Goal: Task Accomplishment & Management: Manage account settings

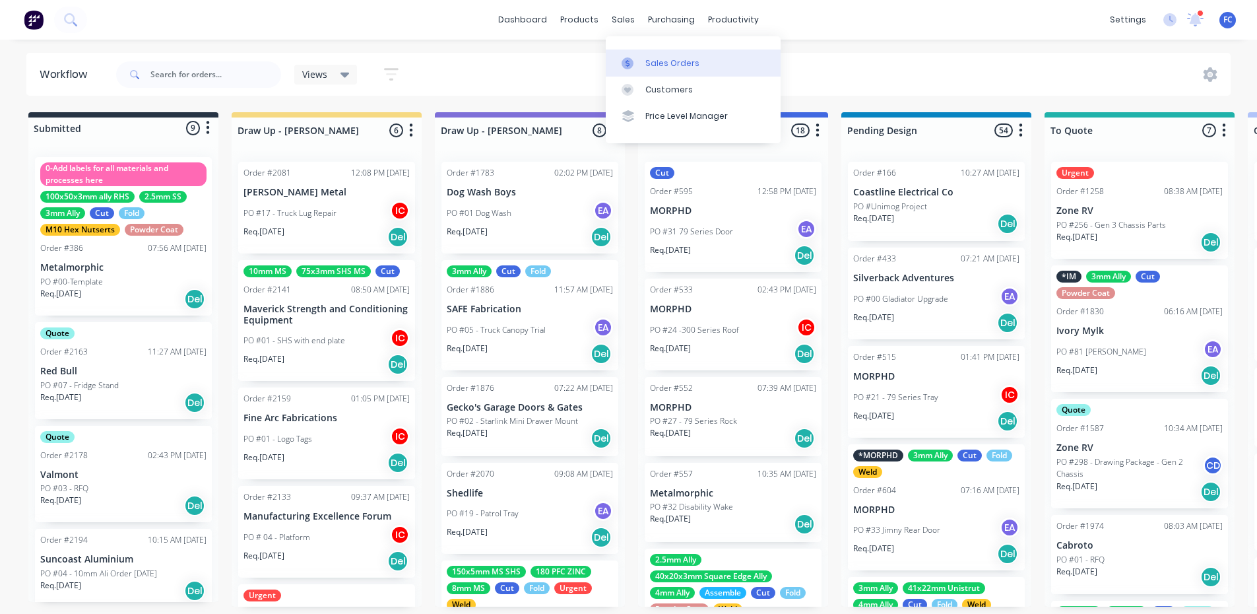
drag, startPoint x: 0, startPoint y: 0, endPoint x: 615, endPoint y: 71, distance: 619.0
click at [638, 63] on div at bounding box center [632, 63] width 20 height 12
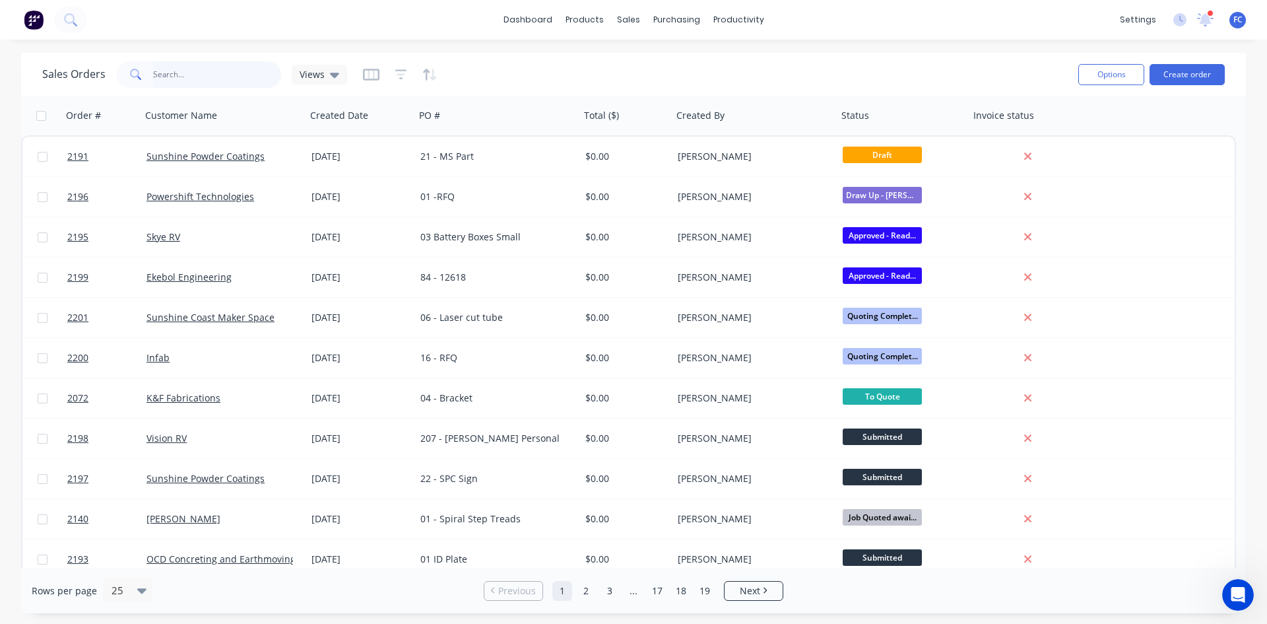
click at [173, 77] on input "text" at bounding box center [217, 74] width 129 height 26
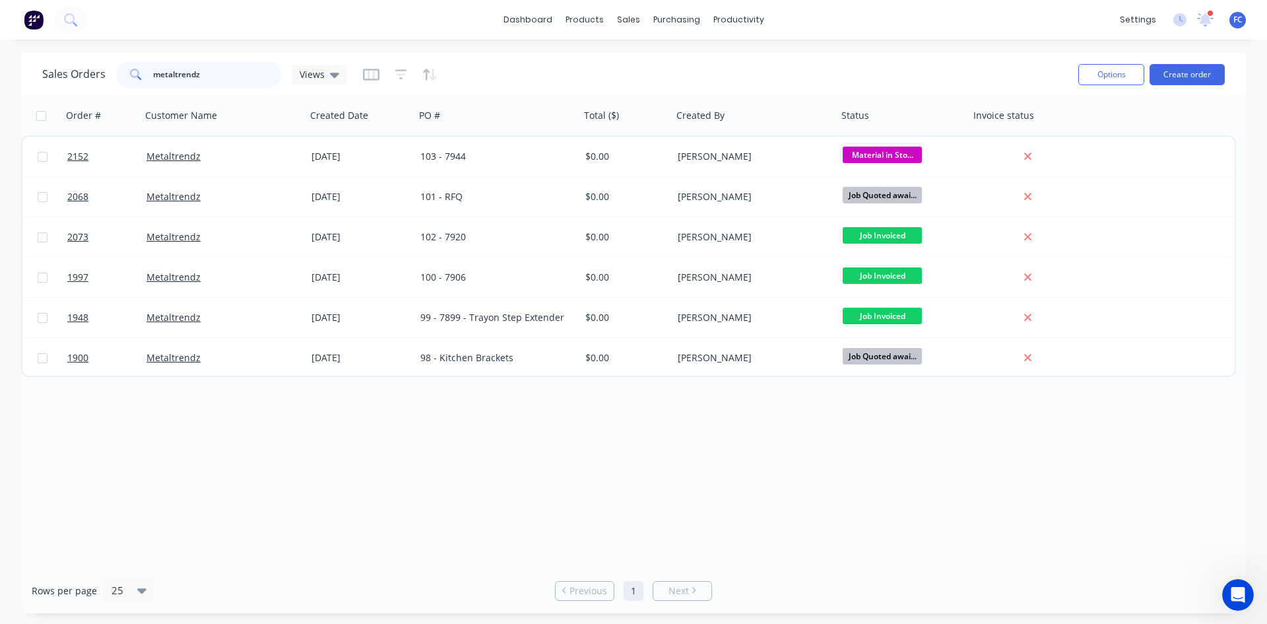
type input "metaltrendz"
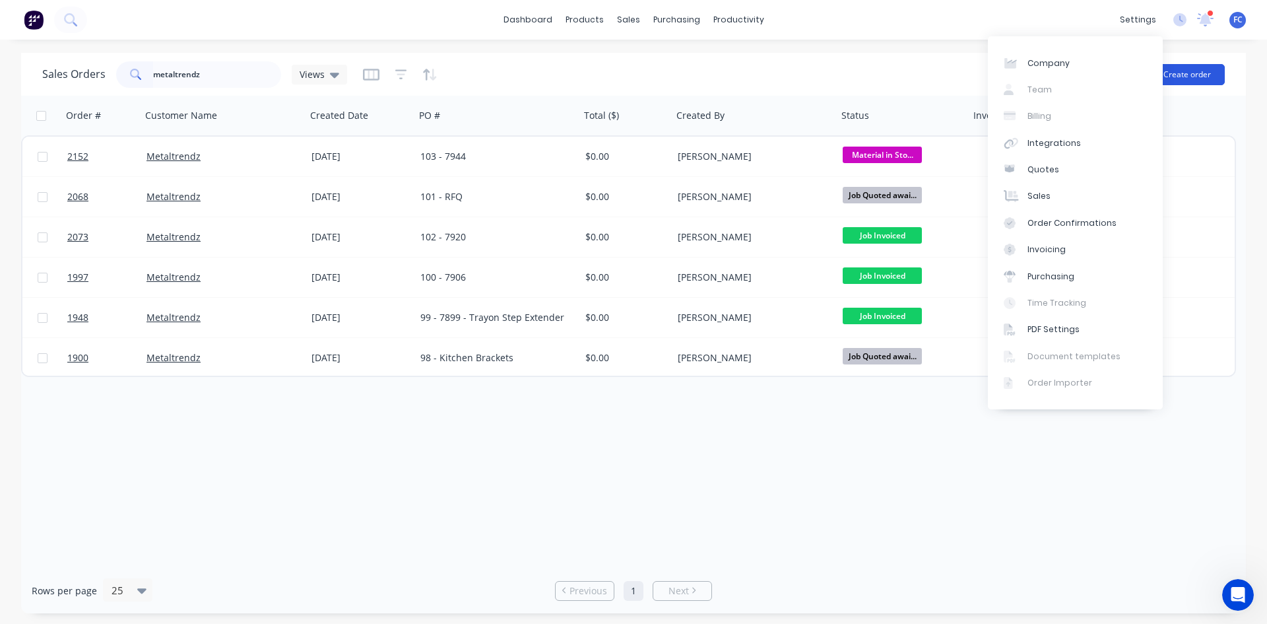
click at [1180, 79] on button "Create order" at bounding box center [1187, 74] width 75 height 21
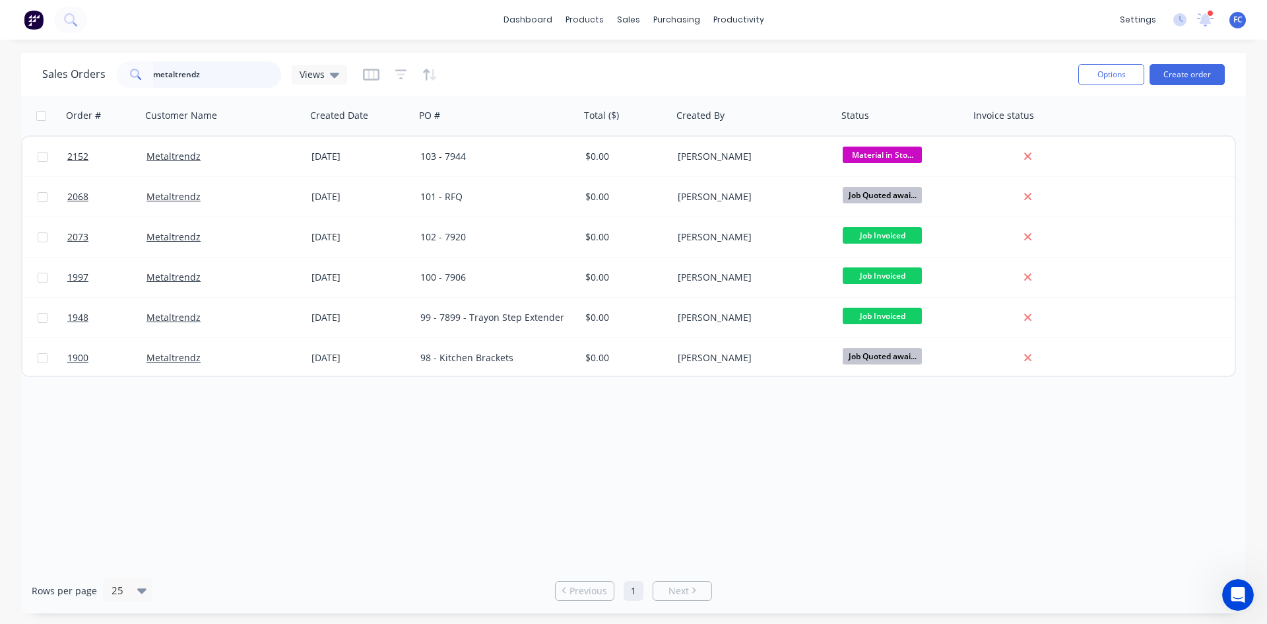
drag, startPoint x: 213, startPoint y: 71, endPoint x: 56, endPoint y: 71, distance: 157.1
click at [56, 71] on div "Sales Orders metaltrendz Views" at bounding box center [194, 74] width 305 height 26
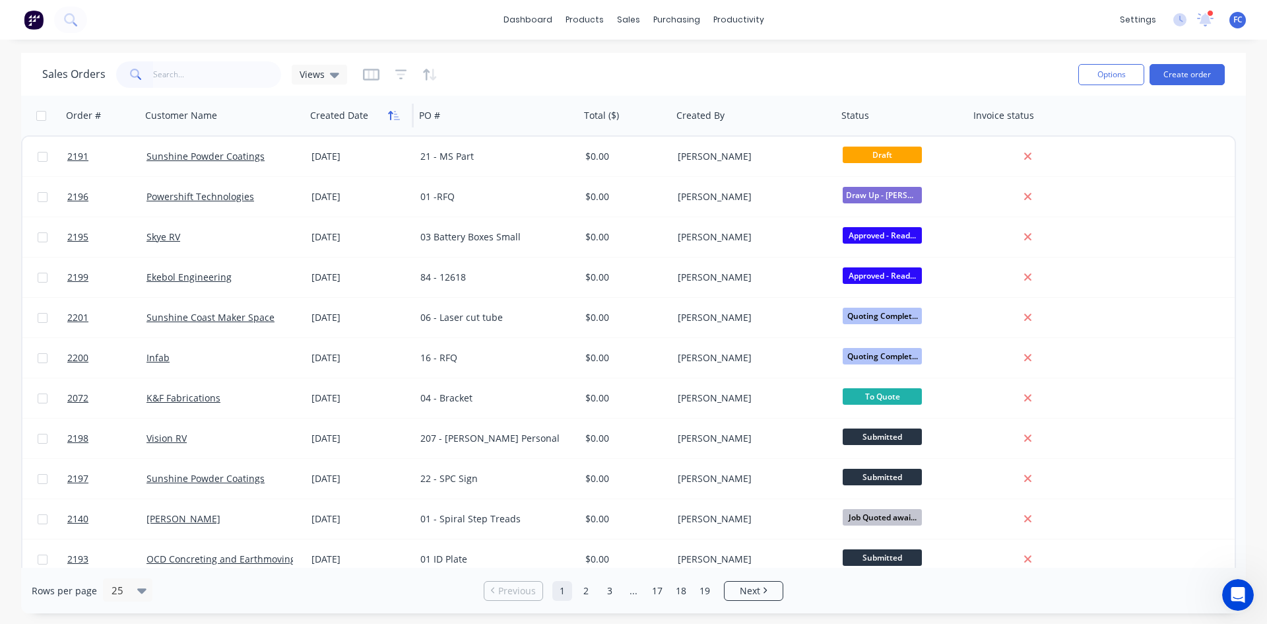
click at [390, 118] on icon "button" at bounding box center [390, 115] width 5 height 9
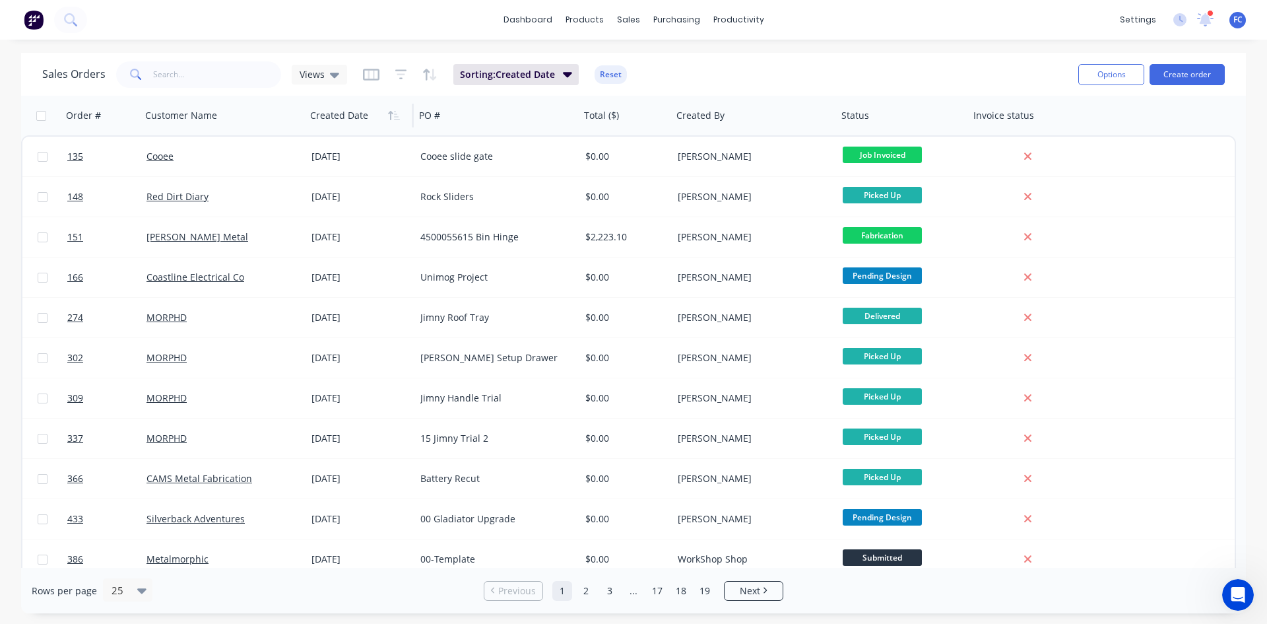
click at [390, 118] on icon "button" at bounding box center [390, 115] width 5 height 9
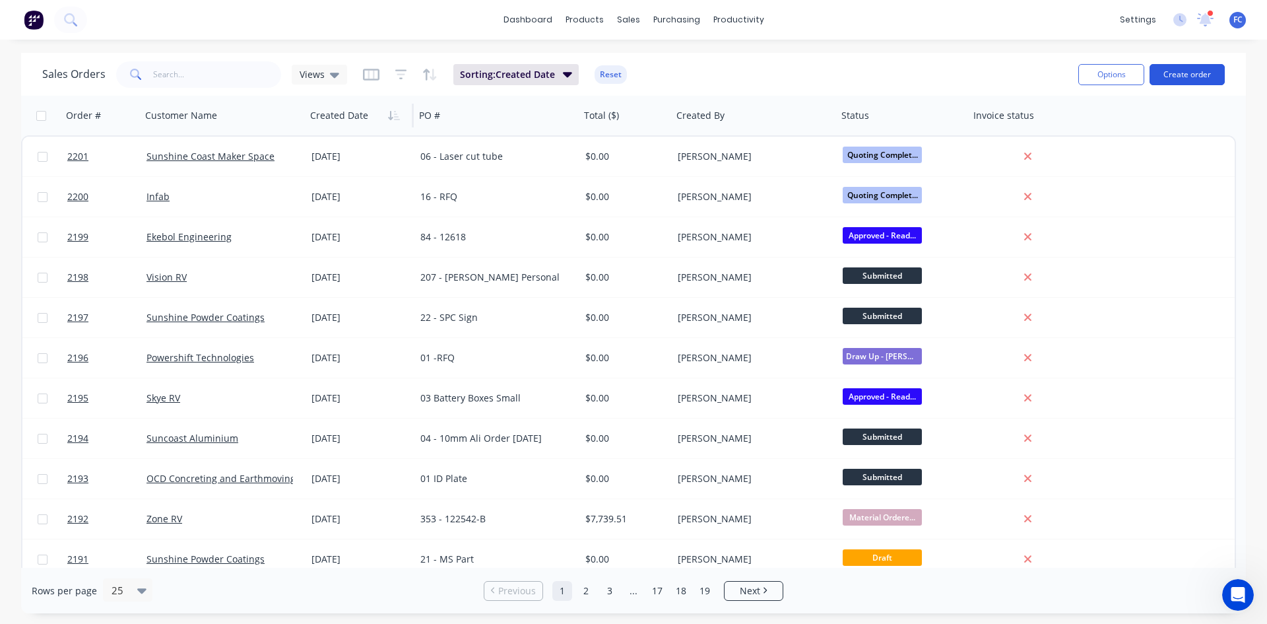
click at [1169, 69] on button "Create order" at bounding box center [1187, 74] width 75 height 21
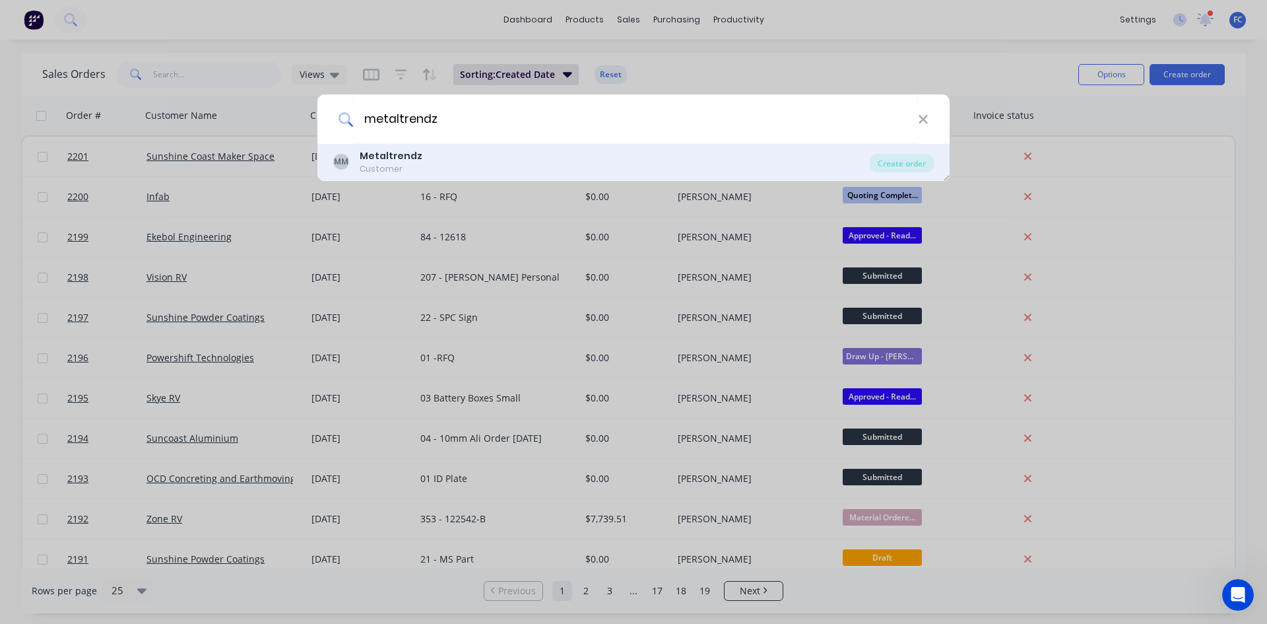
type input "metaltrendz"
click at [410, 158] on b "Metaltrendz" at bounding box center [391, 155] width 63 height 13
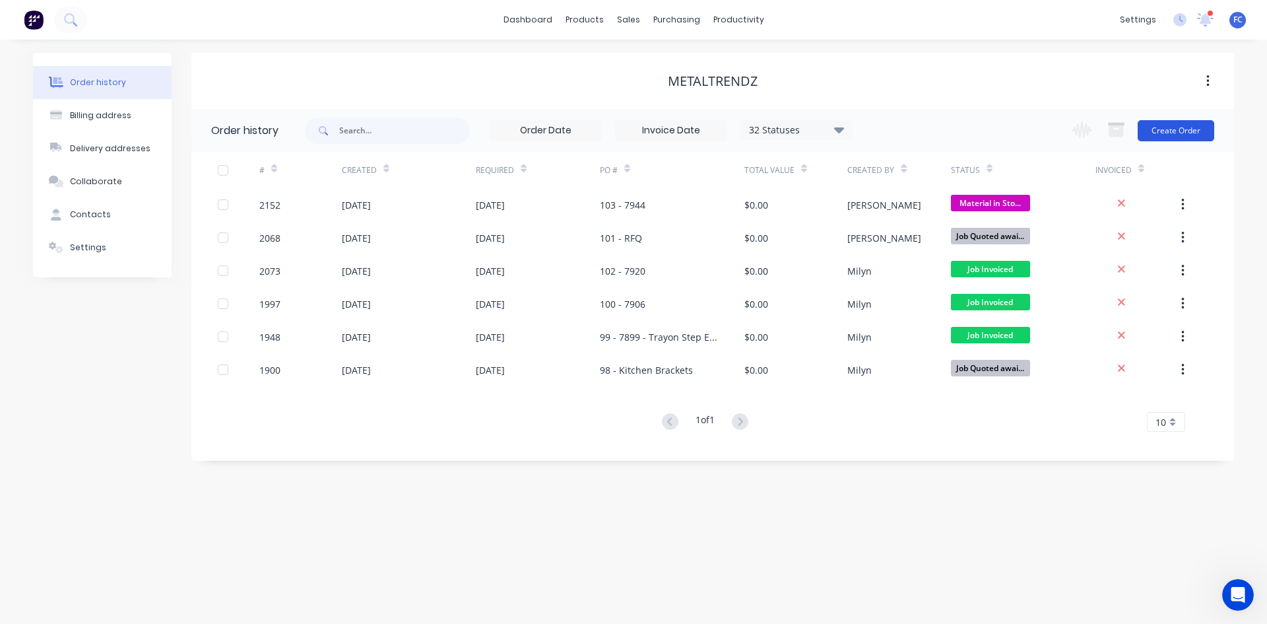
click at [1150, 132] on button "Create Order" at bounding box center [1176, 130] width 77 height 21
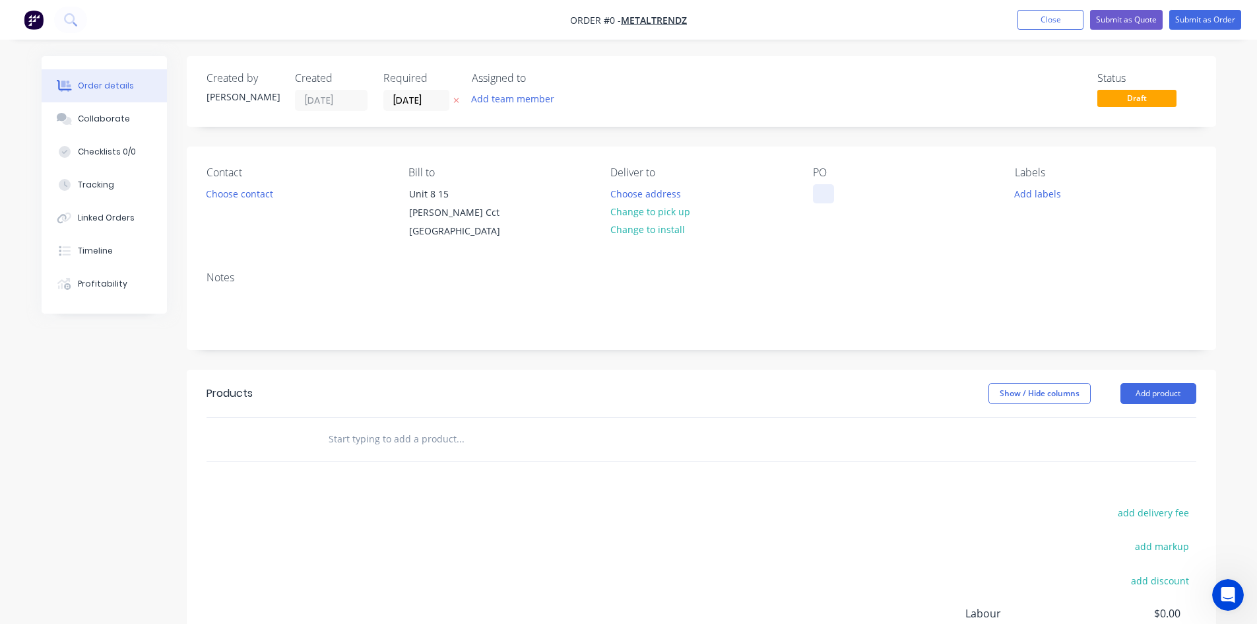
click at [826, 191] on div at bounding box center [823, 193] width 21 height 19
click at [827, 193] on div at bounding box center [823, 193] width 21 height 19
click at [822, 185] on div at bounding box center [823, 193] width 21 height 19
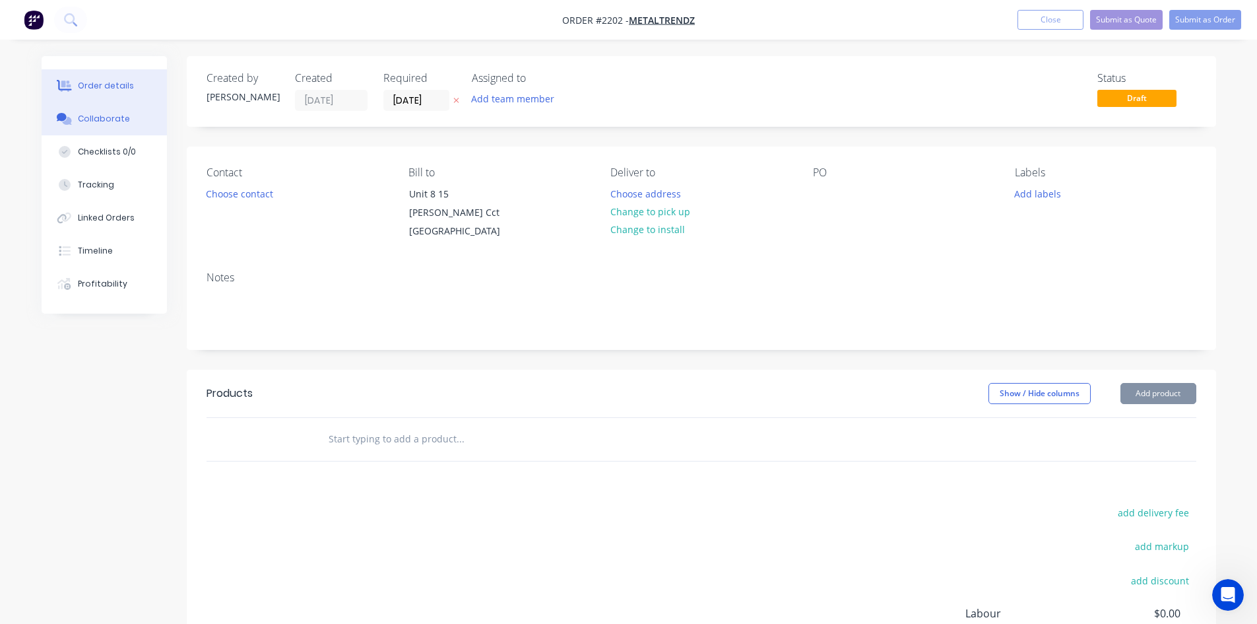
click at [124, 113] on div "Collaborate" at bounding box center [104, 119] width 52 height 12
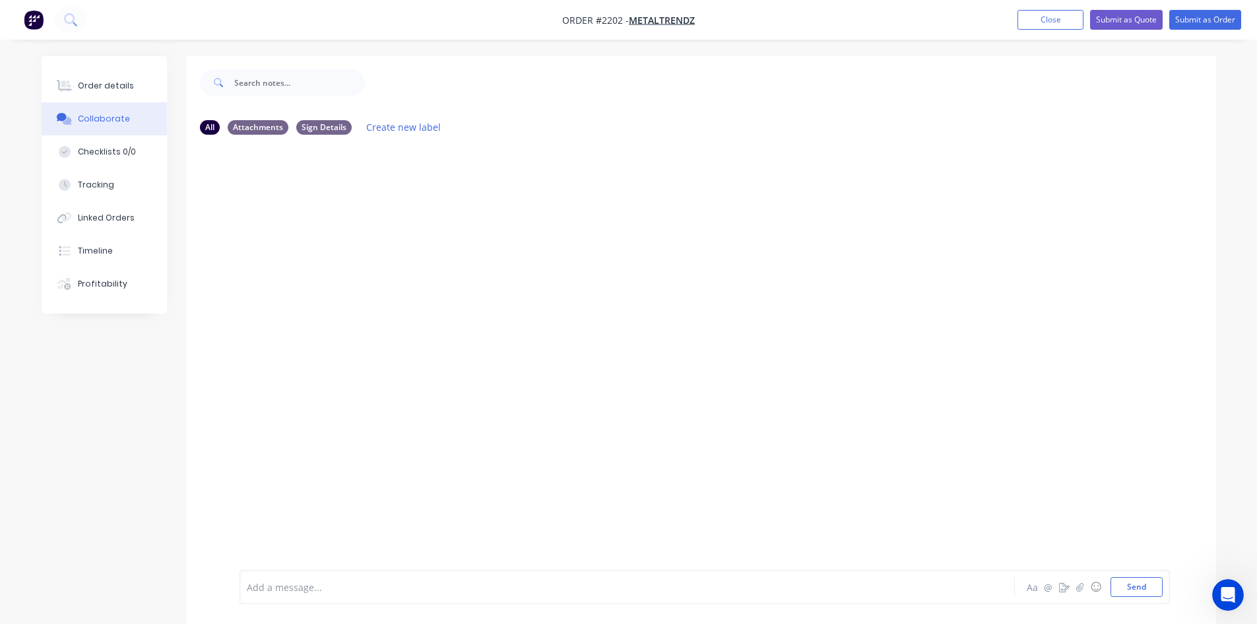
click at [295, 594] on div "Add a message..." at bounding box center [590, 587] width 687 height 20
click at [107, 86] on div "Order details" at bounding box center [106, 86] width 56 height 12
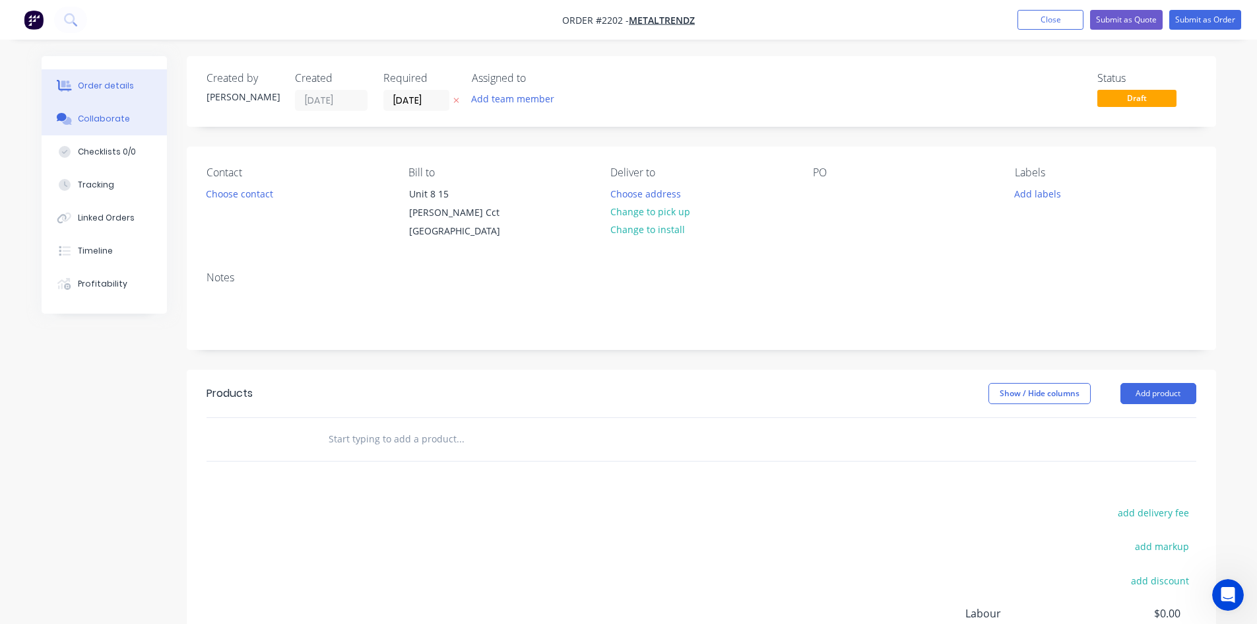
click at [96, 115] on div "Collaborate" at bounding box center [104, 119] width 52 height 12
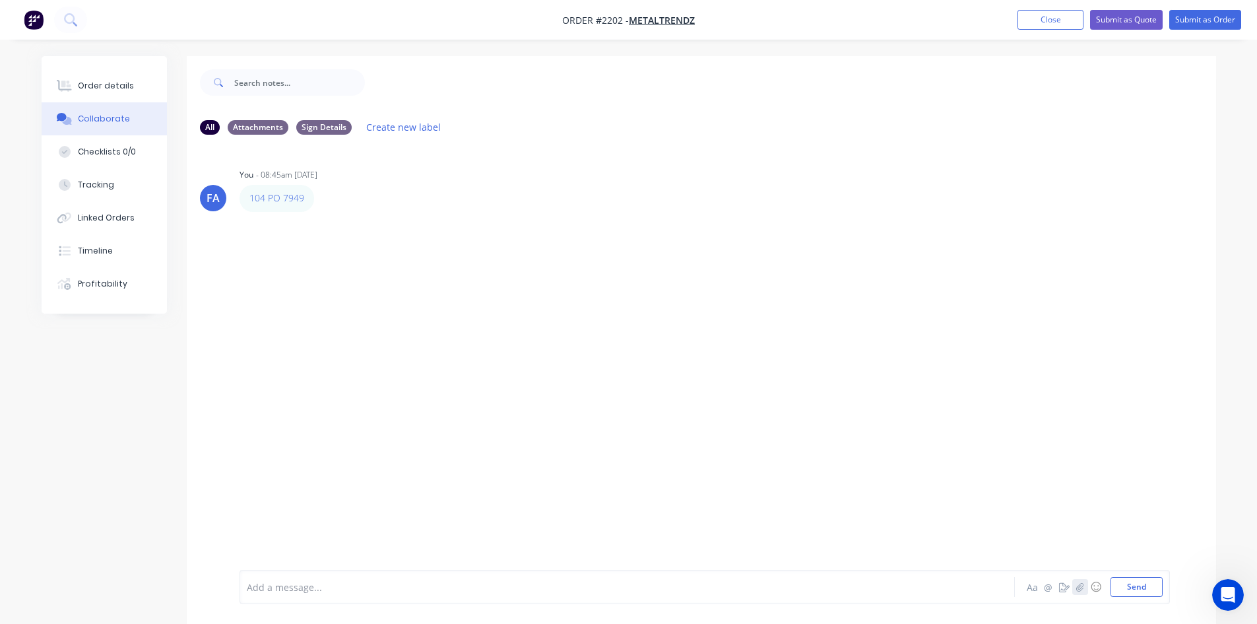
click at [1074, 593] on button "button" at bounding box center [1080, 587] width 16 height 16
click at [1133, 591] on button "Send" at bounding box center [1137, 587] width 52 height 20
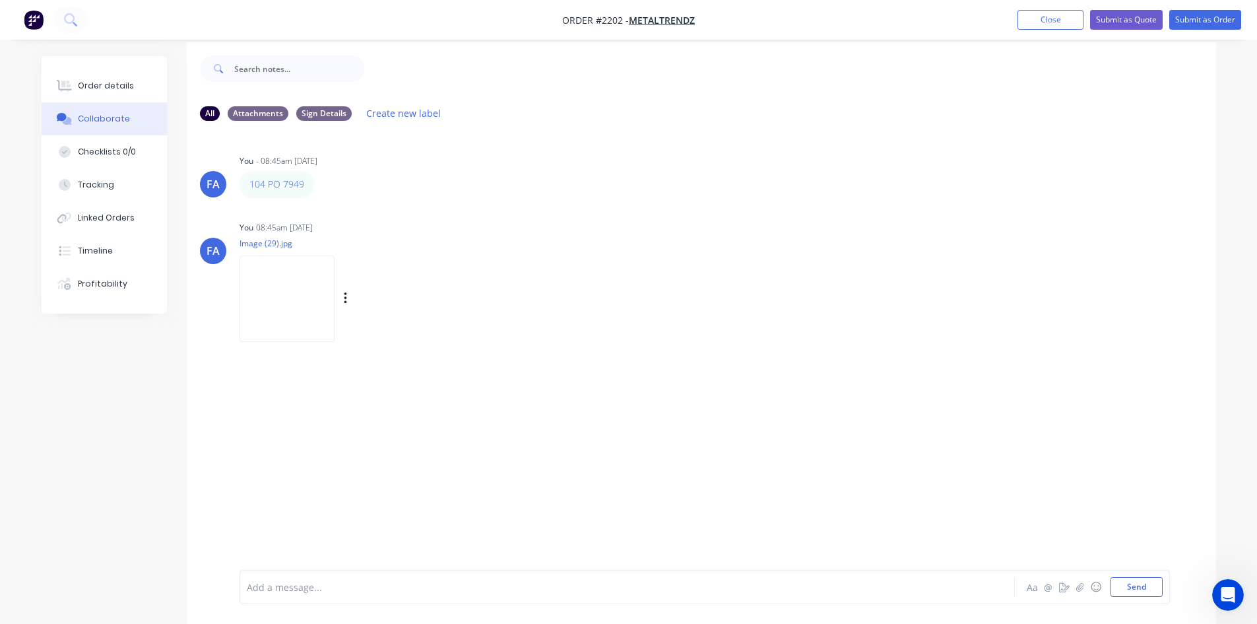
scroll to position [20, 0]
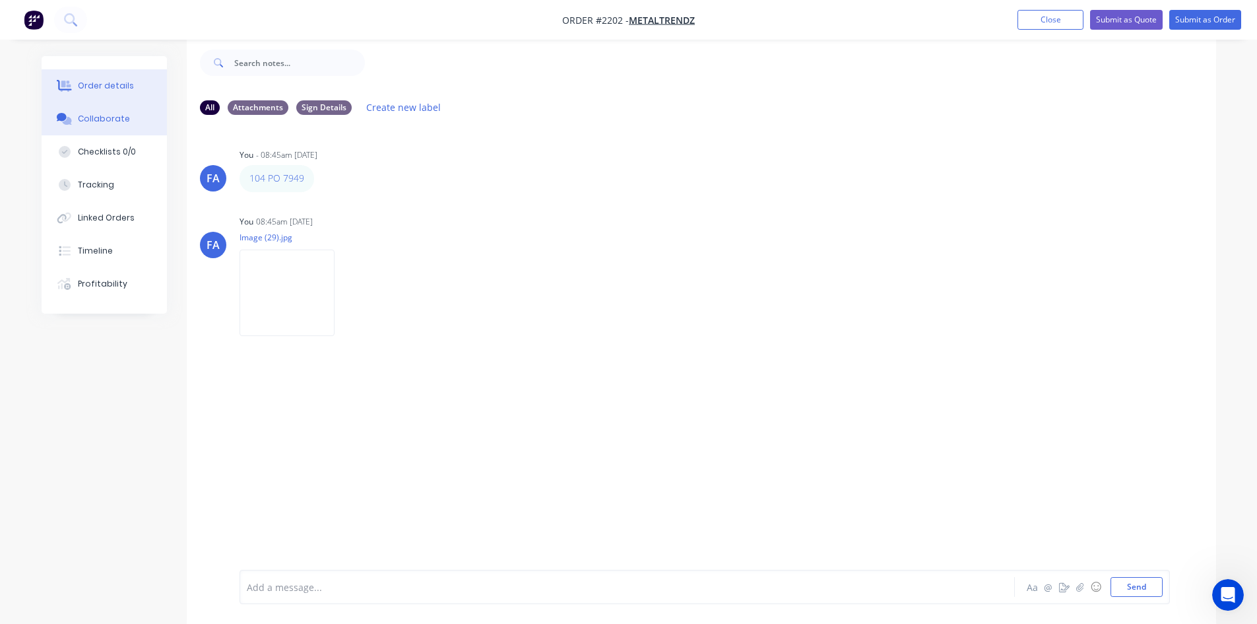
click at [101, 93] on button "Order details" at bounding box center [104, 85] width 125 height 33
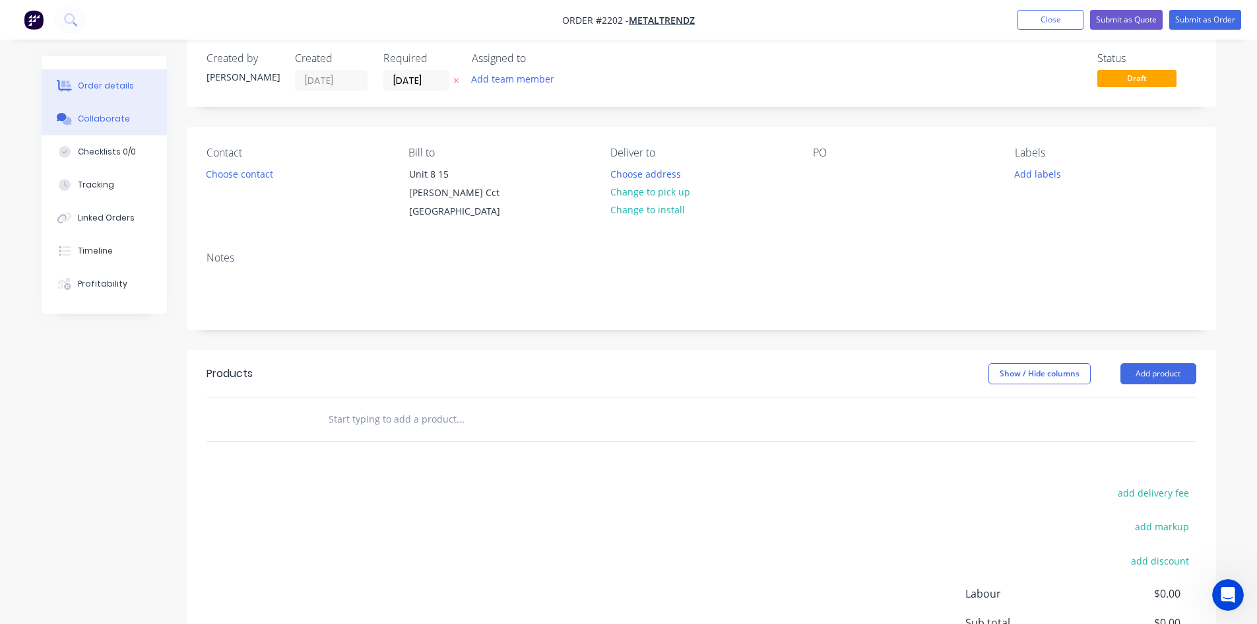
click at [127, 123] on button "Collaborate" at bounding box center [104, 118] width 125 height 33
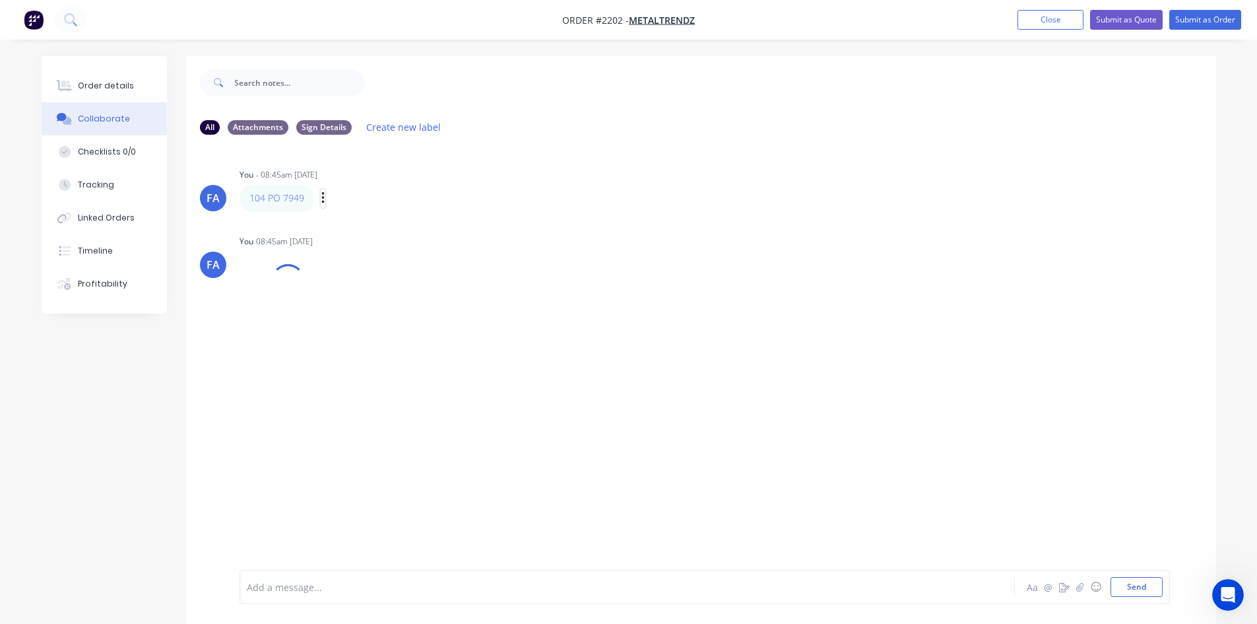
click at [322, 198] on icon "button" at bounding box center [322, 198] width 3 height 12
click at [346, 221] on button "Edit" at bounding box center [370, 222] width 83 height 22
drag, startPoint x: 303, startPoint y: 582, endPoint x: 170, endPoint y: 575, distance: 133.5
click at [170, 575] on div "All Attachments Sign Details Create new label FA You - 08:45am [DATE] 104 PO 79…" at bounding box center [629, 349] width 1175 height 587
copy span "104 PO 7949"
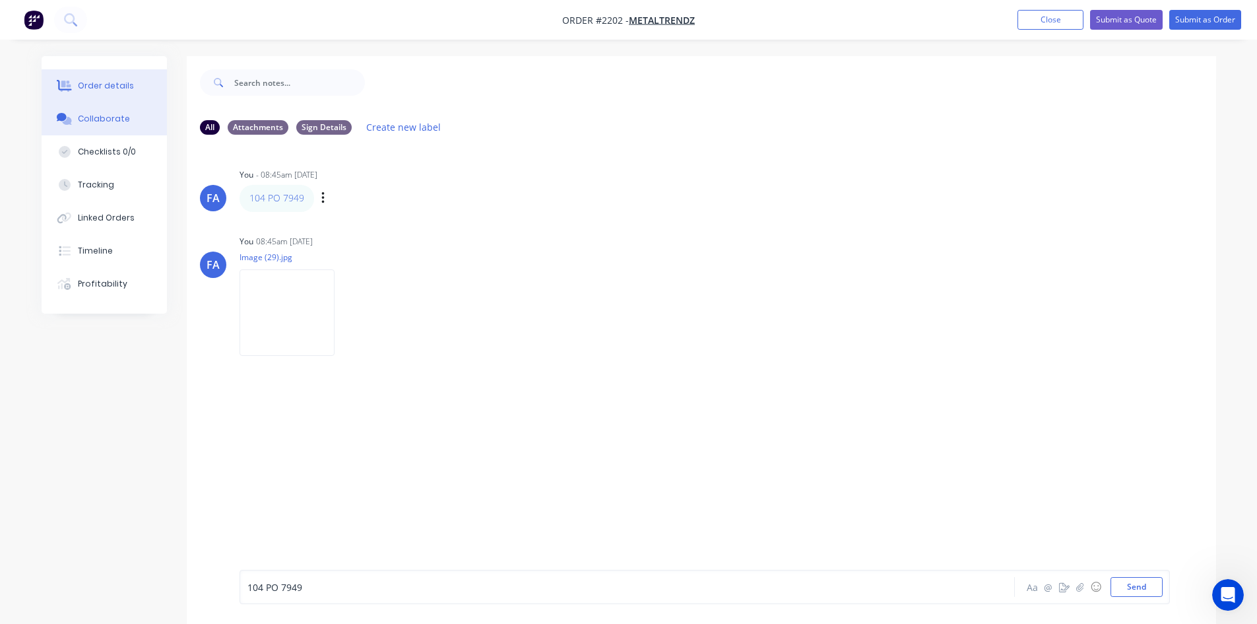
click at [99, 90] on div "Order details" at bounding box center [106, 86] width 56 height 12
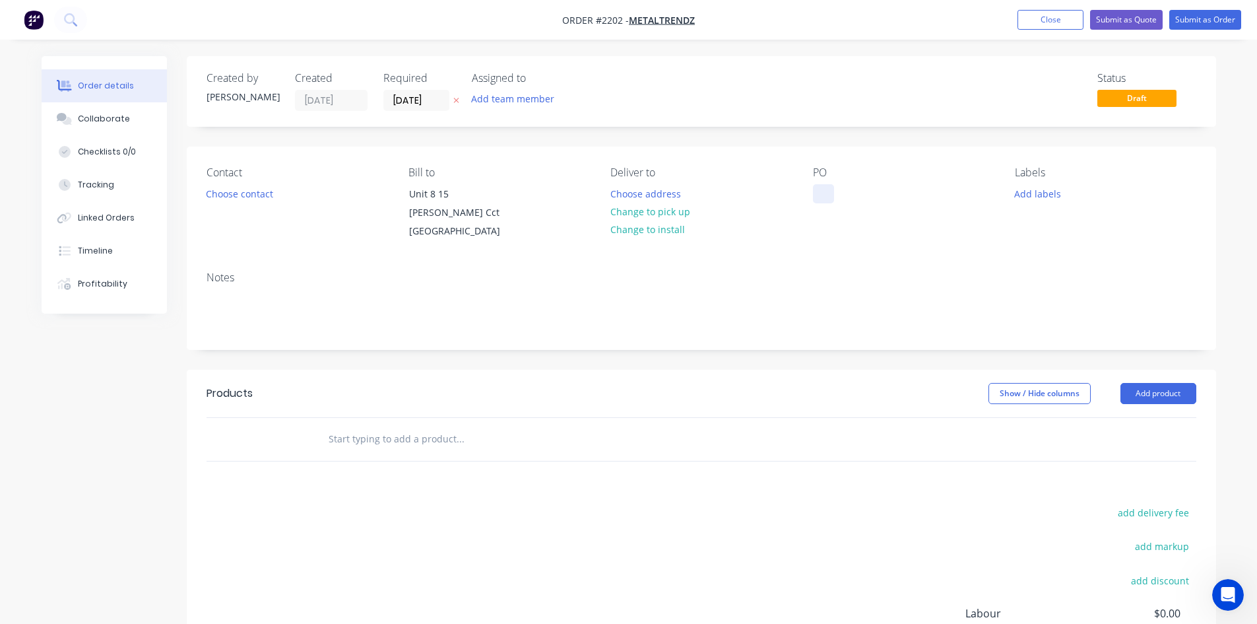
click at [815, 195] on div at bounding box center [823, 193] width 21 height 19
paste div
drag, startPoint x: 843, startPoint y: 195, endPoint x: 878, endPoint y: 200, distance: 36.0
click at [843, 195] on div "104 PO 7949" at bounding box center [851, 193] width 76 height 19
click at [425, 107] on input "[DATE]" at bounding box center [416, 100] width 65 height 20
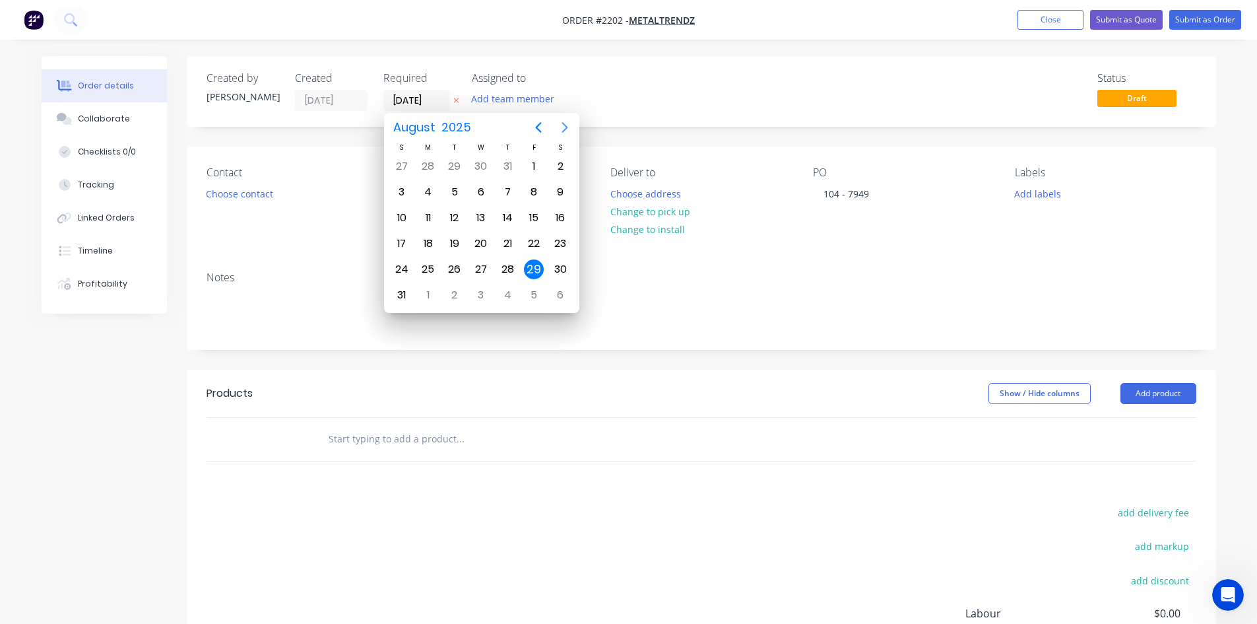
click at [564, 133] on icon "Next page" at bounding box center [565, 127] width 16 height 16
click at [537, 186] on div "12" at bounding box center [534, 192] width 20 height 20
type input "[DATE]"
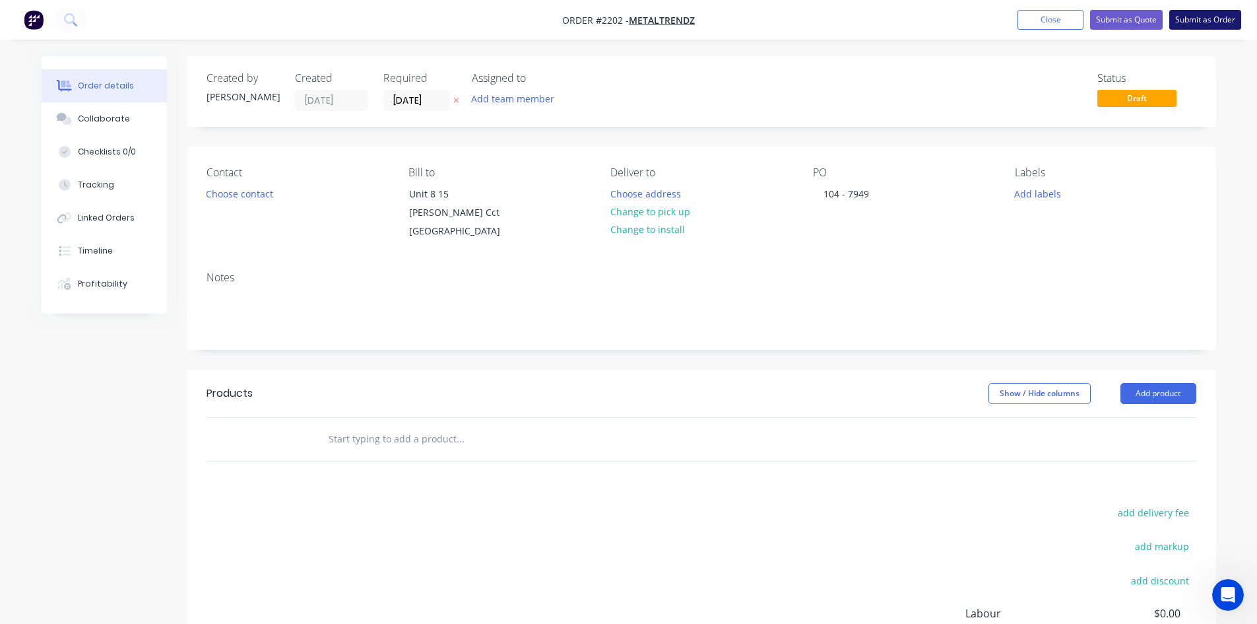
click at [1214, 22] on button "Submit as Order" at bounding box center [1205, 20] width 72 height 20
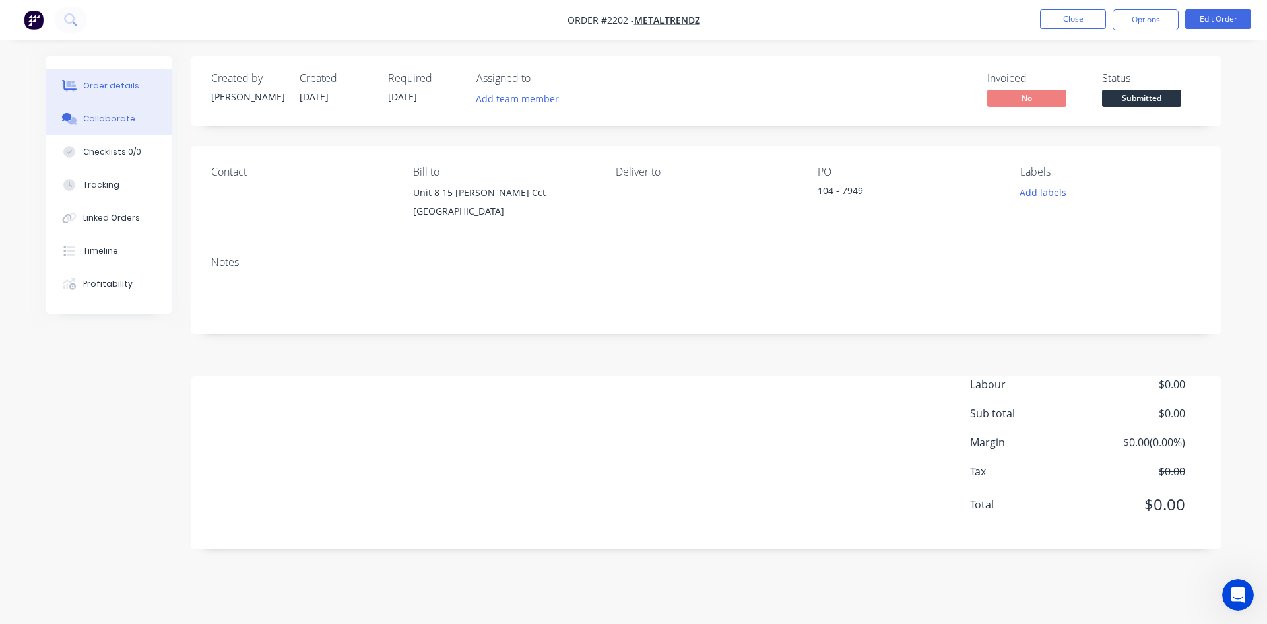
click at [101, 127] on button "Collaborate" at bounding box center [108, 118] width 125 height 33
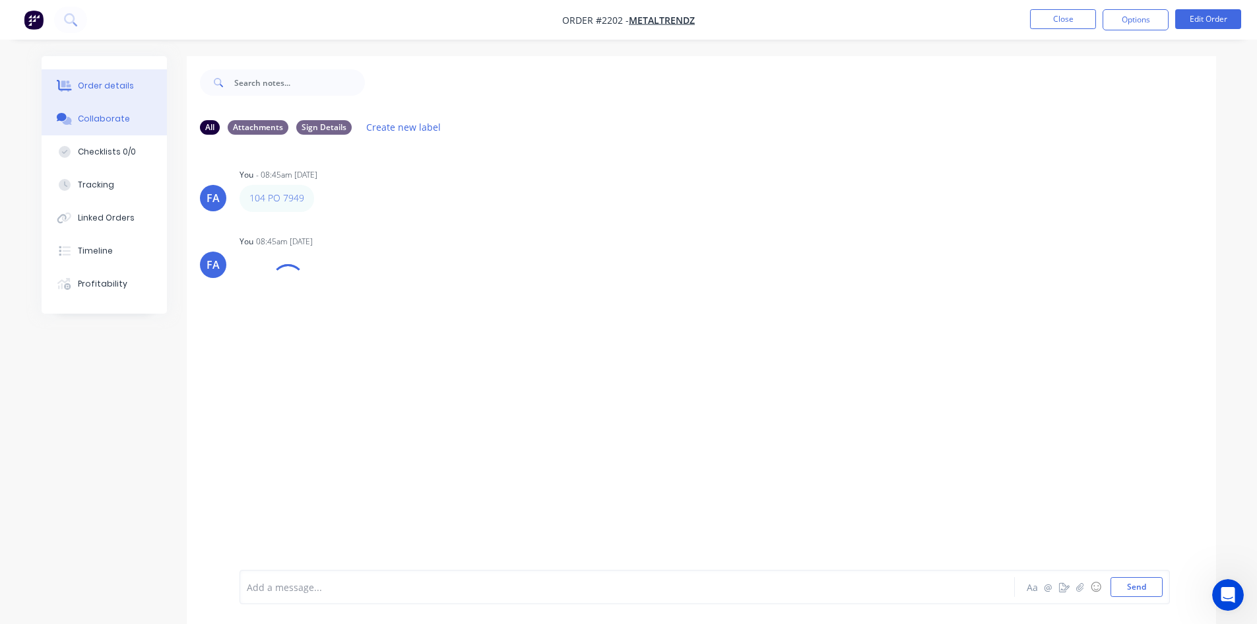
click at [97, 81] on div "Order details" at bounding box center [106, 86] width 56 height 12
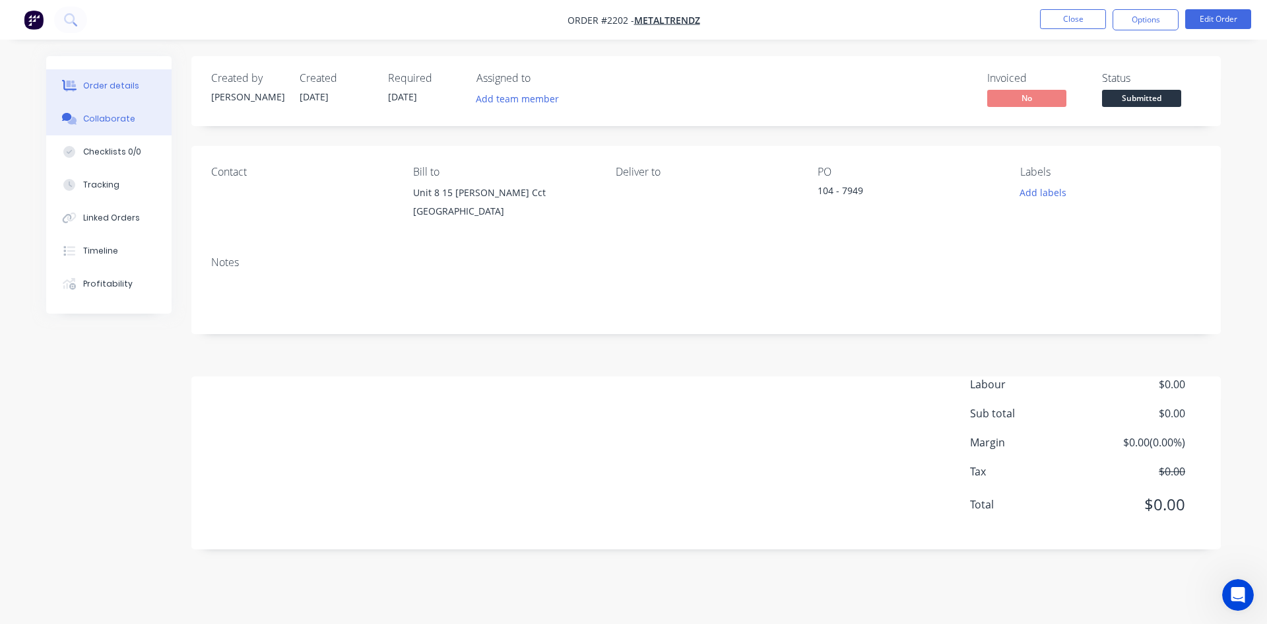
click at [108, 118] on div "Collaborate" at bounding box center [109, 119] width 52 height 12
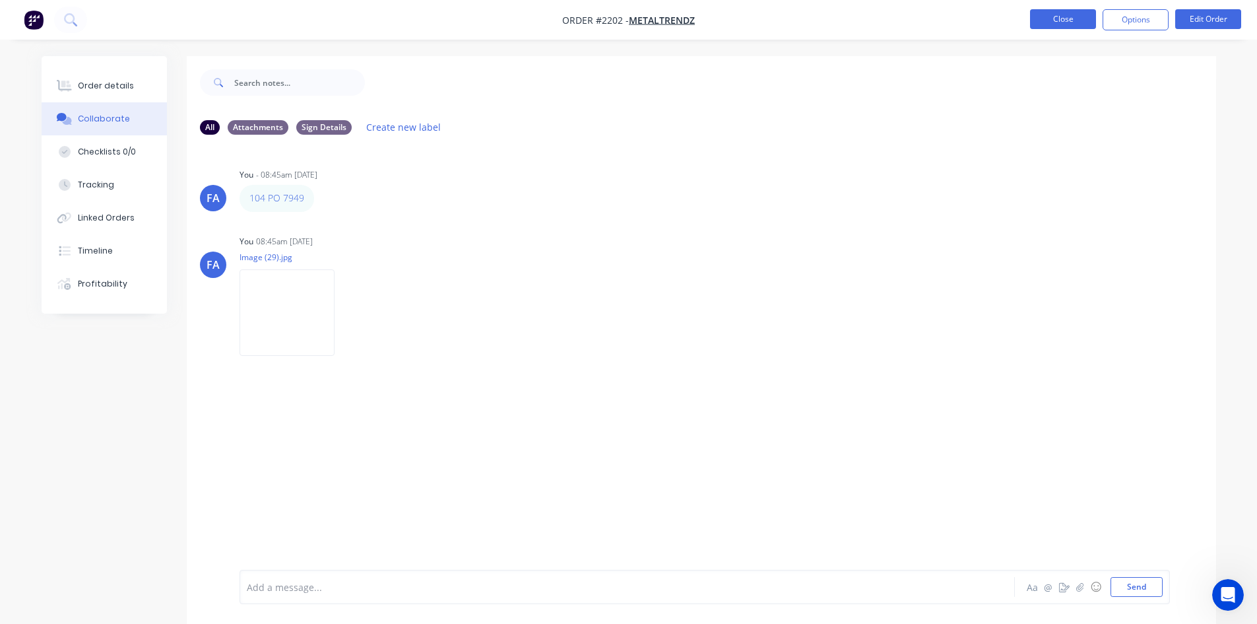
click at [1046, 19] on button "Close" at bounding box center [1063, 19] width 66 height 20
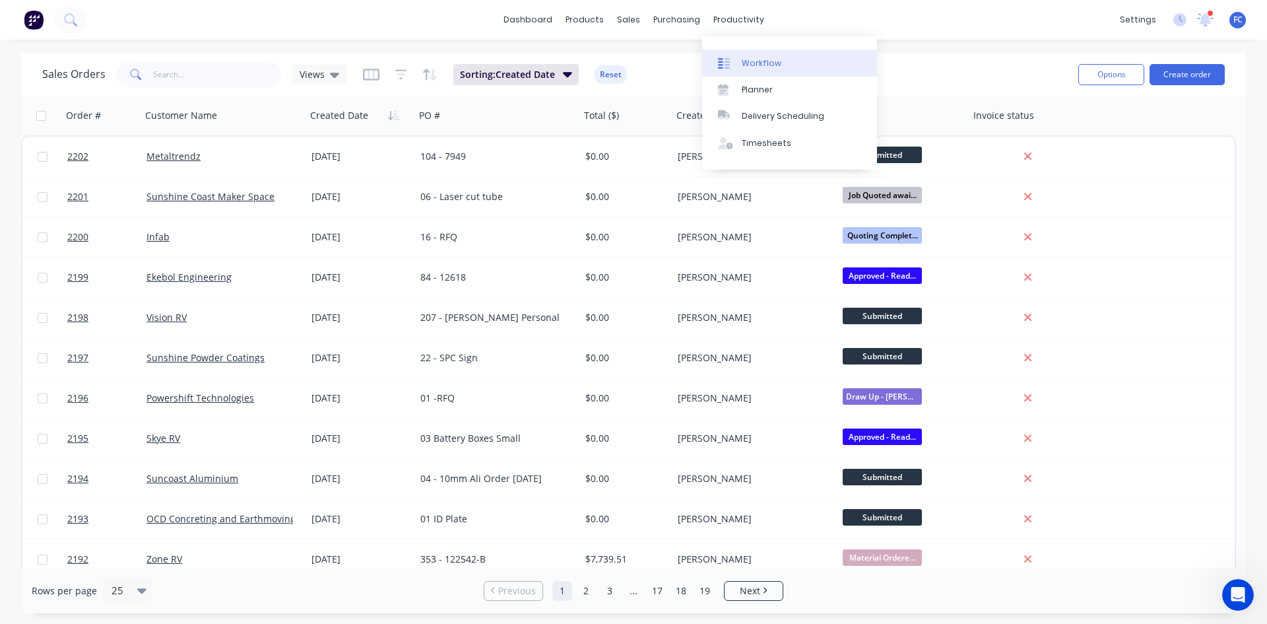
click at [746, 59] on div "Workflow" at bounding box center [762, 63] width 40 height 12
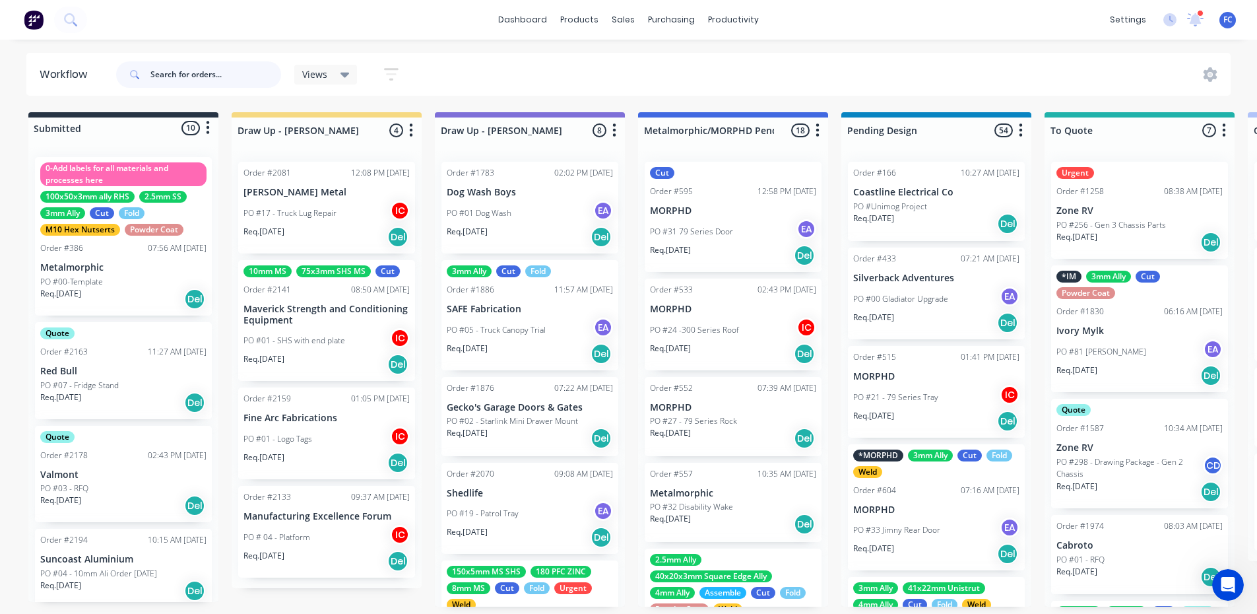
click at [183, 73] on input "text" at bounding box center [215, 74] width 131 height 26
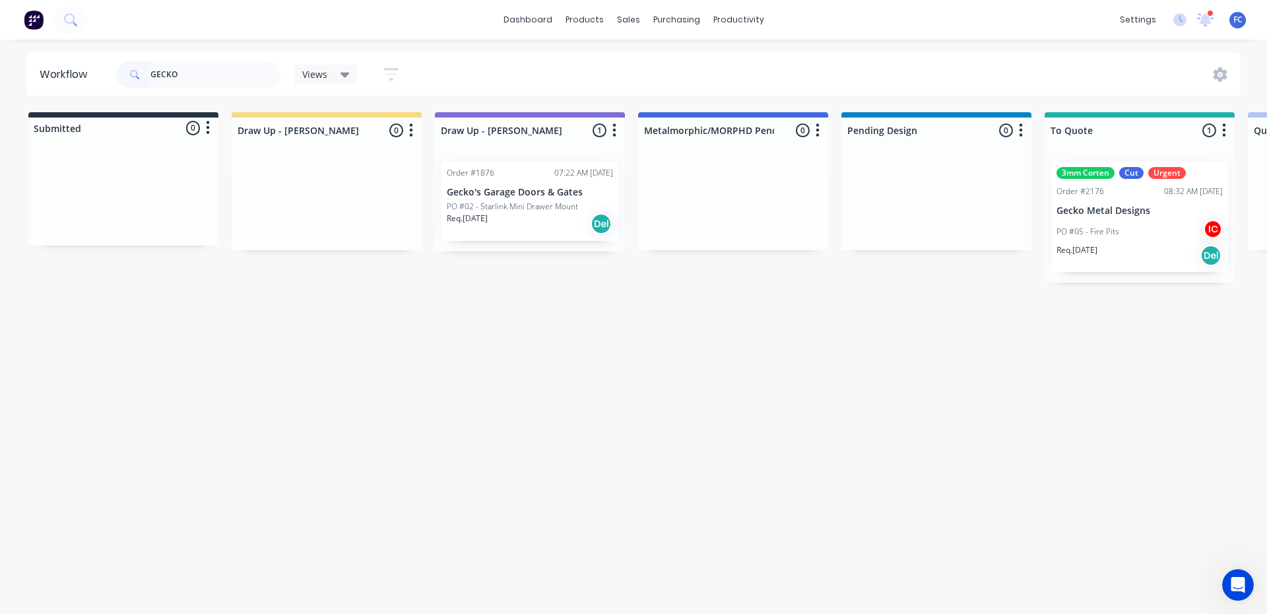
click at [1097, 220] on div "PO #05 - Fire Pits IC" at bounding box center [1139, 231] width 166 height 25
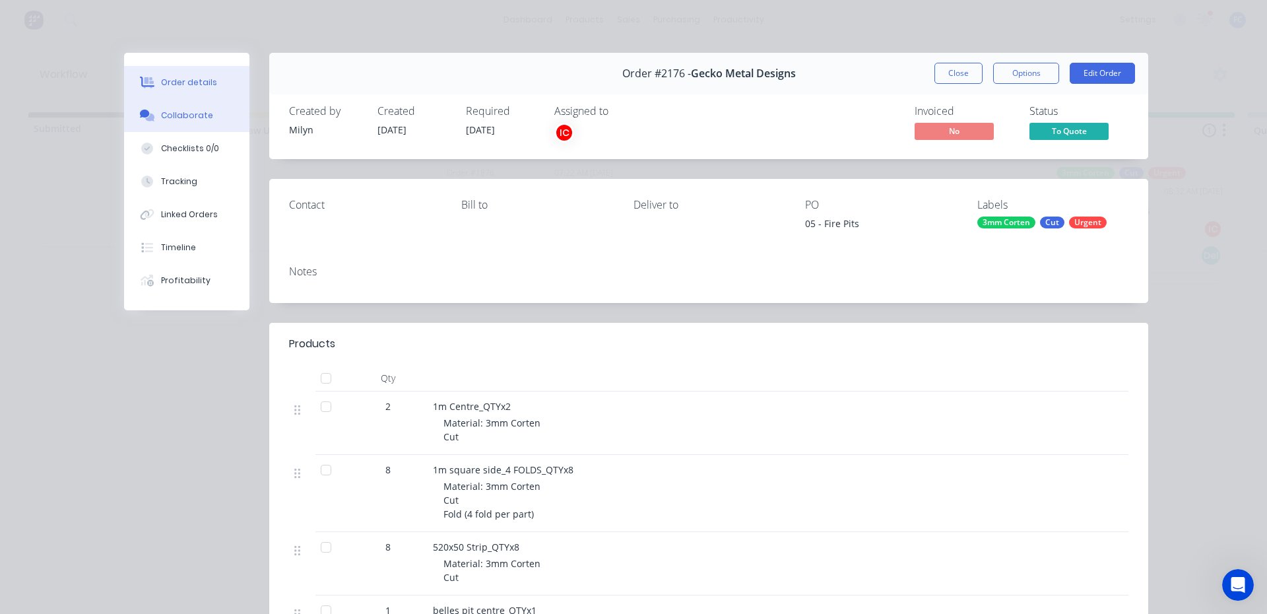
click at [166, 116] on div "Collaborate" at bounding box center [187, 116] width 52 height 12
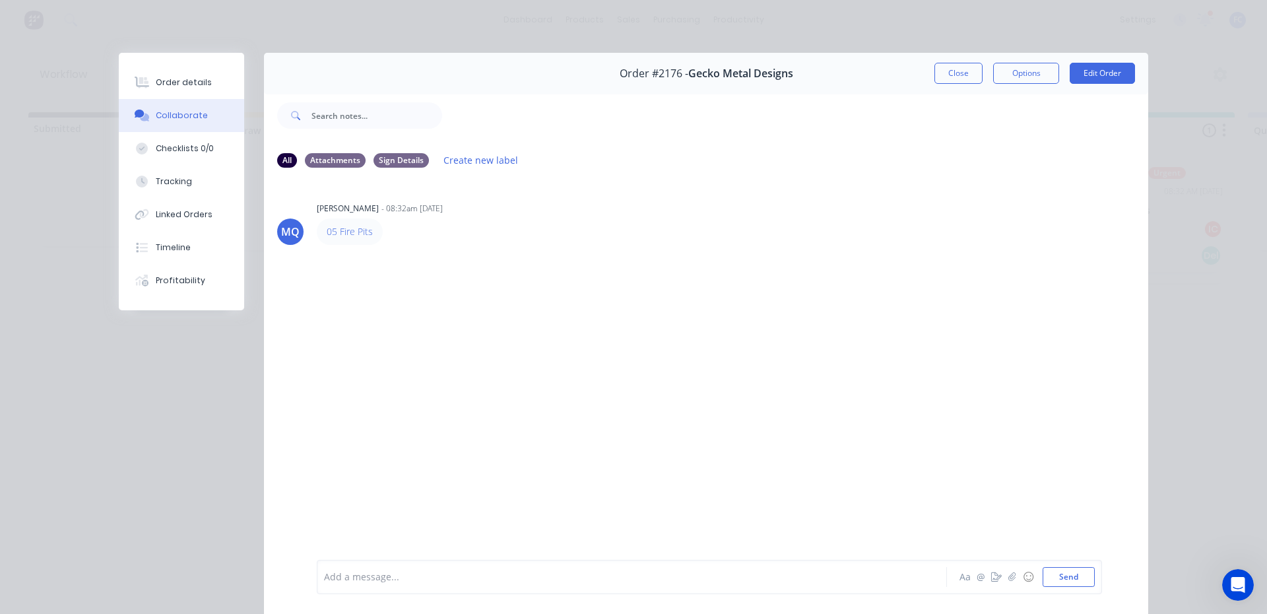
click at [423, 29] on div "Order details Collaborate Checklists 0/0 Tracking Linked Orders Timeline Profit…" at bounding box center [633, 307] width 1267 height 614
click at [49, 211] on div "Order details Collaborate Checklists 0/0 Tracking Linked Orders Timeline Profit…" at bounding box center [633, 307] width 1267 height 614
drag, startPoint x: 951, startPoint y: 73, endPoint x: 837, endPoint y: 80, distance: 114.3
click at [951, 73] on button "Close" at bounding box center [958, 73] width 48 height 21
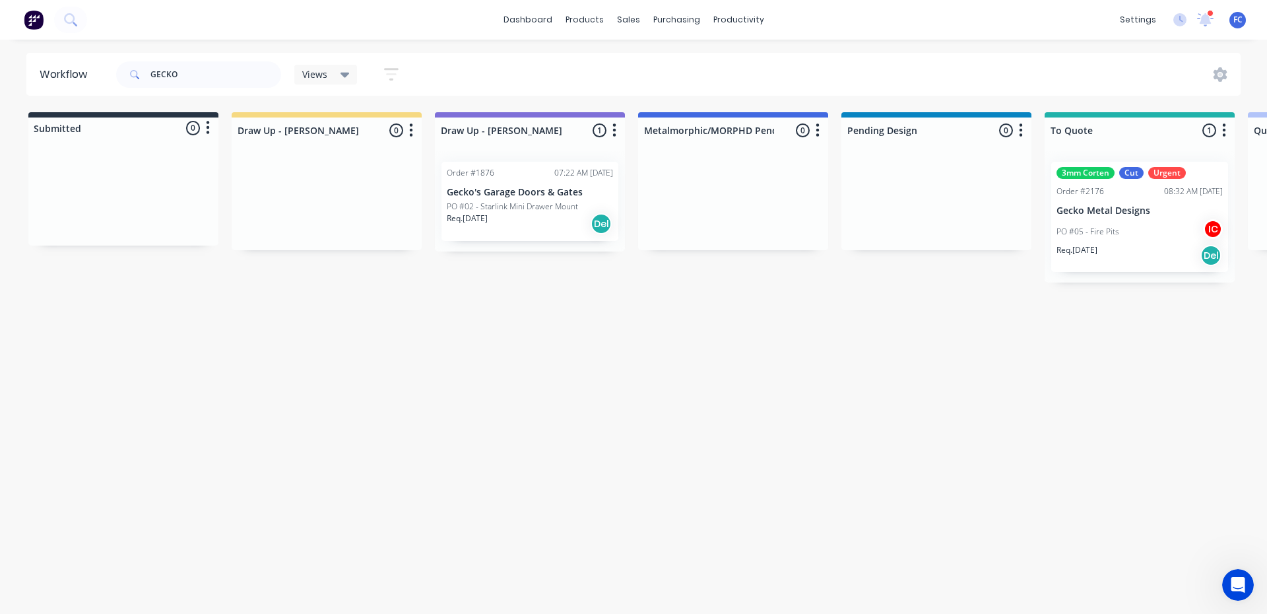
drag, startPoint x: 822, startPoint y: 382, endPoint x: 859, endPoint y: 362, distance: 41.9
click at [822, 383] on div "Workflow GECKO Views Save new view None (Default) edit [PERSON_NAME] edit [PERS…" at bounding box center [633, 320] width 1267 height 535
drag, startPoint x: 199, startPoint y: 67, endPoint x: 111, endPoint y: 75, distance: 88.7
click at [111, 75] on header "Workflow GECKO Views Save new view None (Default) edit [PERSON_NAME] edit [PERS…" at bounding box center [633, 74] width 1215 height 43
type input "paulger"
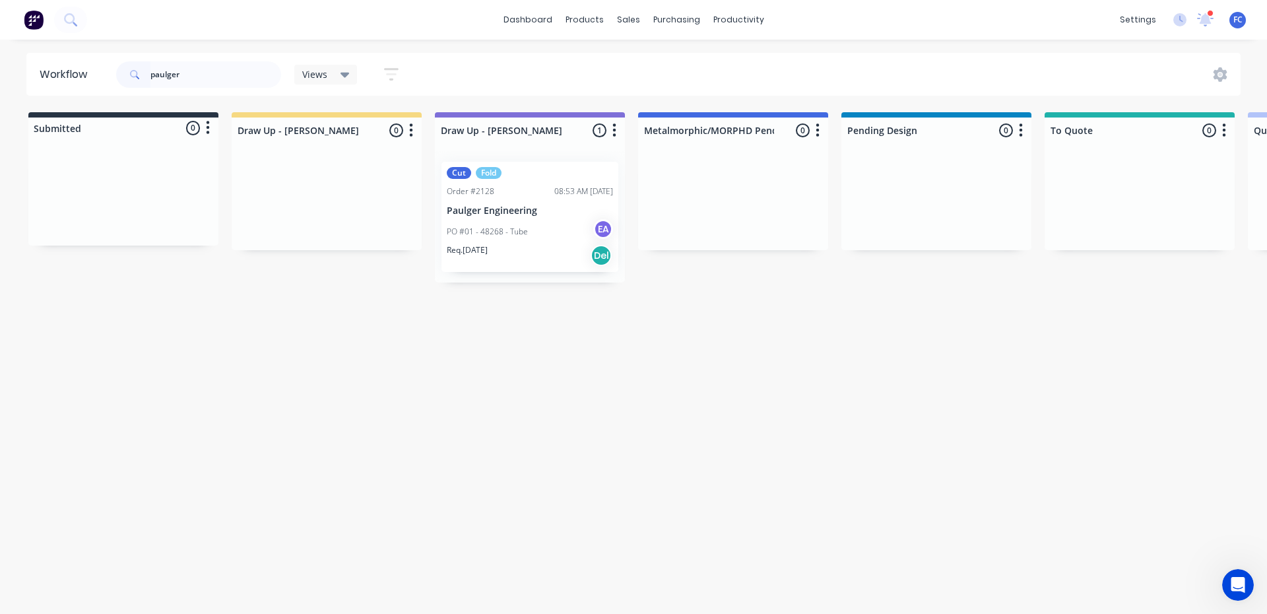
click at [544, 195] on div "Order #2128 08:53 AM [DATE]" at bounding box center [530, 191] width 166 height 12
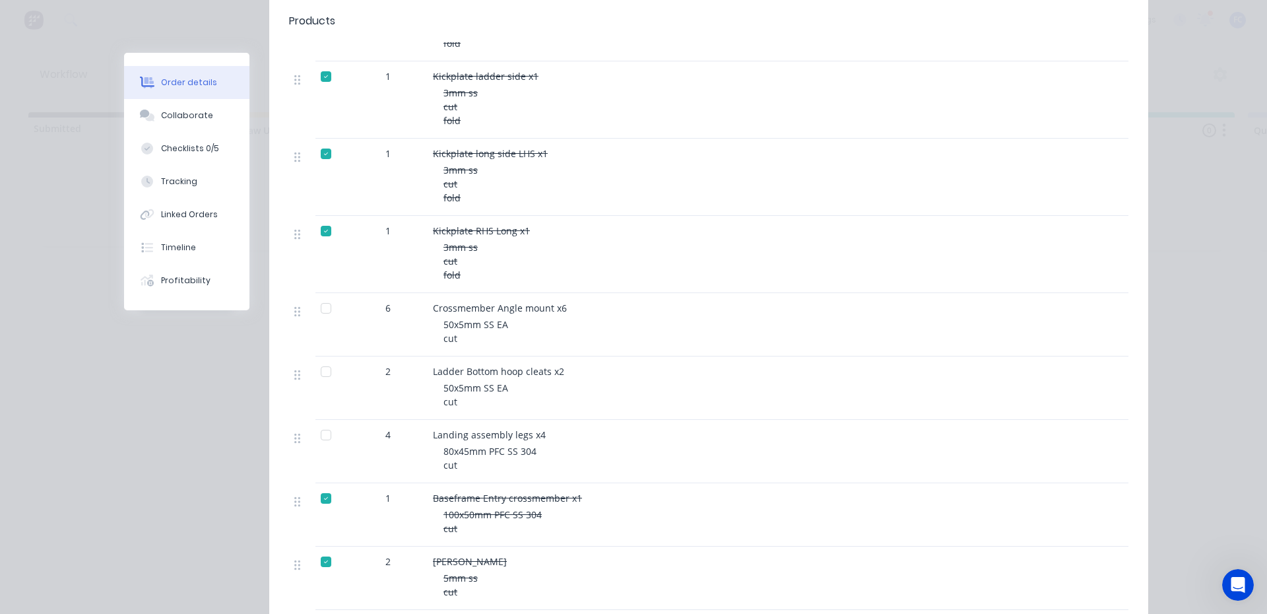
scroll to position [396, 0]
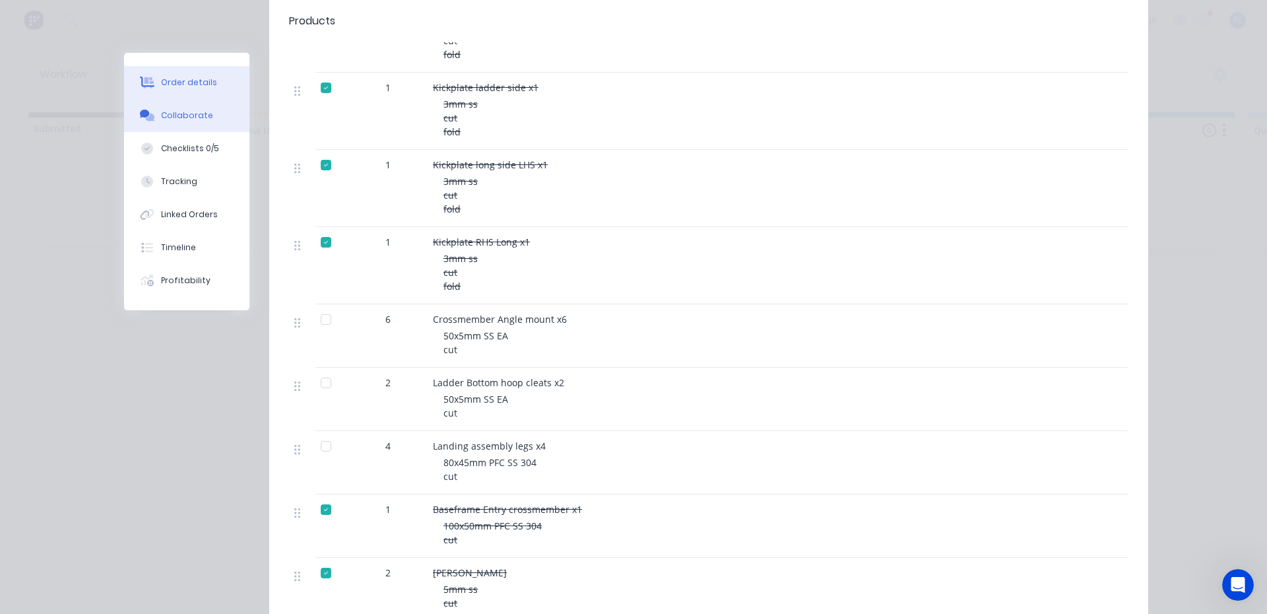
click at [162, 118] on div "Collaborate" at bounding box center [187, 116] width 52 height 12
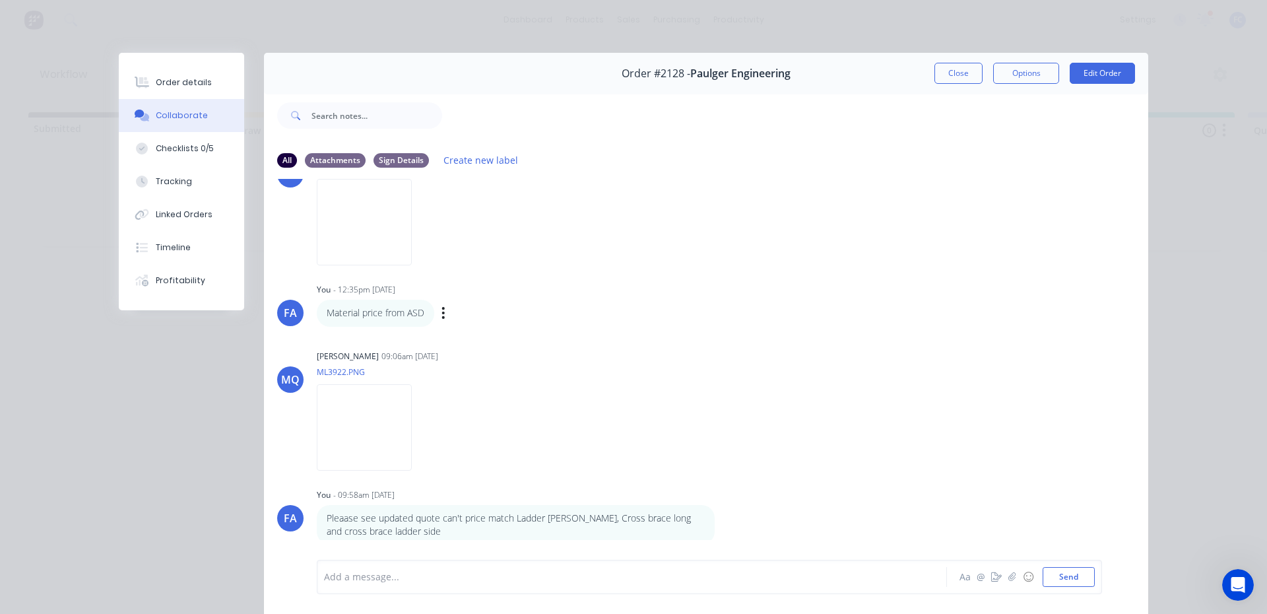
scroll to position [1782, 0]
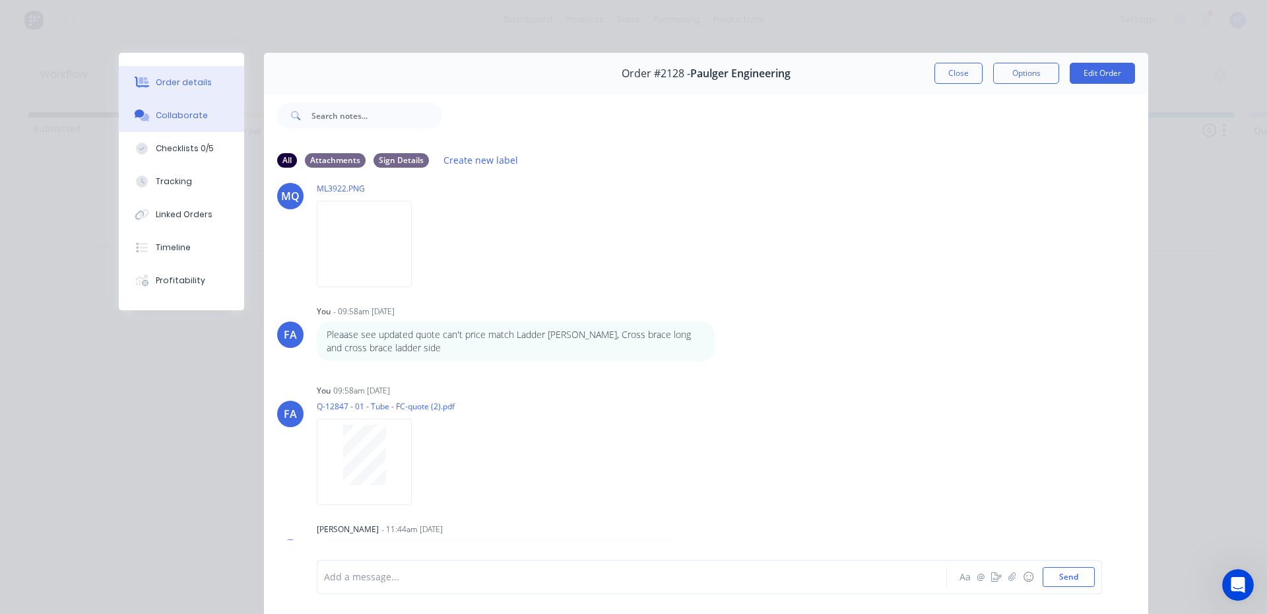
click at [172, 84] on div "Order details" at bounding box center [184, 83] width 56 height 12
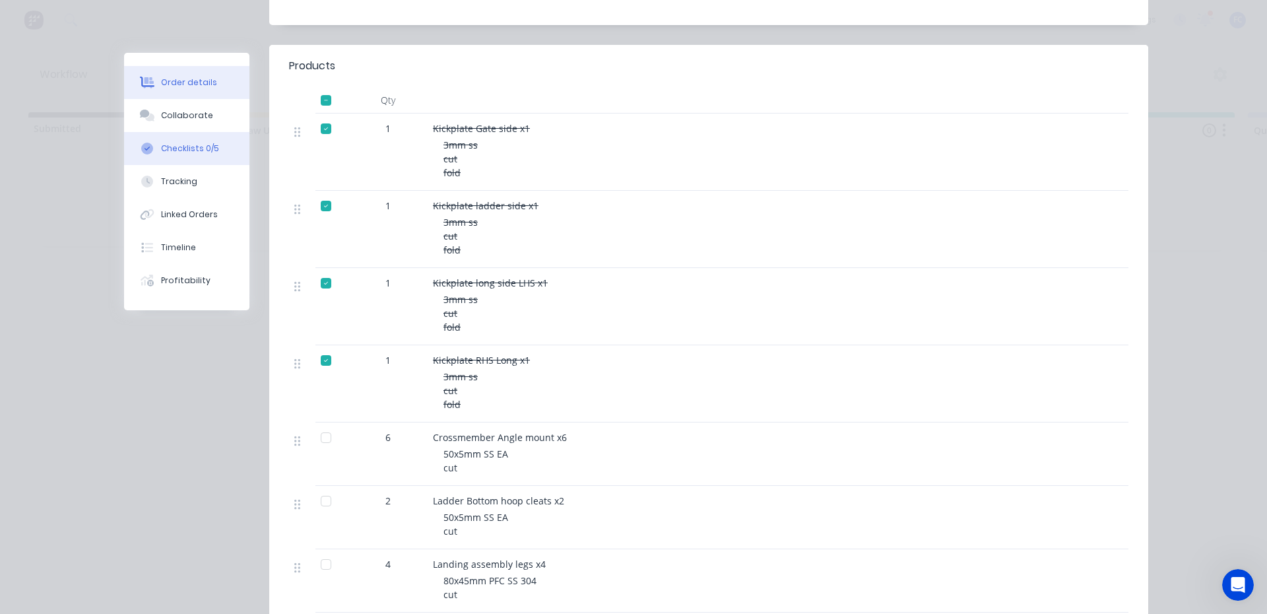
scroll to position [268, 0]
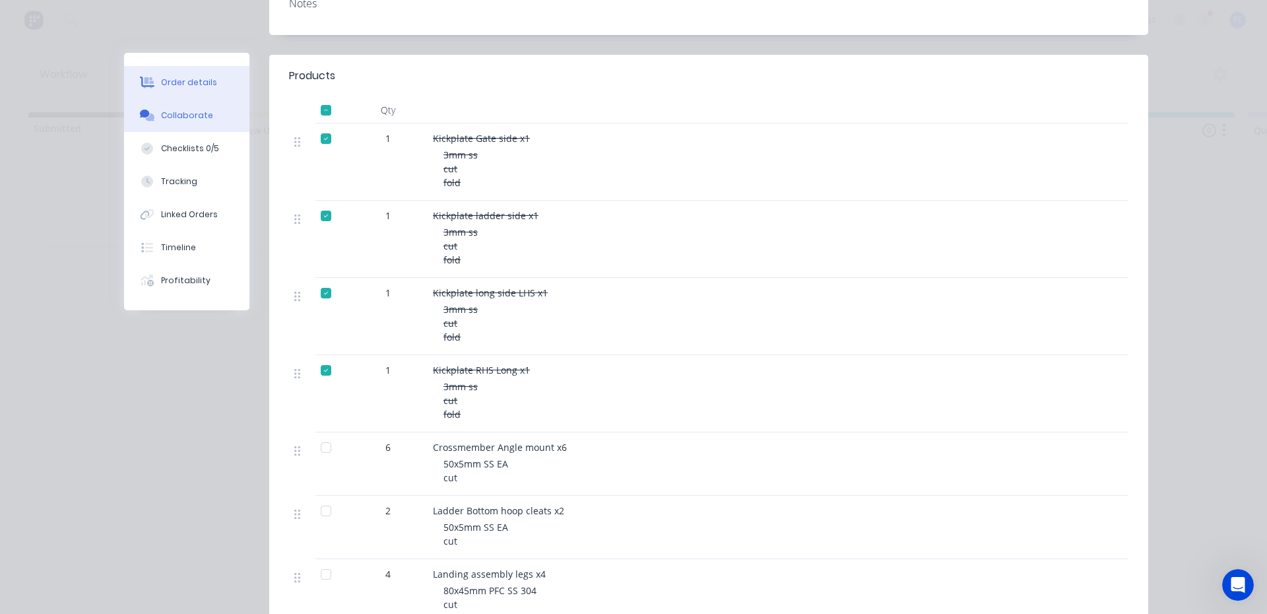
click at [197, 121] on button "Collaborate" at bounding box center [186, 115] width 125 height 33
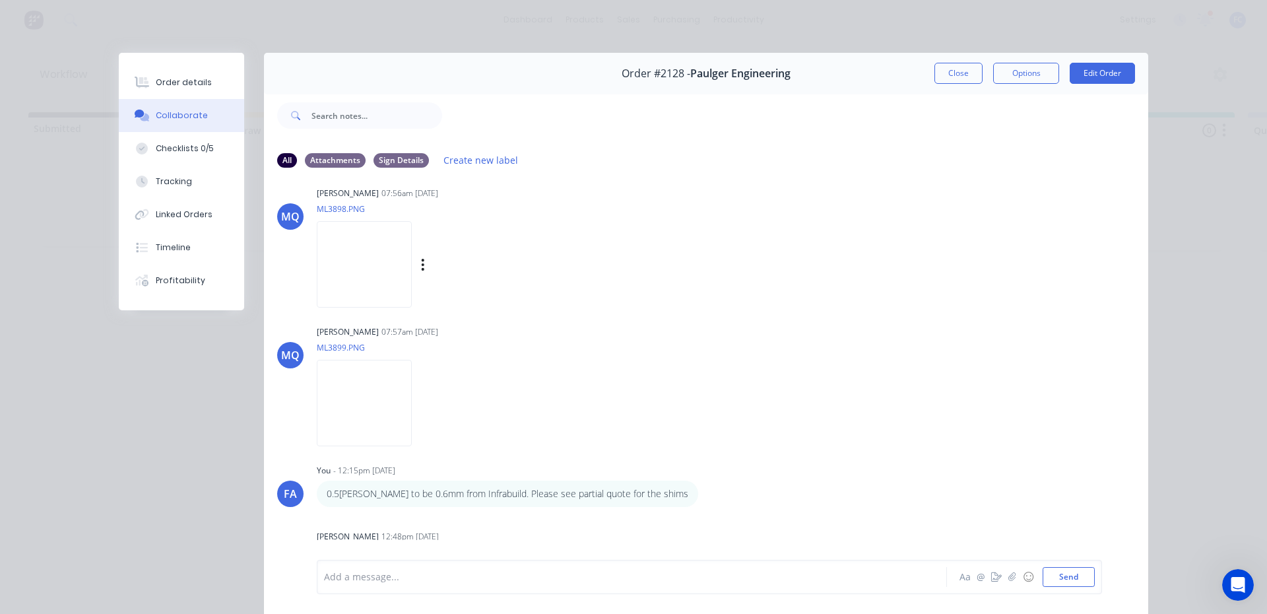
scroll to position [264, 0]
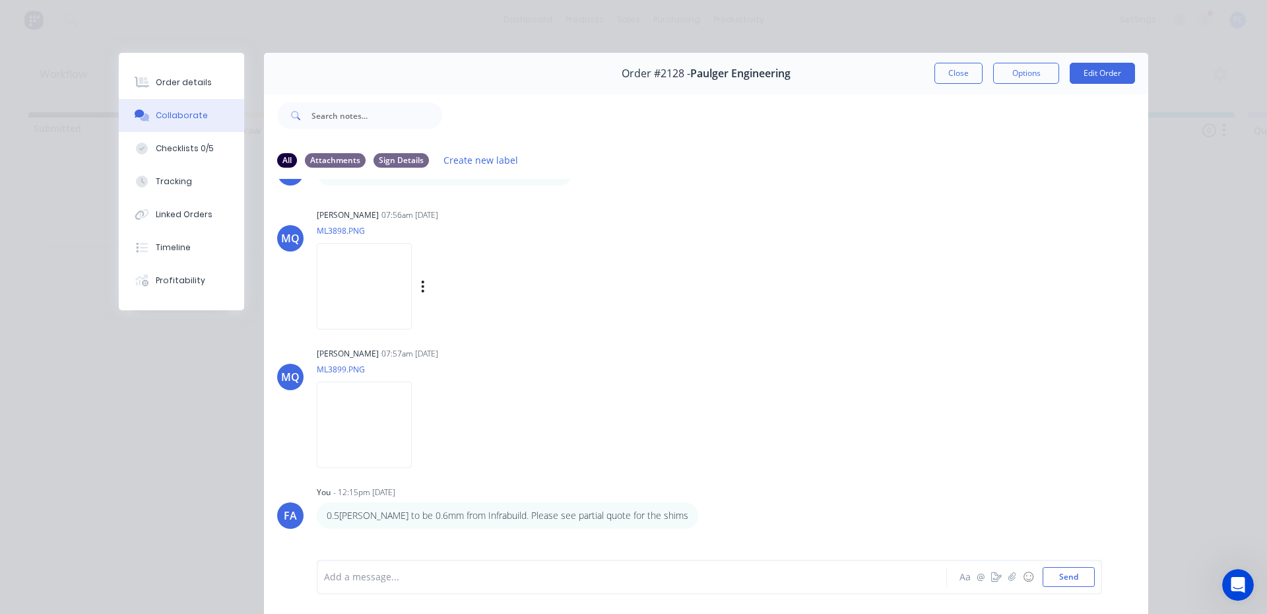
click at [389, 283] on img at bounding box center [364, 286] width 95 height 86
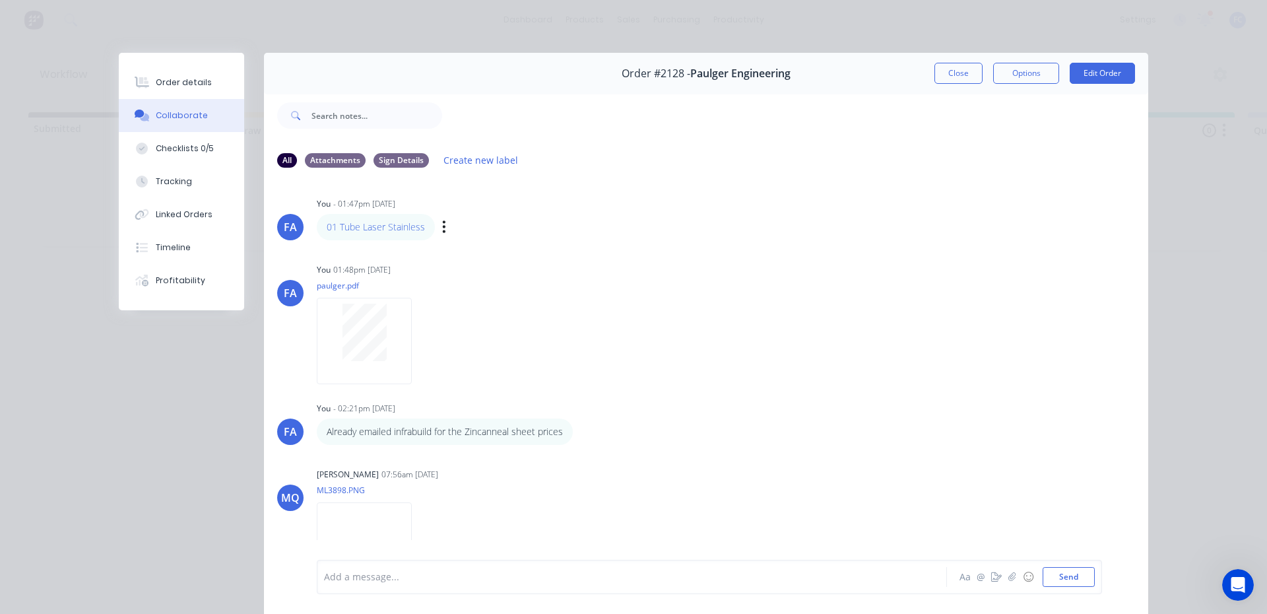
scroll to position [0, 0]
drag, startPoint x: 183, startPoint y: 76, endPoint x: 226, endPoint y: 111, distance: 55.3
click at [183, 76] on button "Order details" at bounding box center [181, 82] width 125 height 33
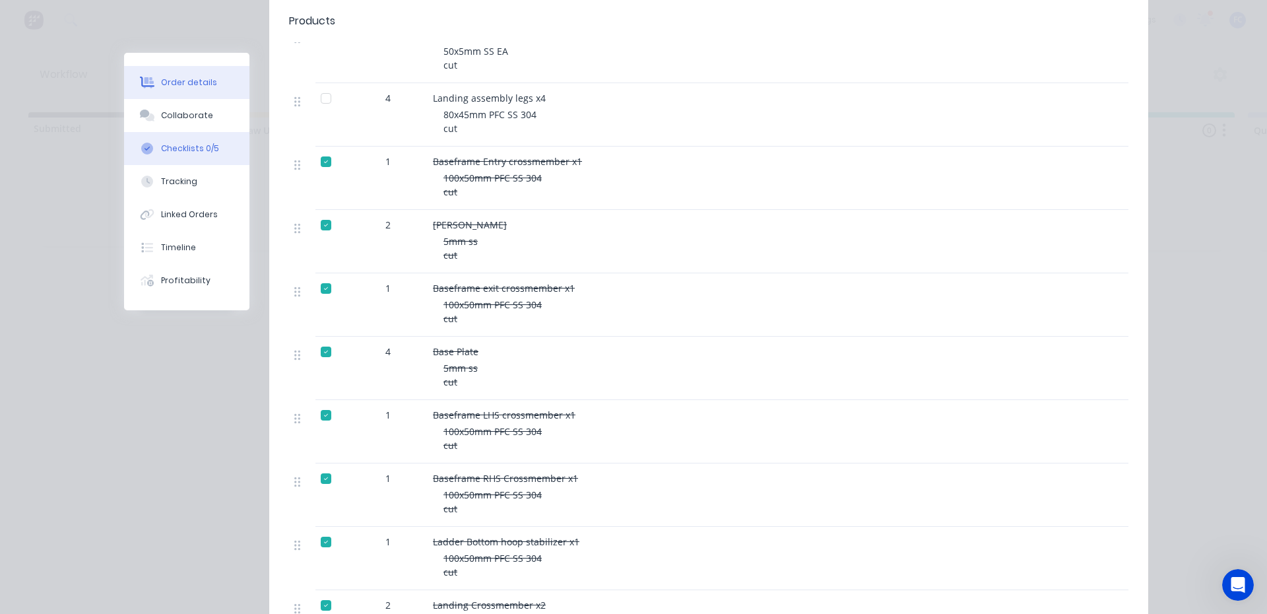
scroll to position [594, 0]
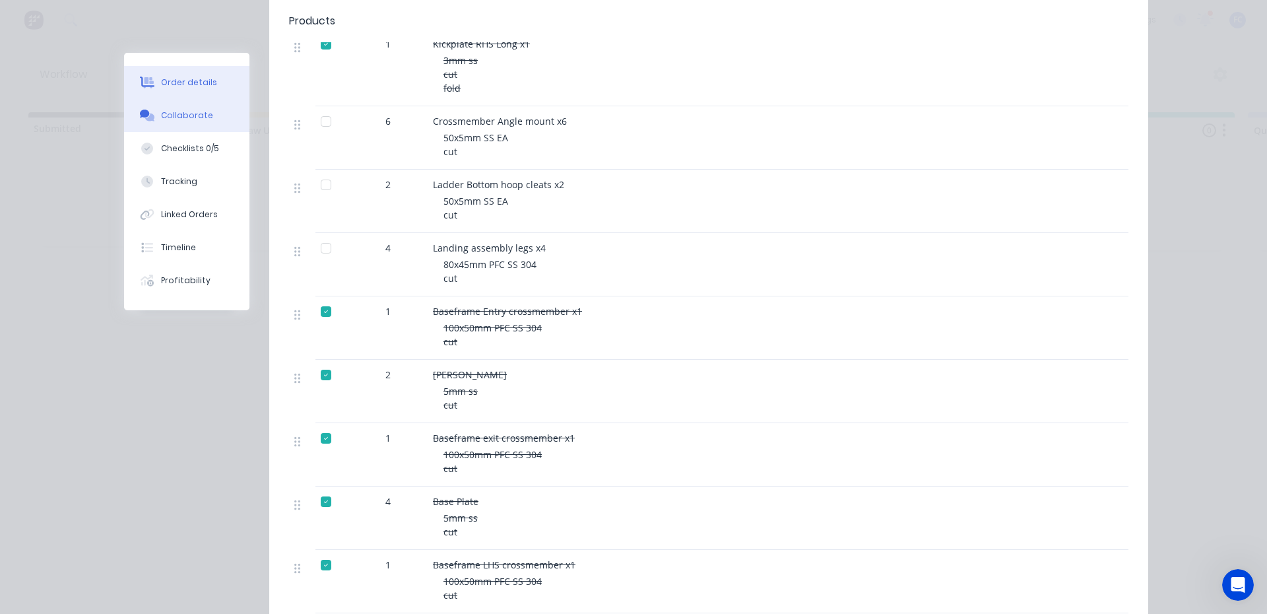
click at [191, 113] on div "Collaborate" at bounding box center [187, 116] width 52 height 12
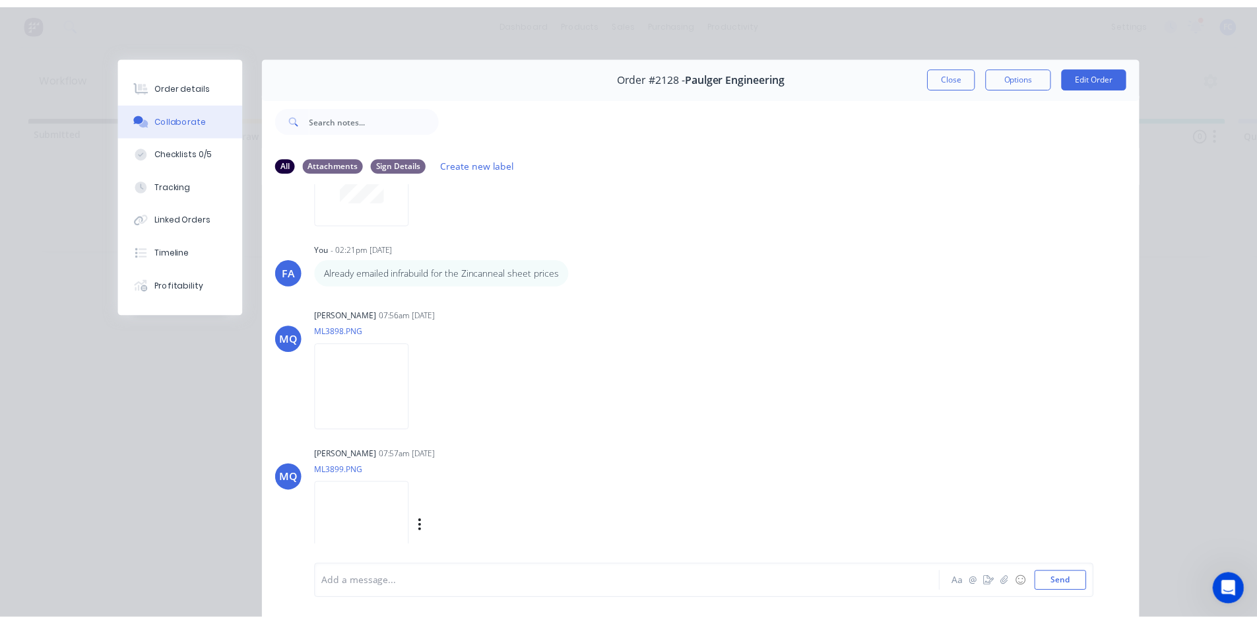
scroll to position [330, 0]
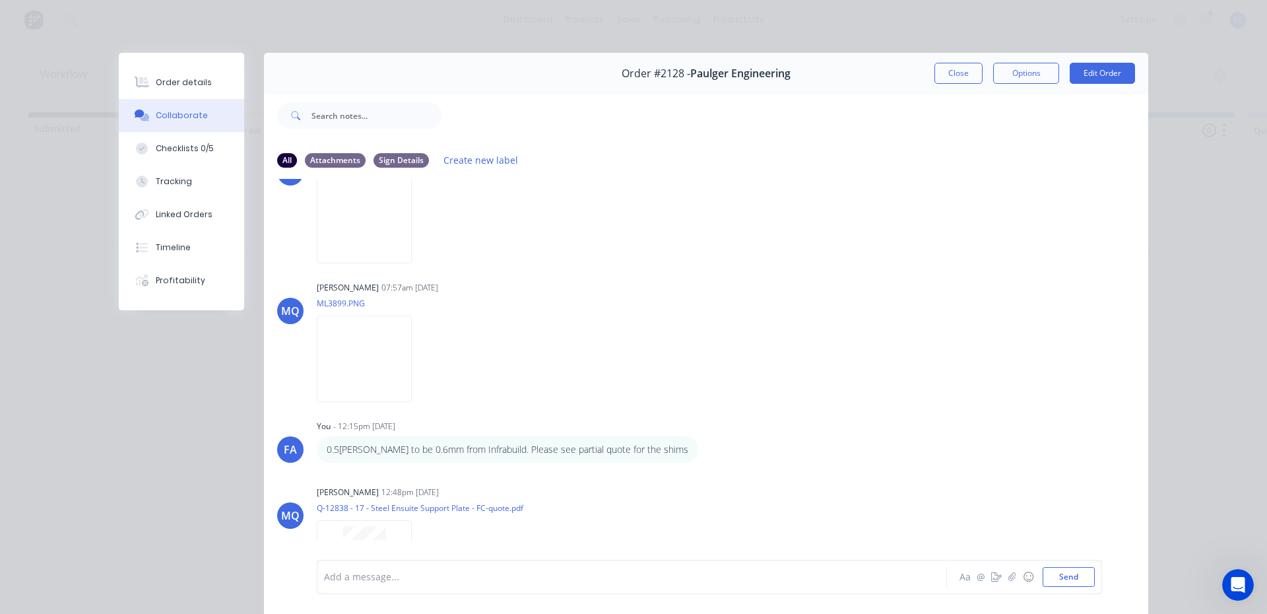
drag, startPoint x: 957, startPoint y: 65, endPoint x: 938, endPoint y: 82, distance: 25.2
click at [957, 65] on button "Close" at bounding box center [958, 73] width 48 height 21
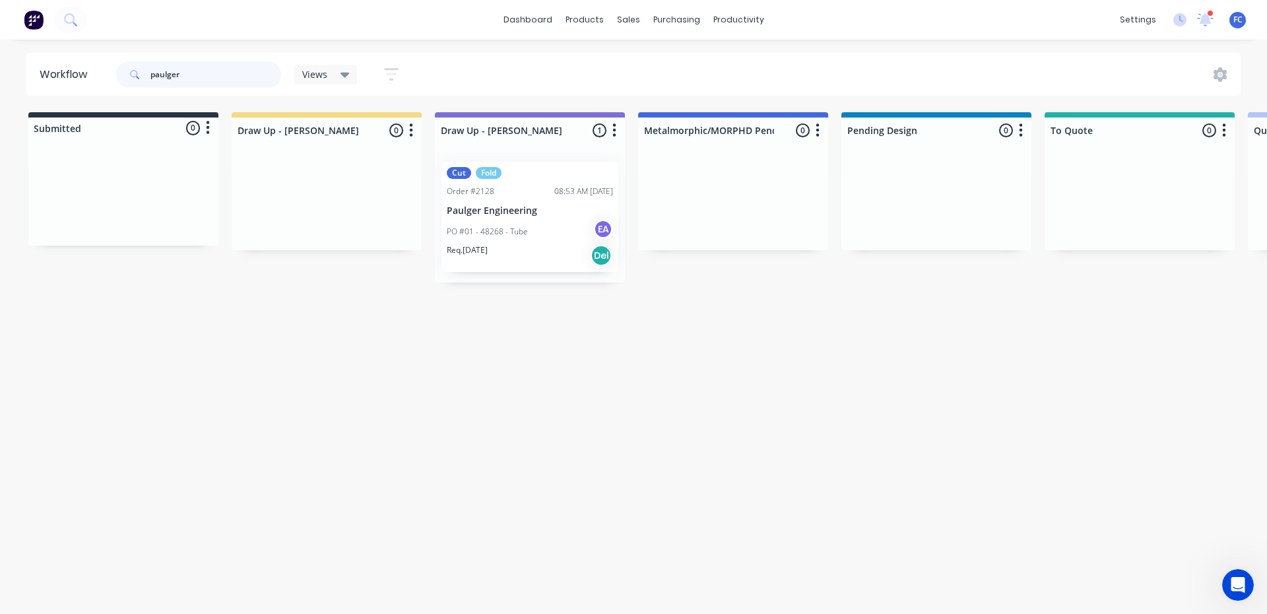
drag, startPoint x: 226, startPoint y: 75, endPoint x: 26, endPoint y: 53, distance: 200.5
click at [26, 53] on div "Workflow paulger Views Save new view None (Default) edit [PERSON_NAME] edit [PE…" at bounding box center [633, 74] width 1215 height 43
click at [1209, 17] on icon at bounding box center [1206, 18] width 12 height 11
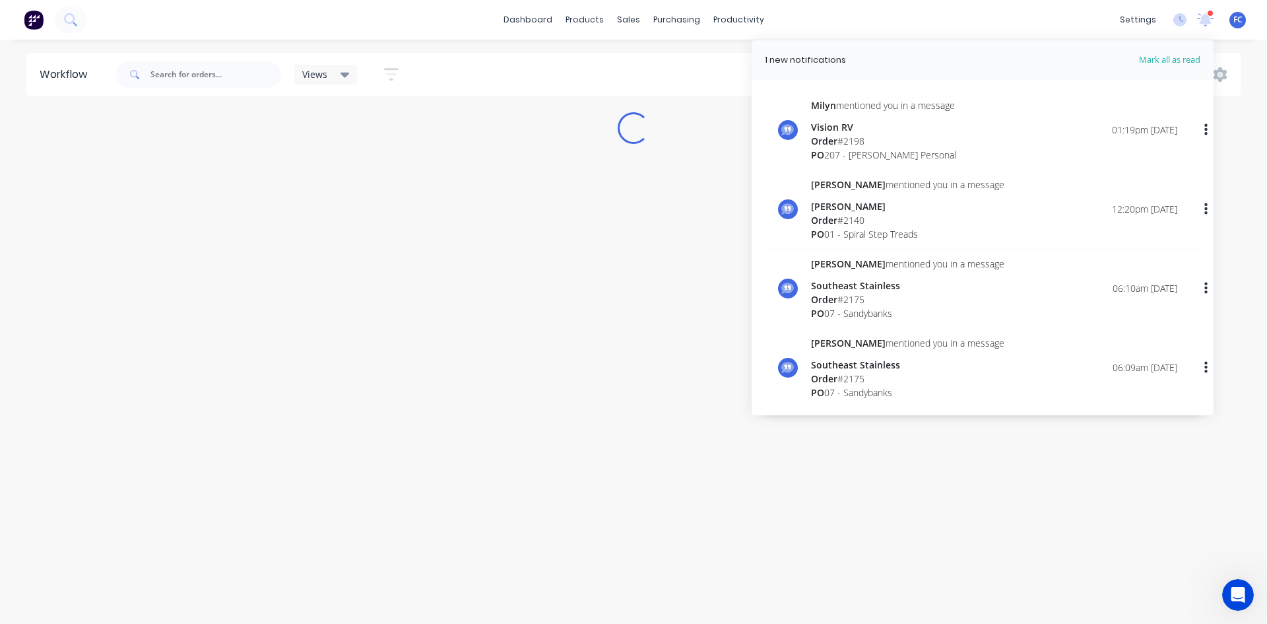
click at [860, 144] on div "Order # 2198" at bounding box center [883, 141] width 145 height 14
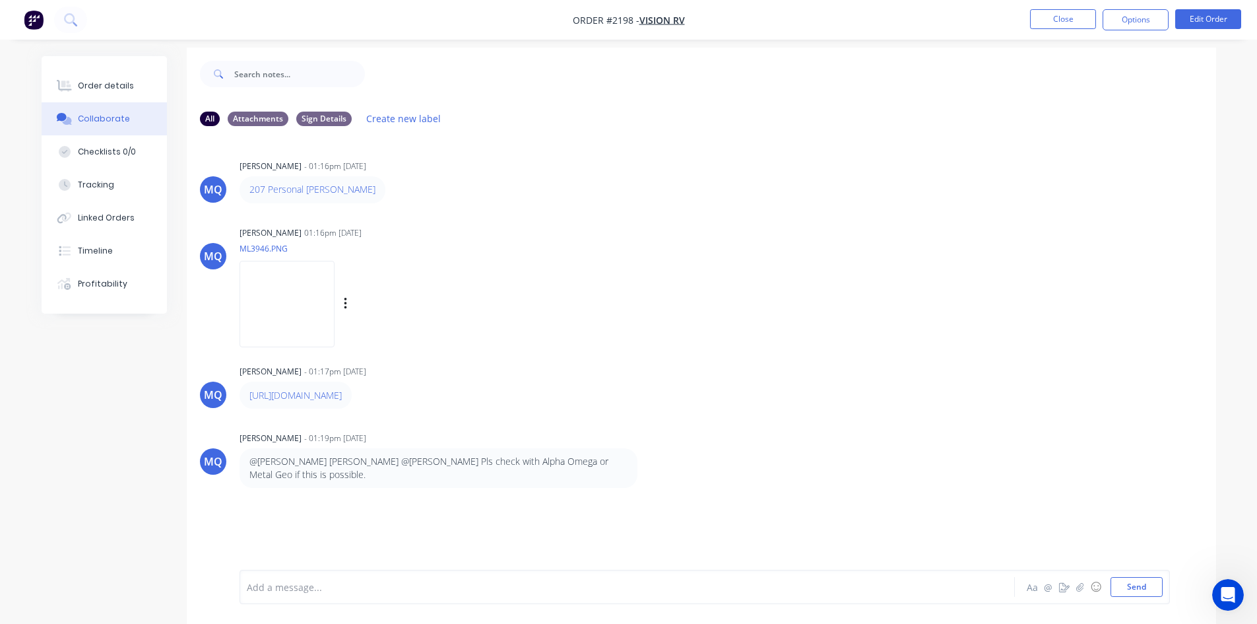
scroll to position [20, 0]
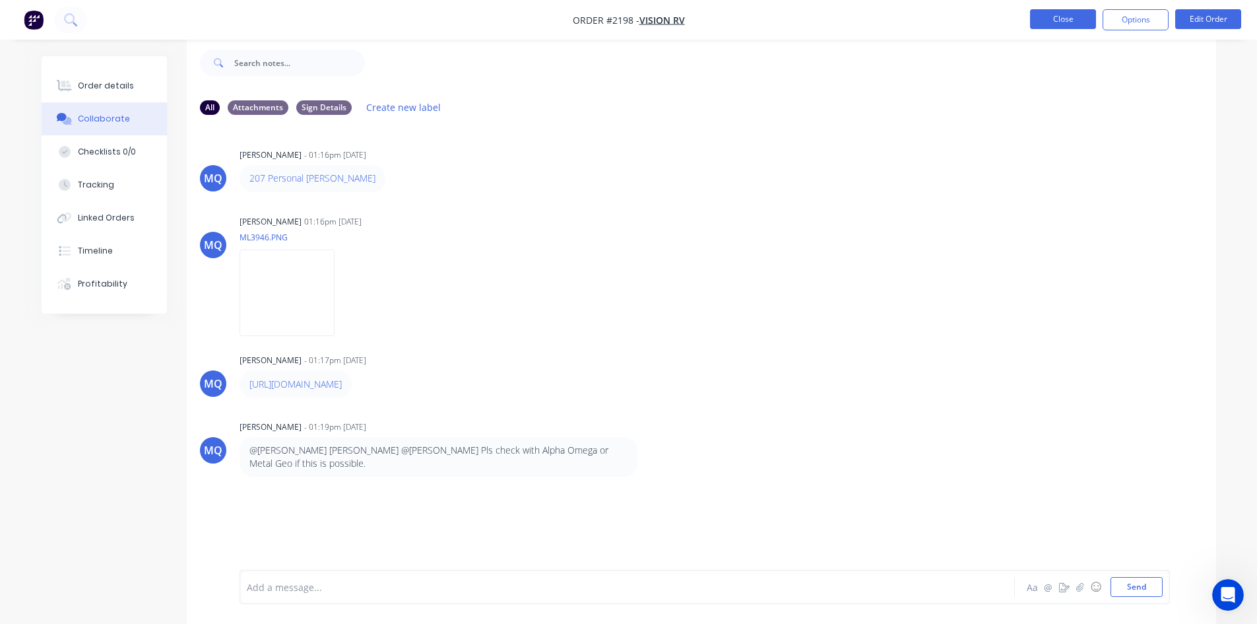
click at [1046, 15] on button "Close" at bounding box center [1063, 19] width 66 height 20
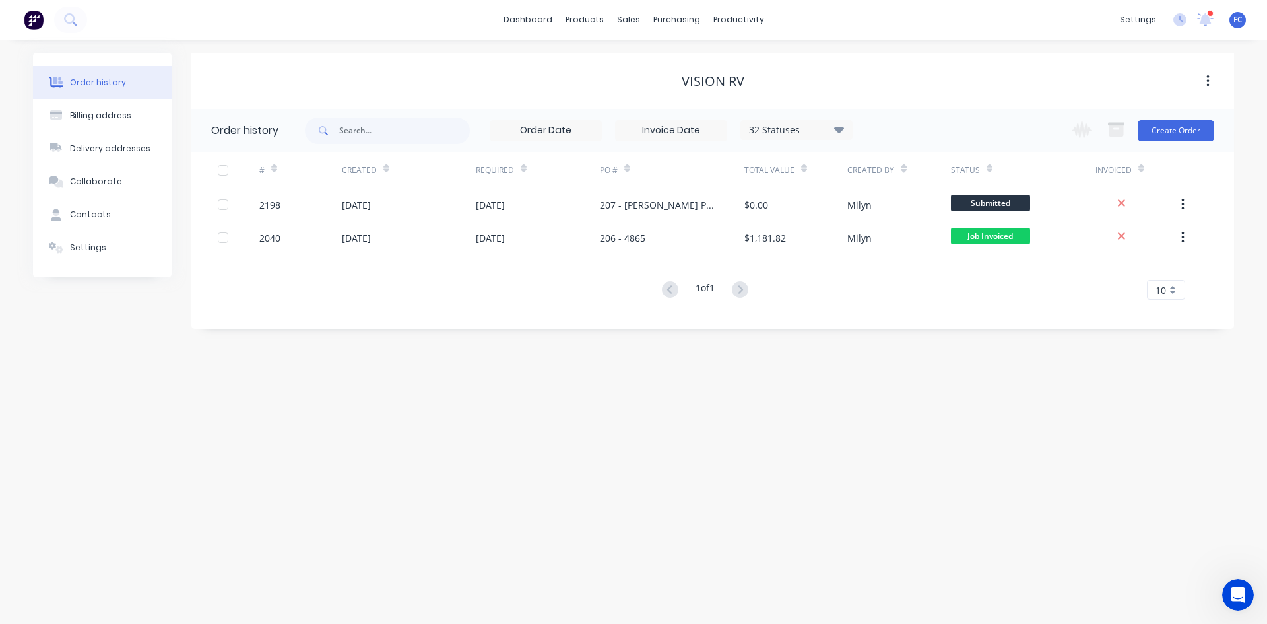
click at [1208, 13] on div at bounding box center [1210, 13] width 7 height 7
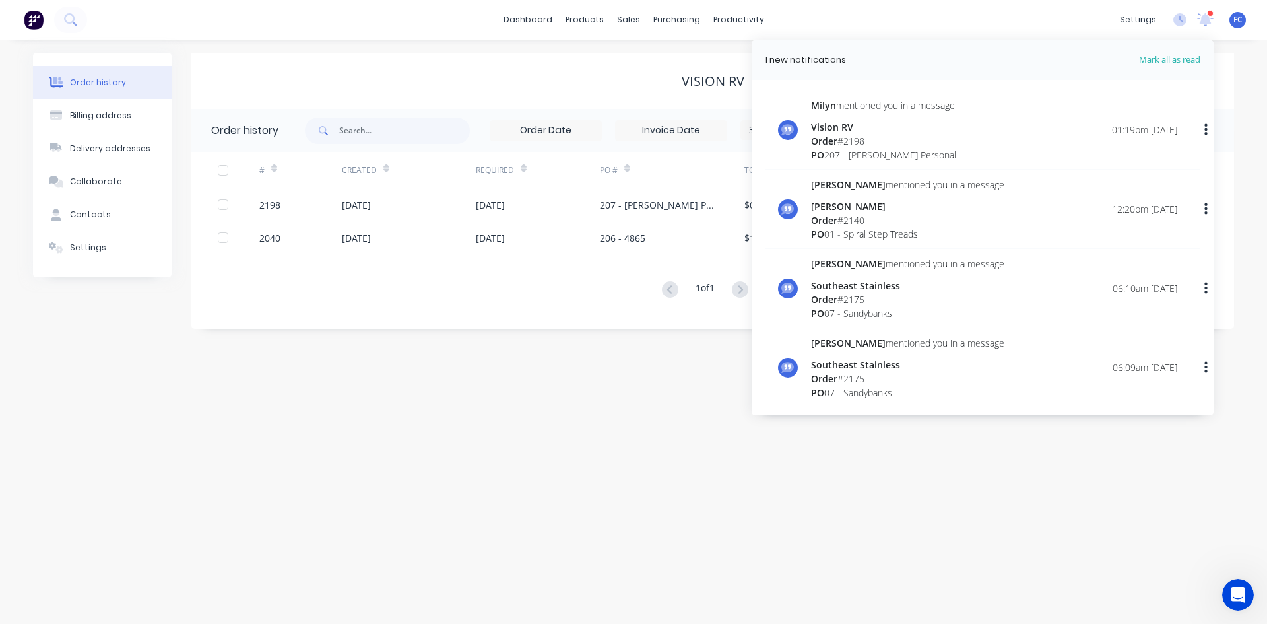
click at [479, 452] on div "Order history Billing address Delivery addresses Collaborate Contacts Settings …" at bounding box center [633, 332] width 1267 height 584
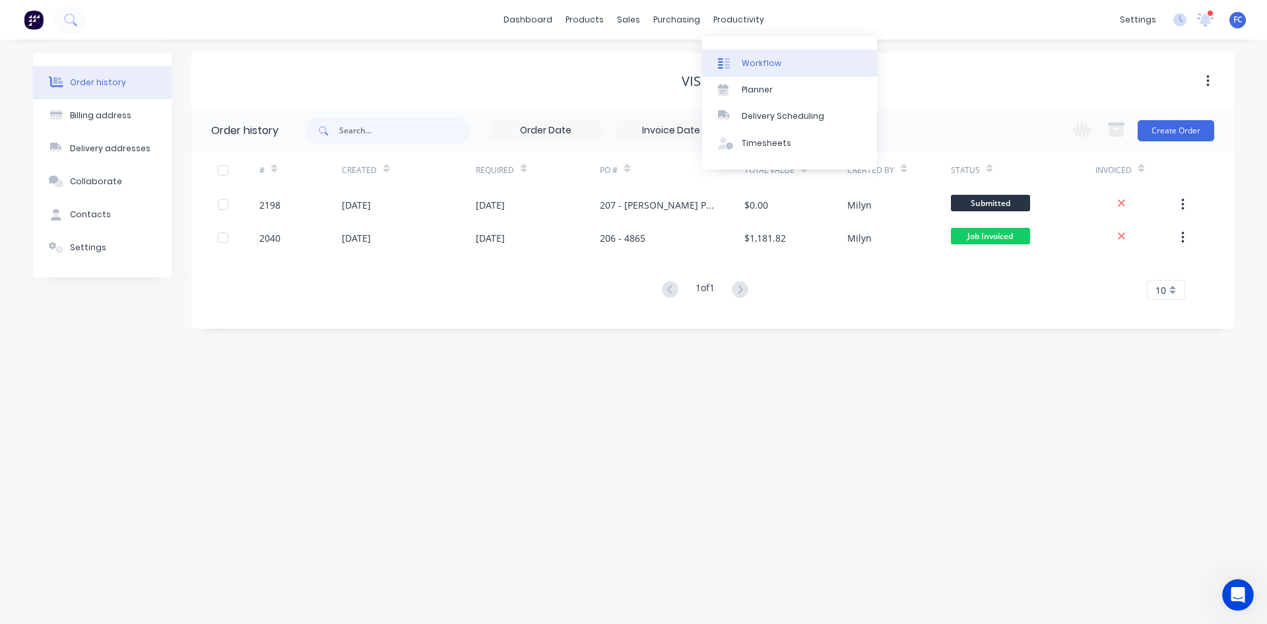
click at [753, 55] on link "Workflow" at bounding box center [789, 62] width 175 height 26
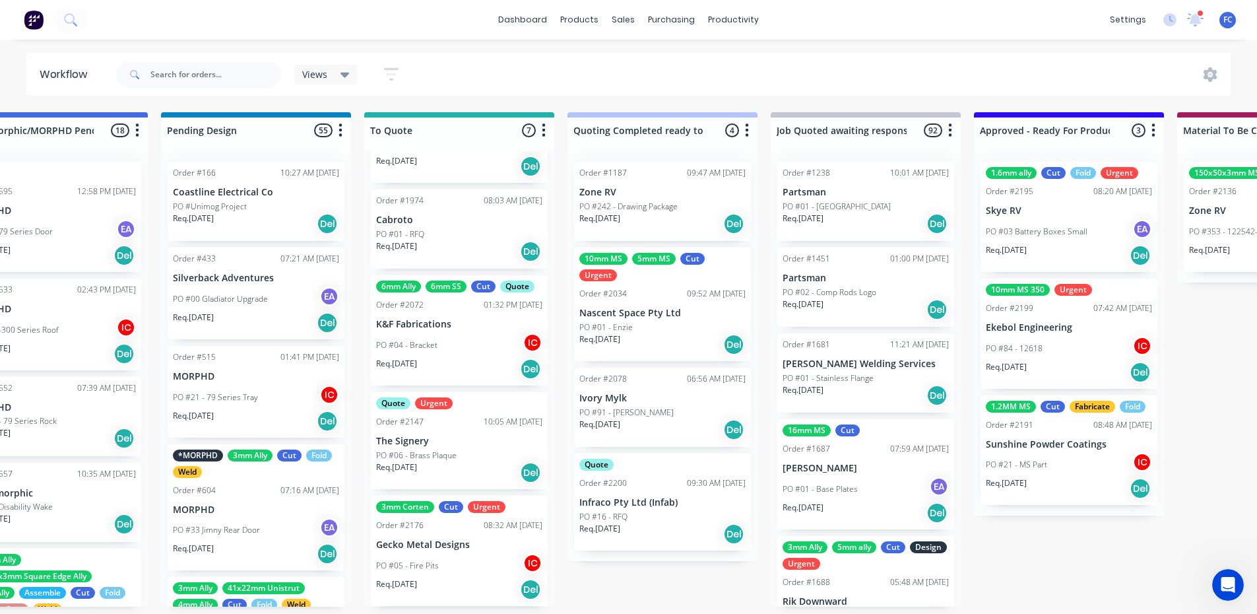
scroll to position [3, 680]
click at [435, 333] on div "PO #04 - Bracket IC" at bounding box center [459, 345] width 166 height 25
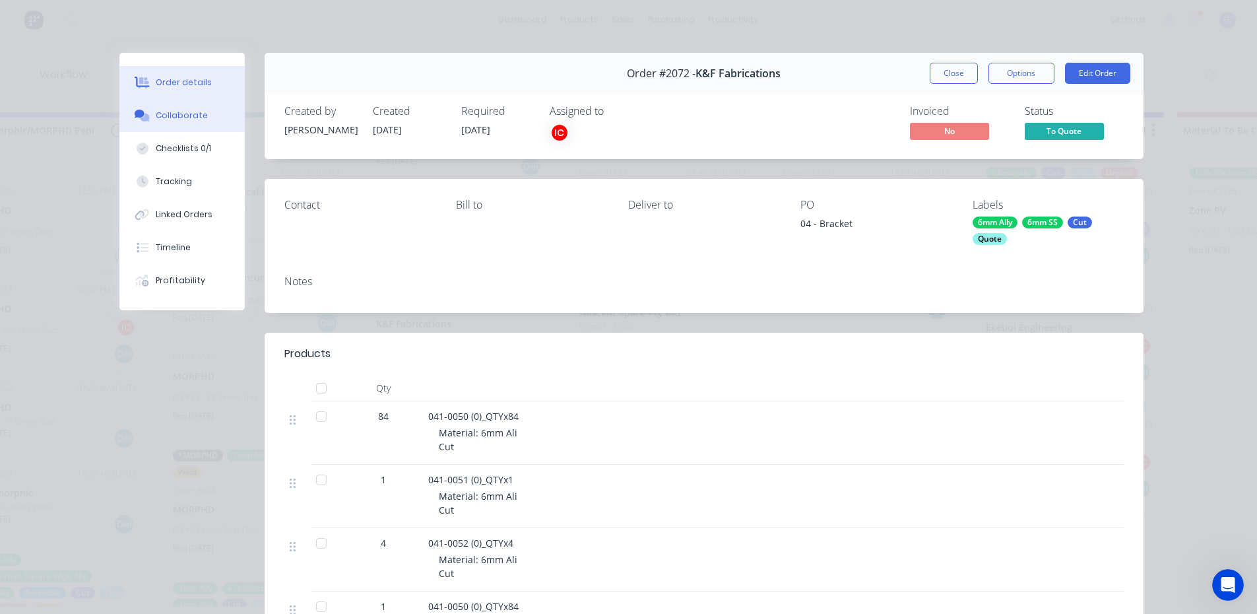
click at [173, 115] on div "Collaborate" at bounding box center [182, 116] width 52 height 12
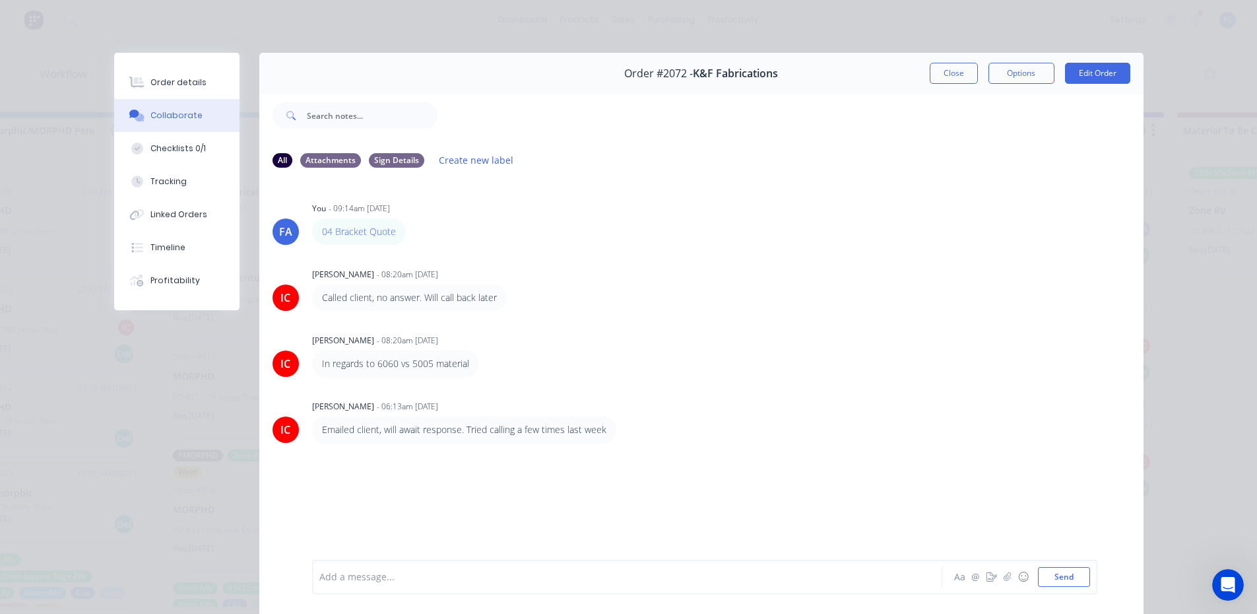
click at [390, 570] on div at bounding box center [608, 577] width 577 height 14
click at [1000, 571] on button "button" at bounding box center [1008, 577] width 16 height 16
click at [1004, 579] on icon "button" at bounding box center [1007, 576] width 8 height 9
click at [1042, 580] on button "Send" at bounding box center [1064, 577] width 52 height 20
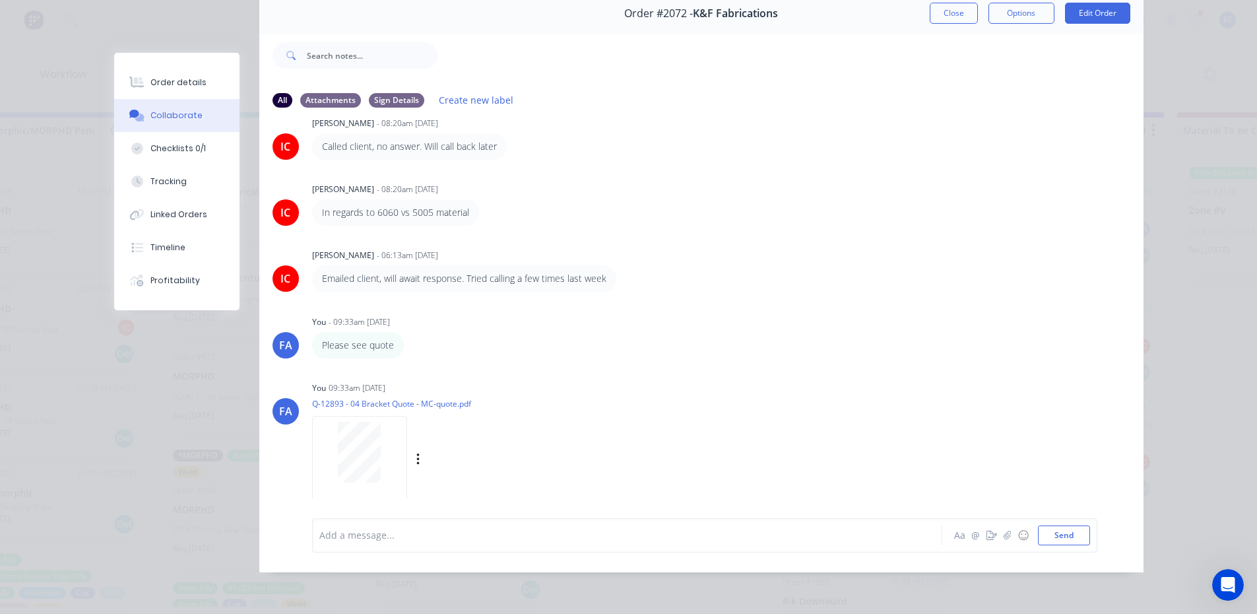
scroll to position [92, 0]
click at [949, 8] on button "Close" at bounding box center [954, 13] width 48 height 21
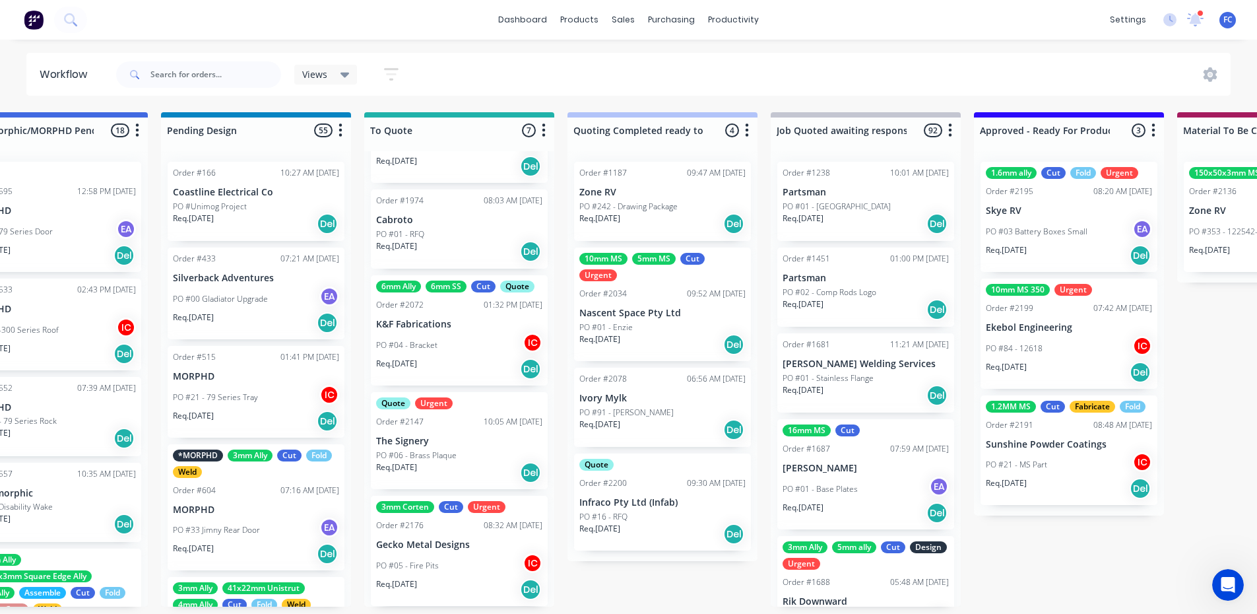
click at [432, 542] on p "Gecko Metal Designs" at bounding box center [459, 544] width 166 height 11
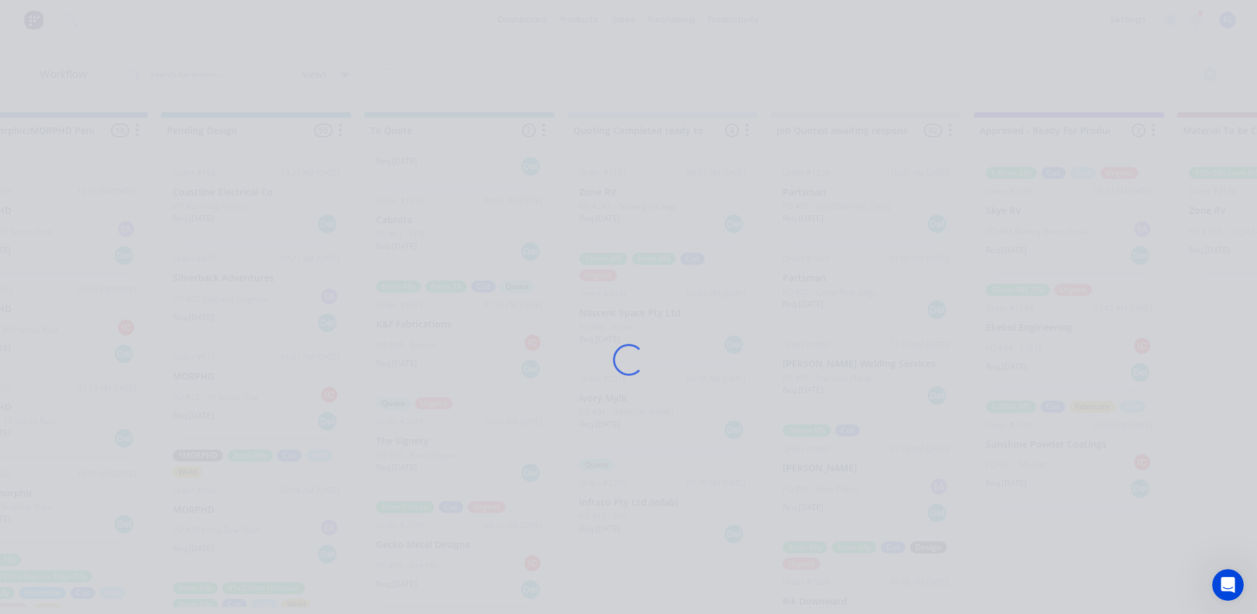
scroll to position [0, 680]
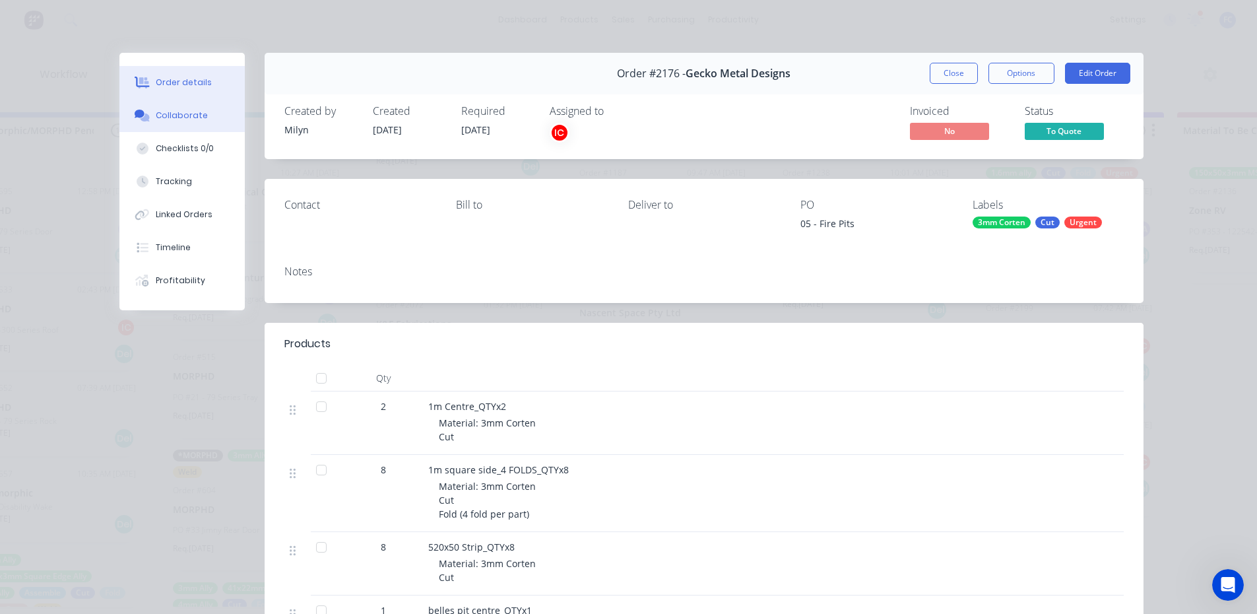
click at [179, 129] on button "Collaborate" at bounding box center [181, 115] width 125 height 33
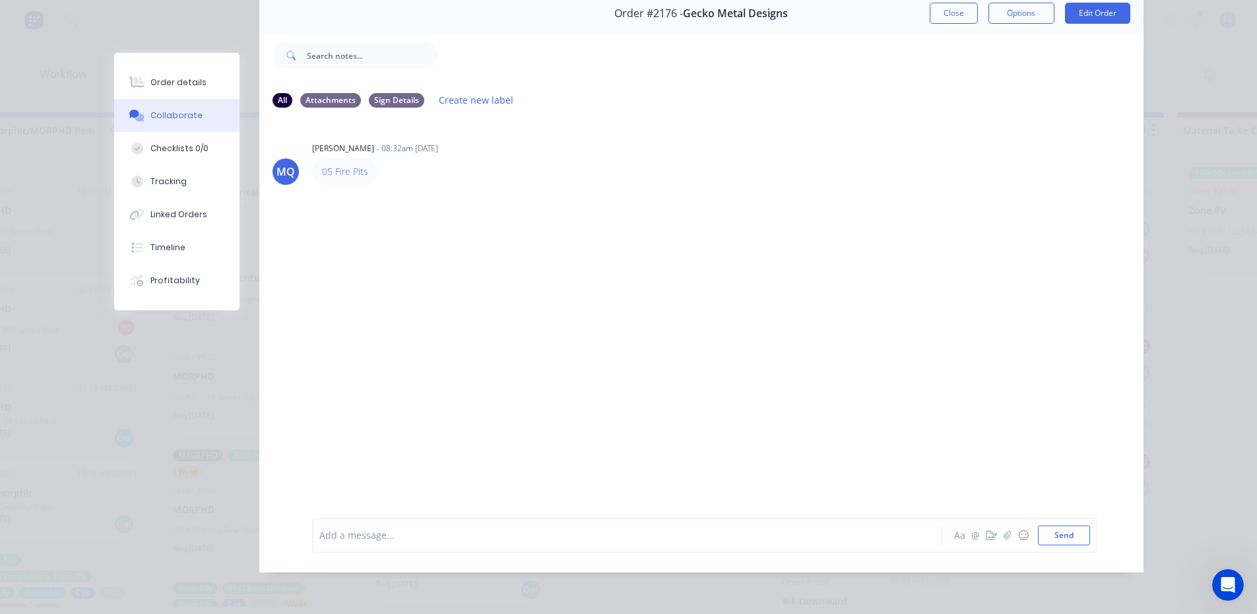
scroll to position [3, 680]
click at [942, 11] on button "Close" at bounding box center [954, 13] width 48 height 21
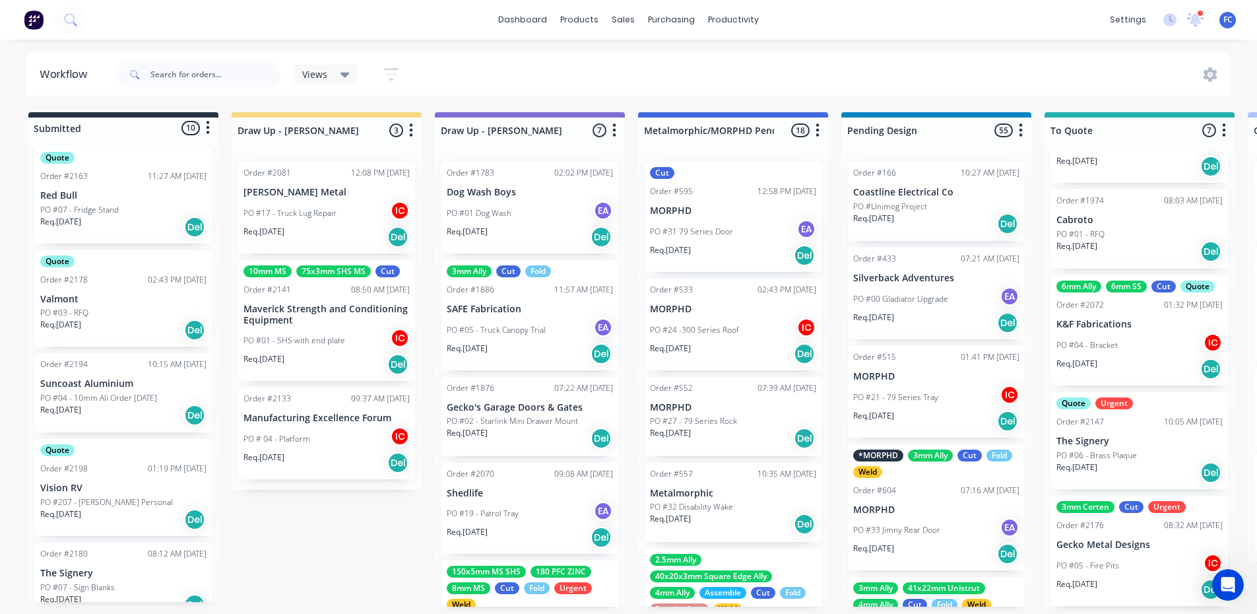
scroll to position [264, 0]
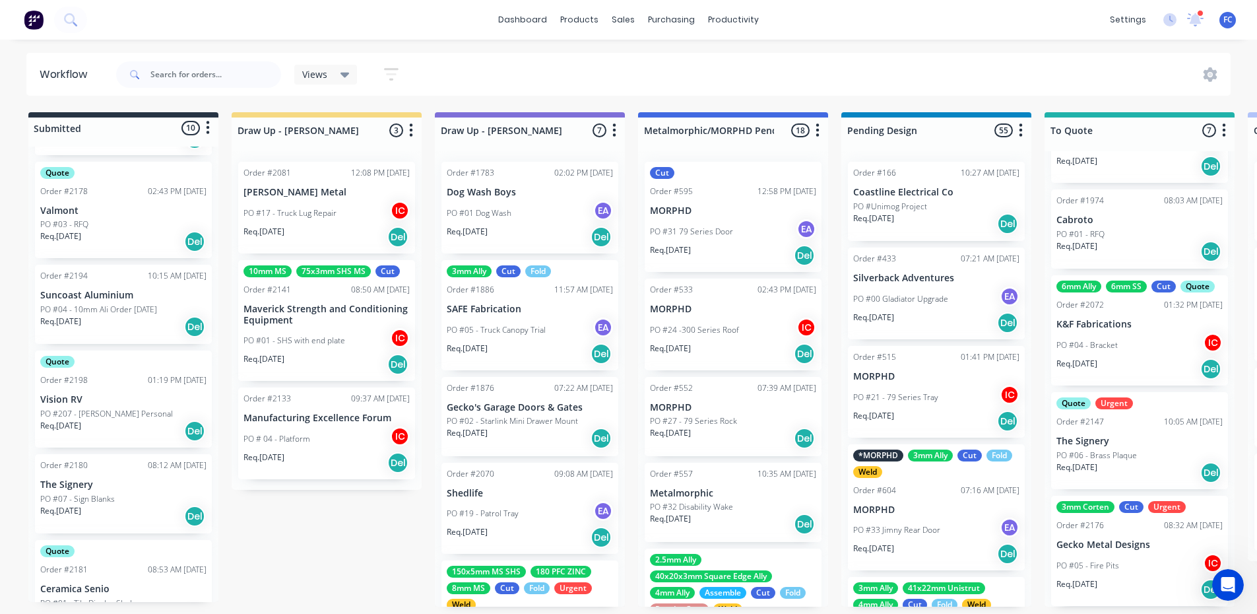
click at [86, 391] on div "Quote Order #2198 01:19 PM [DATE] Vision RV PO #207 - [PERSON_NAME] Personal Re…" at bounding box center [123, 398] width 177 height 97
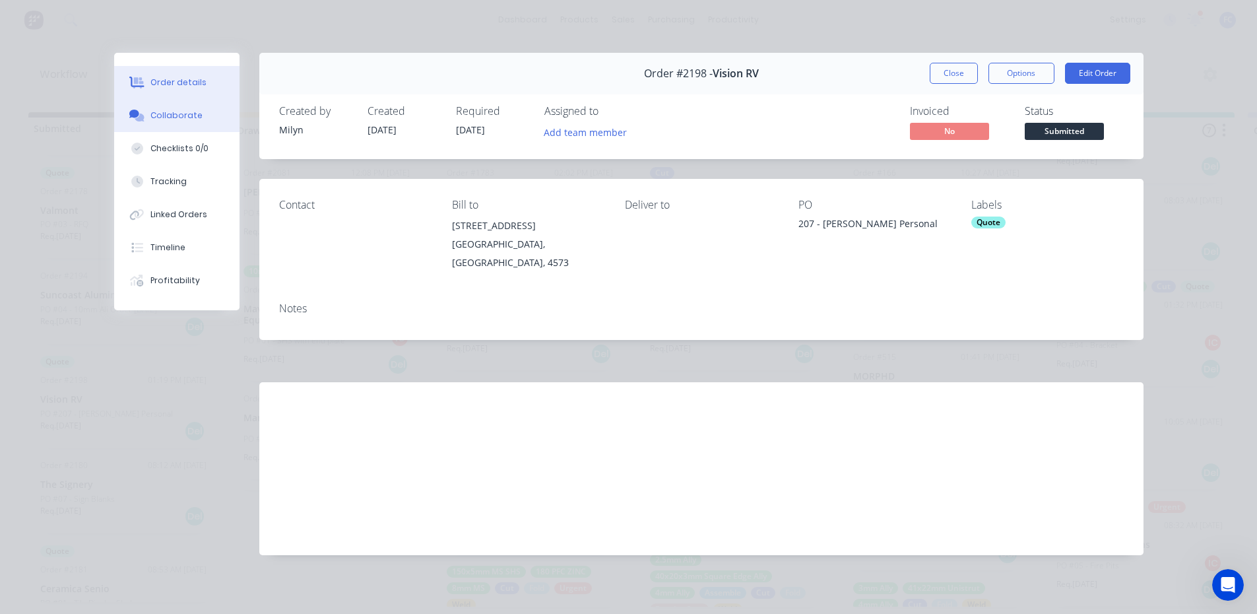
click at [184, 111] on div "Collaborate" at bounding box center [176, 116] width 52 height 12
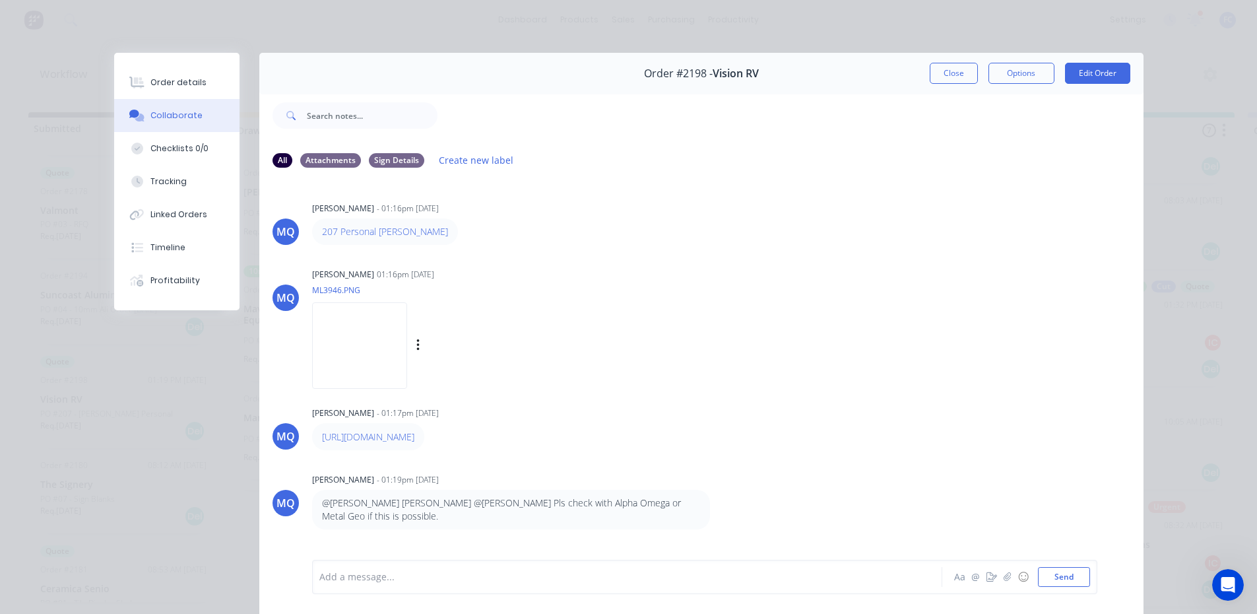
click at [370, 343] on img at bounding box center [359, 345] width 95 height 86
click at [352, 327] on img at bounding box center [359, 345] width 95 height 86
click at [372, 370] on img at bounding box center [359, 345] width 95 height 86
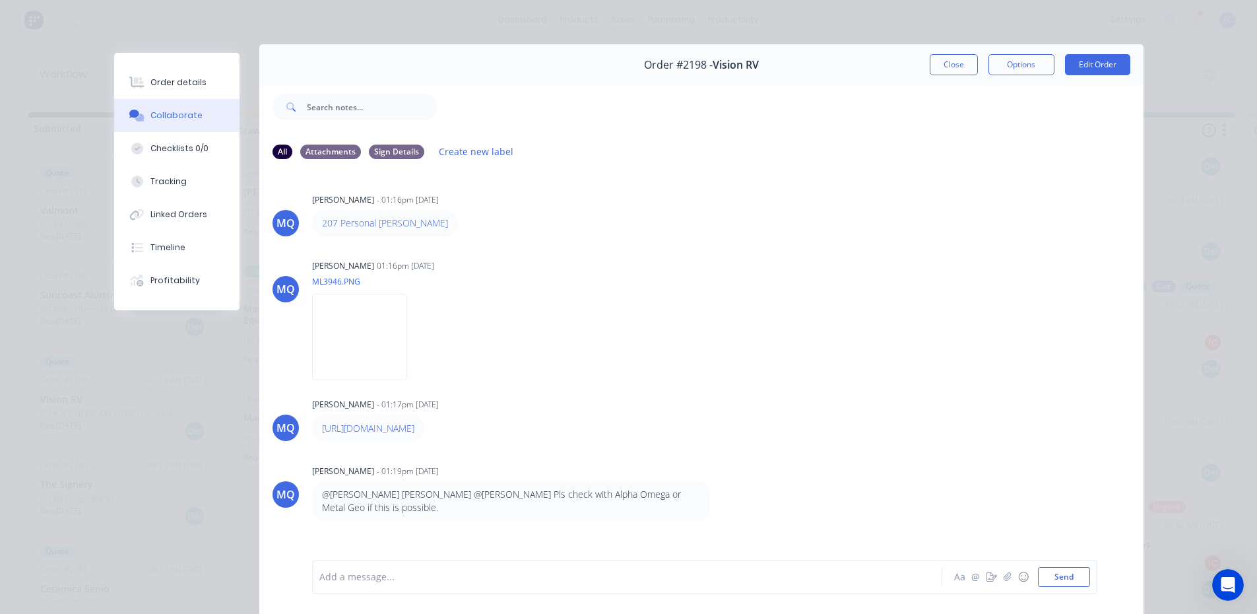
scroll to position [4, 0]
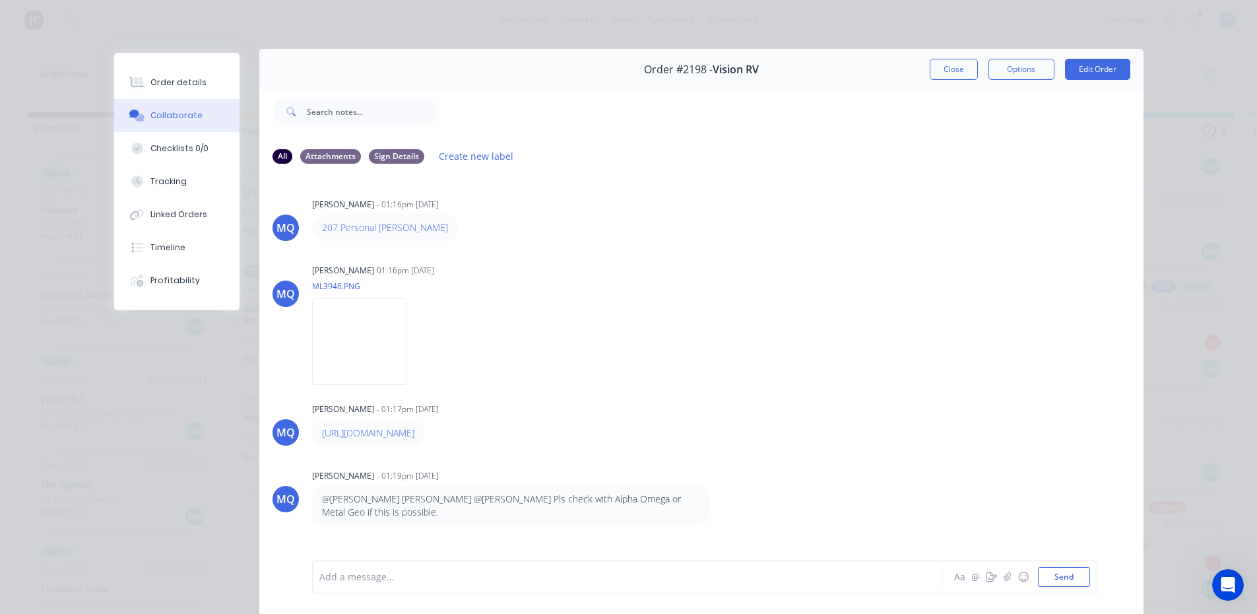
click at [479, 581] on div at bounding box center [608, 577] width 577 height 14
click at [399, 332] on img at bounding box center [359, 341] width 95 height 86
click at [364, 340] on img at bounding box center [359, 341] width 95 height 86
click at [952, 73] on button "Close" at bounding box center [954, 69] width 48 height 21
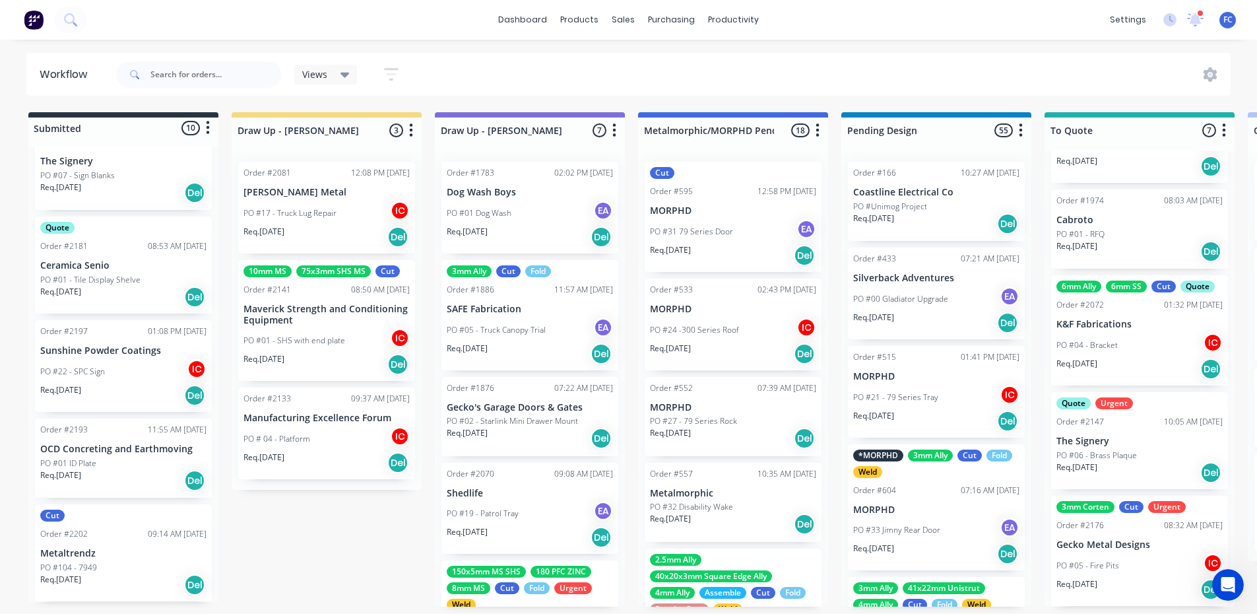
scroll to position [3, 0]
click at [1117, 553] on div "PO #05 - Fire Pits IC" at bounding box center [1139, 565] width 166 height 25
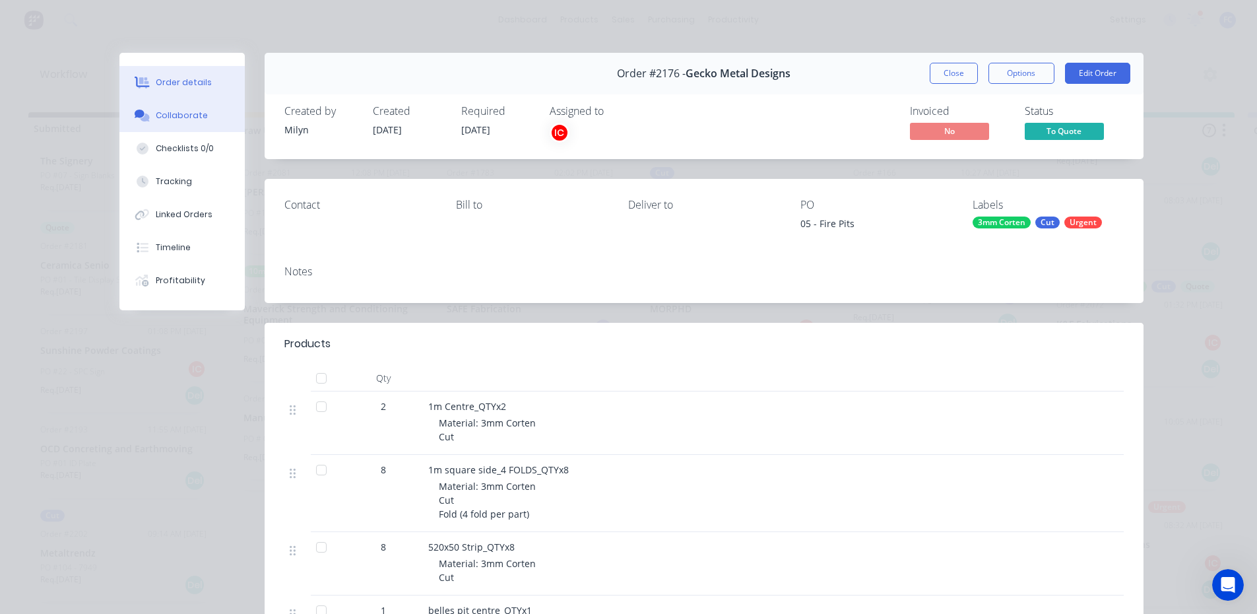
click at [179, 108] on button "Collaborate" at bounding box center [181, 115] width 125 height 33
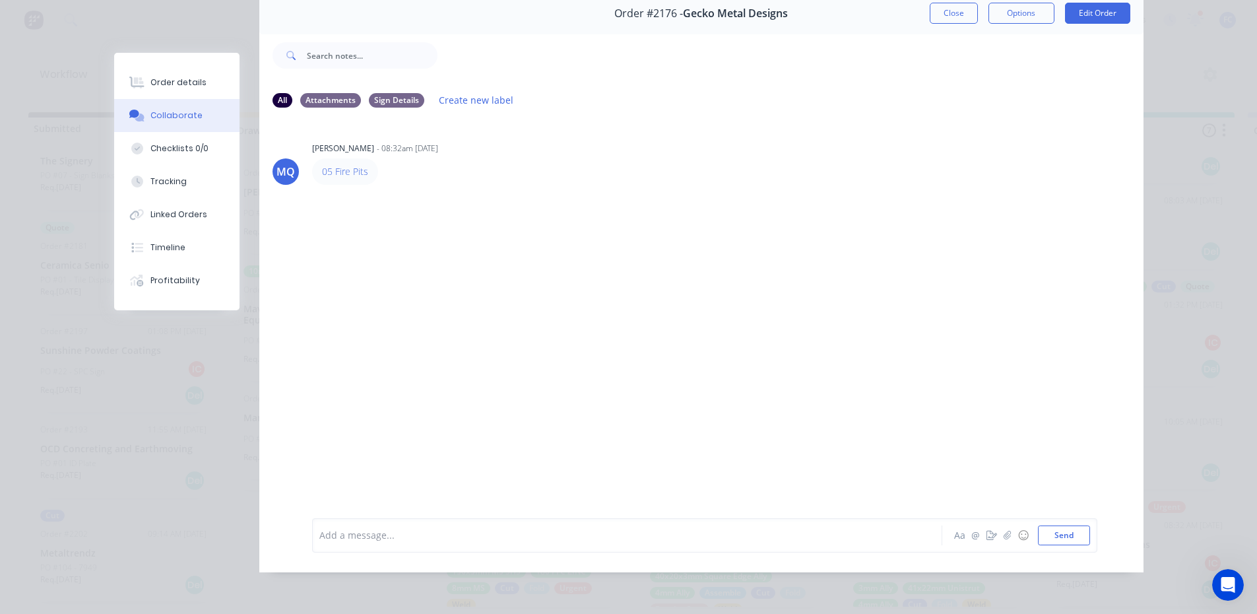
scroll to position [66, 0]
click at [955, 18] on div "Order #2176 - Gecko Metal Designs Close Options Edit Order" at bounding box center [701, 14] width 884 height 42
click at [948, 3] on button "Close" at bounding box center [954, 13] width 48 height 21
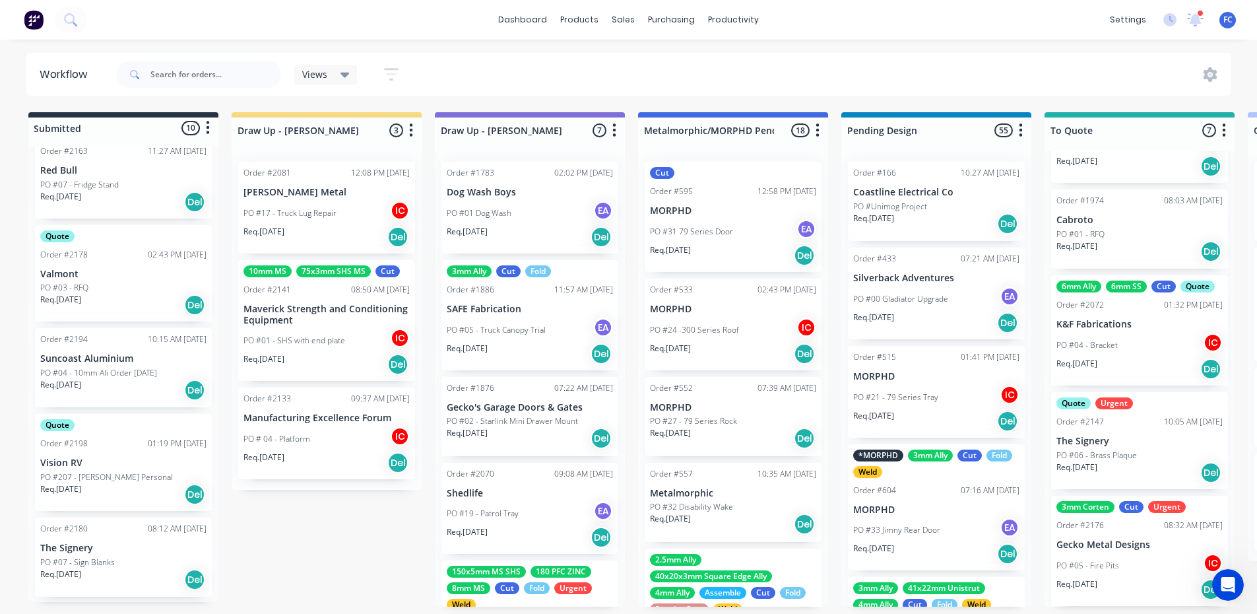
scroll to position [191, 0]
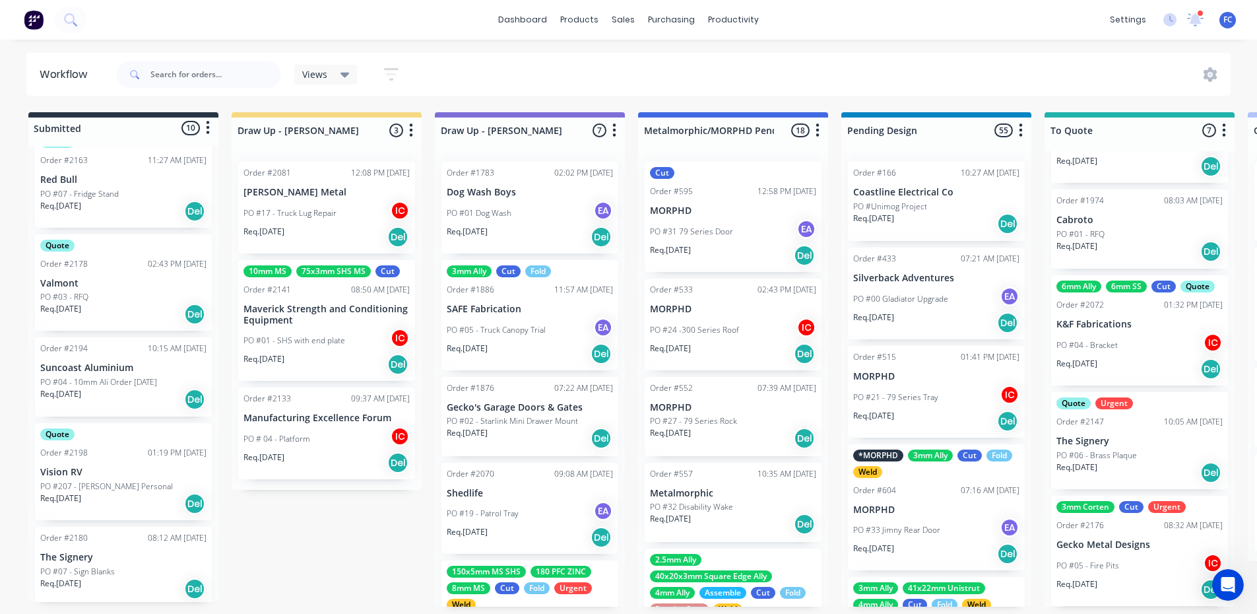
click at [82, 453] on div "Order #2198" at bounding box center [64, 453] width 48 height 12
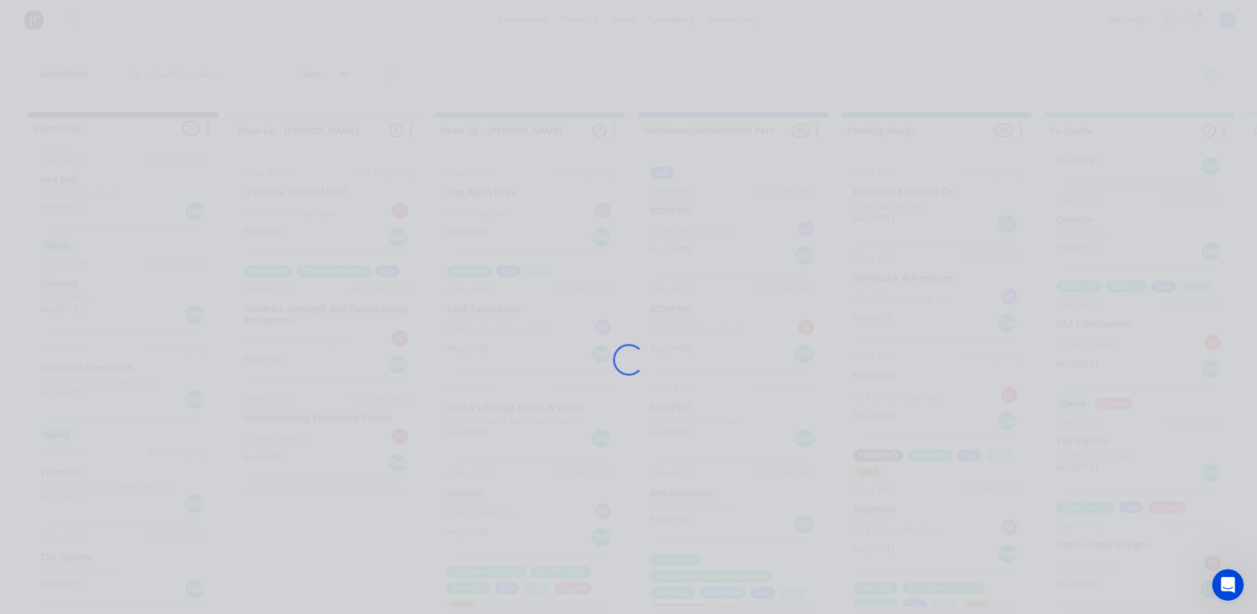
scroll to position [0, 0]
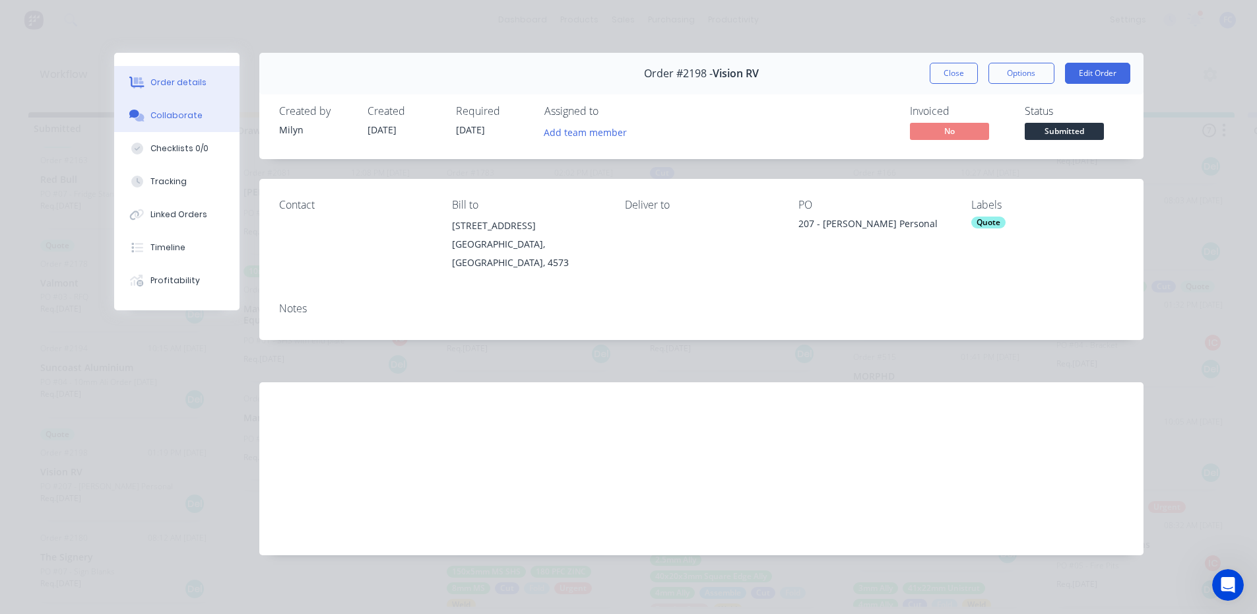
click at [172, 125] on button "Collaborate" at bounding box center [176, 115] width 125 height 33
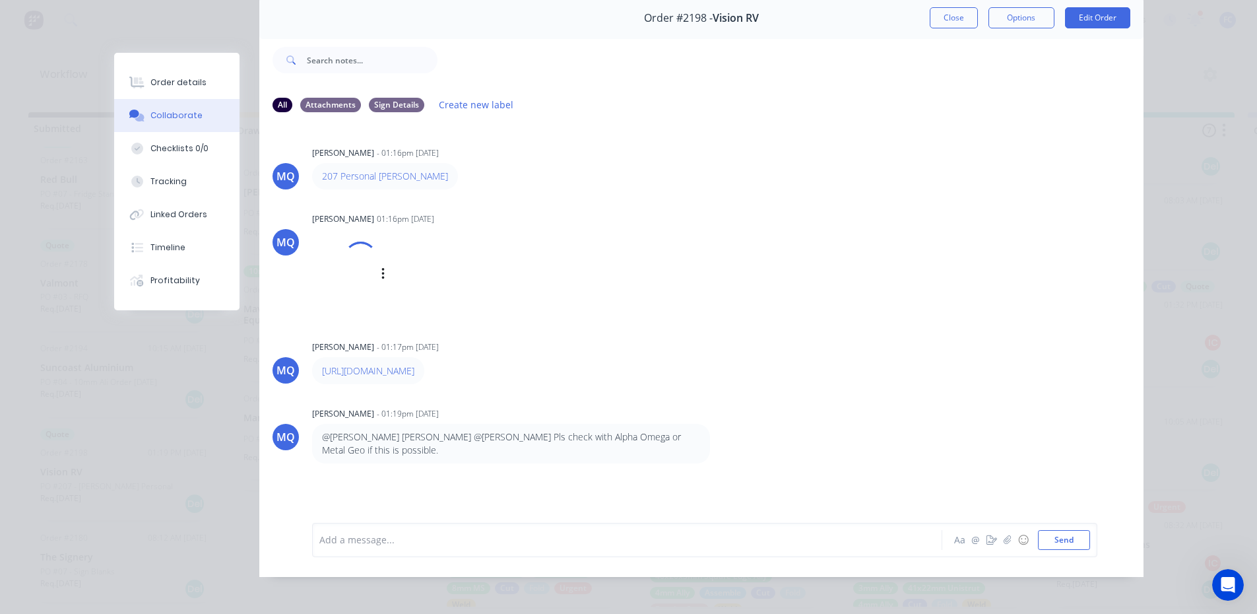
scroll to position [70, 0]
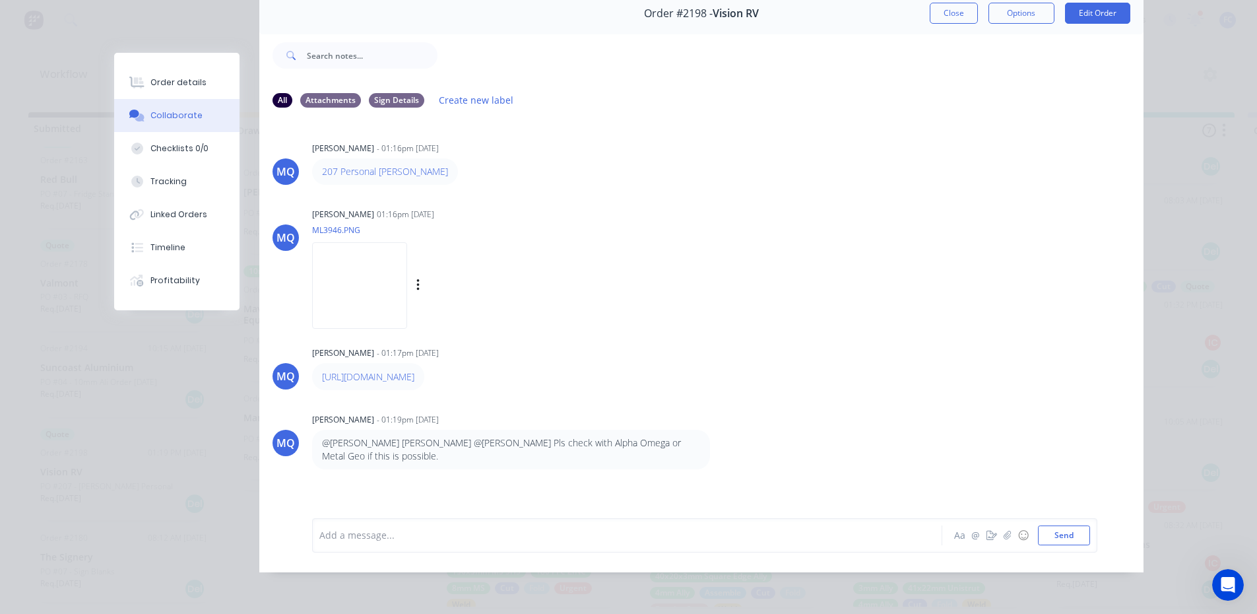
click at [352, 274] on img at bounding box center [359, 285] width 95 height 86
click at [389, 538] on div at bounding box center [608, 535] width 577 height 14
click at [1068, 539] on button "Send" at bounding box center [1064, 535] width 52 height 20
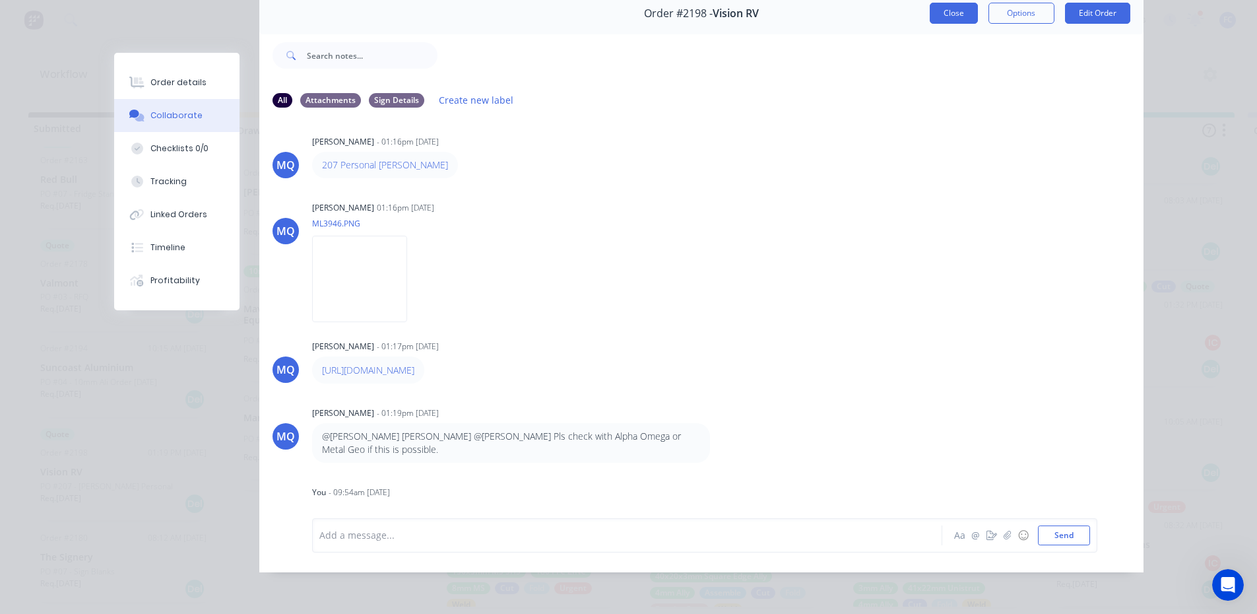
scroll to position [14, 0]
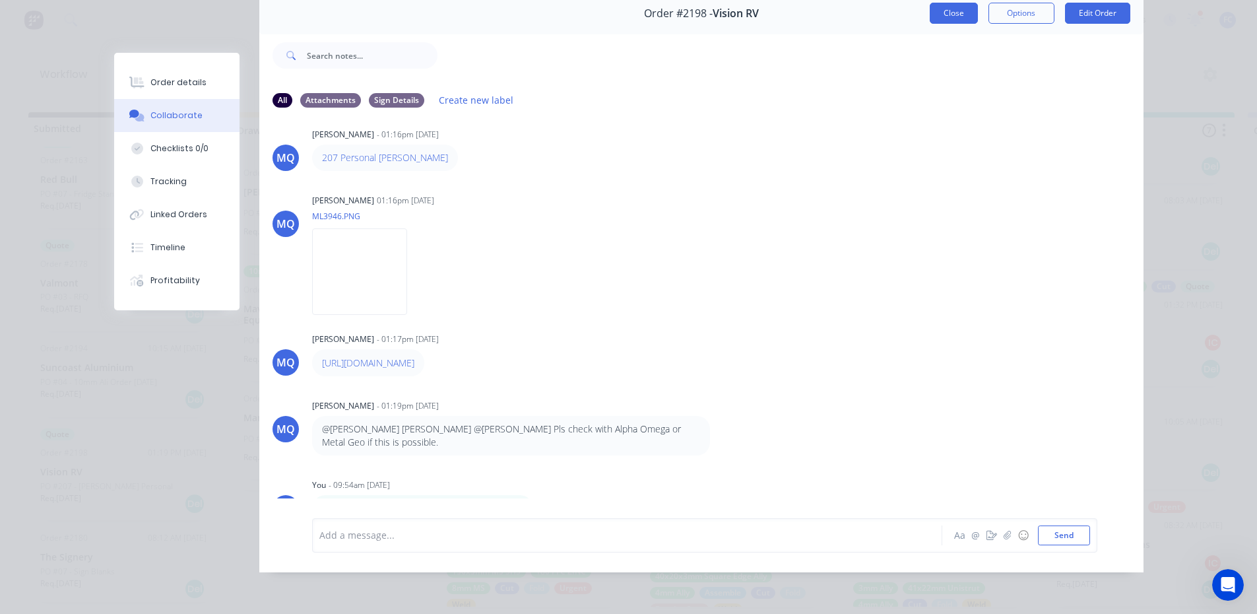
click at [949, 5] on button "Close" at bounding box center [954, 13] width 48 height 21
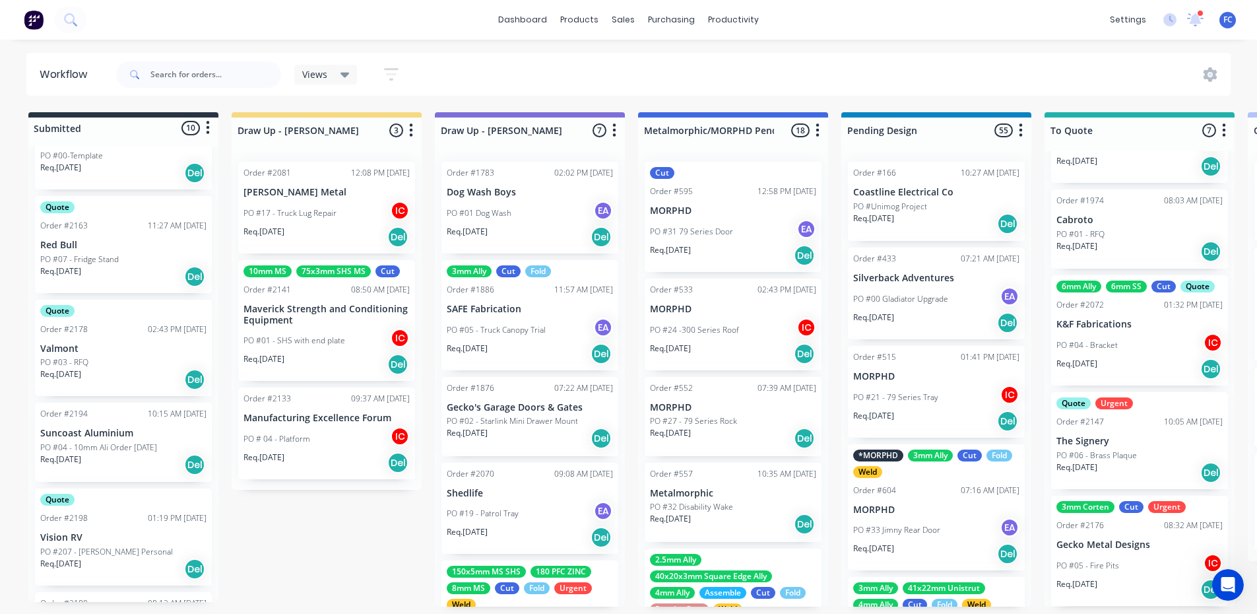
scroll to position [125, 0]
click at [87, 348] on p "Valmont" at bounding box center [123, 349] width 166 height 11
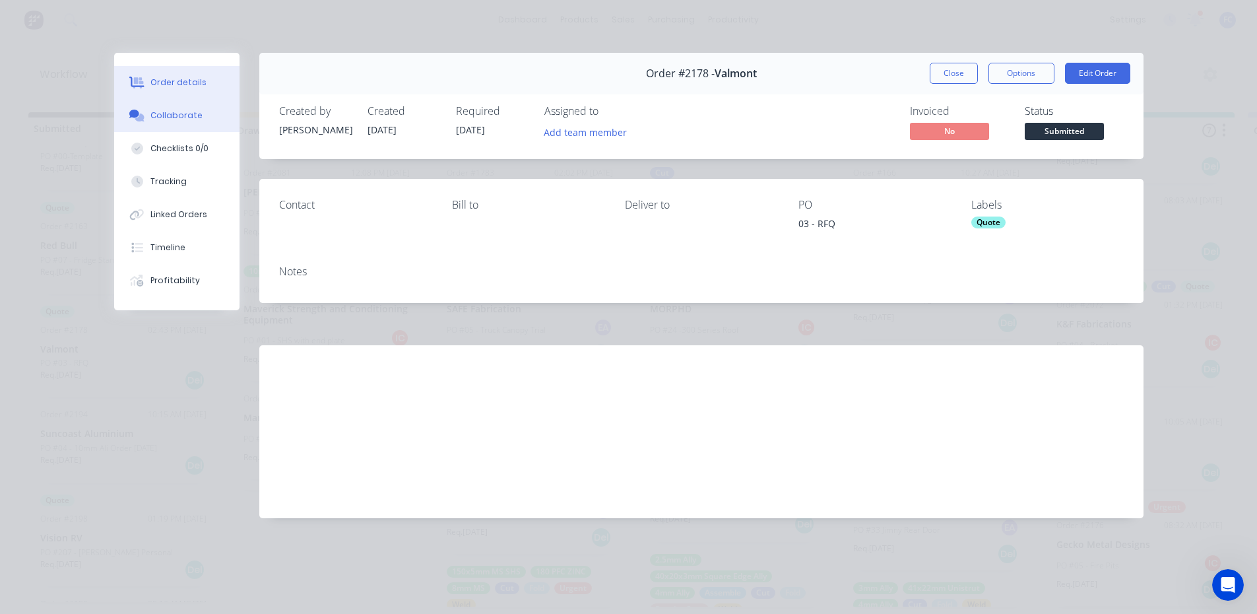
click at [149, 100] on button "Collaborate" at bounding box center [176, 115] width 125 height 33
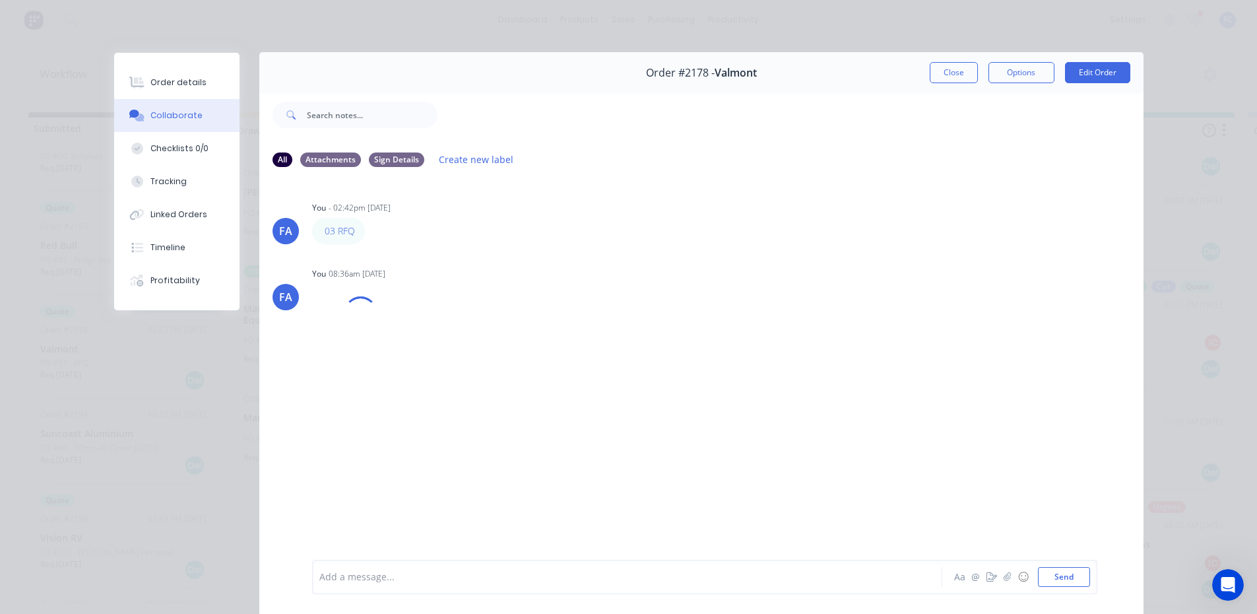
scroll to position [0, 0]
click at [950, 81] on button "Close" at bounding box center [954, 73] width 48 height 21
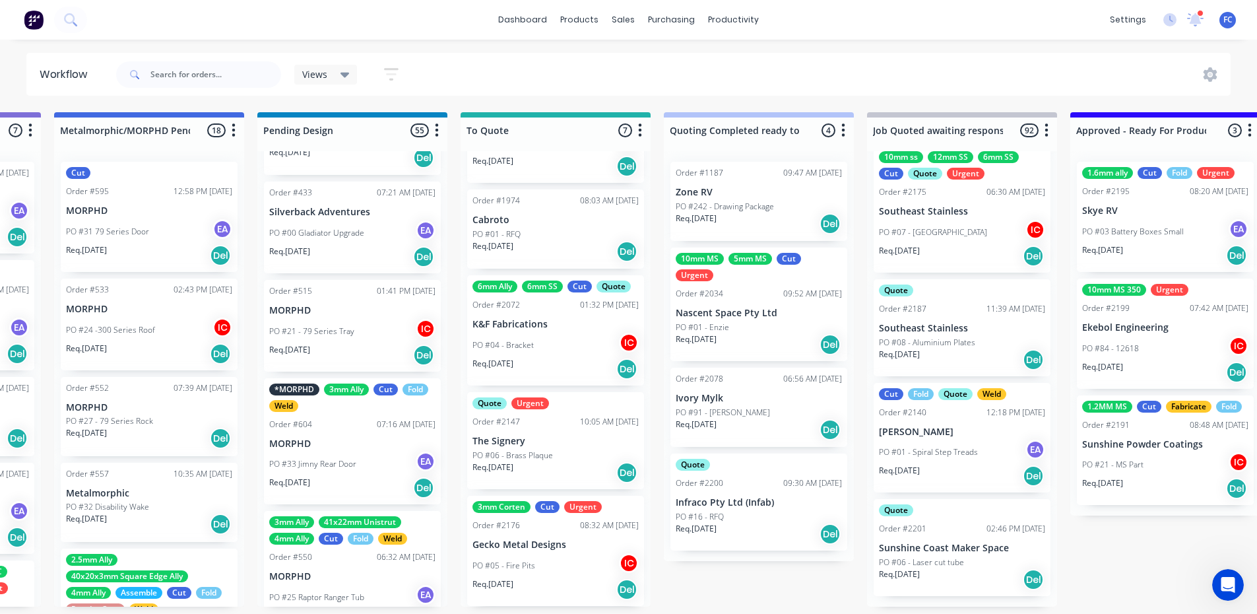
scroll to position [3, 604]
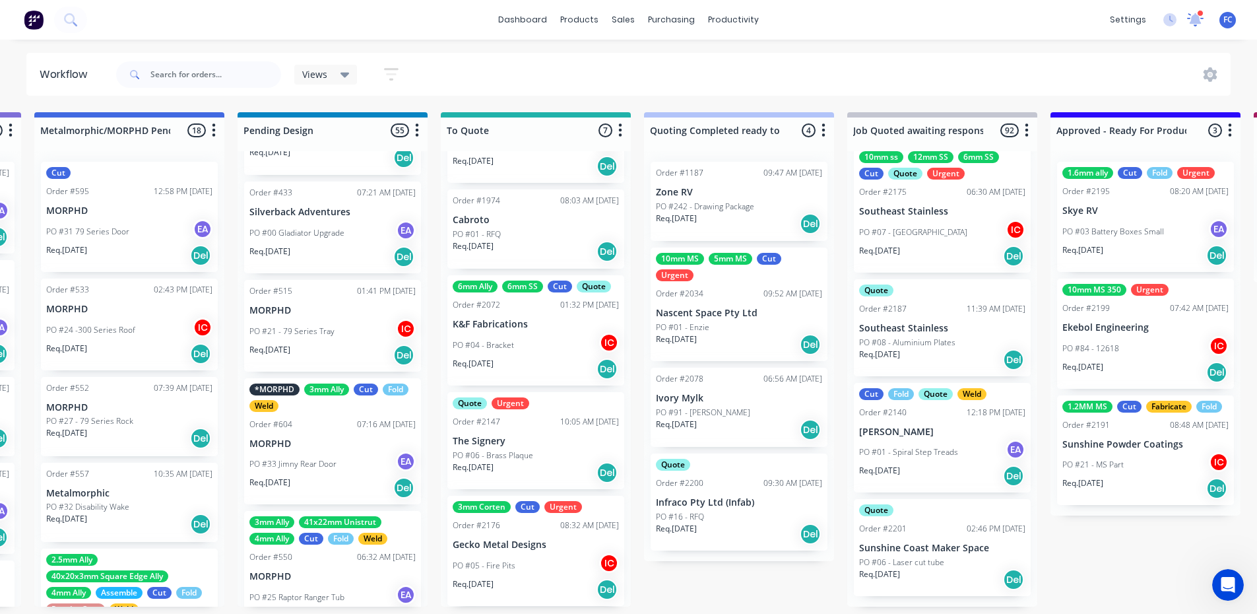
click at [1200, 17] on icon at bounding box center [1194, 20] width 17 height 15
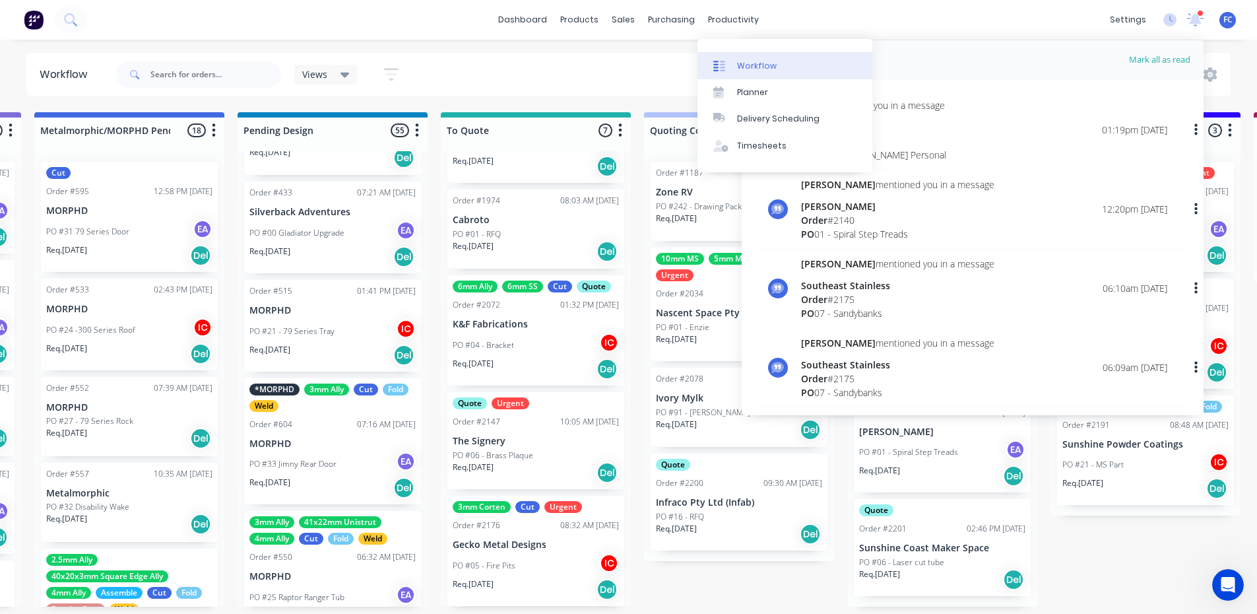
click at [746, 61] on div "Workflow" at bounding box center [757, 66] width 40 height 12
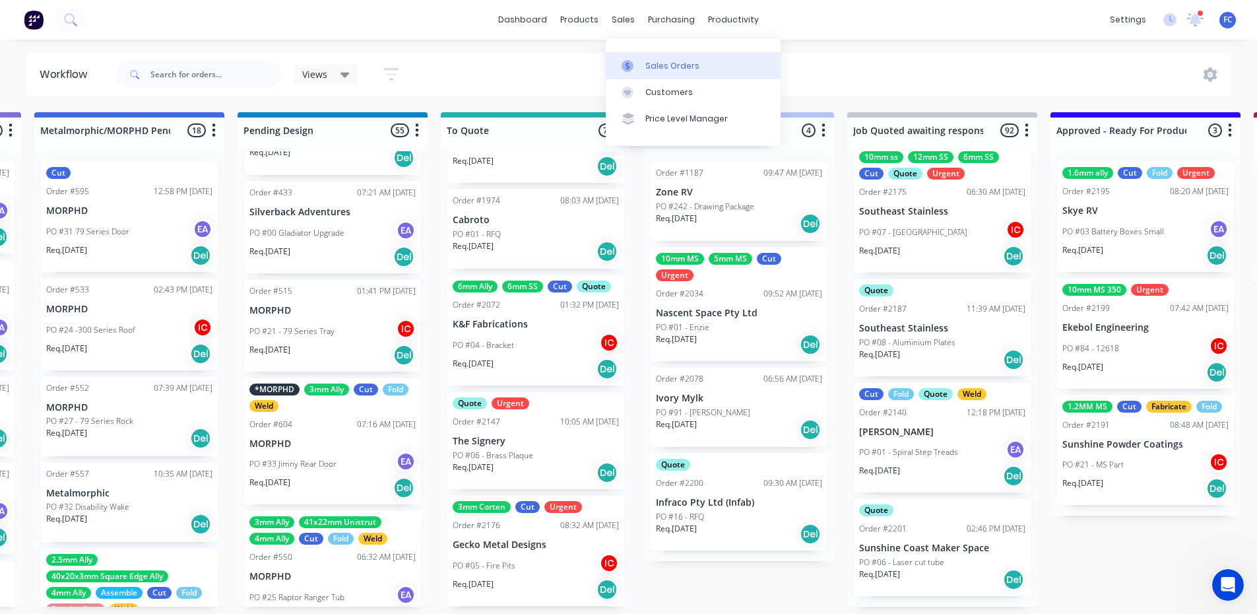
click at [652, 56] on link "Sales Orders" at bounding box center [693, 65] width 175 height 26
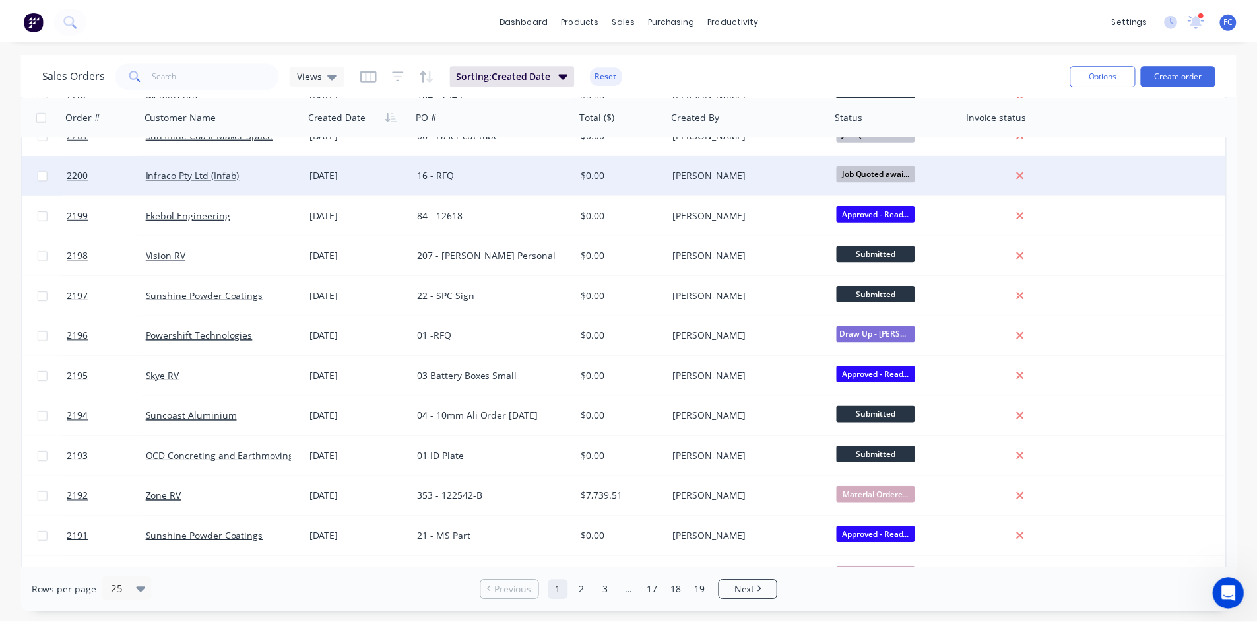
scroll to position [66, 0]
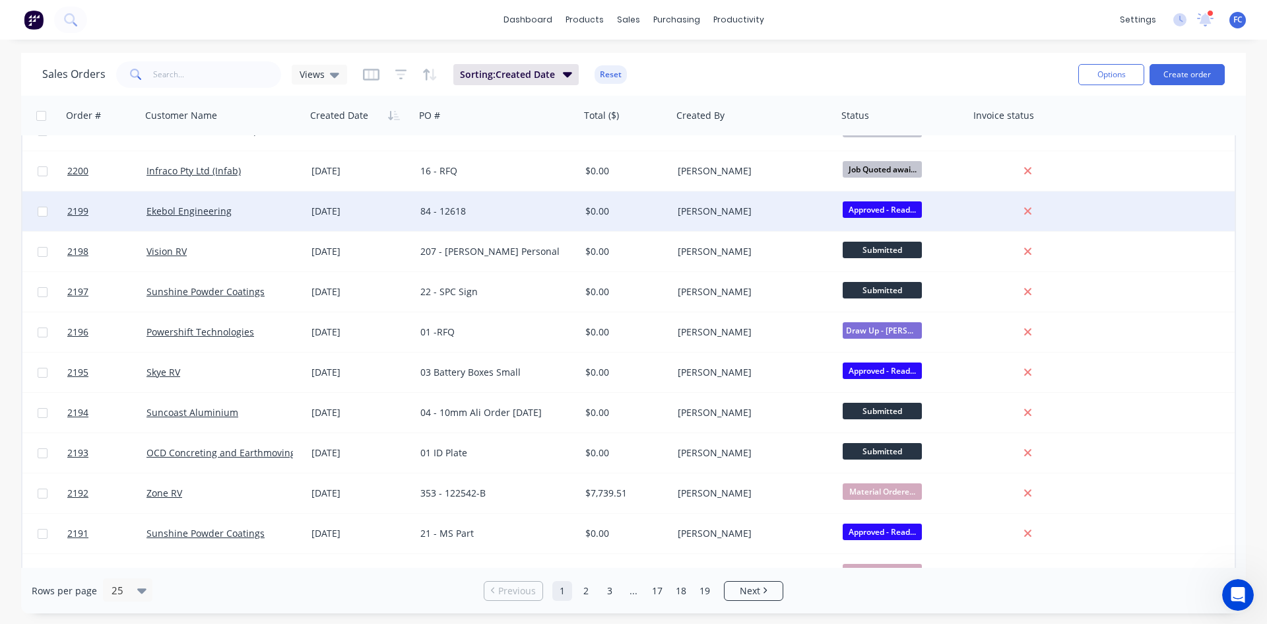
click at [342, 205] on div "[DATE]" at bounding box center [360, 211] width 98 height 13
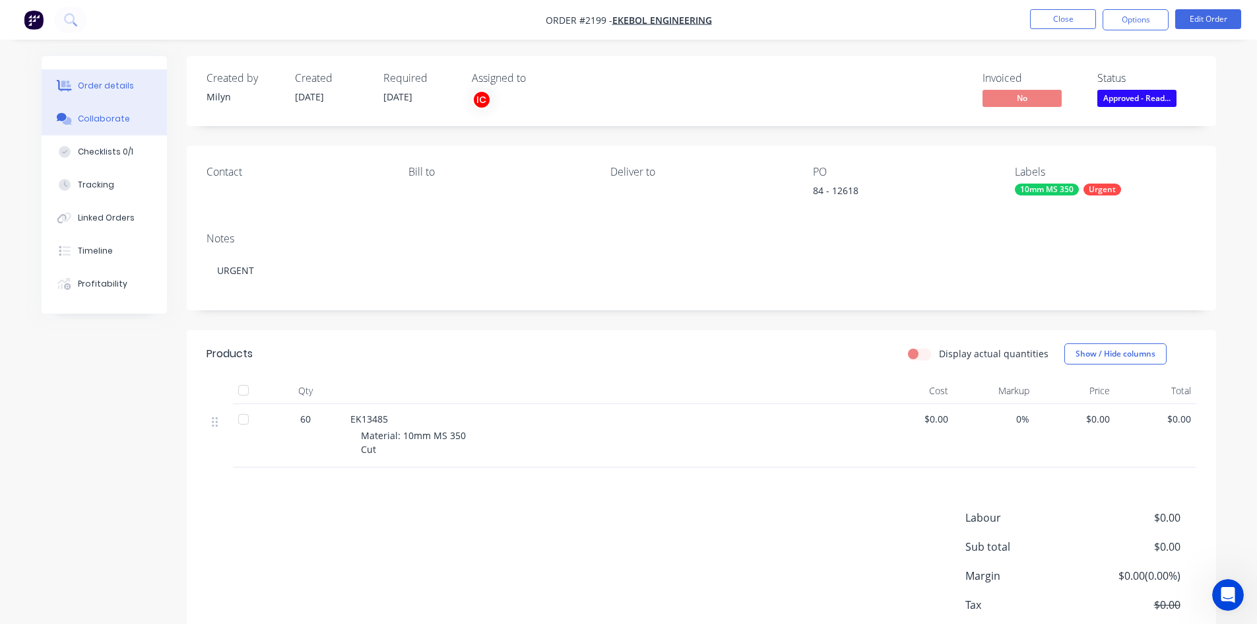
click at [115, 120] on div "Collaborate" at bounding box center [104, 119] width 52 height 12
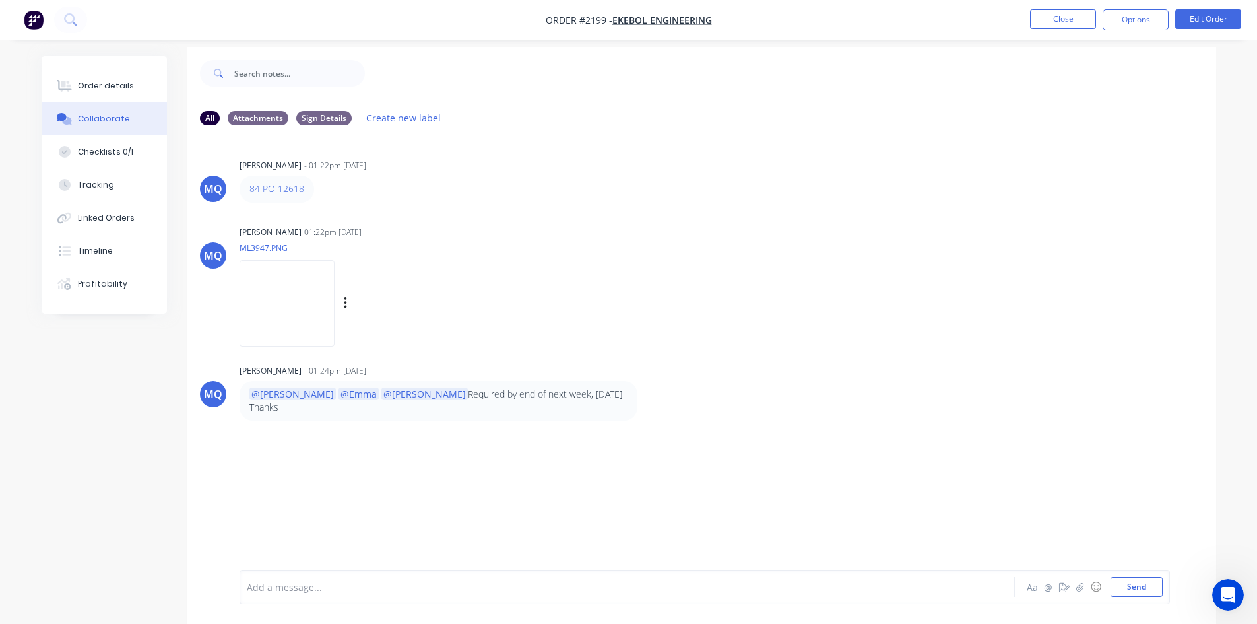
scroll to position [20, 0]
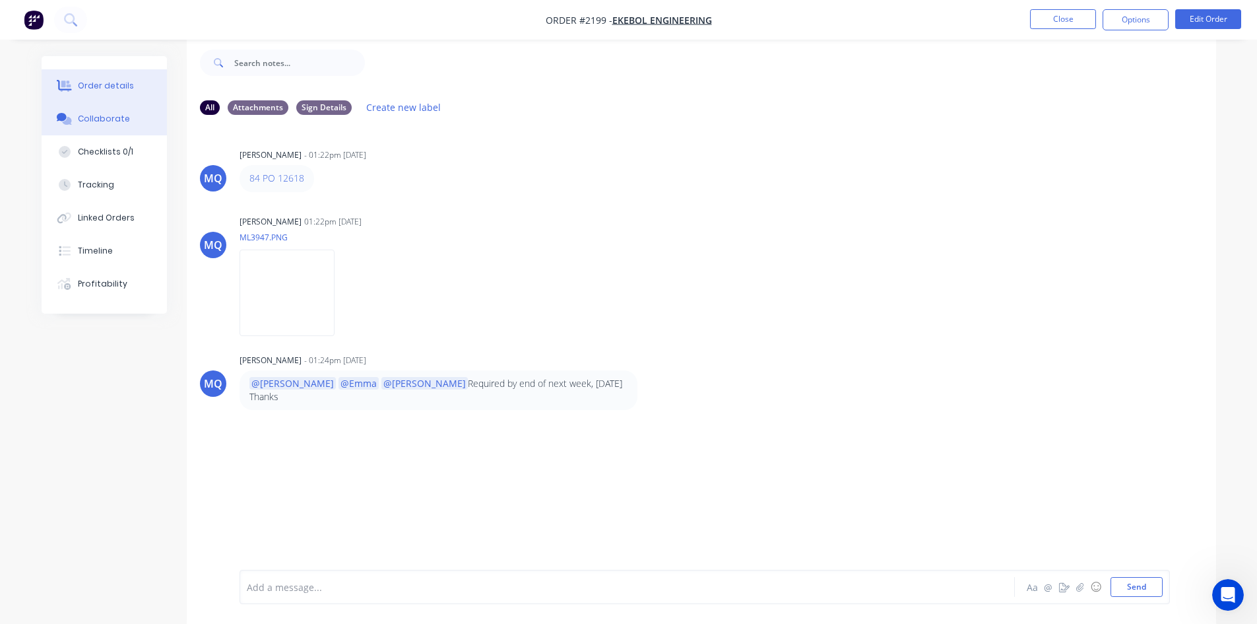
click at [108, 92] on button "Order details" at bounding box center [104, 85] width 125 height 33
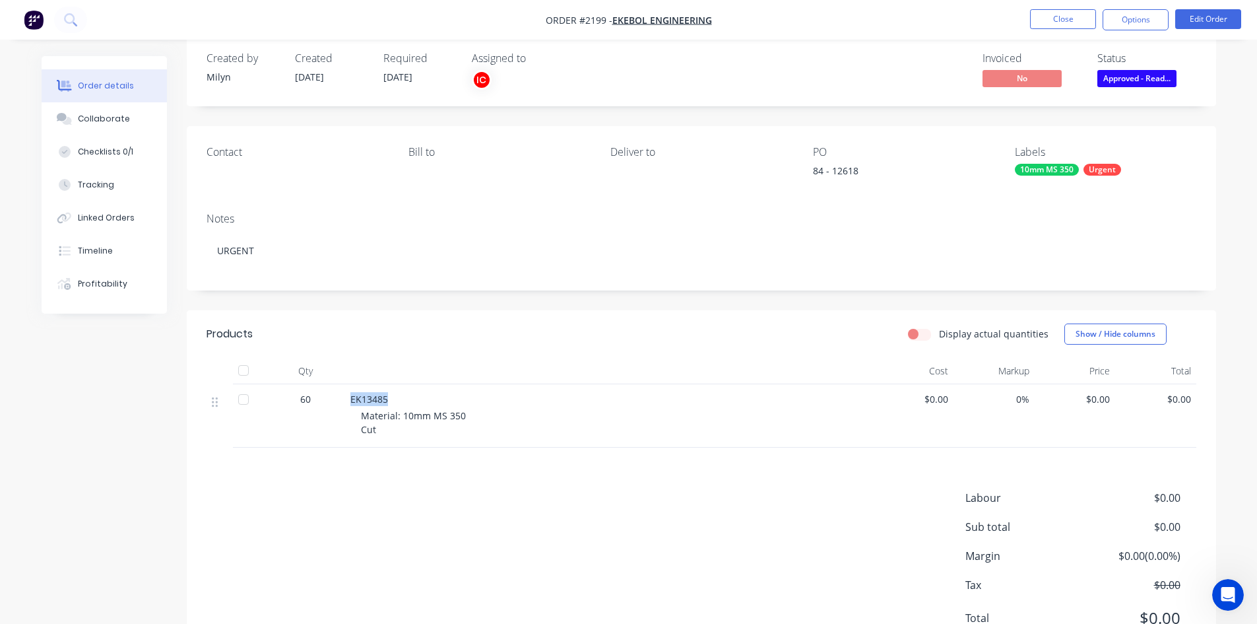
drag, startPoint x: 393, startPoint y: 403, endPoint x: 347, endPoint y: 397, distance: 46.7
click at [347, 397] on div "EK13485 Material: 10mm MS 350 Cut" at bounding box center [609, 415] width 528 height 63
click at [111, 119] on div "Collaborate" at bounding box center [104, 119] width 52 height 12
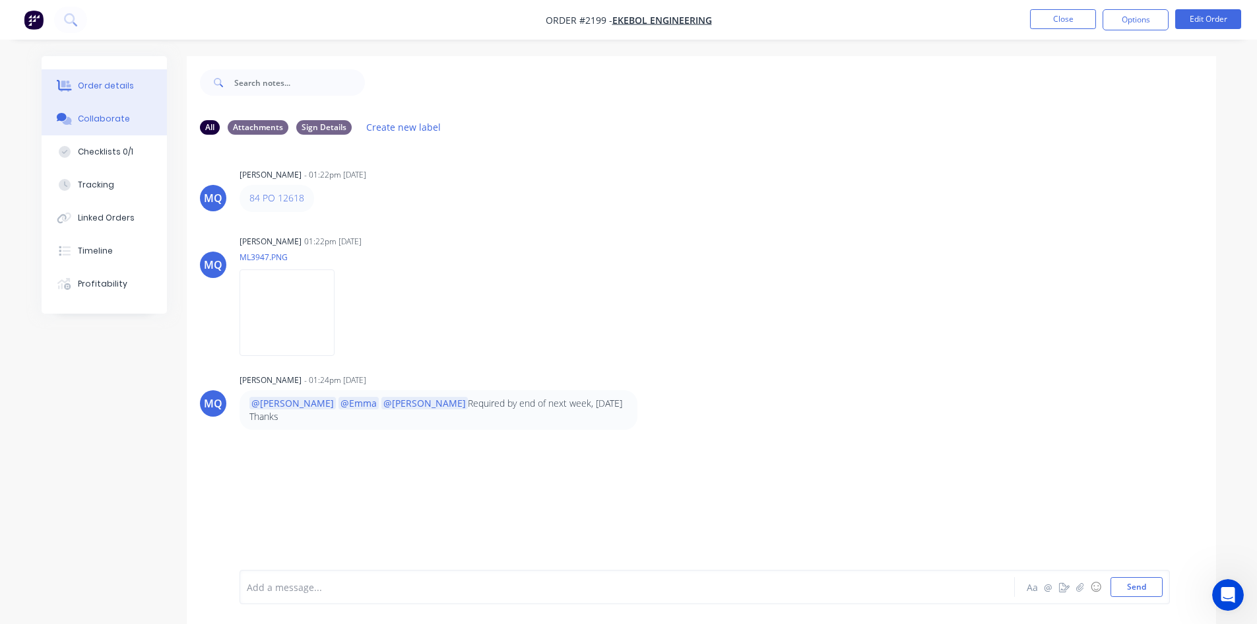
click at [119, 96] on button "Order details" at bounding box center [104, 85] width 125 height 33
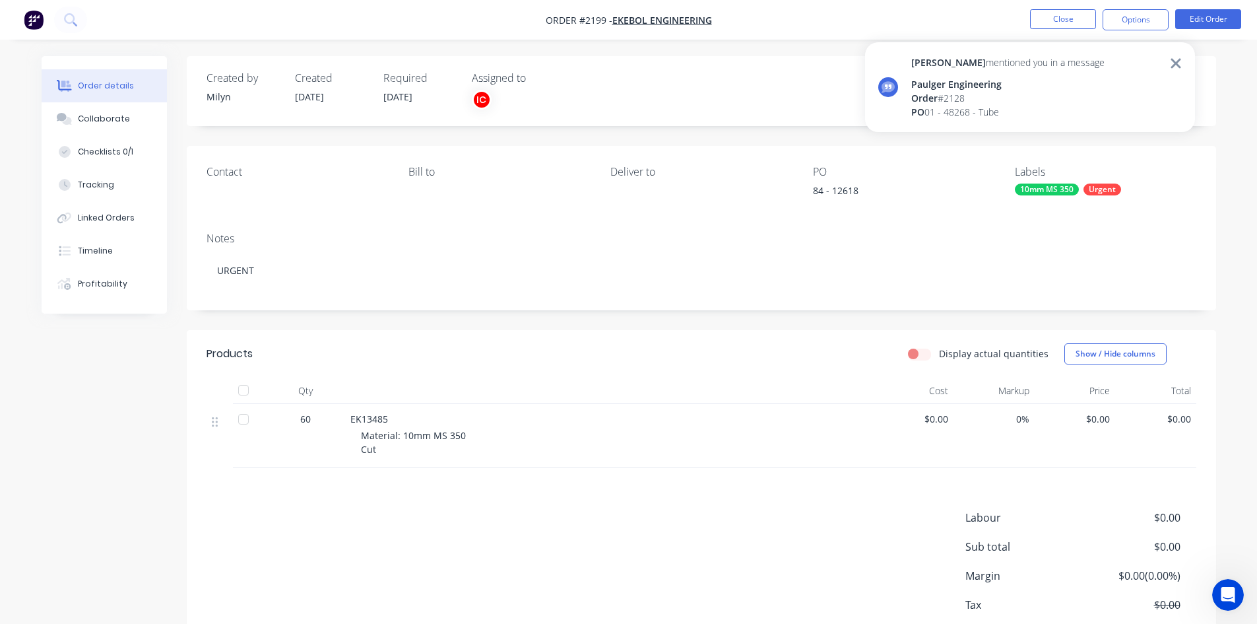
click at [944, 62] on div "[PERSON_NAME] mentioned you in a message" at bounding box center [1007, 62] width 193 height 14
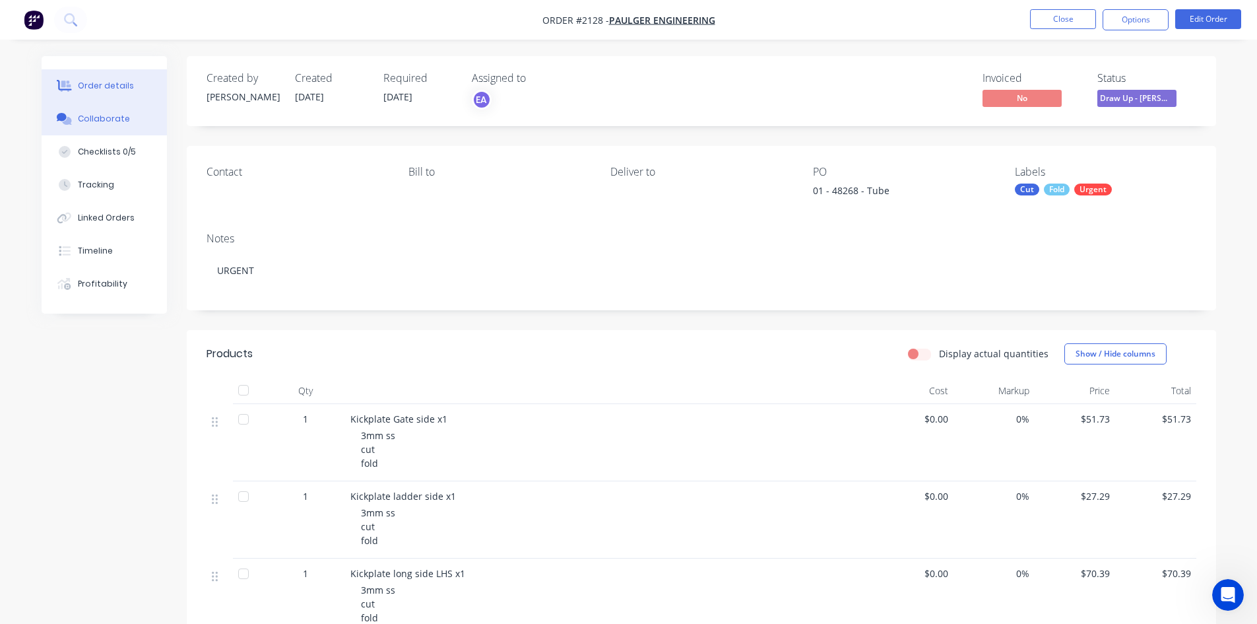
click at [97, 115] on div "Collaborate" at bounding box center [104, 119] width 52 height 12
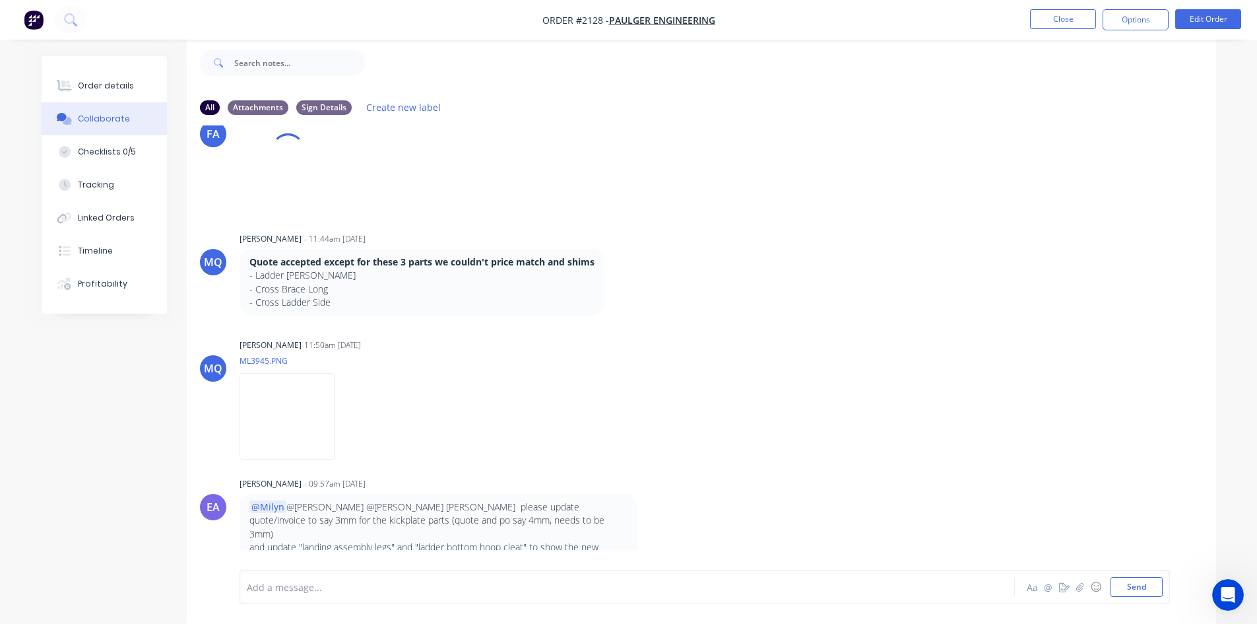
scroll to position [2019, 0]
drag, startPoint x: 488, startPoint y: 514, endPoint x: 567, endPoint y: 522, distance: 78.9
click at [567, 522] on p "@Milyn @[PERSON_NAME] @[PERSON_NAME] [PERSON_NAME] please update quote/invoice …" at bounding box center [438, 520] width 378 height 40
click at [520, 515] on p "@Milyn @[PERSON_NAME] @[PERSON_NAME] [PERSON_NAME] please update quote/invoice …" at bounding box center [438, 520] width 378 height 40
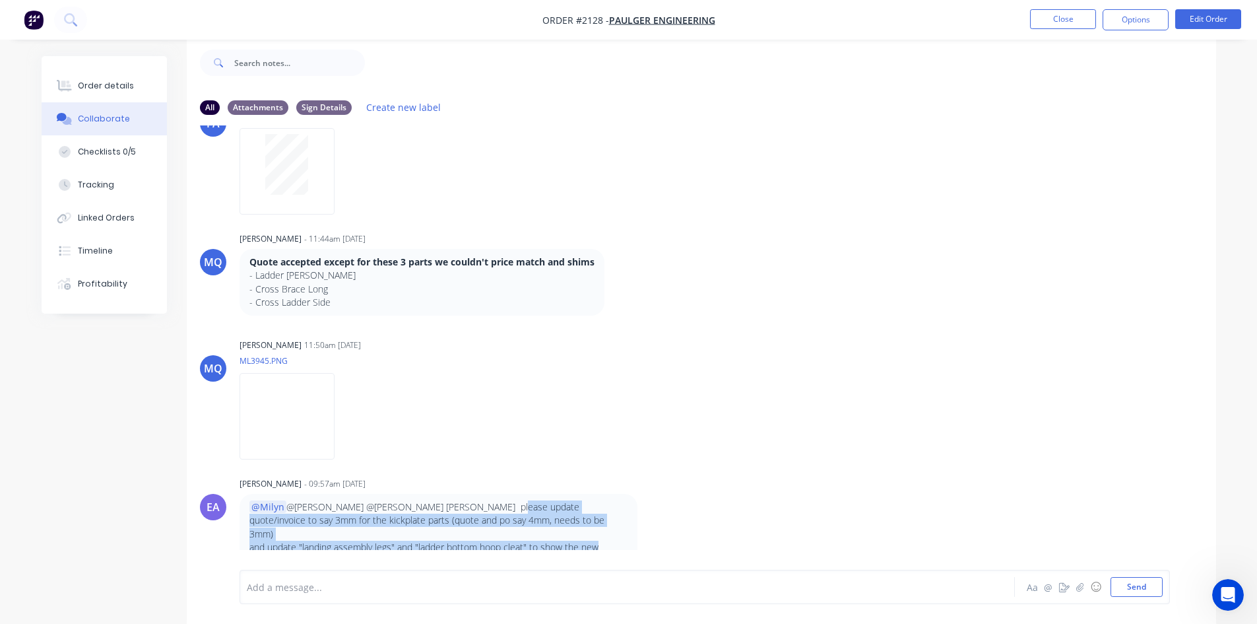
drag, startPoint x: 493, startPoint y: 508, endPoint x: 616, endPoint y: 534, distance: 126.1
click at [616, 534] on div "@Milyn @[PERSON_NAME] @[PERSON_NAME] [PERSON_NAME] please update quote/invoice …" at bounding box center [438, 533] width 378 height 67
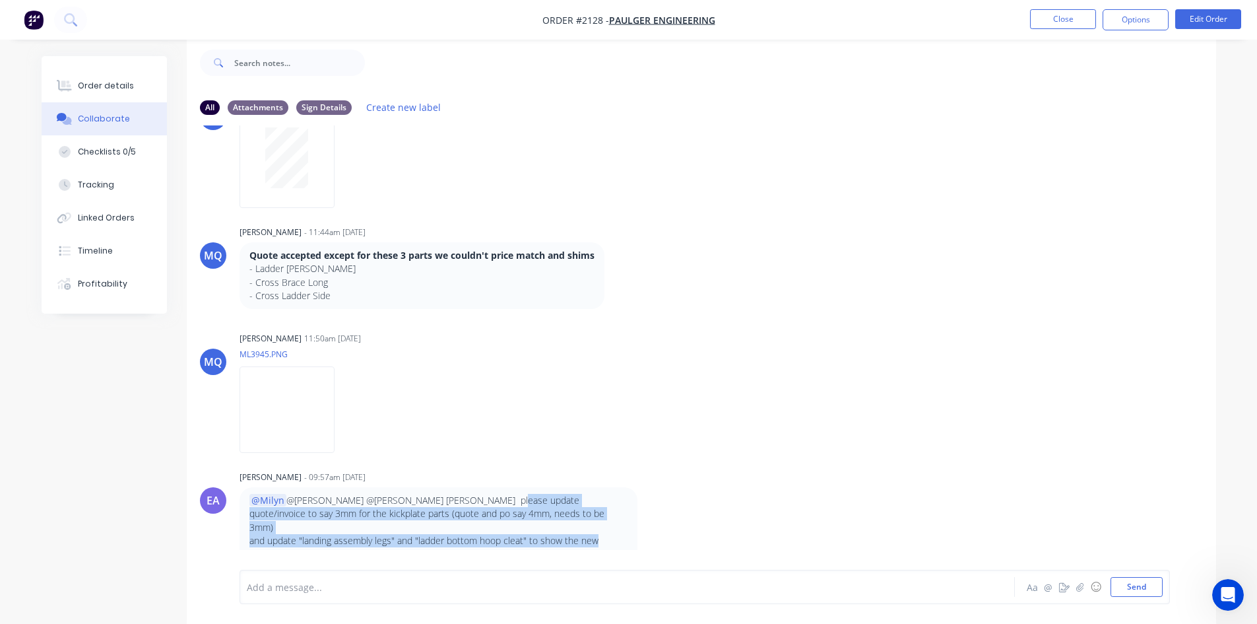
scroll to position [2030, 0]
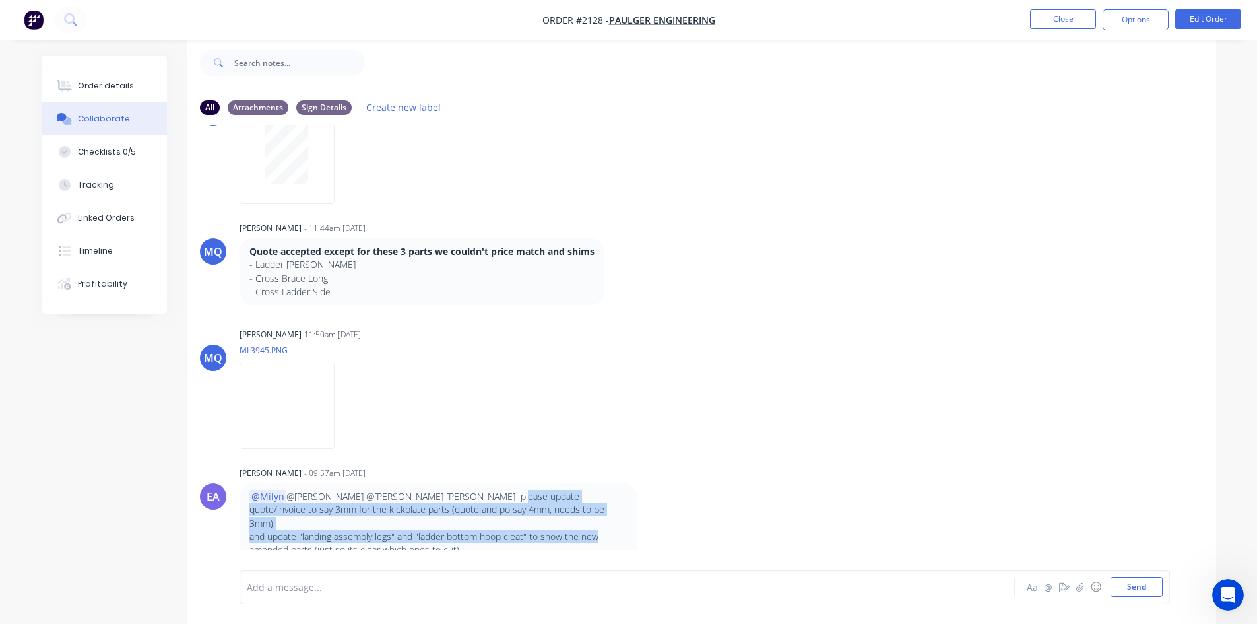
click at [465, 530] on p "and update "landing assembly legs" and "ladder bottom hoop cleat" to show the n…" at bounding box center [438, 543] width 378 height 27
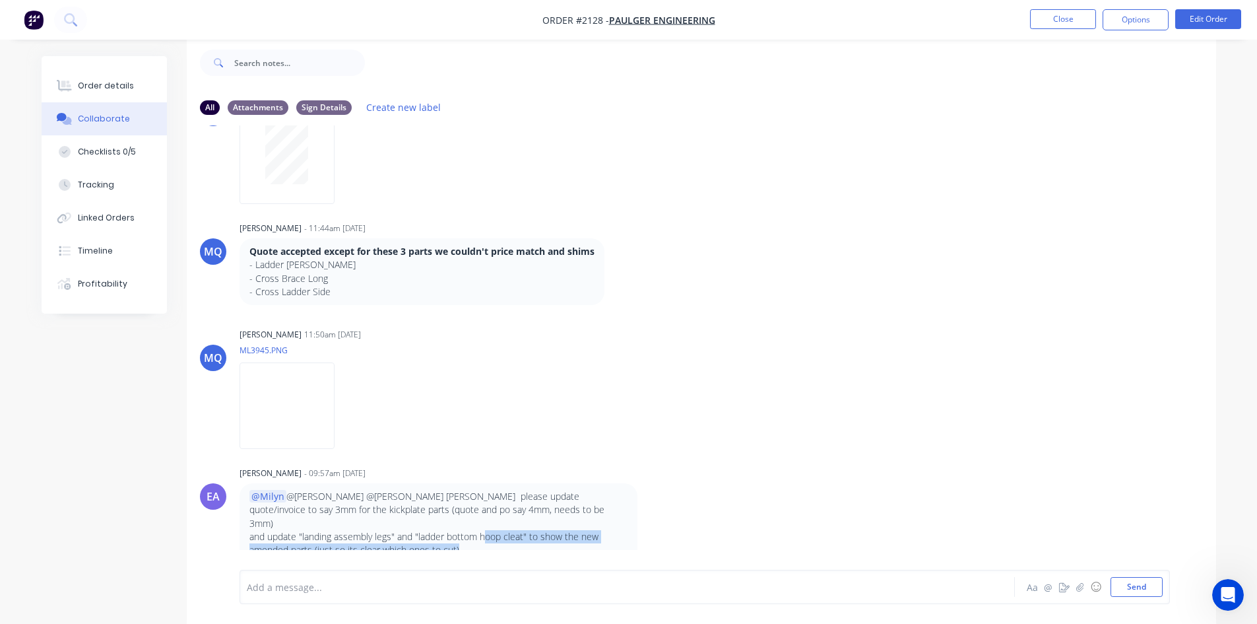
drag, startPoint x: 485, startPoint y: 522, endPoint x: 529, endPoint y: 536, distance: 45.9
click at [529, 536] on p "and update "landing assembly legs" and "ladder bottom hoop cleat" to show the n…" at bounding box center [438, 543] width 378 height 27
click at [515, 530] on p "and update "landing assembly legs" and "ladder bottom hoop cleat" to show the n…" at bounding box center [438, 543] width 378 height 27
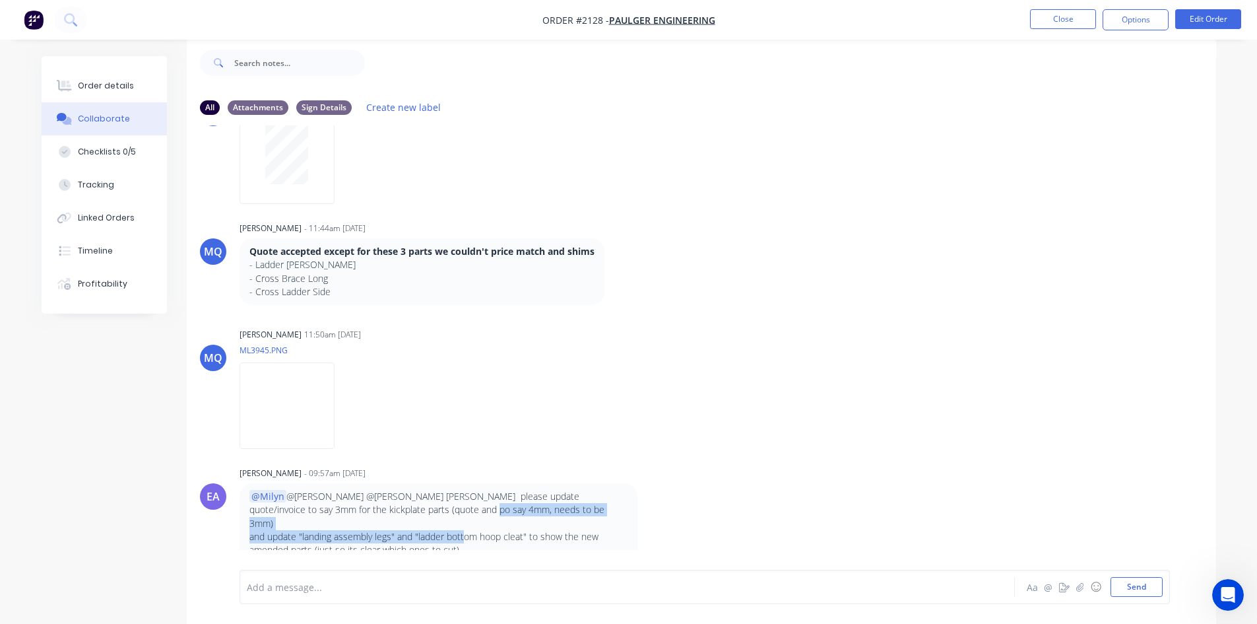
drag, startPoint x: 433, startPoint y: 506, endPoint x: 467, endPoint y: 520, distance: 36.4
click at [467, 520] on div "@Milyn @[PERSON_NAME] @[PERSON_NAME] [PERSON_NAME] please update quote/invoice …" at bounding box center [438, 523] width 378 height 67
click at [467, 530] on p "and update "landing assembly legs" and "ladder bottom hoop cleat" to show the n…" at bounding box center [438, 543] width 378 height 27
drag, startPoint x: 463, startPoint y: 521, endPoint x: 540, endPoint y: 526, distance: 77.4
click at [540, 530] on p "and update "landing assembly legs" and "ladder bottom hoop cleat" to show the n…" at bounding box center [438, 543] width 378 height 27
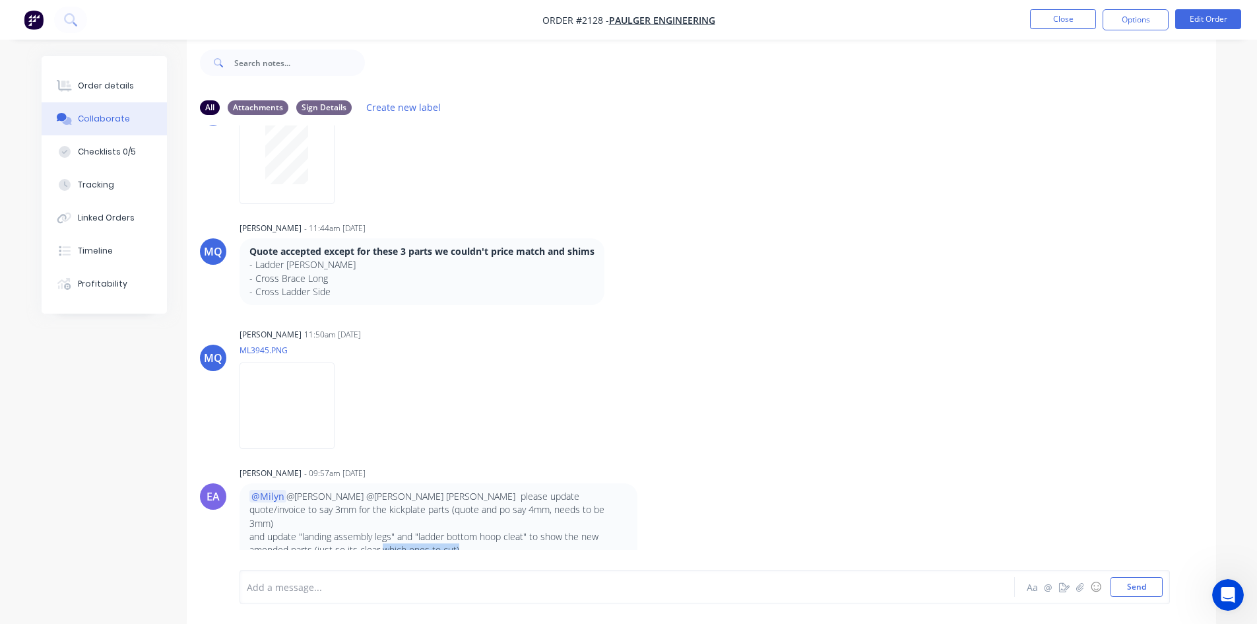
drag, startPoint x: 384, startPoint y: 538, endPoint x: 482, endPoint y: 533, distance: 97.8
click at [482, 533] on p "and update "landing assembly legs" and "ladder bottom hoop cleat" to show the n…" at bounding box center [438, 543] width 378 height 27
click at [322, 530] on p "and update "landing assembly legs" and "ladder bottom hoop cleat" to show the n…" at bounding box center [438, 543] width 378 height 27
drag, startPoint x: 316, startPoint y: 496, endPoint x: 554, endPoint y: 498, distance: 238.2
click at [554, 498] on p "@Milyn @[PERSON_NAME] @[PERSON_NAME] [PERSON_NAME] please update quote/invoice …" at bounding box center [438, 510] width 378 height 40
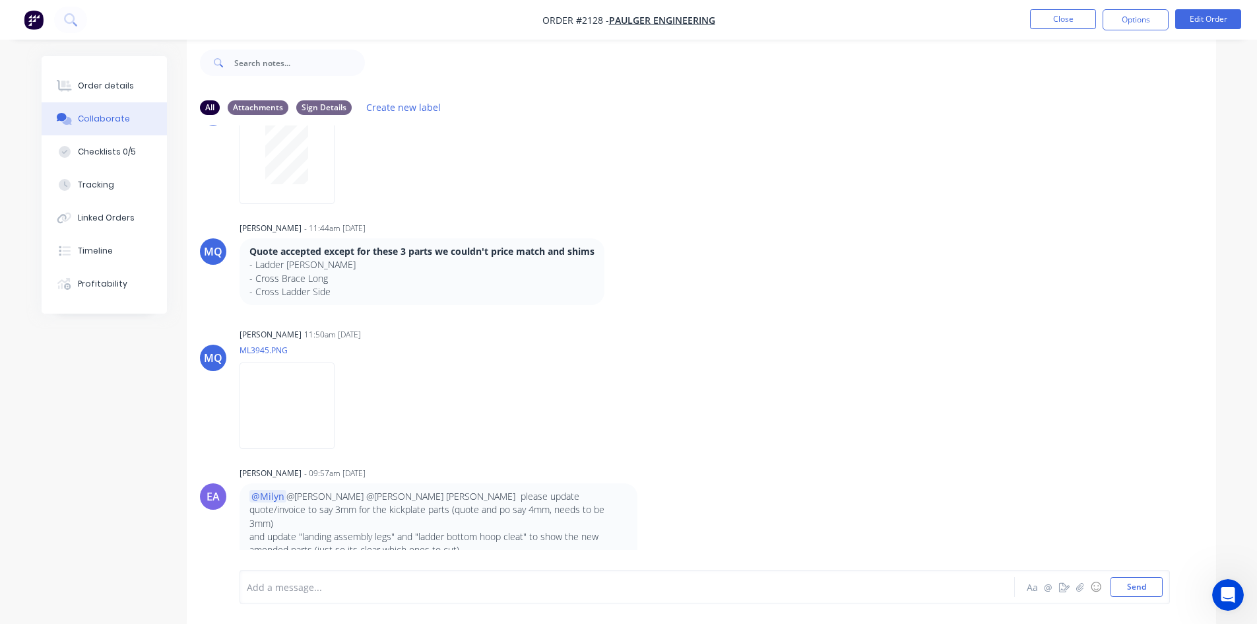
click at [312, 511] on p "@Milyn @[PERSON_NAME] @[PERSON_NAME] [PERSON_NAME] please update quote/invoice …" at bounding box center [438, 510] width 378 height 40
drag, startPoint x: 286, startPoint y: 520, endPoint x: 545, endPoint y: 520, distance: 259.3
click at [545, 530] on p "and update "landing assembly legs" and "ladder bottom hoop cleat" to show the n…" at bounding box center [438, 543] width 378 height 27
drag, startPoint x: 312, startPoint y: 535, endPoint x: 465, endPoint y: 535, distance: 153.1
click at [465, 535] on p "and update "landing assembly legs" and "ladder bottom hoop cleat" to show the n…" at bounding box center [438, 543] width 378 height 27
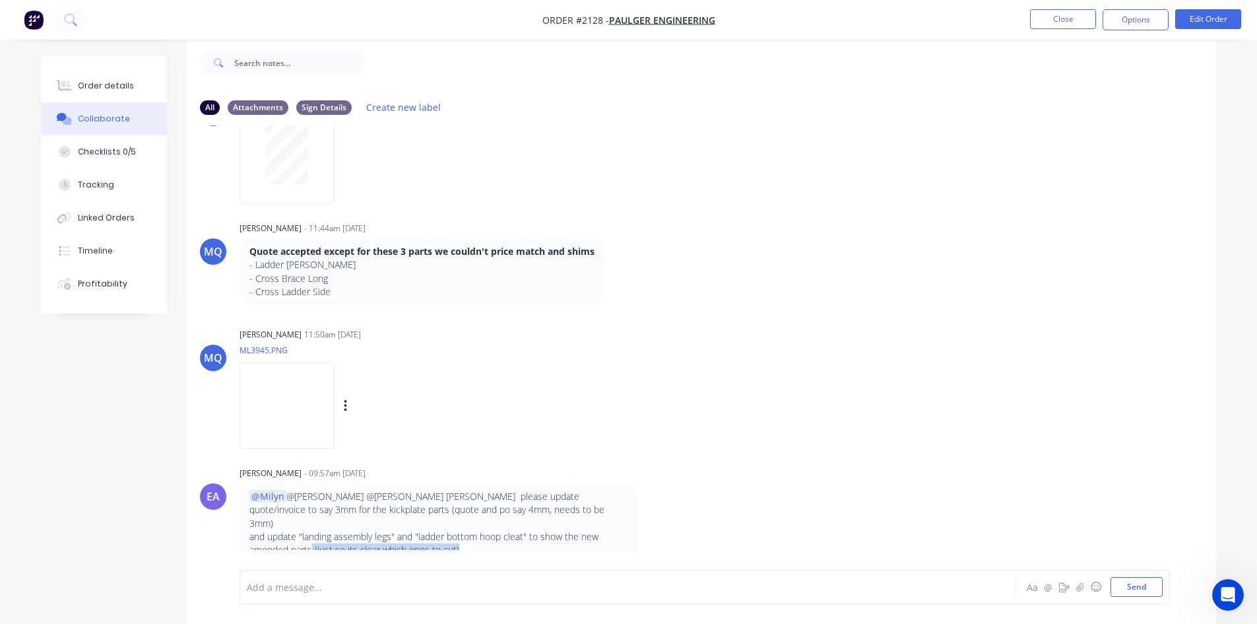
click at [288, 403] on img at bounding box center [287, 405] width 95 height 86
click at [520, 546] on div "@Milyn @[PERSON_NAME] @[PERSON_NAME] [PERSON_NAME] please update quote/invoice …" at bounding box center [439, 523] width 398 height 80
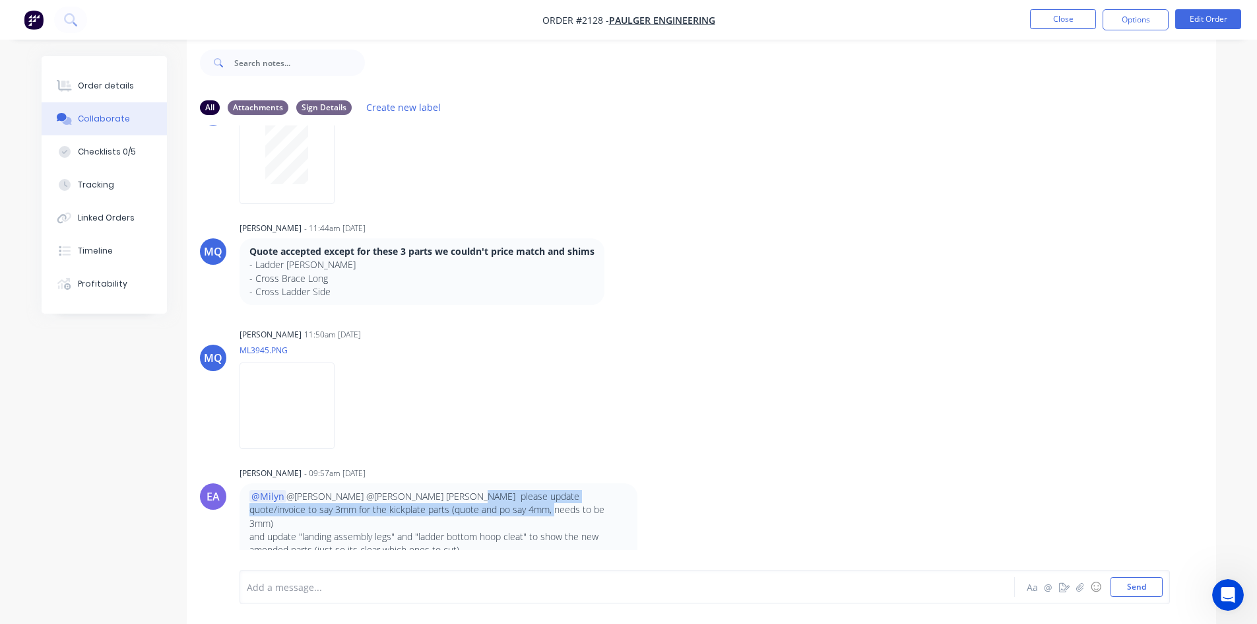
drag, startPoint x: 497, startPoint y: 500, endPoint x: 573, endPoint y: 508, distance: 76.3
click at [573, 508] on p "@Milyn @[PERSON_NAME] @[PERSON_NAME] [PERSON_NAME] please update quote/invoice …" at bounding box center [438, 510] width 378 height 40
click at [385, 511] on p "@Milyn @[PERSON_NAME] @[PERSON_NAME] [PERSON_NAME] please update quote/invoice …" at bounding box center [438, 510] width 378 height 40
drag, startPoint x: 379, startPoint y: 511, endPoint x: 471, endPoint y: 513, distance: 91.8
click at [472, 512] on p "@Milyn @[PERSON_NAME] @[PERSON_NAME] [PERSON_NAME] please update quote/invoice …" at bounding box center [438, 510] width 378 height 40
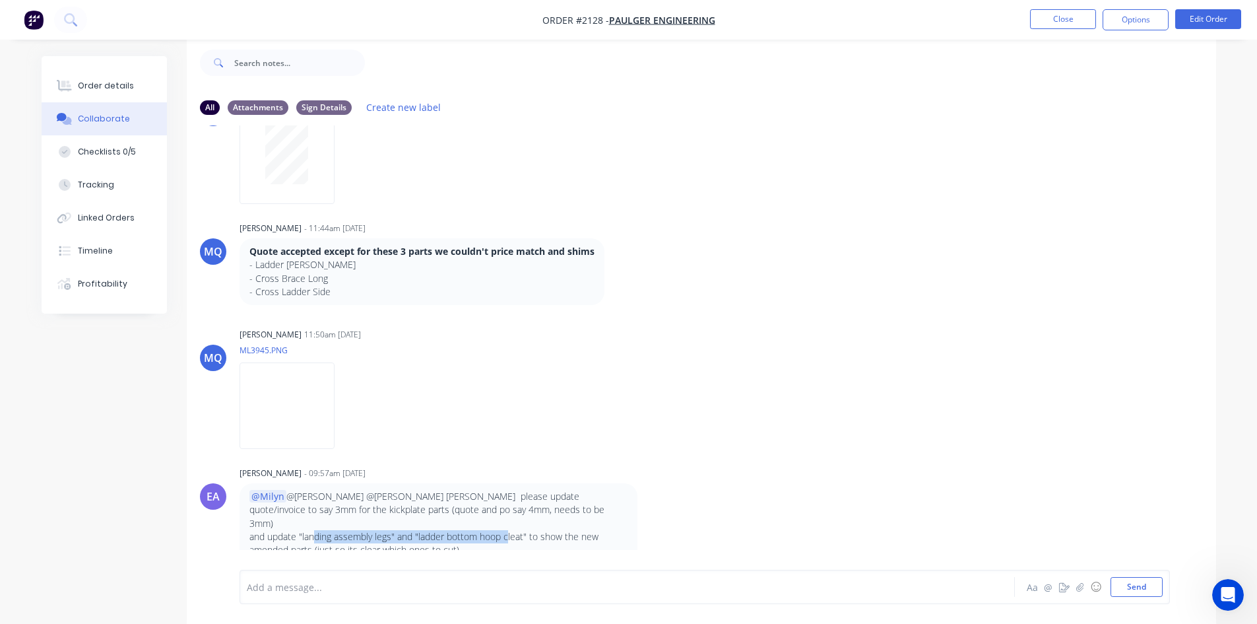
drag, startPoint x: 315, startPoint y: 524, endPoint x: 509, endPoint y: 520, distance: 193.4
click at [509, 530] on p "and update "landing assembly legs" and "ladder bottom hoop cleat" to show the n…" at bounding box center [438, 543] width 378 height 27
click at [341, 530] on p "and update "landing assembly legs" and "ladder bottom hoop cleat" to show the n…" at bounding box center [438, 543] width 378 height 27
drag, startPoint x: 417, startPoint y: 528, endPoint x: 462, endPoint y: 525, distance: 45.0
click at [462, 530] on p "and update "landing assembly legs" and "ladder bottom hoop cleat" to show the n…" at bounding box center [438, 543] width 378 height 27
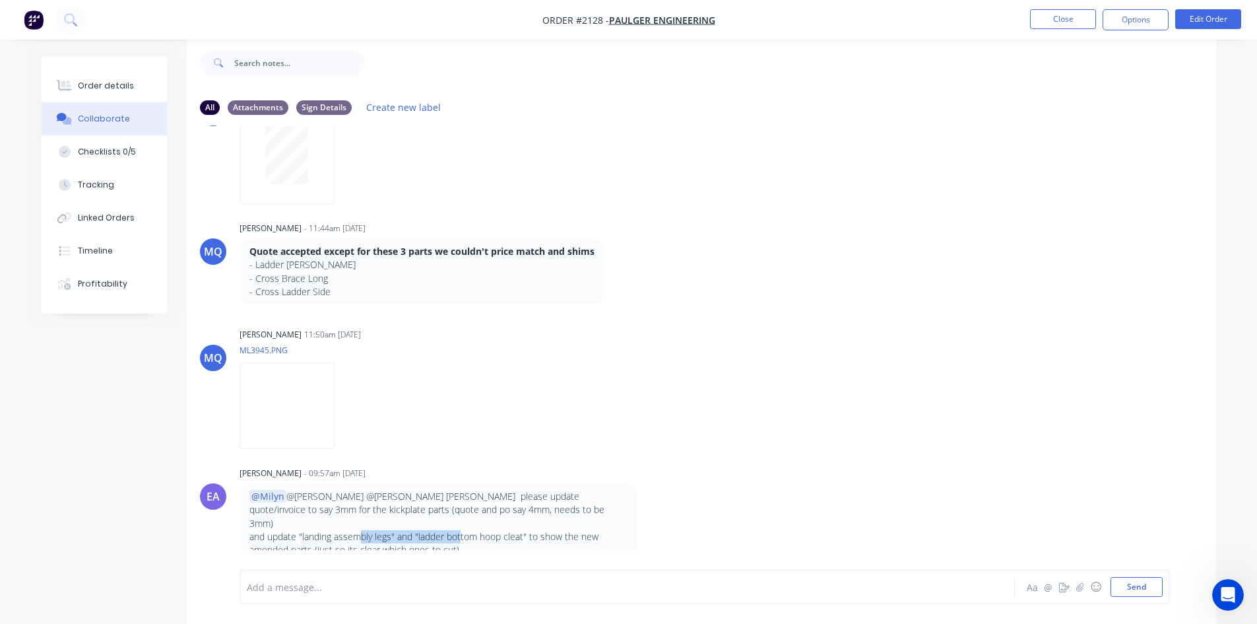
click at [462, 530] on p "and update "landing assembly legs" and "ladder bottom hoop cleat" to show the n…" at bounding box center [438, 543] width 378 height 27
drag, startPoint x: 435, startPoint y: 524, endPoint x: 548, endPoint y: 537, distance: 114.3
click at [548, 537] on p "and update "landing assembly legs" and "ladder bottom hoop cleat" to show the n…" at bounding box center [438, 543] width 378 height 27
click at [326, 537] on p "and update "landing assembly legs" and "ladder bottom hoop cleat" to show the n…" at bounding box center [438, 543] width 378 height 27
drag, startPoint x: 325, startPoint y: 536, endPoint x: 479, endPoint y: 540, distance: 154.5
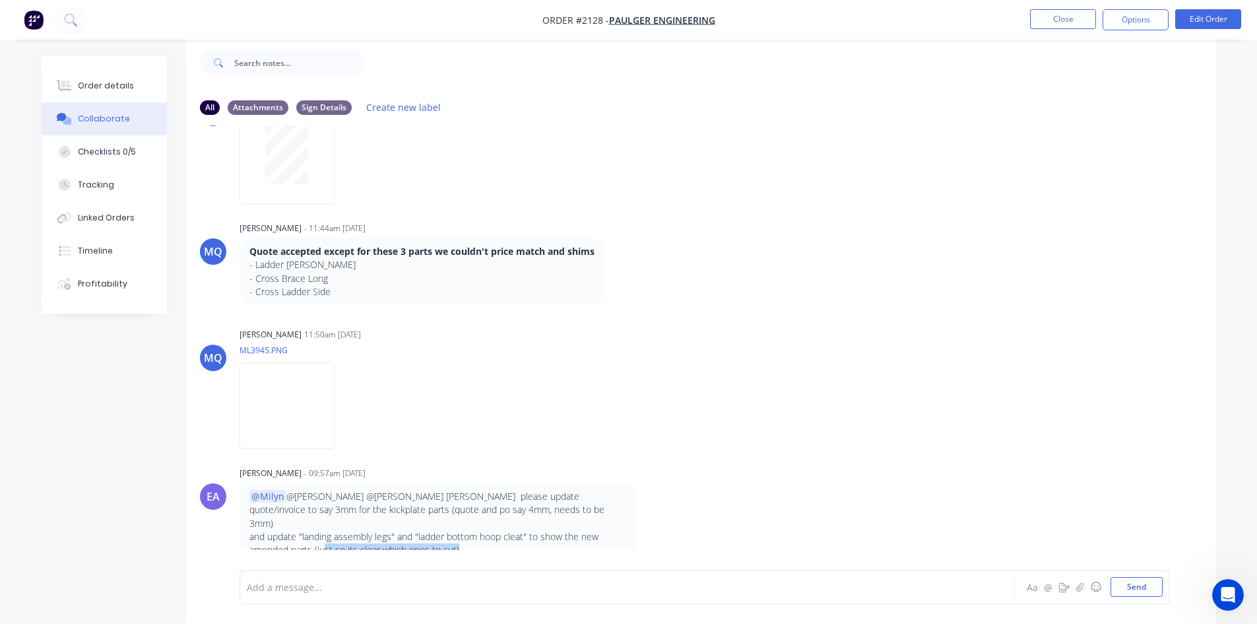
click at [479, 540] on p "and update "landing assembly legs" and "ladder bottom hoop cleat" to show the n…" at bounding box center [438, 543] width 378 height 27
drag, startPoint x: 453, startPoint y: 496, endPoint x: 576, endPoint y: 501, distance: 122.8
click at [576, 501] on p "@Milyn @[PERSON_NAME] @[PERSON_NAME] [PERSON_NAME] please update quote/invoice …" at bounding box center [438, 510] width 378 height 40
drag, startPoint x: 388, startPoint y: 511, endPoint x: 465, endPoint y: 513, distance: 77.2
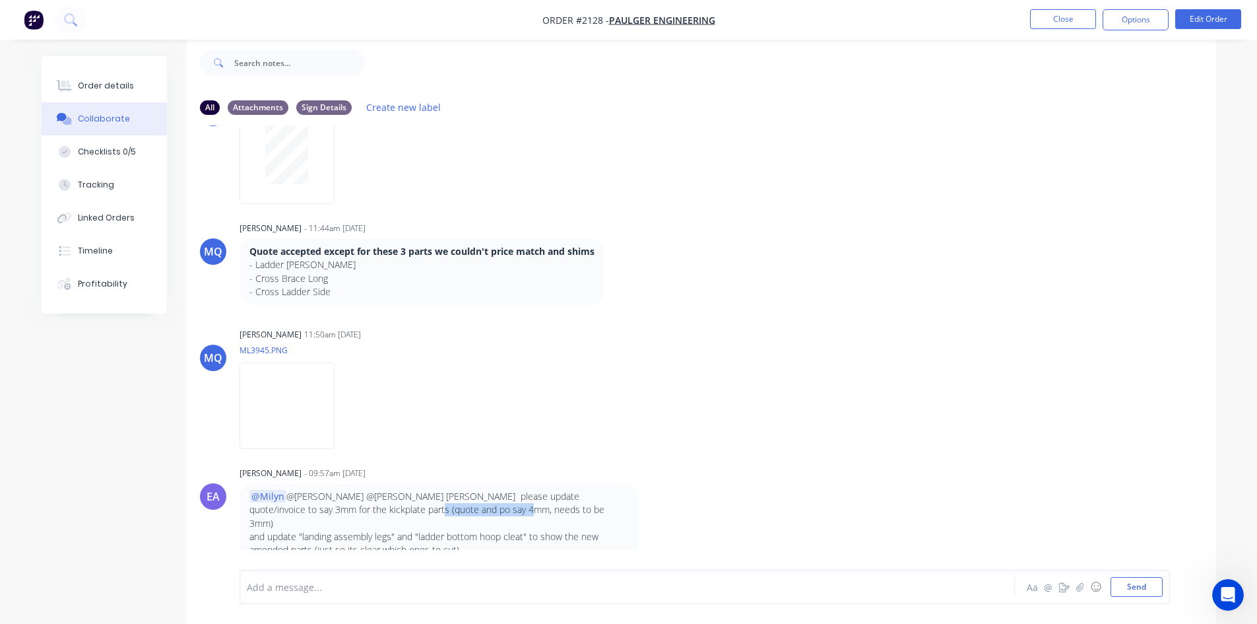
click at [465, 513] on p "@Milyn @[PERSON_NAME] @[PERSON_NAME] [PERSON_NAME] please update quote/invoice …" at bounding box center [438, 510] width 378 height 40
drag, startPoint x: 320, startPoint y: 524, endPoint x: 538, endPoint y: 523, distance: 217.8
click at [538, 530] on p "and update "landing assembly legs" and "ladder bottom hoop cleat" to show the n…" at bounding box center [438, 543] width 378 height 27
click at [552, 530] on p "and update "landing assembly legs" and "ladder bottom hoop cleat" to show the n…" at bounding box center [438, 543] width 378 height 27
click at [132, 146] on div "Checklists 0/5" at bounding box center [107, 152] width 58 height 12
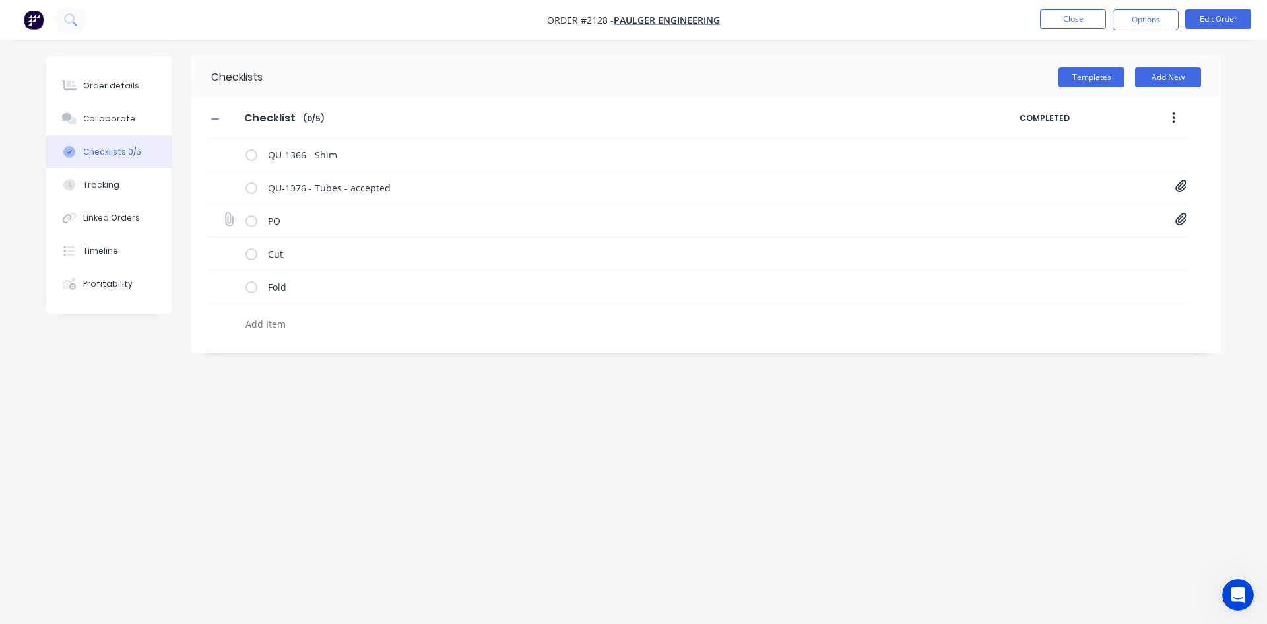
click at [1176, 218] on icon at bounding box center [1181, 218] width 12 height 13
click at [1072, 242] on link "PO Print - 48268.pdf" at bounding box center [1075, 249] width 154 height 14
click at [131, 112] on button "Collaborate" at bounding box center [108, 118] width 125 height 33
type textarea "x"
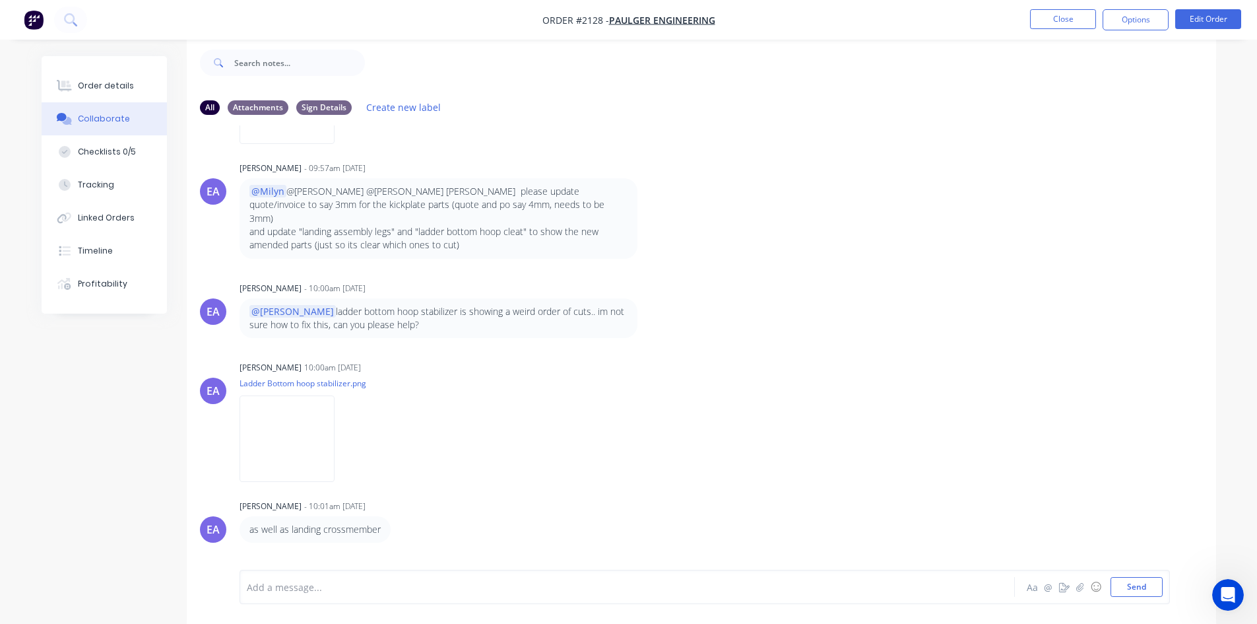
scroll to position [2327, 0]
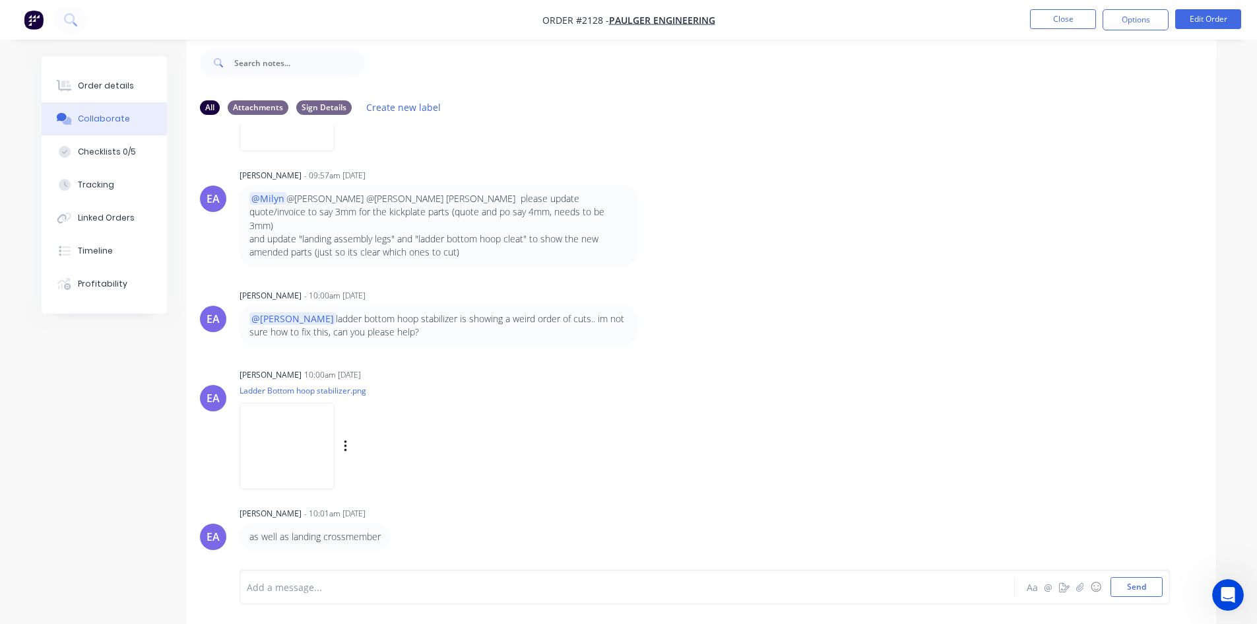
click at [269, 431] on img at bounding box center [287, 446] width 95 height 86
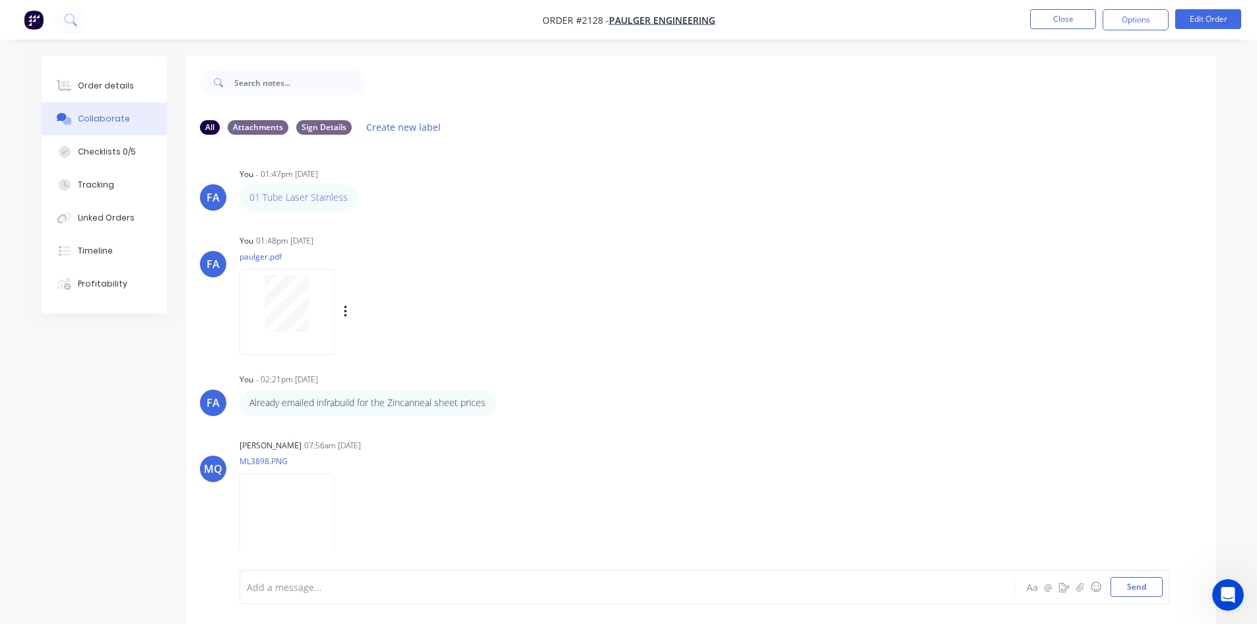
scroll to position [0, 0]
drag, startPoint x: 300, startPoint y: 199, endPoint x: 762, endPoint y: 339, distance: 482.6
click at [762, 339] on div "FA You 01:48pm [DATE] paulger.pdf Labels Download Delete" at bounding box center [701, 291] width 1029 height 119
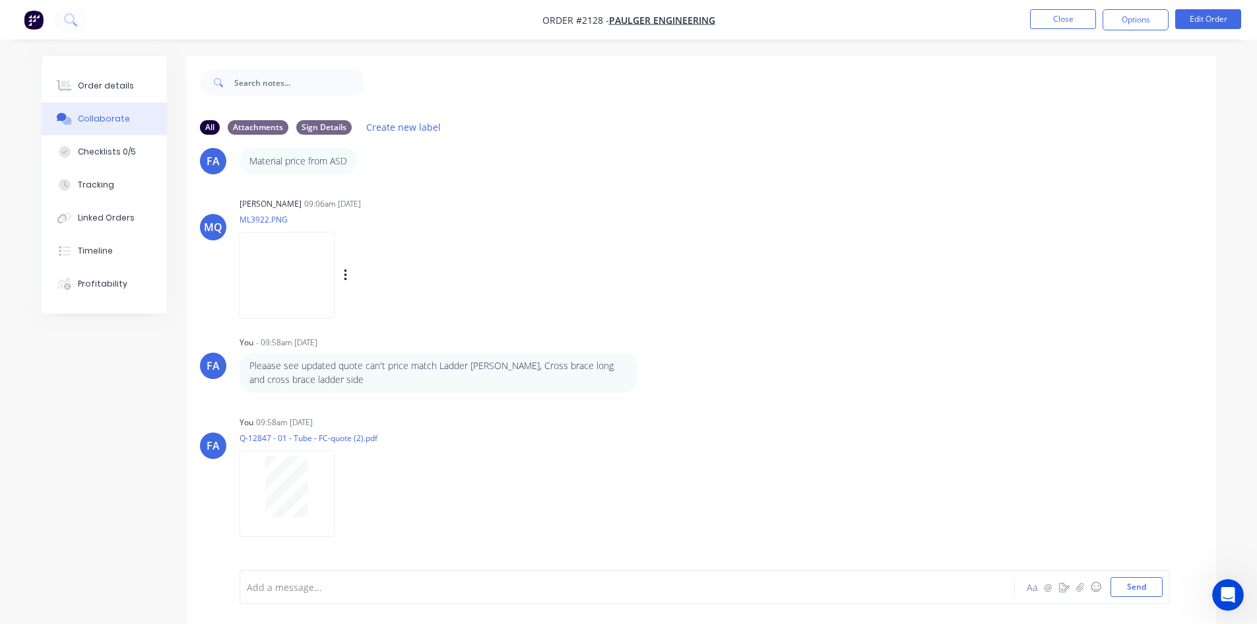
scroll to position [1848, 0]
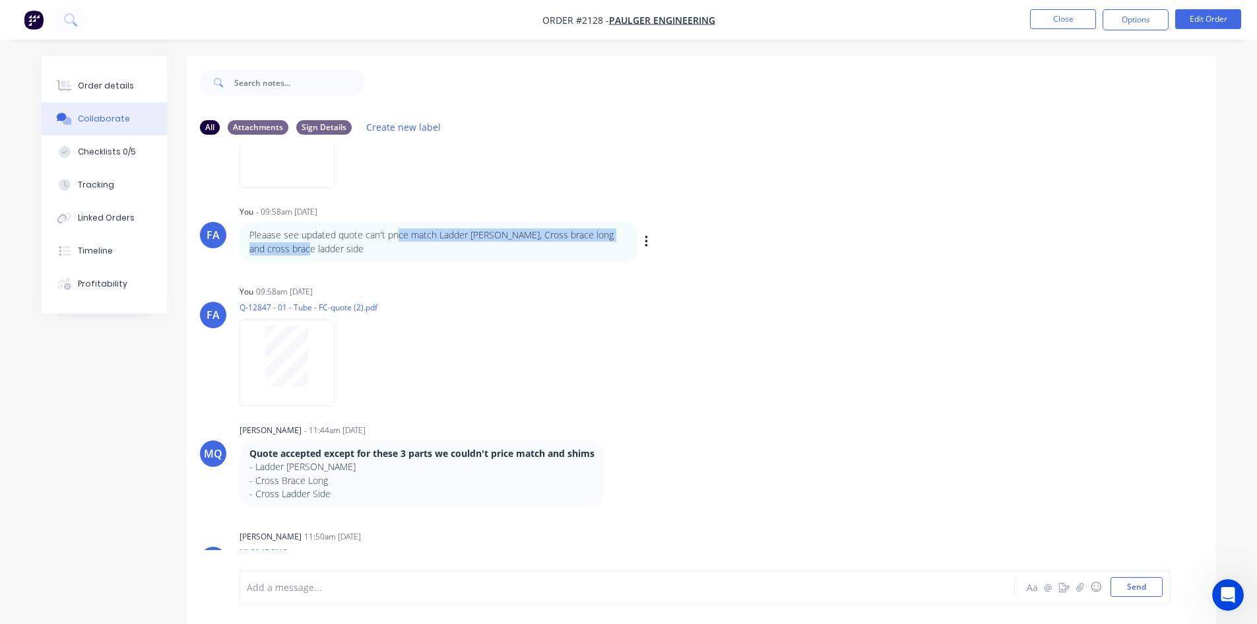
drag, startPoint x: 289, startPoint y: 243, endPoint x: 397, endPoint y: 238, distance: 107.7
click at [397, 238] on p "Pleaase see updated quote can't price match Ladder [PERSON_NAME], Cross brace l…" at bounding box center [438, 241] width 378 height 27
click at [396, 239] on p "Pleaase see updated quote can't price match Ladder [PERSON_NAME], Cross brace l…" at bounding box center [438, 241] width 378 height 27
click at [372, 253] on p "Pleaase see updated quote can't price match Ladder [PERSON_NAME], Cross brace l…" at bounding box center [438, 241] width 378 height 27
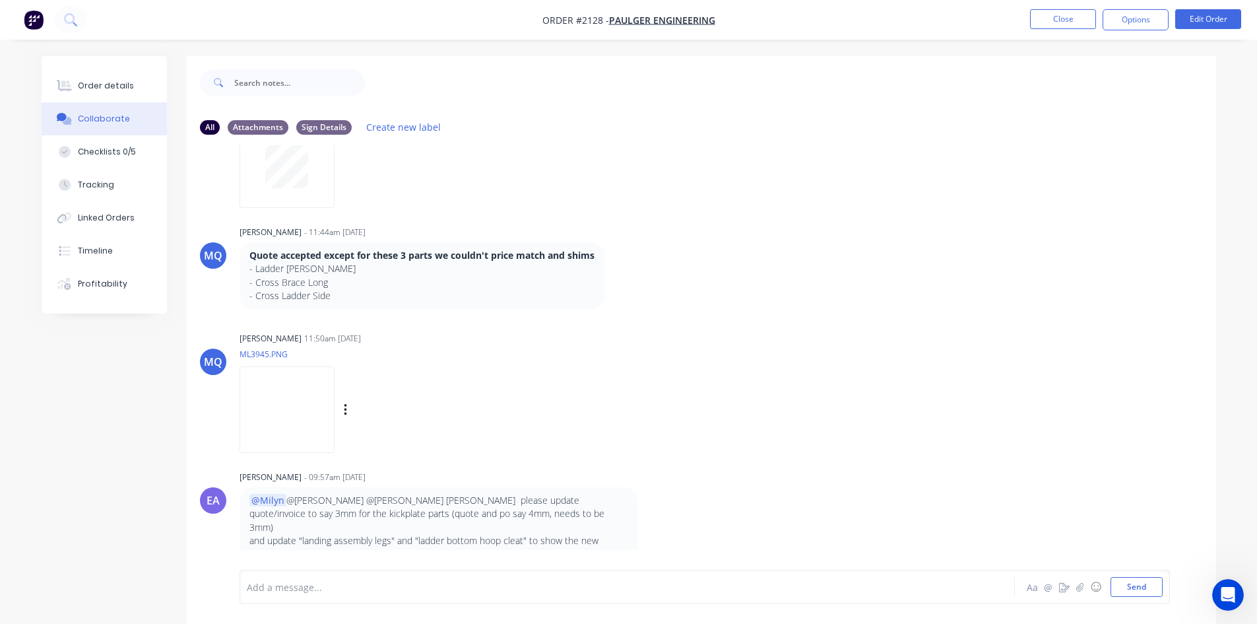
scroll to position [2310, 0]
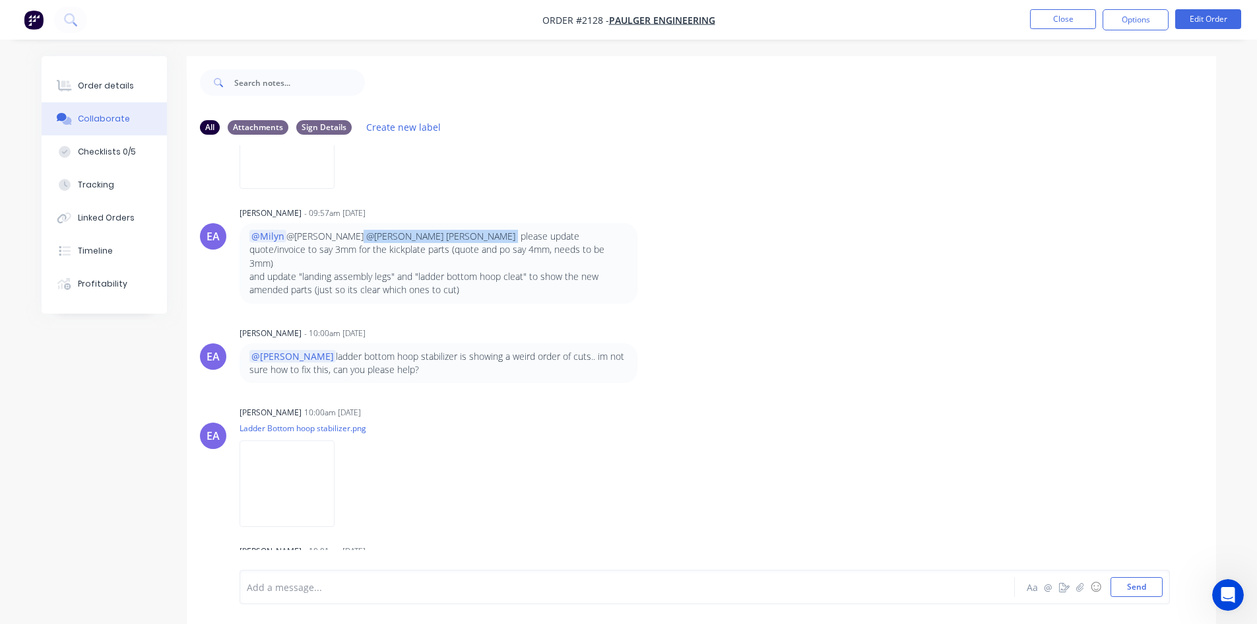
drag, startPoint x: 362, startPoint y: 236, endPoint x: 480, endPoint y: 222, distance: 118.9
click at [480, 222] on div "[PERSON_NAME] - 09:57am [DATE] @Milyn @[PERSON_NAME] @[PERSON_NAME] [PERSON_NAM…" at bounding box center [446, 253] width 412 height 100
click at [480, 227] on div "@Milyn @[PERSON_NAME] @[PERSON_NAME] [PERSON_NAME] please update quote/invoice …" at bounding box center [439, 263] width 398 height 80
drag, startPoint x: 335, startPoint y: 252, endPoint x: 401, endPoint y: 252, distance: 66.0
click at [406, 252] on p "@Milyn @[PERSON_NAME] @[PERSON_NAME] [PERSON_NAME] please update quote/invoice …" at bounding box center [438, 250] width 378 height 40
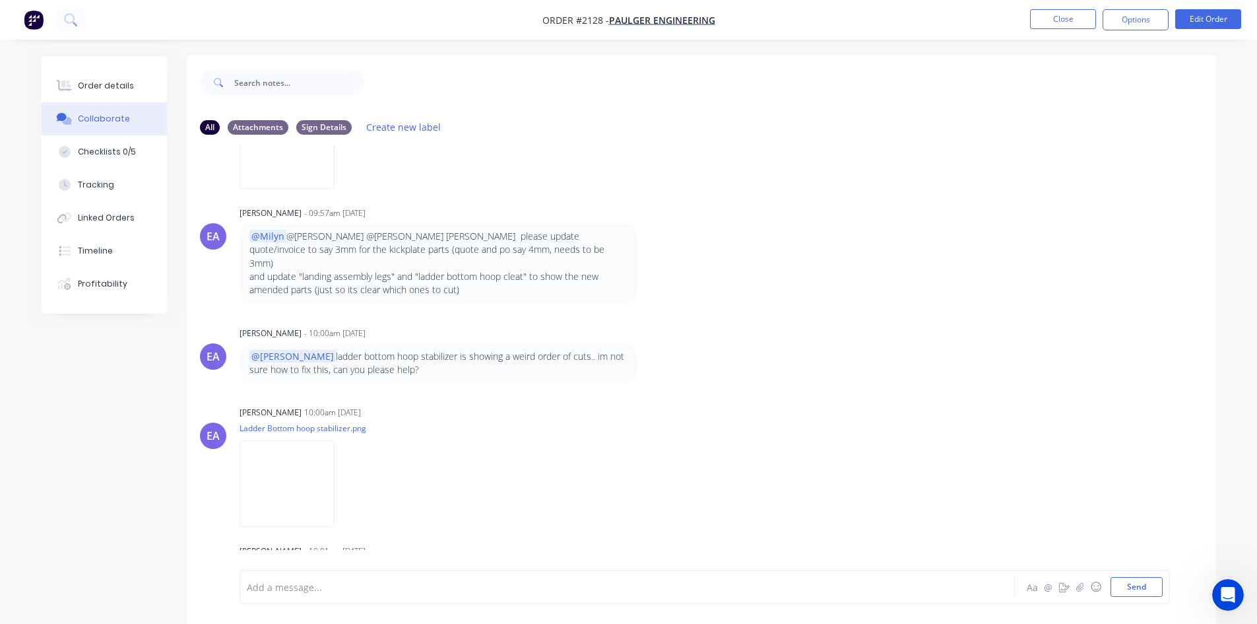
click at [316, 270] on p "and update "landing assembly legs" and "ladder bottom hoop cleat" to show the n…" at bounding box center [438, 283] width 378 height 27
drag, startPoint x: 316, startPoint y: 266, endPoint x: 457, endPoint y: 261, distance: 140.6
click at [455, 270] on p "and update "landing assembly legs" and "ladder bottom hoop cleat" to show the n…" at bounding box center [438, 283] width 378 height 27
click at [458, 270] on p "and update "landing assembly legs" and "ladder bottom hoop cleat" to show the n…" at bounding box center [438, 283] width 378 height 27
drag, startPoint x: 317, startPoint y: 276, endPoint x: 472, endPoint y: 271, distance: 155.2
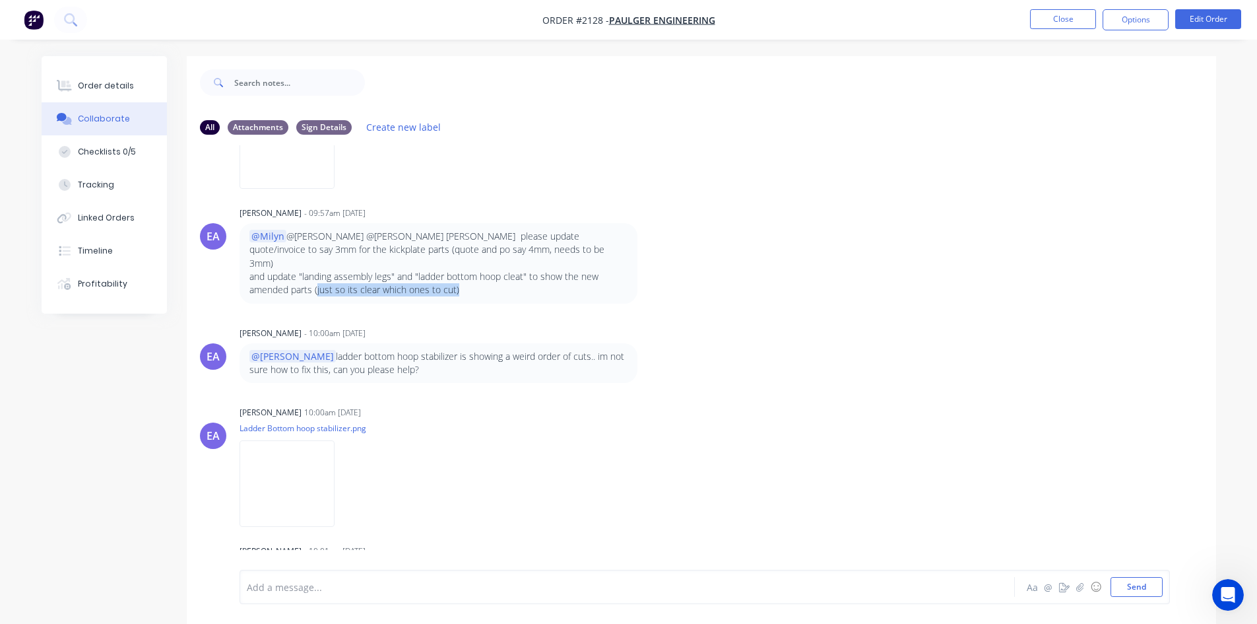
click at [472, 271] on p "and update "landing assembly legs" and "ladder bottom hoop cleat" to show the n…" at bounding box center [438, 283] width 378 height 27
click at [448, 273] on p "and update "landing assembly legs" and "ladder bottom hoop cleat" to show the n…" at bounding box center [438, 283] width 378 height 27
drag, startPoint x: 429, startPoint y: 271, endPoint x: 476, endPoint y: 271, distance: 47.5
click at [476, 271] on p "and update "landing assembly legs" and "ladder bottom hoop cleat" to show the n…" at bounding box center [438, 283] width 378 height 27
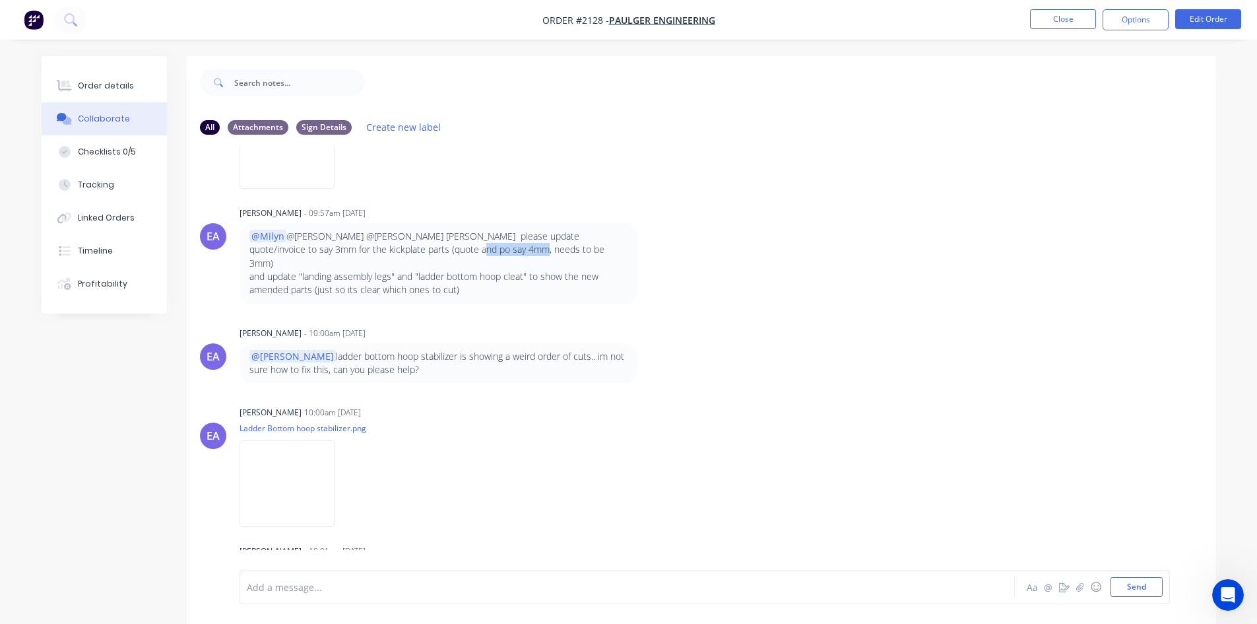
drag, startPoint x: 421, startPoint y: 246, endPoint x: 469, endPoint y: 261, distance: 49.7
click at [478, 257] on div "@Milyn @[PERSON_NAME] @[PERSON_NAME] [PERSON_NAME] please update quote/invoice …" at bounding box center [438, 263] width 378 height 67
click at [449, 270] on p "and update "landing assembly legs" and "ladder bottom hoop cleat" to show the n…" at bounding box center [438, 283] width 378 height 27
drag, startPoint x: 356, startPoint y: 361, endPoint x: 239, endPoint y: 335, distance: 120.2
click at [240, 343] on div "@[PERSON_NAME] ladder bottom hoop stabilizer is showing a weird order of cuts..…" at bounding box center [446, 363] width 412 height 40
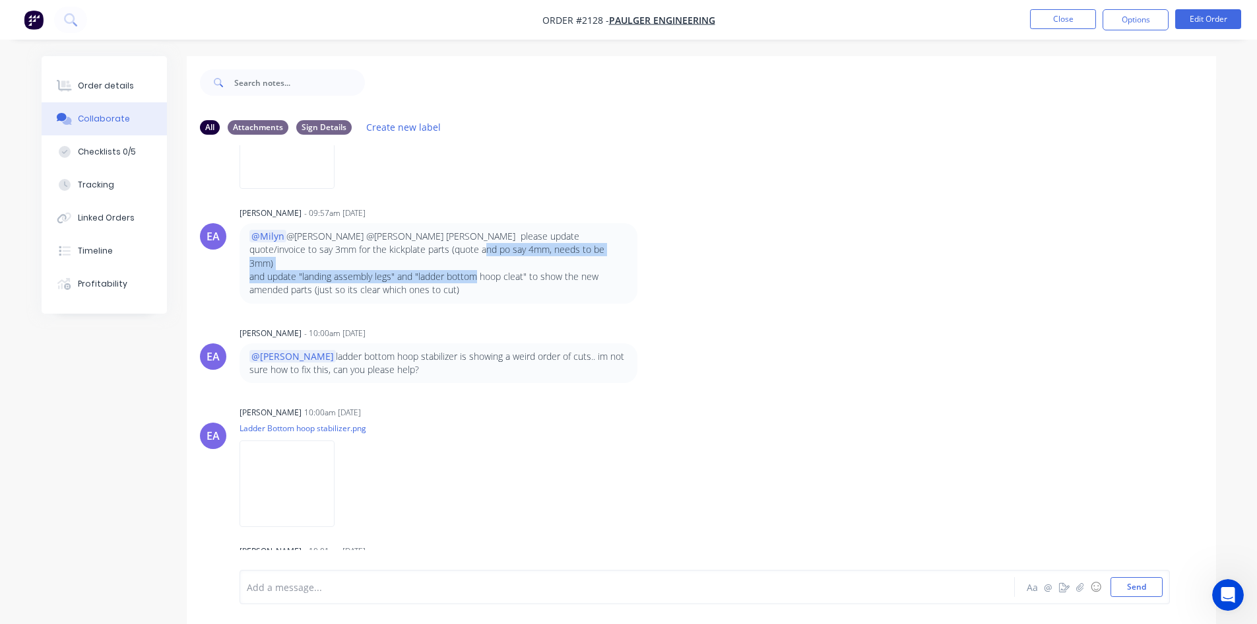
click at [352, 350] on p "@[PERSON_NAME] ladder bottom hoop stabilizer is showing a weird order of cuts..…" at bounding box center [438, 363] width 378 height 27
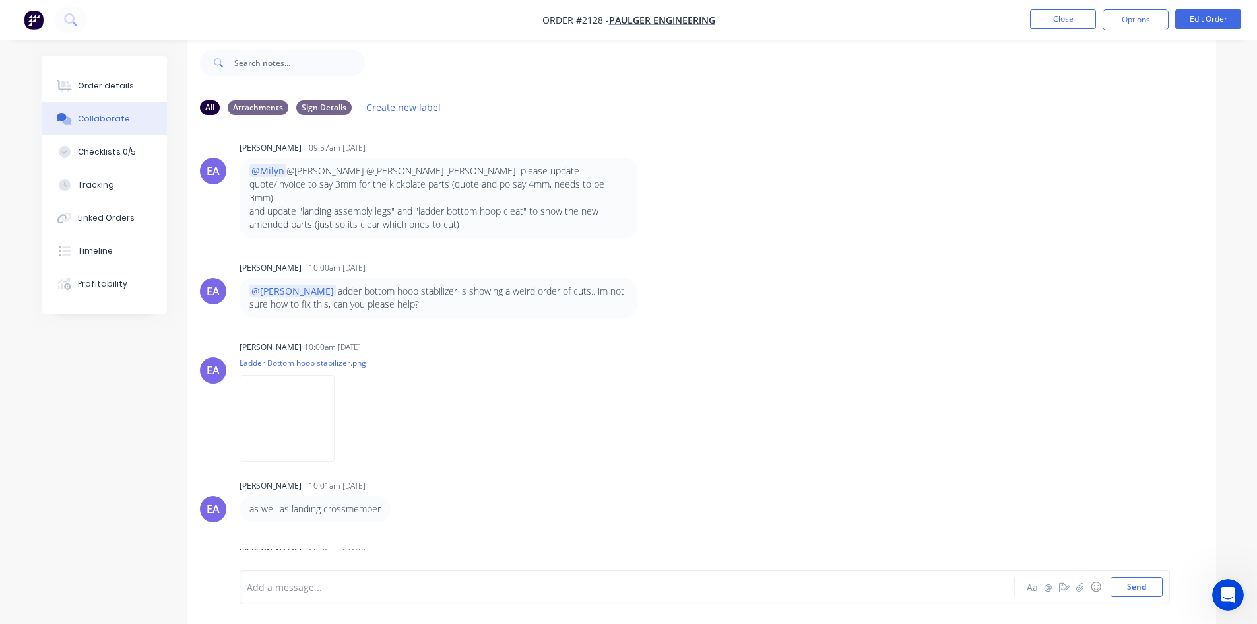
scroll to position [2328, 0]
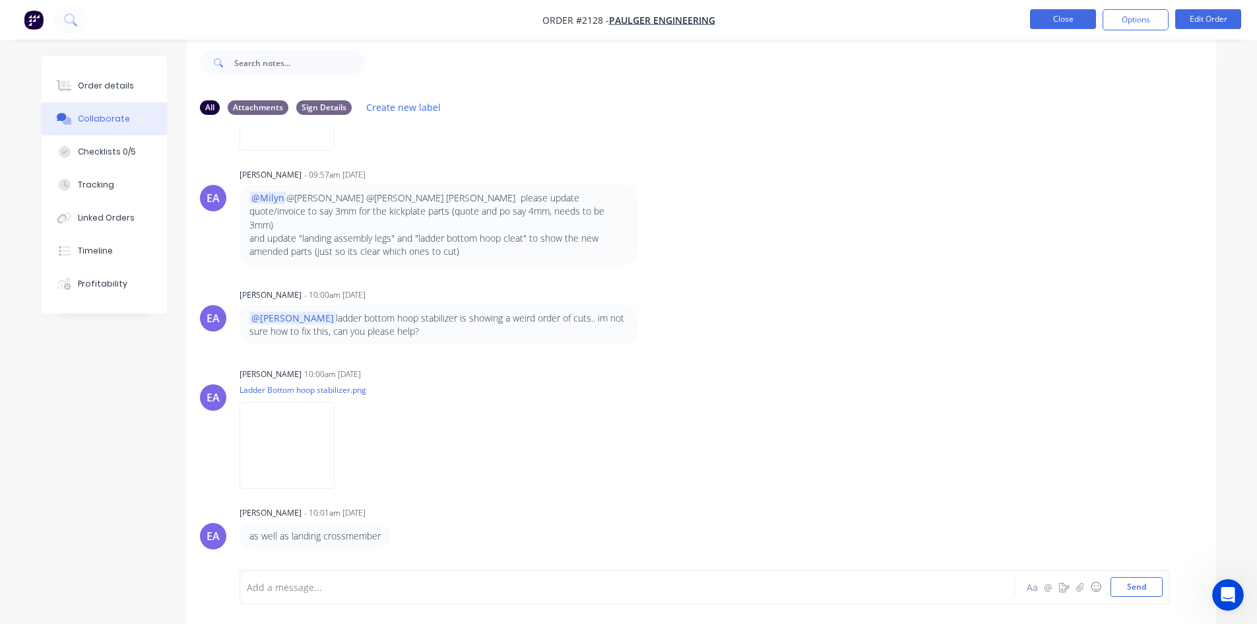
click at [1060, 20] on button "Close" at bounding box center [1063, 19] width 66 height 20
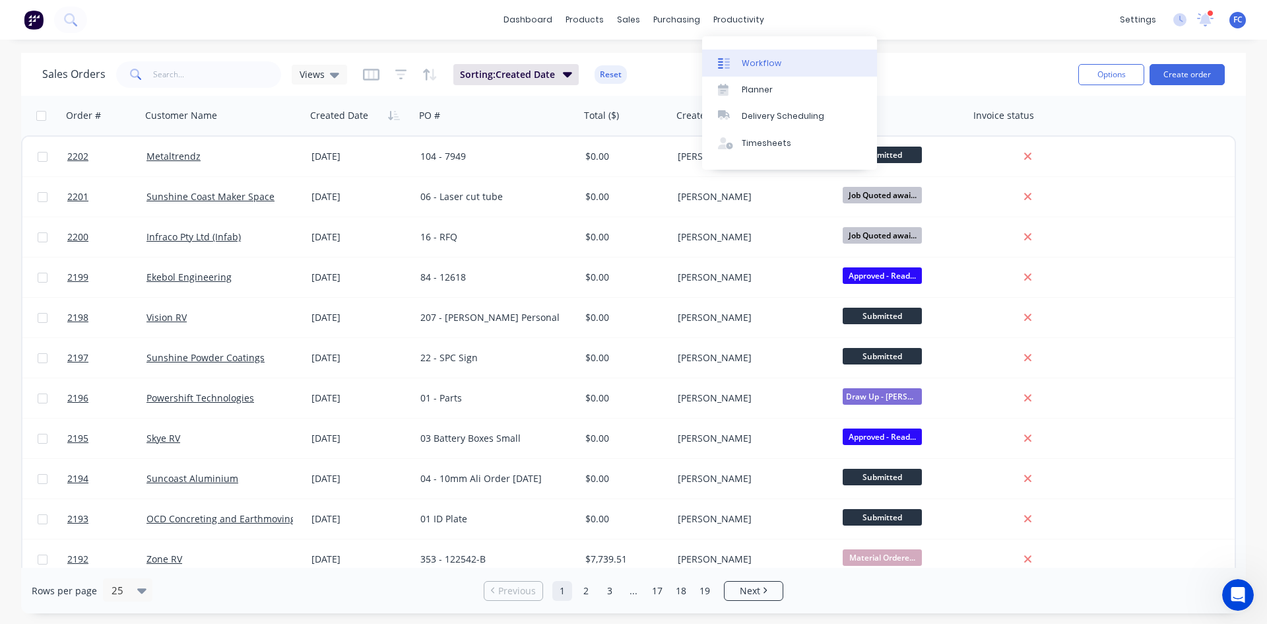
click at [734, 59] on div at bounding box center [728, 63] width 20 height 12
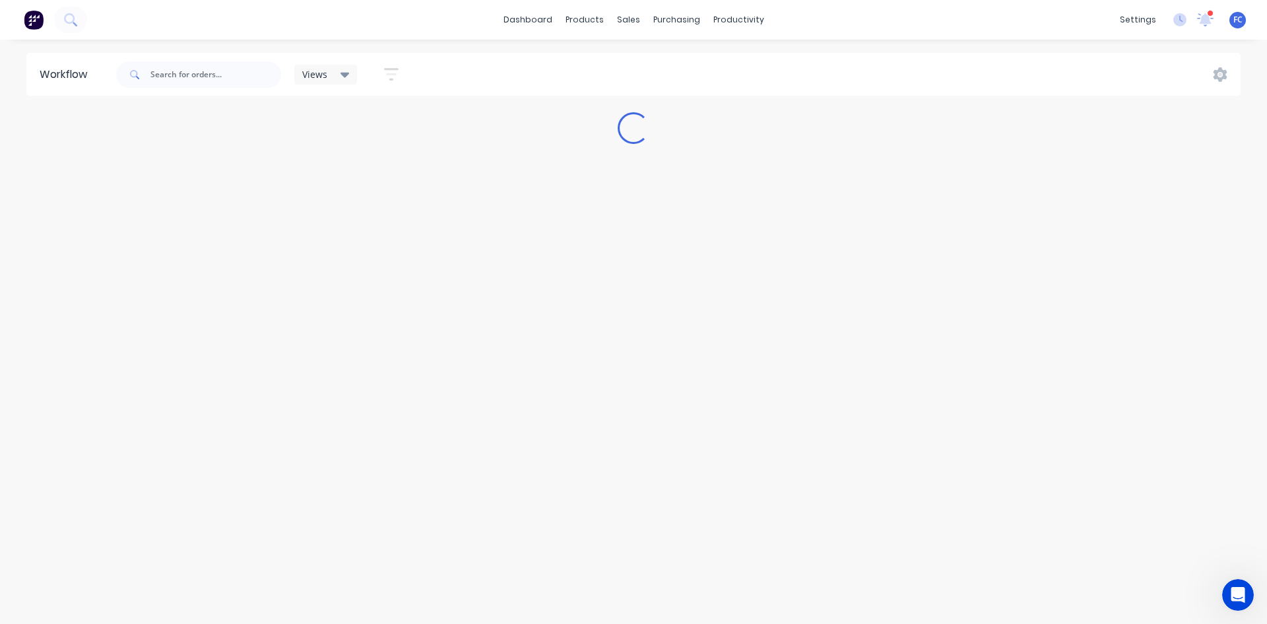
click at [1212, 14] on div at bounding box center [1210, 13] width 7 height 7
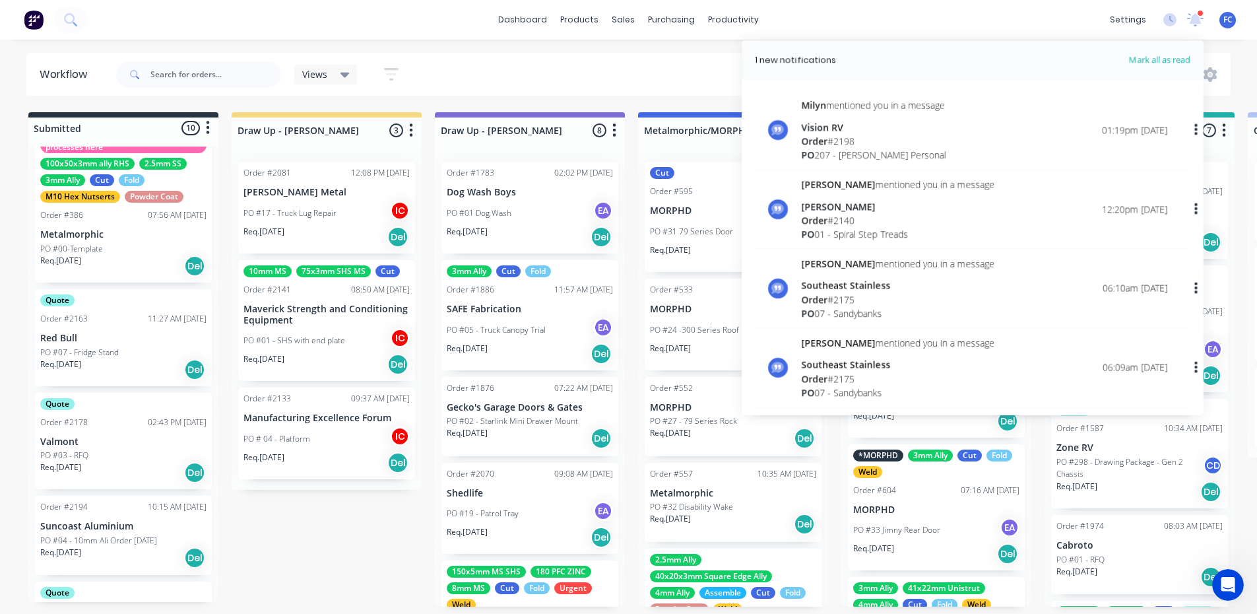
scroll to position [66, 0]
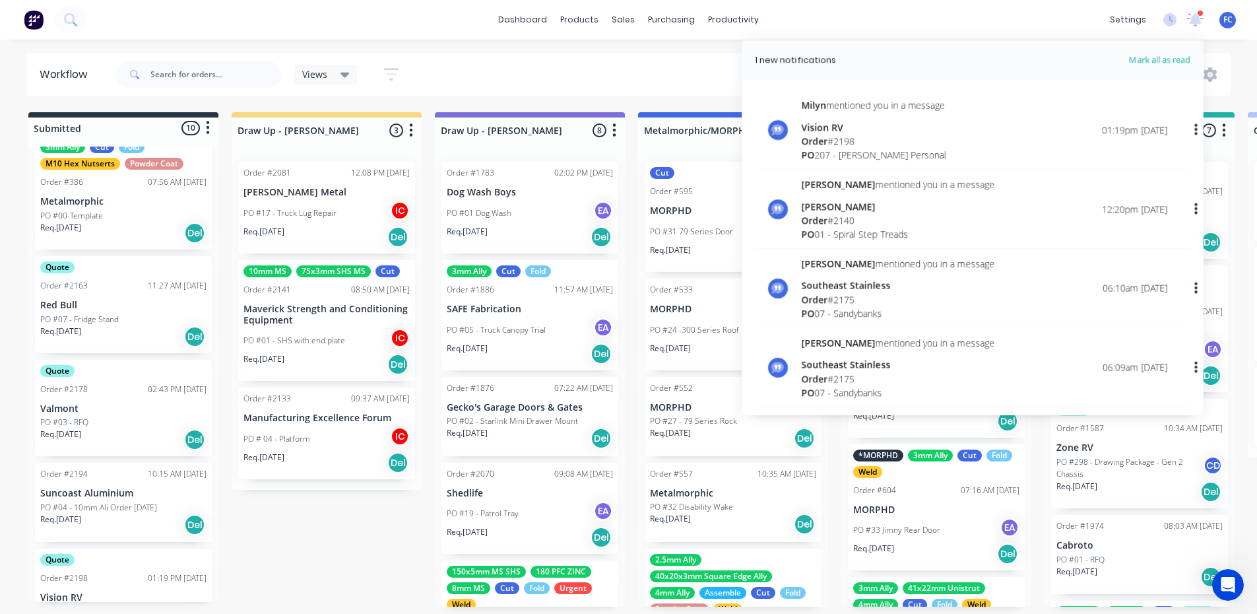
drag, startPoint x: 234, startPoint y: 571, endPoint x: 587, endPoint y: 529, distance: 355.6
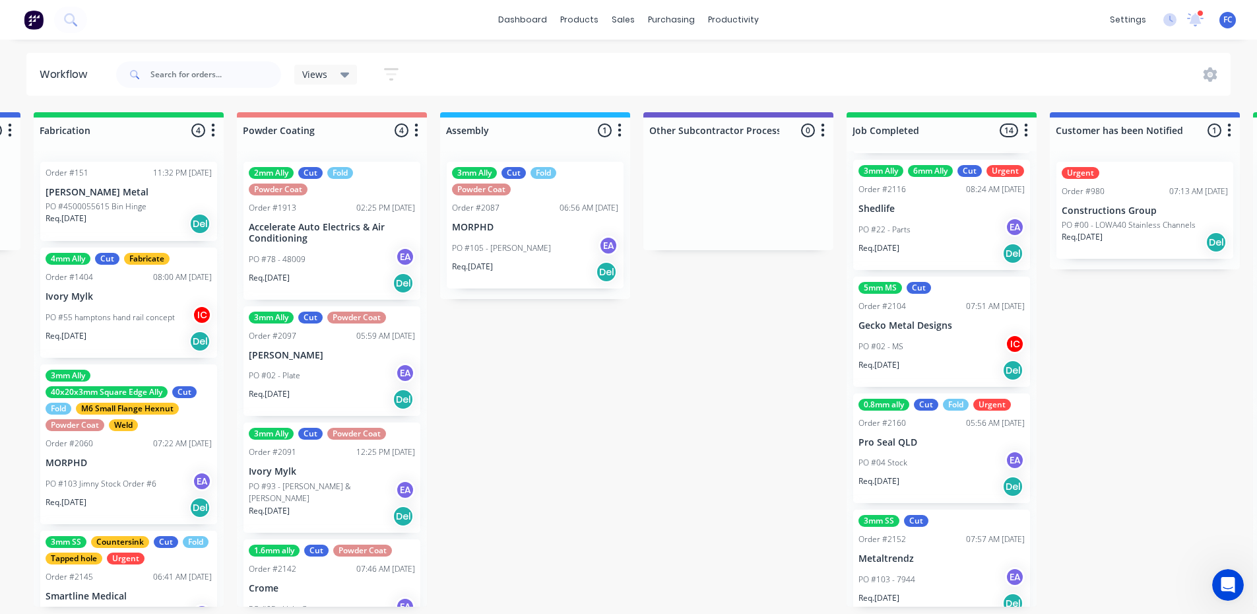
scroll to position [1264, 0]
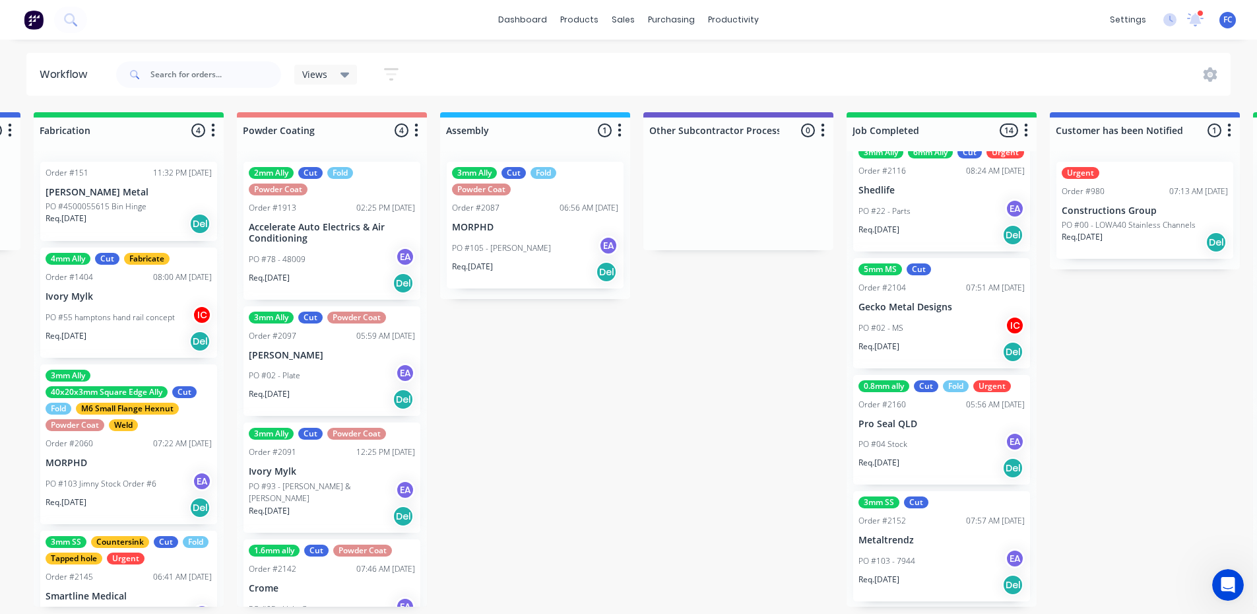
click at [910, 405] on div "Order #2160 05:56 AM [DATE]" at bounding box center [942, 405] width 166 height 12
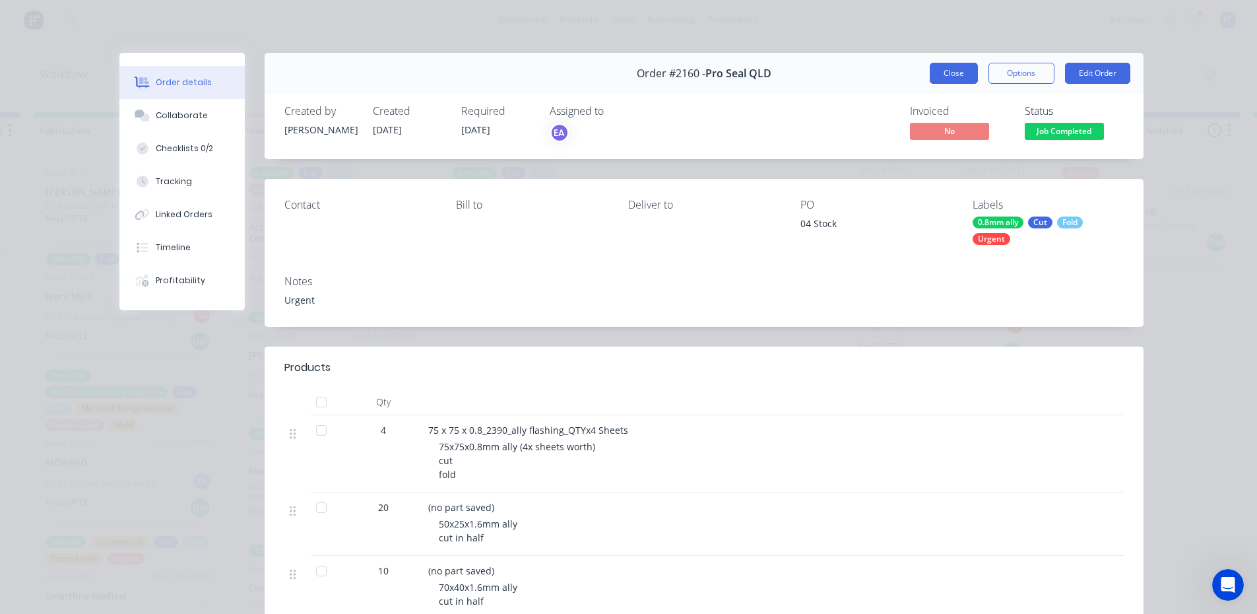
click at [943, 68] on button "Close" at bounding box center [954, 73] width 48 height 21
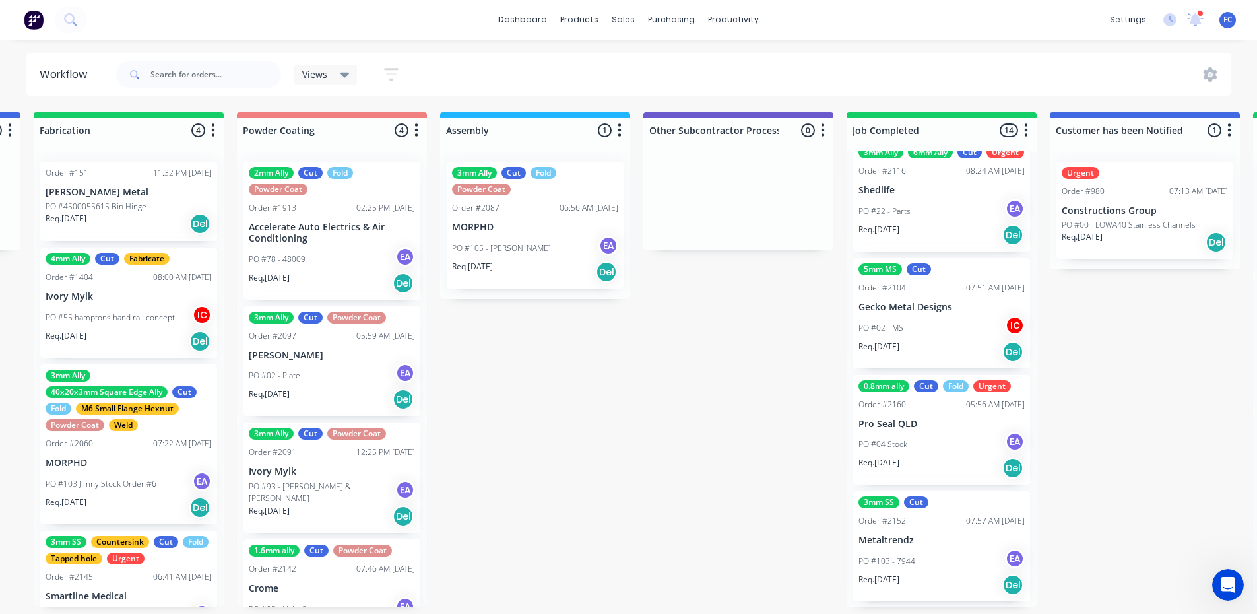
click at [907, 434] on div "PO #04 Stock EA" at bounding box center [942, 444] width 166 height 25
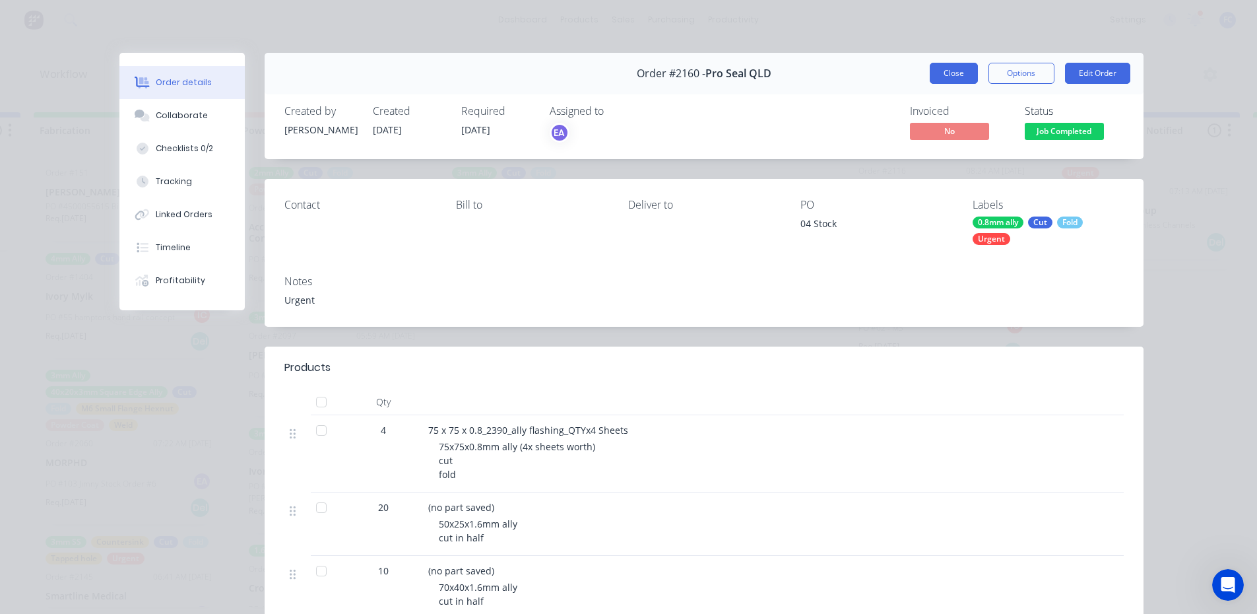
click at [936, 68] on button "Close" at bounding box center [954, 73] width 48 height 21
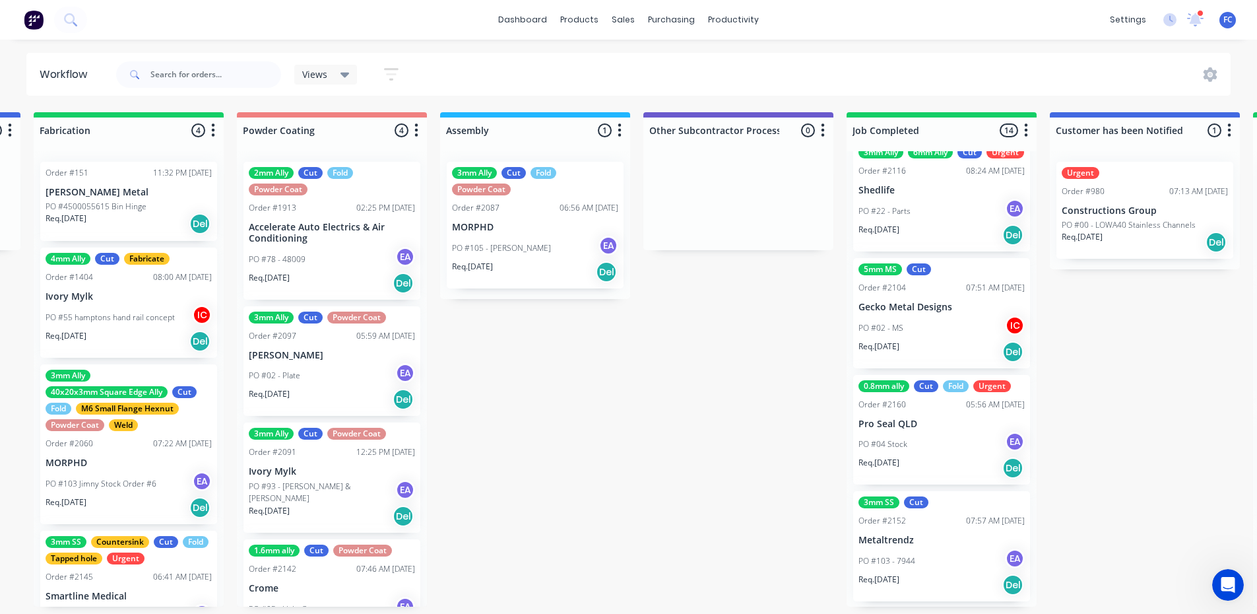
click at [908, 303] on p "Gecko Metal Designs" at bounding box center [942, 307] width 166 height 11
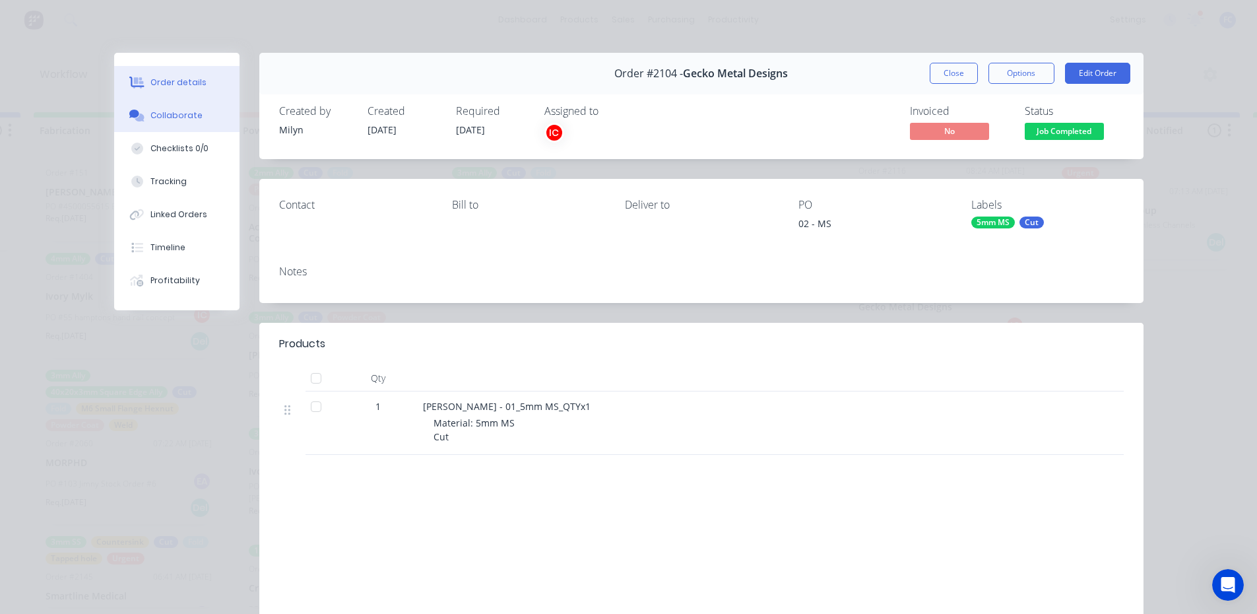
click at [168, 127] on button "Collaborate" at bounding box center [176, 115] width 125 height 33
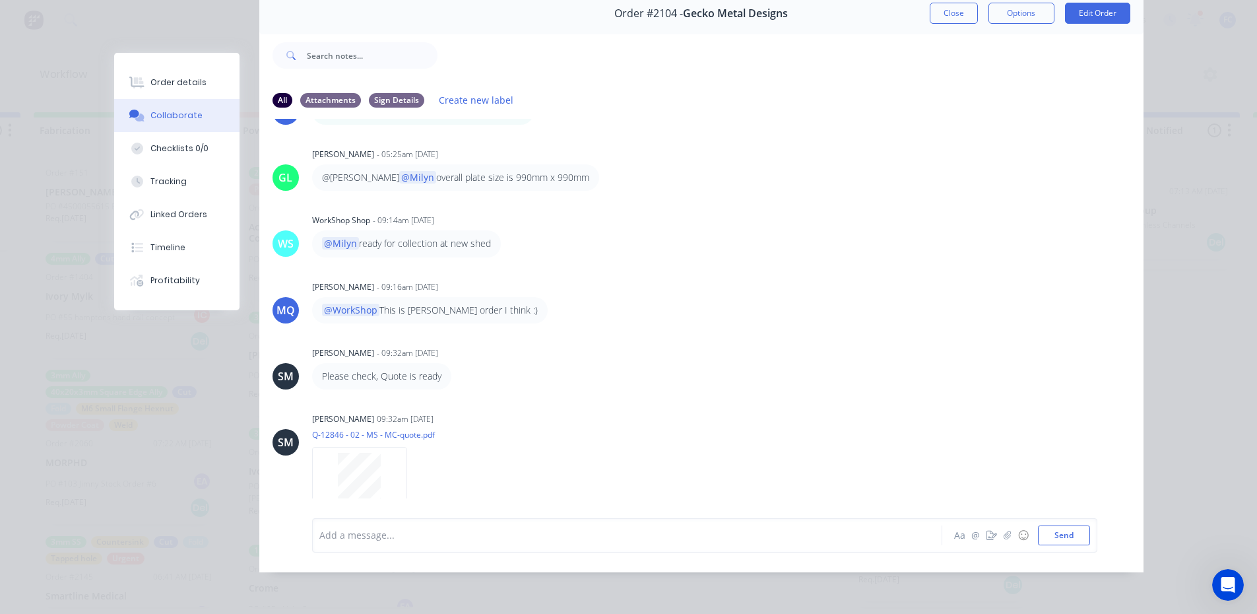
scroll to position [275, 0]
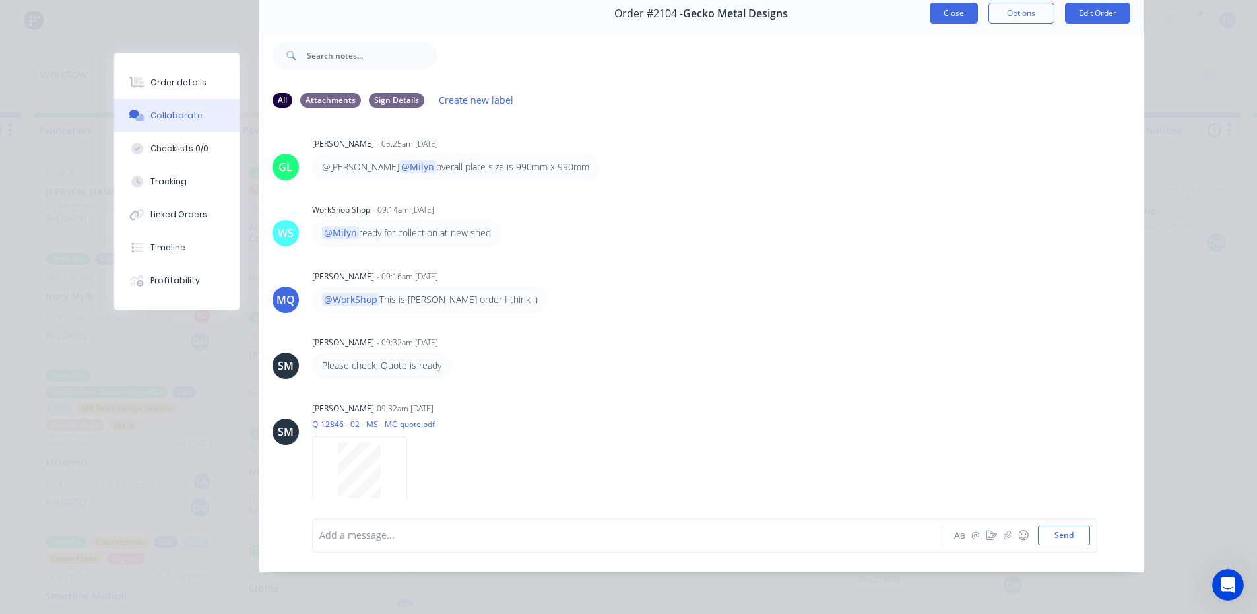
click at [932, 9] on button "Close" at bounding box center [954, 13] width 48 height 21
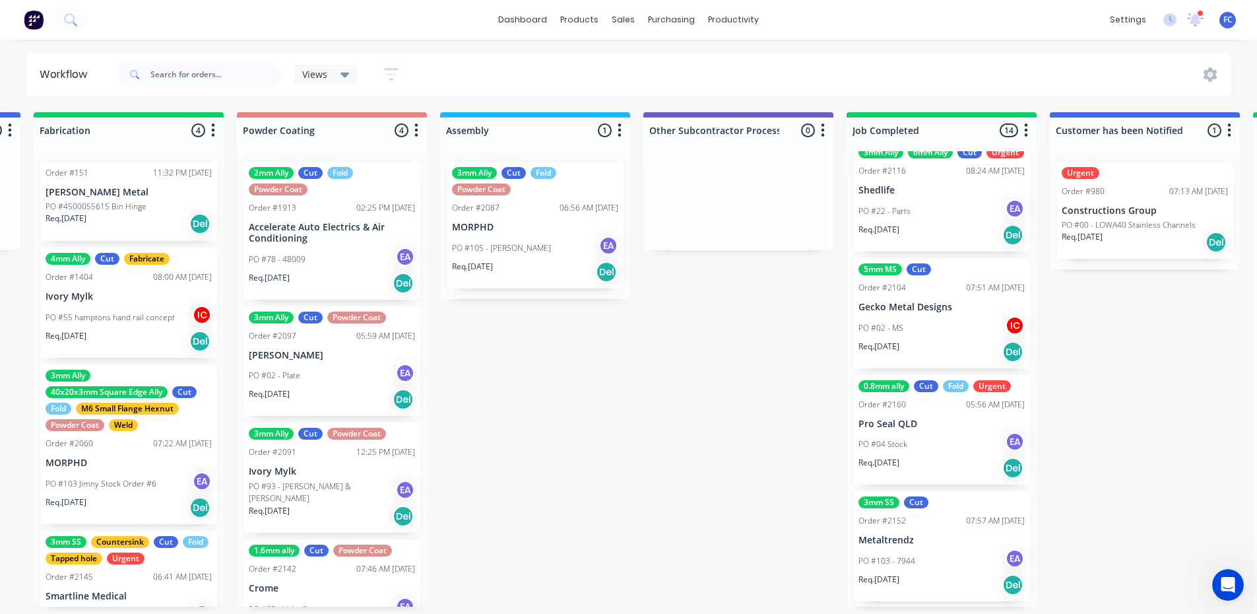
click at [913, 177] on div "Order #2116 08:24 AM [DATE]" at bounding box center [942, 171] width 166 height 12
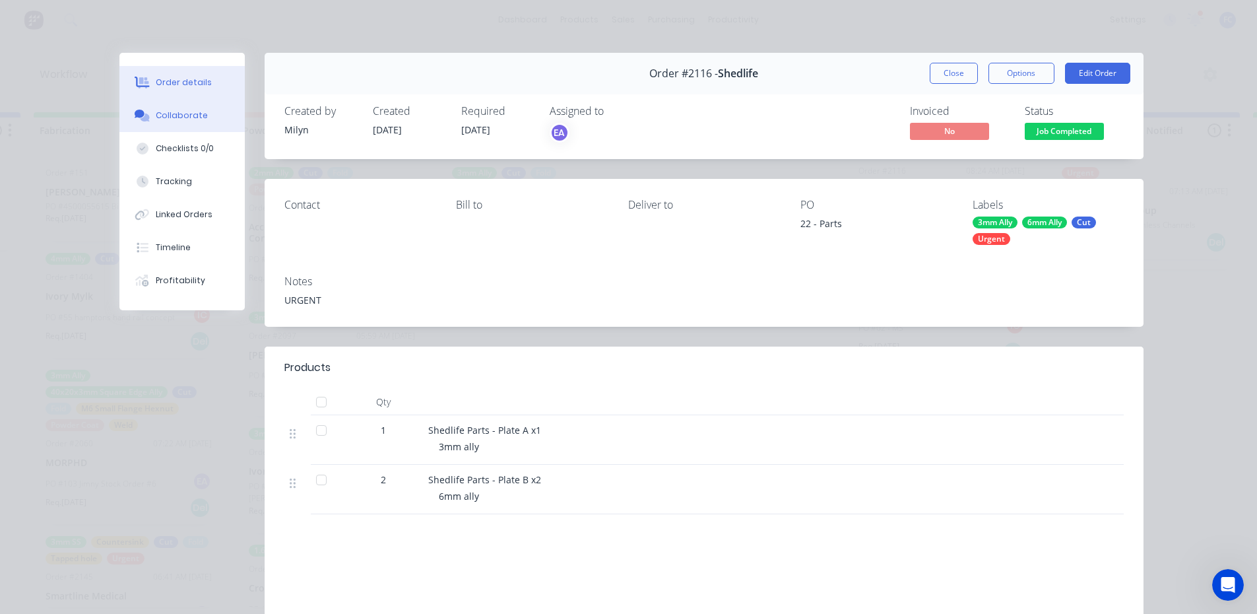
click at [180, 115] on div "Collaborate" at bounding box center [182, 116] width 52 height 12
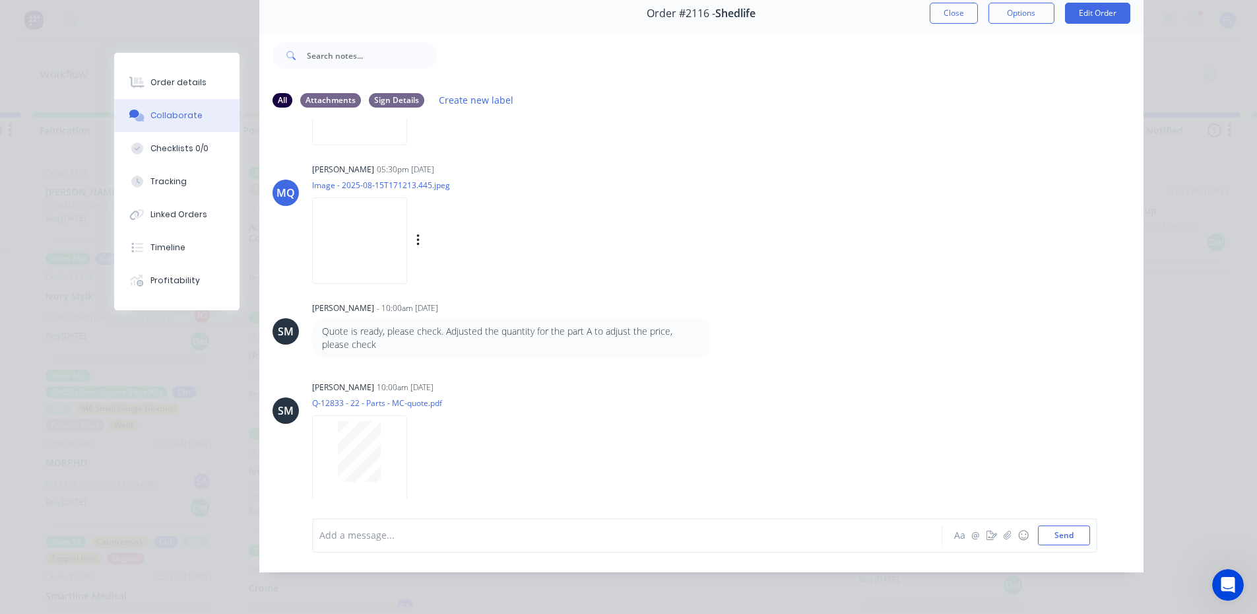
scroll to position [66, 0]
click at [957, 9] on button "Close" at bounding box center [954, 13] width 48 height 21
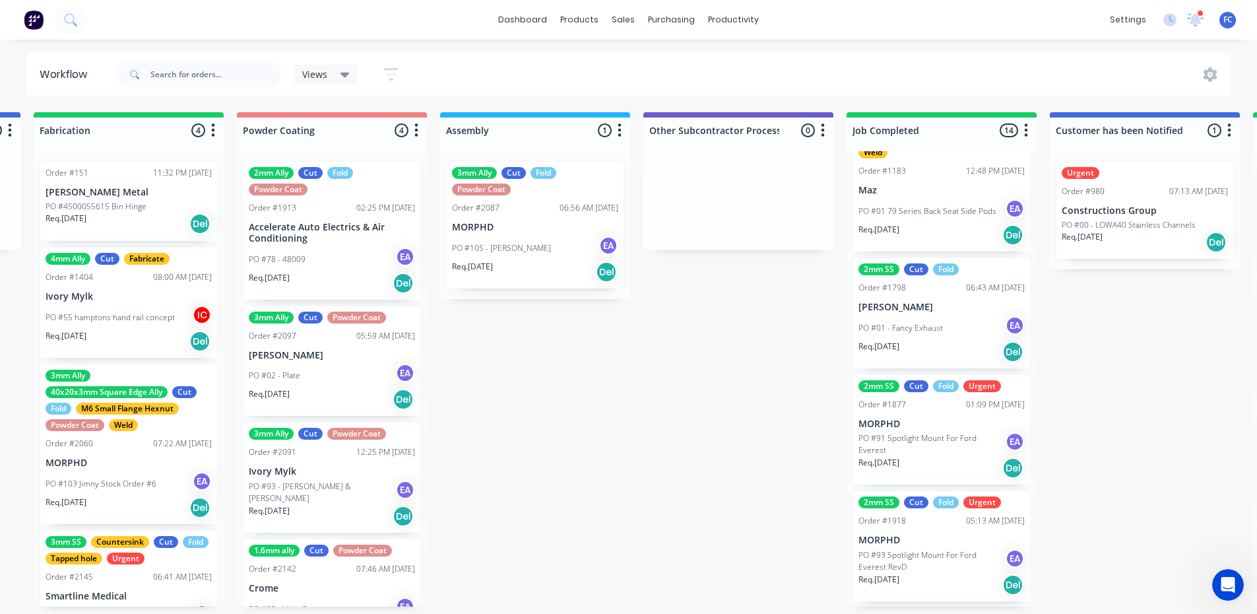
scroll to position [0, 0]
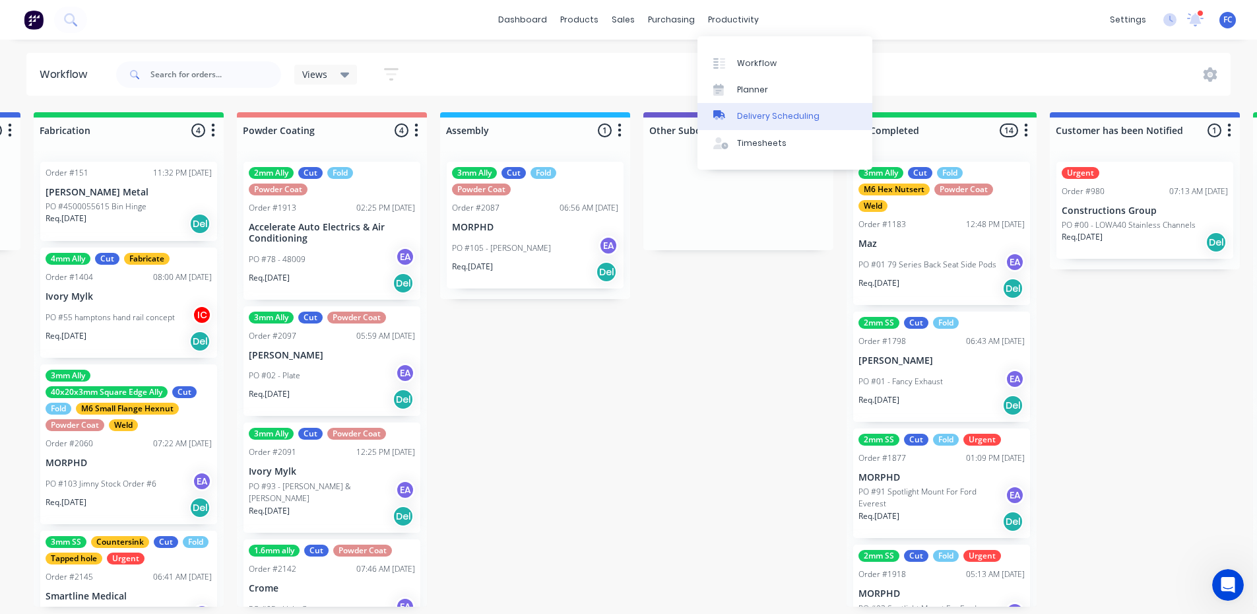
click at [758, 111] on div "Delivery Scheduling" at bounding box center [778, 116] width 82 height 12
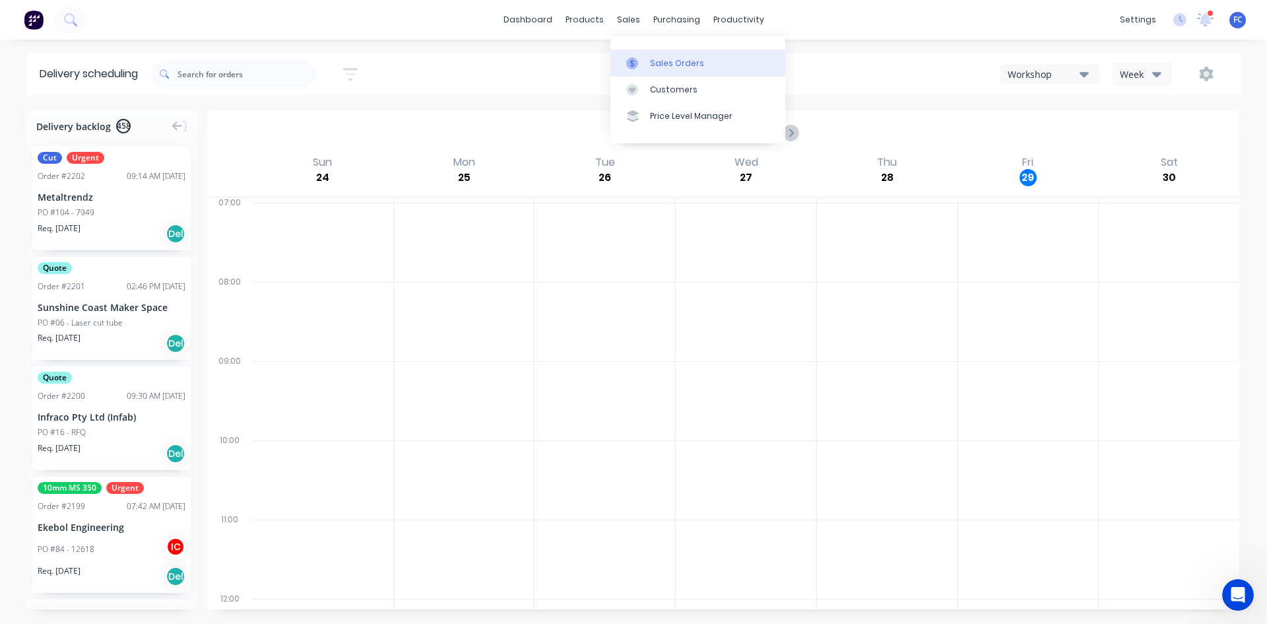
click at [648, 63] on link "Sales Orders" at bounding box center [697, 62] width 175 height 26
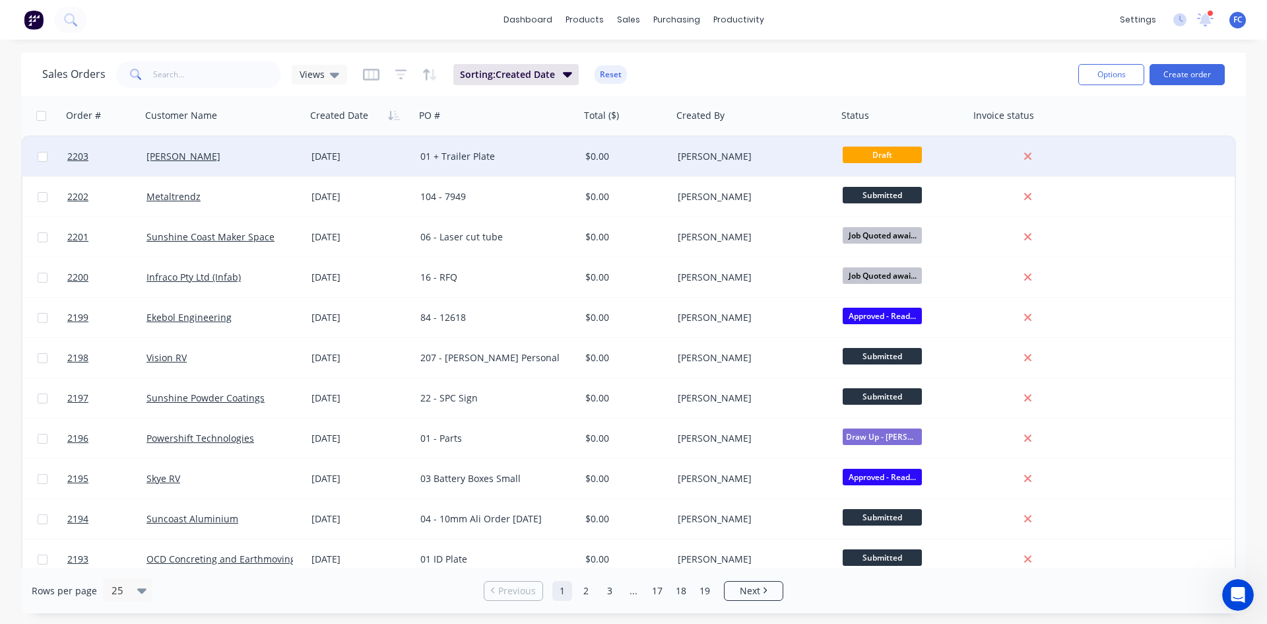
click at [495, 158] on div "01 + Trailer Plate" at bounding box center [493, 156] width 146 height 13
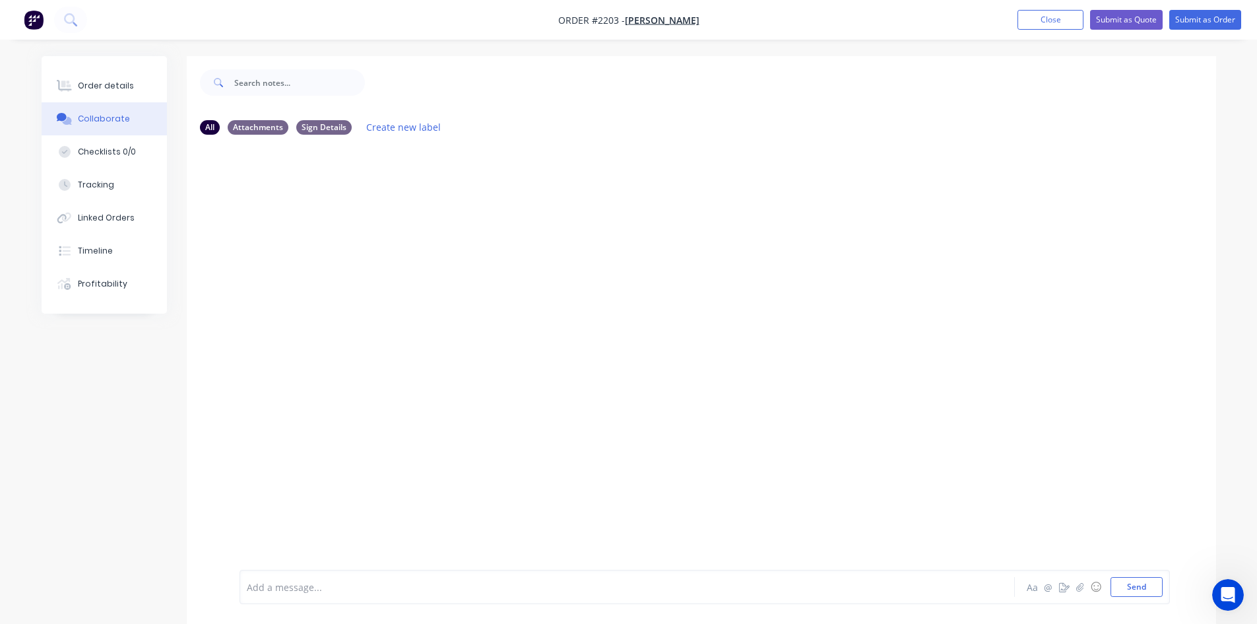
drag, startPoint x: 94, startPoint y: 118, endPoint x: 120, endPoint y: 116, distance: 26.5
click at [94, 119] on div "Collaborate" at bounding box center [104, 119] width 52 height 12
click at [1033, 23] on button "Close" at bounding box center [1051, 20] width 66 height 20
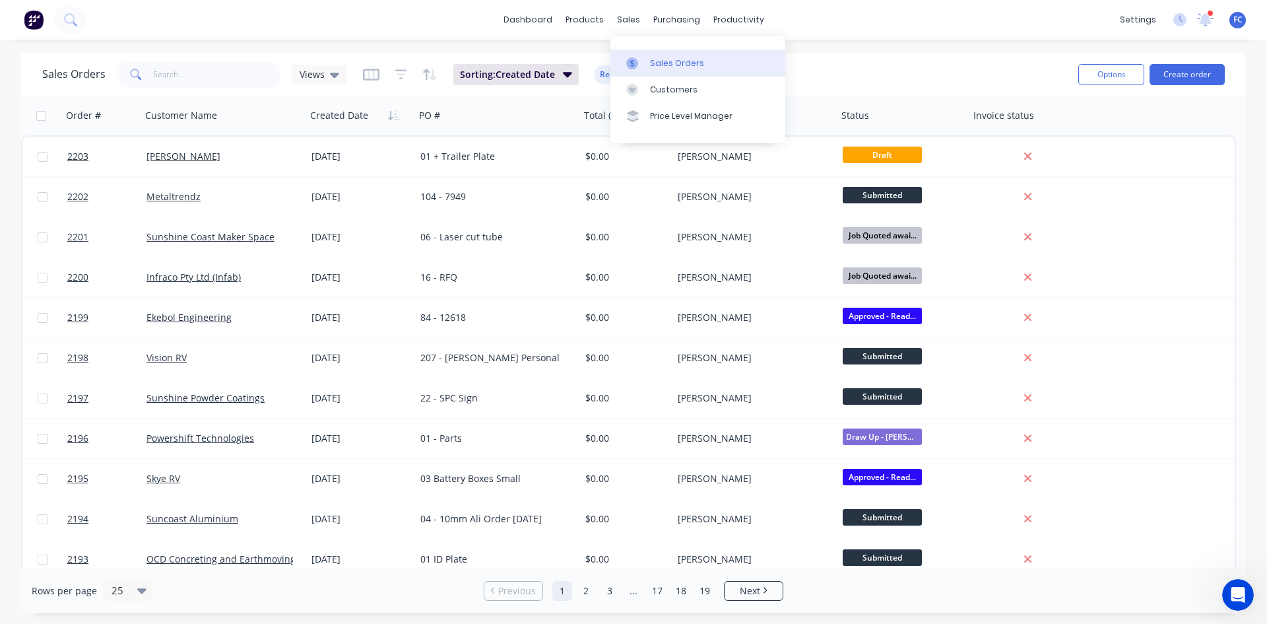
click at [653, 61] on div "Sales Orders" at bounding box center [677, 63] width 54 height 12
click at [1165, 71] on button "Create order" at bounding box center [1187, 74] width 75 height 21
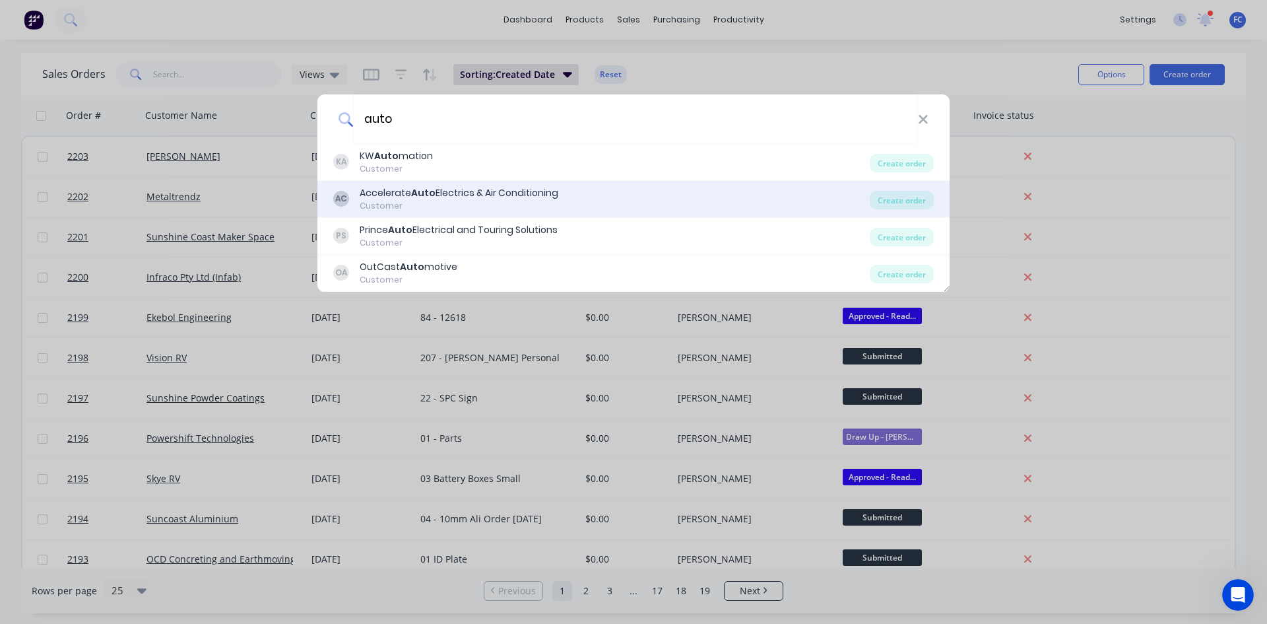
type input "auto"
click at [401, 197] on div "Accelerate Auto Electrics & Air Conditioning" at bounding box center [459, 193] width 199 height 14
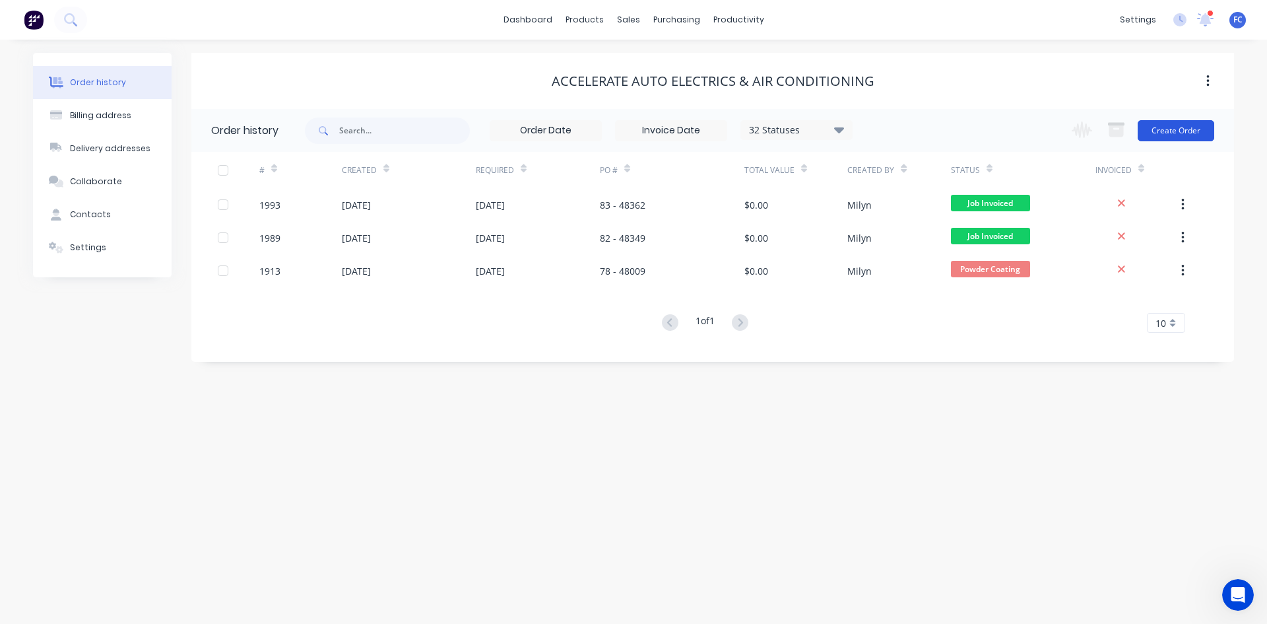
click at [1157, 129] on button "Create Order" at bounding box center [1176, 130] width 77 height 21
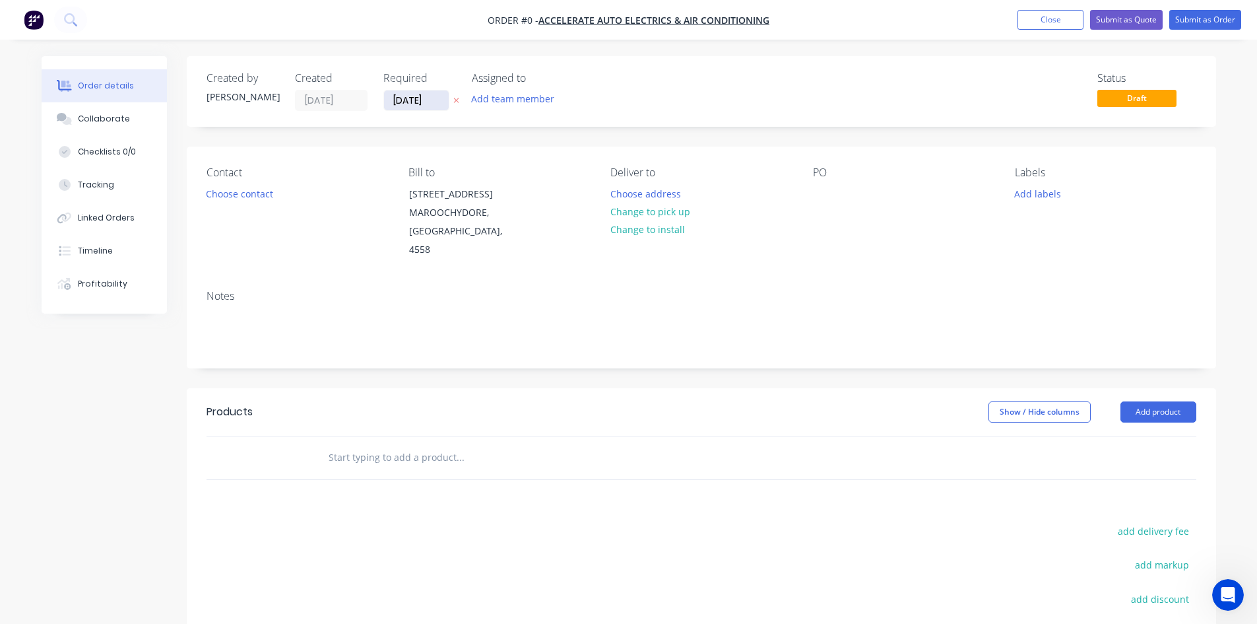
click at [395, 98] on input "[DATE]" at bounding box center [416, 100] width 65 height 20
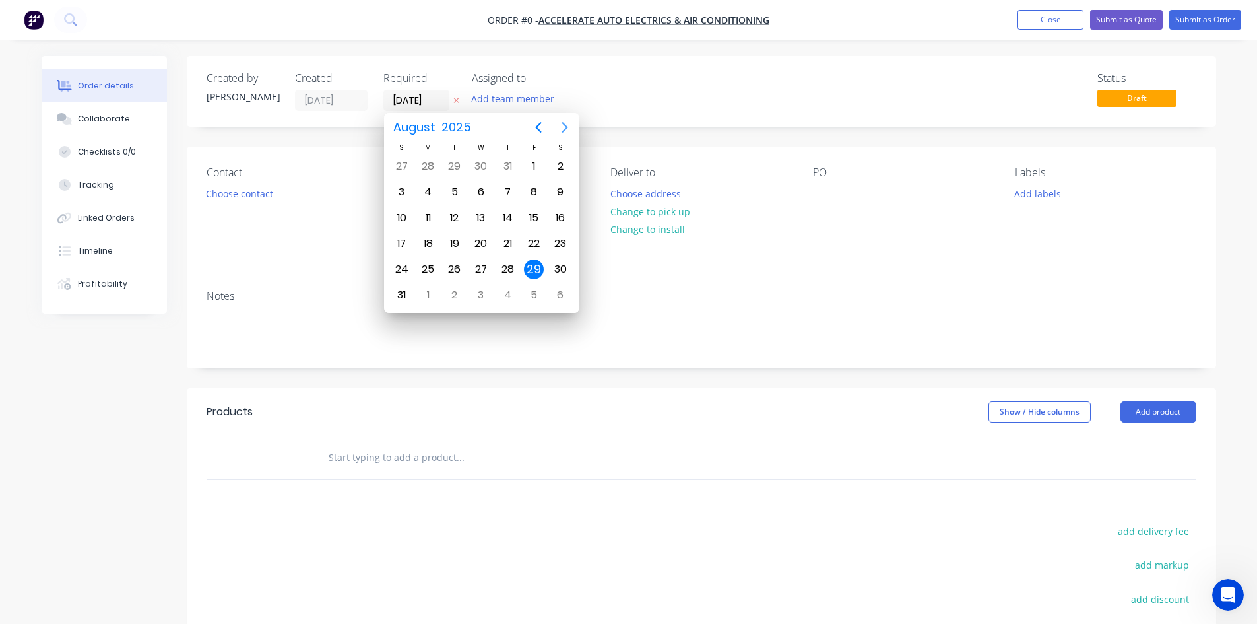
click at [567, 130] on icon "Next page" at bounding box center [565, 127] width 16 height 16
click at [538, 193] on div "12" at bounding box center [534, 192] width 20 height 20
type input "[DATE]"
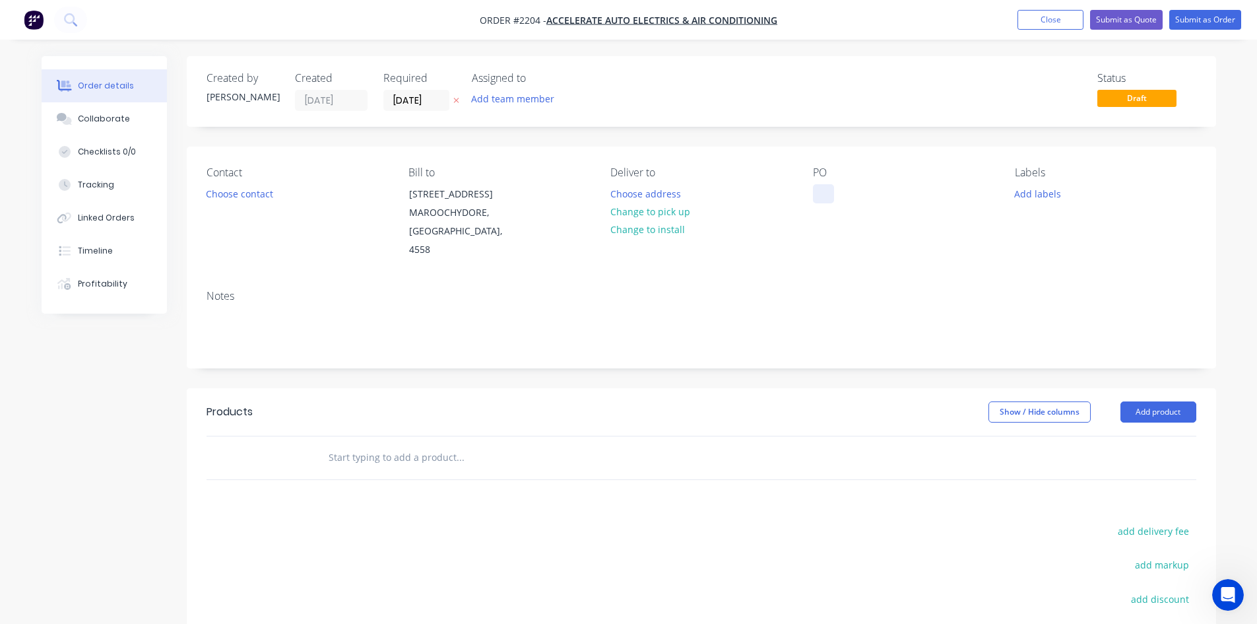
click at [820, 197] on div at bounding box center [823, 193] width 21 height 19
click at [796, 245] on div "Contact Choose contact [PERSON_NAME] to [STREET_ADDRESS][PERSON_NAME] Deliver t…" at bounding box center [701, 212] width 1029 height 133
click at [816, 193] on div at bounding box center [823, 193] width 21 height 19
paste div
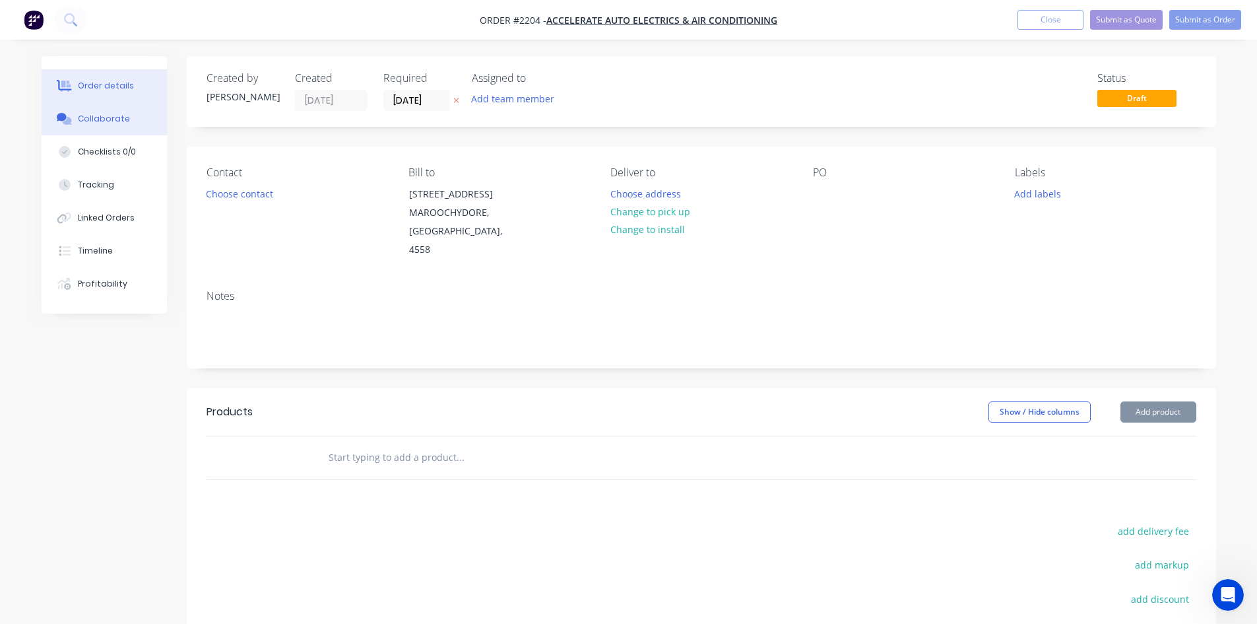
click at [103, 121] on div "Collaborate" at bounding box center [104, 119] width 52 height 12
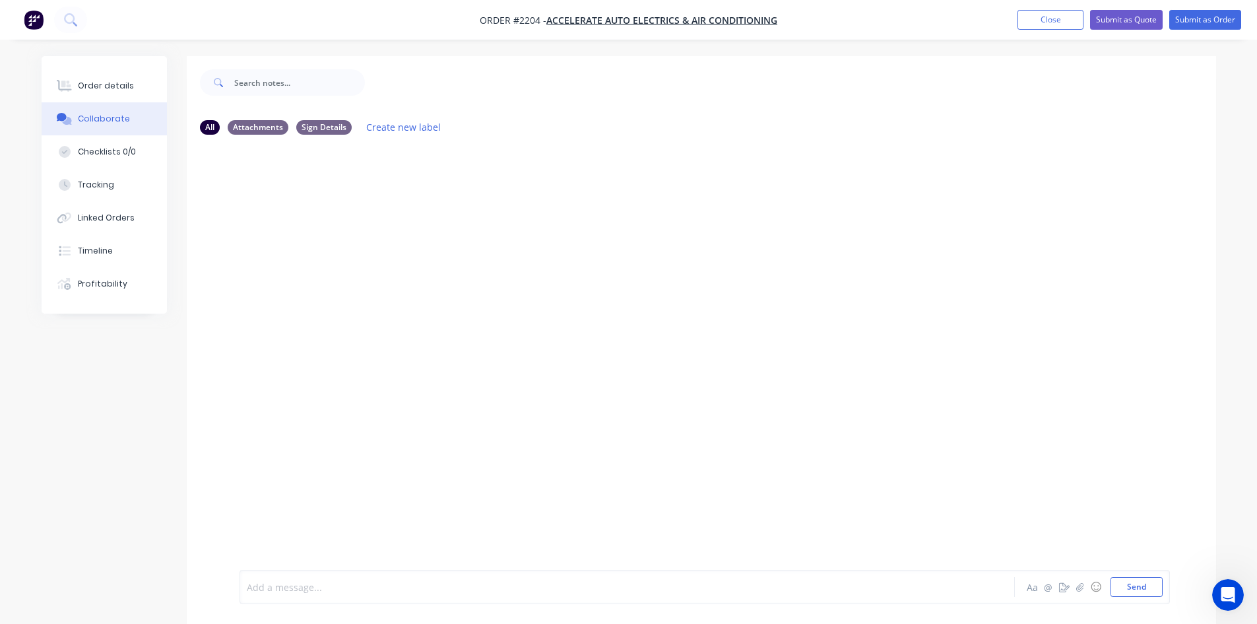
click at [358, 584] on div at bounding box center [590, 587] width 686 height 14
drag, startPoint x: 133, startPoint y: 506, endPoint x: 34, endPoint y: 500, distance: 99.2
click at [34, 500] on div "Order details Collaborate Checklists 0/0 Tracking Linked Orders Timeline Profit…" at bounding box center [628, 349] width 1201 height 587
click at [329, 590] on div at bounding box center [590, 587] width 686 height 14
click at [1157, 578] on button "Send" at bounding box center [1137, 587] width 52 height 20
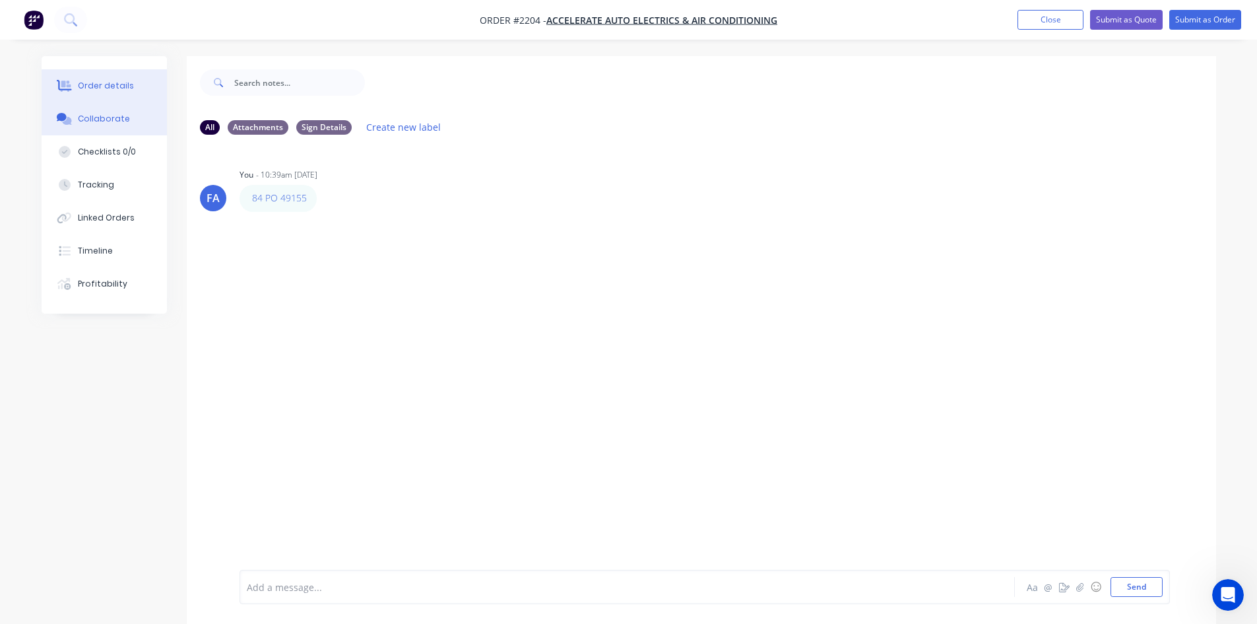
click at [105, 84] on div "Order details" at bounding box center [106, 86] width 56 height 12
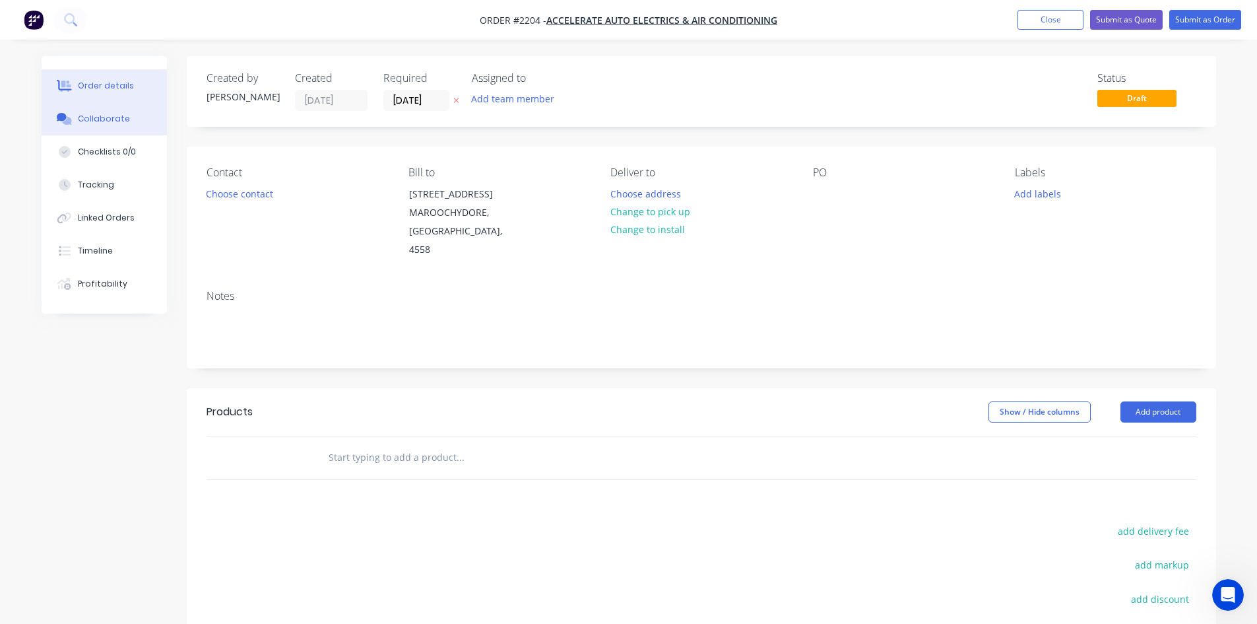
click at [119, 110] on button "Collaborate" at bounding box center [104, 118] width 125 height 33
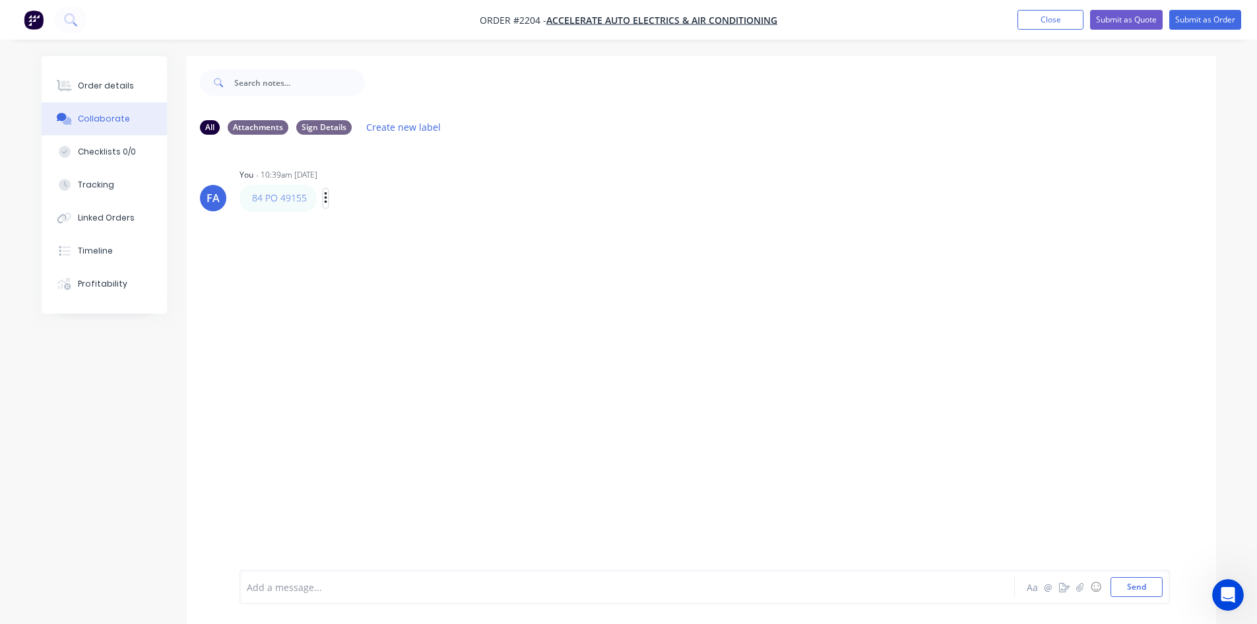
click at [324, 207] on button "button" at bounding box center [325, 198] width 5 height 19
click at [0, 0] on button "Edit" at bounding box center [0, 0] width 0 height 0
drag, startPoint x: 333, startPoint y: 595, endPoint x: 150, endPoint y: 572, distance: 184.2
click at [150, 574] on div "All Attachments Sign Details Create new label FA You - 10:39am [DATE] 84 PO 491…" at bounding box center [629, 349] width 1175 height 587
drag, startPoint x: 324, startPoint y: 576, endPoint x: 34, endPoint y: 540, distance: 292.5
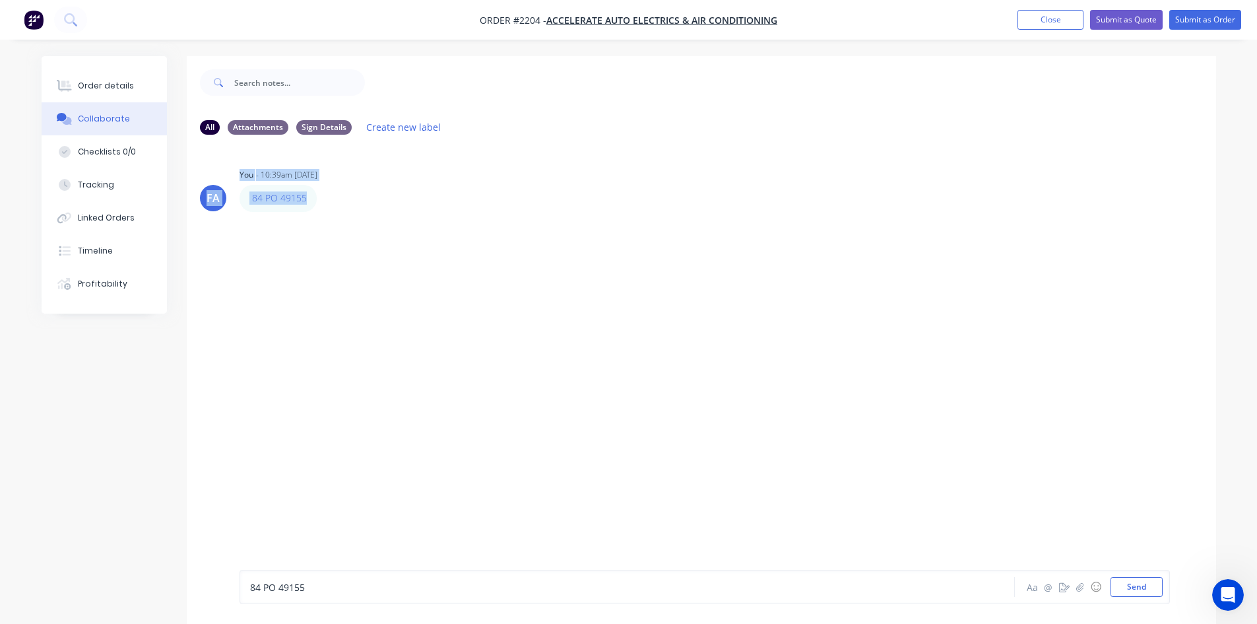
click at [34, 540] on div "Order details Collaborate Checklists 0/0 Tracking Linked Orders Timeline Profit…" at bounding box center [628, 349] width 1201 height 587
click at [287, 589] on span "84 PO 49155" at bounding box center [277, 587] width 55 height 13
drag, startPoint x: 136, startPoint y: 564, endPoint x: 48, endPoint y: 548, distance: 89.2
click at [38, 550] on div "Order details Collaborate Checklists 0/0 Tracking Linked Orders Timeline Profit…" at bounding box center [628, 349] width 1201 height 587
copy div "84 PO 49155"
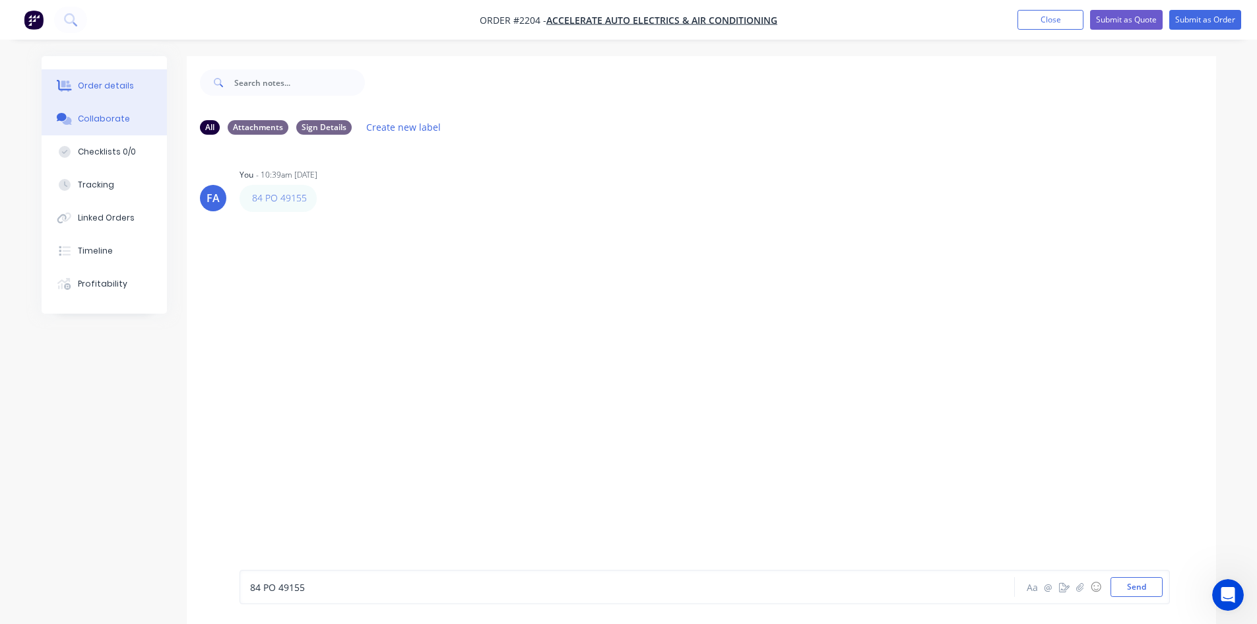
click at [104, 81] on div "Order details" at bounding box center [106, 86] width 56 height 12
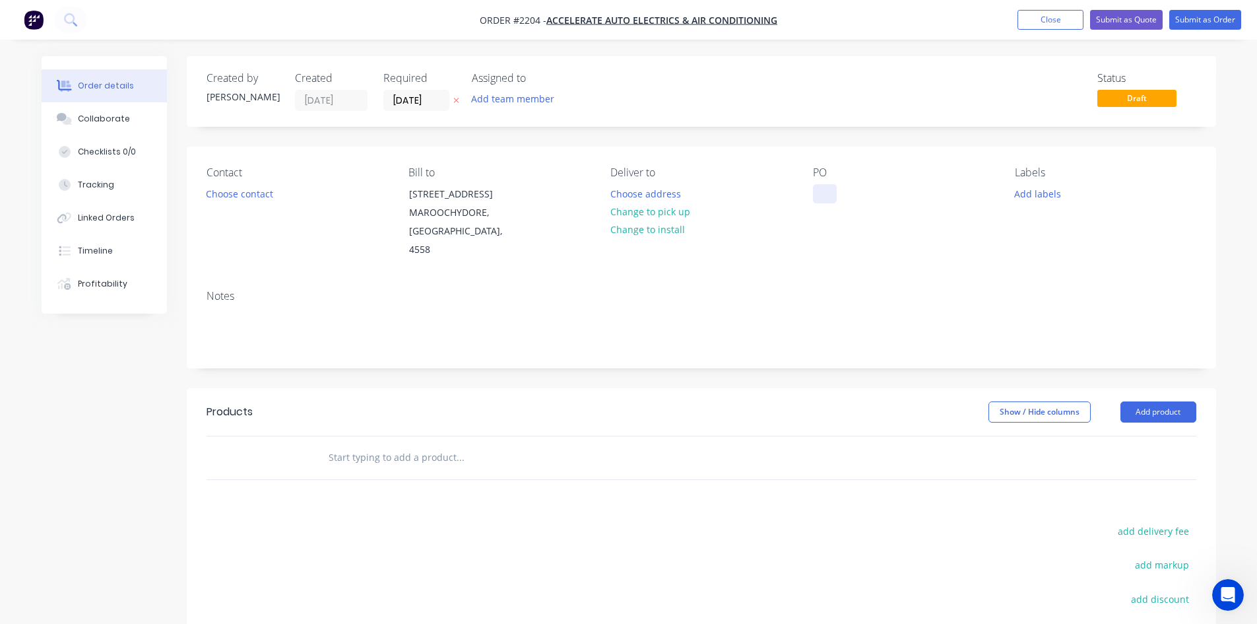
click at [827, 201] on div at bounding box center [825, 193] width 24 height 19
paste div
click at [851, 191] on div "84 PO 49155" at bounding box center [851, 193] width 76 height 19
click at [830, 193] on div "84 PO 49155" at bounding box center [851, 193] width 76 height 19
click at [848, 191] on div "84 PO 49155" at bounding box center [851, 193] width 76 height 19
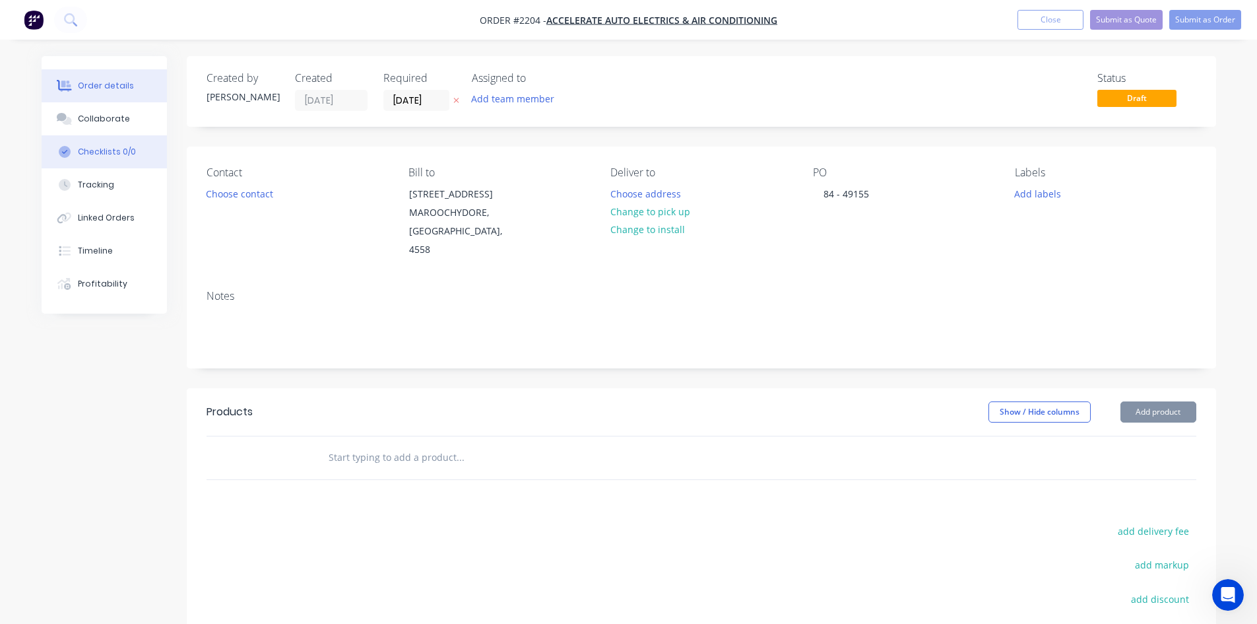
click at [101, 152] on div "Checklists 0/0" at bounding box center [107, 152] width 58 height 12
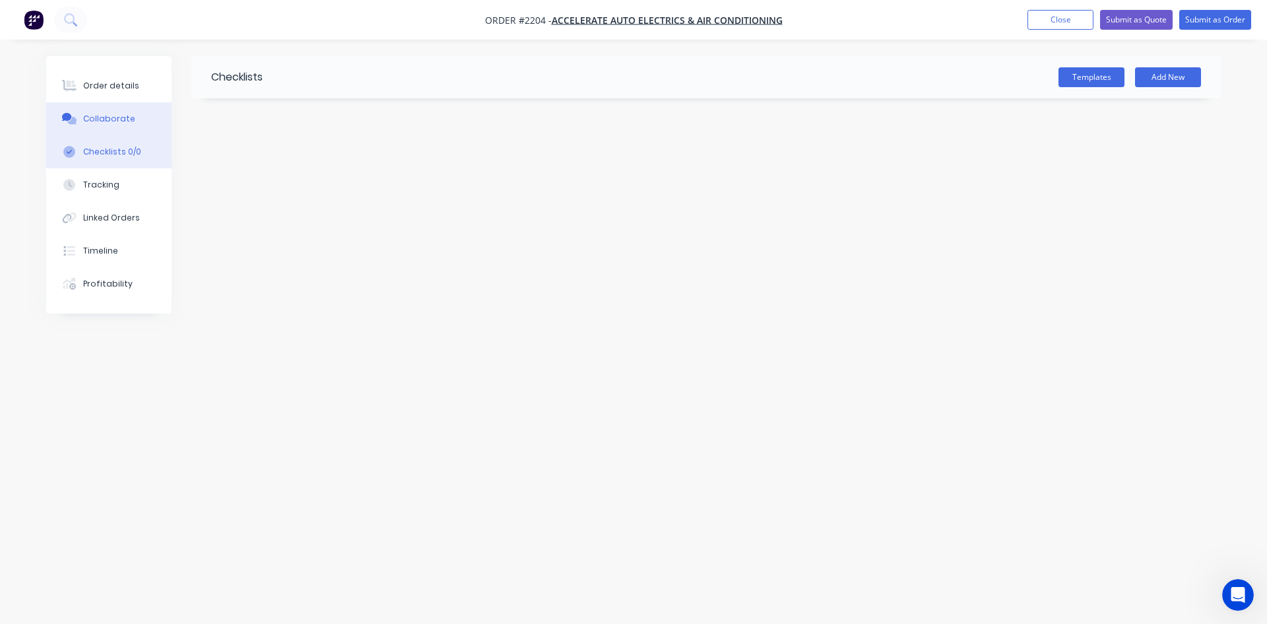
click at [109, 121] on div "Collaborate" at bounding box center [109, 119] width 52 height 12
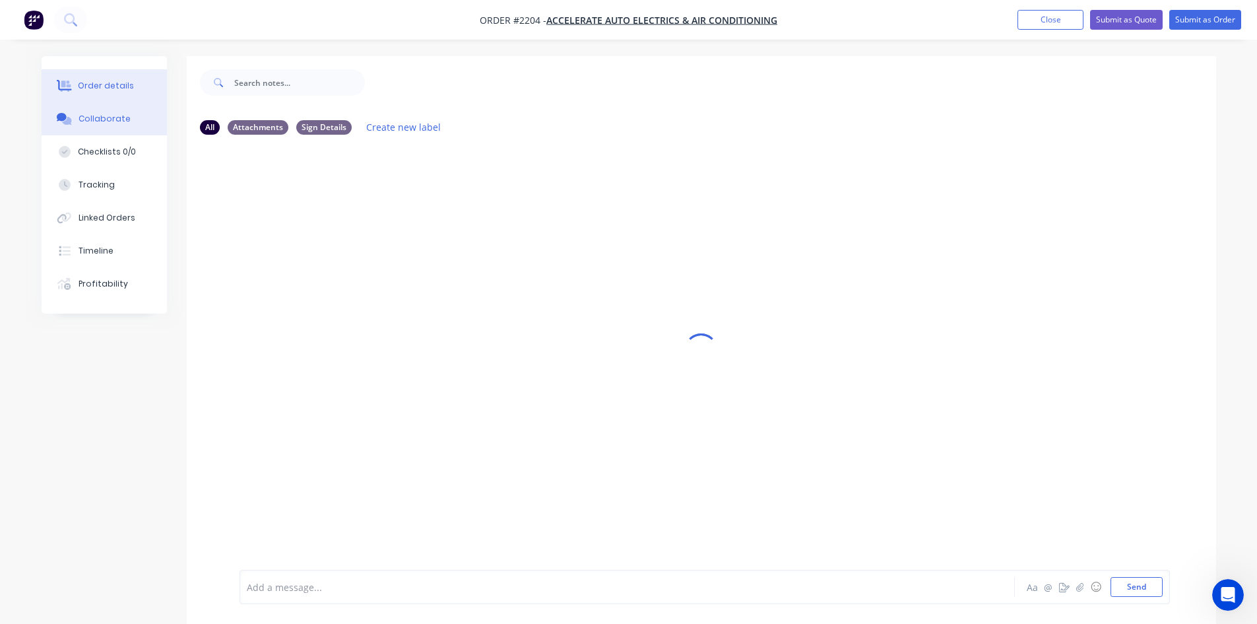
click at [106, 91] on div "Order details" at bounding box center [106, 86] width 56 height 12
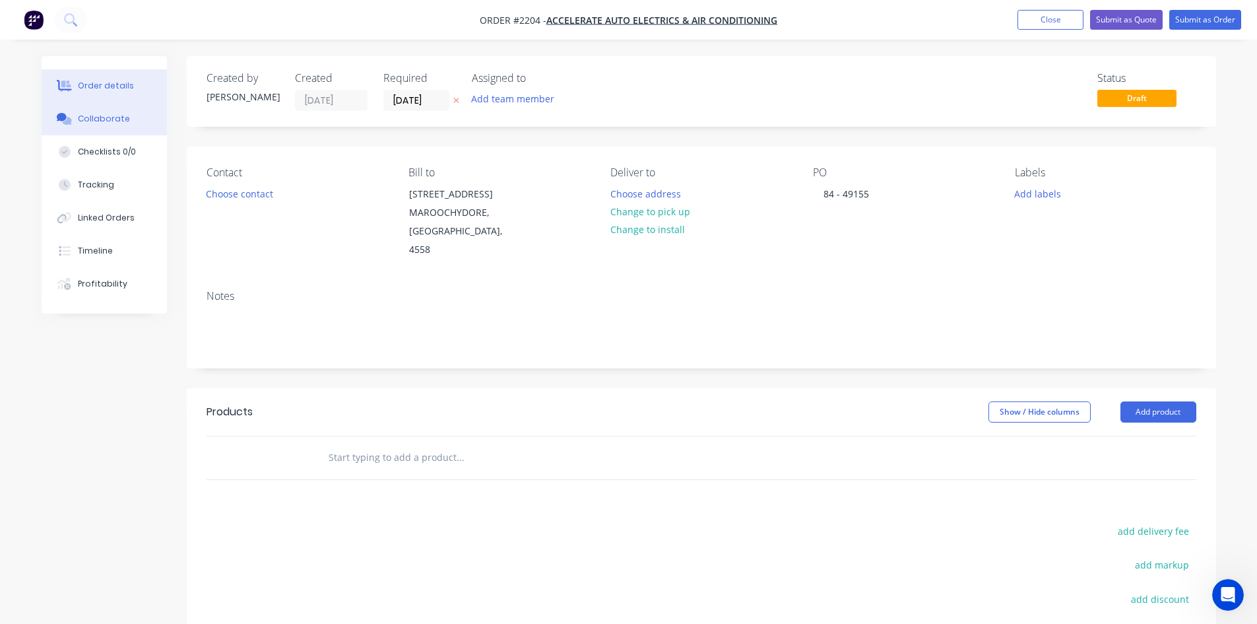
click at [74, 121] on div at bounding box center [65, 119] width 20 height 12
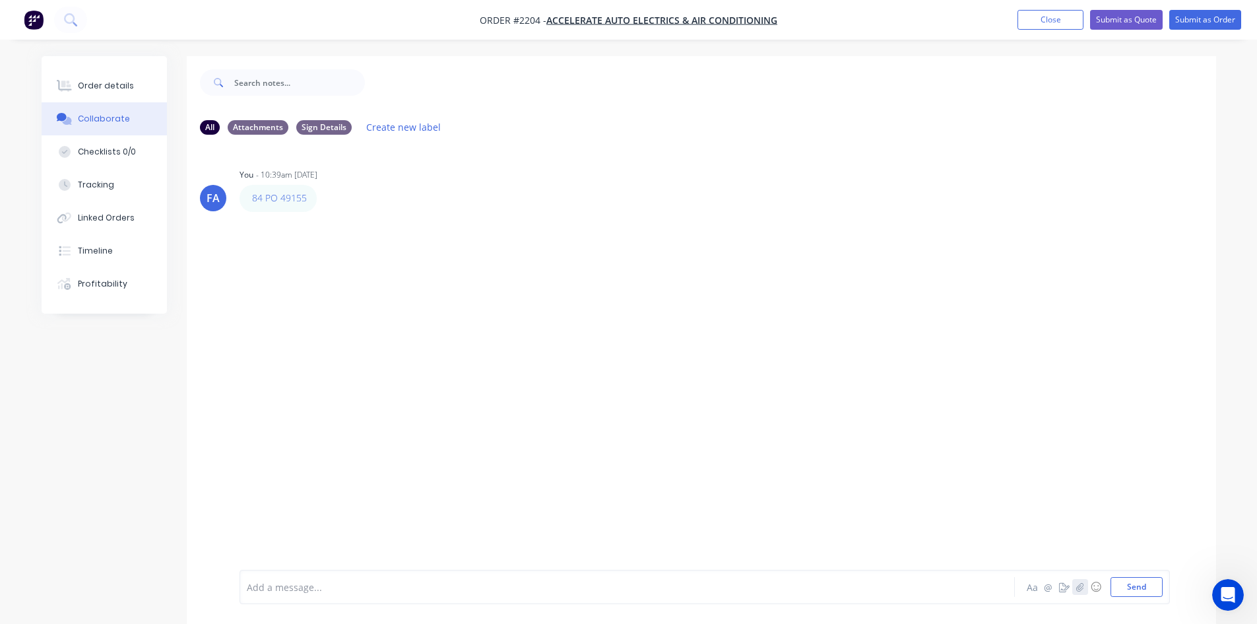
click at [1081, 585] on icon "button" at bounding box center [1079, 586] width 7 height 9
click at [1132, 589] on button "Send" at bounding box center [1137, 587] width 52 height 20
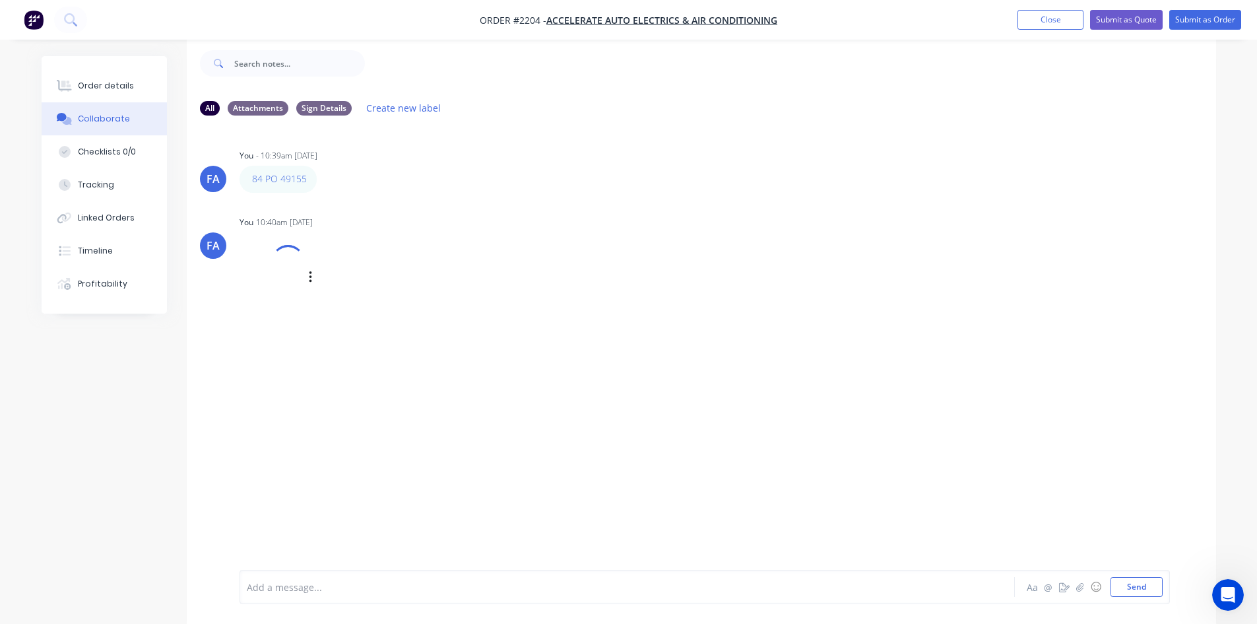
scroll to position [20, 0]
click at [110, 88] on div "Order details" at bounding box center [106, 86] width 56 height 12
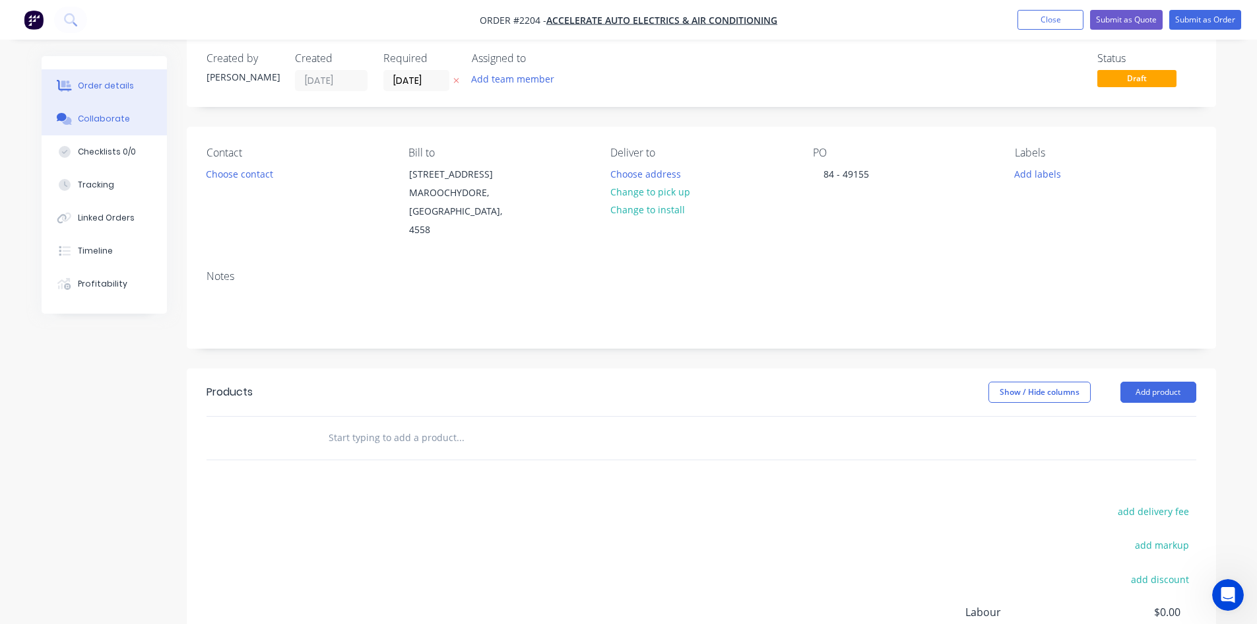
click at [101, 121] on div "Collaborate" at bounding box center [104, 119] width 52 height 12
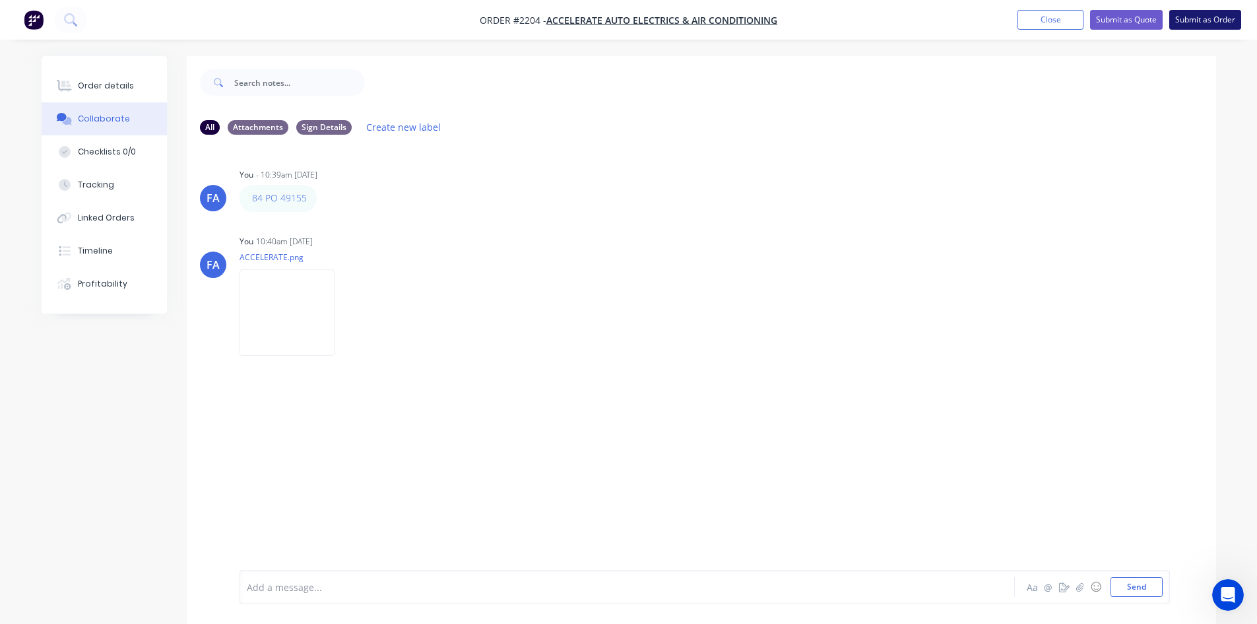
click at [1195, 20] on button "Submit as Order" at bounding box center [1205, 20] width 72 height 20
click at [393, 577] on div "Add a message... Aa @ ☺ Send" at bounding box center [705, 586] width 930 height 34
click at [303, 592] on div at bounding box center [590, 587] width 686 height 14
click at [1138, 588] on button "Send" at bounding box center [1137, 587] width 52 height 20
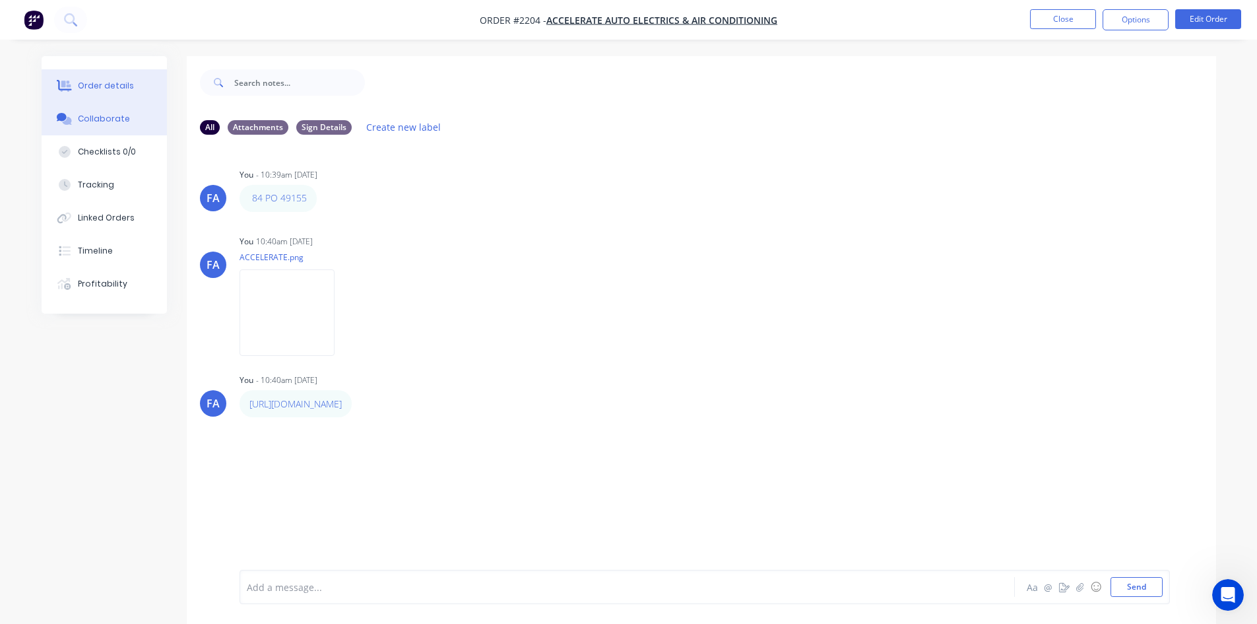
click at [95, 83] on div "Order details" at bounding box center [106, 86] width 56 height 12
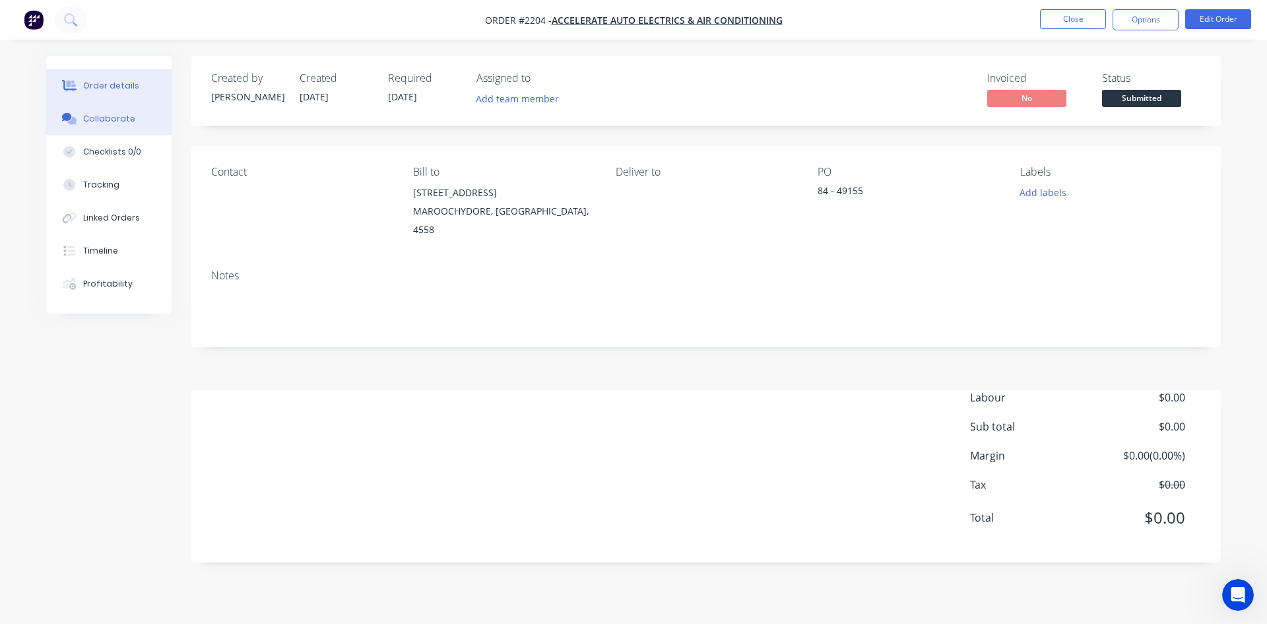
click at [108, 113] on div "Collaborate" at bounding box center [109, 119] width 52 height 12
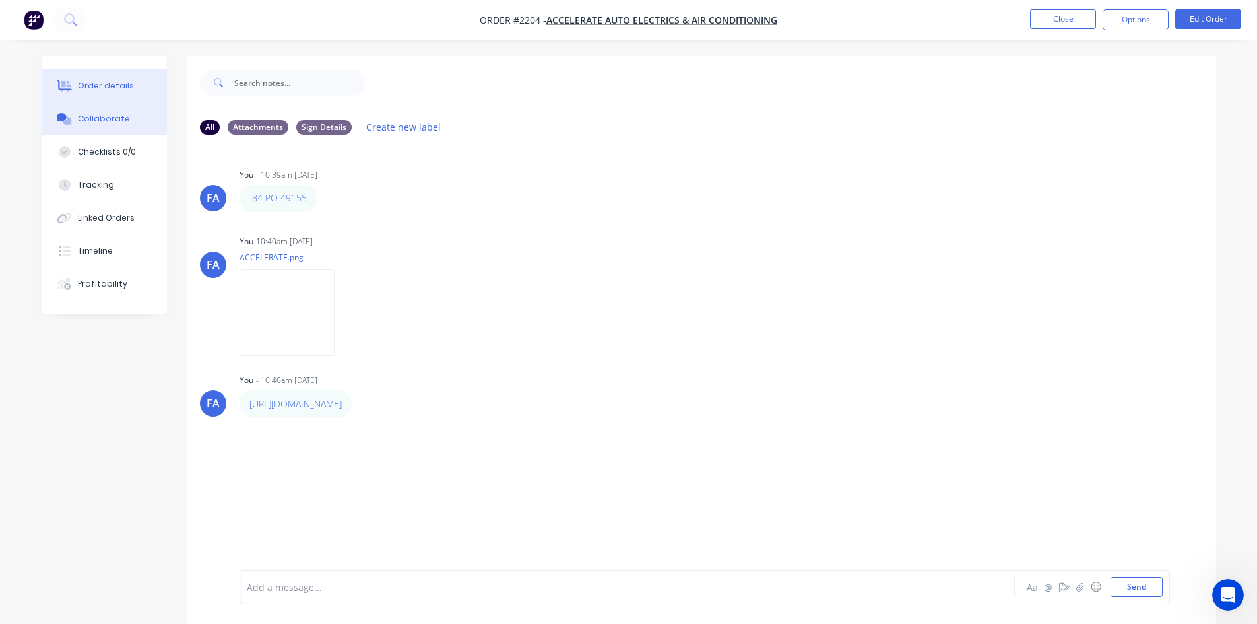
click at [118, 81] on div "Order details" at bounding box center [106, 86] width 56 height 12
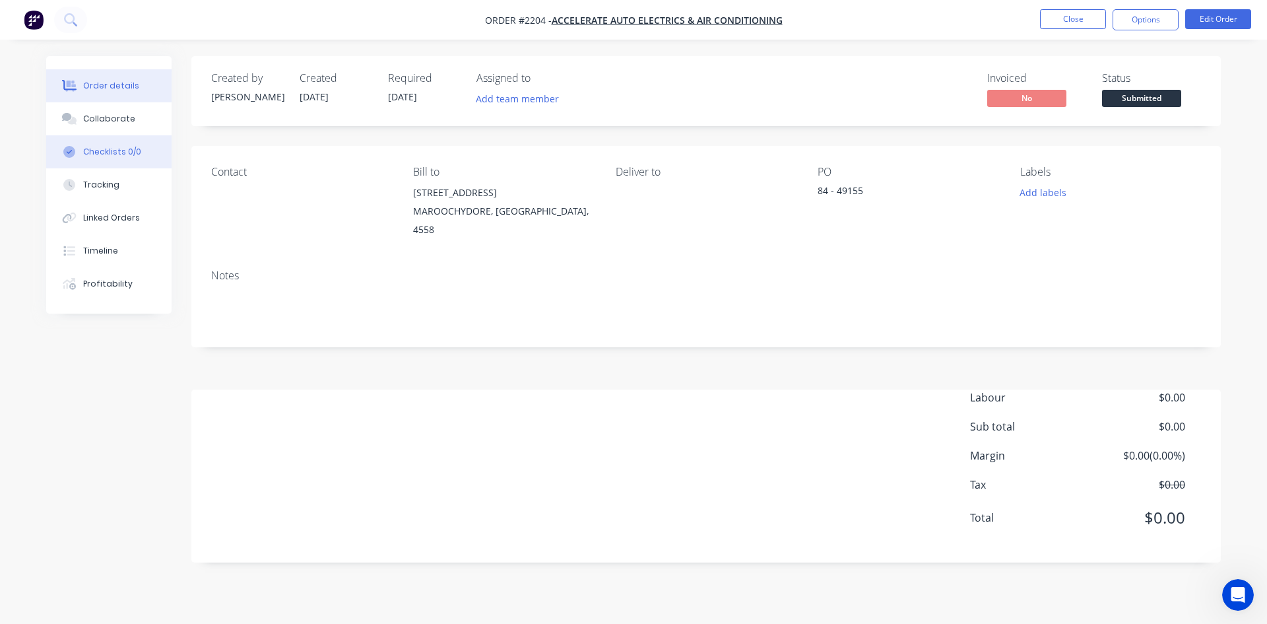
click at [117, 154] on div "Checklists 0/0" at bounding box center [112, 152] width 58 height 12
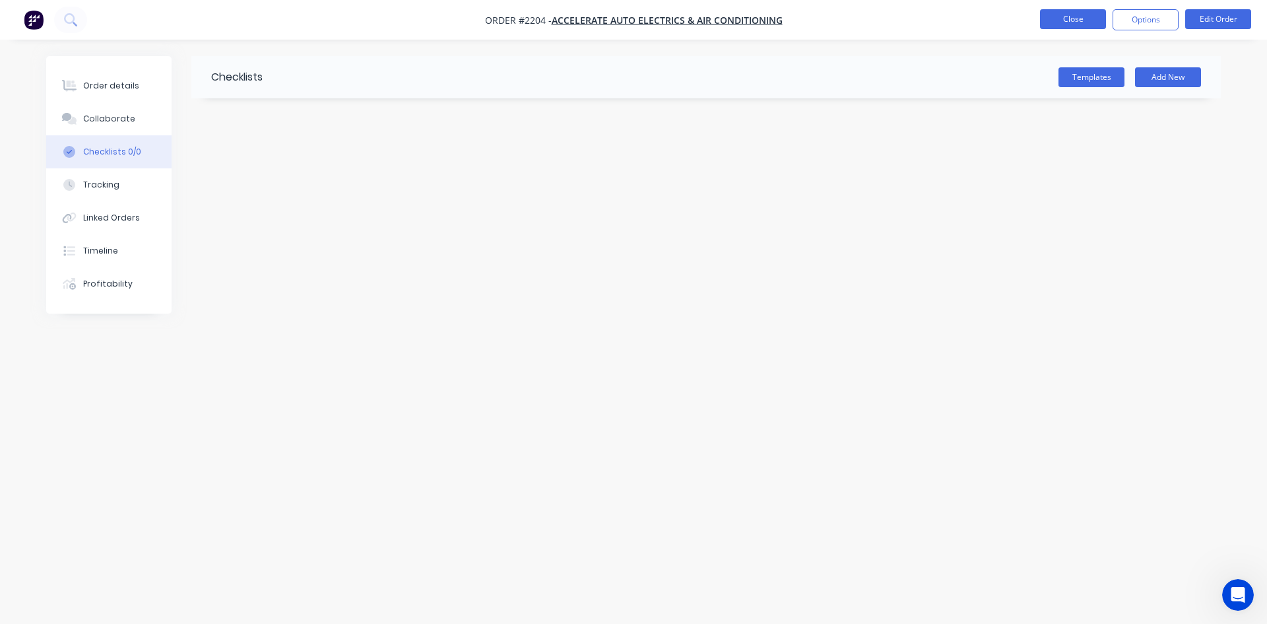
click at [1076, 16] on button "Close" at bounding box center [1073, 19] width 66 height 20
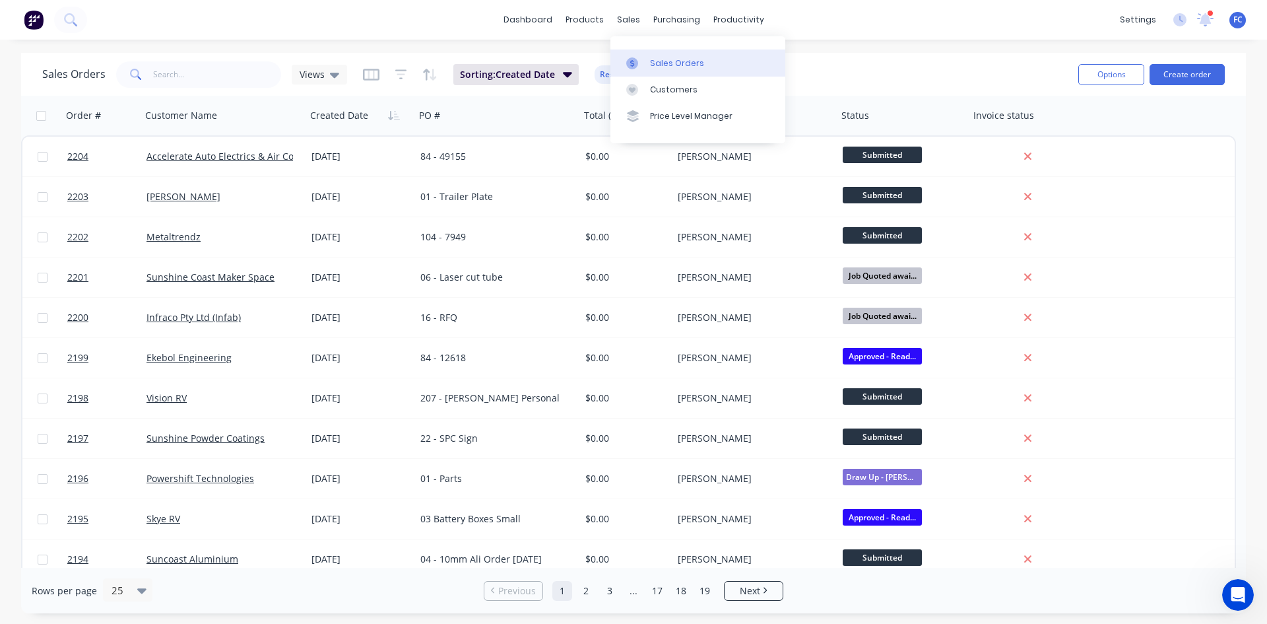
click at [641, 63] on div at bounding box center [636, 63] width 20 height 12
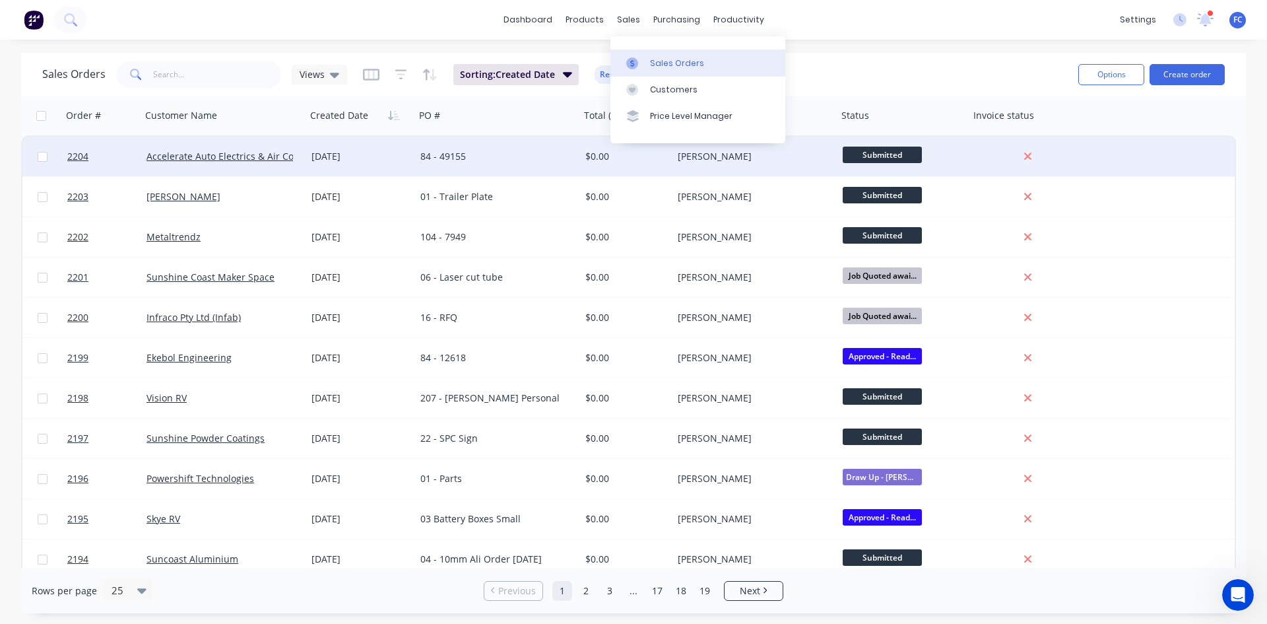
drag, startPoint x: 670, startPoint y: 61, endPoint x: 359, endPoint y: 143, distance: 321.9
click at [670, 62] on div "Sales Orders" at bounding box center [677, 63] width 54 height 12
click at [183, 156] on link "Accelerate Auto Electrics & Air Conditioning" at bounding box center [242, 156] width 193 height 13
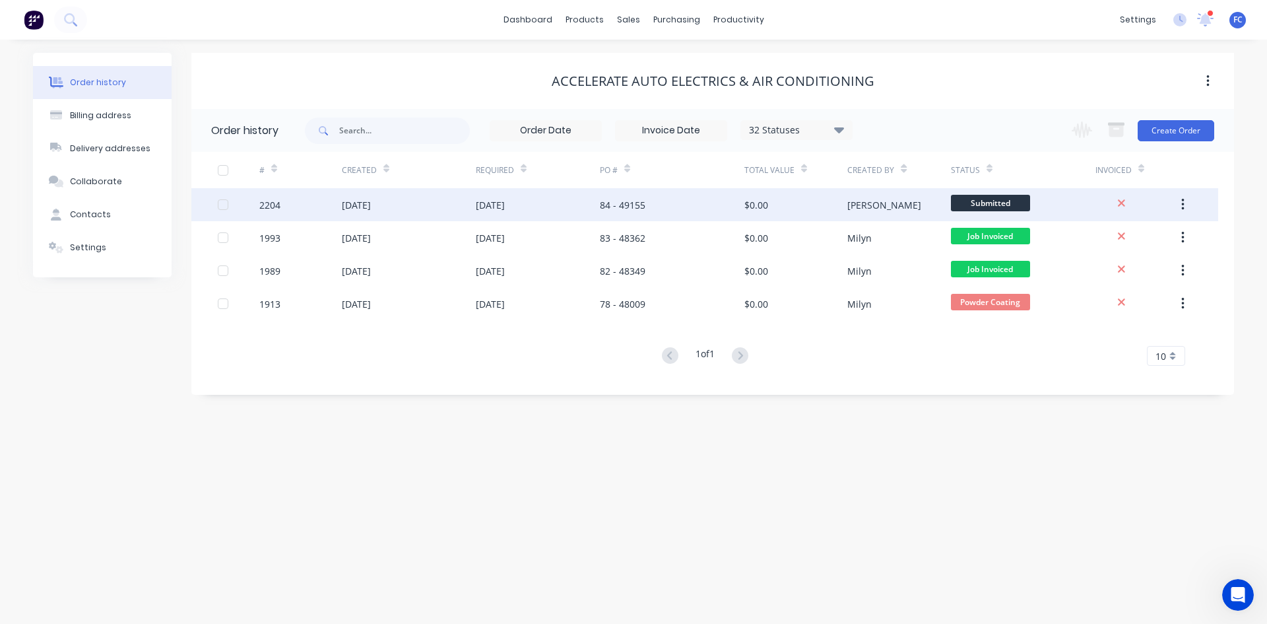
click at [505, 207] on div "[DATE]" at bounding box center [490, 205] width 29 height 14
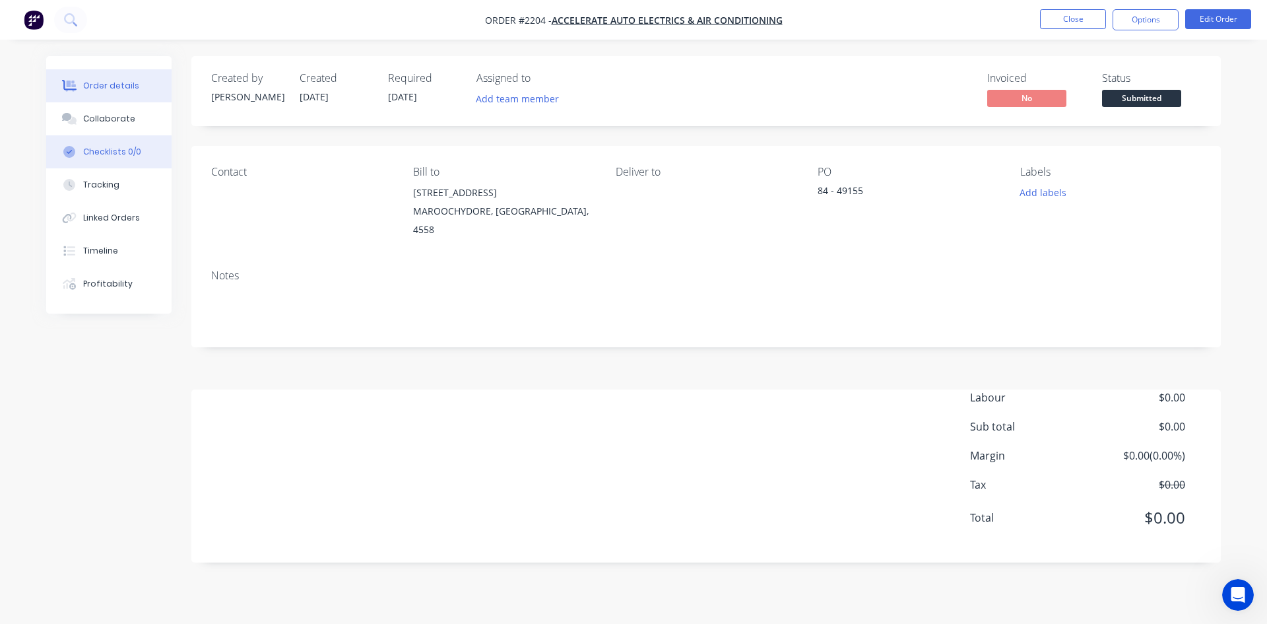
click at [105, 147] on div "Checklists 0/0" at bounding box center [112, 152] width 58 height 12
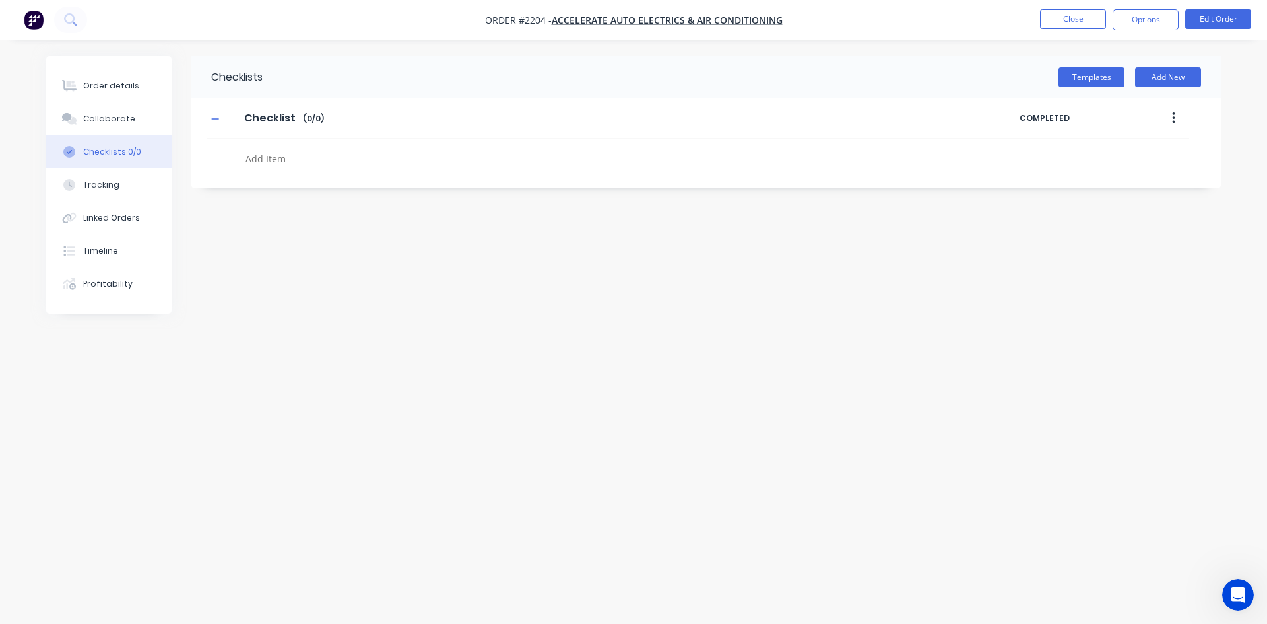
click at [285, 149] on textarea at bounding box center [557, 158] width 635 height 19
type textarea "x"
type textarea "P"
type textarea "x"
type textarea "PO"
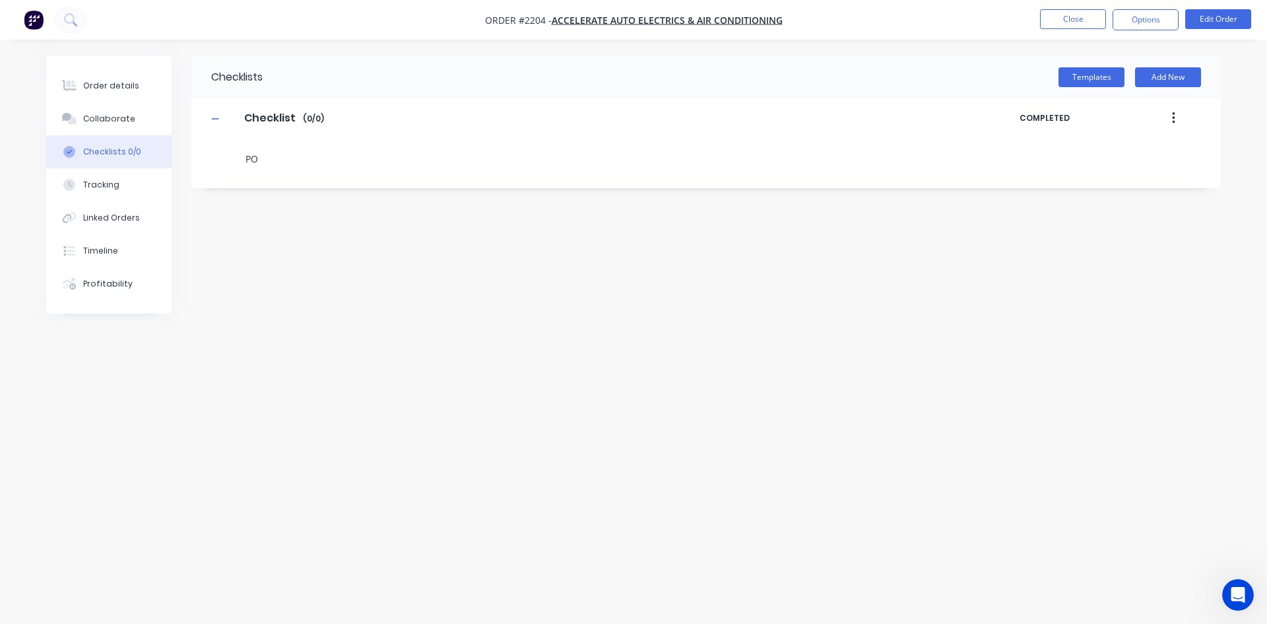
type textarea "x"
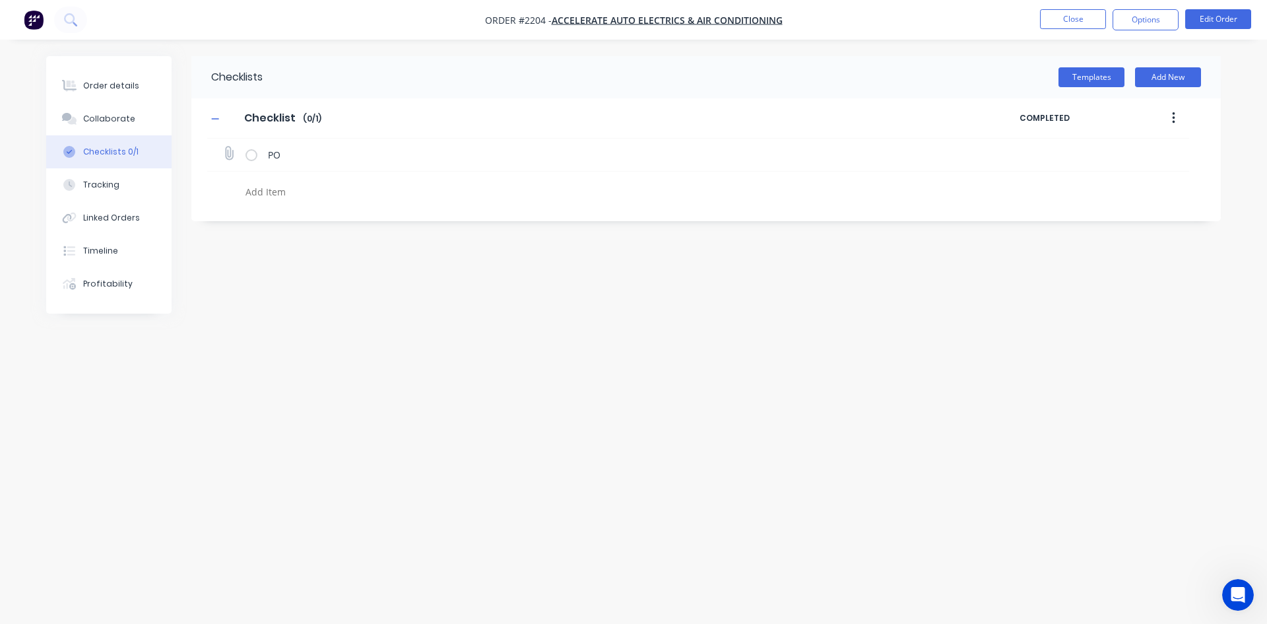
type textarea "x"
click at [225, 150] on icon at bounding box center [229, 154] width 18 height 18
click at [223, 146] on input "file" at bounding box center [223, 146] width 0 height 0
type input "C:\fakepath\PO-49155.pdf"
click at [1082, 16] on button "Close" at bounding box center [1073, 19] width 66 height 20
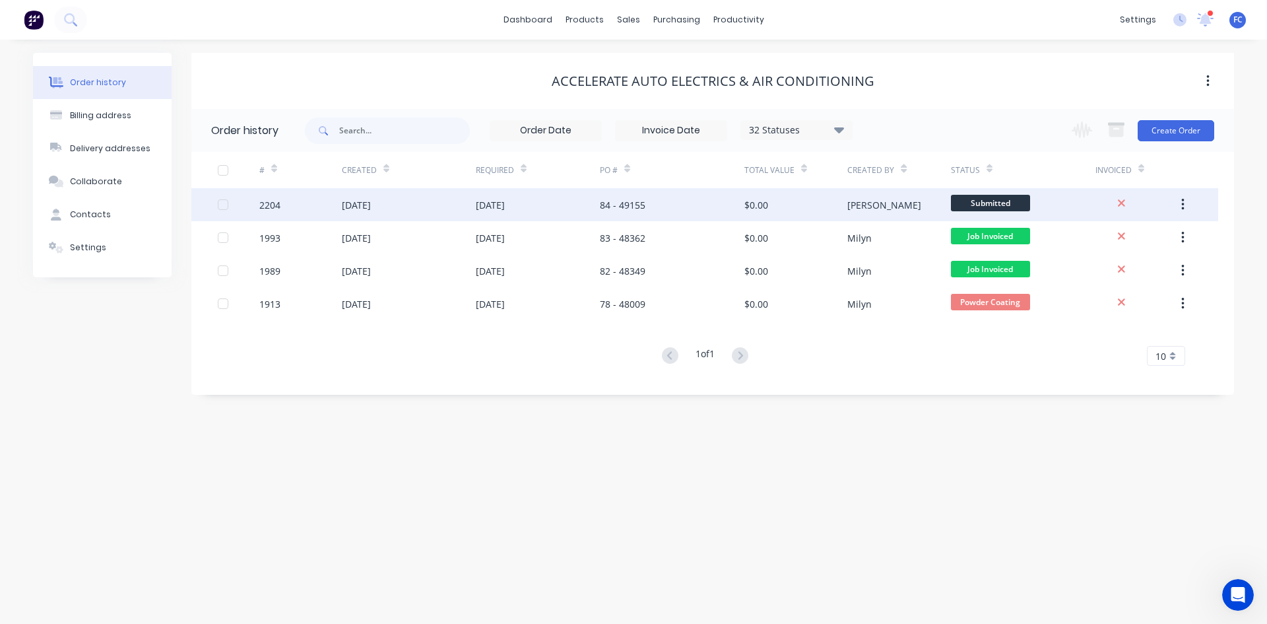
click at [530, 209] on div "[DATE]" at bounding box center [538, 204] width 124 height 33
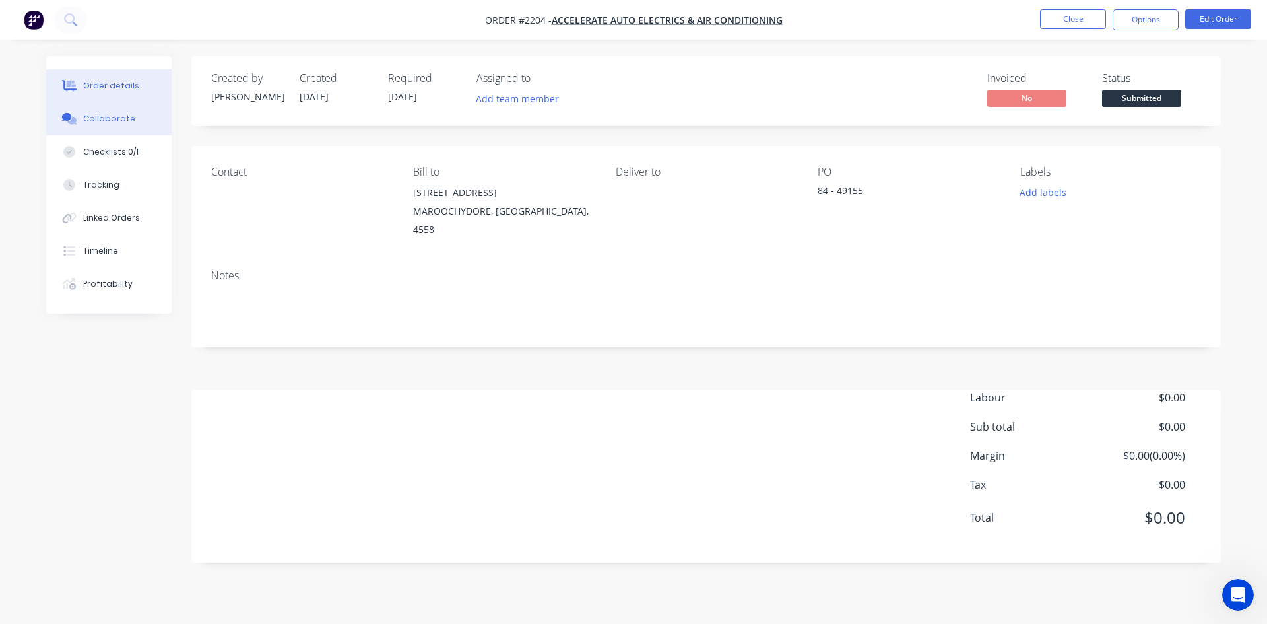
drag, startPoint x: 86, startPoint y: 109, endPoint x: 107, endPoint y: 102, distance: 22.1
click at [86, 111] on button "Collaborate" at bounding box center [108, 118] width 125 height 33
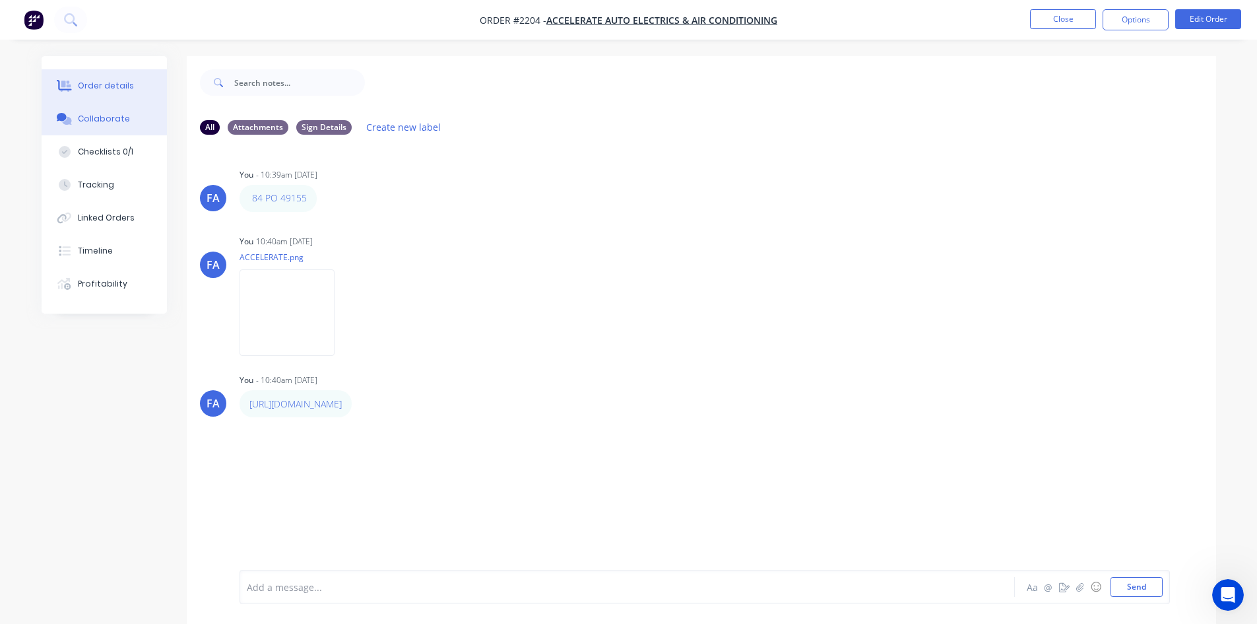
click at [68, 90] on icon at bounding box center [66, 86] width 11 height 11
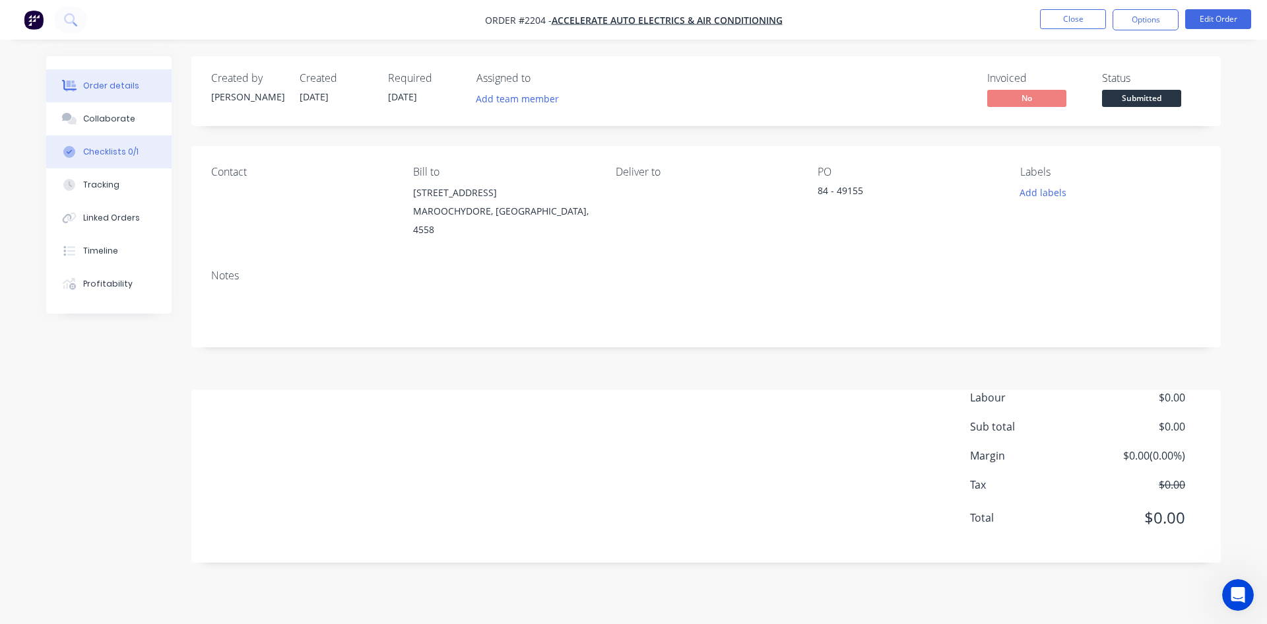
click at [113, 150] on div "Checklists 0/1" at bounding box center [110, 152] width 55 height 12
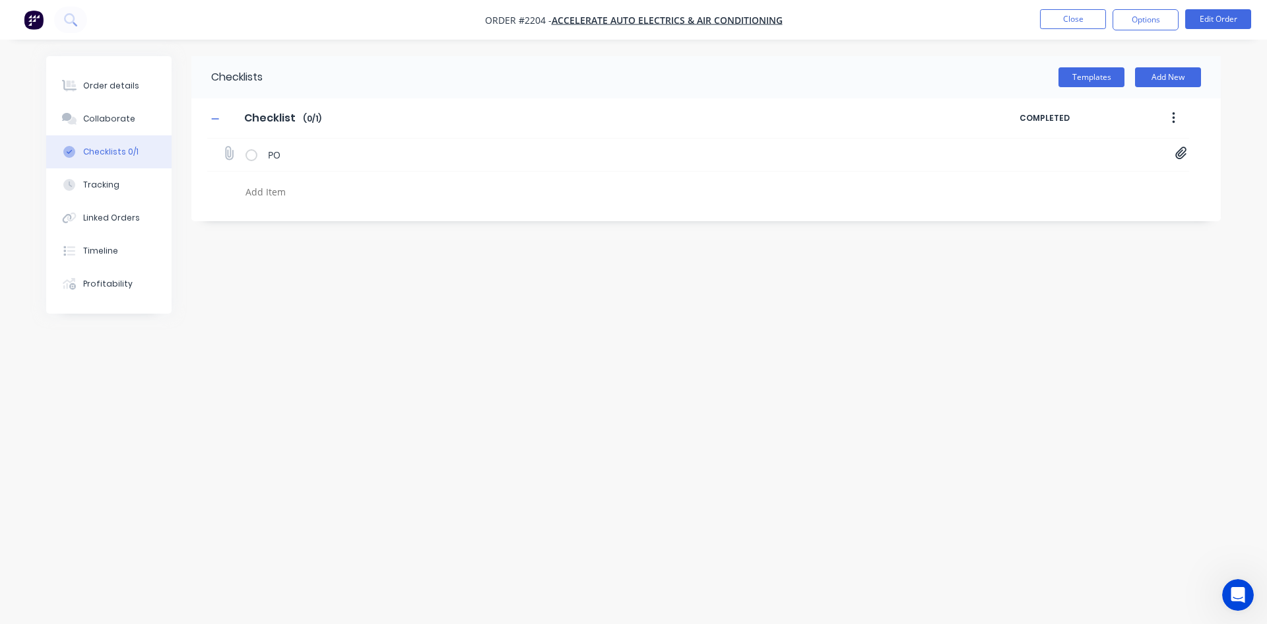
click at [1175, 158] on icon at bounding box center [1181, 152] width 12 height 13
click at [1068, 181] on link "PO-49155.pdf" at bounding box center [1075, 183] width 154 height 14
click at [122, 119] on div "Collaborate" at bounding box center [109, 119] width 52 height 12
type textarea "x"
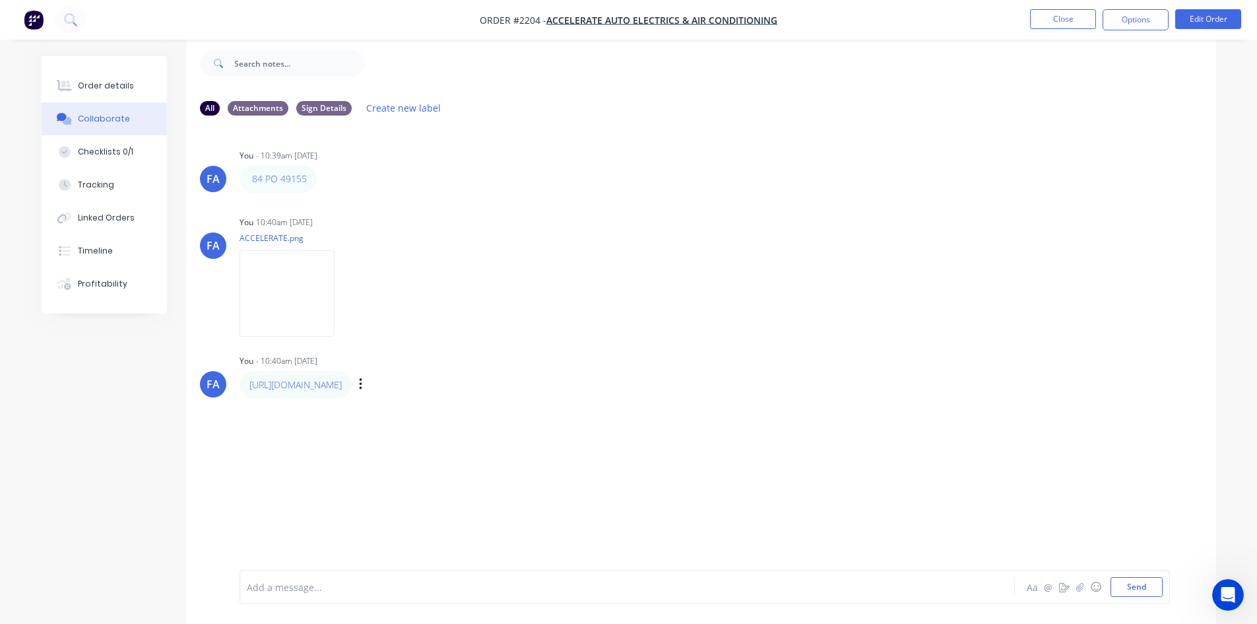
scroll to position [20, 0]
drag, startPoint x: 346, startPoint y: 382, endPoint x: 548, endPoint y: 540, distance: 256.1
click at [709, 347] on div "FA You - 10:39am [DATE] 84 PO 49155 Labels Edit Delete FA You 10:40am [DATE] AC…" at bounding box center [701, 337] width 1029 height 424
click at [1031, 18] on button "Close" at bounding box center [1063, 19] width 66 height 20
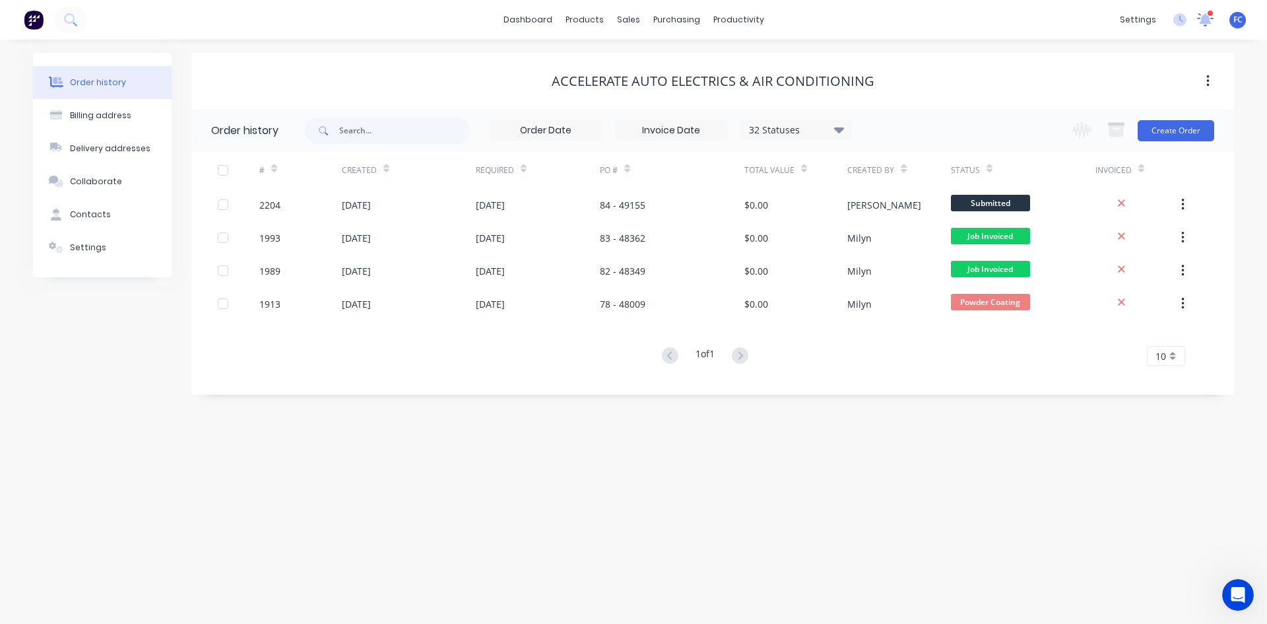
click at [1202, 18] on icon at bounding box center [1206, 18] width 12 height 11
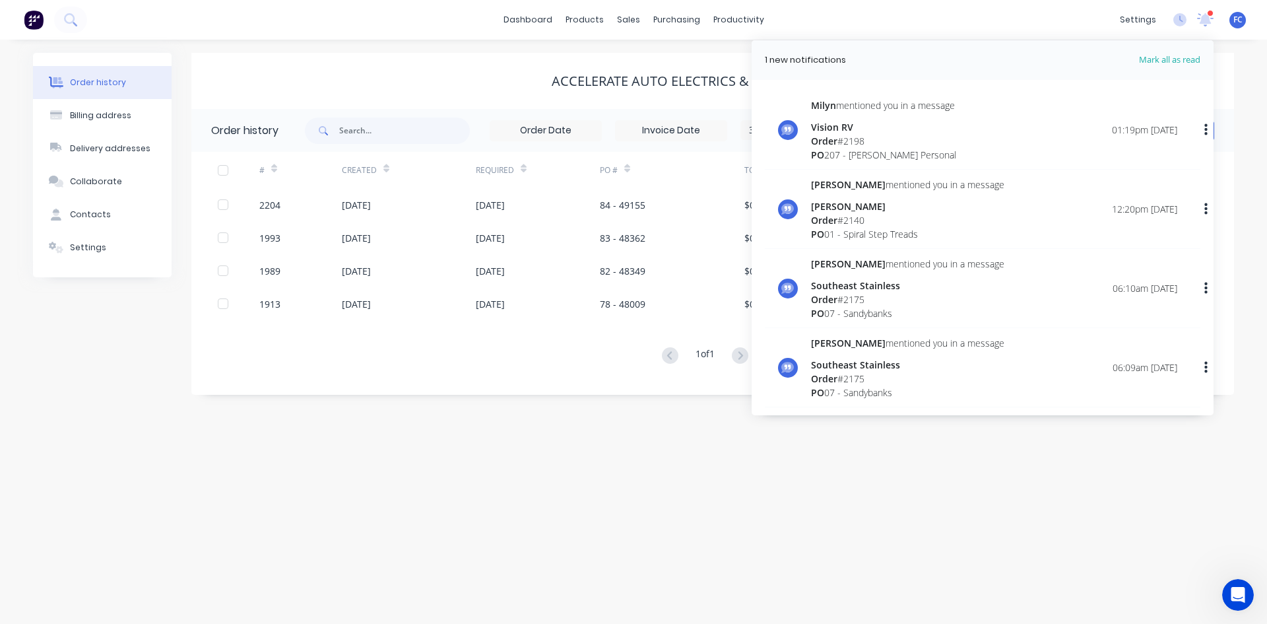
click at [875, 104] on div "[PERSON_NAME] mentioned you in a message" at bounding box center [883, 105] width 145 height 14
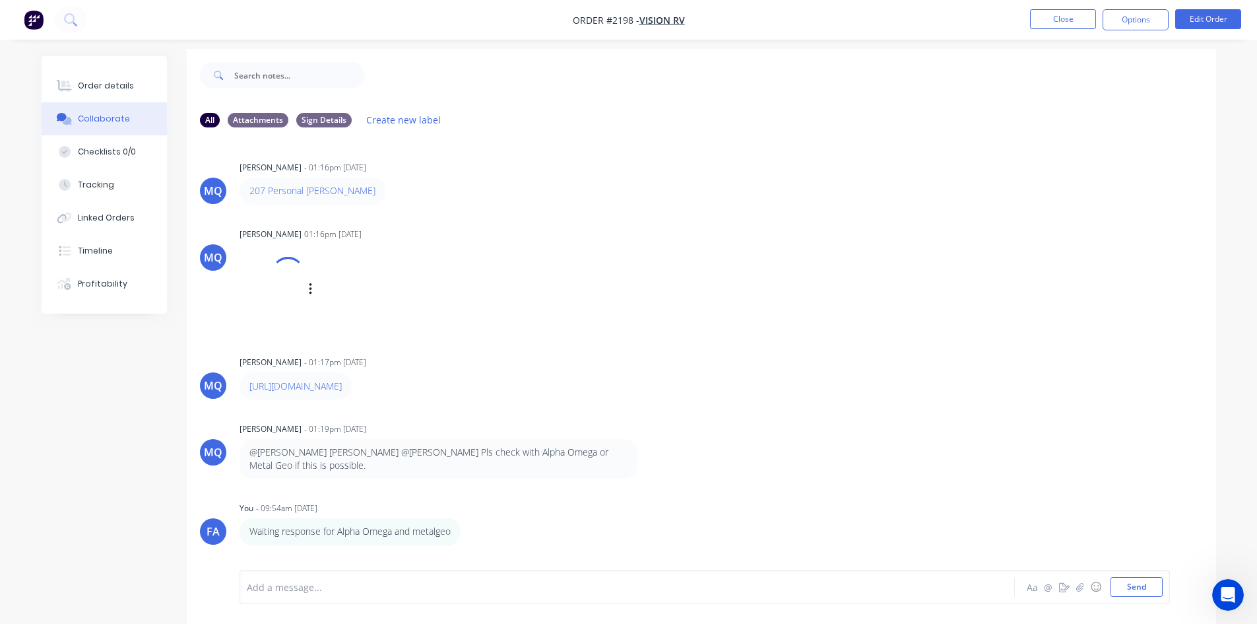
scroll to position [20, 0]
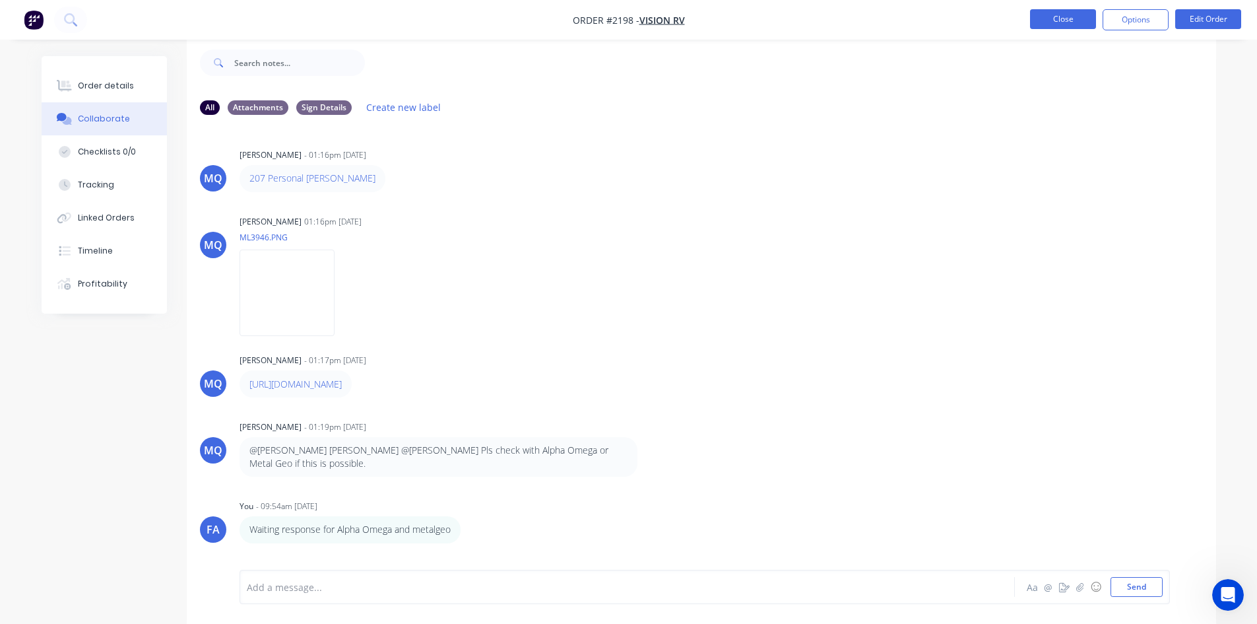
click at [1048, 20] on button "Close" at bounding box center [1063, 19] width 66 height 20
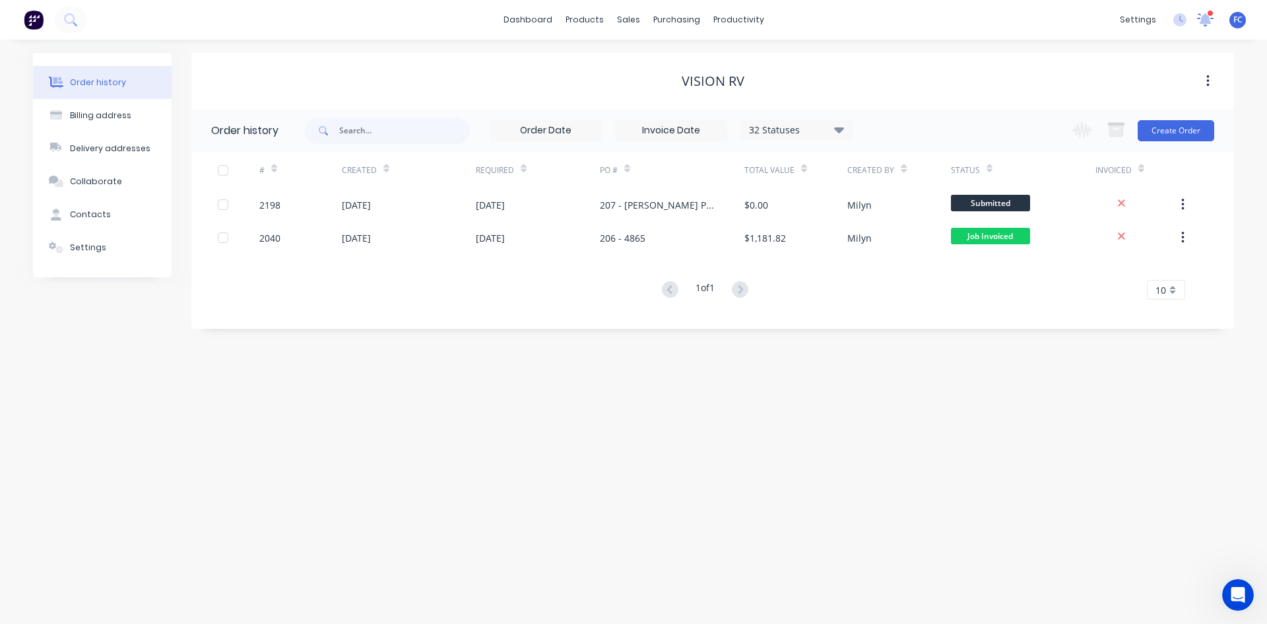
click at [1203, 17] on icon at bounding box center [1206, 18] width 12 height 11
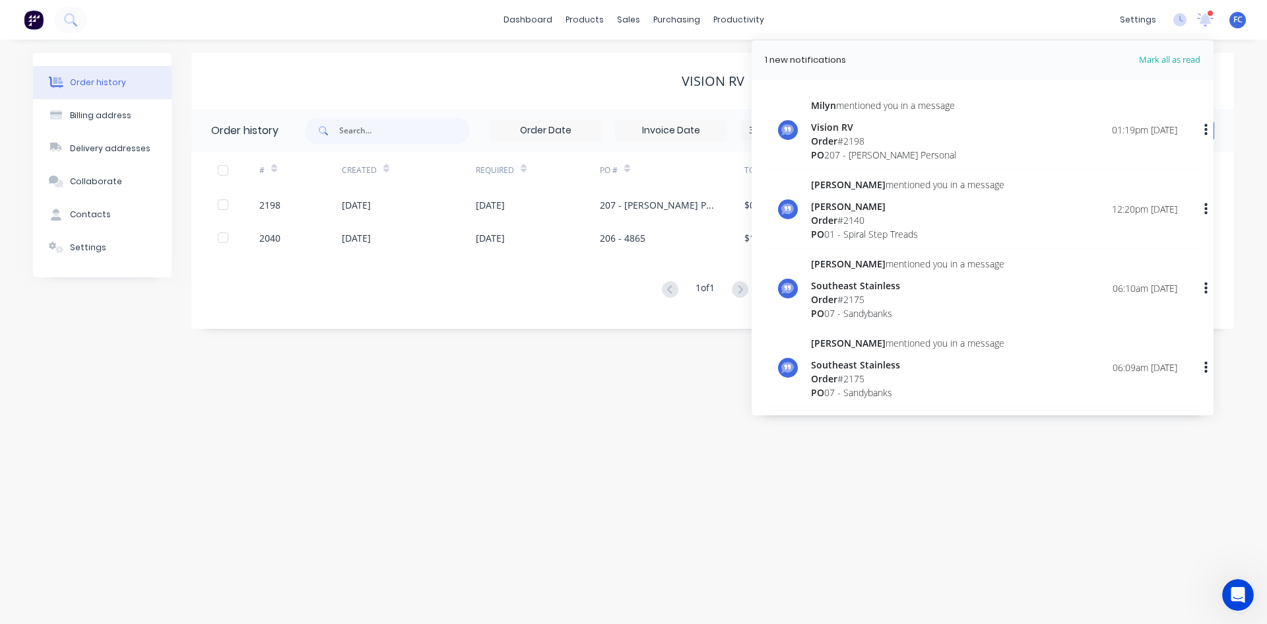
click at [468, 466] on div "Order history Billing address Delivery addresses Collaborate Contacts Settings …" at bounding box center [633, 332] width 1267 height 584
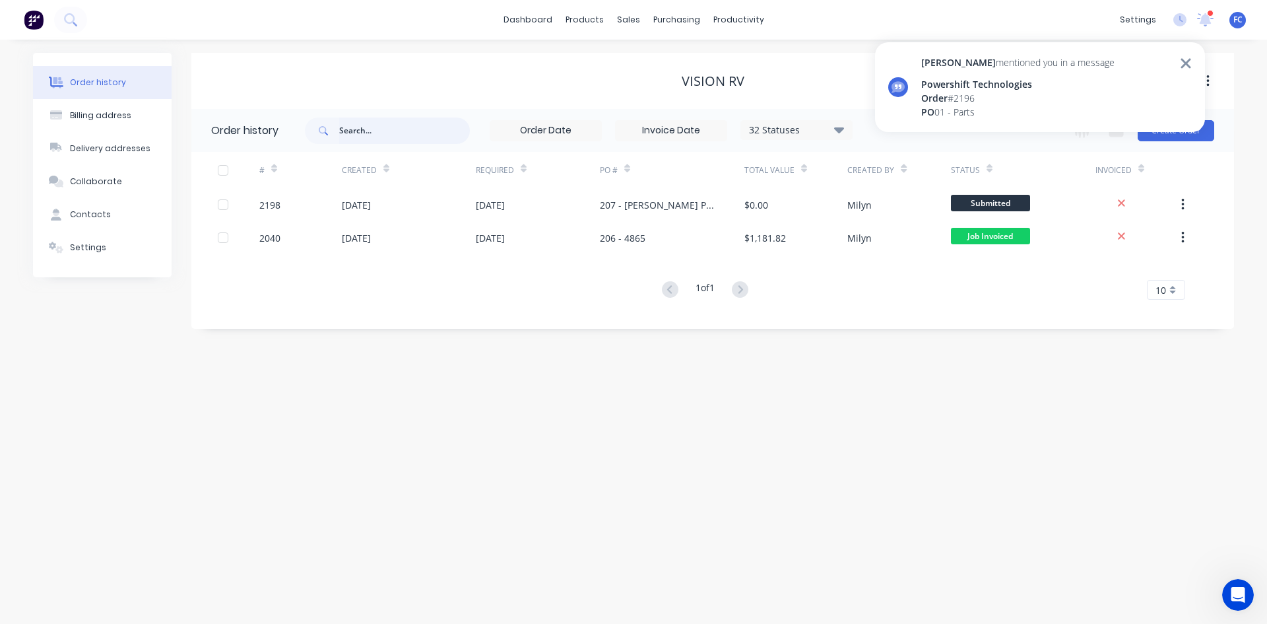
drag, startPoint x: 352, startPoint y: 143, endPoint x: 345, endPoint y: 141, distance: 7.5
click at [345, 141] on input "text" at bounding box center [404, 130] width 131 height 26
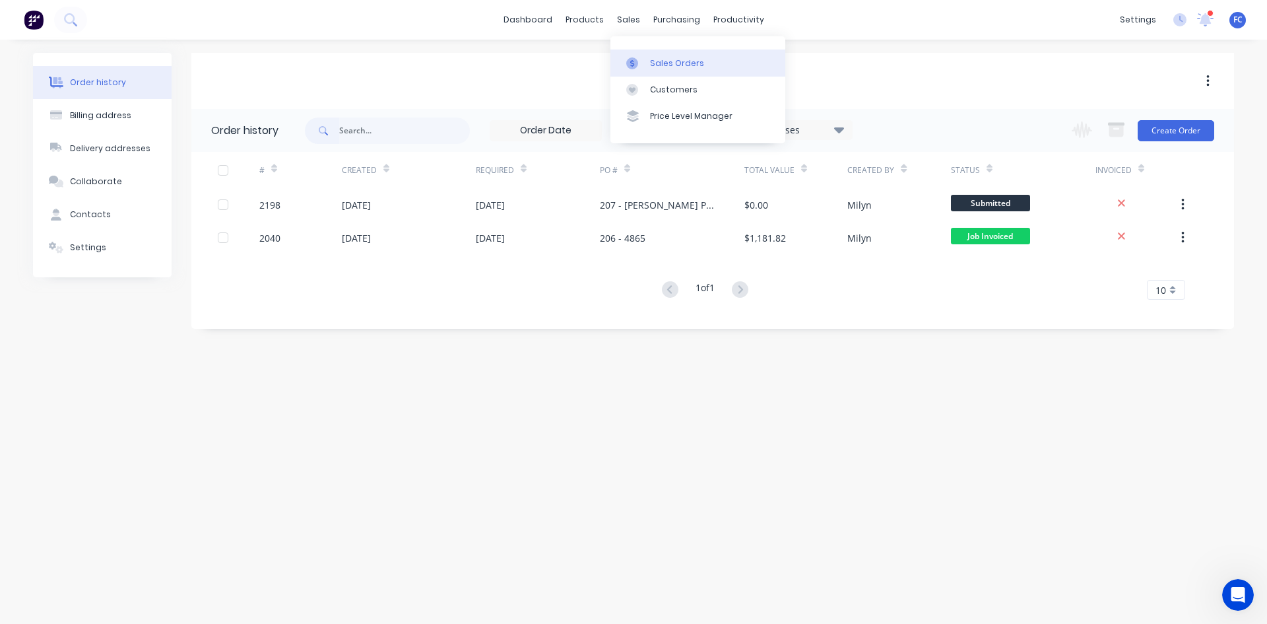
click at [658, 69] on div "Sales Orders" at bounding box center [677, 63] width 54 height 12
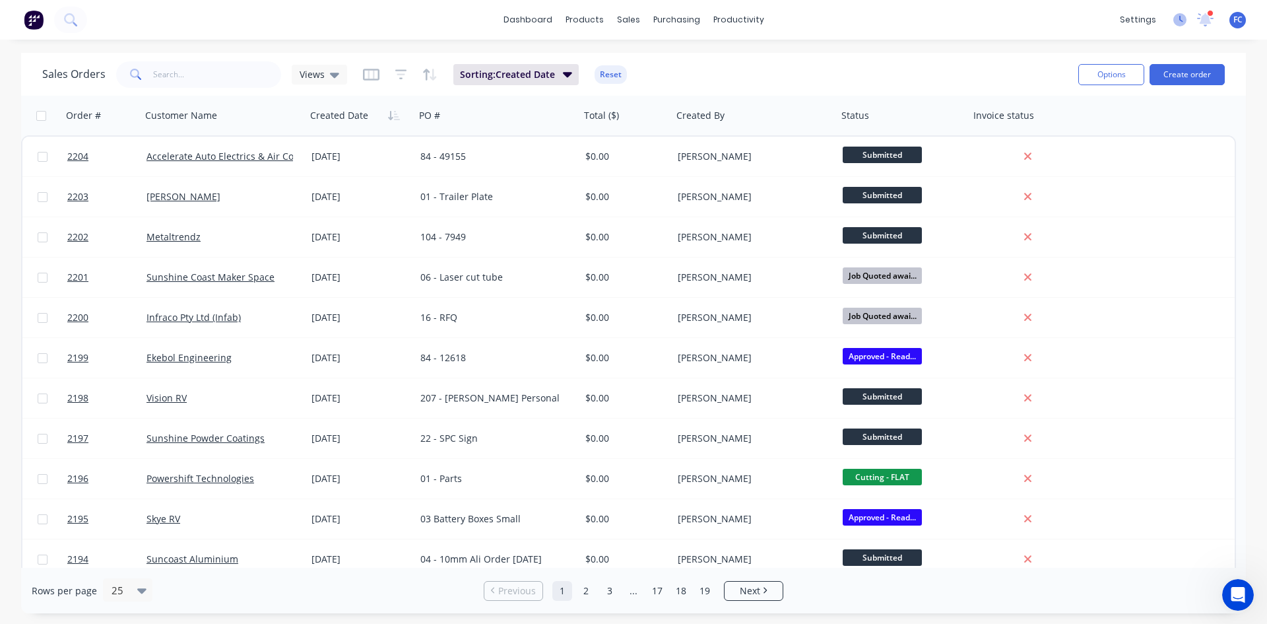
drag, startPoint x: 1201, startPoint y: 16, endPoint x: 1185, endPoint y: 24, distance: 17.7
click at [1202, 16] on icon at bounding box center [1205, 19] width 16 height 13
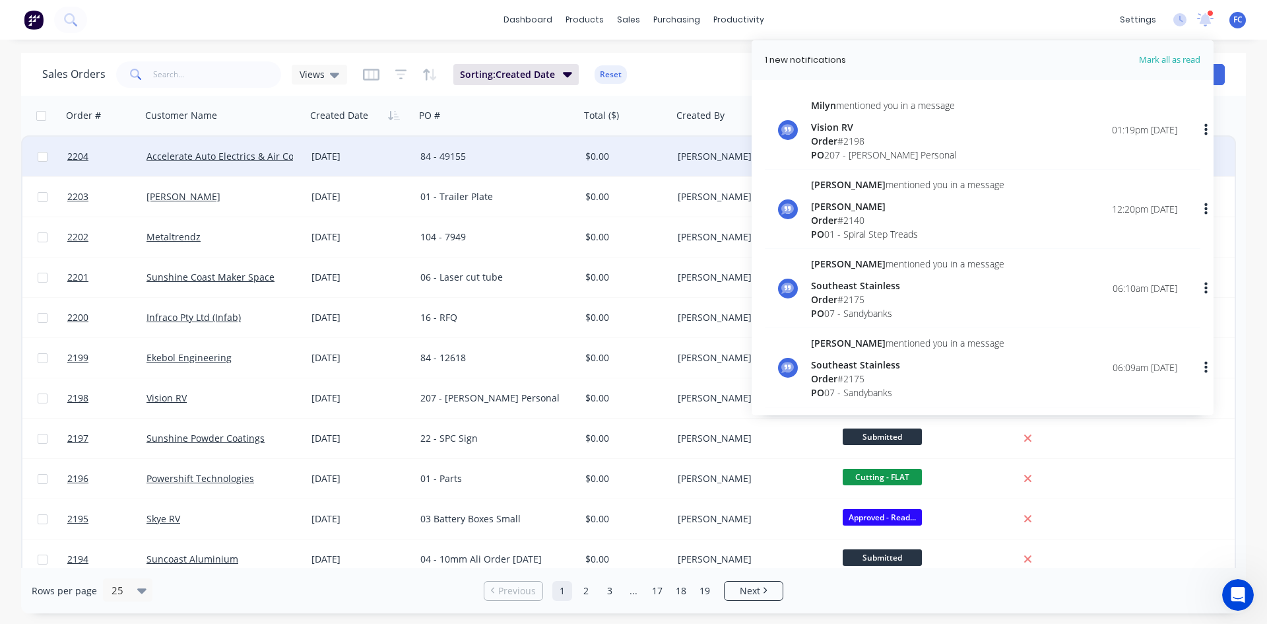
click at [408, 152] on div "[DATE]" at bounding box center [360, 156] width 98 height 13
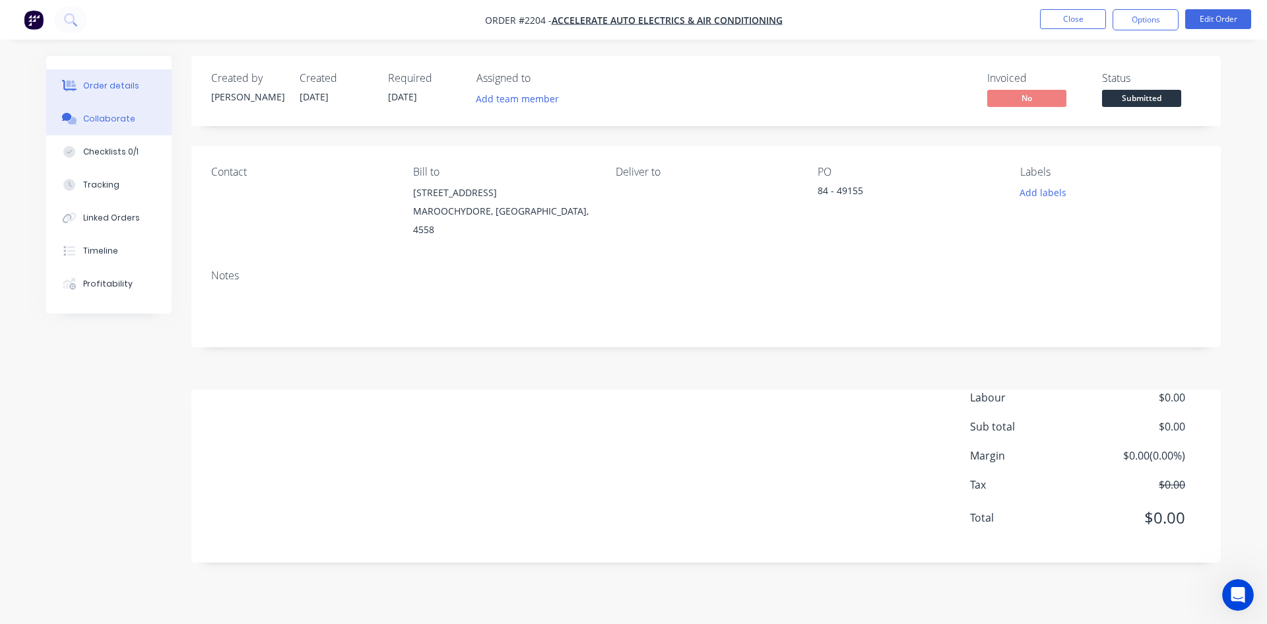
click at [105, 127] on button "Collaborate" at bounding box center [108, 118] width 125 height 33
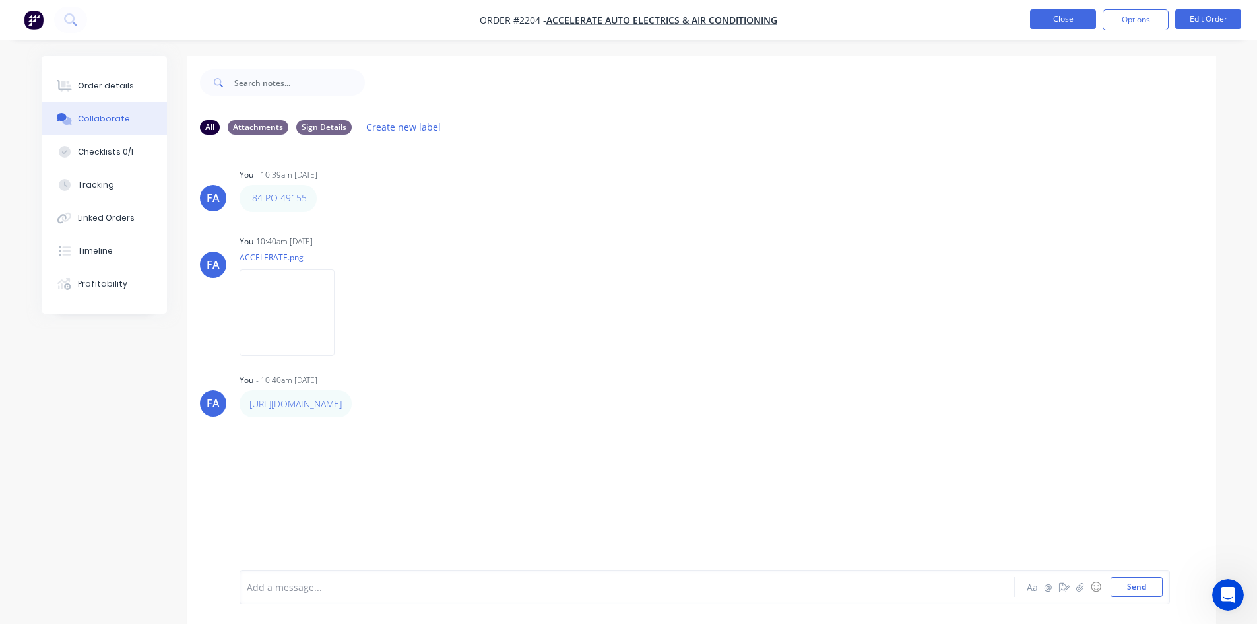
click at [1060, 20] on button "Close" at bounding box center [1063, 19] width 66 height 20
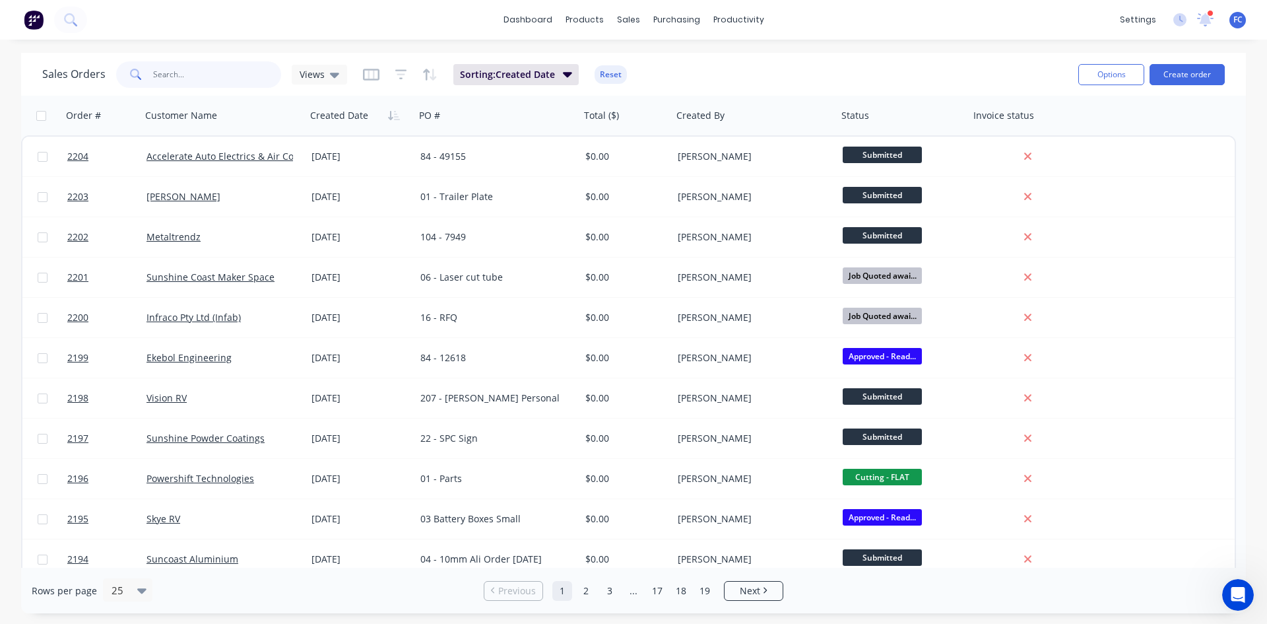
click at [184, 83] on input "text" at bounding box center [217, 74] width 129 height 26
type input "powershift"
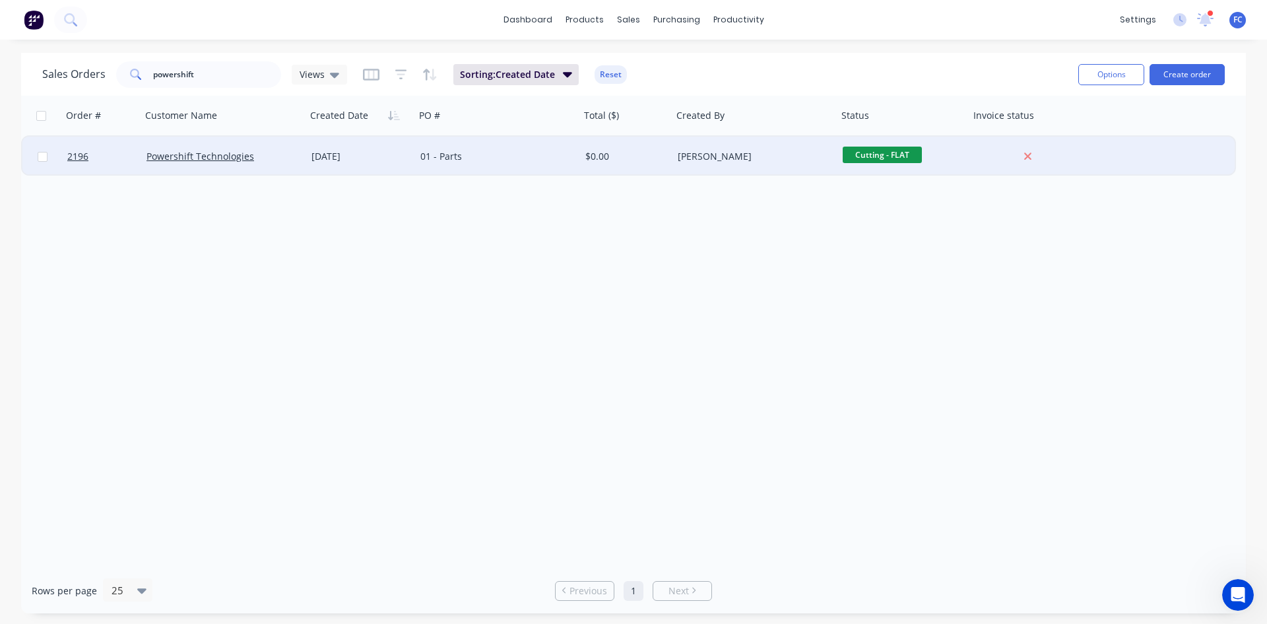
click at [422, 154] on div "01 - Parts" at bounding box center [493, 156] width 146 height 13
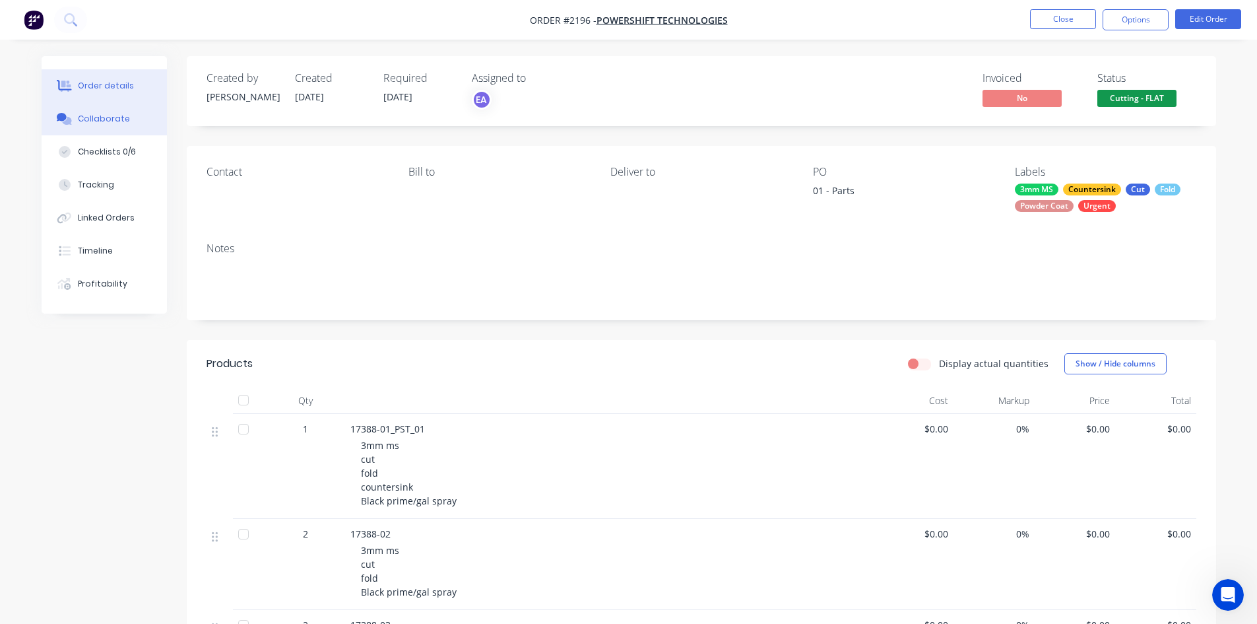
click at [124, 126] on button "Collaborate" at bounding box center [104, 118] width 125 height 33
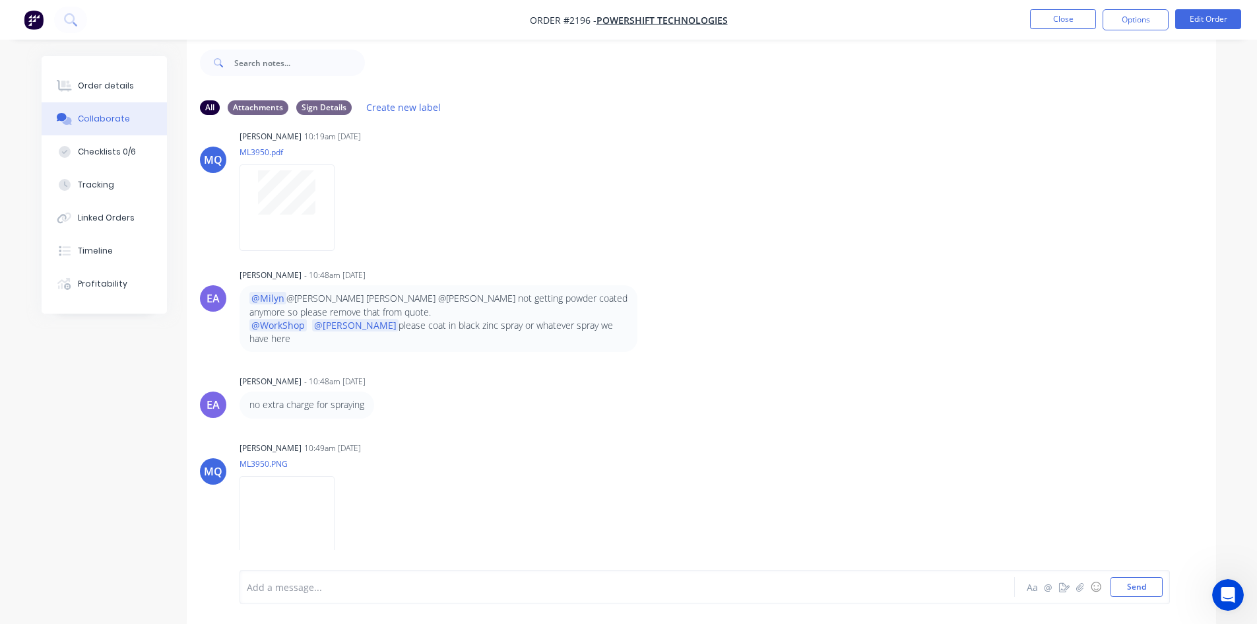
scroll to position [585, 0]
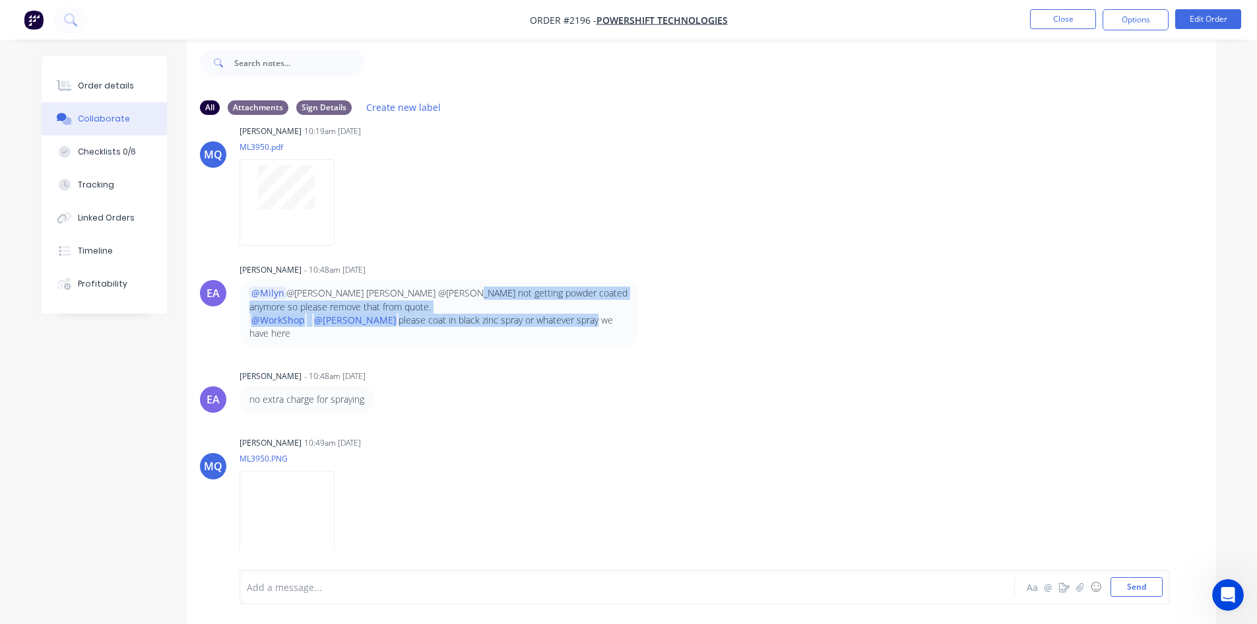
drag, startPoint x: 445, startPoint y: 294, endPoint x: 544, endPoint y: 313, distance: 100.7
click at [544, 313] on div "@Milyn @[PERSON_NAME] [PERSON_NAME] @[PERSON_NAME] not getting powder coated an…" at bounding box center [438, 312] width 378 height 53
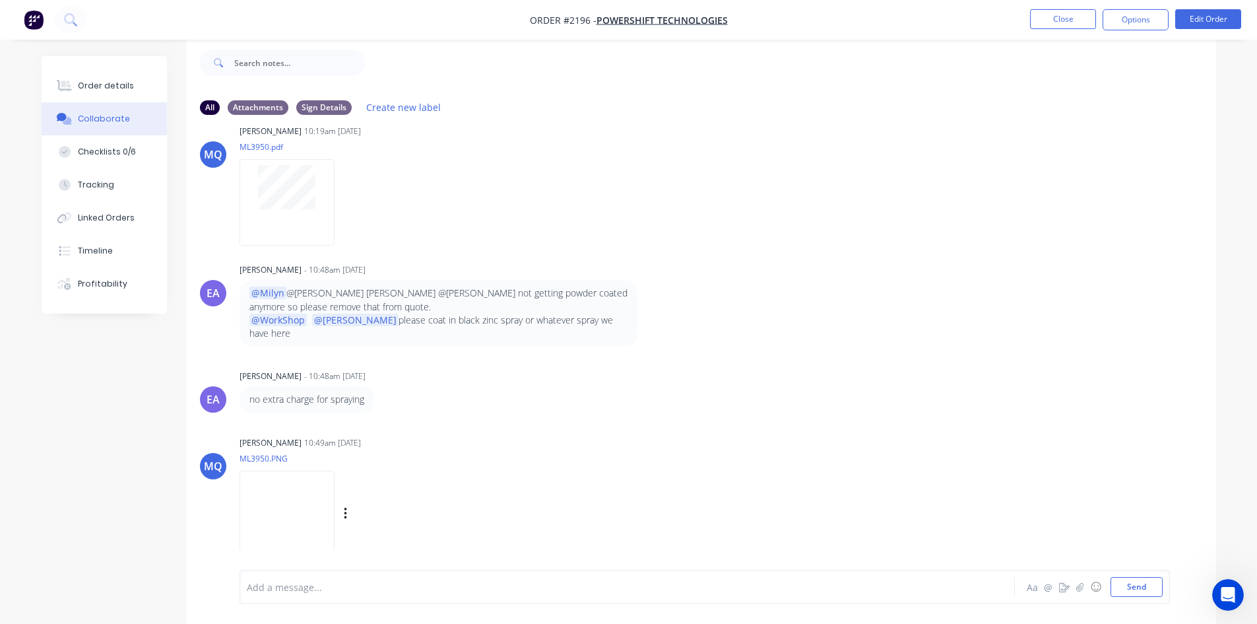
click at [460, 436] on div "[PERSON_NAME] 10:49am [DATE] ML3950.PNG Labels Download" at bounding box center [446, 492] width 412 height 119
click at [290, 501] on img at bounding box center [287, 513] width 95 height 86
click at [1084, 590] on button "button" at bounding box center [1080, 587] width 16 height 16
click at [1075, 585] on button "button" at bounding box center [1080, 587] width 16 height 16
click at [293, 593] on div at bounding box center [590, 587] width 686 height 14
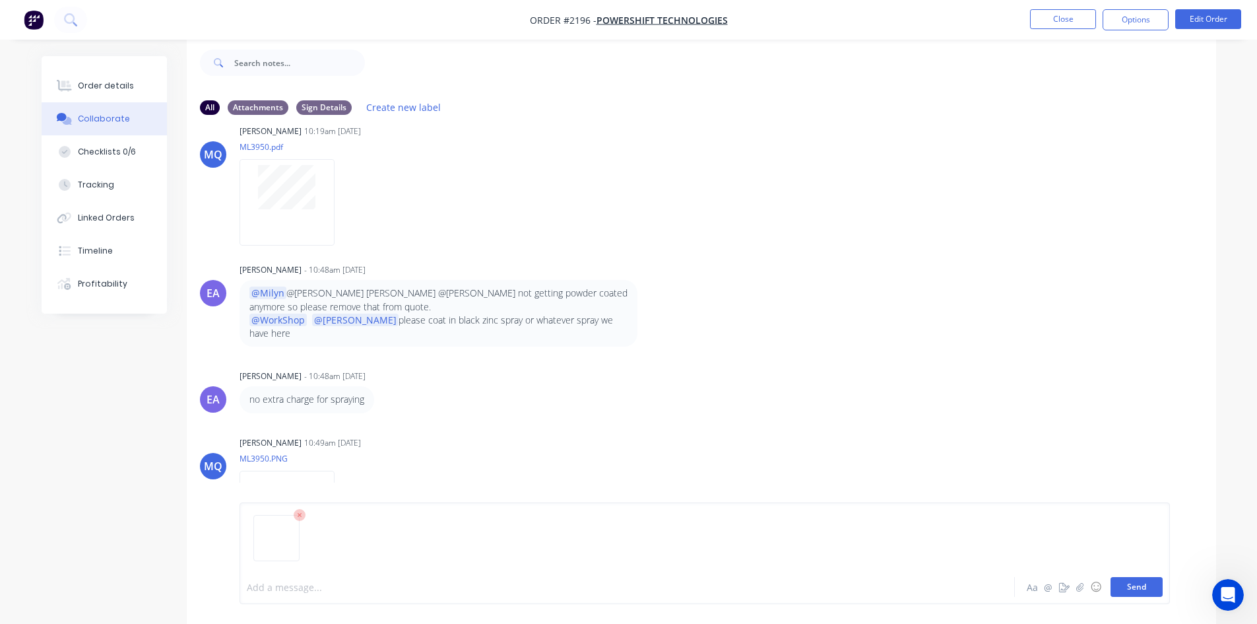
click at [1130, 589] on button "Send" at bounding box center [1137, 587] width 52 height 20
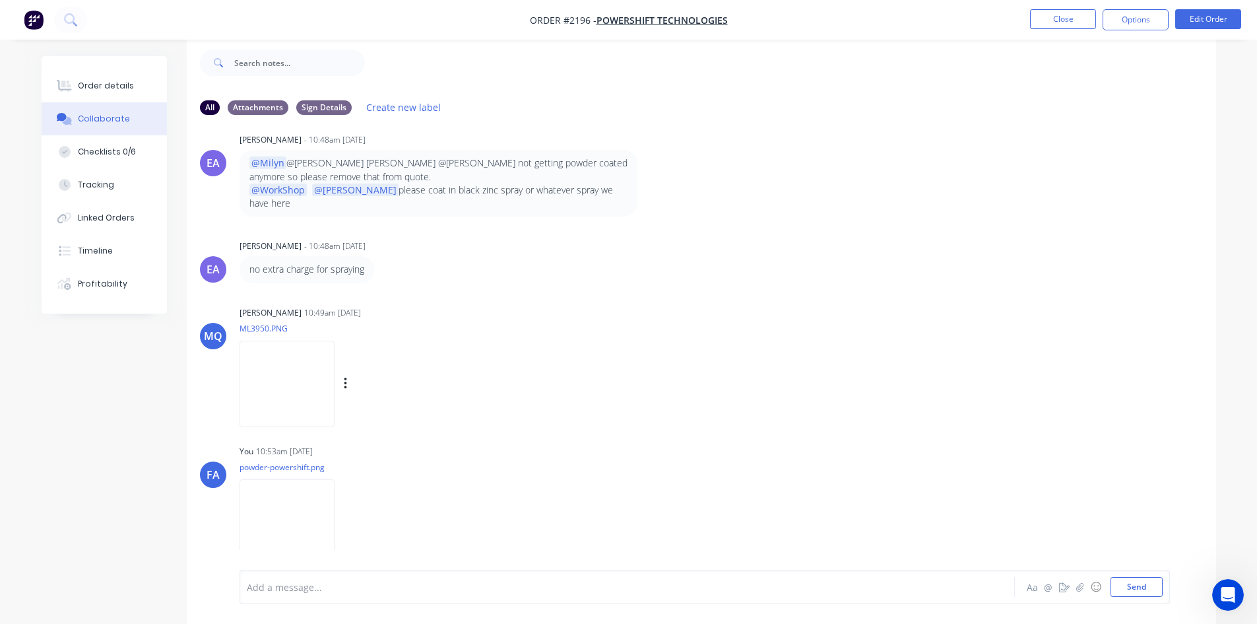
scroll to position [724, 0]
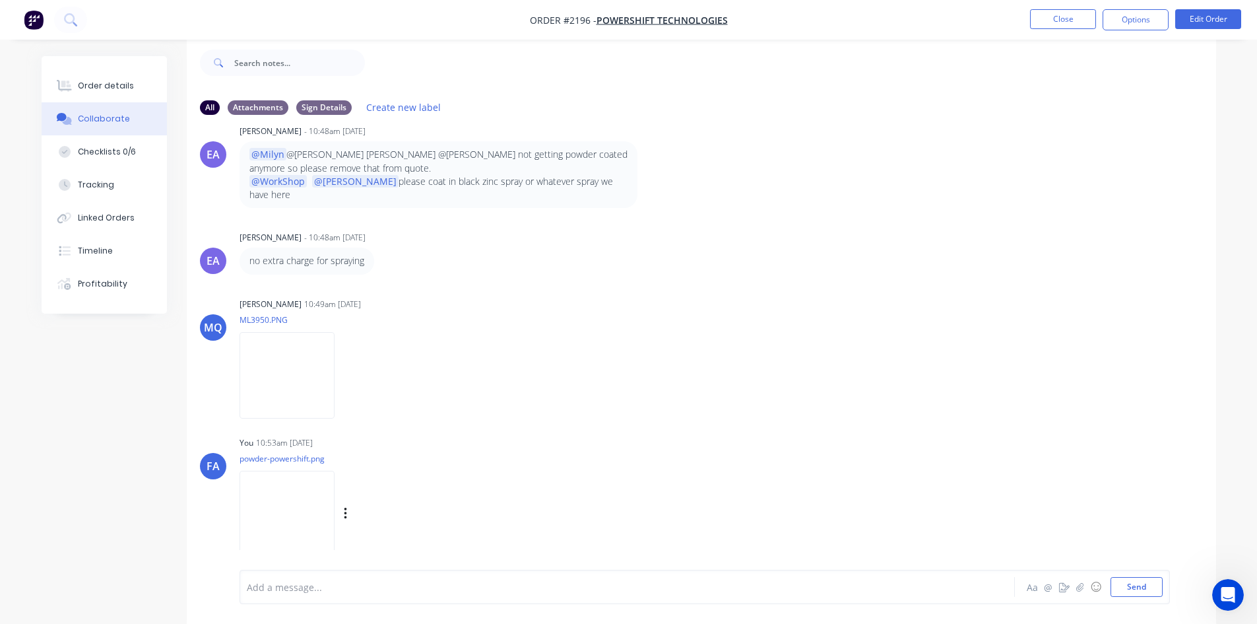
click at [319, 473] on img at bounding box center [287, 513] width 95 height 86
click at [1052, 17] on button "Close" at bounding box center [1063, 19] width 66 height 20
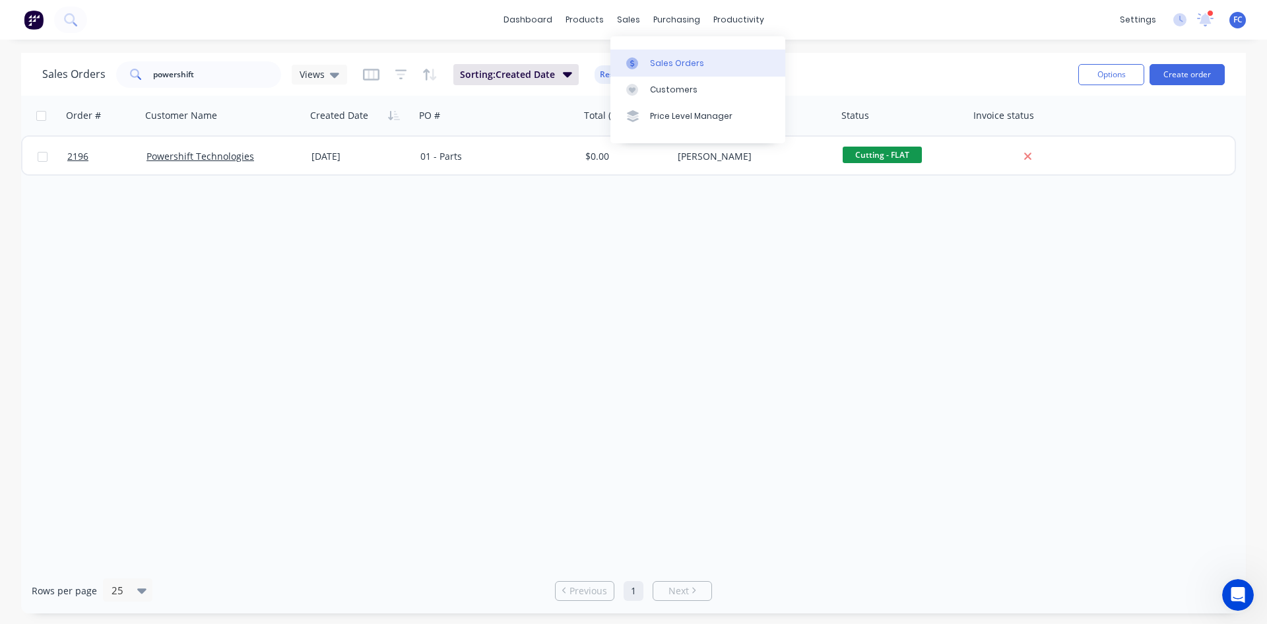
click at [651, 67] on div "Sales Orders" at bounding box center [677, 63] width 54 height 12
drag, startPoint x: 200, startPoint y: 67, endPoint x: 49, endPoint y: 67, distance: 150.5
click at [49, 67] on div "Sales Orders powershift Views" at bounding box center [194, 74] width 305 height 26
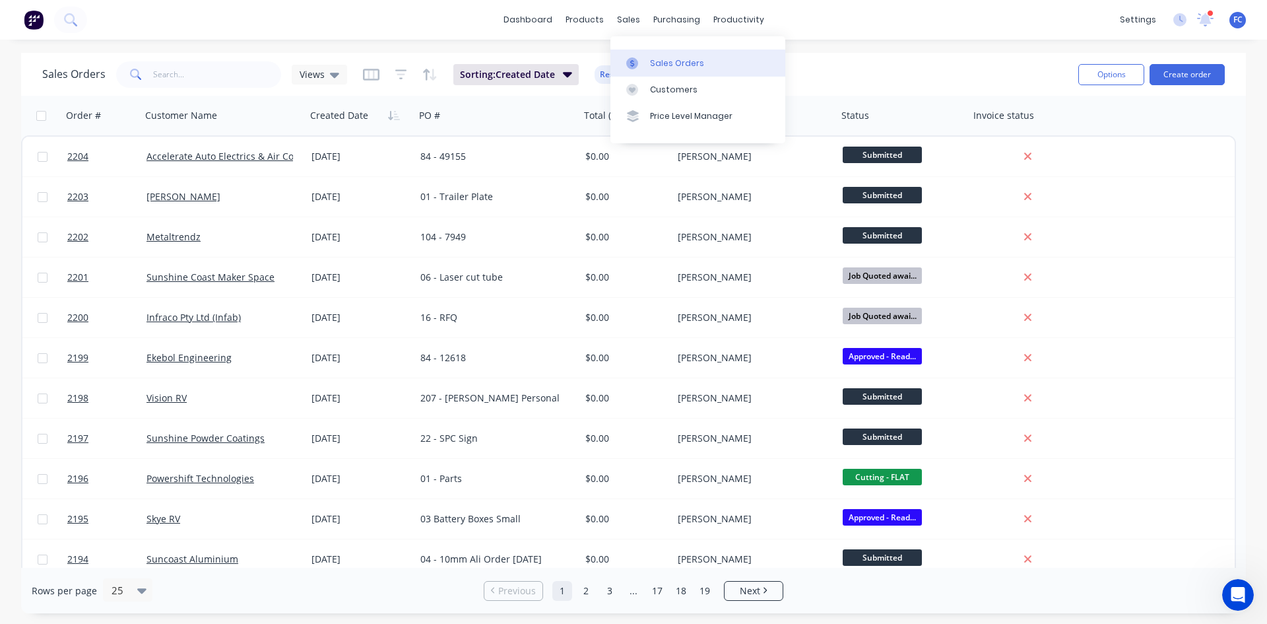
click at [643, 61] on div at bounding box center [636, 63] width 20 height 12
click at [240, 77] on input "text" at bounding box center [217, 74] width 129 height 26
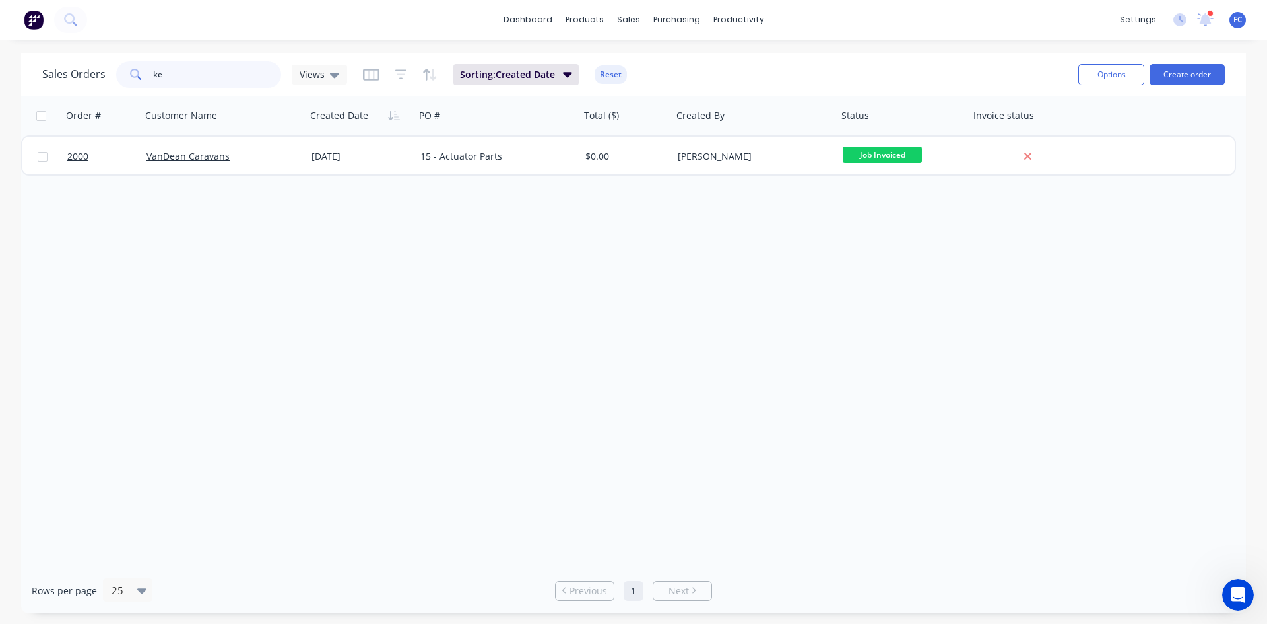
type input "k"
type input "bollards"
click at [332, 74] on icon at bounding box center [334, 75] width 9 height 5
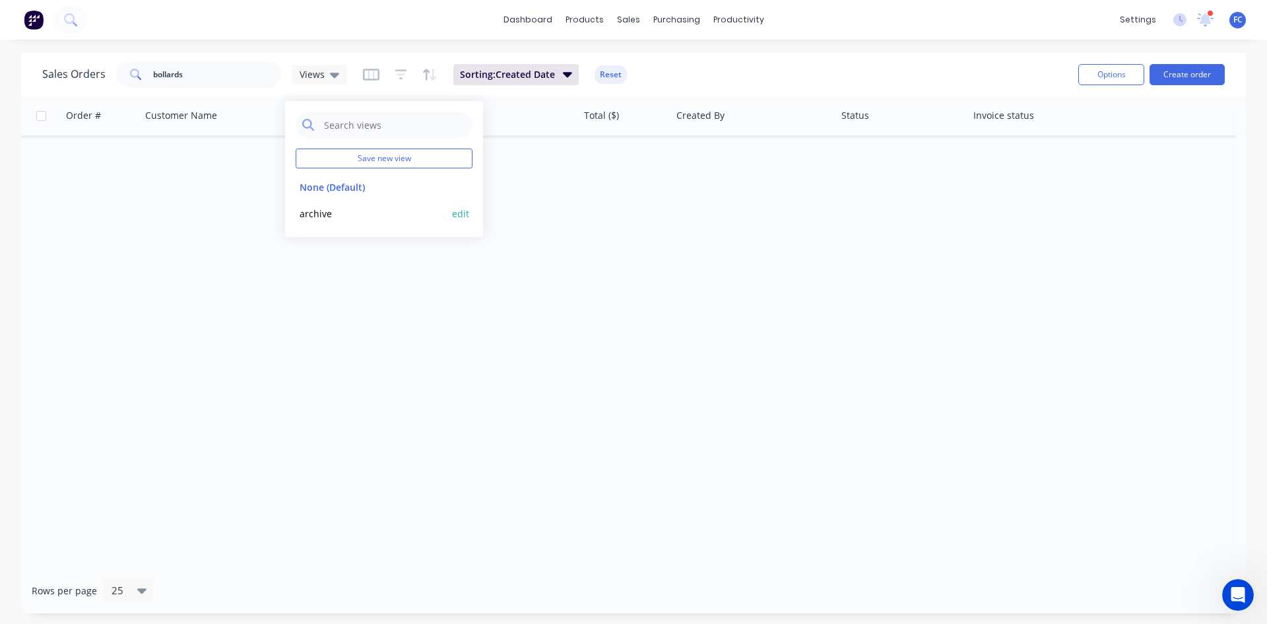
click at [315, 220] on button "archive" at bounding box center [371, 213] width 150 height 15
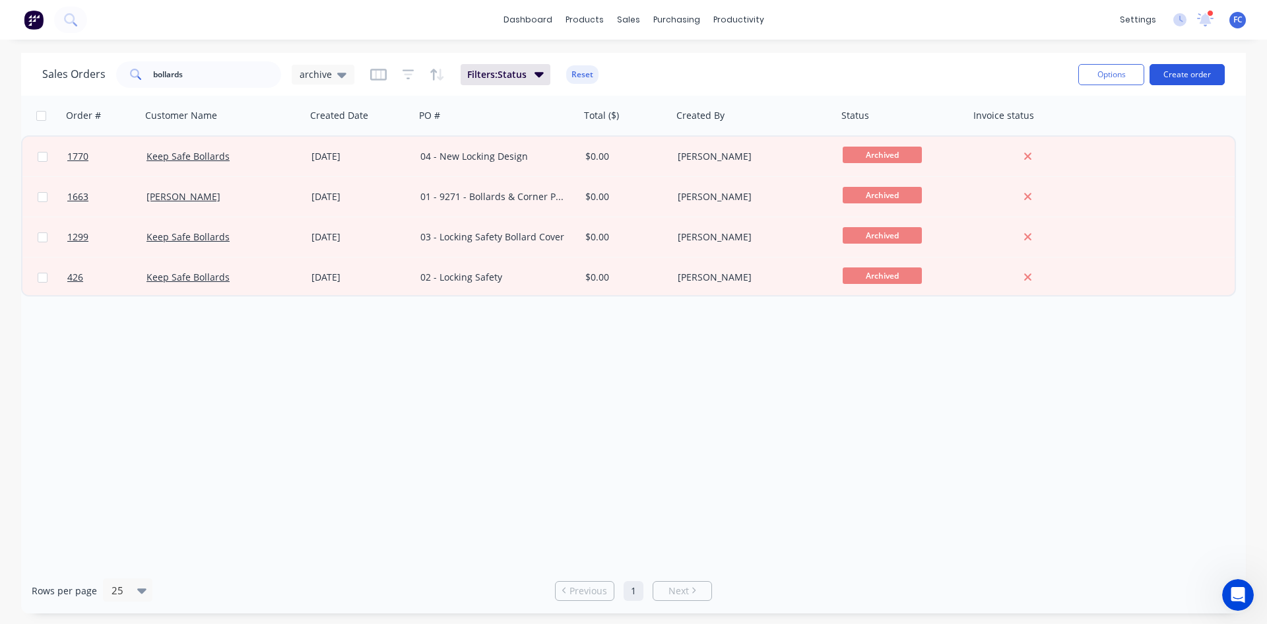
click at [1182, 73] on button "Create order" at bounding box center [1187, 74] width 75 height 21
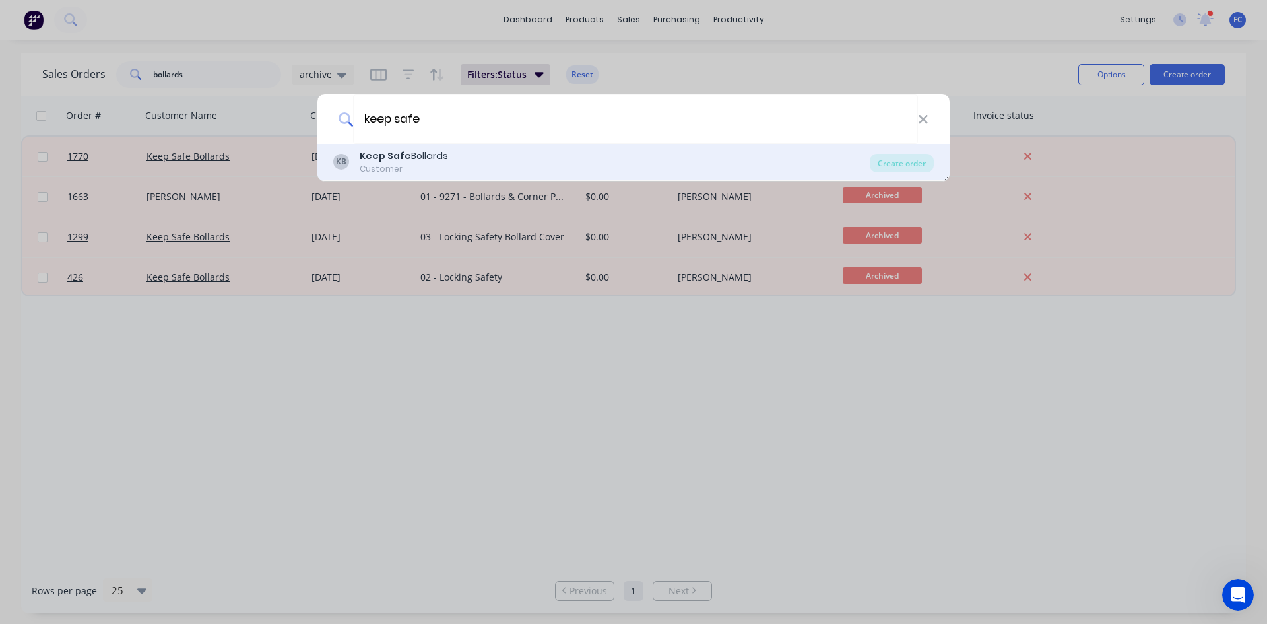
type input "keep safe"
click at [540, 151] on div "KB Keep Safe Bollards Customer" at bounding box center [601, 162] width 536 height 26
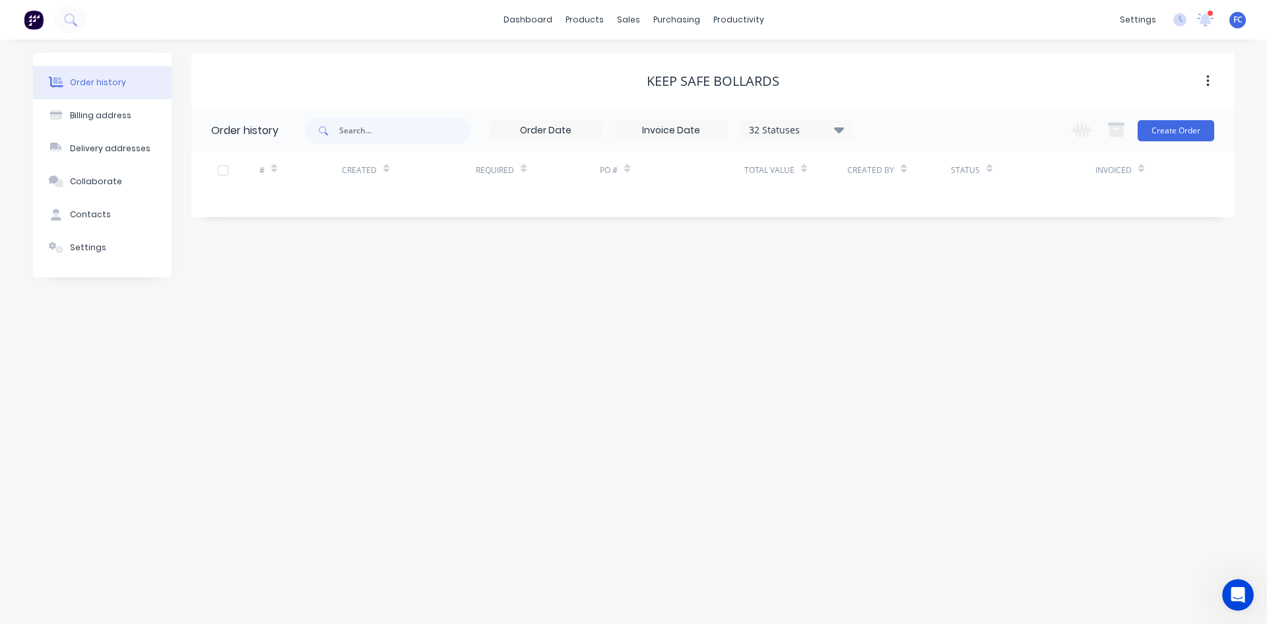
drag, startPoint x: 106, startPoint y: 378, endPoint x: 131, endPoint y: 379, distance: 25.1
click at [107, 379] on div "Order history Billing address Delivery addresses Collaborate Contacts Settings …" at bounding box center [633, 332] width 1267 height 584
click at [94, 117] on div "Billing address" at bounding box center [100, 116] width 61 height 12
select select "AU"
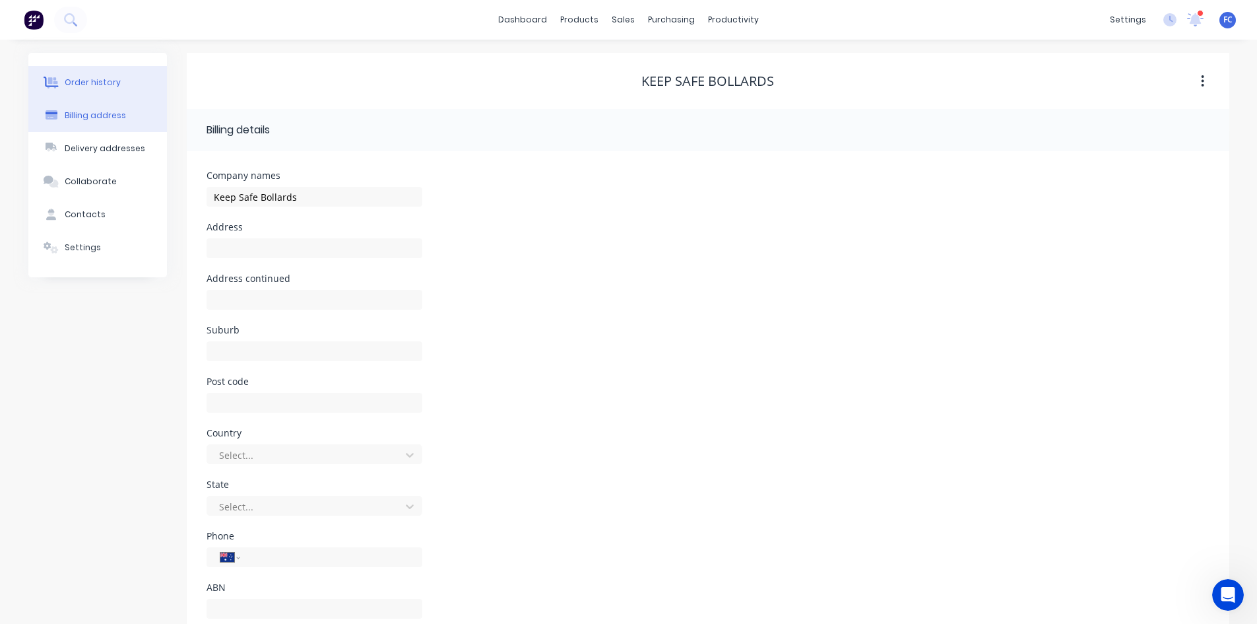
click at [100, 86] on div "Order history" at bounding box center [93, 83] width 56 height 12
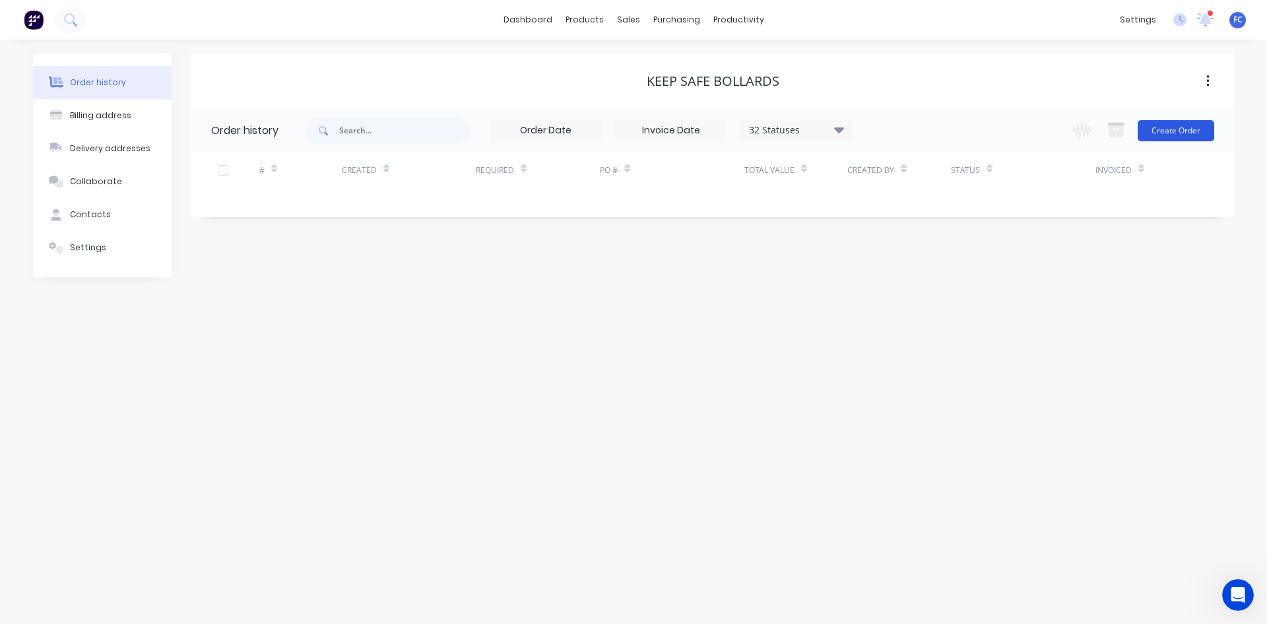
click at [1169, 129] on button "Create Order" at bounding box center [1176, 130] width 77 height 21
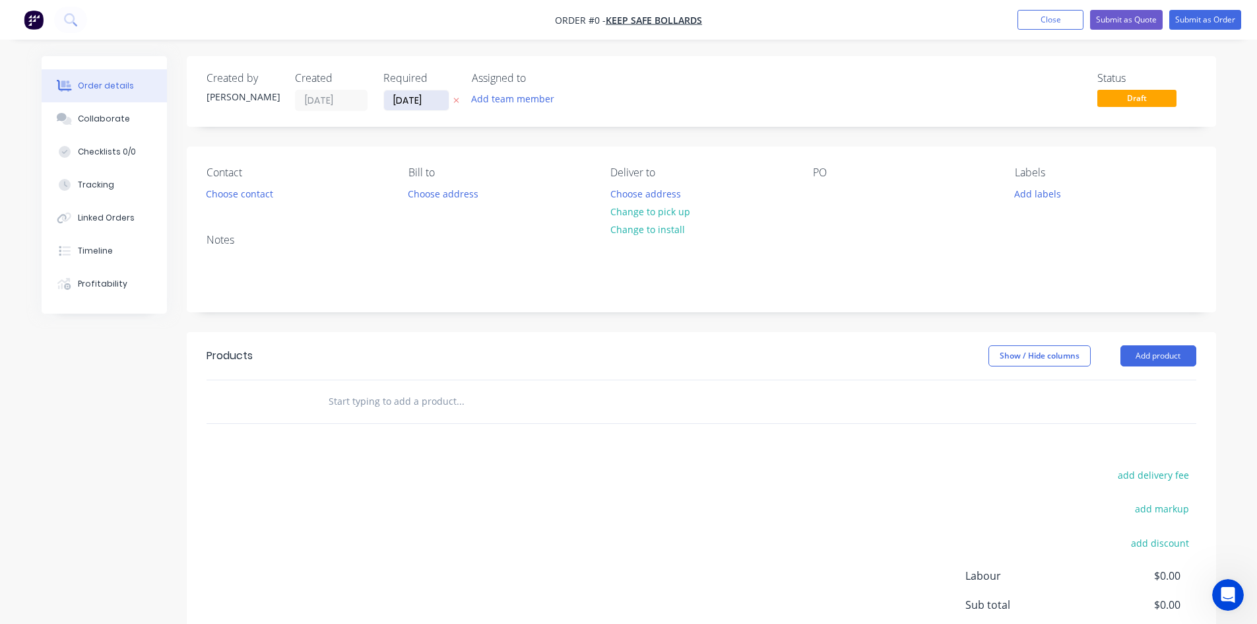
click at [408, 92] on input "[DATE]" at bounding box center [416, 100] width 65 height 20
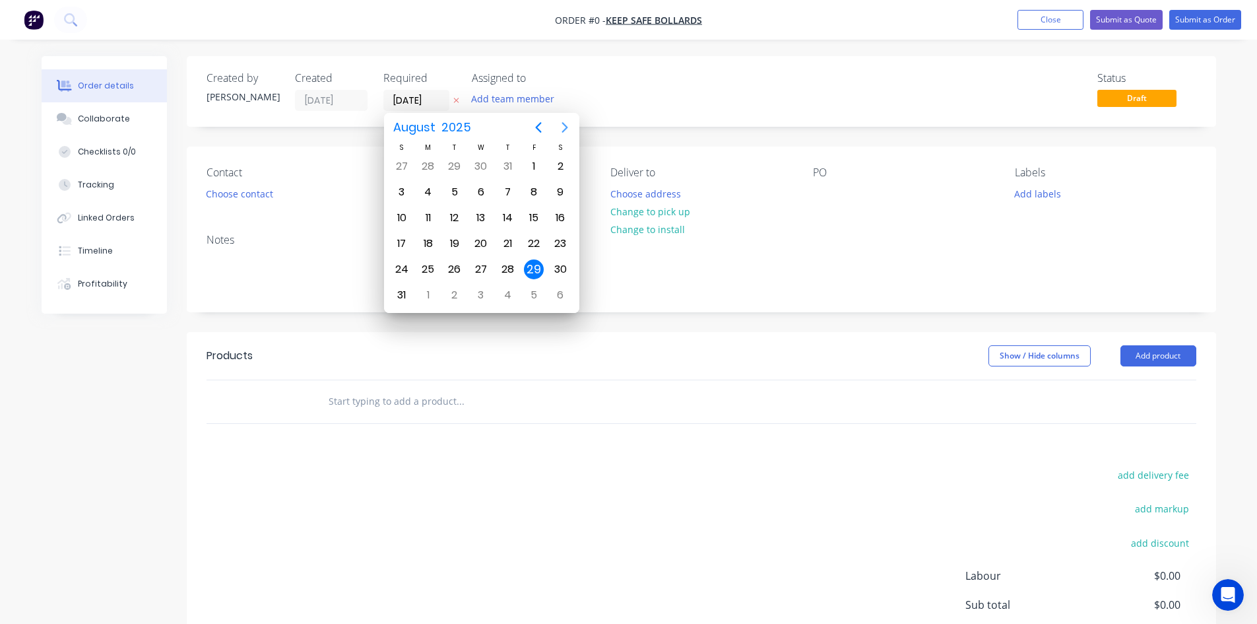
click at [558, 126] on icon "Next page" at bounding box center [565, 127] width 16 height 16
click at [536, 128] on icon "Previous page" at bounding box center [538, 127] width 6 height 11
click at [537, 293] on div "5" at bounding box center [534, 295] width 20 height 20
type input "[DATE]"
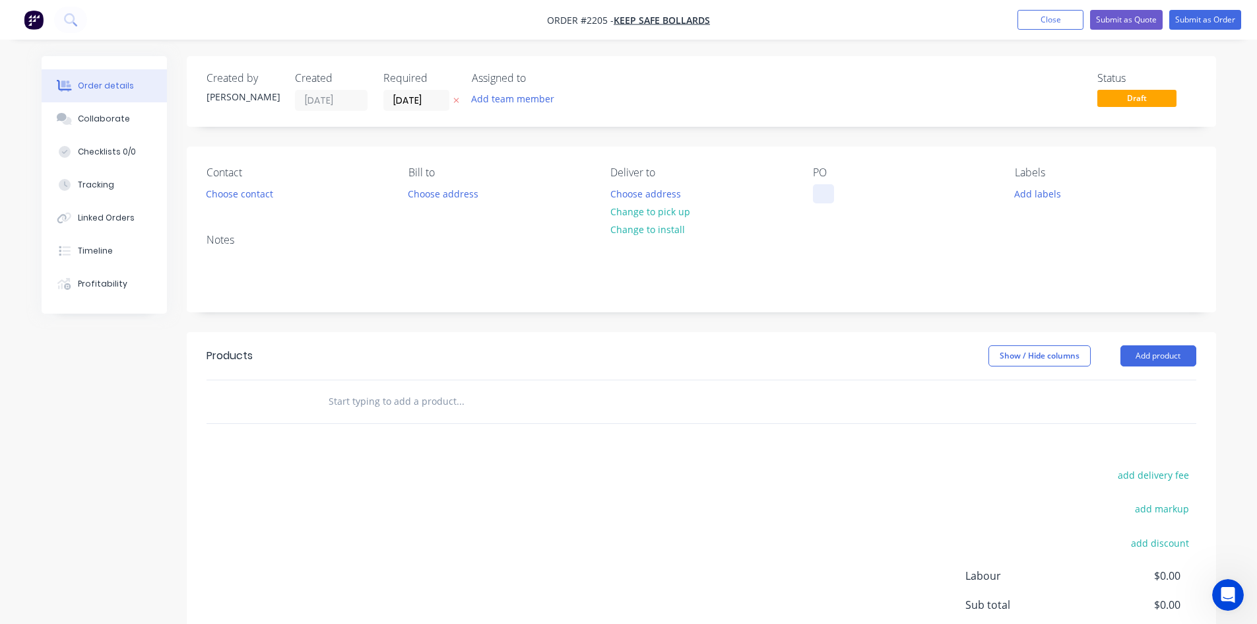
click at [828, 194] on div at bounding box center [823, 193] width 21 height 19
click at [826, 197] on div at bounding box center [823, 193] width 21 height 19
click at [79, 115] on div "Collaborate" at bounding box center [104, 119] width 52 height 12
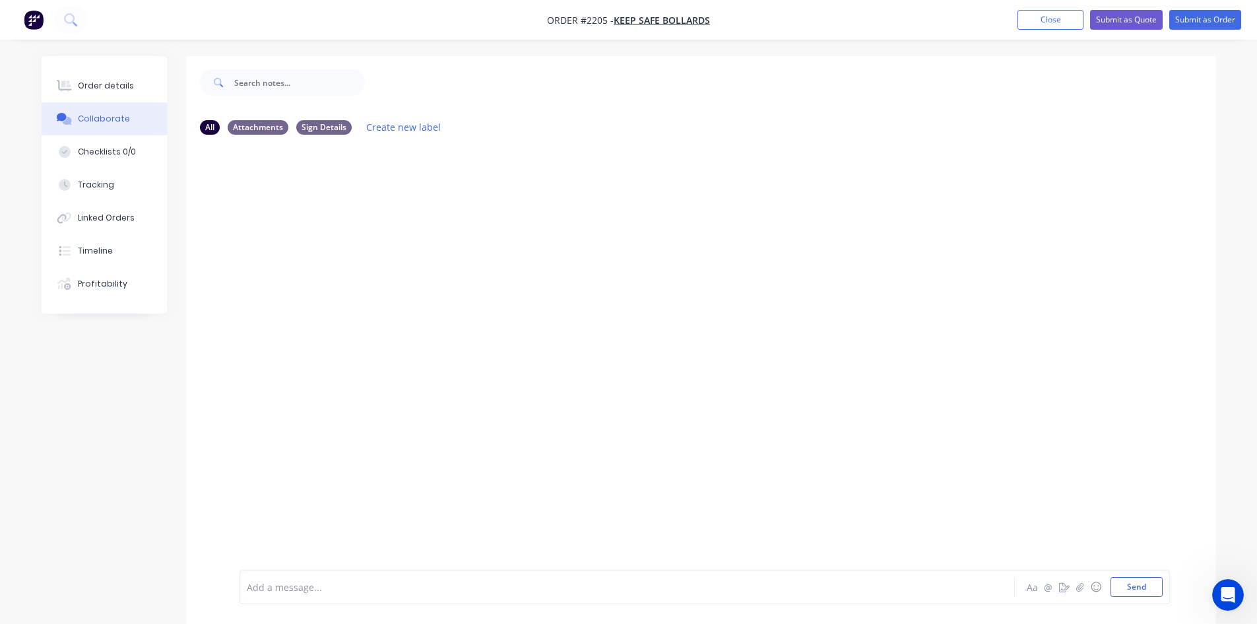
drag, startPoint x: 363, startPoint y: 597, endPoint x: 386, endPoint y: 597, distance: 23.1
click at [363, 597] on div "Add a message... Aa @ ☺ Send" at bounding box center [705, 586] width 930 height 34
click at [388, 584] on div at bounding box center [590, 587] width 686 height 14
drag, startPoint x: 165, startPoint y: 559, endPoint x: 99, endPoint y: 548, distance: 66.8
click at [99, 549] on div "All Attachments Sign Details Create new label bollards.png Aa @ ☺ Send" at bounding box center [629, 349] width 1175 height 587
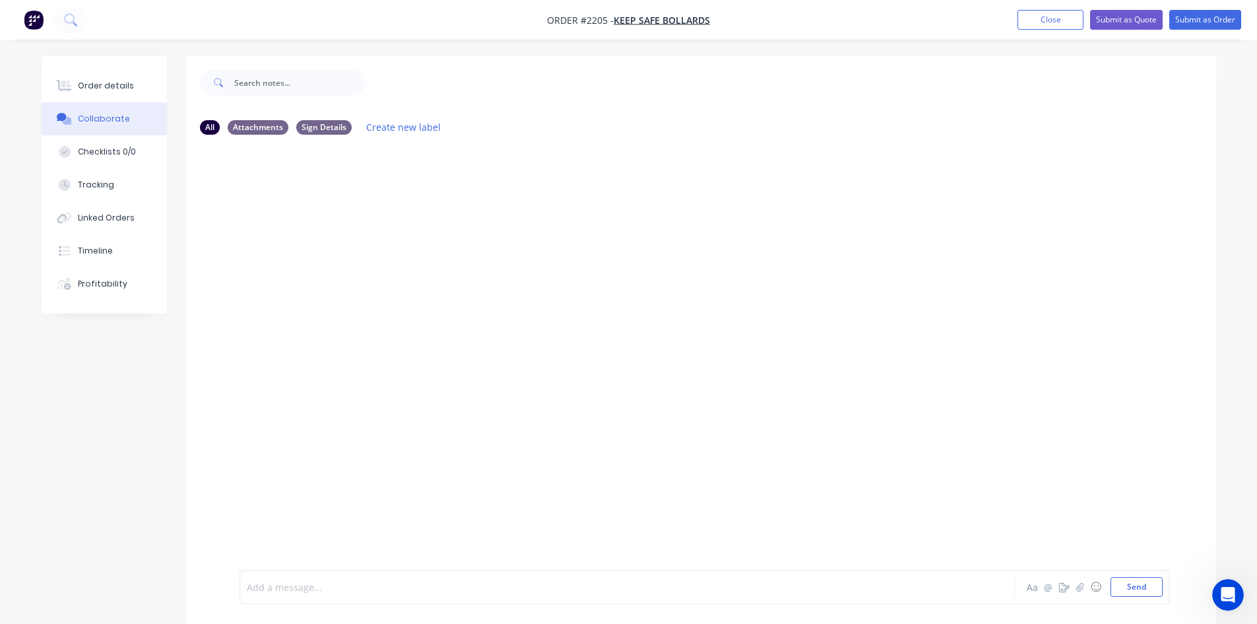
click at [316, 585] on div at bounding box center [590, 587] width 686 height 14
click at [1127, 583] on button "Send" at bounding box center [1137, 587] width 52 height 20
click at [113, 85] on div "Order details" at bounding box center [106, 86] width 56 height 12
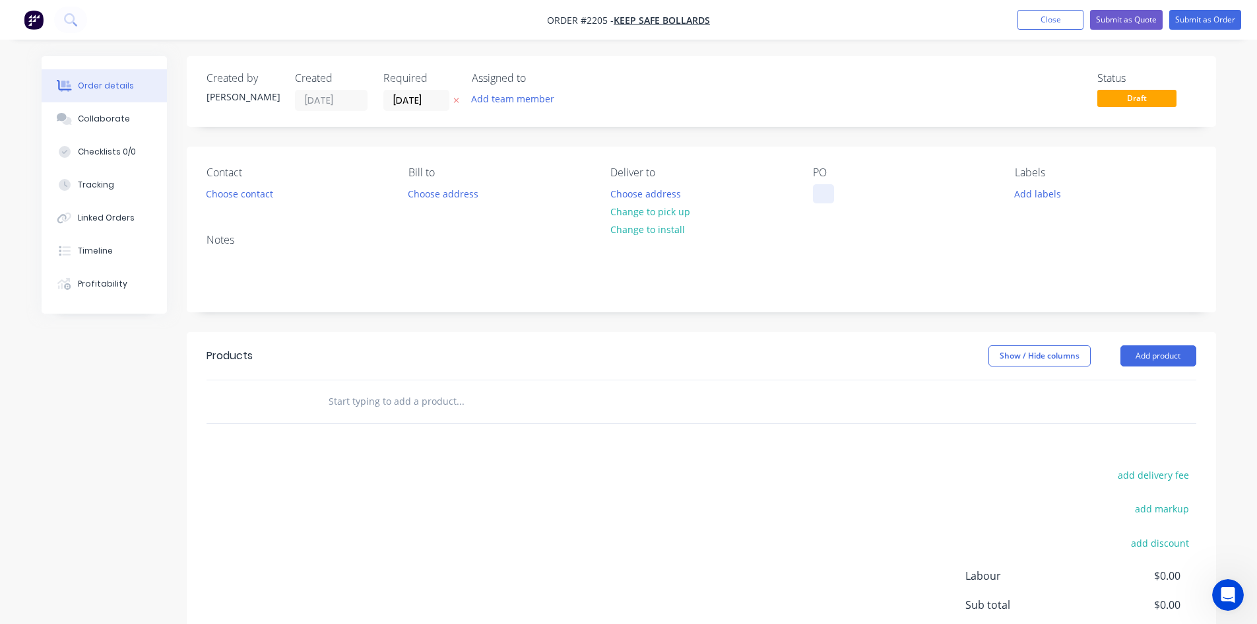
click at [815, 192] on div at bounding box center [823, 193] width 21 height 19
drag, startPoint x: 820, startPoint y: 191, endPoint x: 829, endPoint y: 191, distance: 9.3
click at [820, 192] on div "05 - Bollards" at bounding box center [851, 193] width 77 height 19
click at [106, 121] on div "Collaborate" at bounding box center [104, 119] width 52 height 12
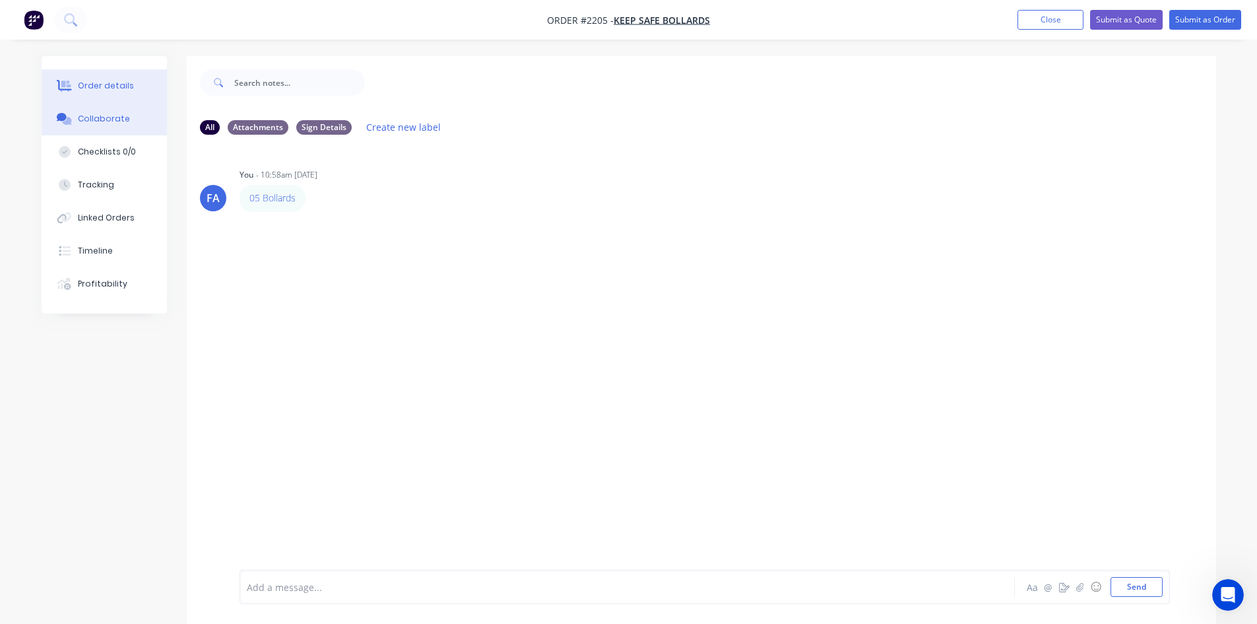
click at [92, 90] on div "Order details" at bounding box center [106, 86] width 56 height 12
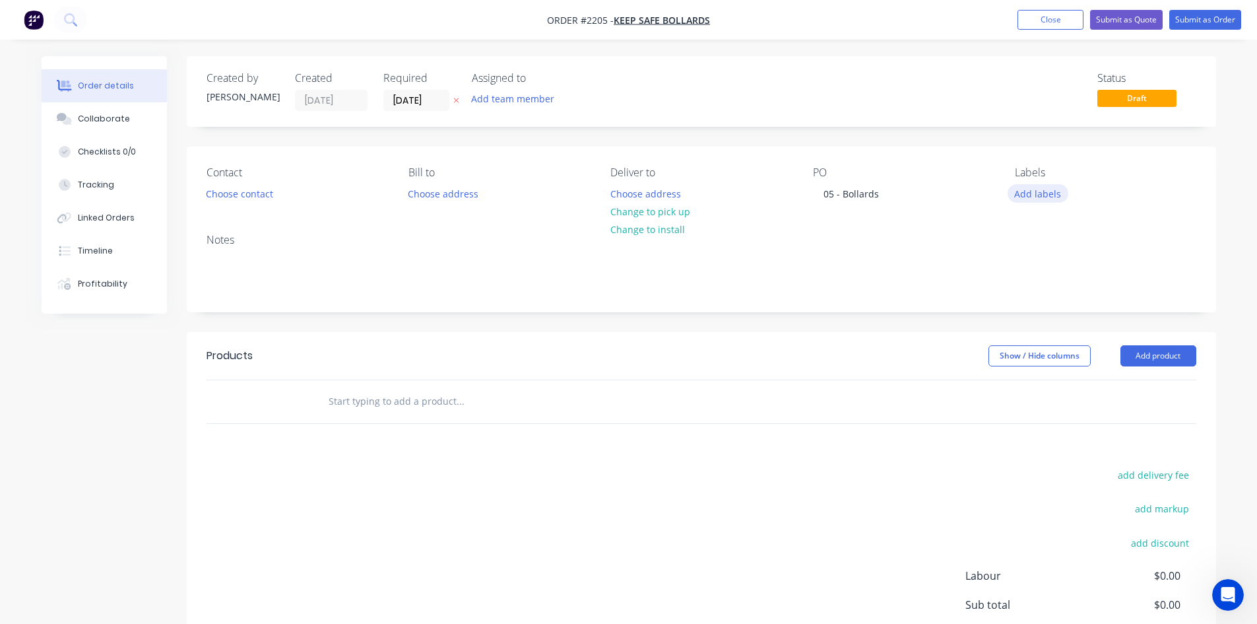
click at [1033, 195] on button "Add labels" at bounding box center [1038, 193] width 61 height 18
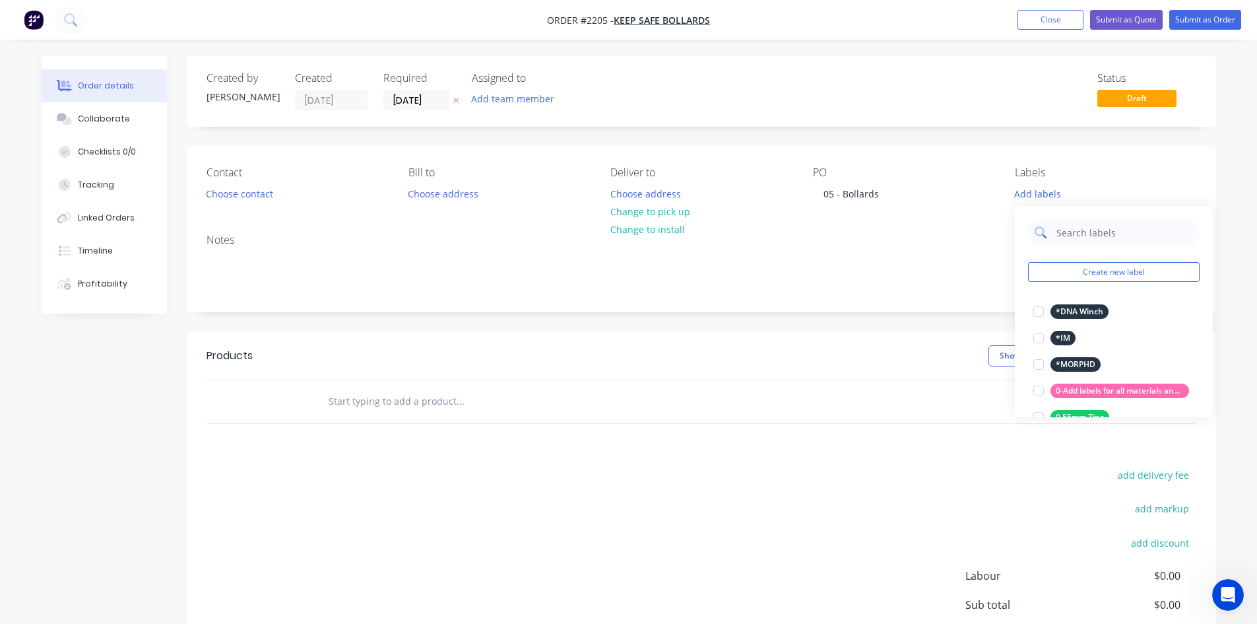
click at [1106, 243] on input "text" at bounding box center [1124, 232] width 138 height 26
type input "quote"
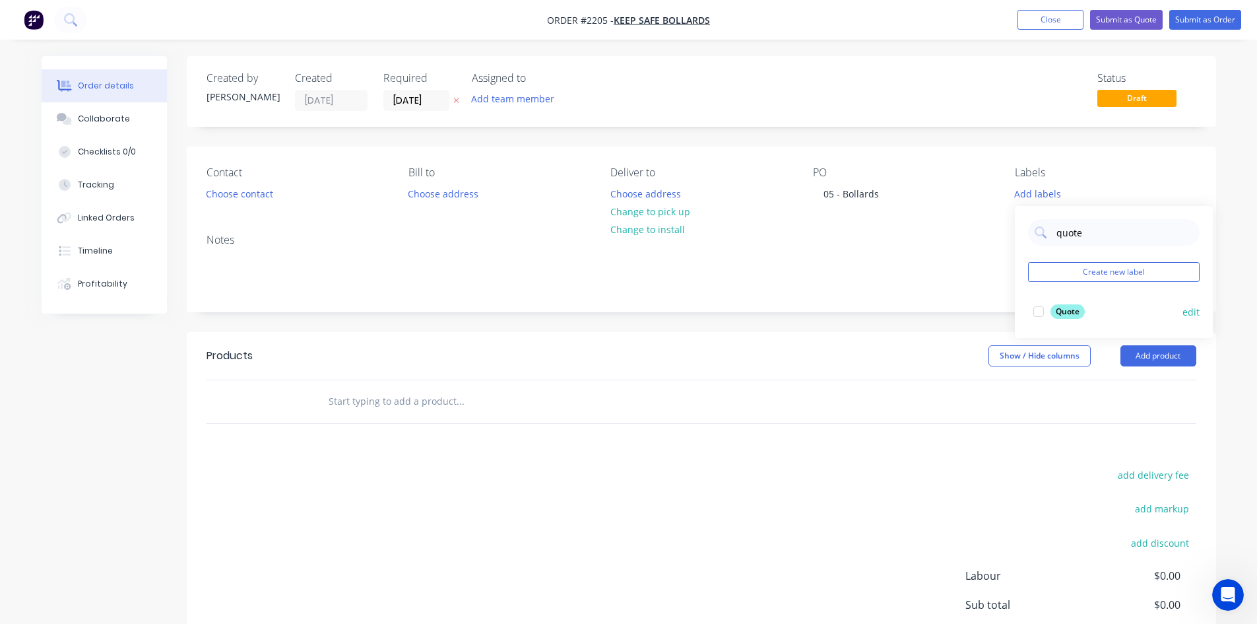
click at [1038, 311] on div at bounding box center [1038, 311] width 26 height 26
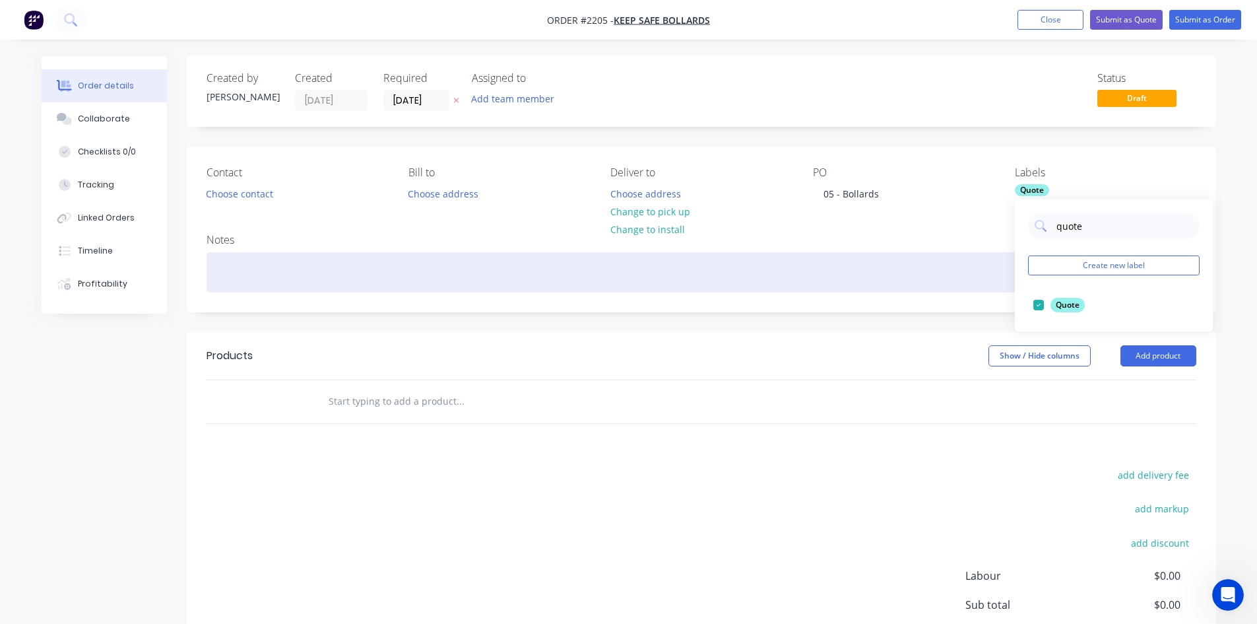
click at [860, 277] on div at bounding box center [702, 272] width 990 height 40
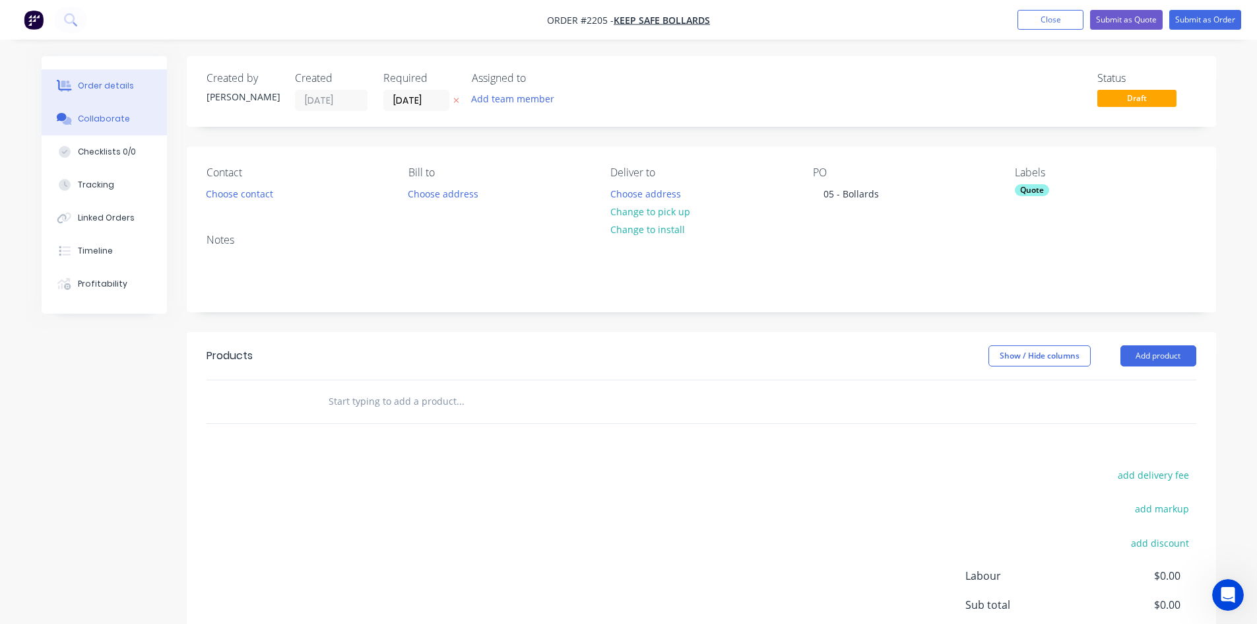
drag, startPoint x: 89, startPoint y: 118, endPoint x: 195, endPoint y: 138, distance: 107.4
click at [90, 118] on div "Collaborate" at bounding box center [104, 119] width 52 height 12
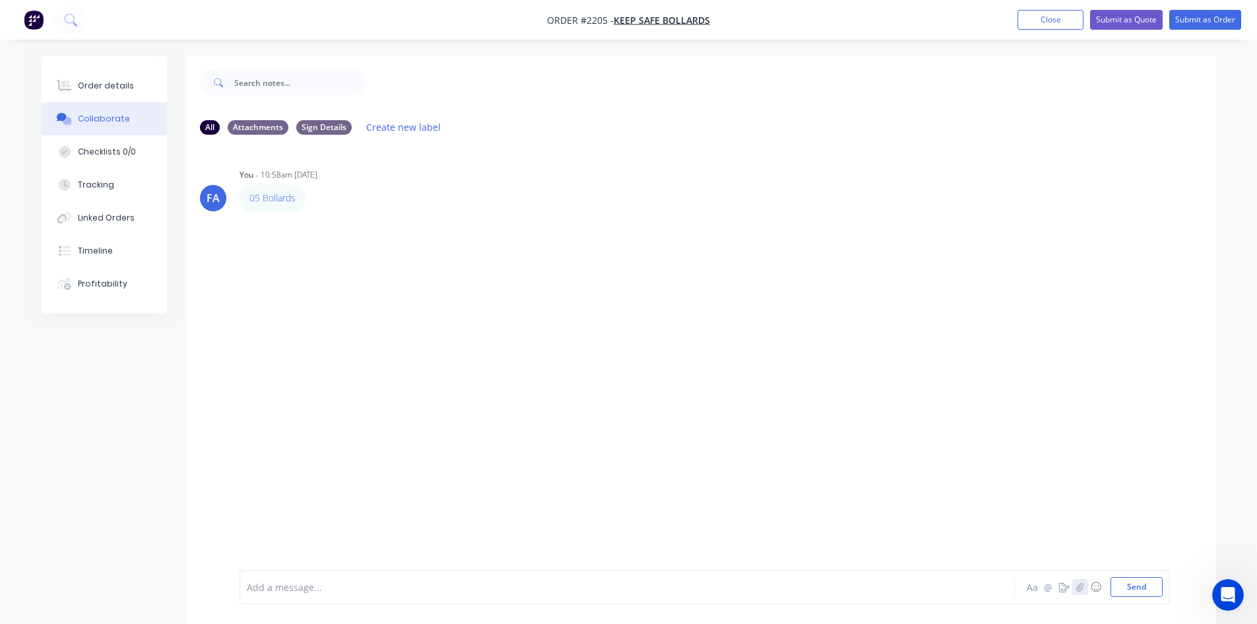
click at [1078, 589] on icon "button" at bounding box center [1079, 586] width 7 height 9
click at [1149, 598] on div "Add a message... Aa @ ☺ Send" at bounding box center [705, 553] width 930 height 102
click at [1135, 591] on button "Send" at bounding box center [1137, 587] width 52 height 20
click at [303, 299] on img at bounding box center [287, 312] width 95 height 86
click at [125, 86] on div "Order details" at bounding box center [106, 86] width 56 height 12
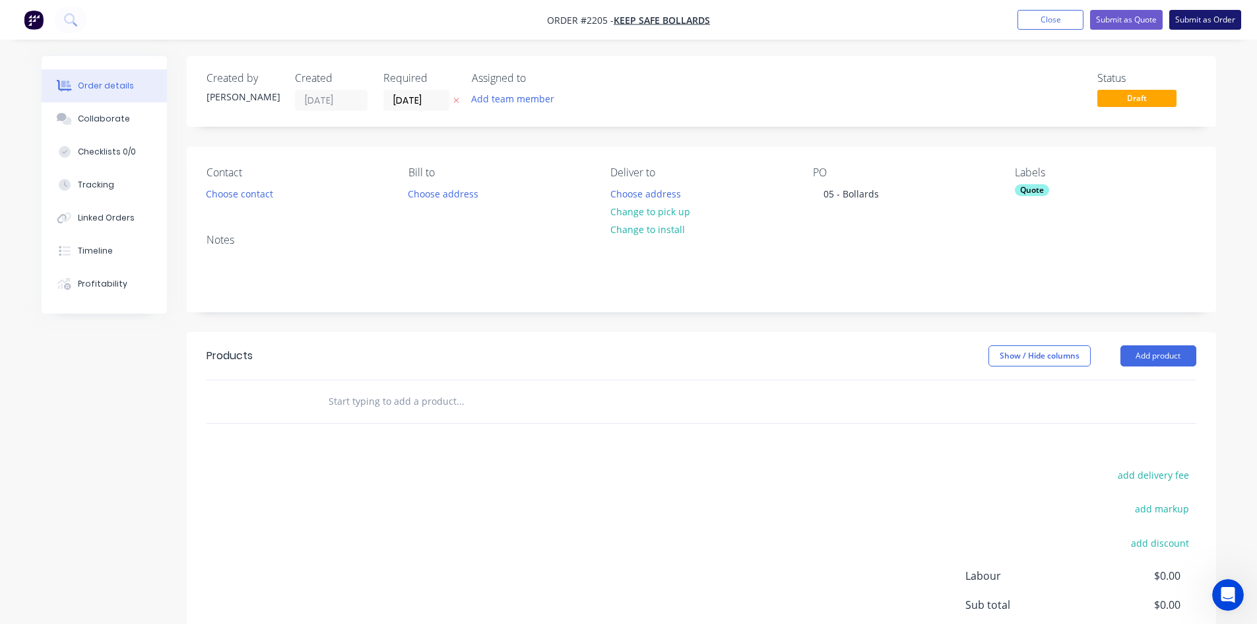
click at [1187, 17] on button "Submit as Order" at bounding box center [1205, 20] width 72 height 20
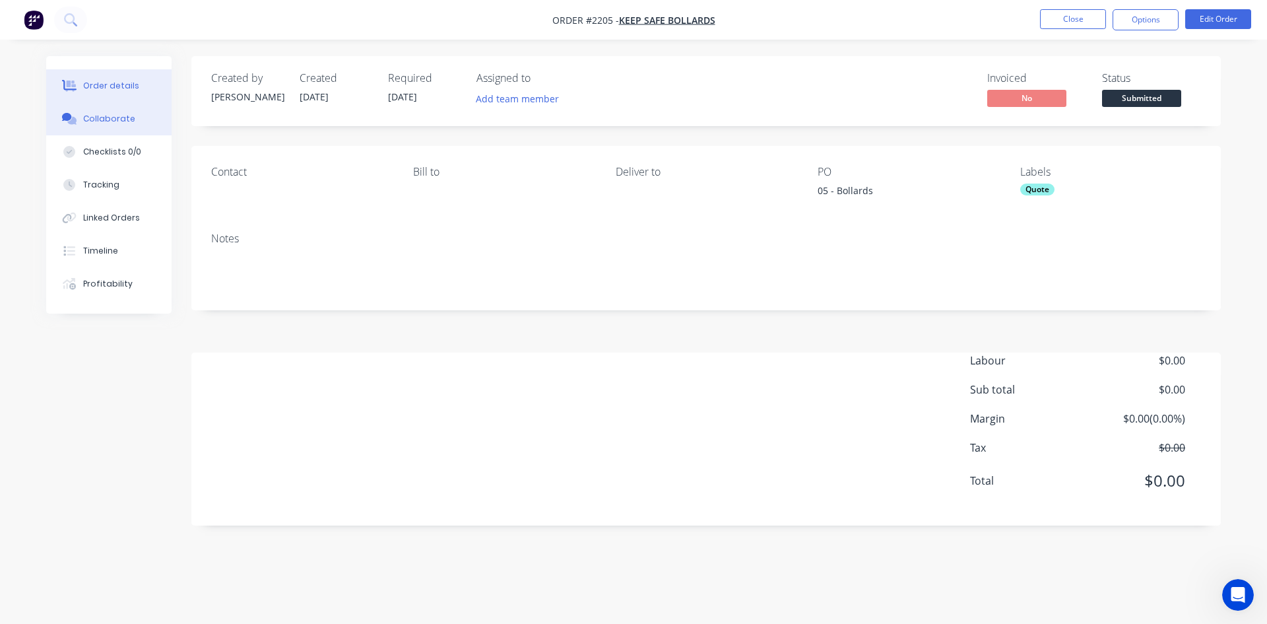
click at [143, 122] on button "Collaborate" at bounding box center [108, 118] width 125 height 33
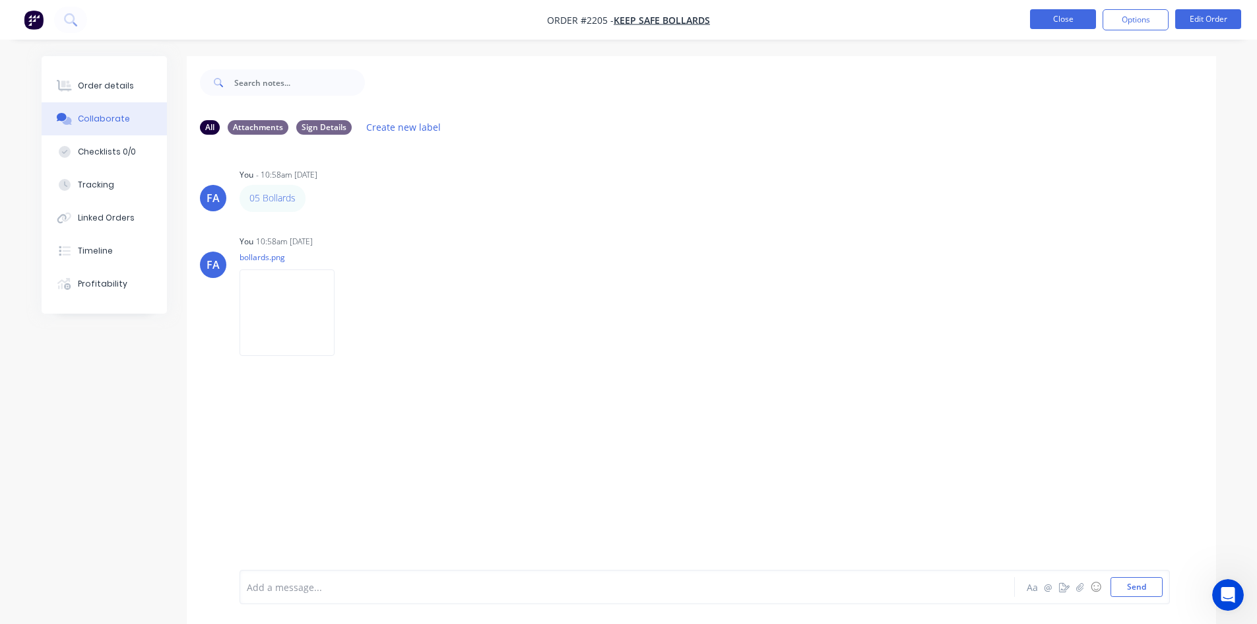
click at [1080, 27] on button "Close" at bounding box center [1063, 19] width 66 height 20
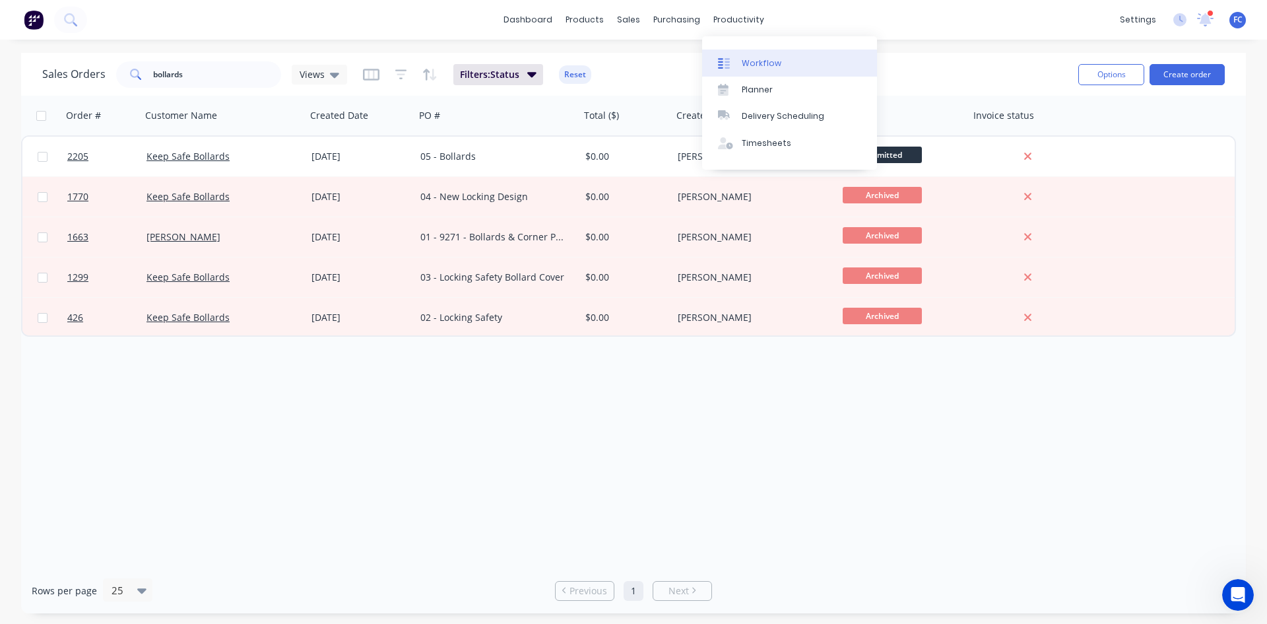
click at [750, 61] on div "Workflow" at bounding box center [762, 63] width 40 height 12
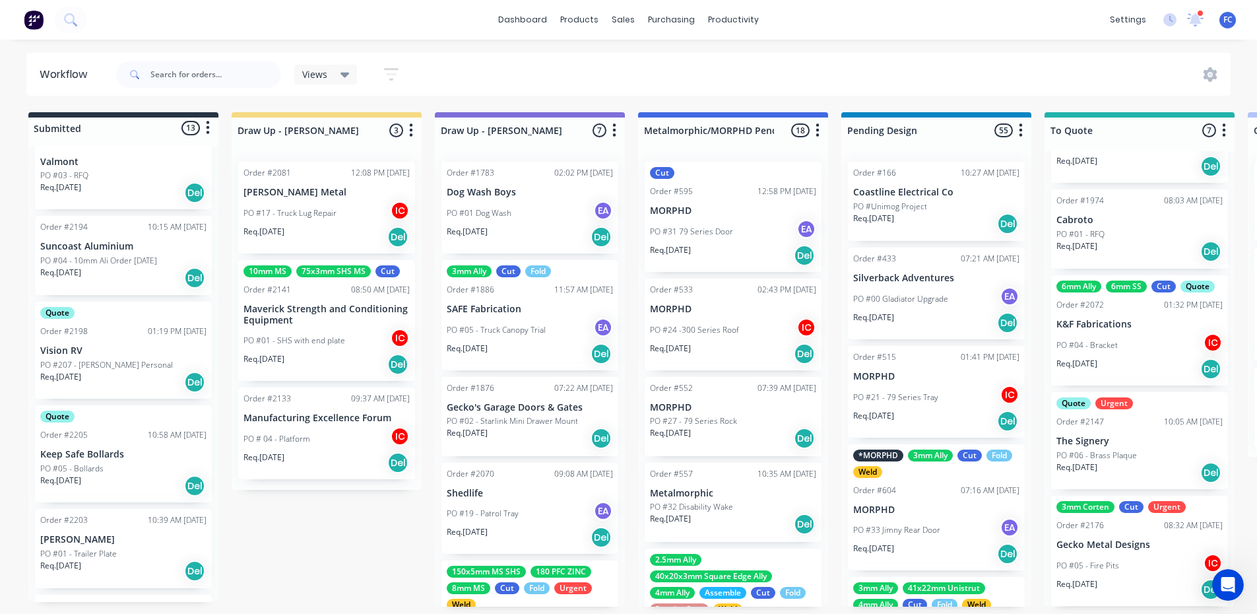
scroll to position [278, 0]
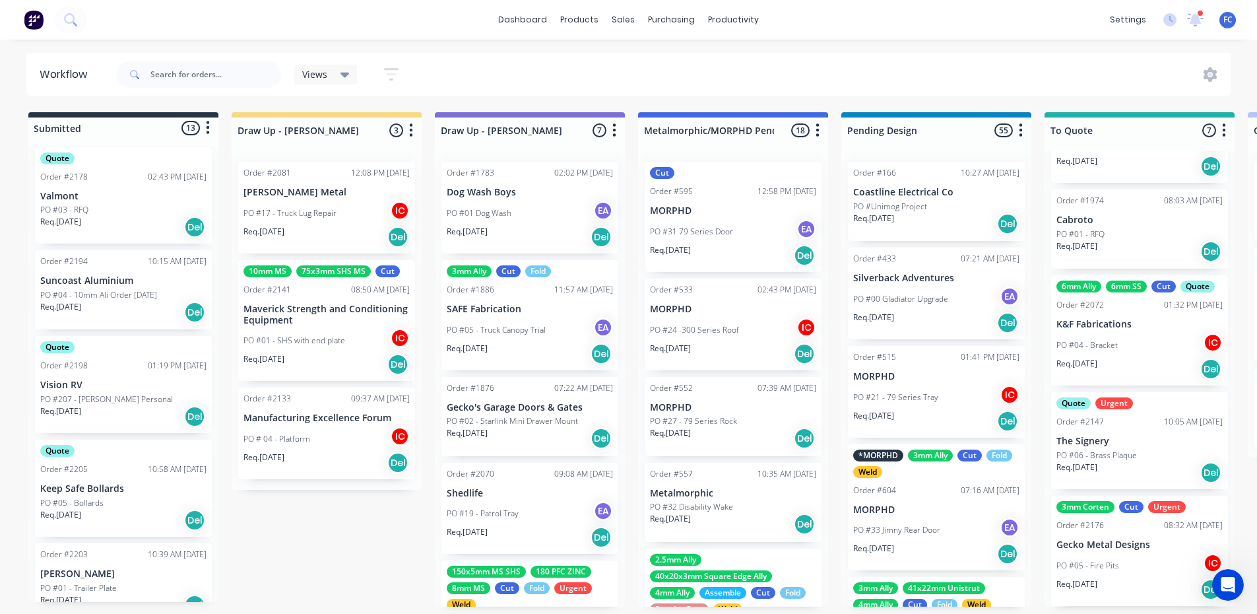
click at [123, 379] on p "Vision RV" at bounding box center [123, 384] width 166 height 11
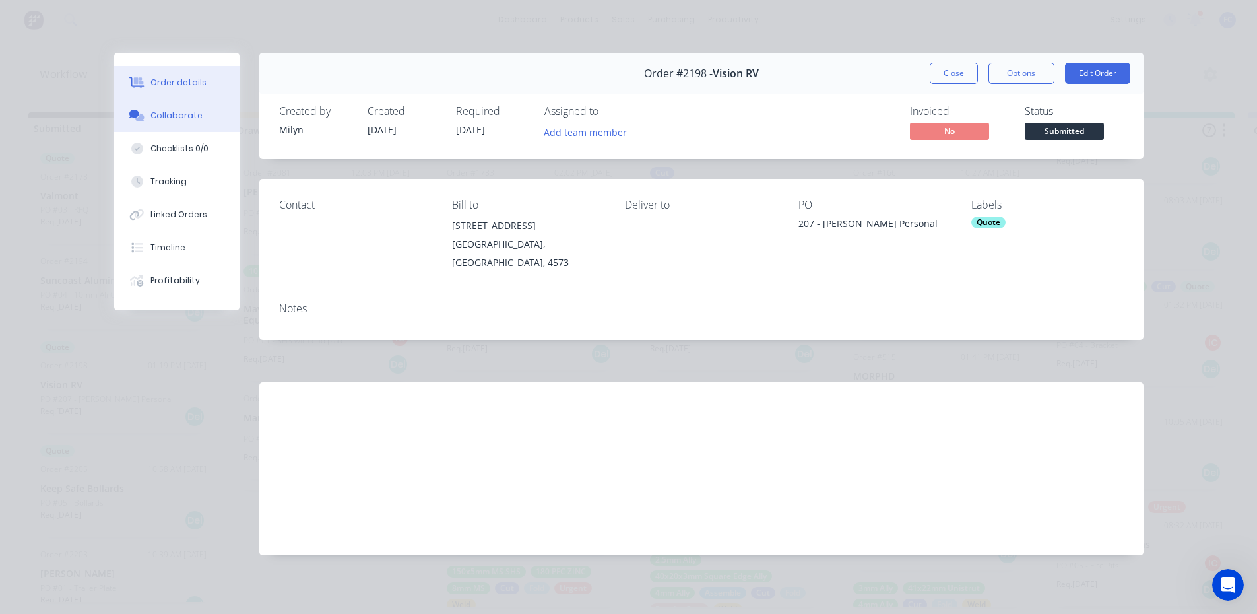
click at [178, 116] on div "Collaborate" at bounding box center [176, 116] width 52 height 12
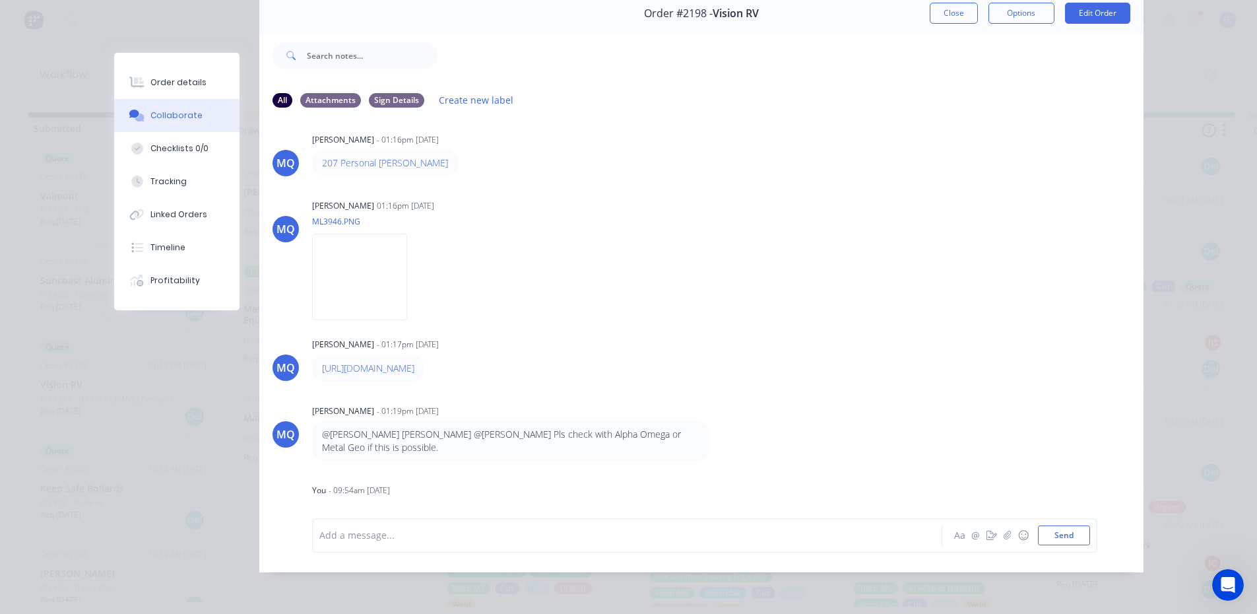
scroll to position [14, 0]
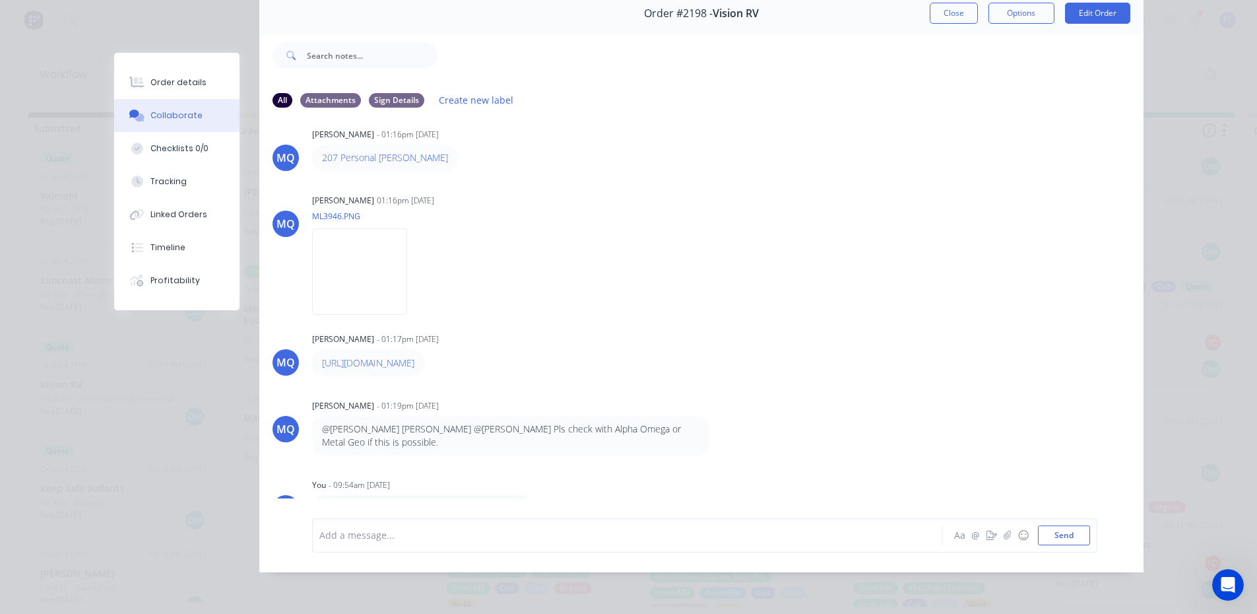
drag, startPoint x: 375, startPoint y: 485, endPoint x: 733, endPoint y: 414, distance: 364.6
click at [804, 407] on div "MQ [PERSON_NAME] - 01:19pm [DATE] @[PERSON_NAME] [PERSON_NAME] @[PERSON_NAME] P…" at bounding box center [701, 426] width 884 height 60
drag, startPoint x: 395, startPoint y: 491, endPoint x: 779, endPoint y: 379, distance: 399.9
click at [779, 379] on div "MQ [PERSON_NAME] - 01:16pm [DATE] 207 Personal [PERSON_NAME] MQ [PERSON_NAME] 0…" at bounding box center [701, 308] width 884 height 379
click at [540, 502] on icon "button" at bounding box center [541, 508] width 3 height 12
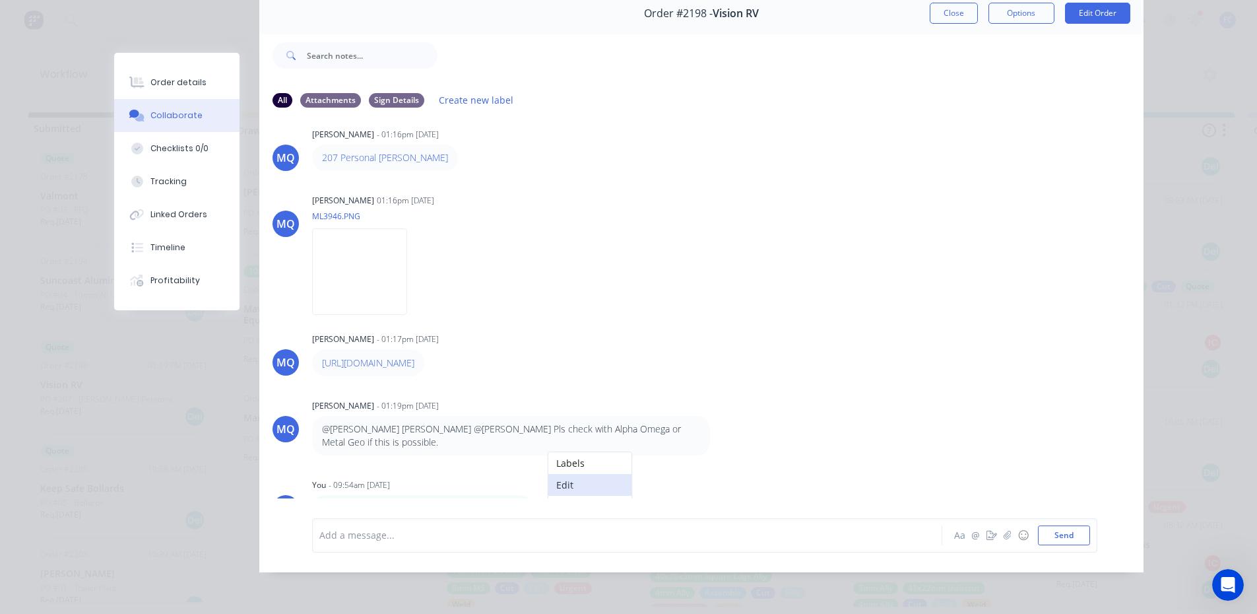
click at [558, 474] on button "Edit" at bounding box center [589, 485] width 83 height 22
drag, startPoint x: 953, startPoint y: 11, endPoint x: 872, endPoint y: 70, distance: 100.0
click at [952, 11] on button "Close" at bounding box center [954, 13] width 48 height 21
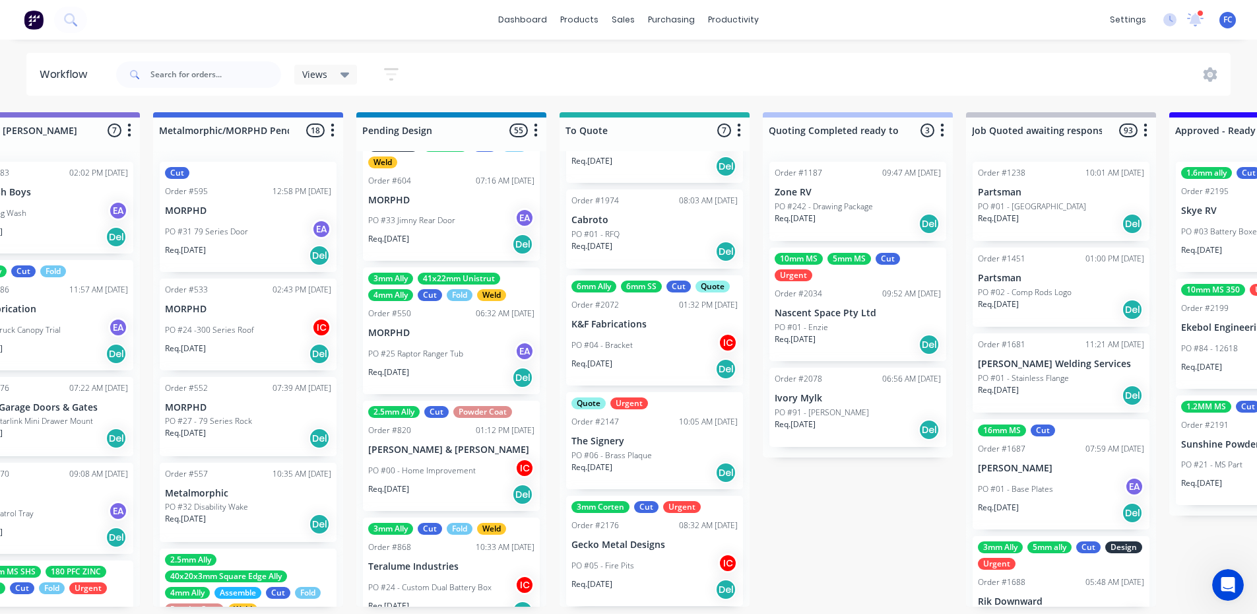
scroll to position [462, 0]
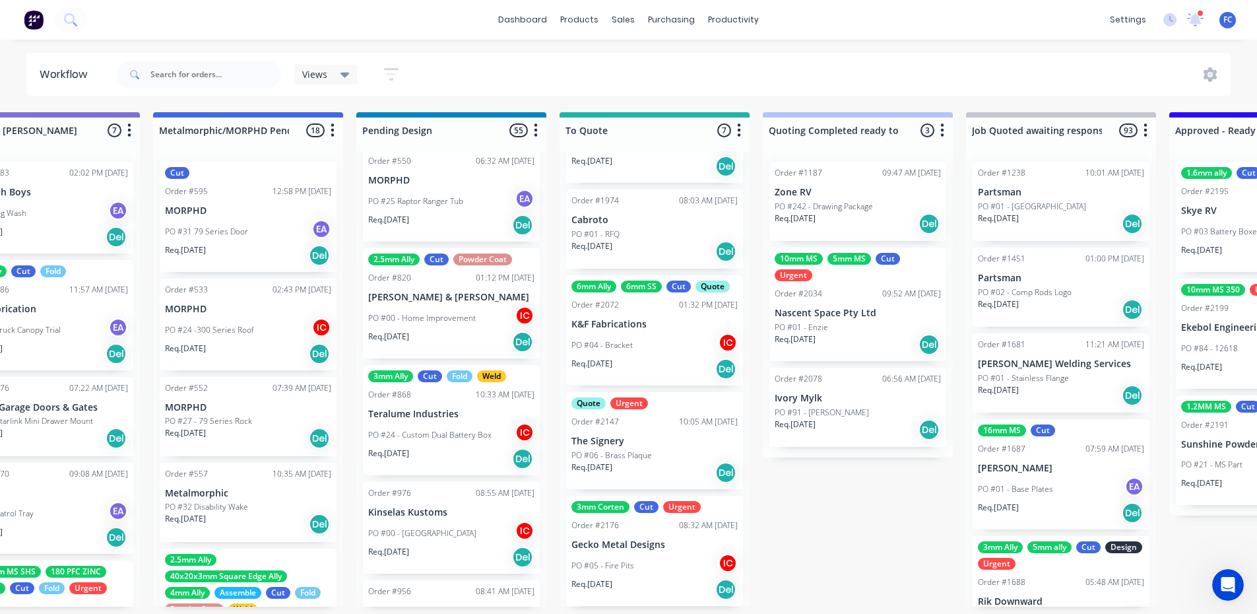
click at [628, 319] on p "K&F Fabrications" at bounding box center [654, 324] width 166 height 11
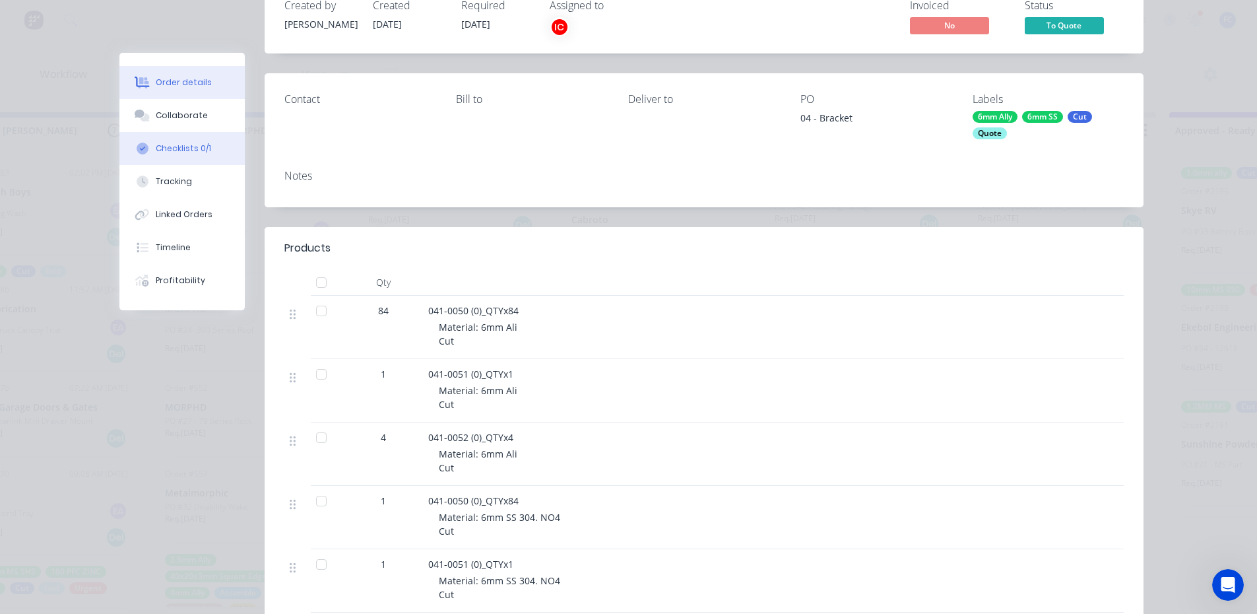
scroll to position [0, 0]
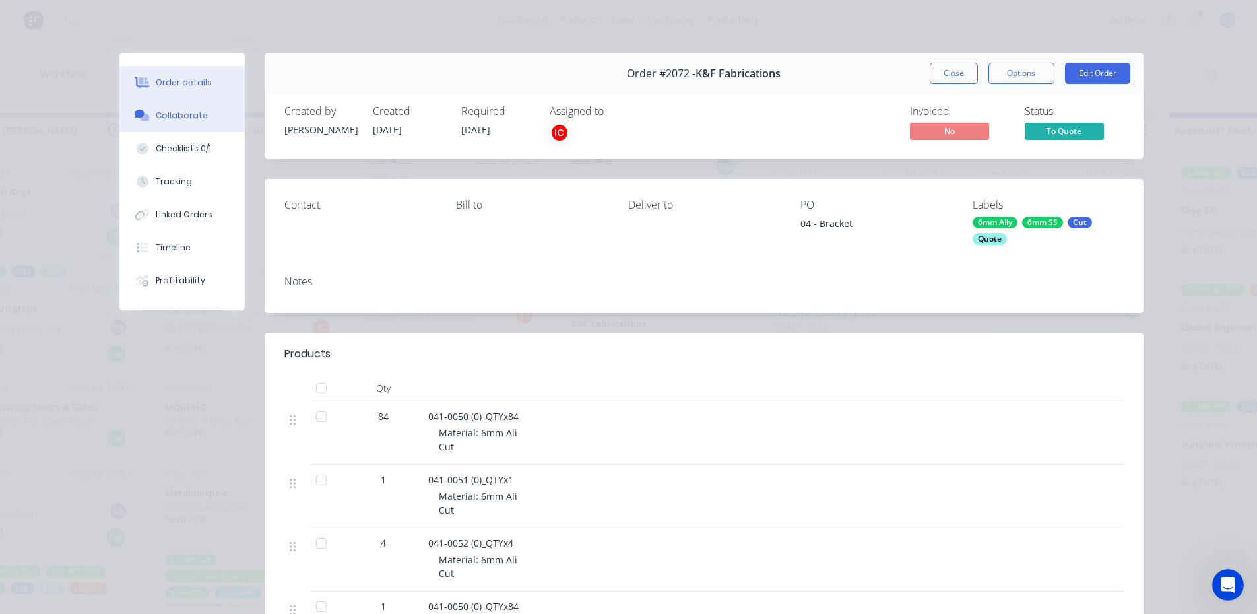
click at [186, 116] on div "Collaborate" at bounding box center [182, 116] width 52 height 12
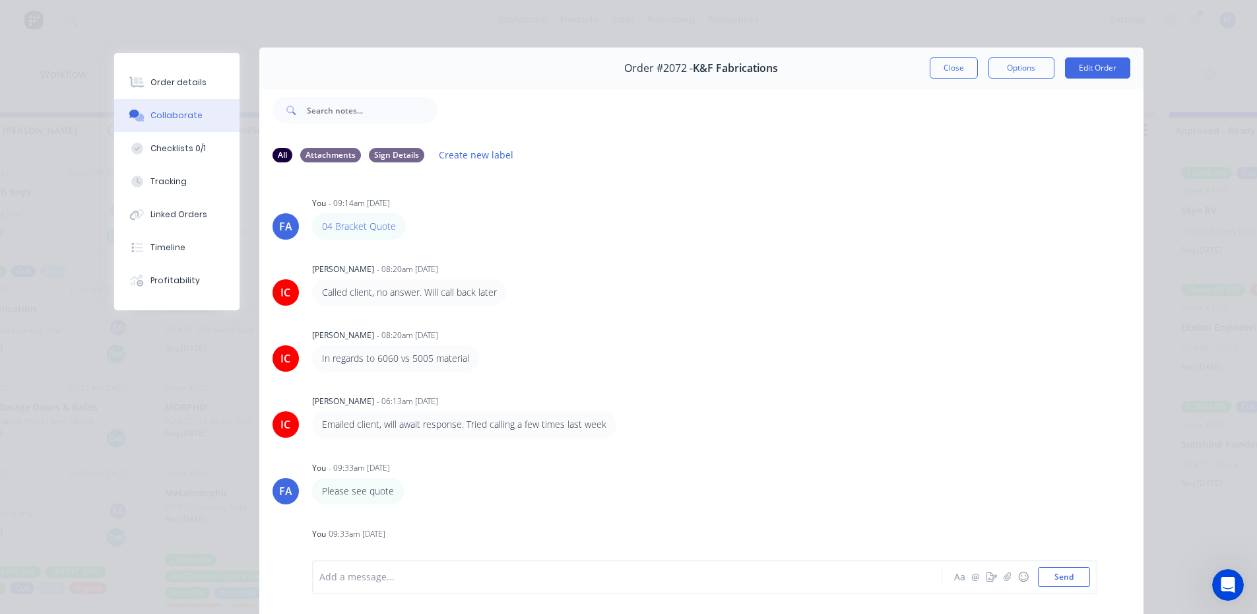
scroll to position [4, 0]
click at [942, 69] on button "Close" at bounding box center [954, 69] width 48 height 21
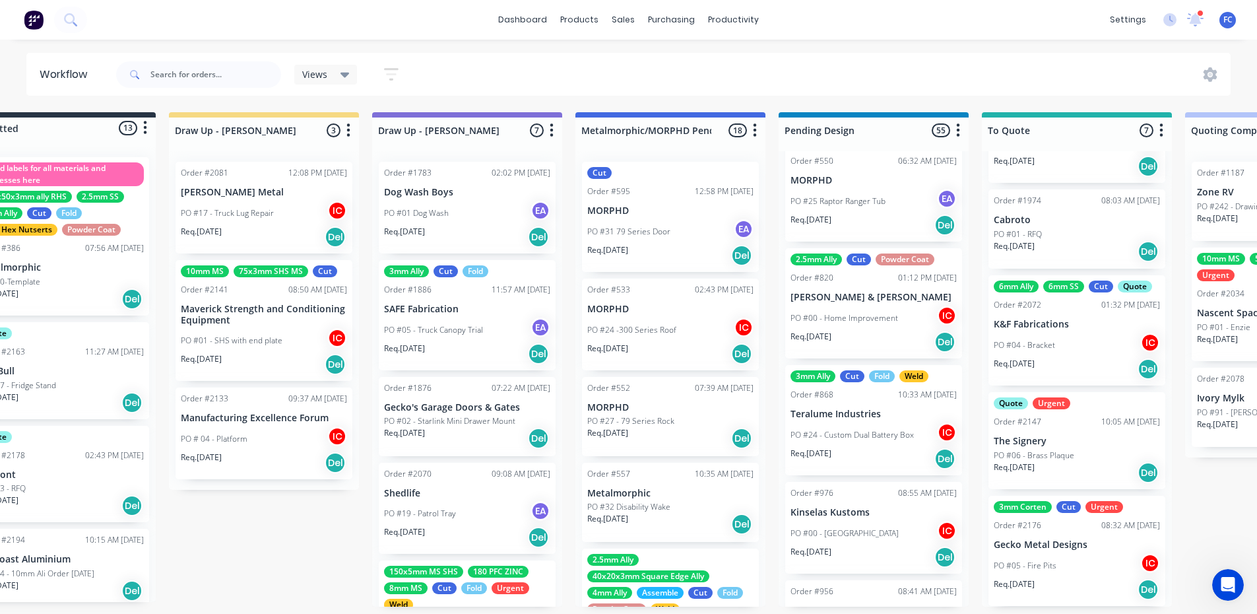
scroll to position [3, 0]
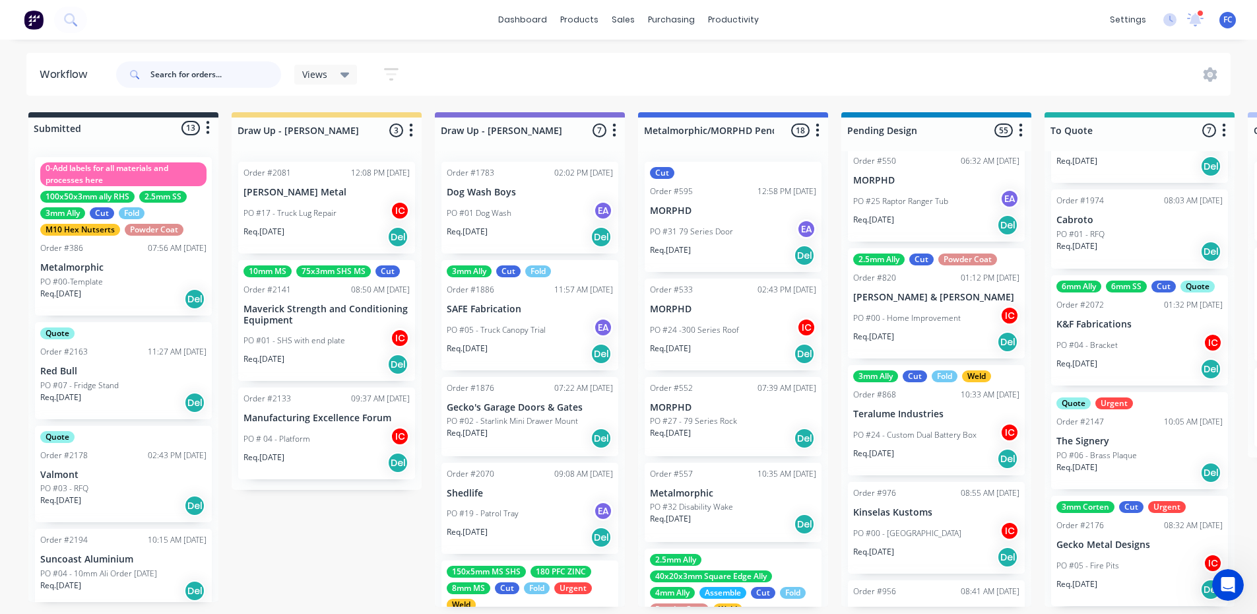
click at [220, 72] on input "text" at bounding box center [215, 74] width 131 height 26
type input "paulger"
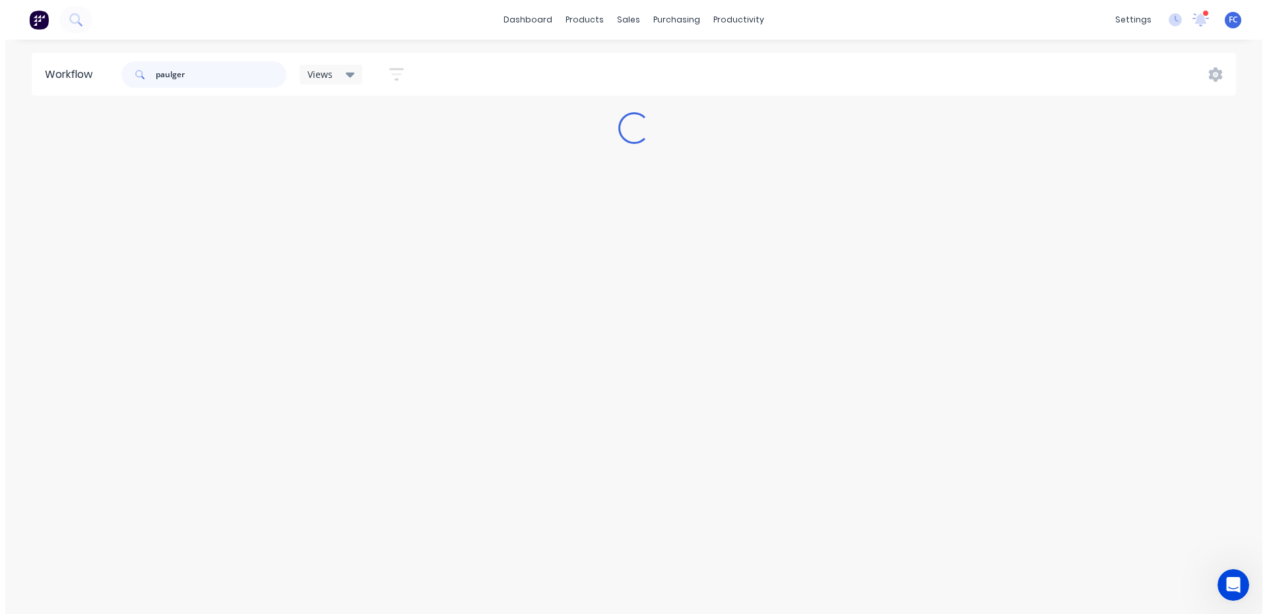
scroll to position [0, 0]
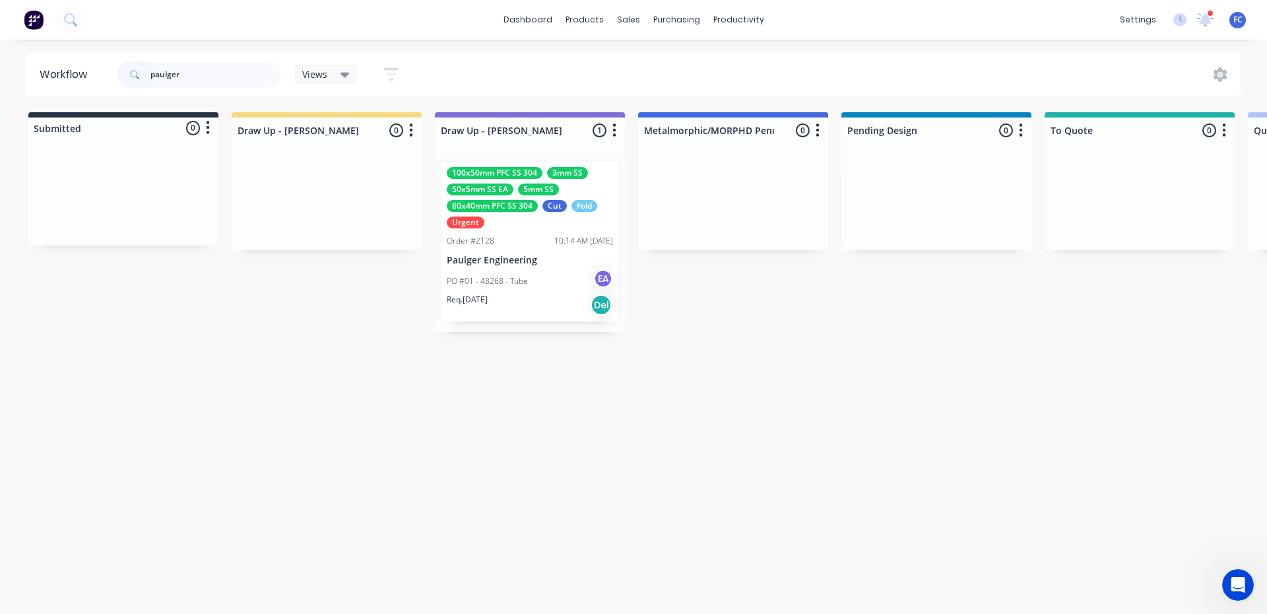
click at [507, 278] on p "PO #01 - 48268 - Tube" at bounding box center [487, 281] width 81 height 12
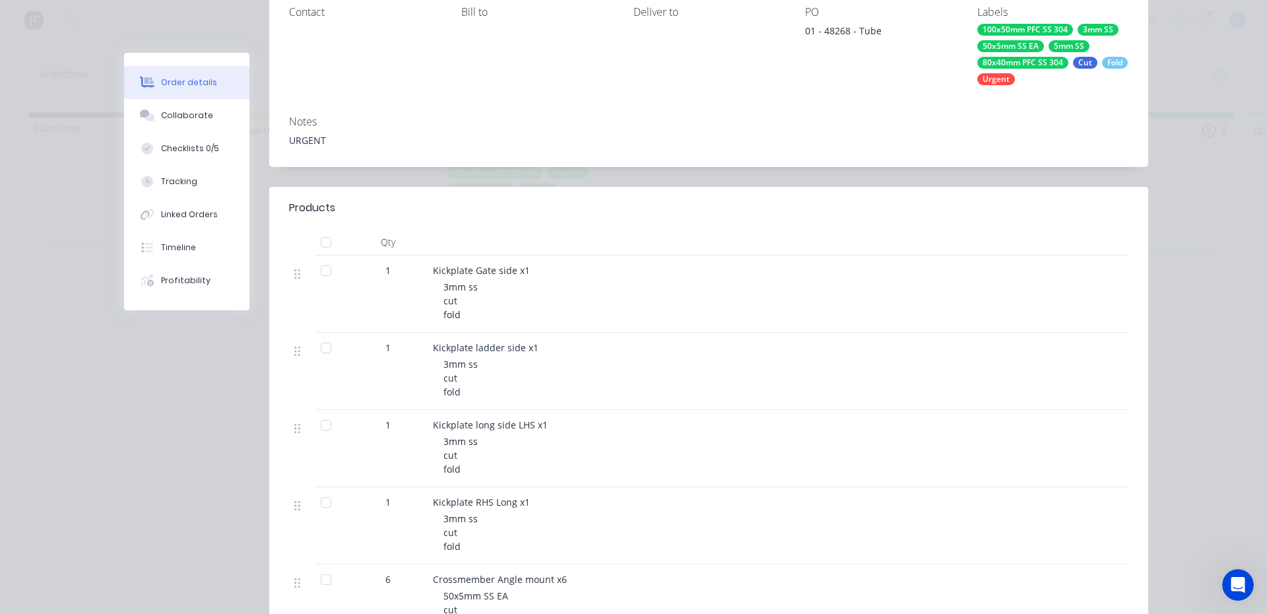
scroll to position [198, 0]
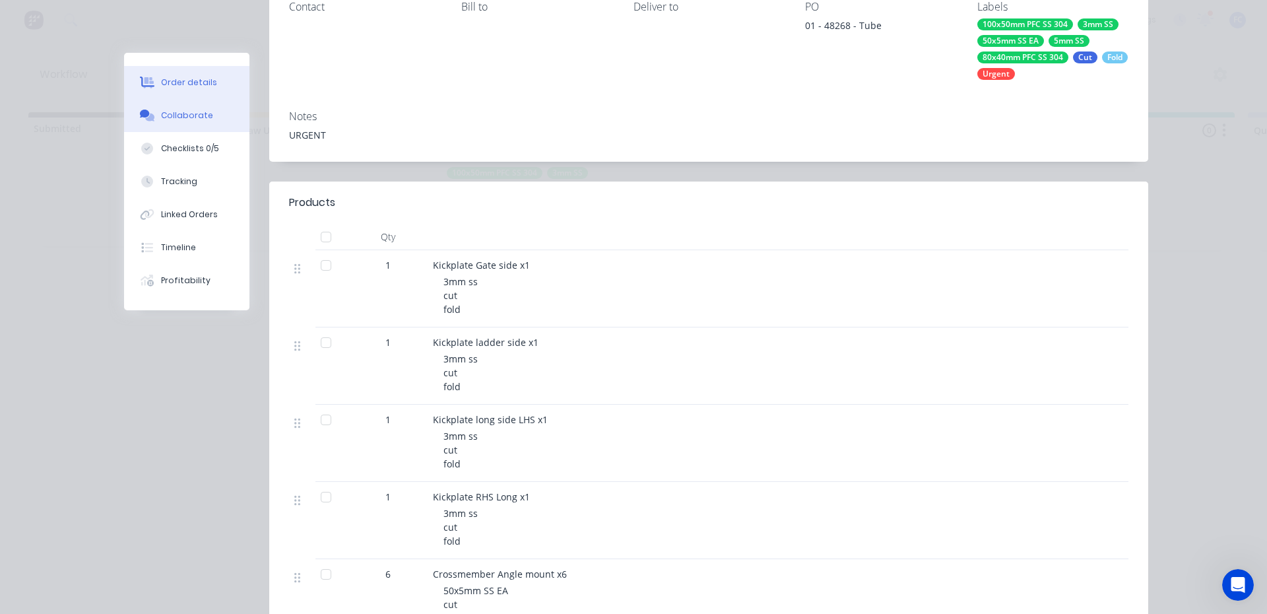
click at [205, 113] on button "Collaborate" at bounding box center [186, 115] width 125 height 33
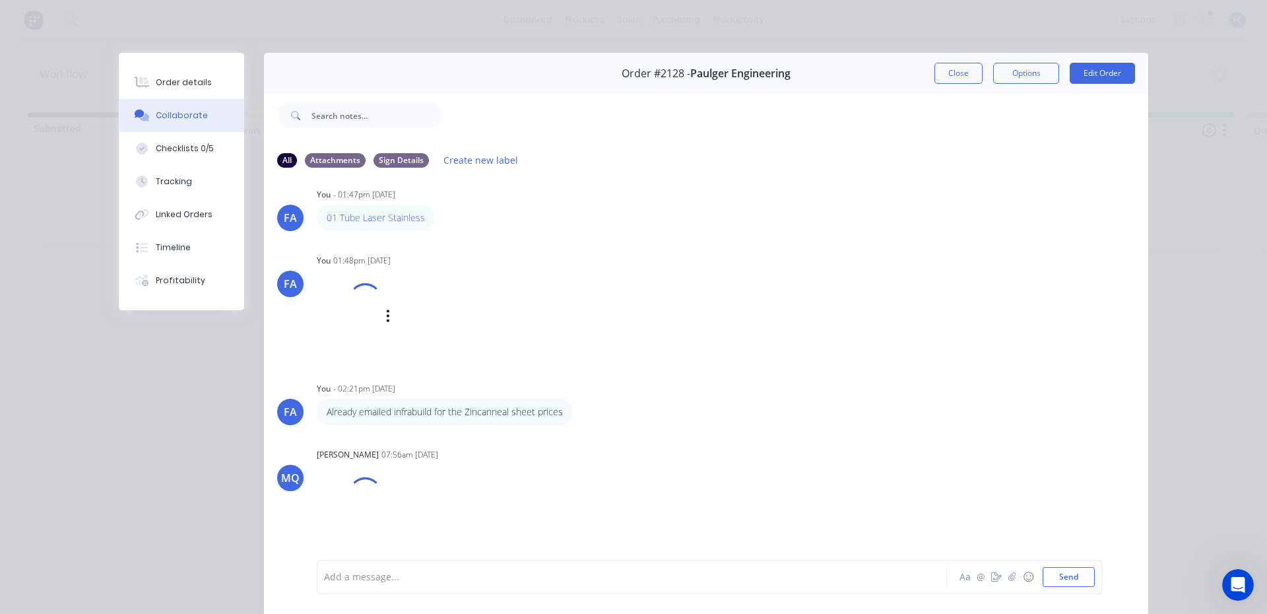
scroll to position [0, 0]
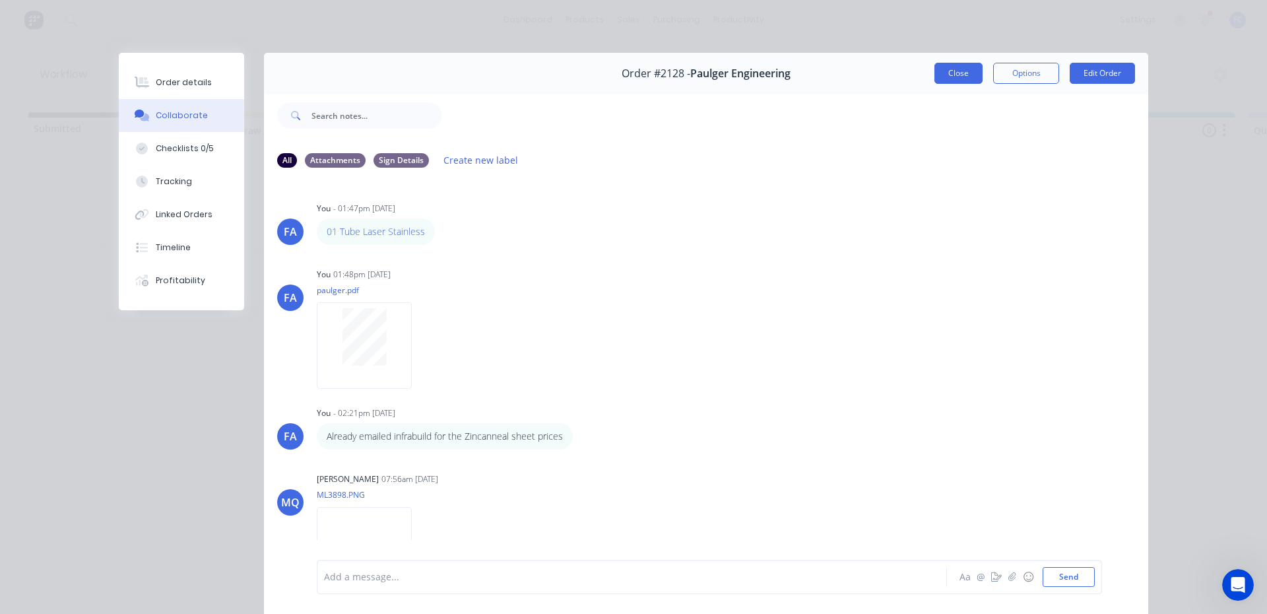
click at [940, 68] on button "Close" at bounding box center [958, 73] width 48 height 21
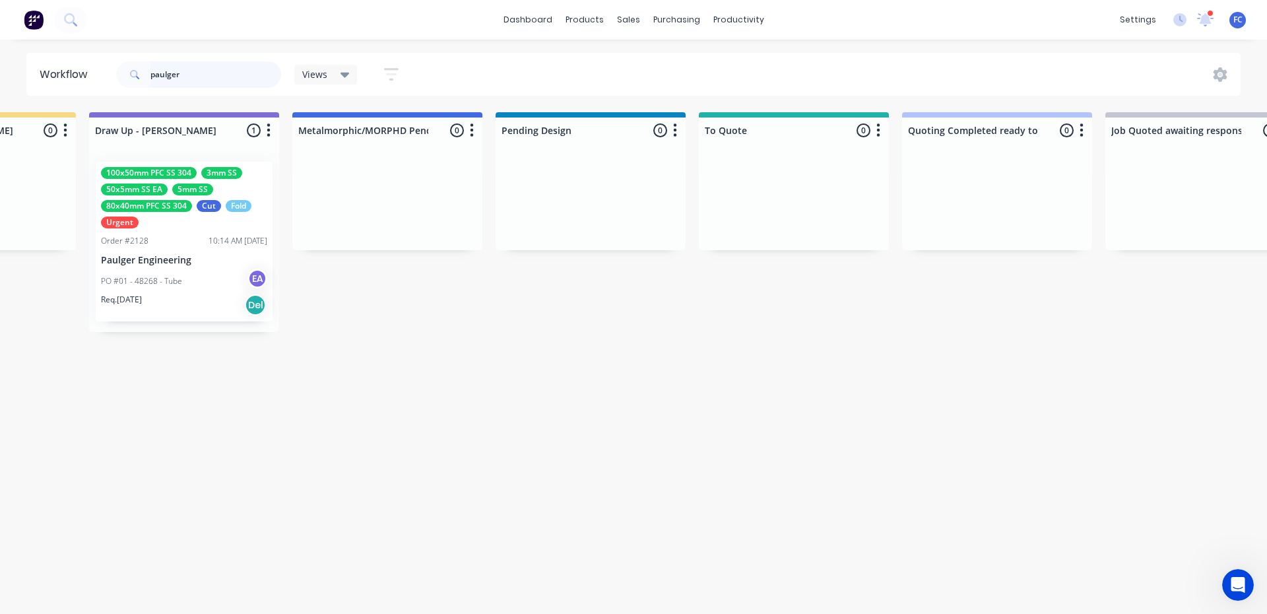
scroll to position [0, 366]
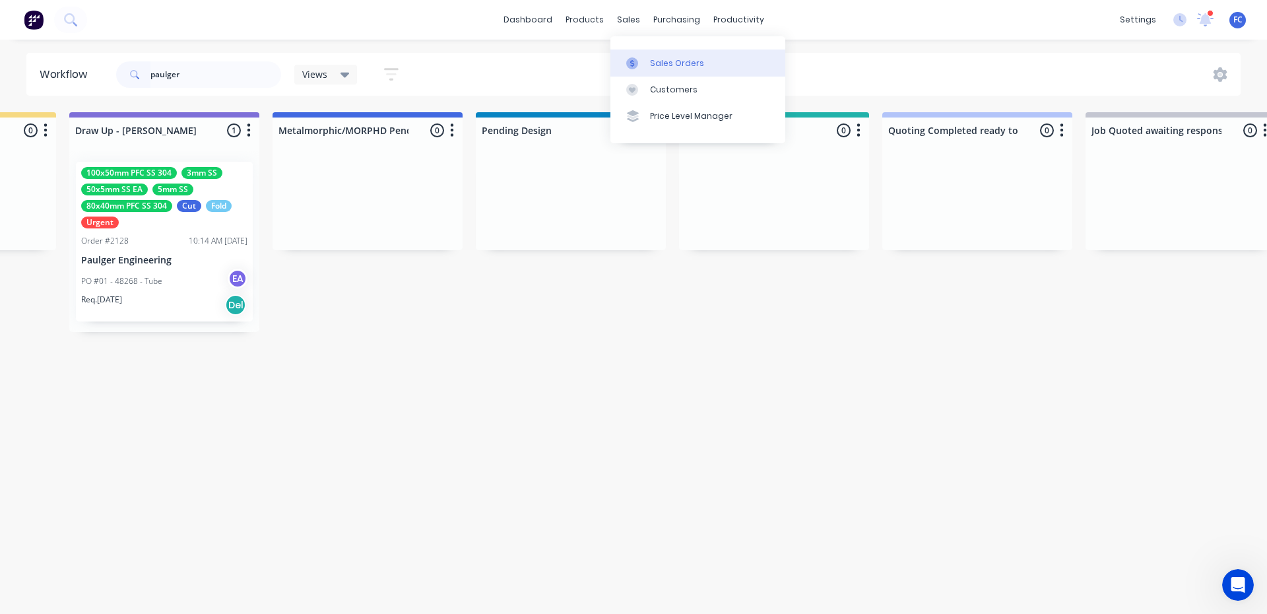
click at [662, 59] on div "Sales Orders" at bounding box center [677, 63] width 54 height 12
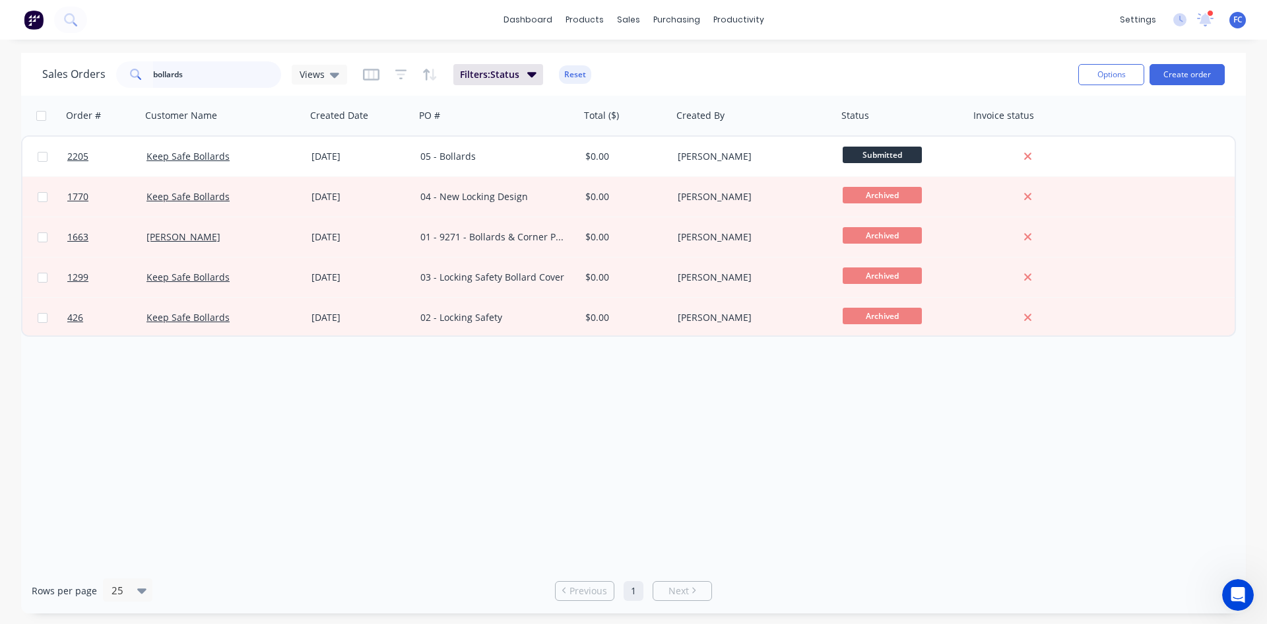
click at [56, 71] on div "Sales Orders bollards Views" at bounding box center [194, 74] width 305 height 26
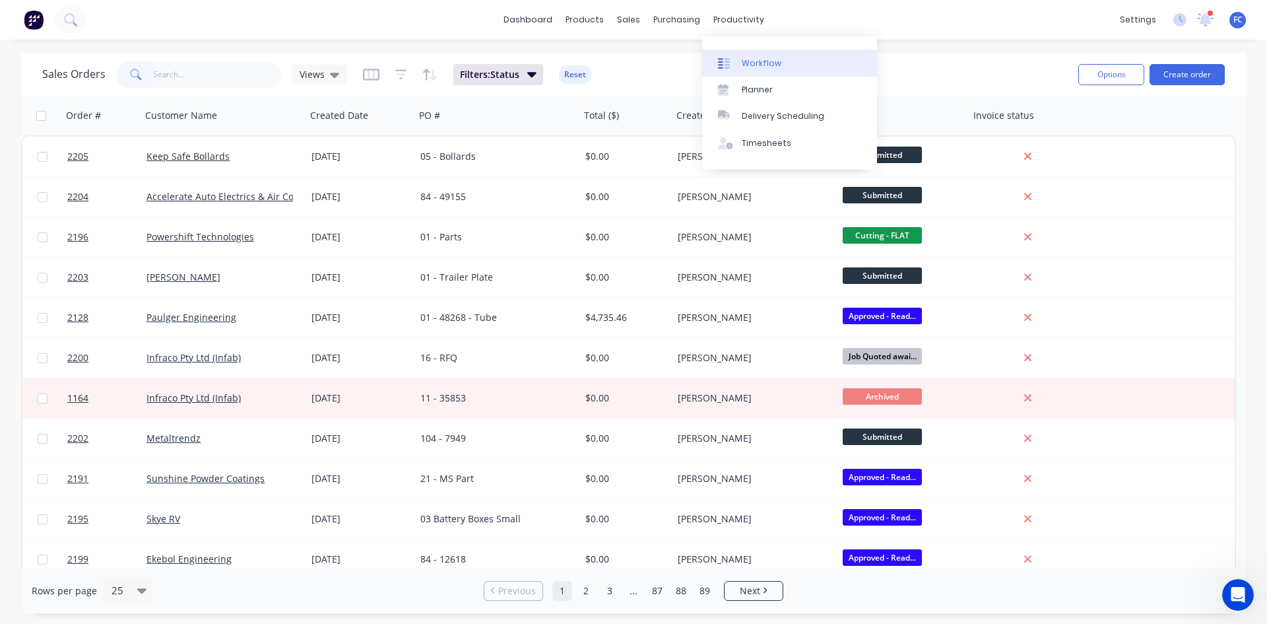
click at [763, 63] on div "Workflow" at bounding box center [762, 63] width 40 height 12
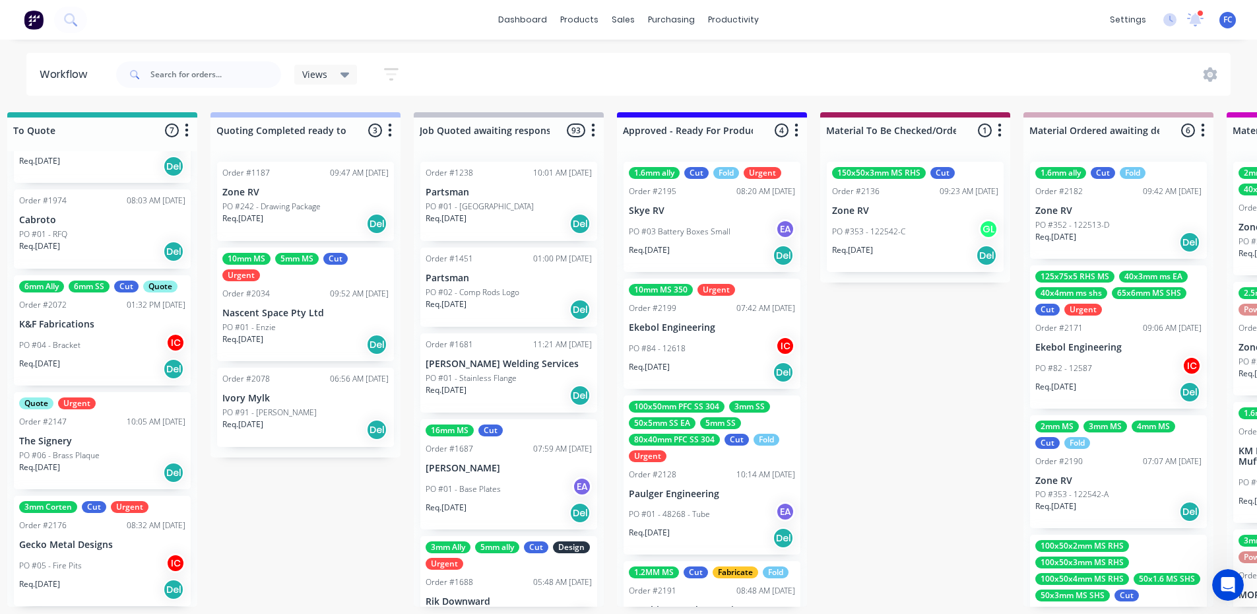
scroll to position [0, 1037]
click at [647, 205] on p "Skye RV" at bounding box center [712, 210] width 166 height 11
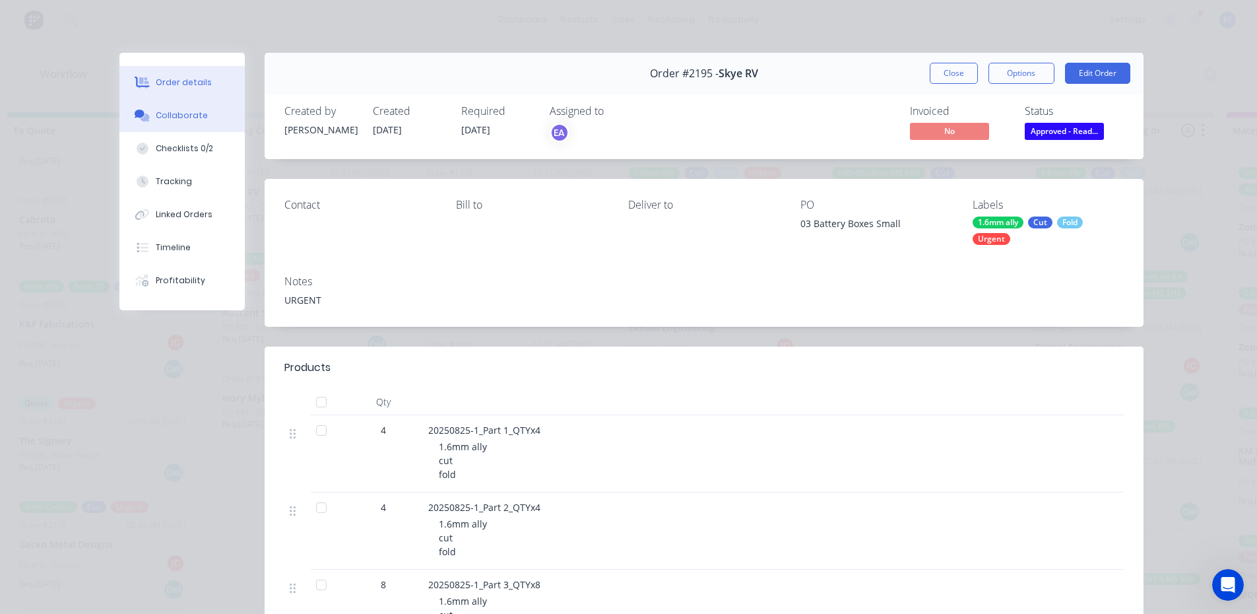
click at [176, 117] on div "Collaborate" at bounding box center [182, 116] width 52 height 12
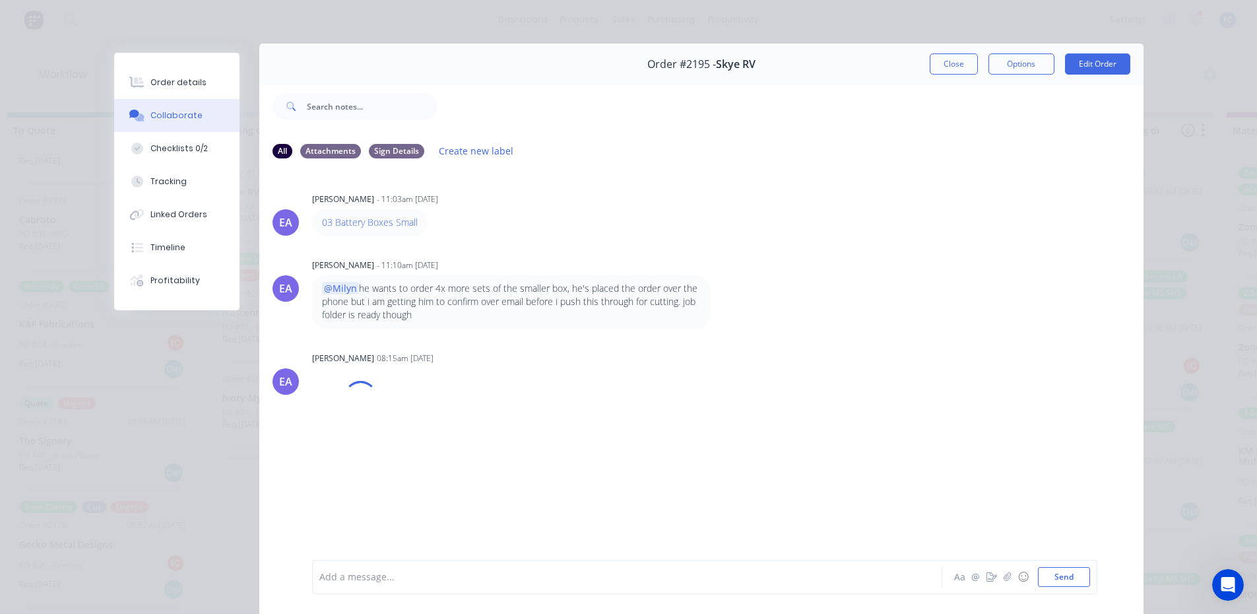
scroll to position [0, 0]
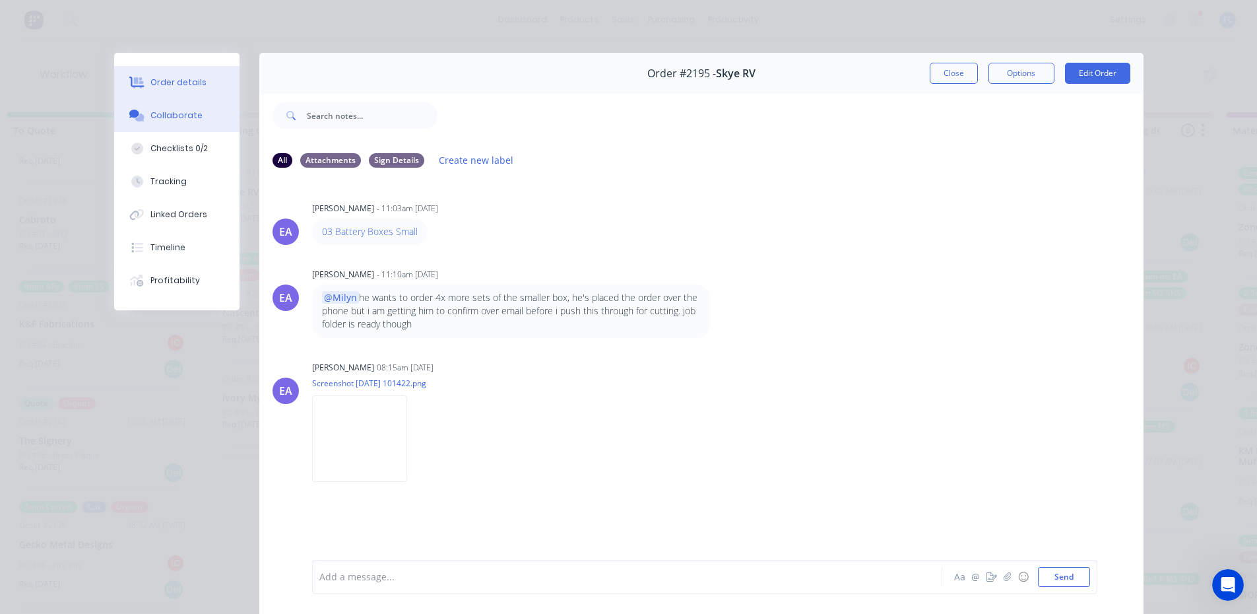
click at [184, 79] on div "Order details" at bounding box center [178, 83] width 56 height 12
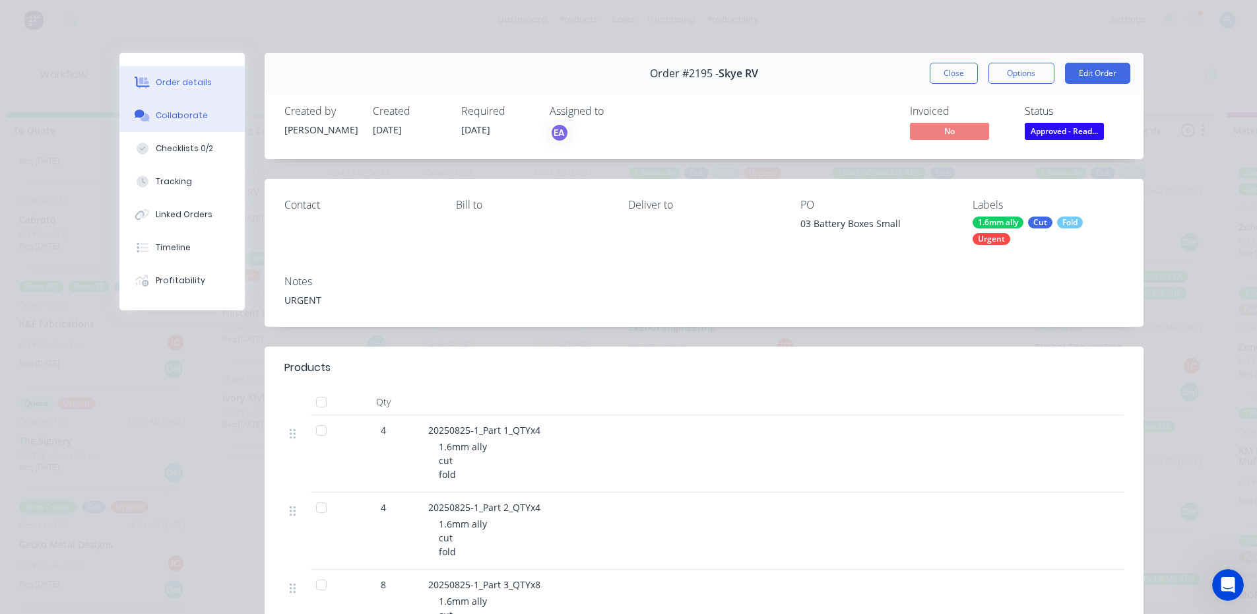
click at [177, 118] on div "Collaborate" at bounding box center [182, 116] width 52 height 12
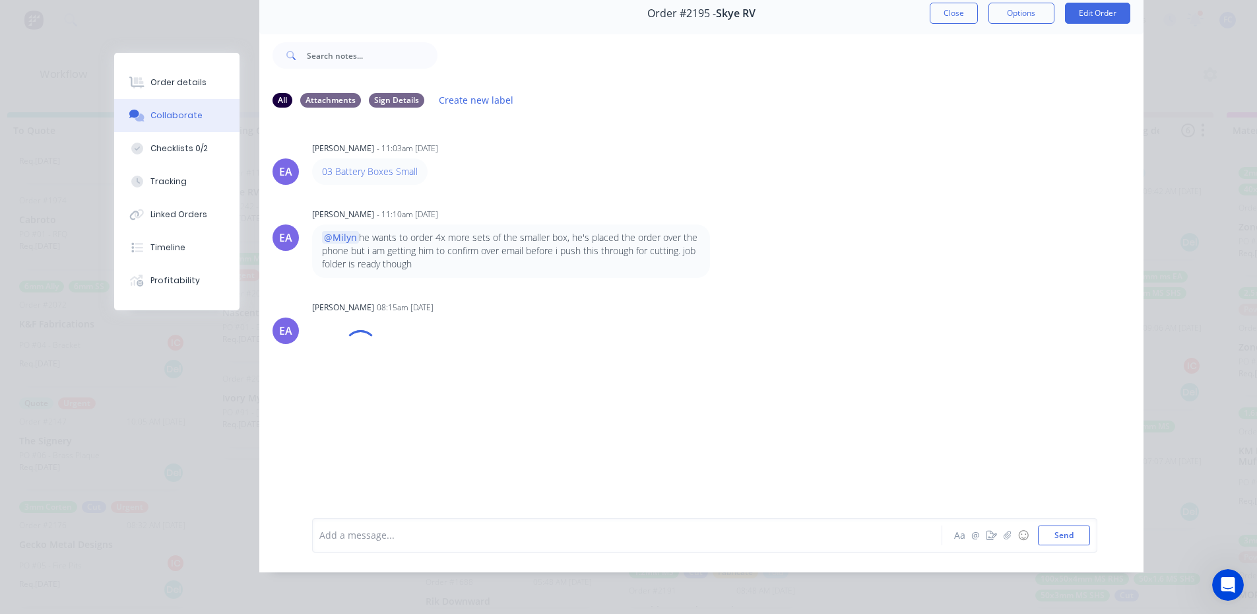
scroll to position [66, 0]
drag, startPoint x: 494, startPoint y: 234, endPoint x: 575, endPoint y: 253, distance: 84.0
click at [581, 253] on p "@[PERSON_NAME] he wants to order 4x more sets of the smaller box, he's placed t…" at bounding box center [511, 251] width 378 height 40
click at [463, 254] on p "@[PERSON_NAME] he wants to order 4x more sets of the smaller box, he's placed t…" at bounding box center [511, 251] width 378 height 40
drag, startPoint x: 414, startPoint y: 250, endPoint x: 425, endPoint y: 230, distance: 22.8
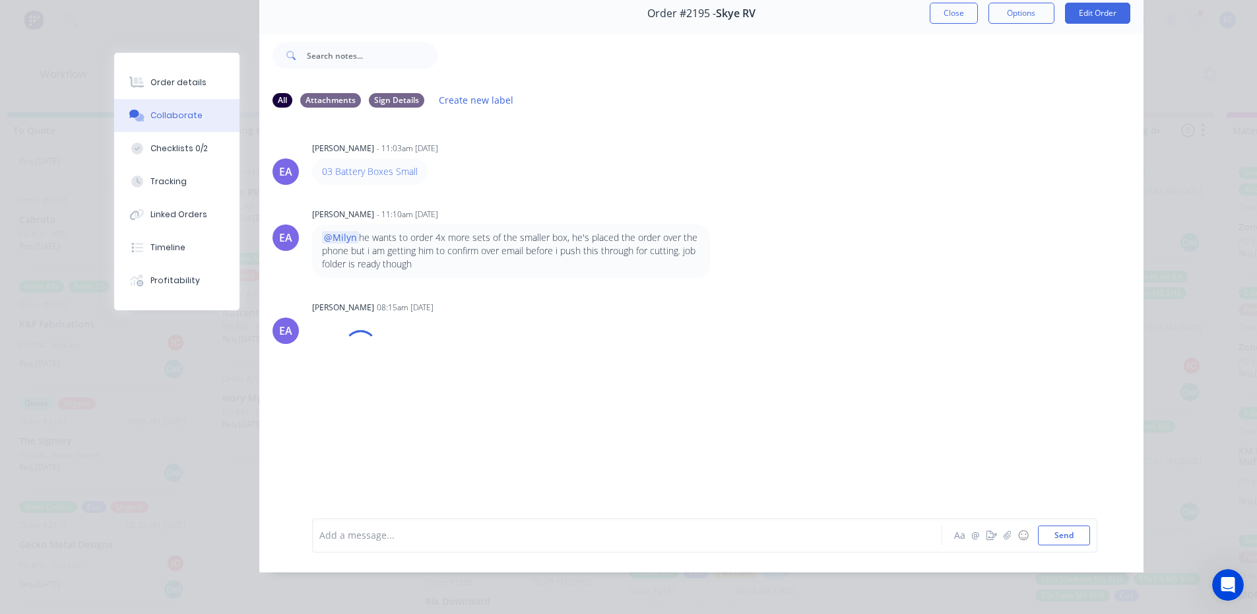
click at [421, 231] on p "@[PERSON_NAME] he wants to order 4x more sets of the smaller box, he's placed t…" at bounding box center [511, 251] width 378 height 40
click at [442, 249] on p "@[PERSON_NAME] he wants to order 4x more sets of the smaller box, he's placed t…" at bounding box center [511, 251] width 378 height 40
click at [373, 397] on img at bounding box center [359, 378] width 95 height 86
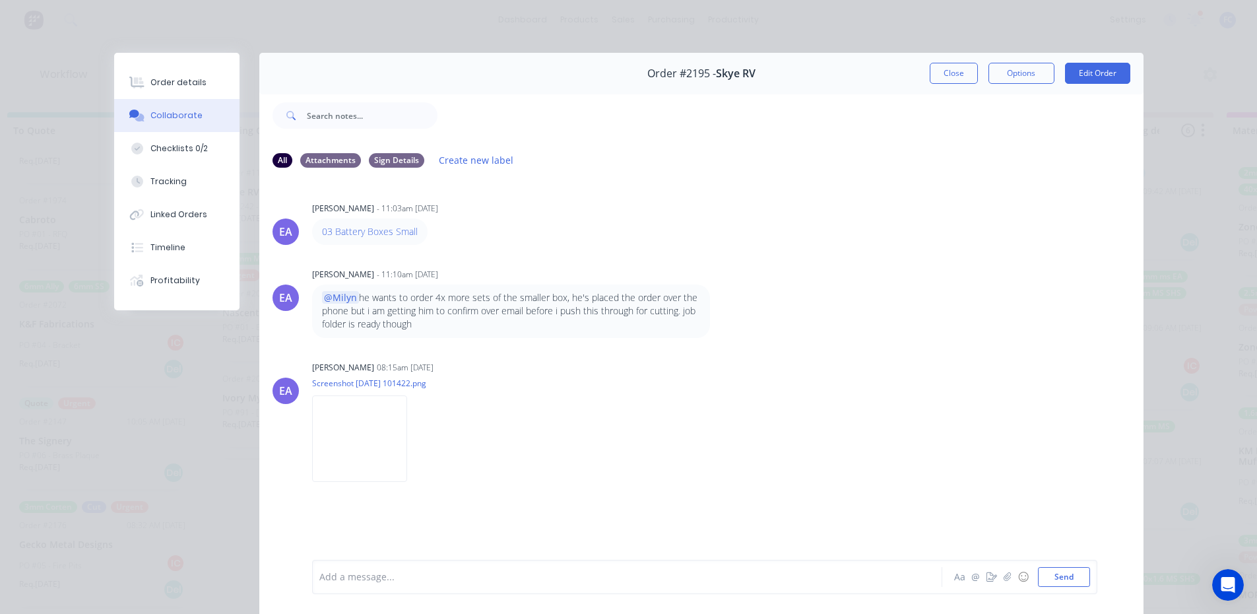
scroll to position [0, 1037]
click at [946, 78] on button "Close" at bounding box center [954, 73] width 48 height 21
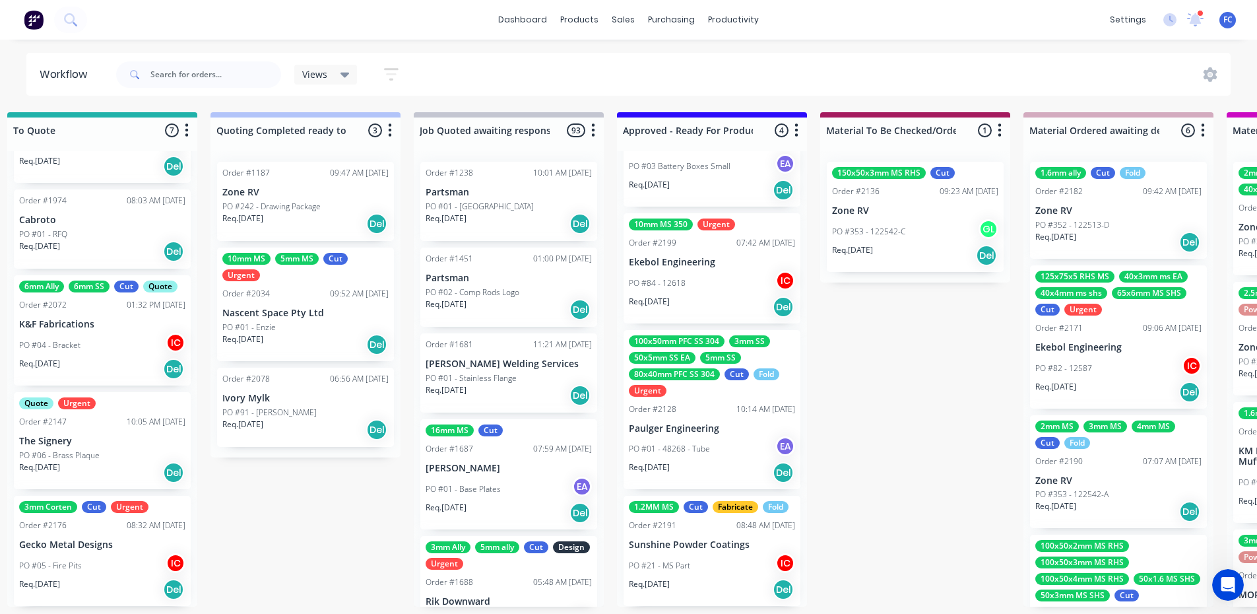
scroll to position [3, 1037]
click at [735, 394] on div "100x50mm PFC SS 304 3mm SS 50x5mm SS EA 5mm SS 80x40mm PFC SS 304 Cut Fold Urge…" at bounding box center [712, 410] width 177 height 160
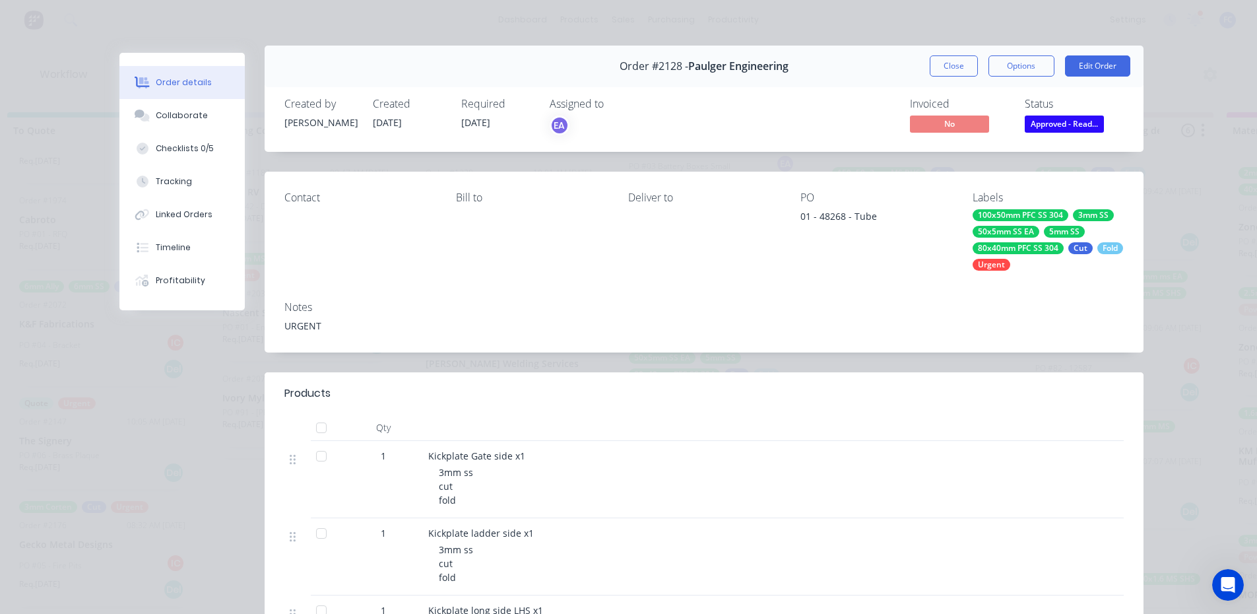
scroll to position [0, 0]
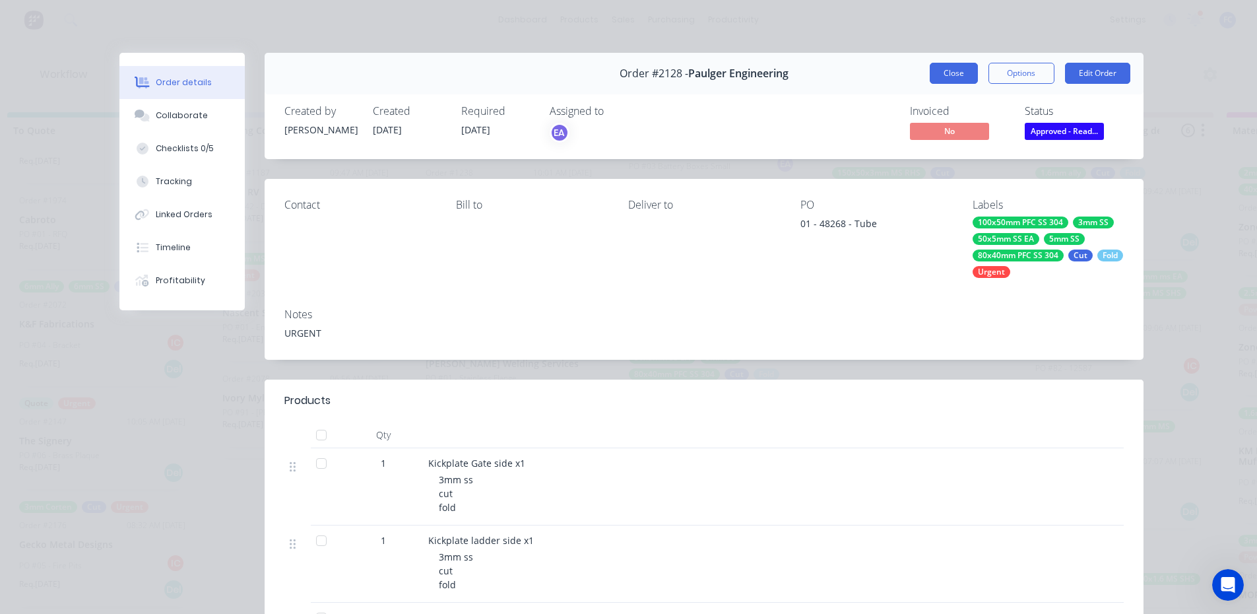
click at [947, 66] on button "Close" at bounding box center [954, 73] width 48 height 21
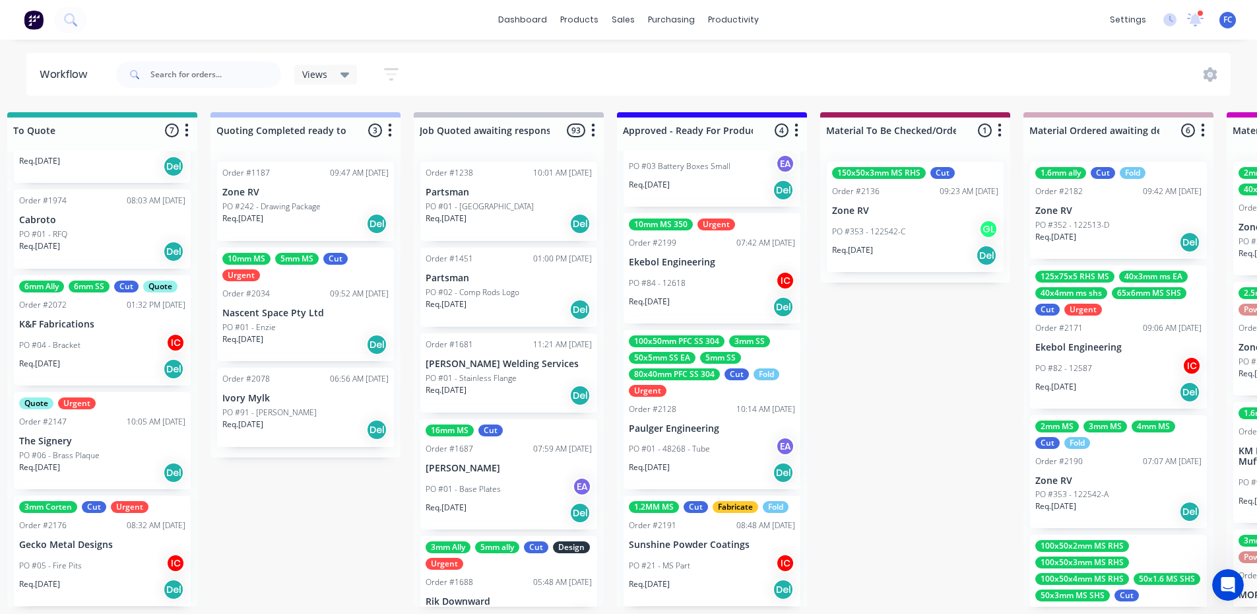
scroll to position [3, 1037]
click at [693, 549] on div "1.2MM MS Cut Fabricate Fold Order #2191 08:48 AM [DATE] Sunshine Powder Coating…" at bounding box center [712, 551] width 177 height 110
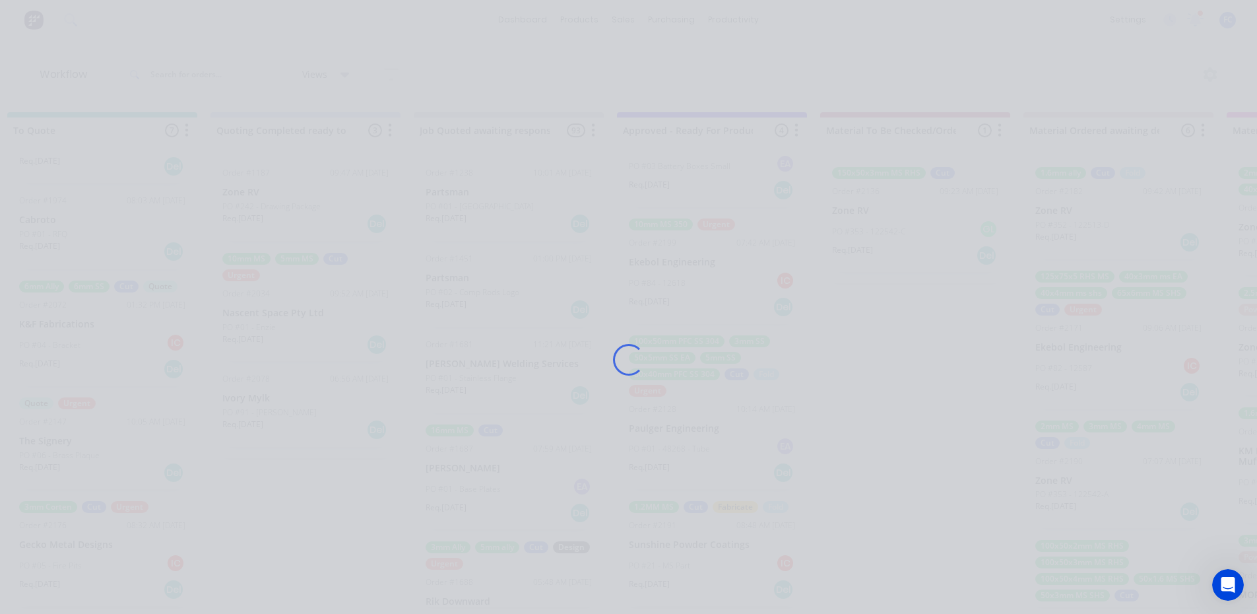
scroll to position [0, 1037]
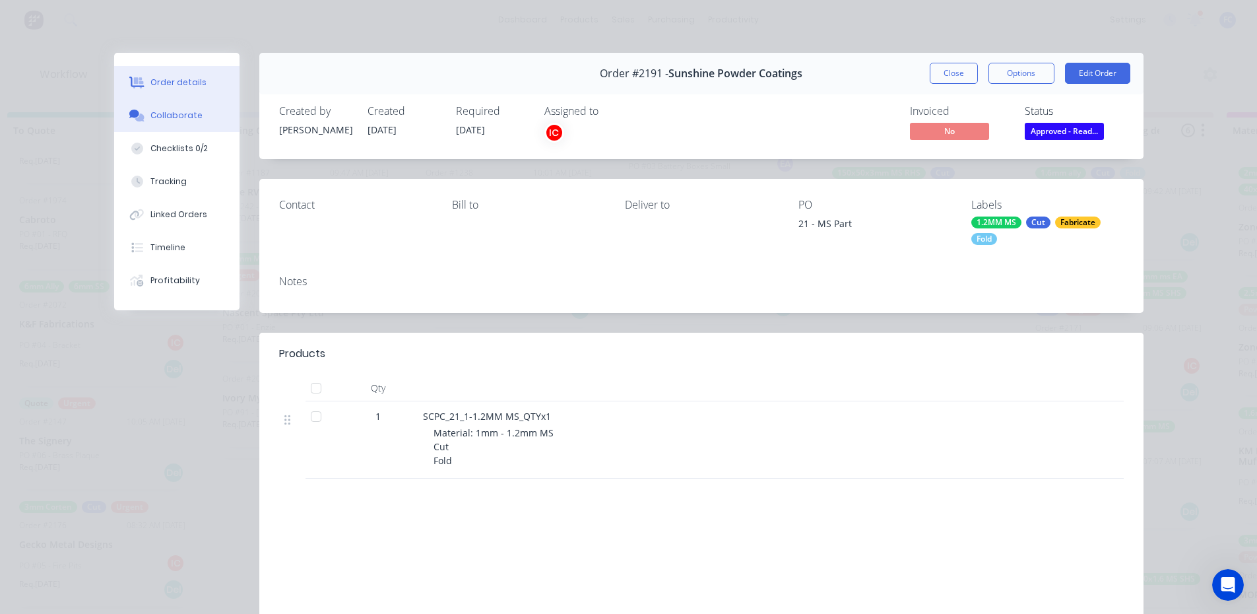
click at [166, 111] on div "Collaborate" at bounding box center [176, 116] width 52 height 12
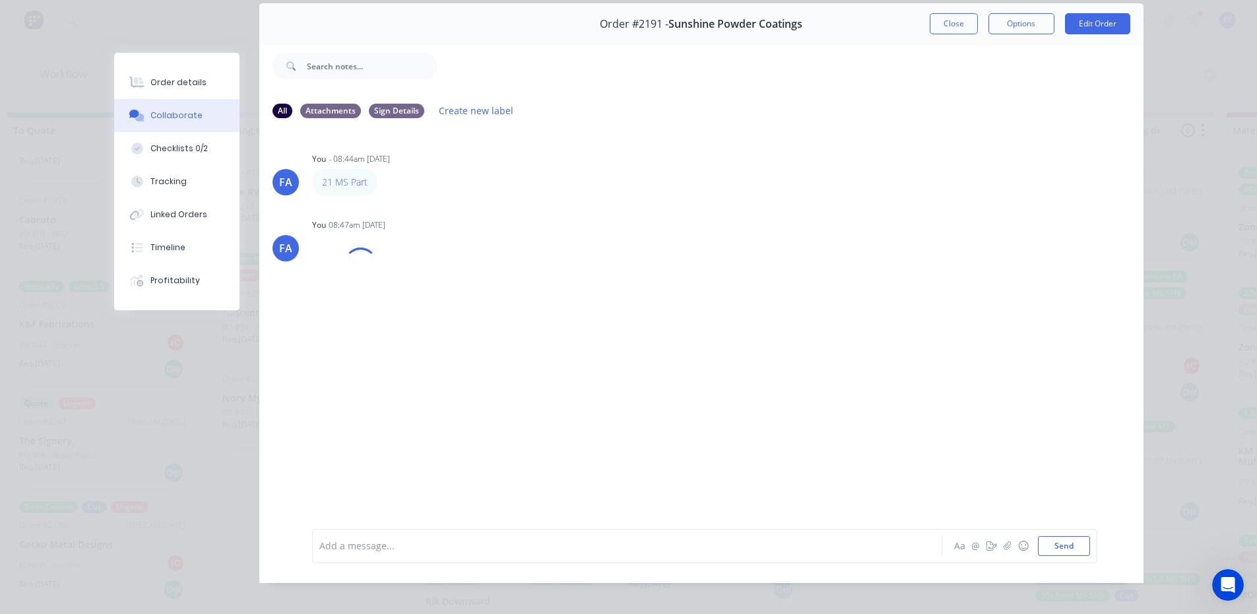
scroll to position [0, 0]
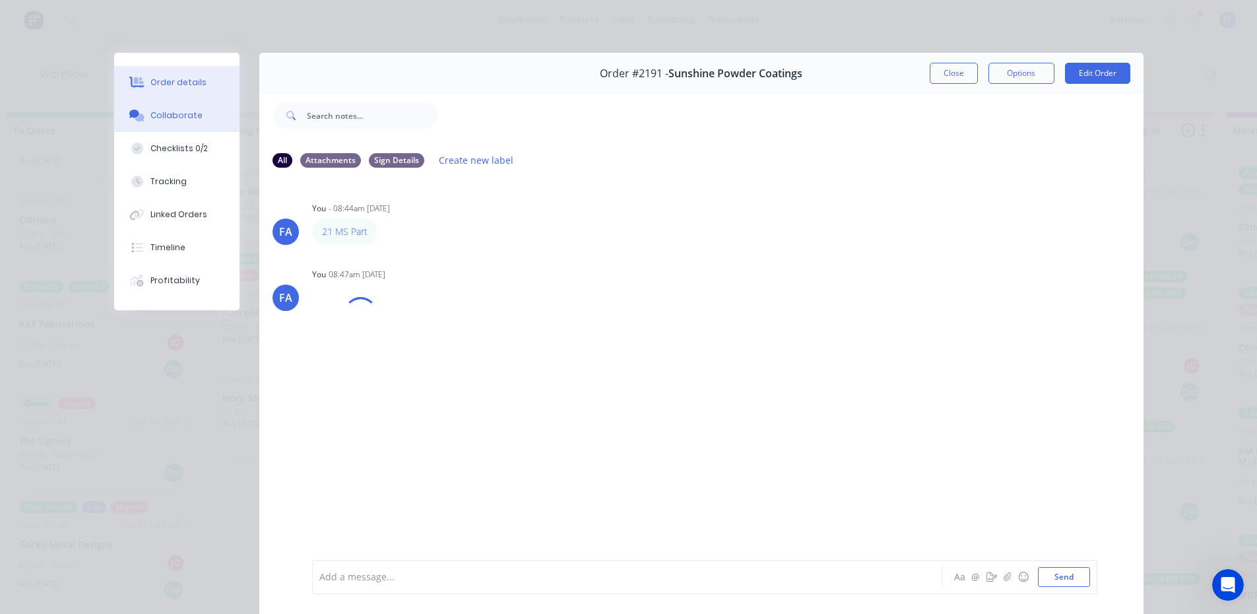
click at [179, 86] on div "Order details" at bounding box center [178, 83] width 56 height 12
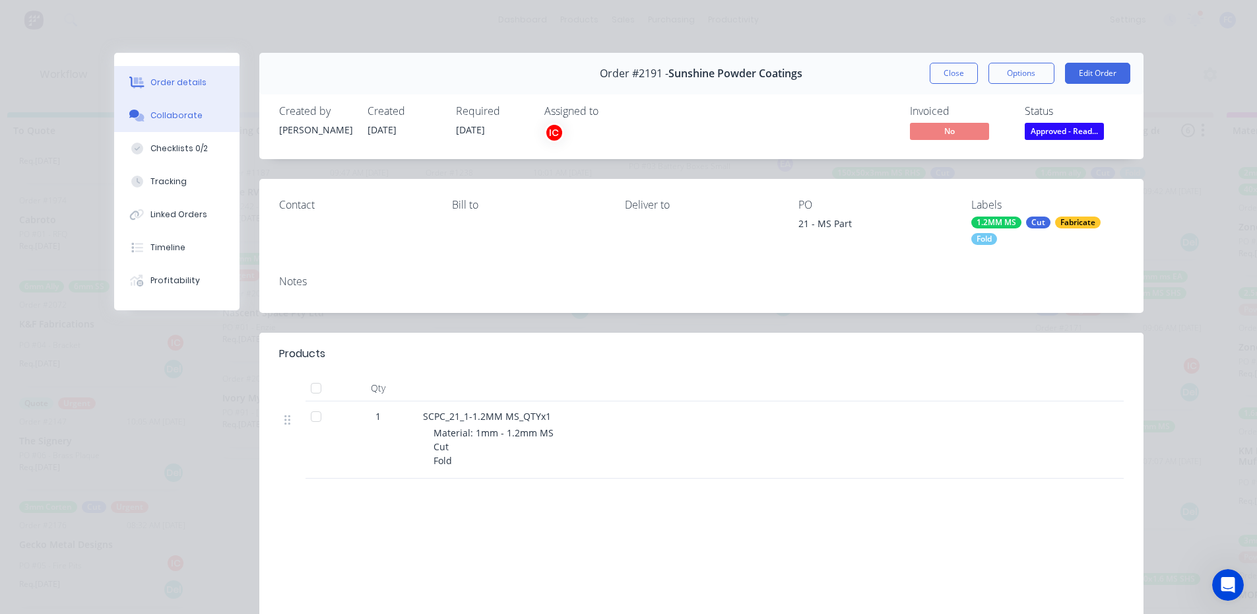
click at [183, 113] on div "Collaborate" at bounding box center [176, 116] width 52 height 12
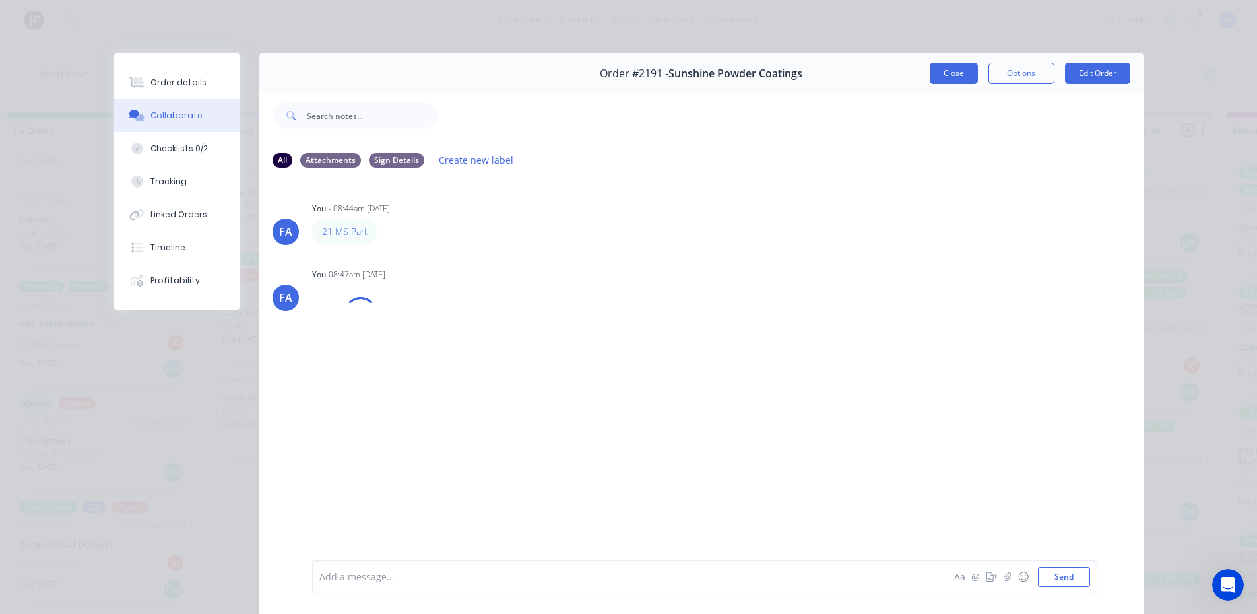
click at [938, 75] on button "Close" at bounding box center [954, 73] width 48 height 21
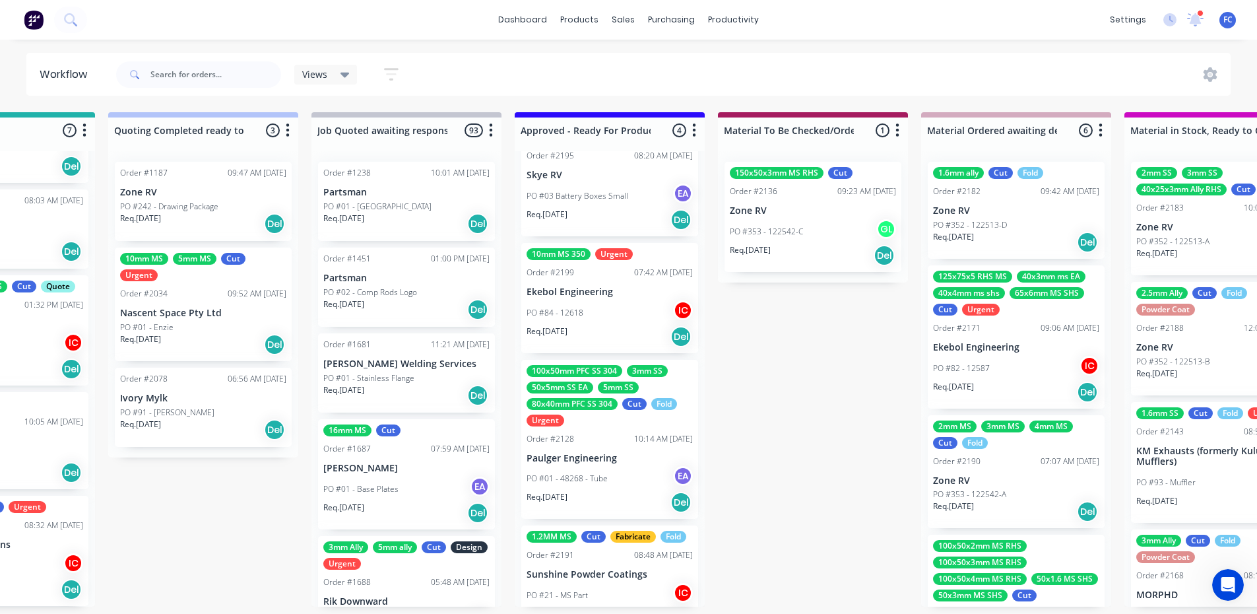
scroll to position [65, 0]
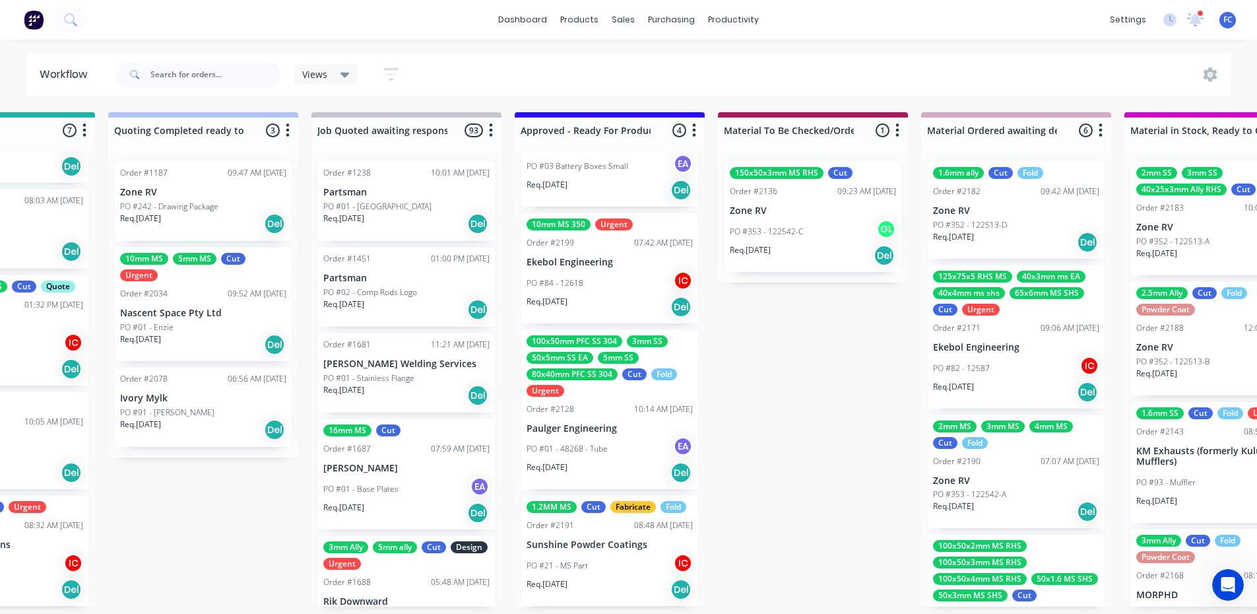
click at [619, 343] on div "100x50mm PFC SS 304 3mm SS 50x5mm SS EA 5mm SS 80x40mm PFC SS 304 Cut Fold Urge…" at bounding box center [610, 365] width 166 height 61
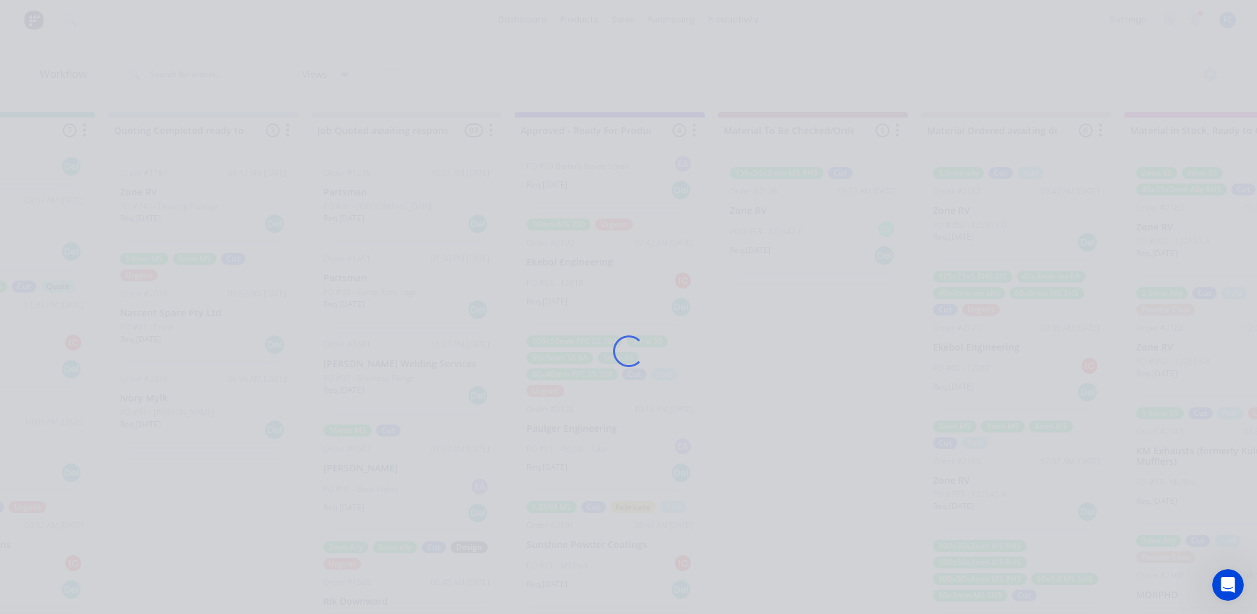
scroll to position [0, 0]
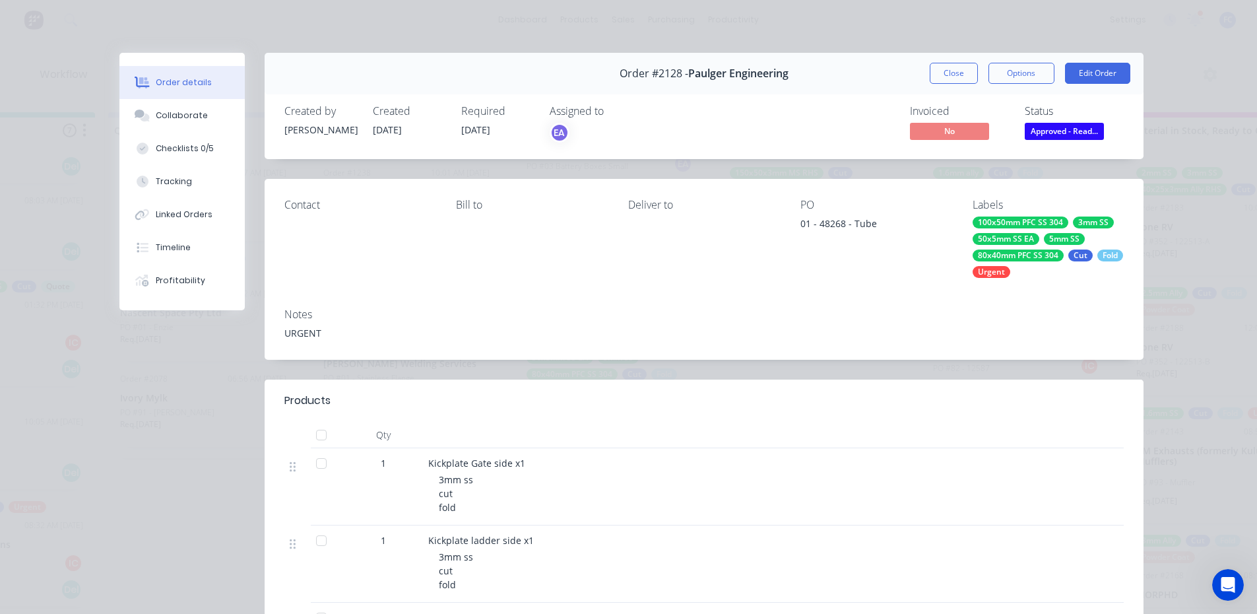
click at [938, 59] on div "Order #2128 - Paulger Engineering Close Options Edit Order" at bounding box center [704, 74] width 879 height 42
click at [944, 80] on button "Close" at bounding box center [954, 73] width 48 height 21
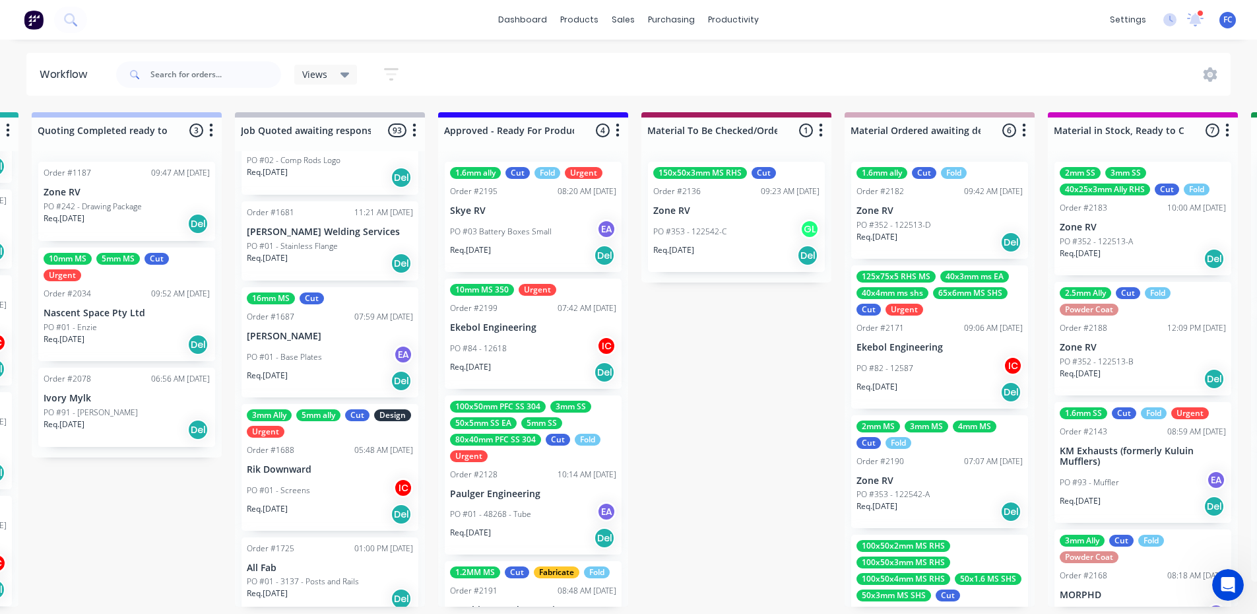
scroll to position [0, 1216]
click at [491, 342] on p "PO #84 - 12618" at bounding box center [478, 348] width 57 height 12
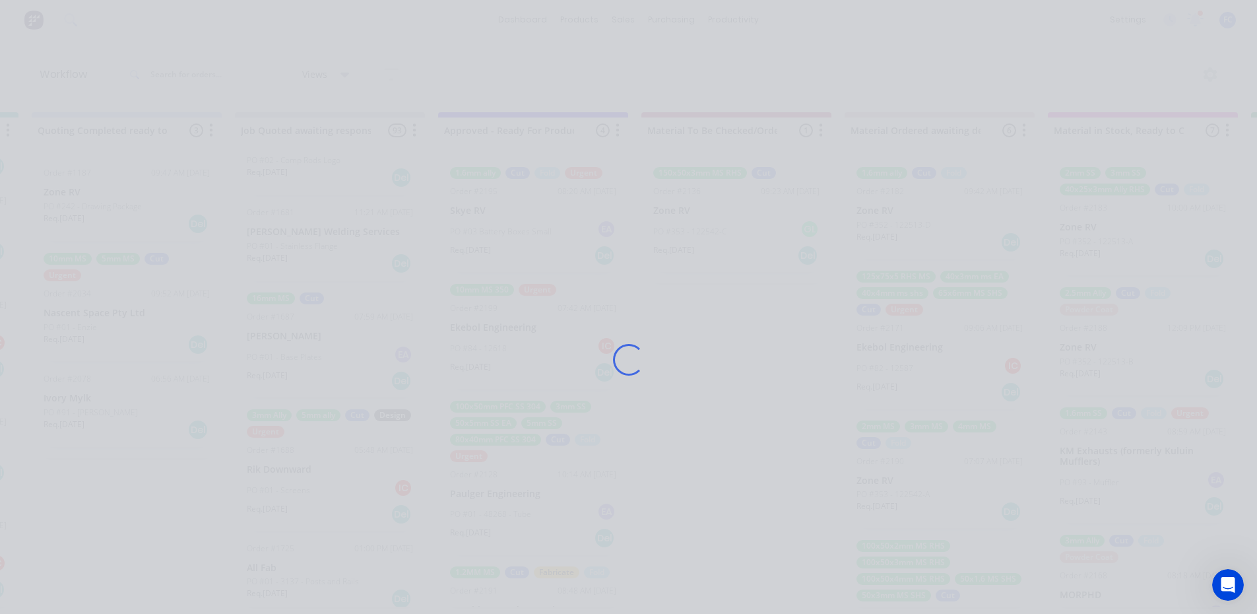
drag, startPoint x: 191, startPoint y: 93, endPoint x: 115, endPoint y: 42, distance: 91.7
click at [189, 93] on div "Loading..." at bounding box center [629, 360] width 1056 height 614
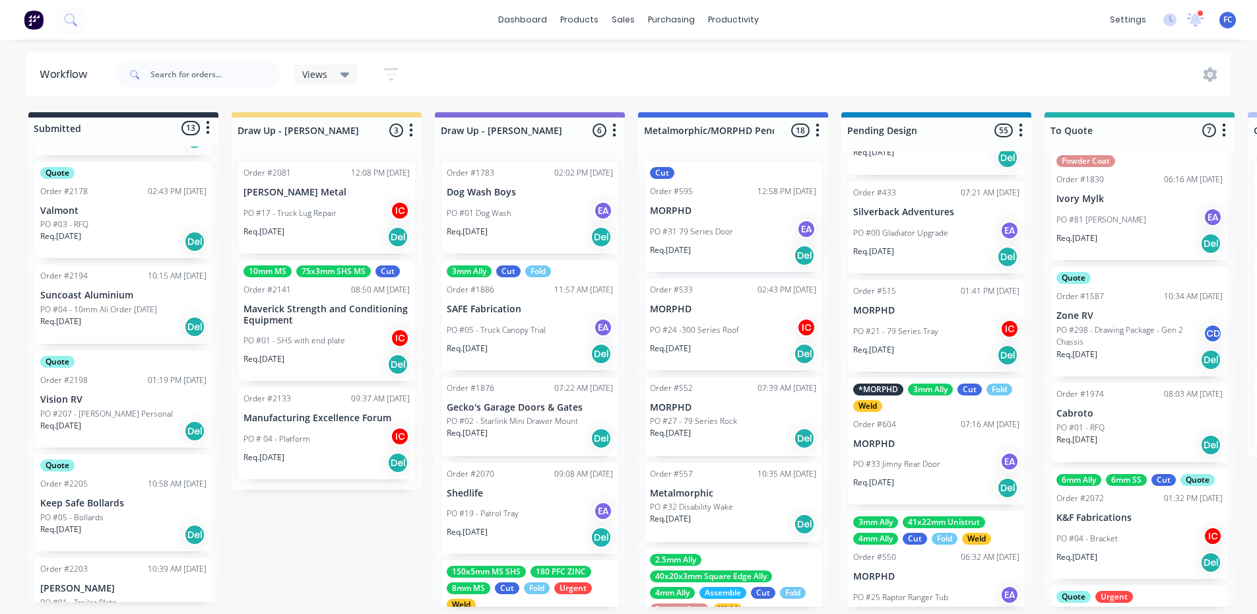
click at [1206, 7] on div "dashboard products sales purchasing productivity dashboard products Product Cat…" at bounding box center [628, 20] width 1257 height 40
click at [1196, 22] on icon at bounding box center [1196, 18] width 12 height 11
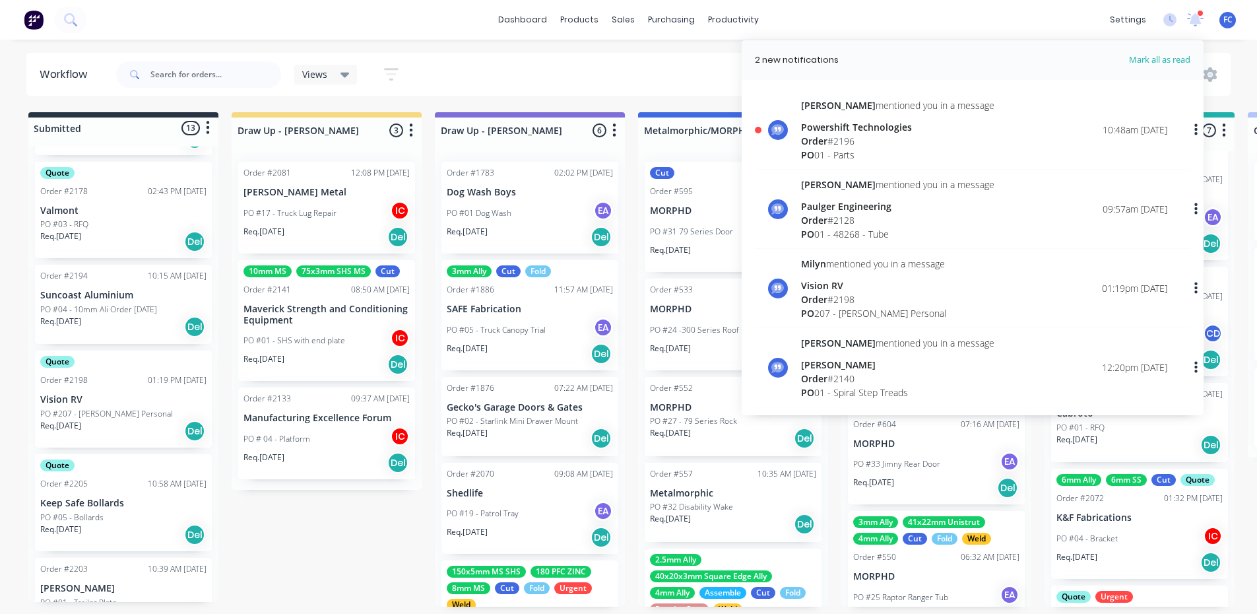
click at [864, 135] on div "Order # 2196" at bounding box center [897, 141] width 193 height 14
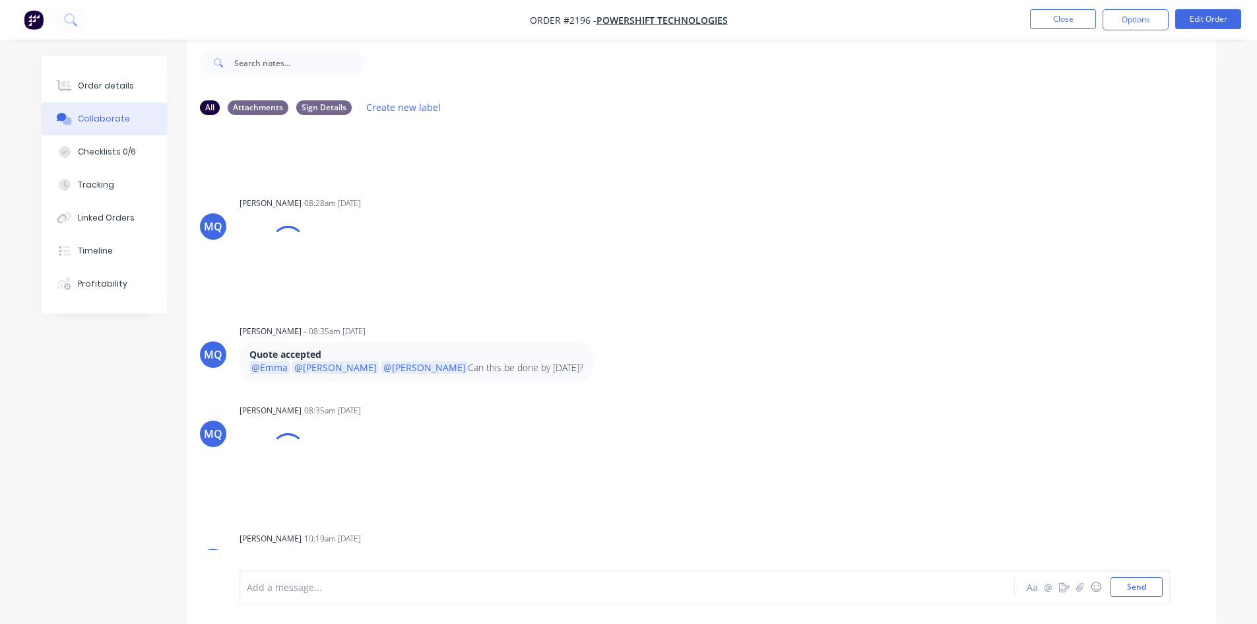
scroll to position [122, 0]
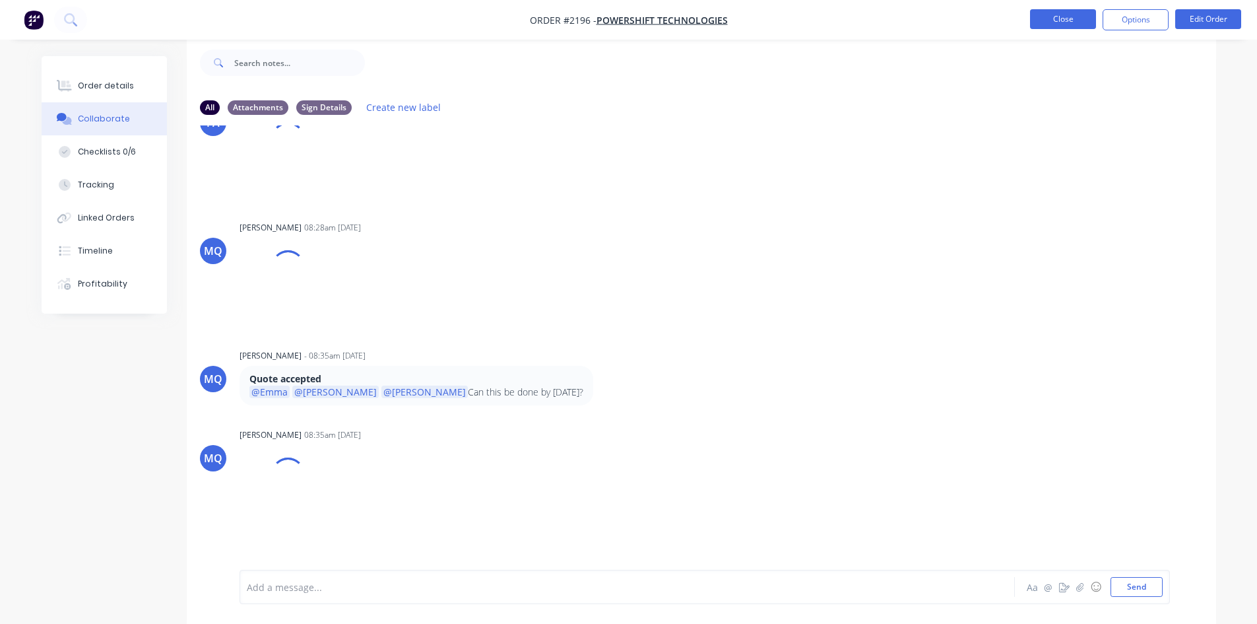
click at [1045, 21] on button "Close" at bounding box center [1063, 19] width 66 height 20
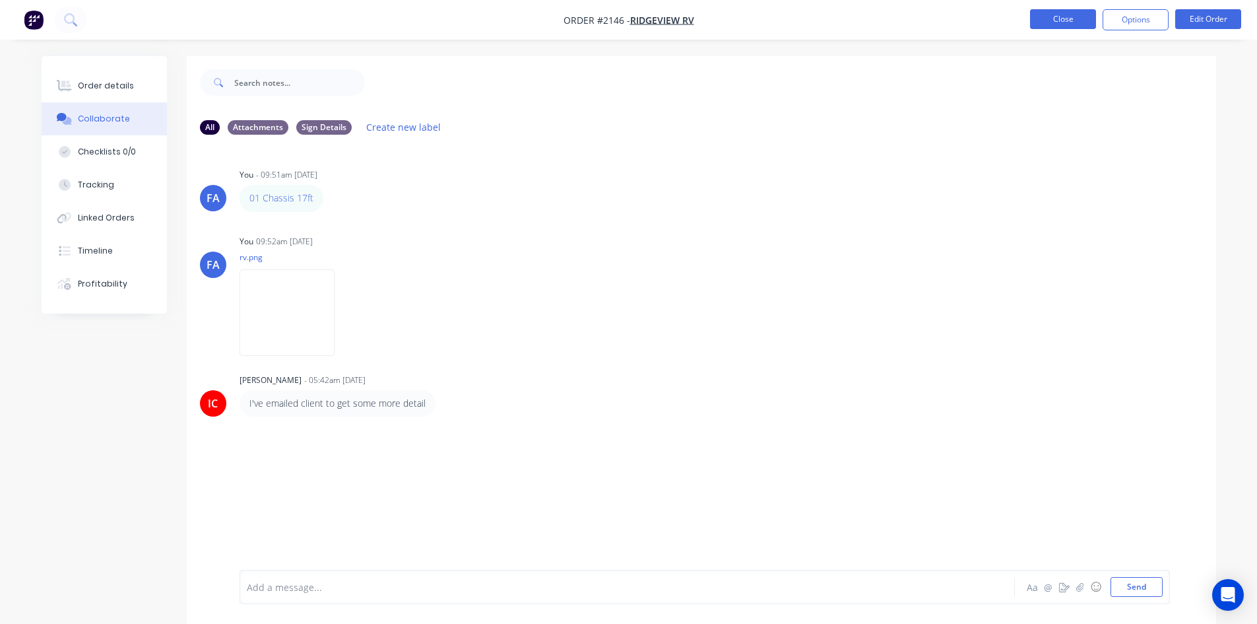
click at [1045, 15] on button "Close" at bounding box center [1063, 19] width 66 height 20
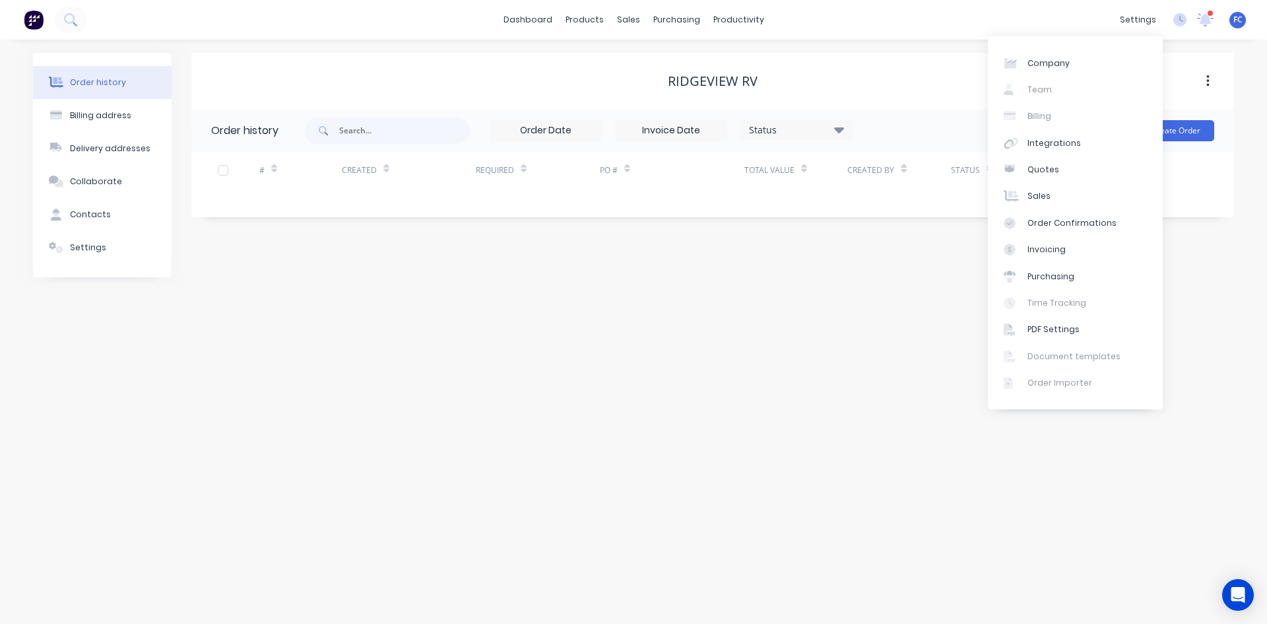
click at [1208, 19] on icon at bounding box center [1206, 18] width 12 height 11
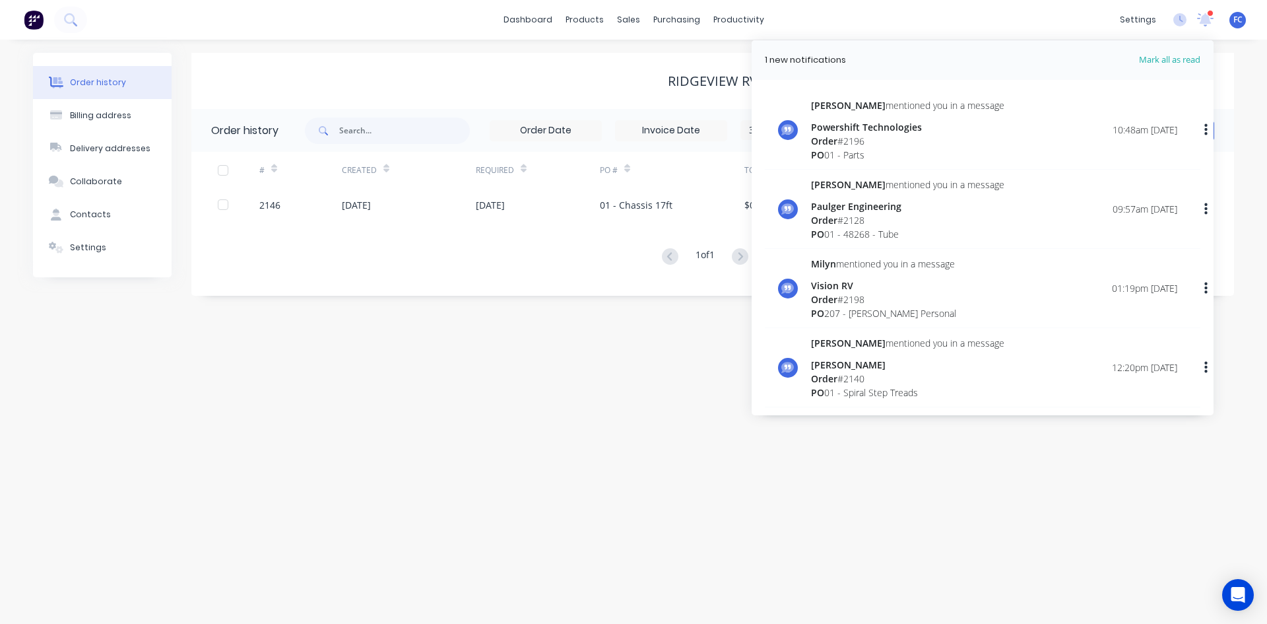
click at [852, 112] on div "[PERSON_NAME] mentioned you in a message" at bounding box center [907, 105] width 193 height 14
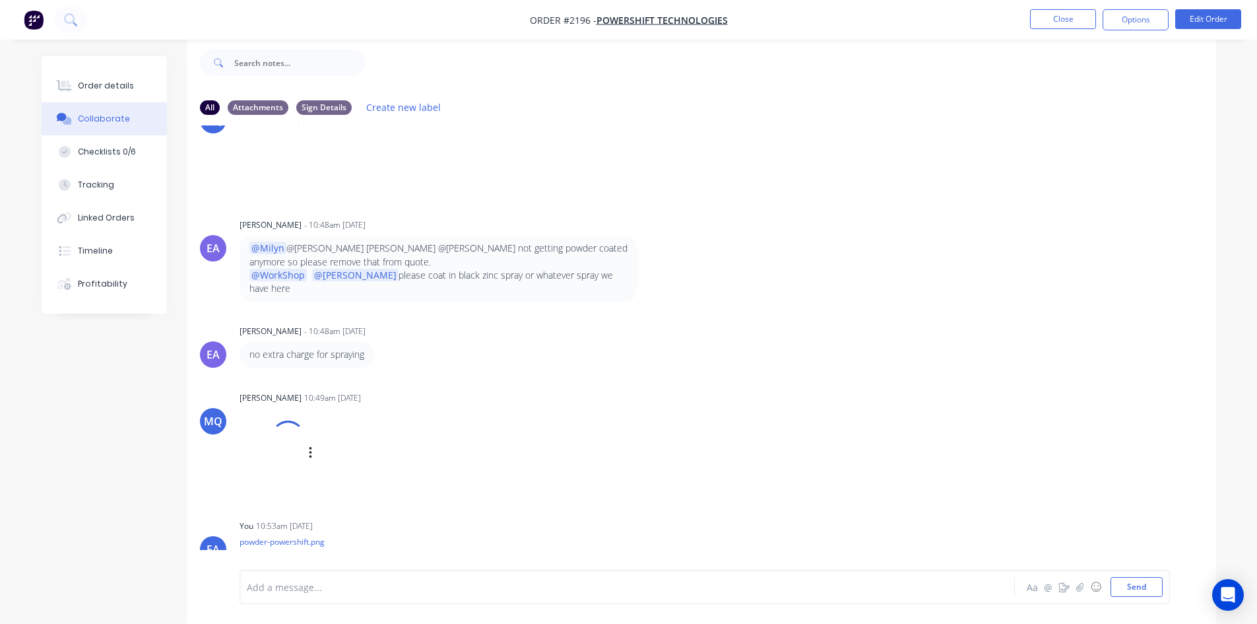
scroll to position [539, 0]
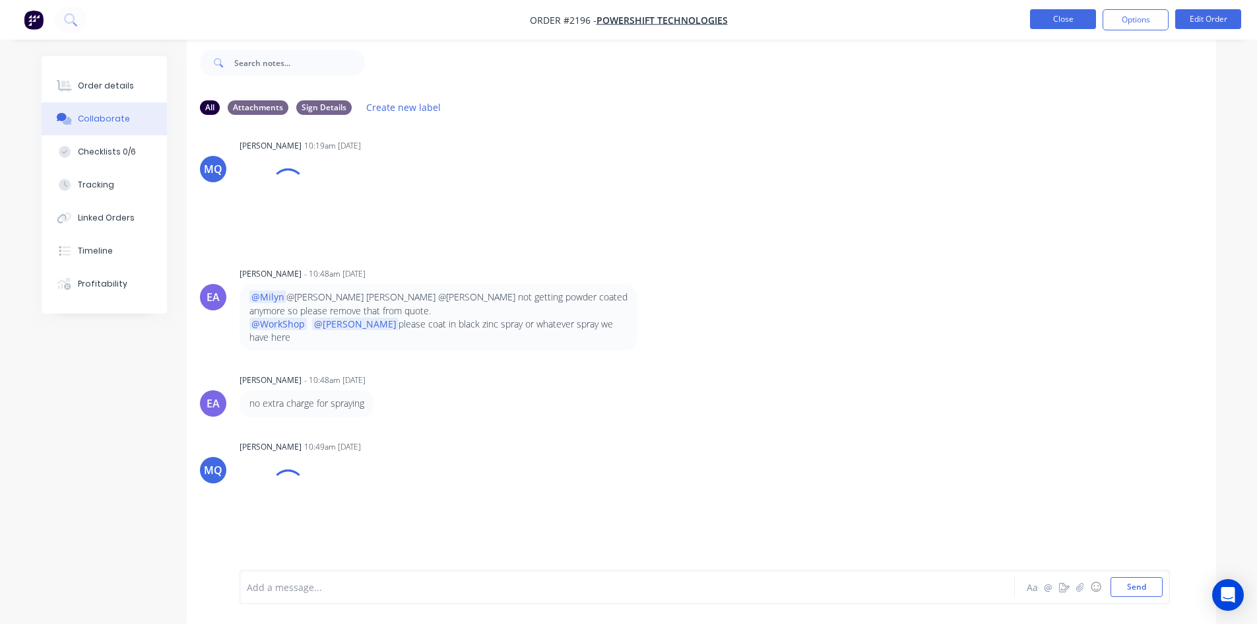
click at [1051, 24] on button "Close" at bounding box center [1063, 19] width 66 height 20
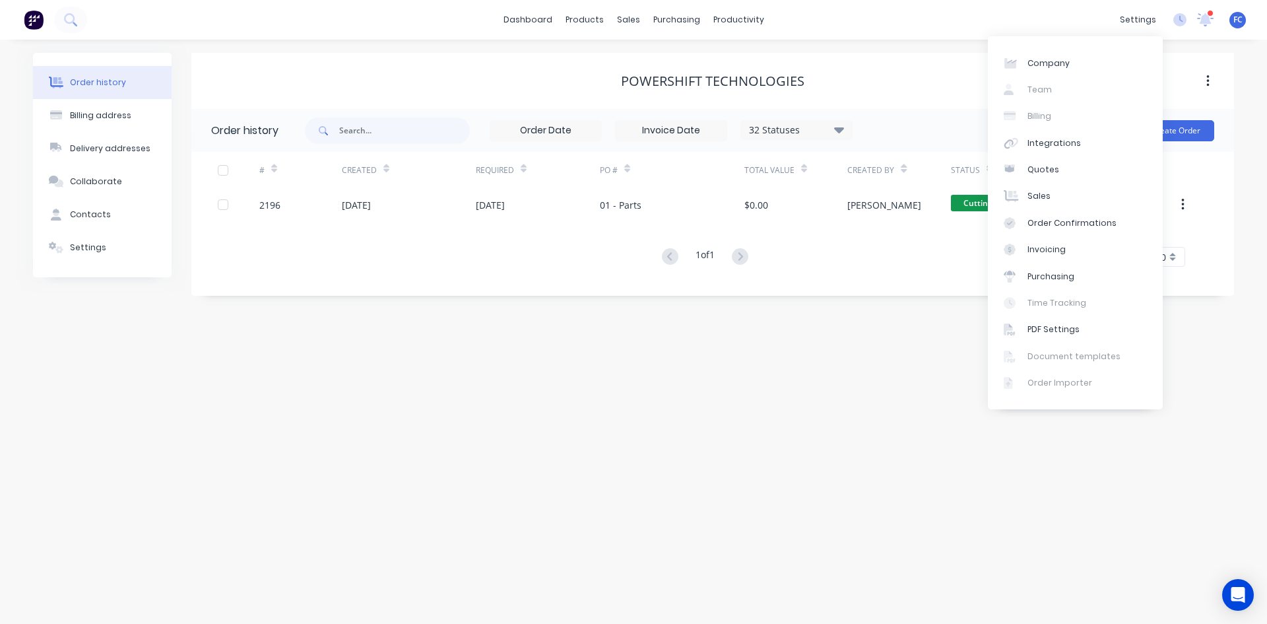
click at [1201, 30] on div "settings 1 new notifications Mark all as read Emma mentioned you in a message P…" at bounding box center [1190, 20] width 154 height 20
click at [1204, 25] on icon at bounding box center [1205, 19] width 16 height 13
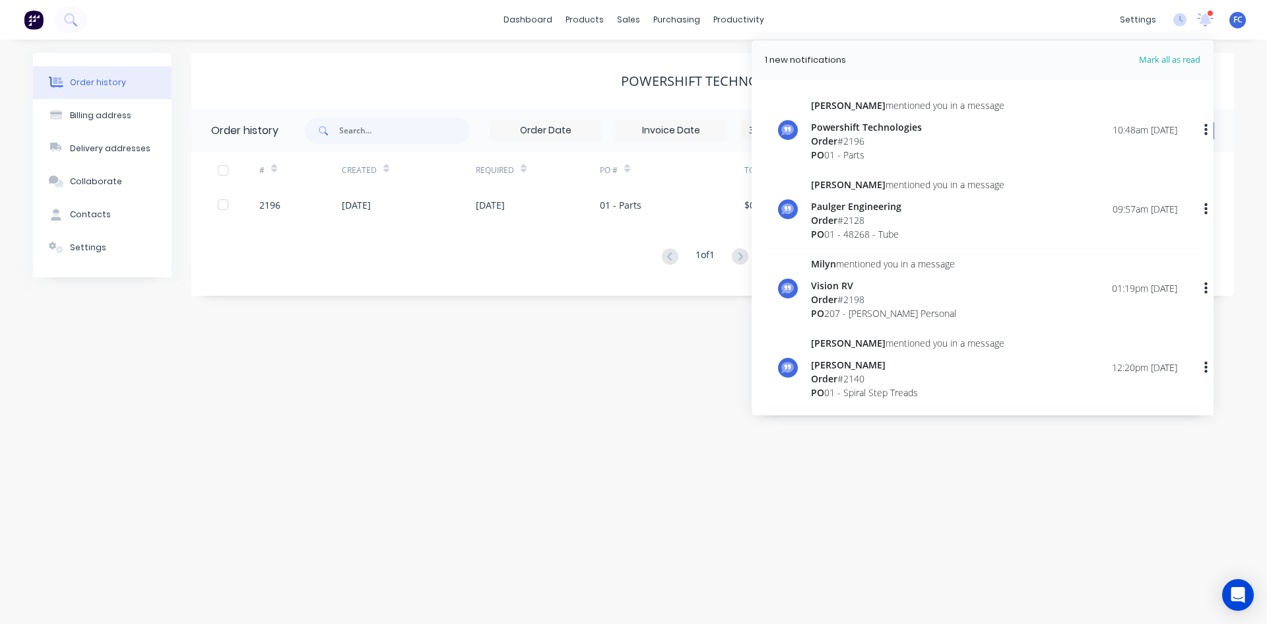
drag, startPoint x: 1204, startPoint y: 25, endPoint x: 670, endPoint y: 152, distance: 548.0
click at [1201, 24] on icon at bounding box center [1205, 20] width 17 height 14
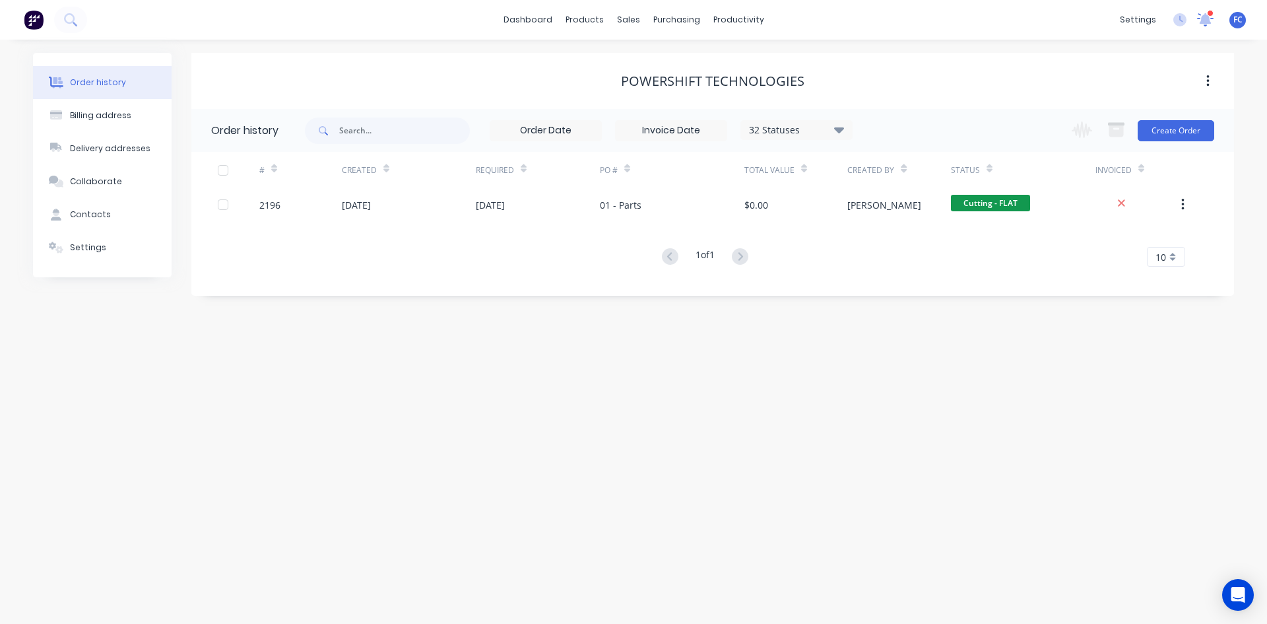
click at [1201, 18] on icon at bounding box center [1205, 19] width 16 height 13
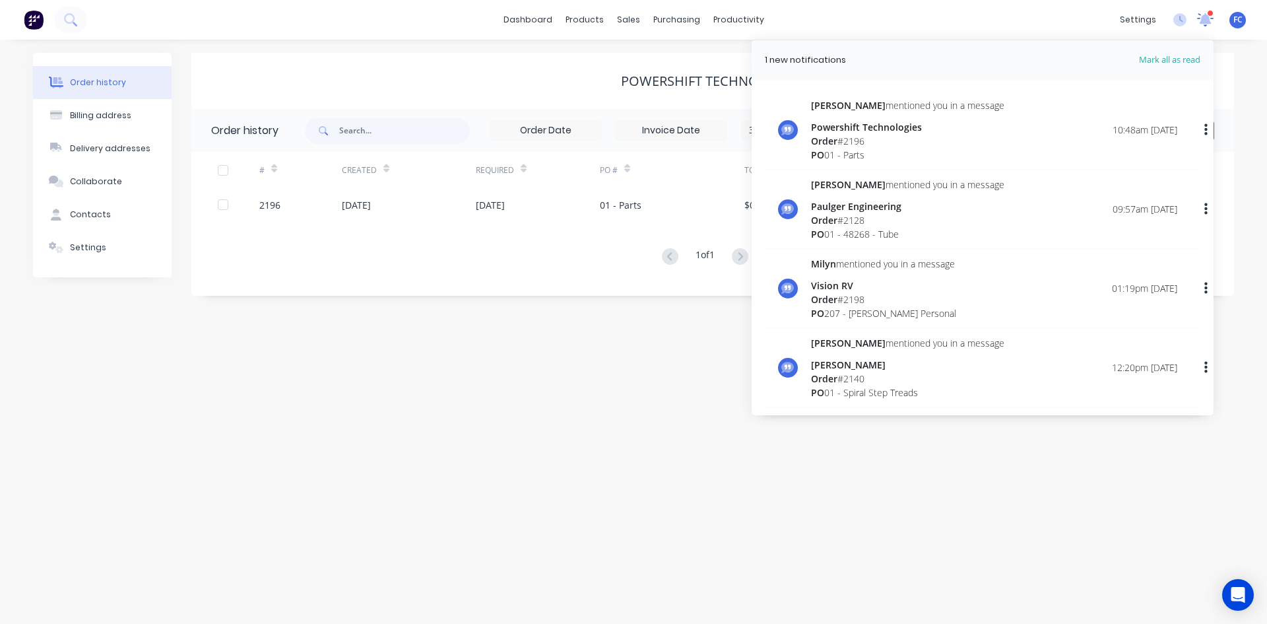
click at [1201, 18] on icon at bounding box center [1205, 19] width 16 height 13
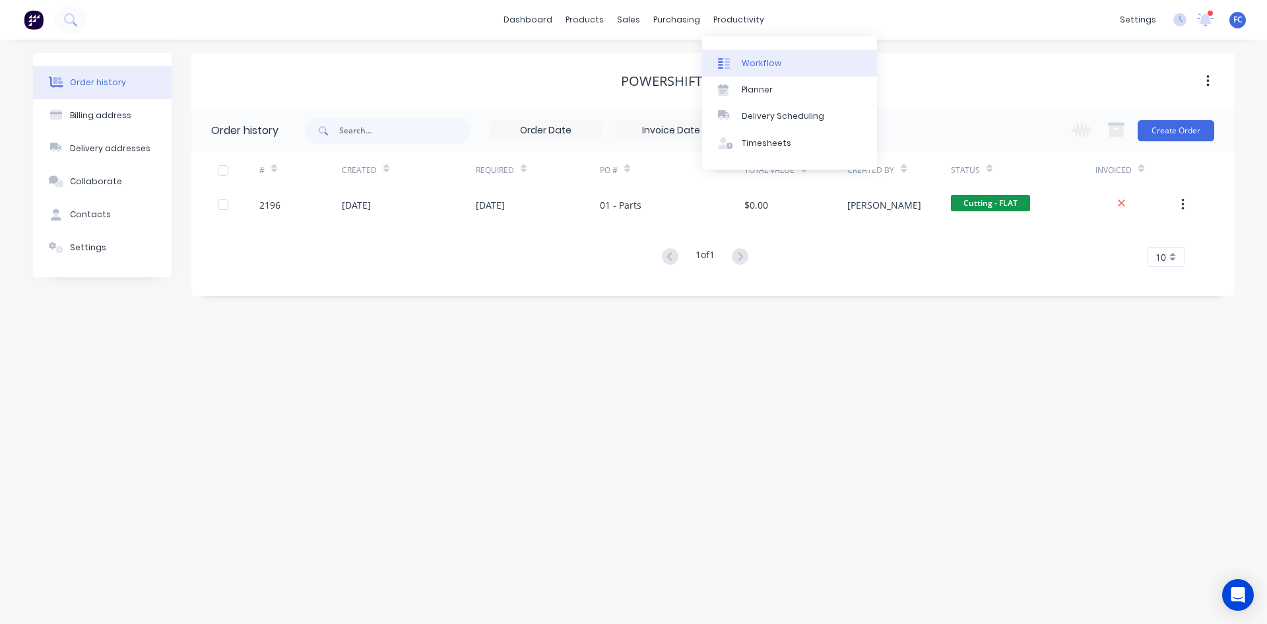
click at [759, 71] on link "Workflow" at bounding box center [789, 62] width 175 height 26
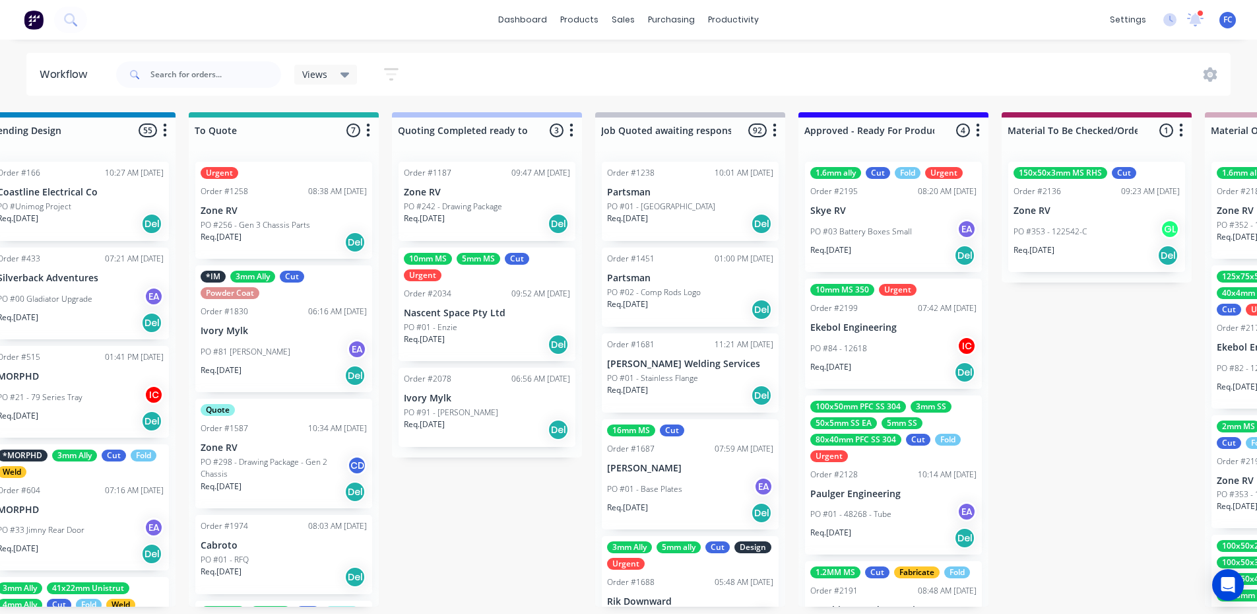
scroll to position [0, 882]
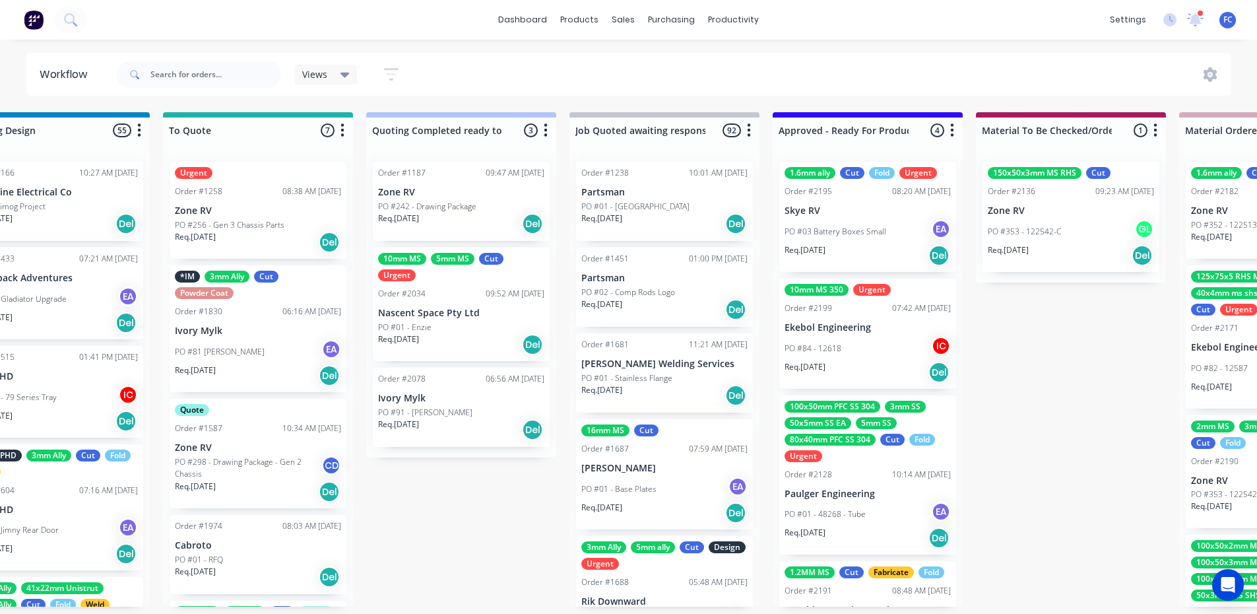
click at [827, 322] on p "Ekebol Engineering" at bounding box center [868, 327] width 166 height 11
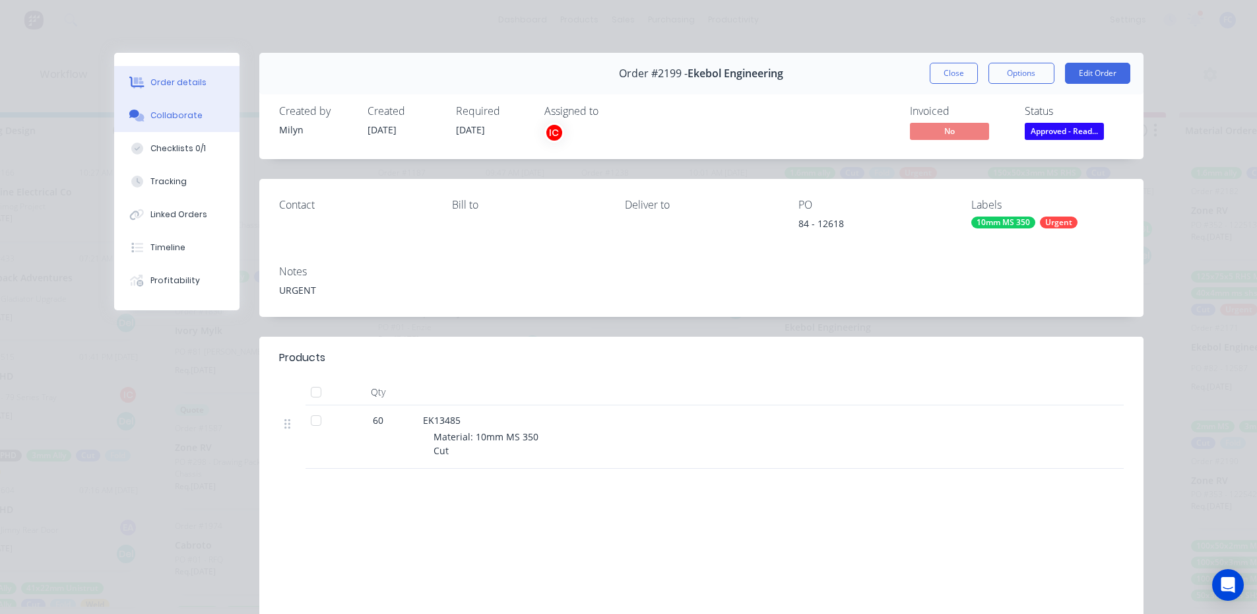
click at [160, 113] on div "Collaborate" at bounding box center [176, 116] width 52 height 12
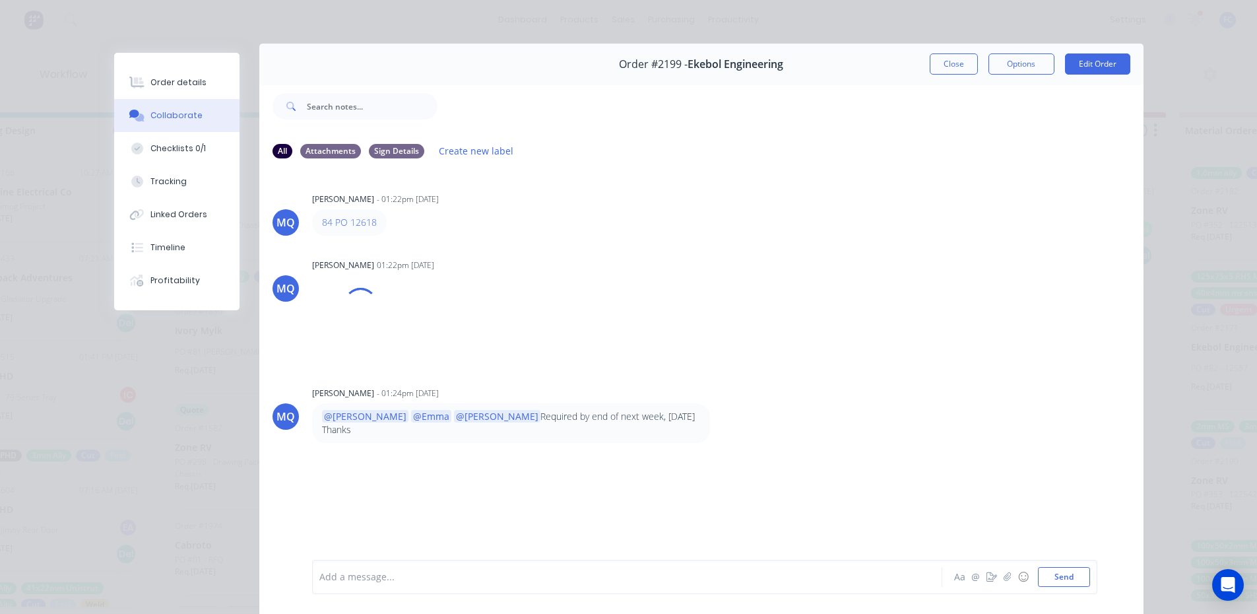
scroll to position [0, 0]
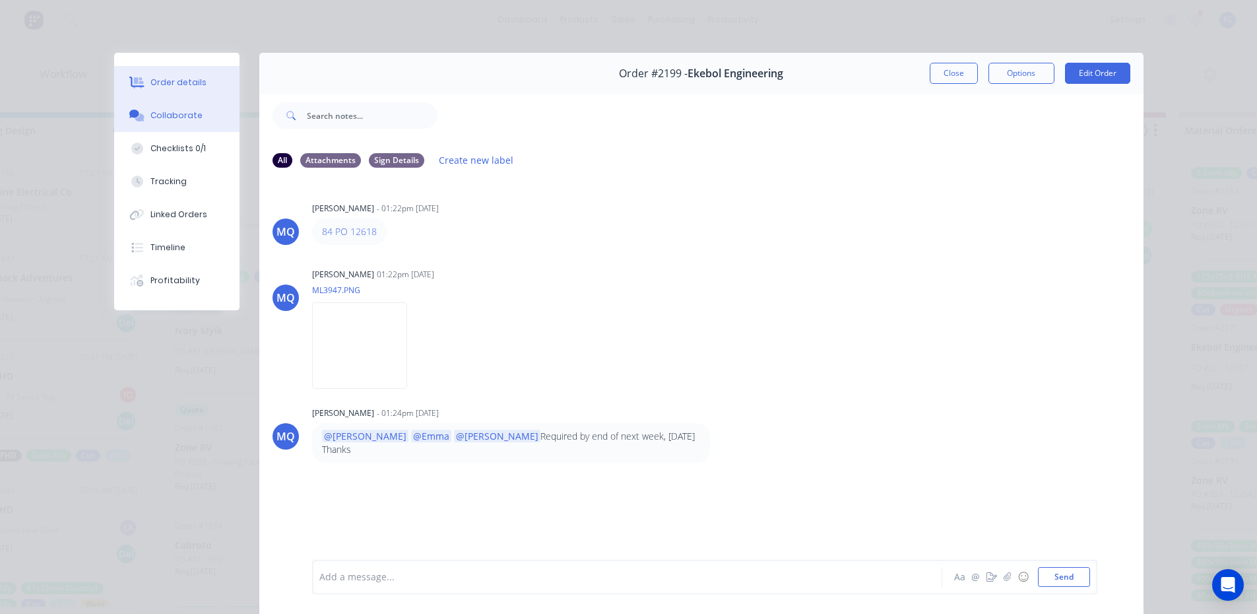
click at [161, 73] on button "Order details" at bounding box center [176, 82] width 125 height 33
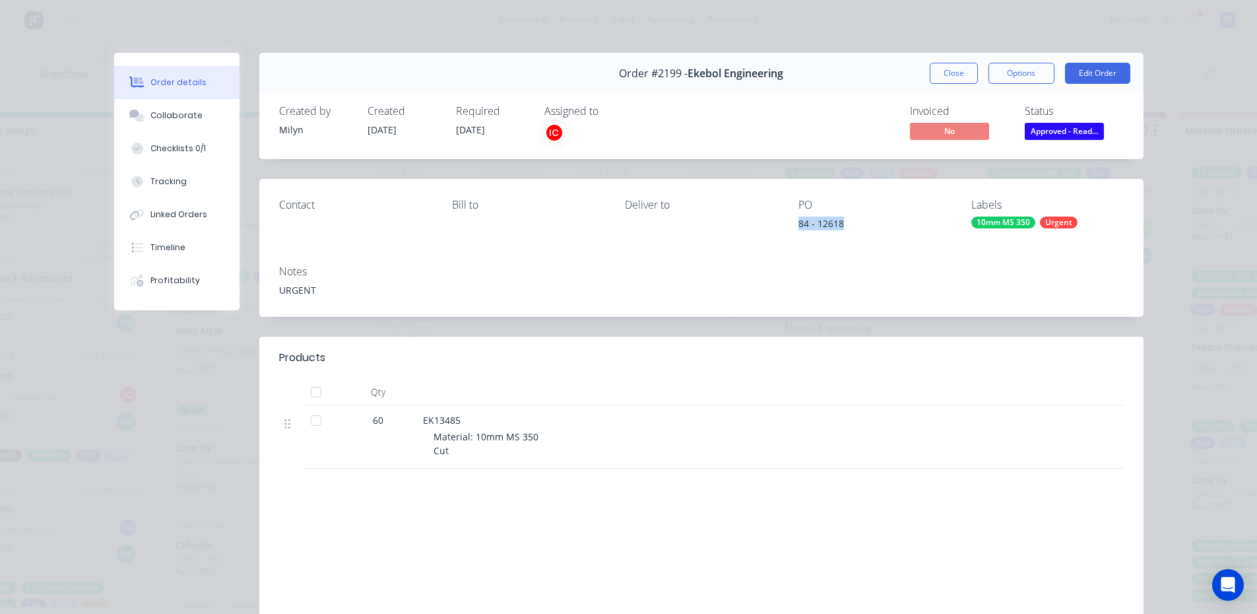
drag, startPoint x: 844, startPoint y: 224, endPoint x: 786, endPoint y: 224, distance: 58.1
click at [786, 224] on div "Contact Bill to Deliver to PO 84 - 12618 Labels 10mm MS 350 Urgent" at bounding box center [701, 217] width 884 height 76
copy div "84 - 12618"
click at [178, 119] on div "Collaborate" at bounding box center [176, 116] width 52 height 12
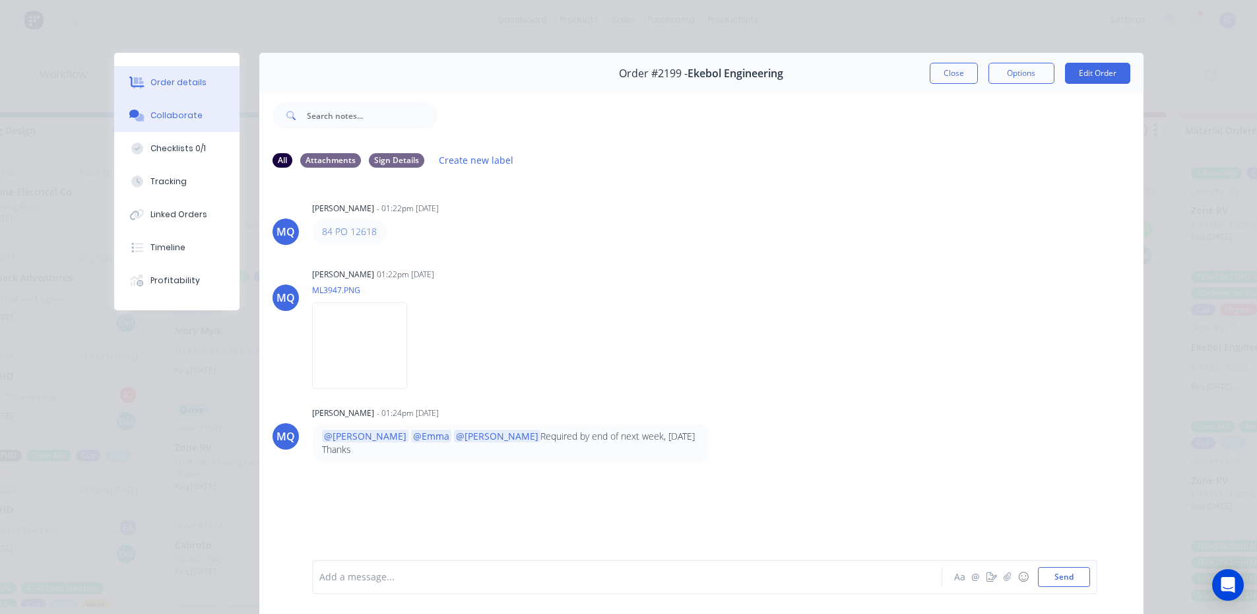
click at [168, 89] on button "Order details" at bounding box center [176, 82] width 125 height 33
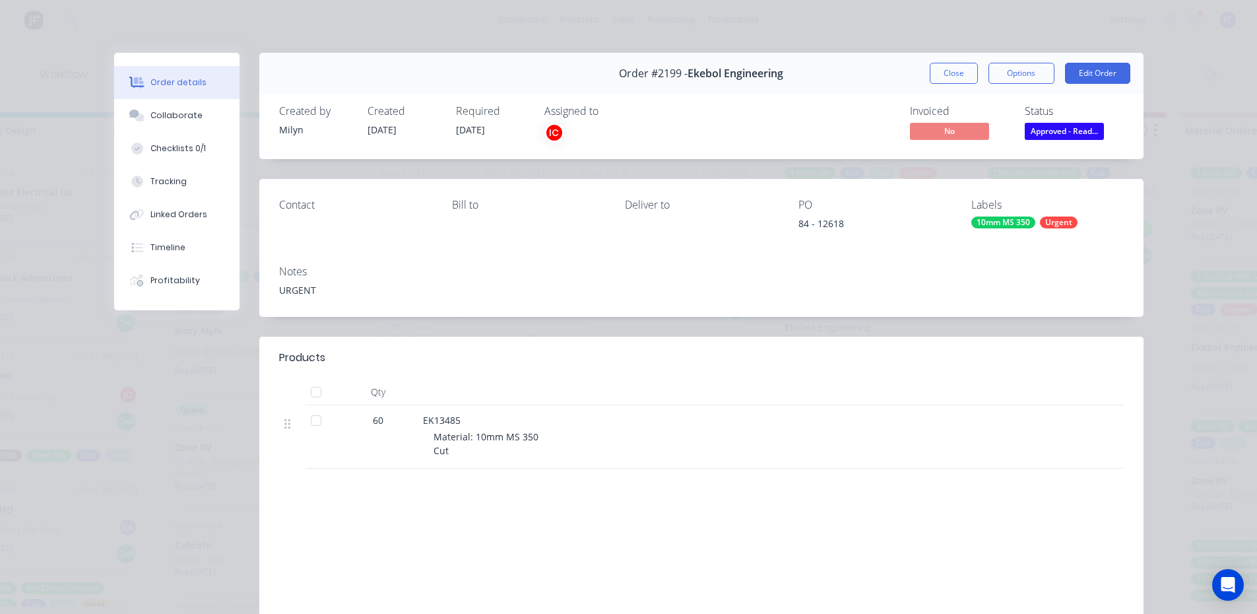
drag, startPoint x: 172, startPoint y: 113, endPoint x: 249, endPoint y: 216, distance: 129.2
click at [172, 113] on div "Collaborate" at bounding box center [176, 116] width 52 height 12
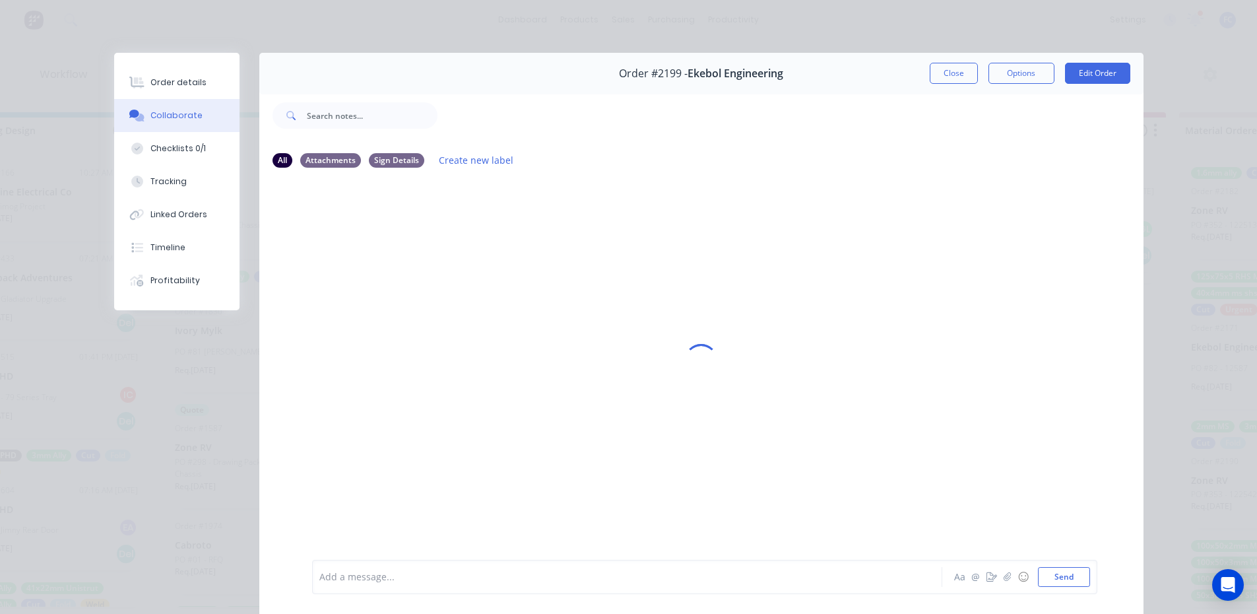
drag, startPoint x: 434, startPoint y: 586, endPoint x: 433, endPoint y: 575, distance: 10.6
click at [434, 582] on div "Add a message..." at bounding box center [608, 577] width 578 height 20
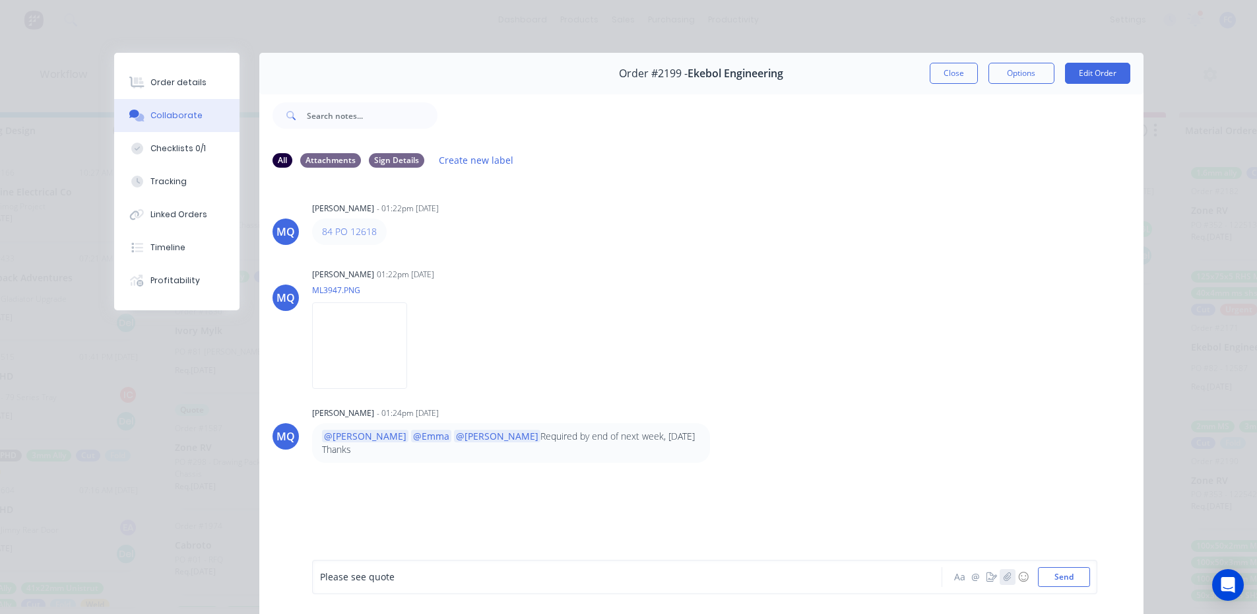
click at [1005, 575] on icon "button" at bounding box center [1007, 576] width 8 height 9
click at [1055, 585] on button "Send" at bounding box center [1064, 577] width 52 height 20
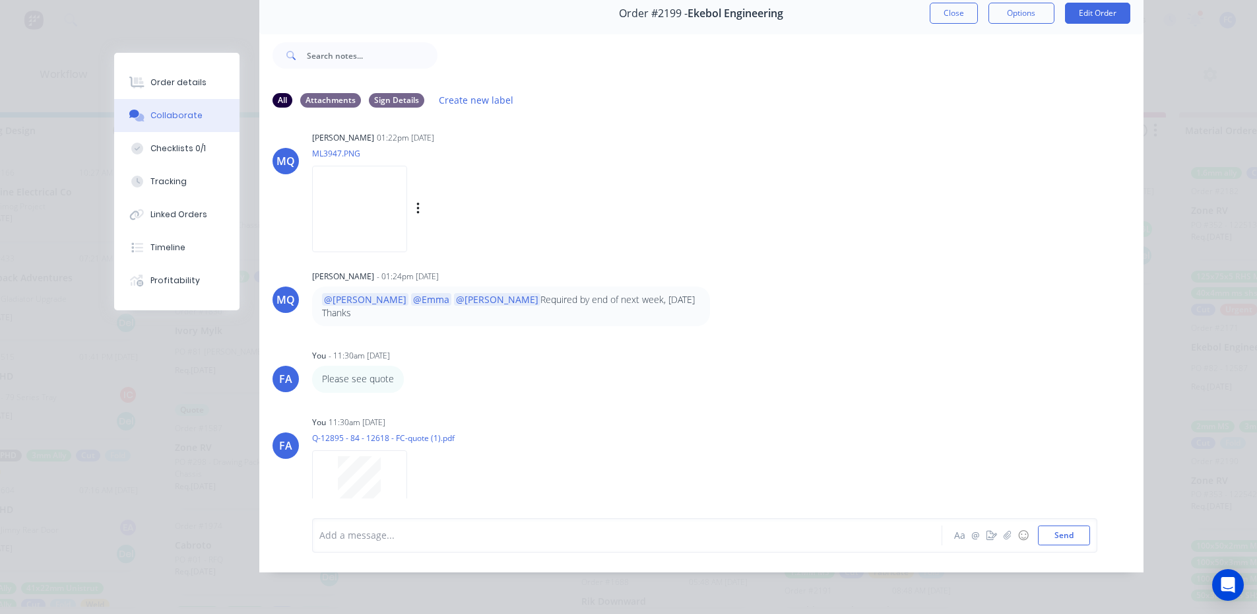
scroll to position [3, 882]
click at [944, 13] on button "Close" at bounding box center [954, 13] width 48 height 21
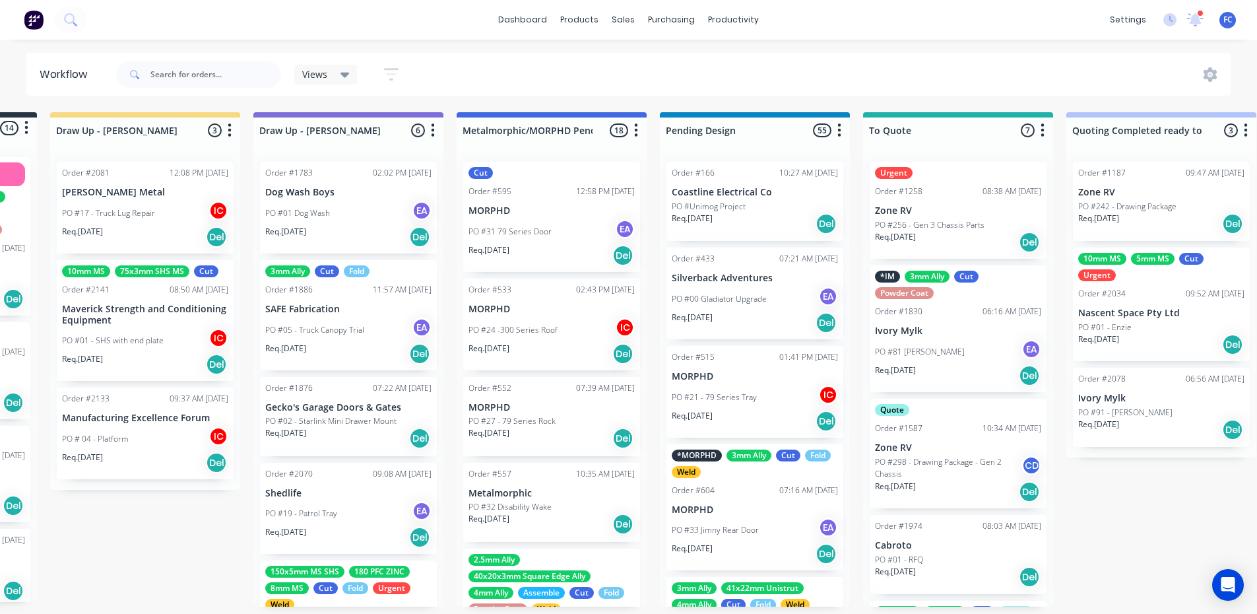
scroll to position [3, 0]
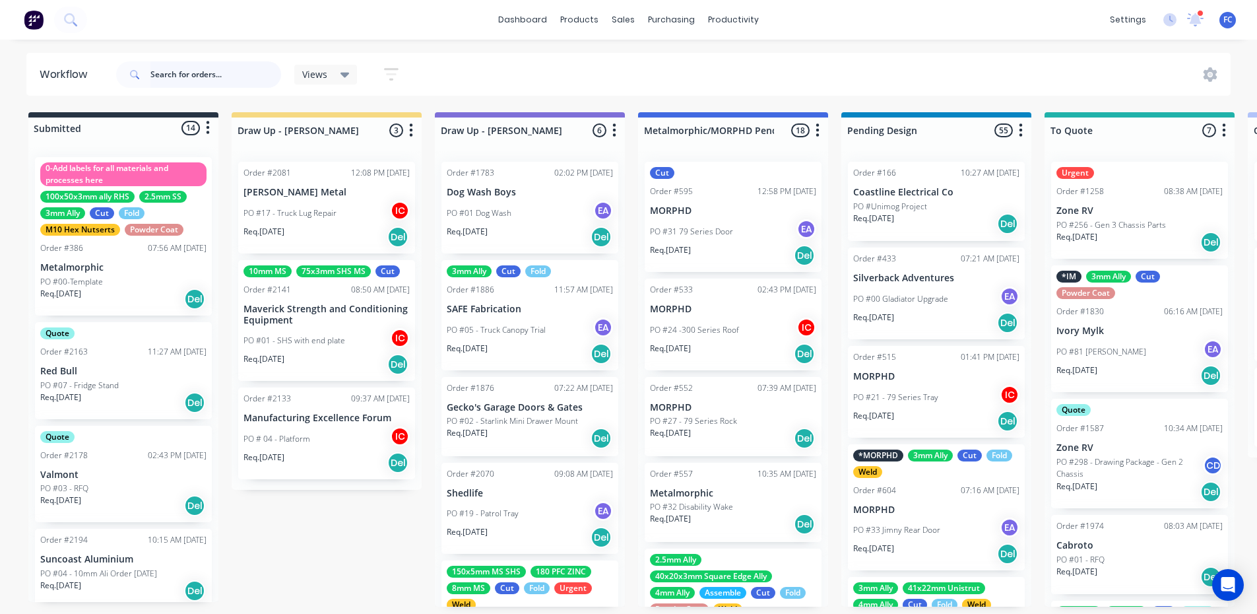
click at [237, 75] on input "text" at bounding box center [215, 74] width 131 height 26
type input "p"
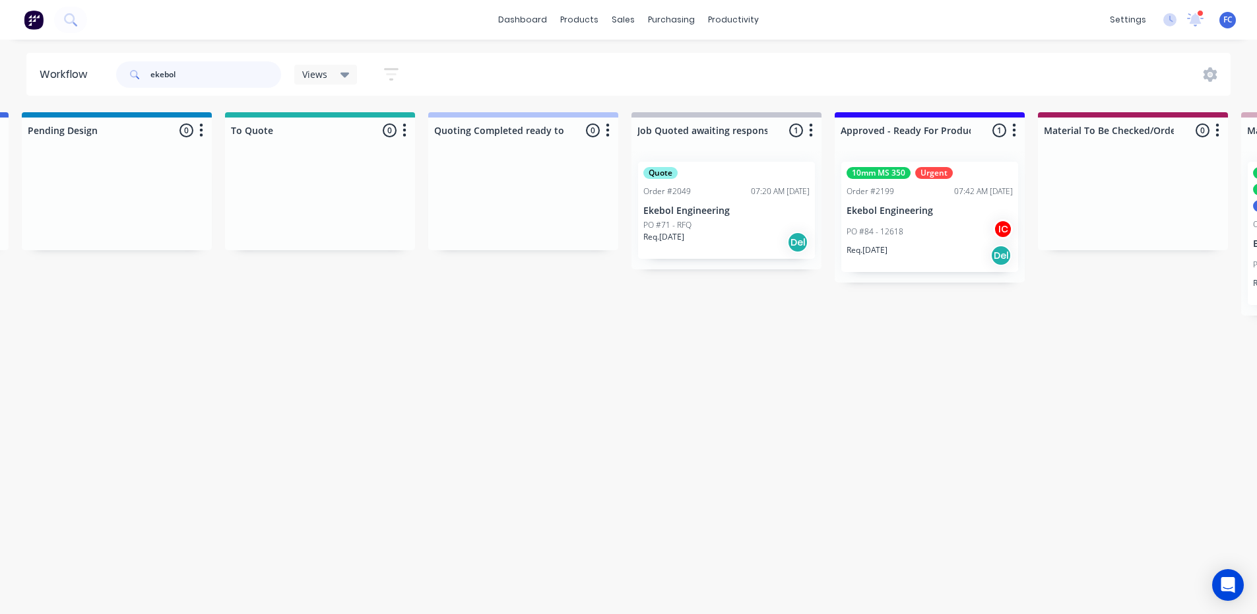
scroll to position [0, 1032]
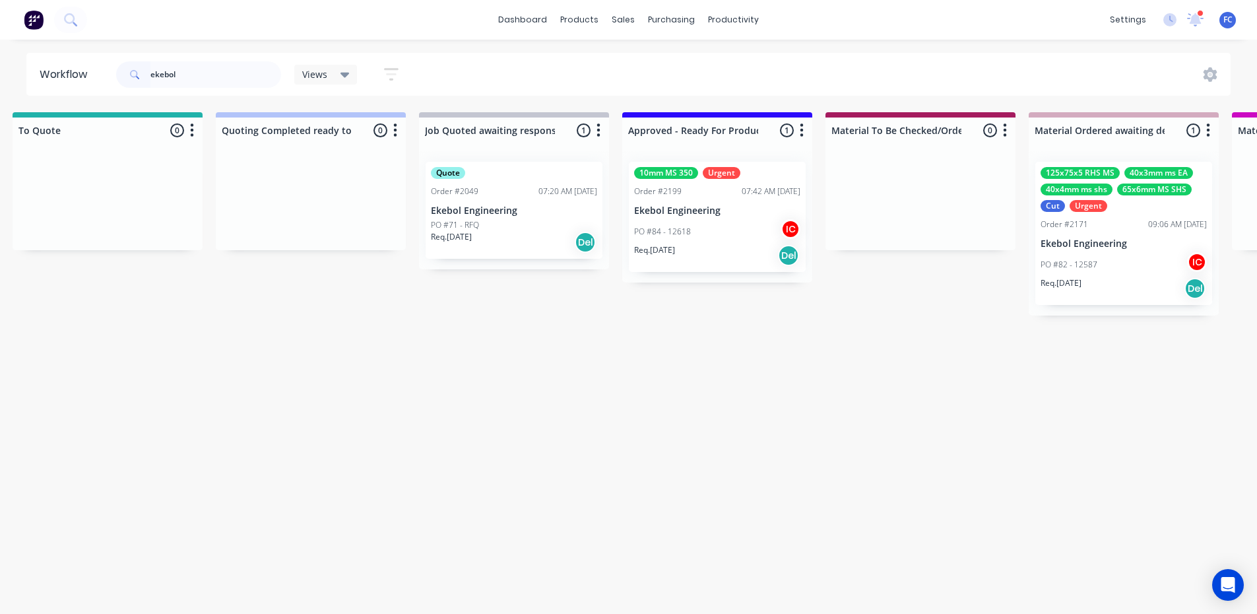
click at [711, 209] on p "Ekebol Engineering" at bounding box center [717, 210] width 166 height 11
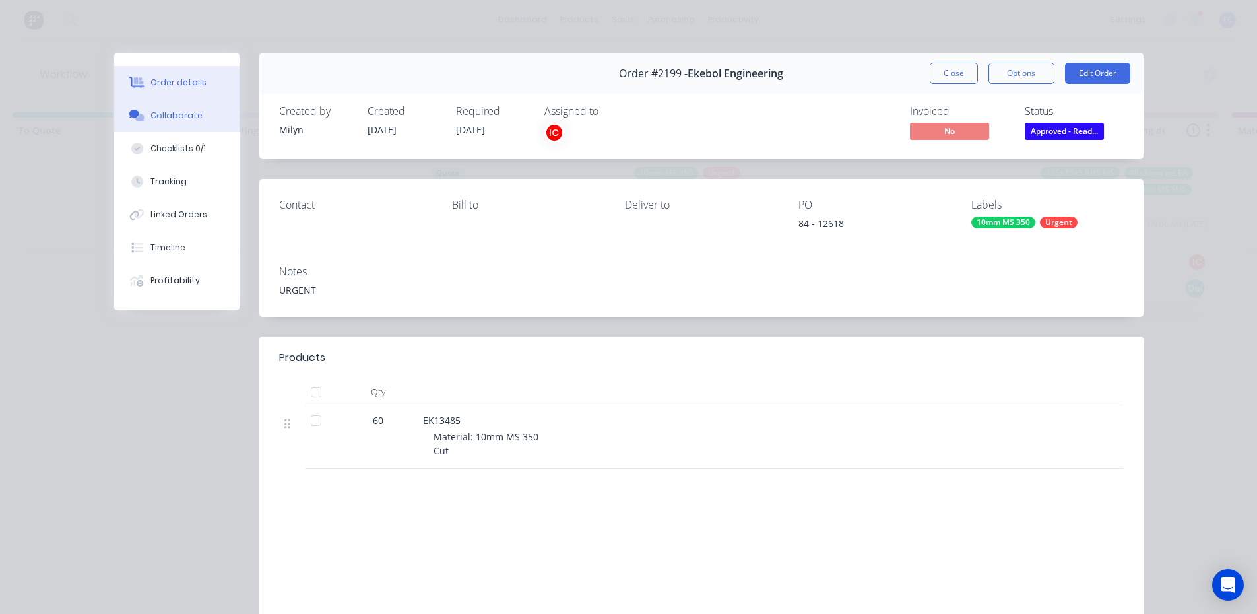
click at [176, 125] on button "Collaborate" at bounding box center [176, 115] width 125 height 33
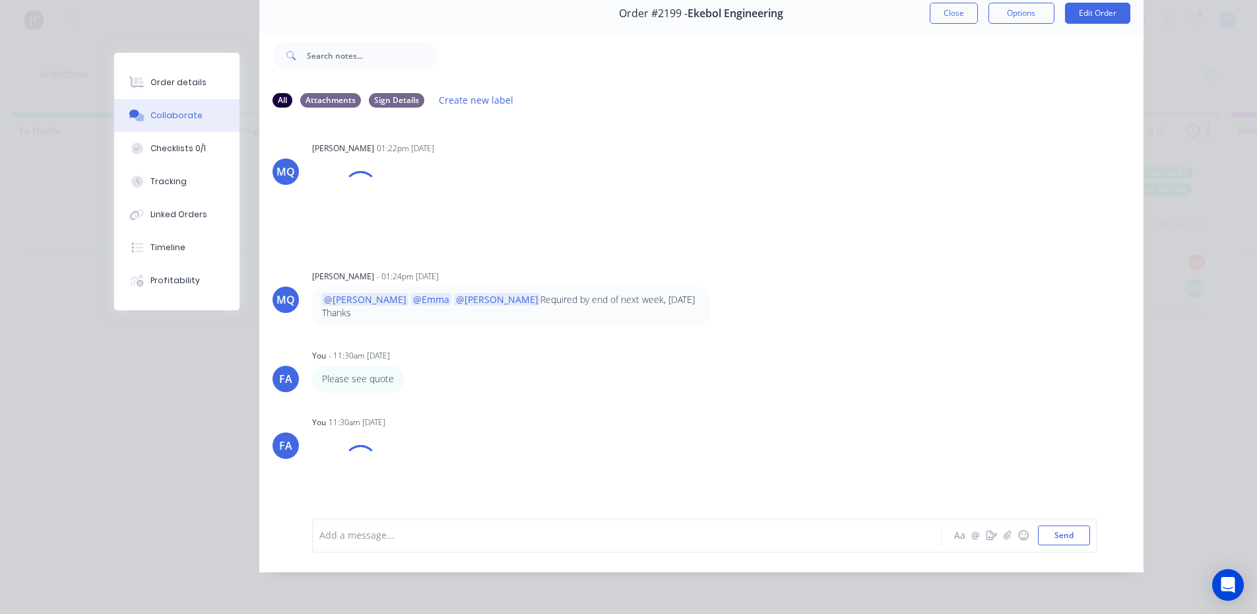
scroll to position [3, 1032]
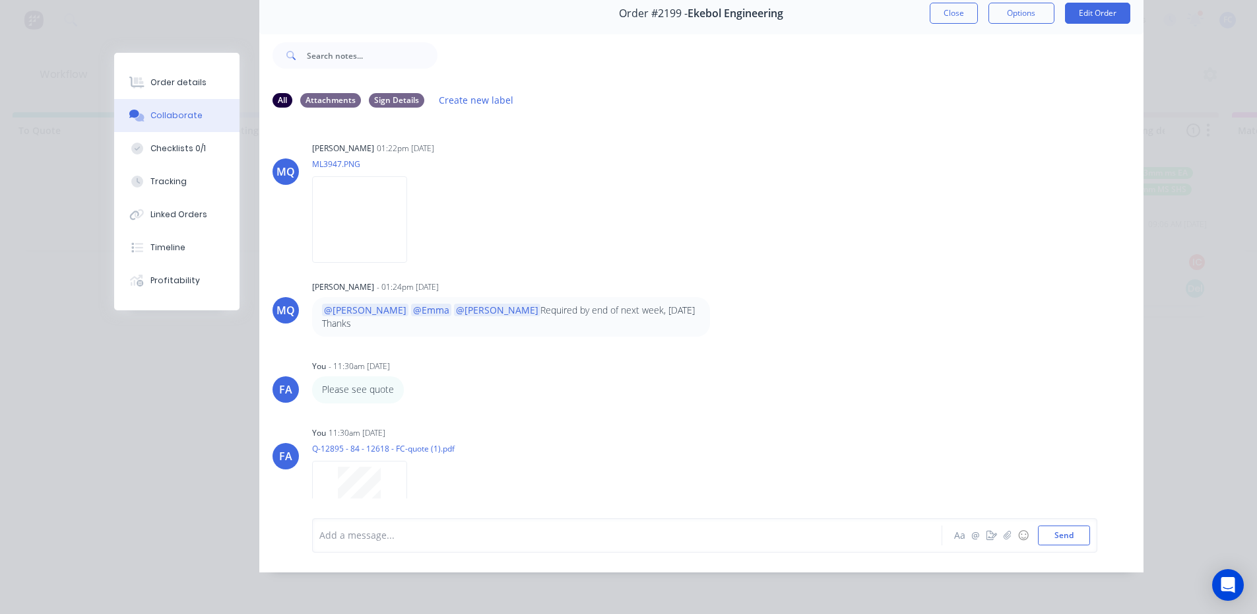
drag, startPoint x: 941, startPoint y: 9, endPoint x: 959, endPoint y: 156, distance: 148.2
click at [941, 8] on button "Close" at bounding box center [954, 13] width 48 height 21
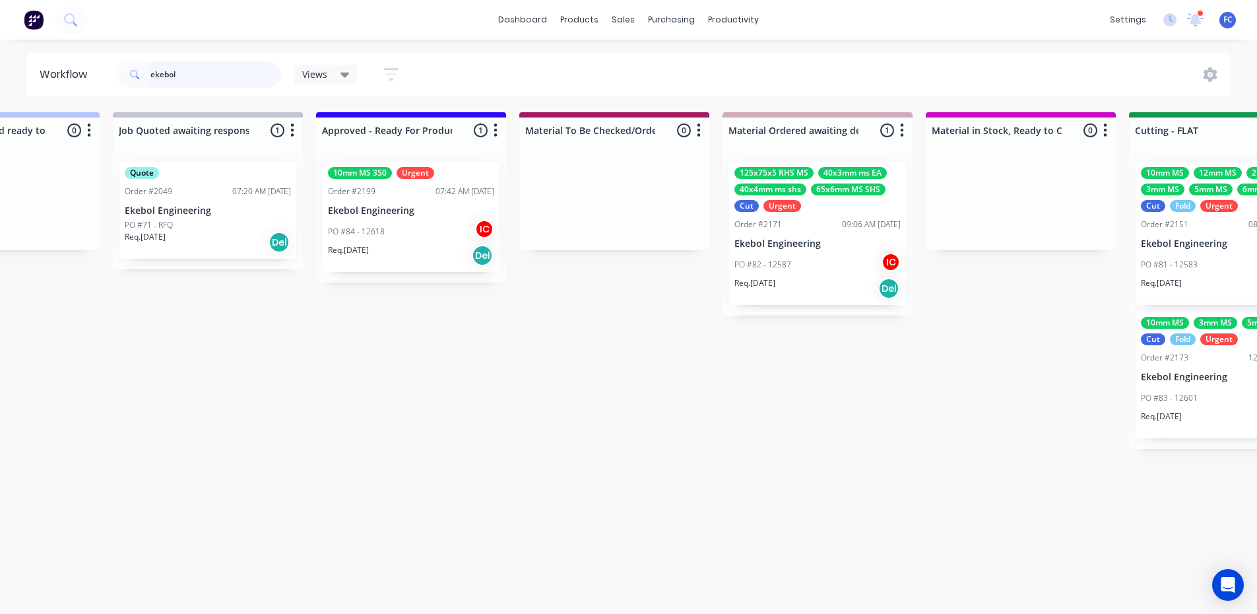
scroll to position [3, 1367]
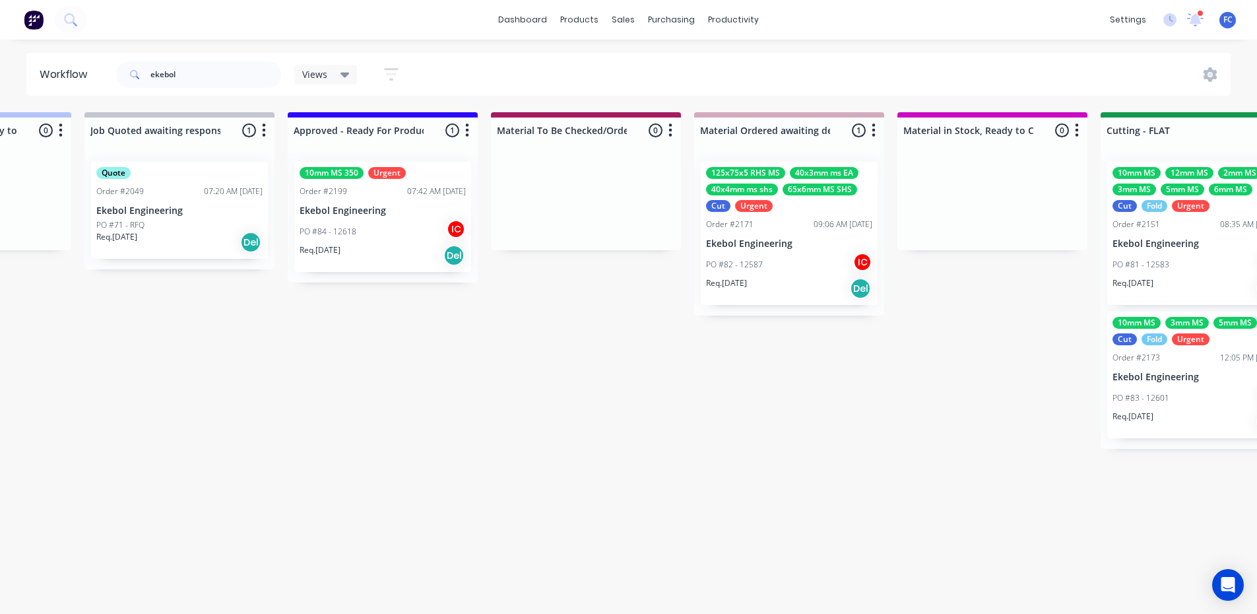
click at [780, 265] on div "PO #82 - 12587 IC" at bounding box center [789, 264] width 166 height 25
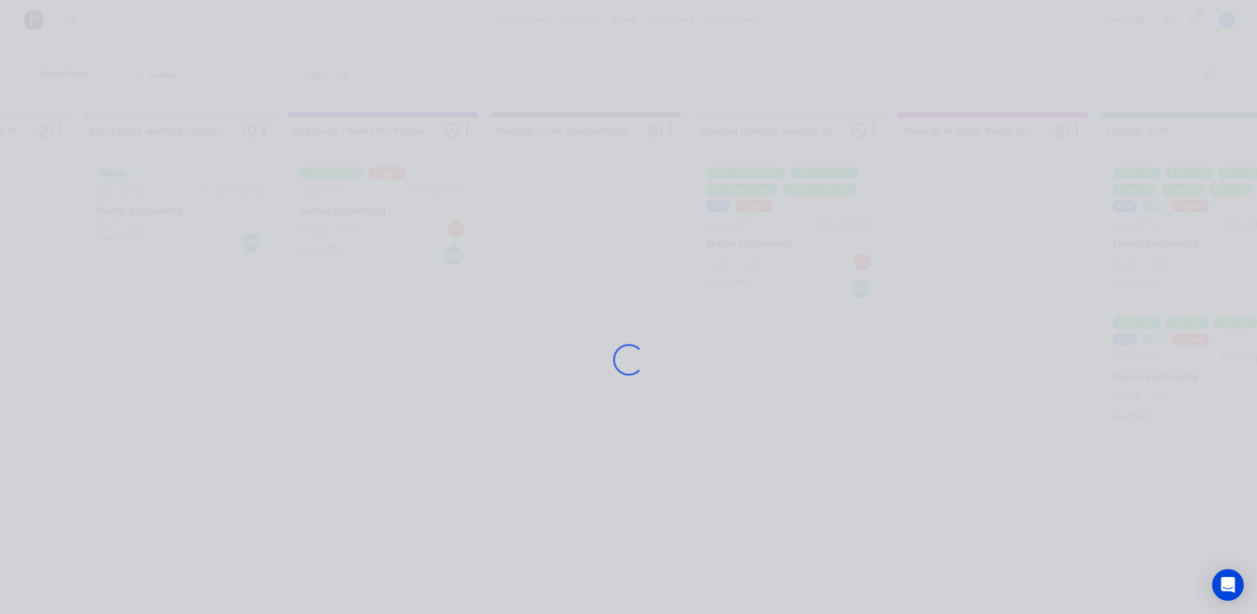
scroll to position [0, 1367]
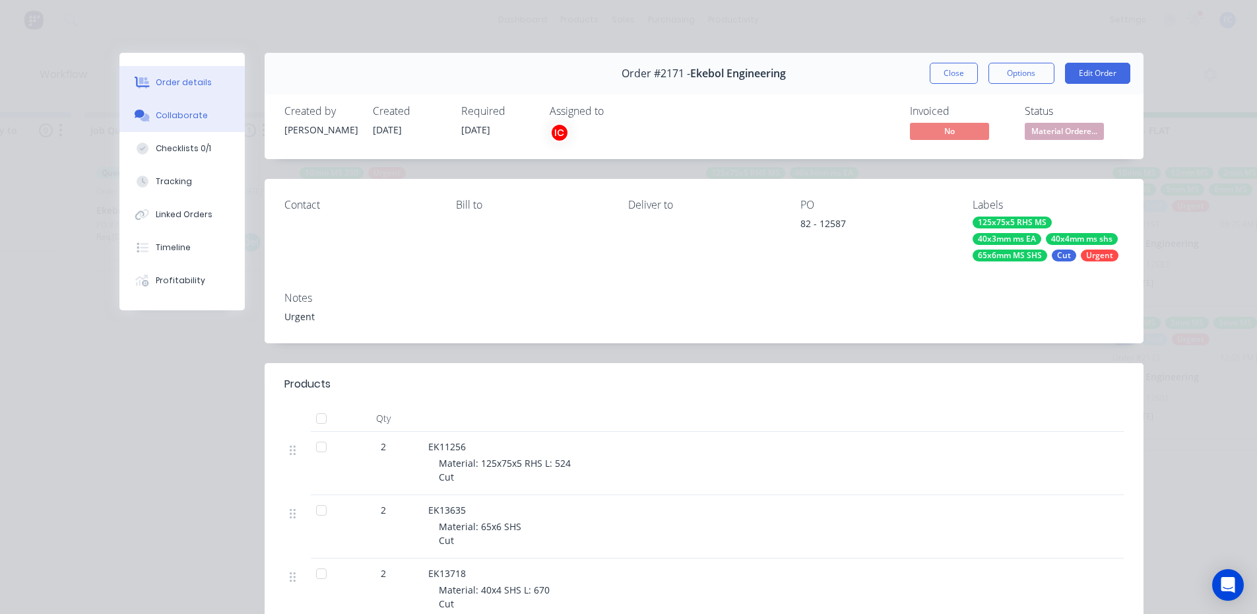
click at [169, 115] on div "Collaborate" at bounding box center [182, 116] width 52 height 12
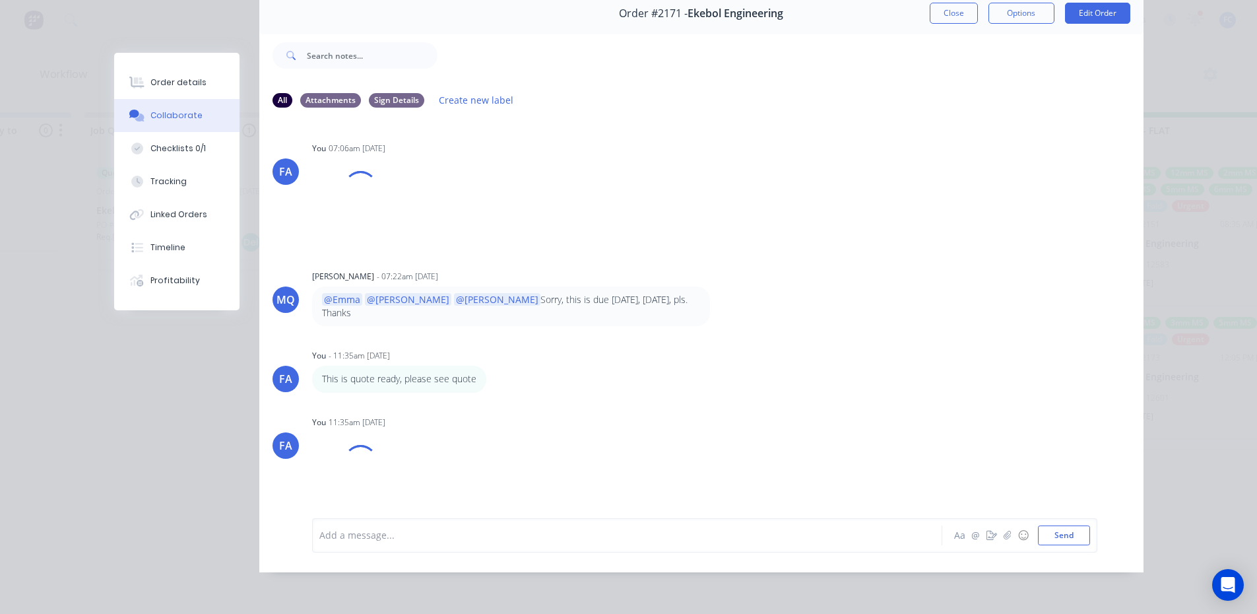
scroll to position [3, 1367]
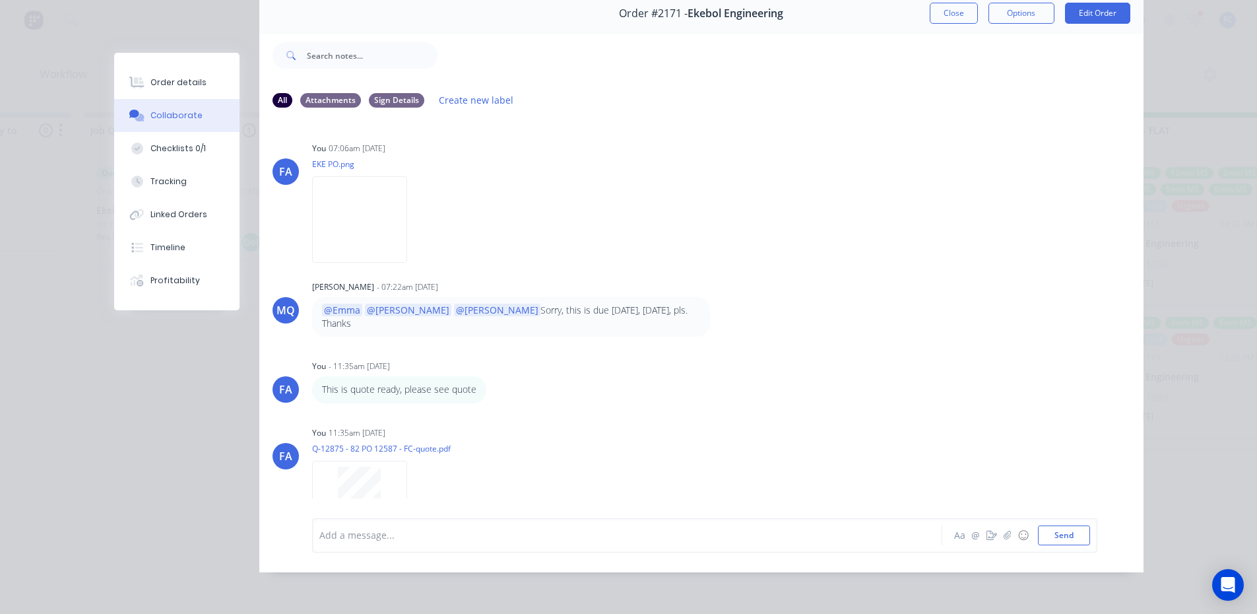
click at [940, 5] on button "Close" at bounding box center [954, 13] width 48 height 21
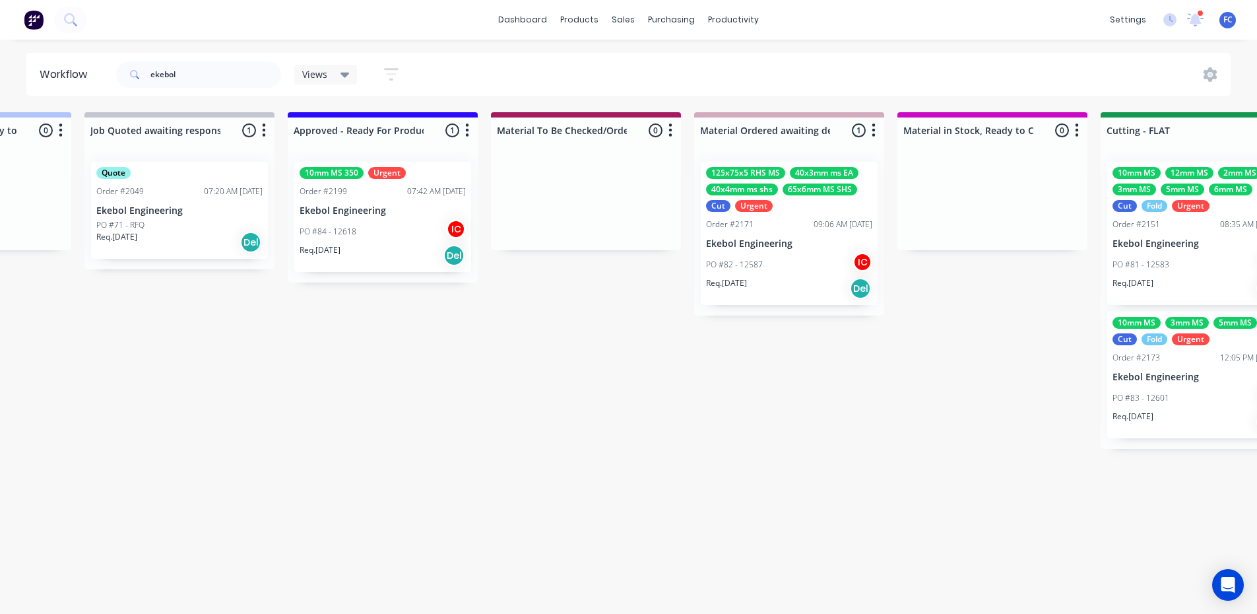
drag, startPoint x: 571, startPoint y: 612, endPoint x: 605, endPoint y: 594, distance: 38.4
click at [602, 602] on div "Submitted 0 Status colour #273444 hex #273444 Save Cancel Summaries Total order…" at bounding box center [1254, 359] width 5263 height 494
click at [788, 438] on div "Submitted 0 Status colour #273444 hex #273444 Save Cancel Summaries Total order…" at bounding box center [1254, 359] width 5263 height 494
click at [1186, 252] on div "PO #81 - 12583 EA" at bounding box center [1196, 264] width 166 height 25
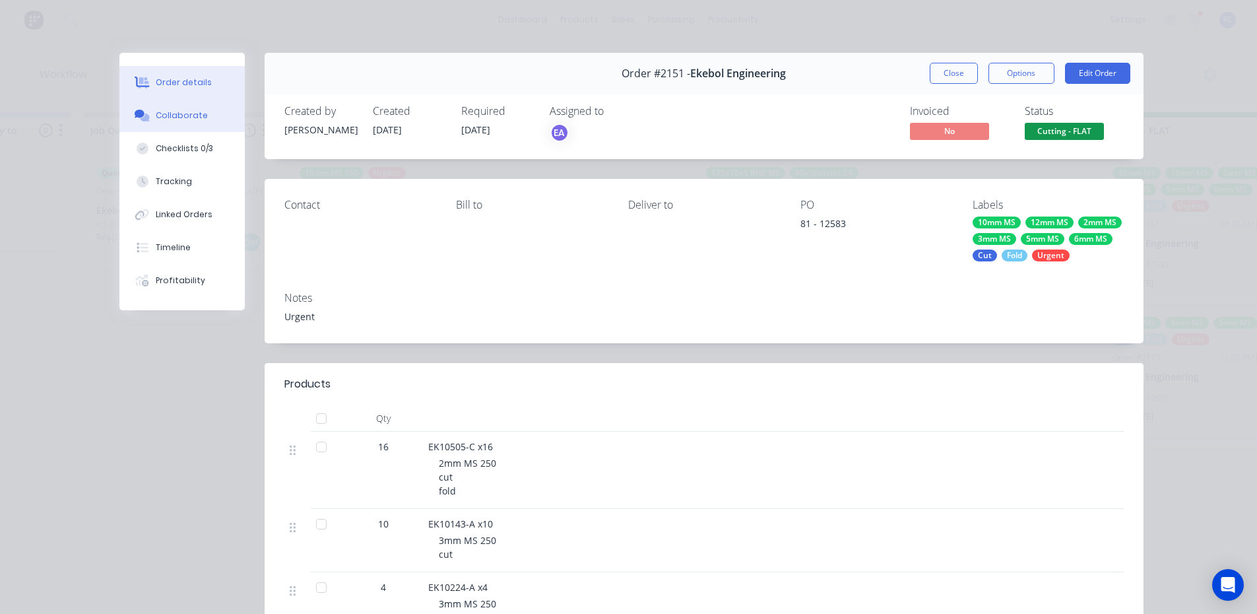
click at [196, 112] on div "Collaborate" at bounding box center [182, 116] width 52 height 12
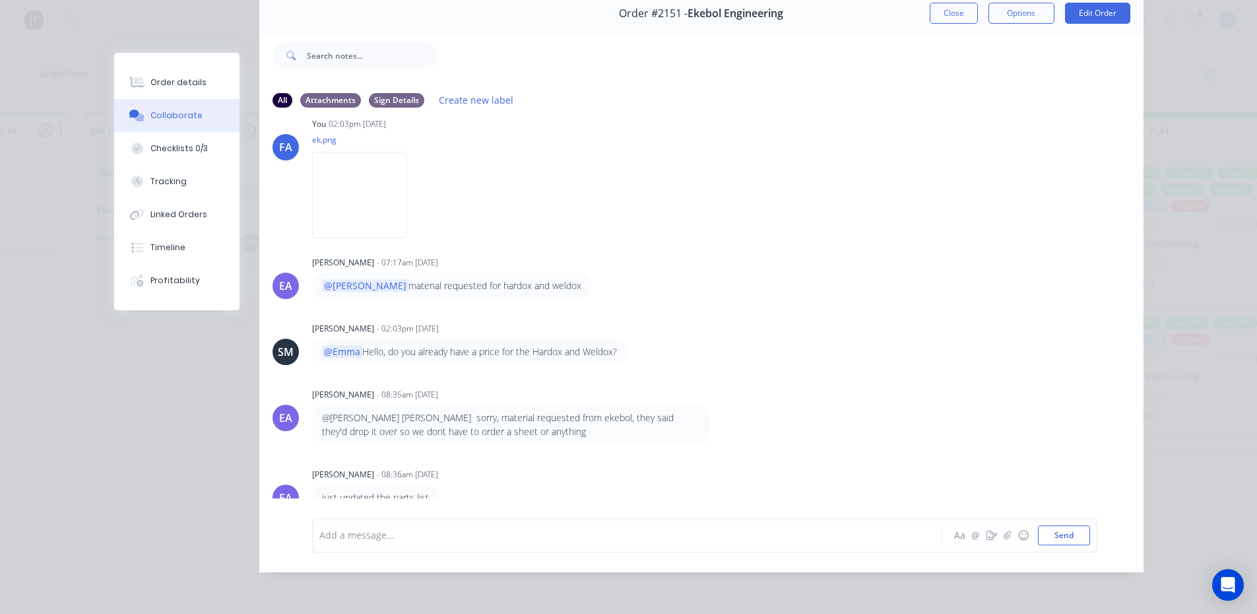
scroll to position [93, 0]
click at [192, 88] on button "Order details" at bounding box center [176, 82] width 125 height 33
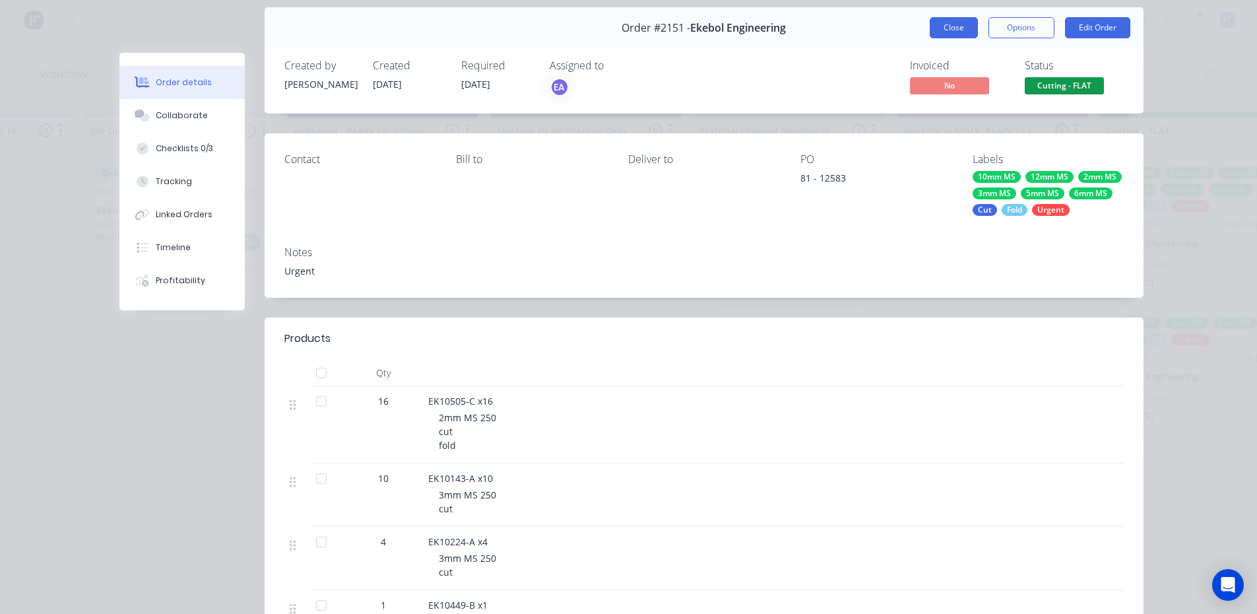
scroll to position [0, 0]
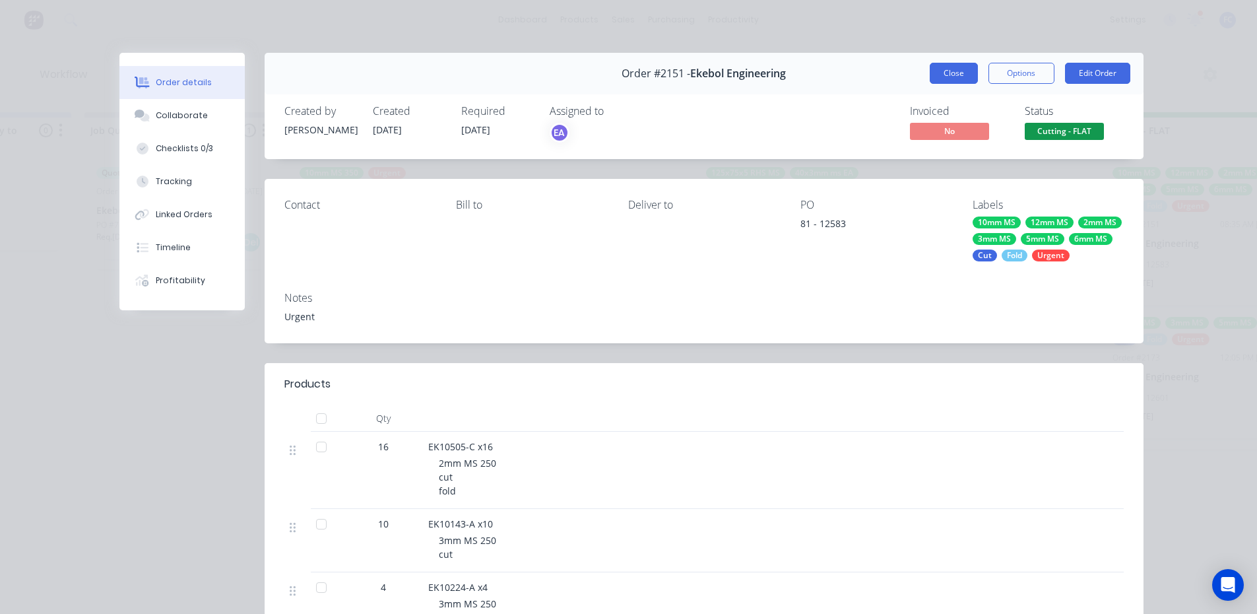
click at [941, 75] on button "Close" at bounding box center [954, 73] width 48 height 21
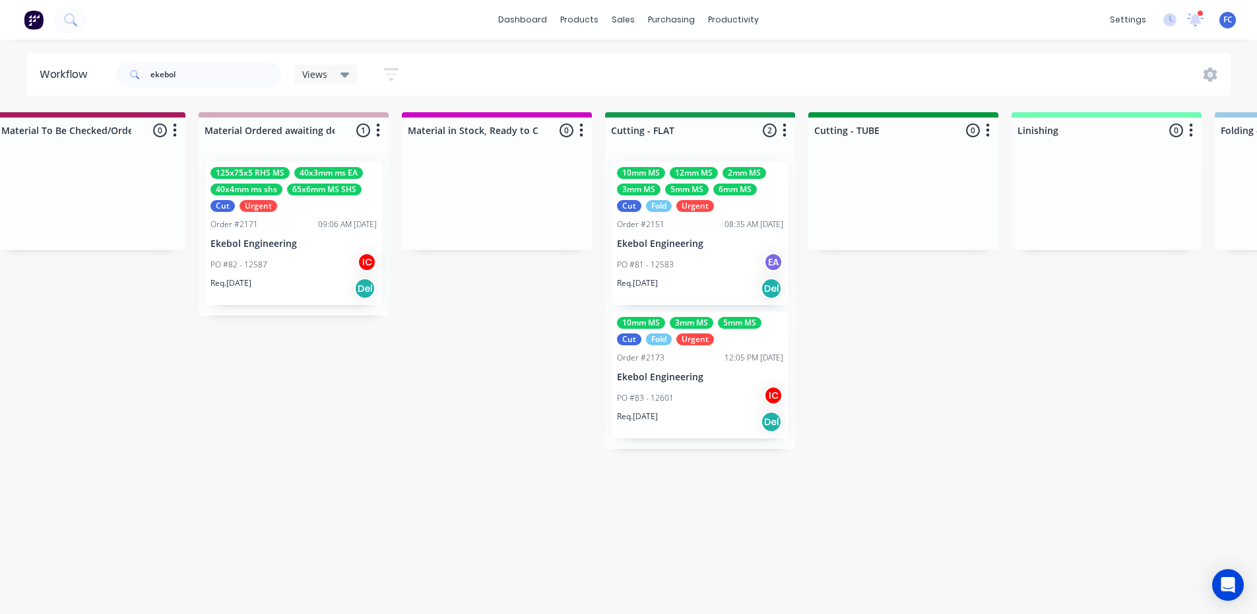
scroll to position [3, 1894]
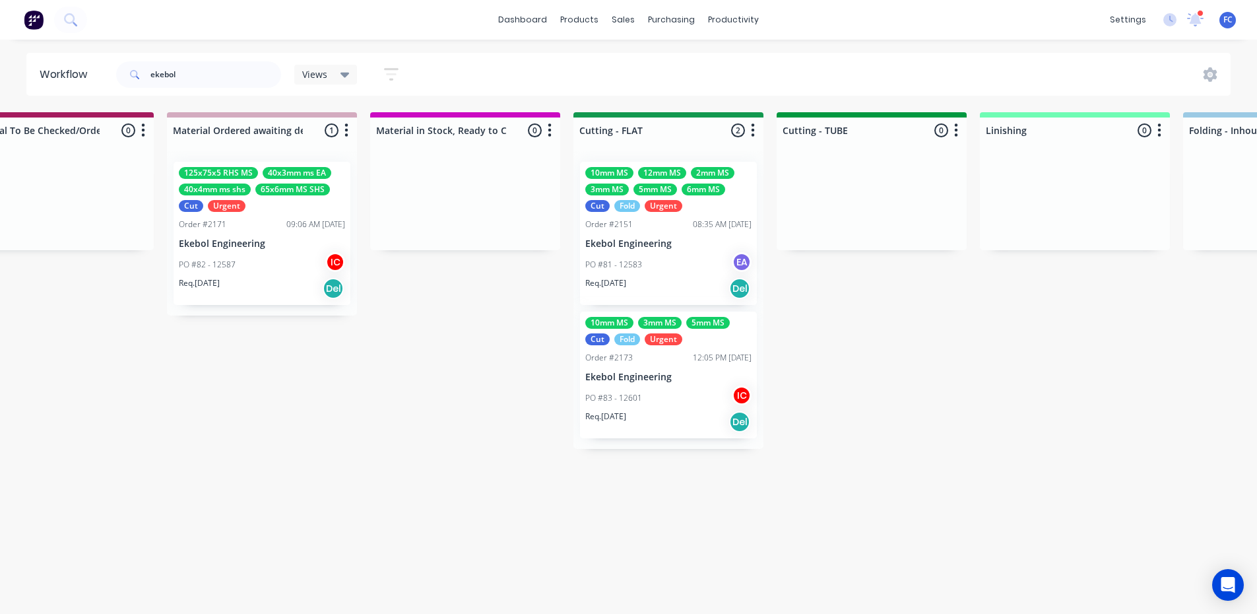
click at [656, 412] on div "Req. 02/09/25 Del" at bounding box center [668, 421] width 166 height 22
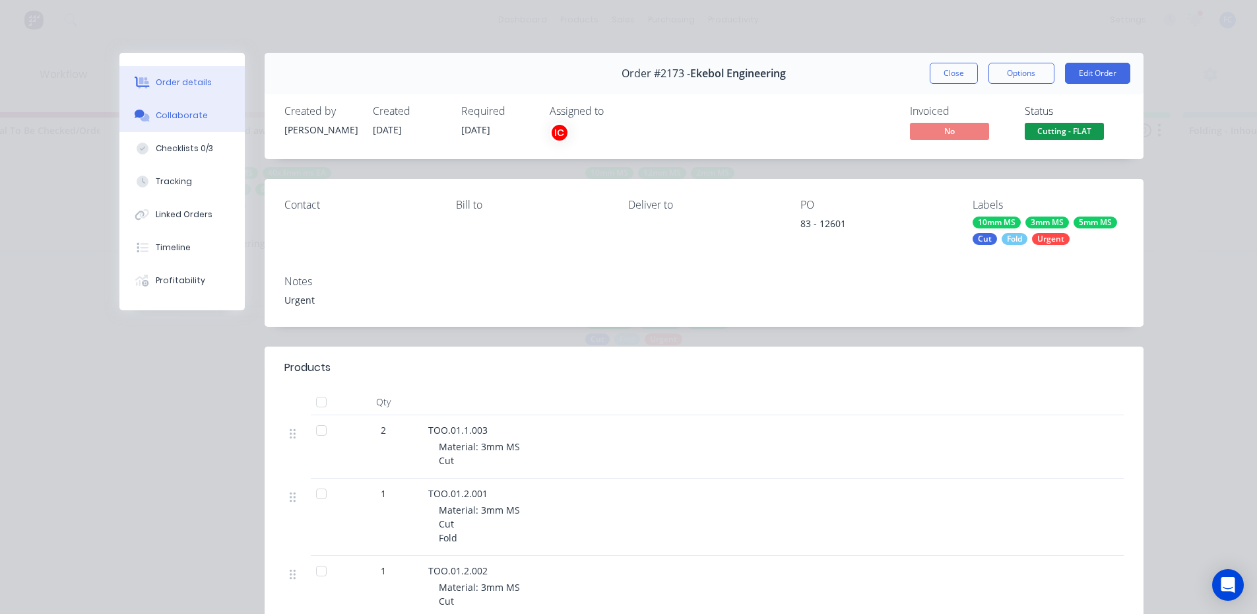
click at [172, 112] on div "Collaborate" at bounding box center [182, 116] width 52 height 12
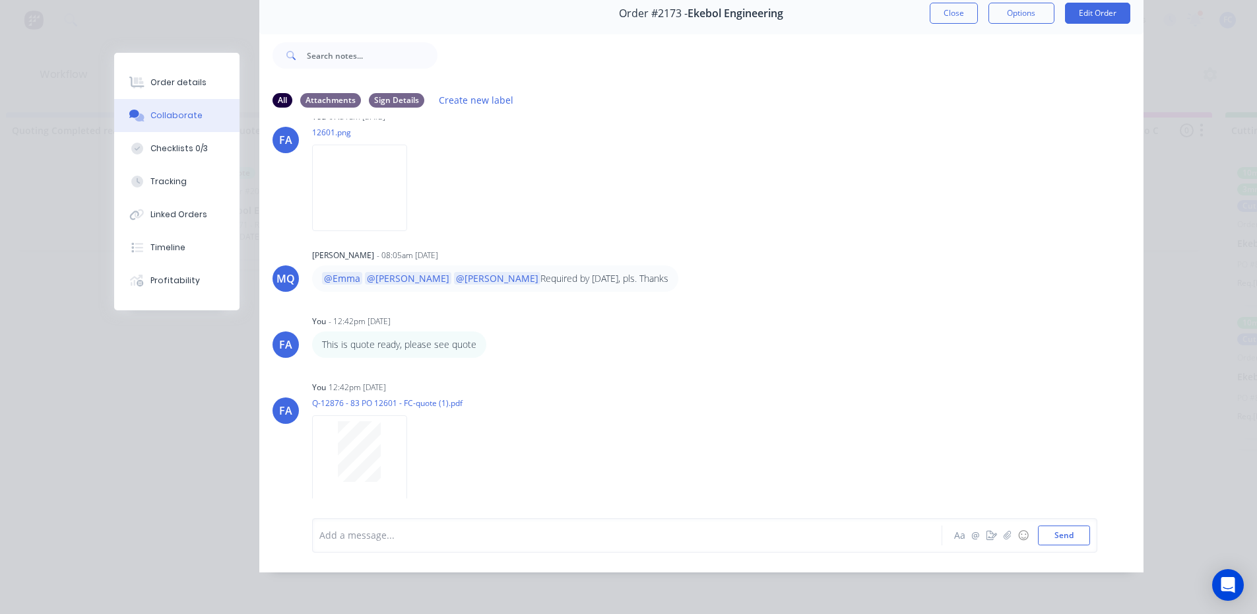
scroll to position [3, 1236]
click at [959, 9] on button "Close" at bounding box center [954, 13] width 48 height 21
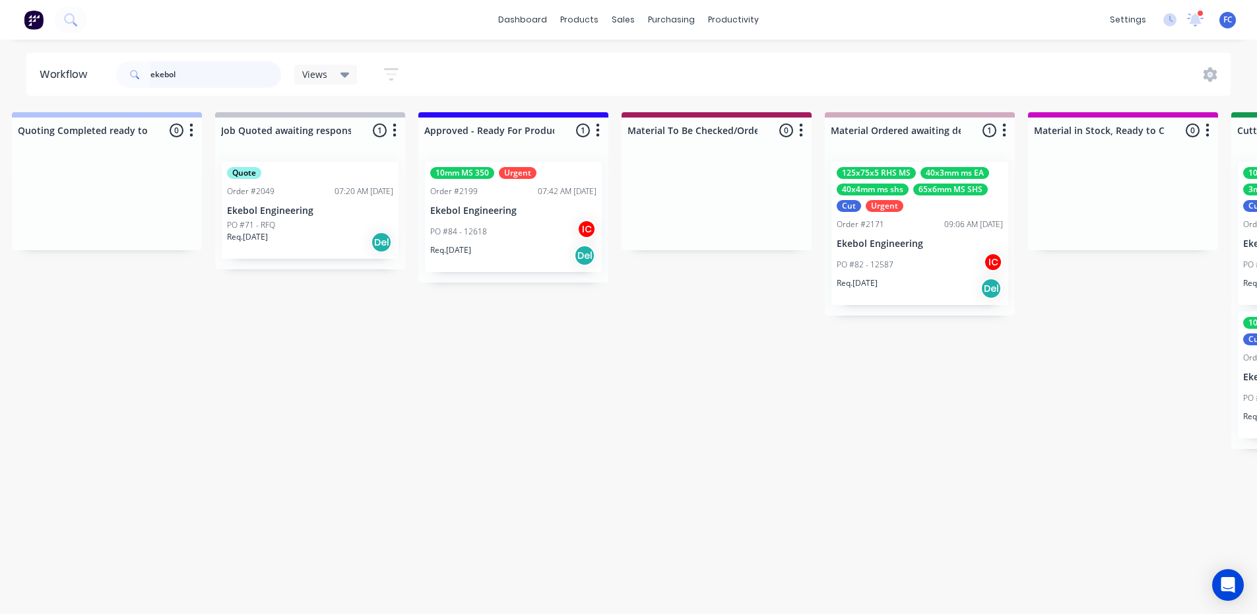
type input "paulger"
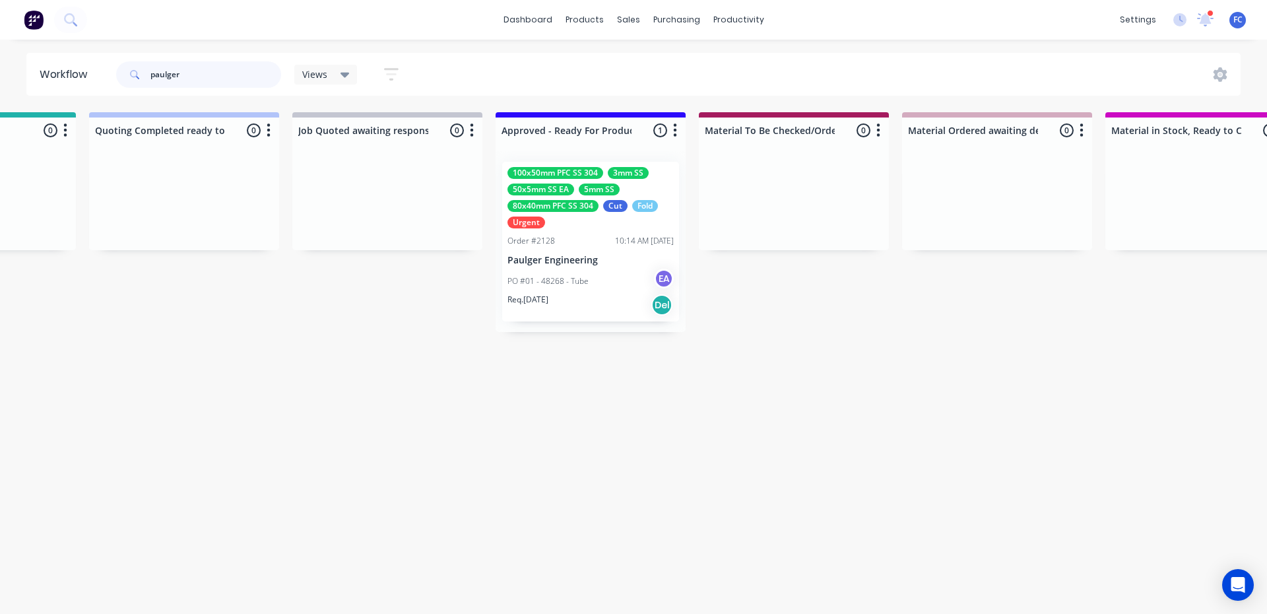
scroll to position [0, 1170]
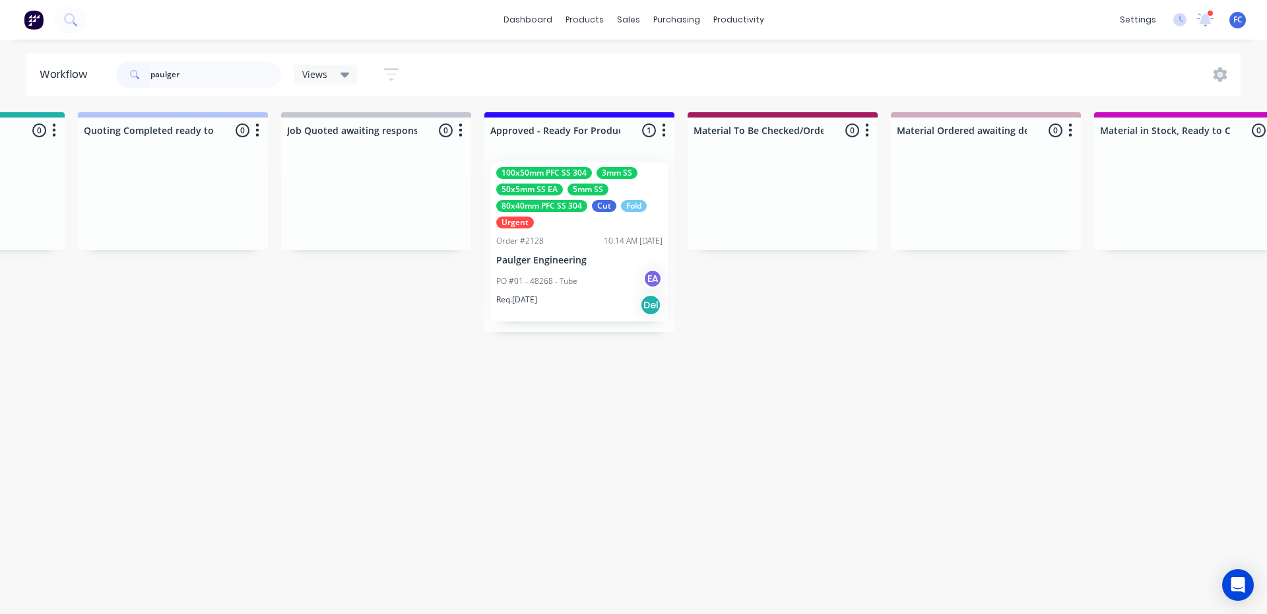
click at [537, 295] on p "Req. 09/09/25" at bounding box center [516, 300] width 41 height 12
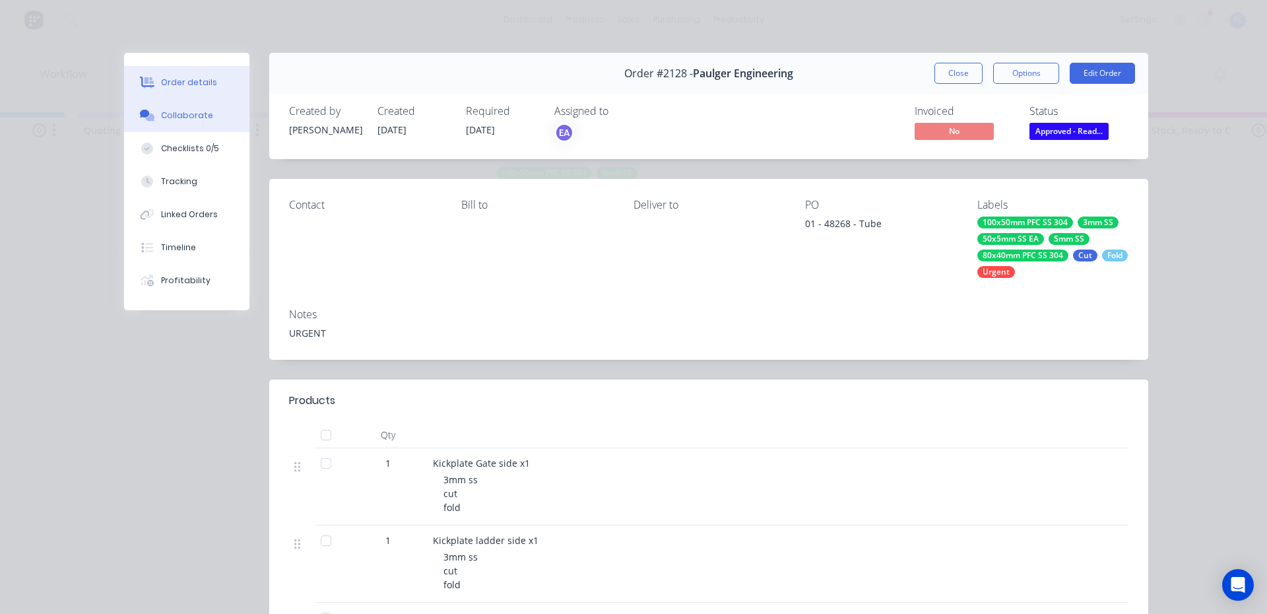
click at [193, 112] on div "Collaborate" at bounding box center [187, 116] width 52 height 12
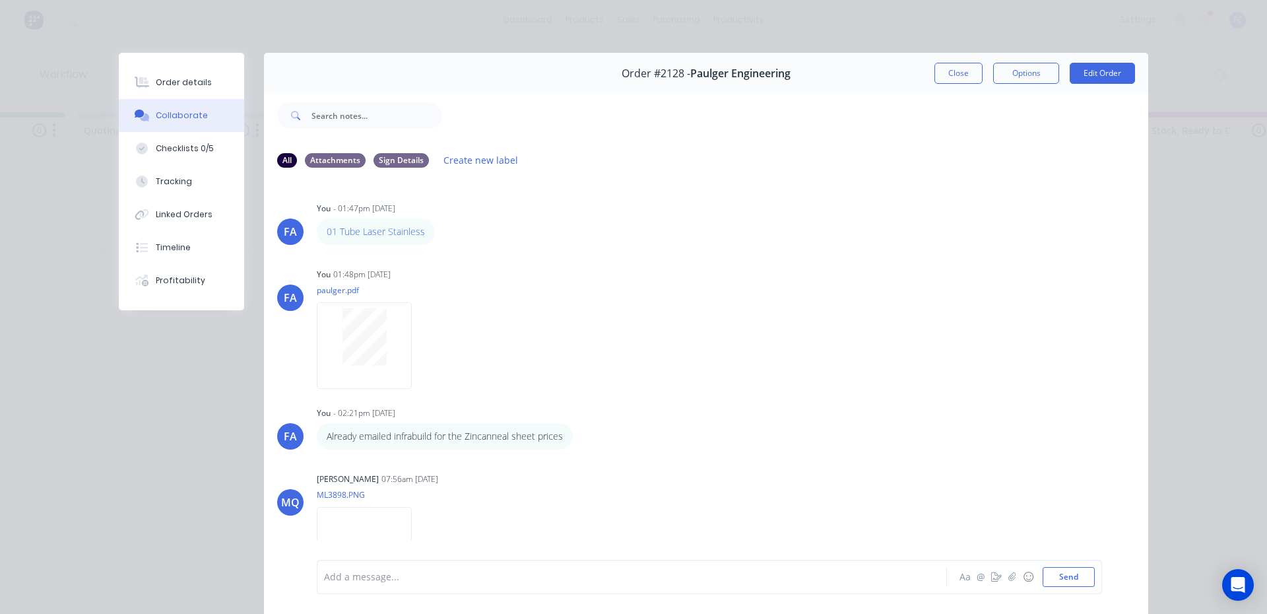
drag, startPoint x: 944, startPoint y: 73, endPoint x: 948, endPoint y: 139, distance: 66.8
click at [944, 71] on button "Close" at bounding box center [958, 73] width 48 height 21
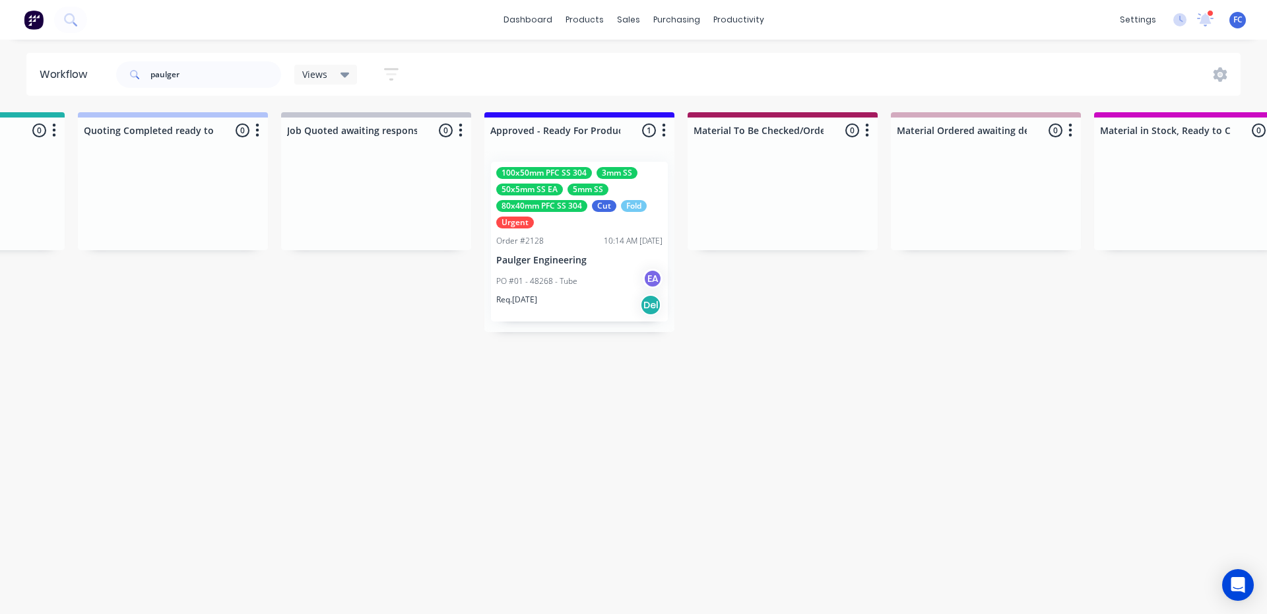
drag, startPoint x: 457, startPoint y: 613, endPoint x: 402, endPoint y: 616, distance: 54.8
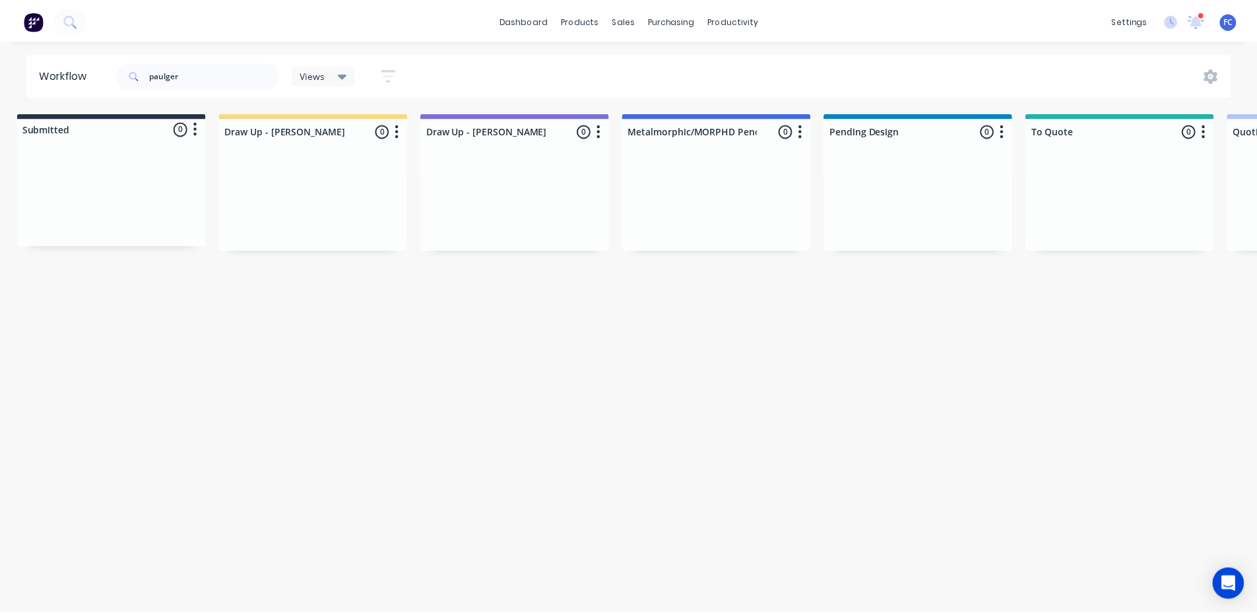
scroll to position [0, 0]
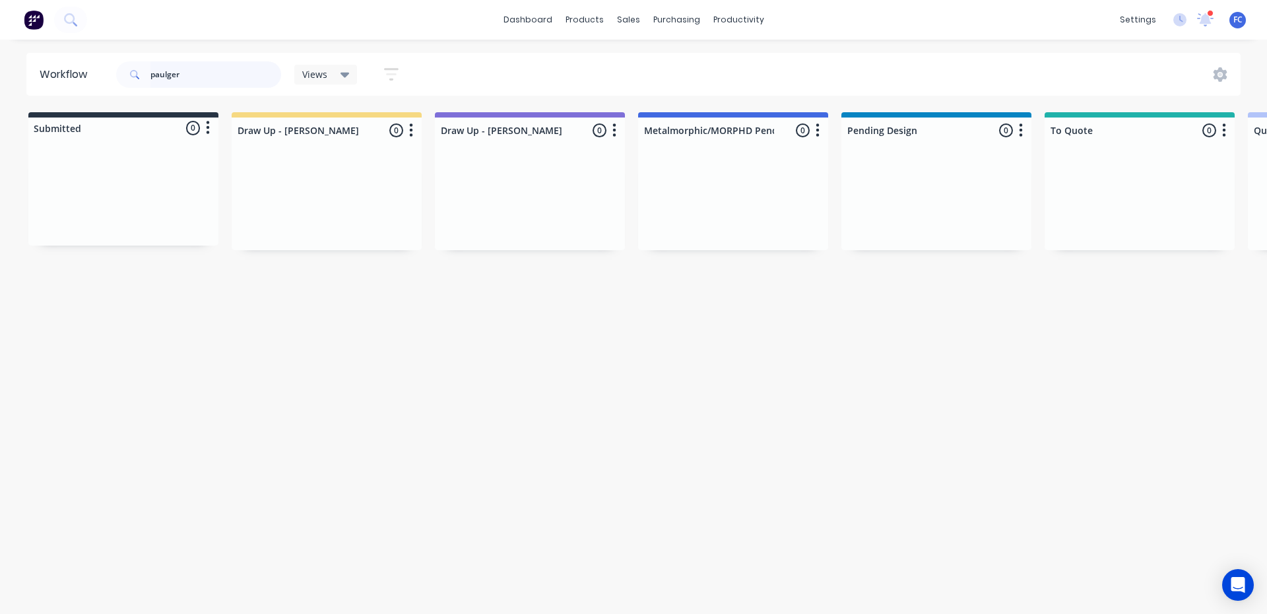
drag, startPoint x: 176, startPoint y: 77, endPoint x: 59, endPoint y: 72, distance: 117.6
click at [60, 72] on header "Workflow paulger Views Save new view None (Default) edit [PERSON_NAME] edit [PE…" at bounding box center [633, 74] width 1215 height 43
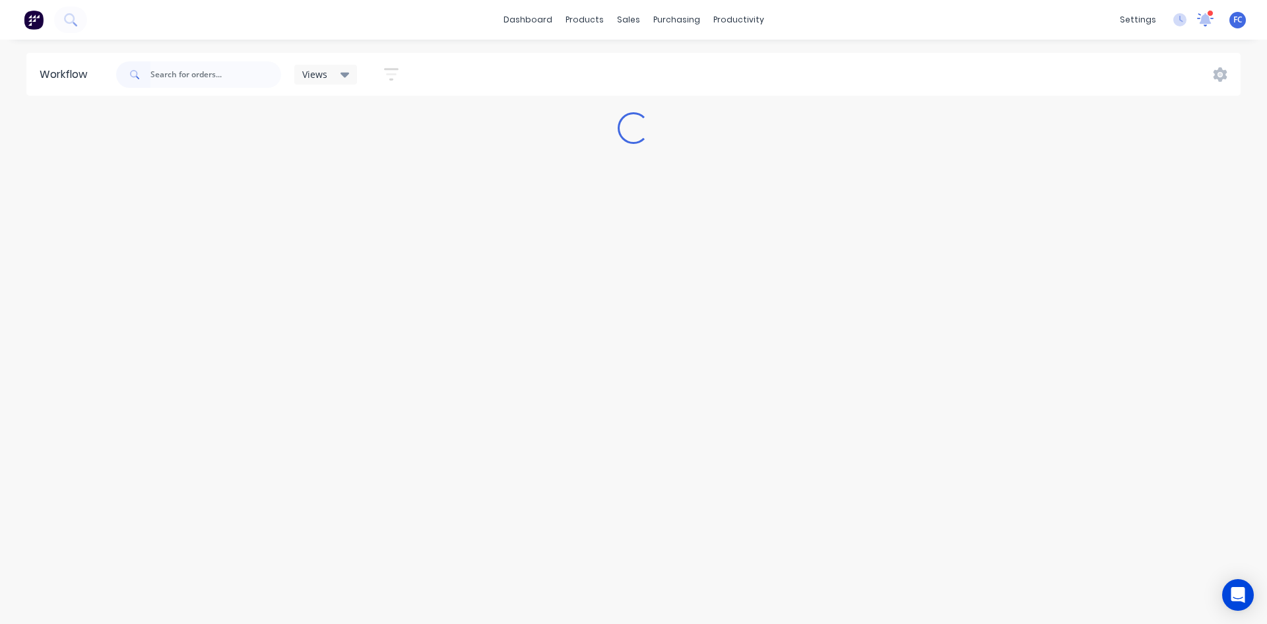
click at [1202, 17] on icon at bounding box center [1206, 18] width 12 height 11
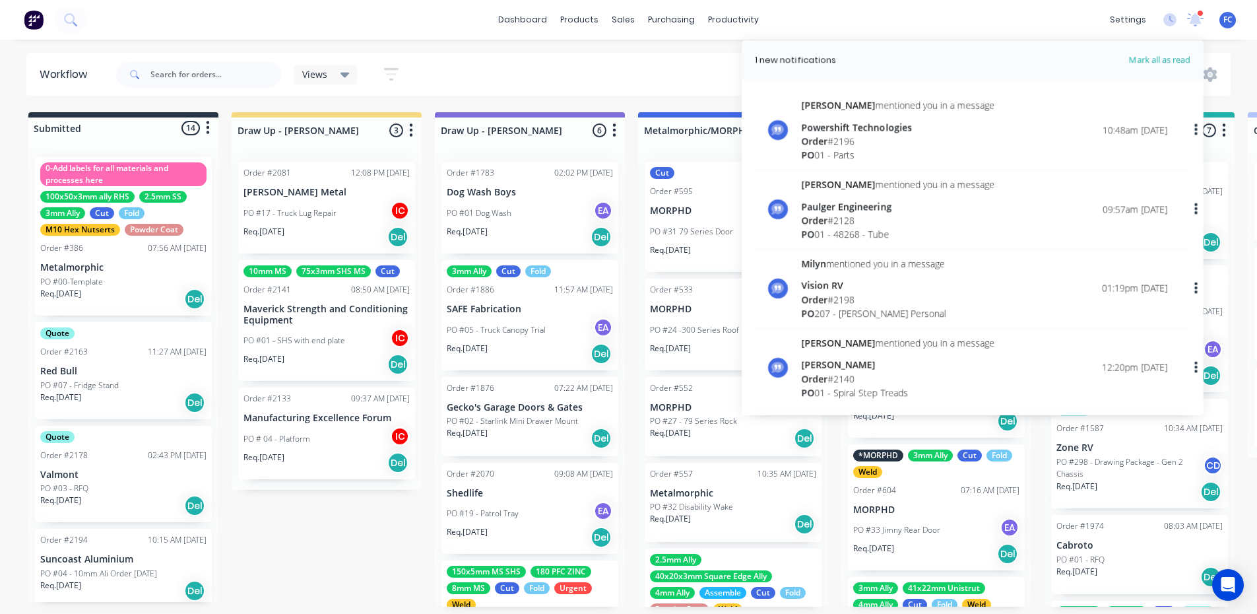
click at [353, 15] on div "dashboard products sales purchasing productivity dashboard products Product Cat…" at bounding box center [628, 20] width 1257 height 40
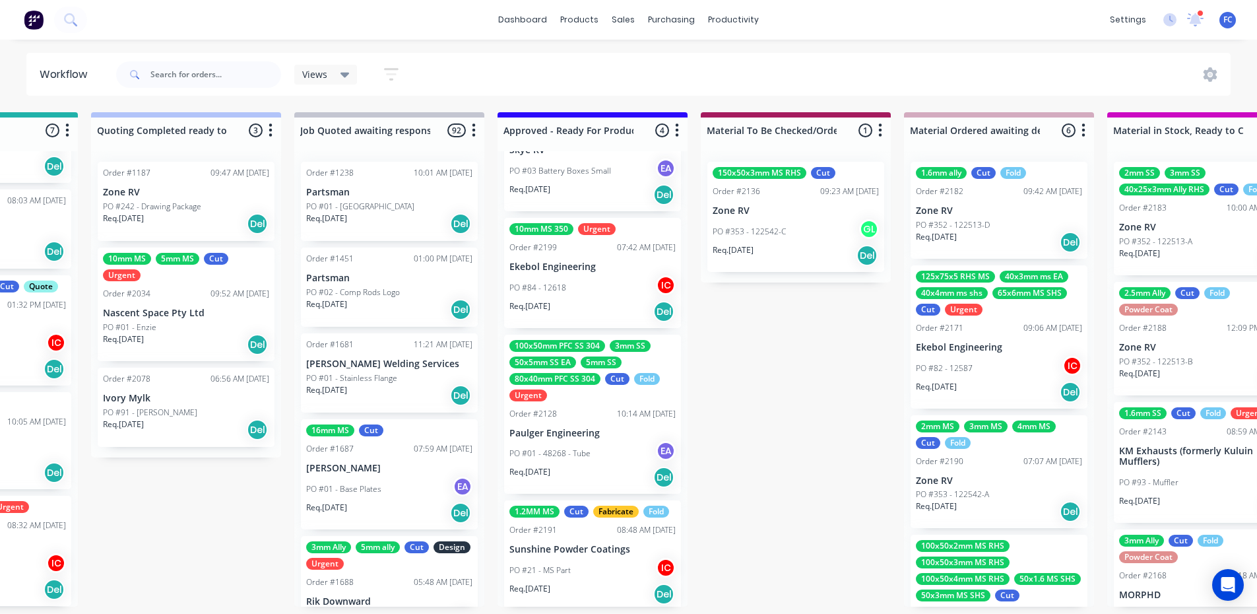
scroll to position [65, 0]
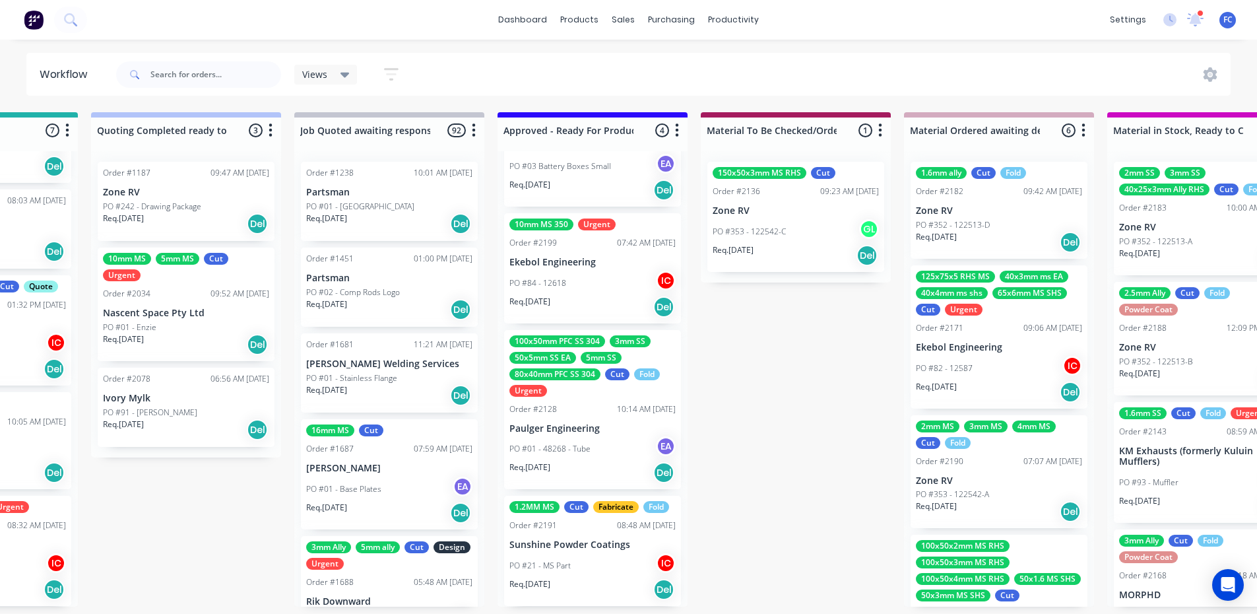
click at [552, 548] on div "1.2MM MS Cut Fabricate Fold Order #2191 08:48 AM [DATE] Sunshine Powder Coating…" at bounding box center [592, 551] width 177 height 110
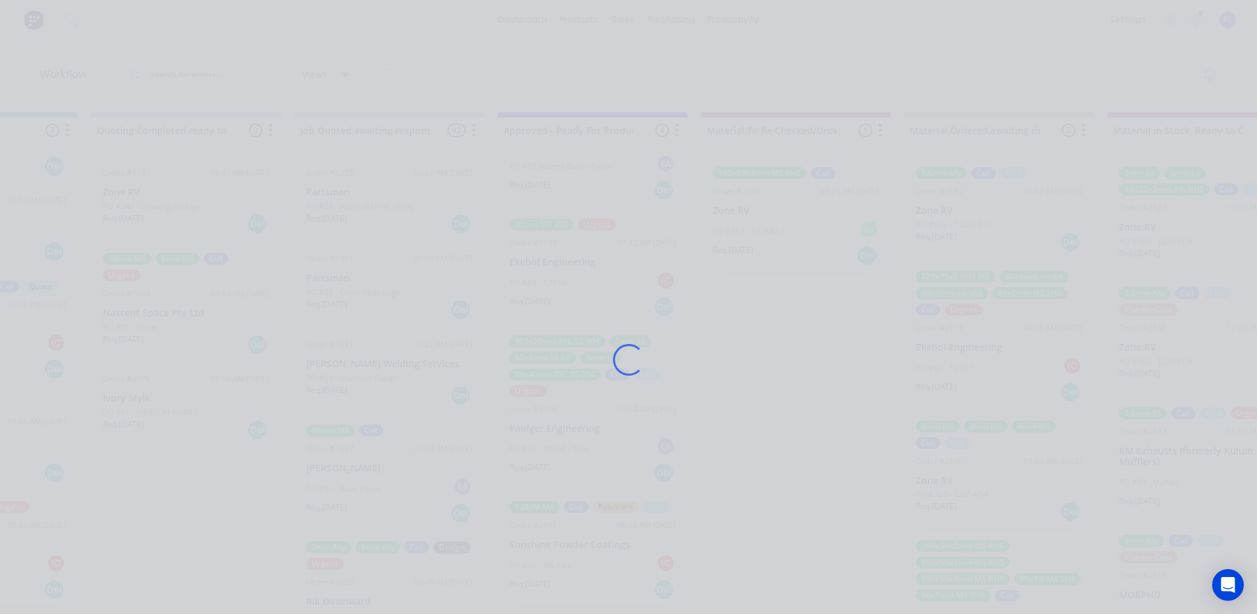
scroll to position [0, 1157]
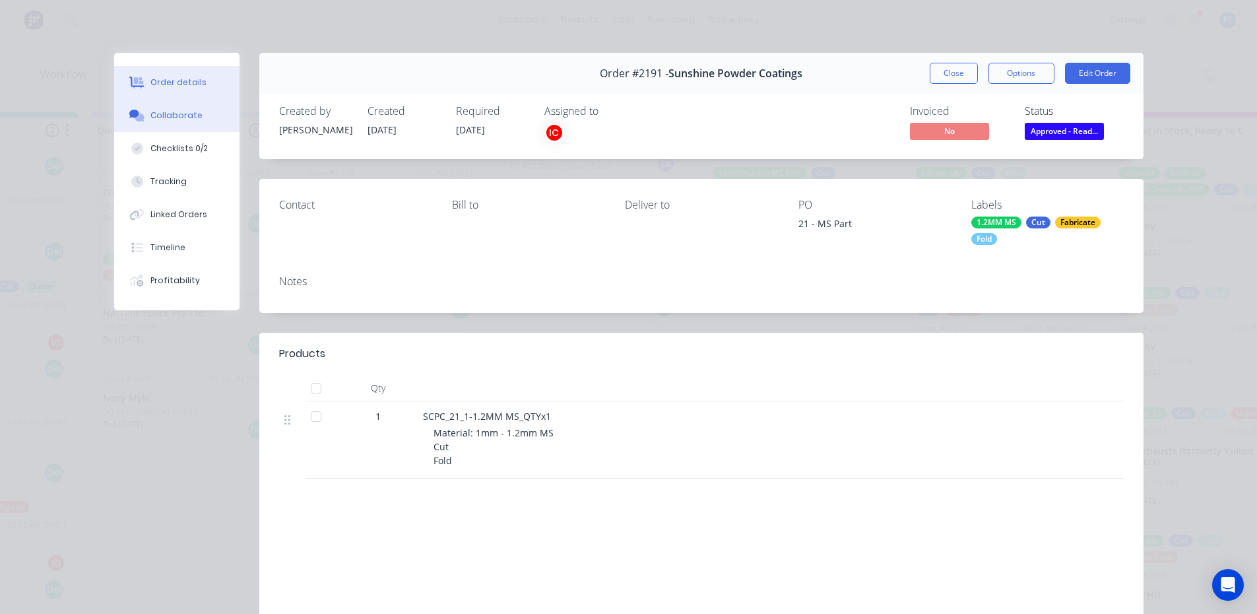
click at [168, 126] on button "Collaborate" at bounding box center [176, 115] width 125 height 33
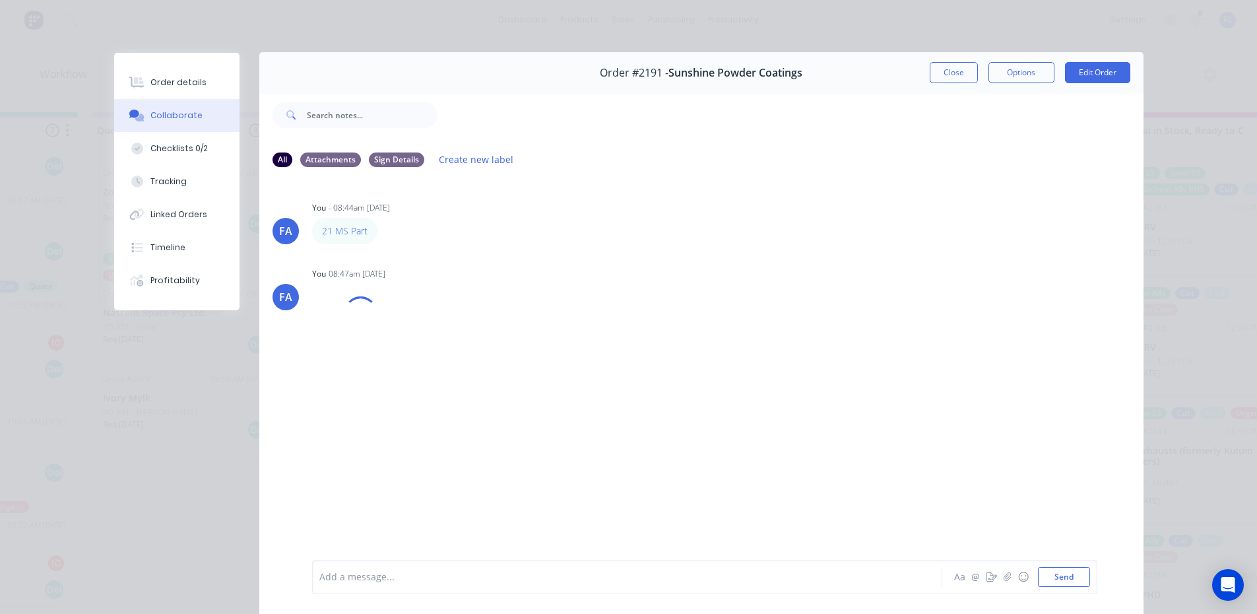
scroll to position [0, 0]
drag, startPoint x: 339, startPoint y: 230, endPoint x: 144, endPoint y: 77, distance: 247.8
click at [144, 77] on button "Order details" at bounding box center [176, 82] width 125 height 33
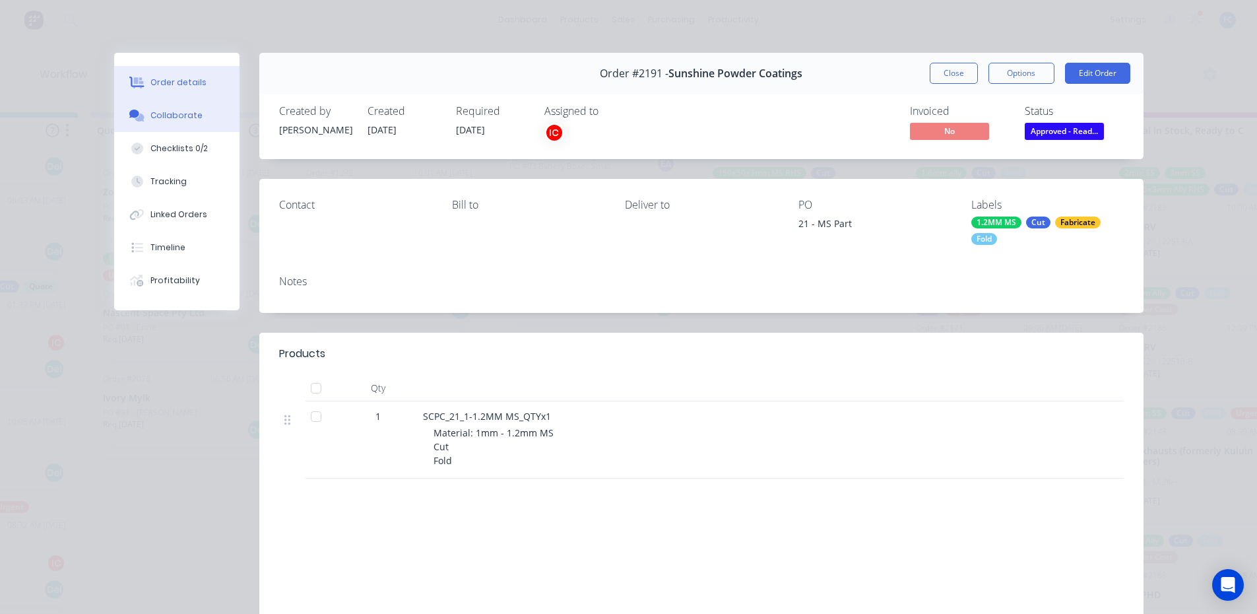
click at [166, 113] on div "Collaborate" at bounding box center [176, 116] width 52 height 12
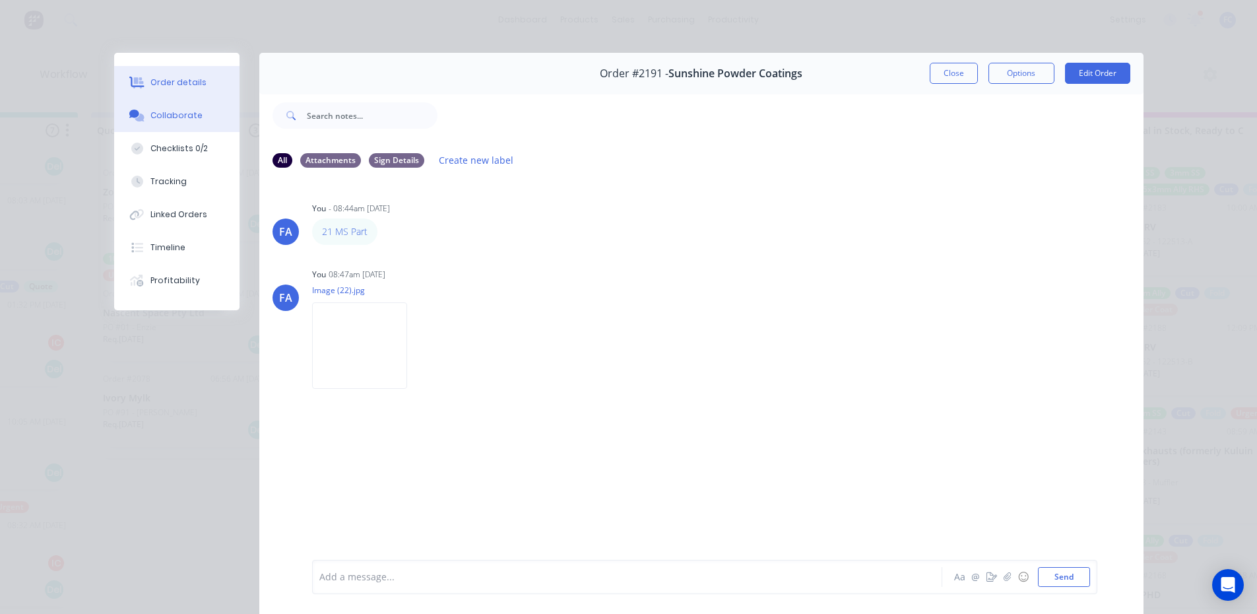
click at [187, 73] on button "Order details" at bounding box center [176, 82] width 125 height 33
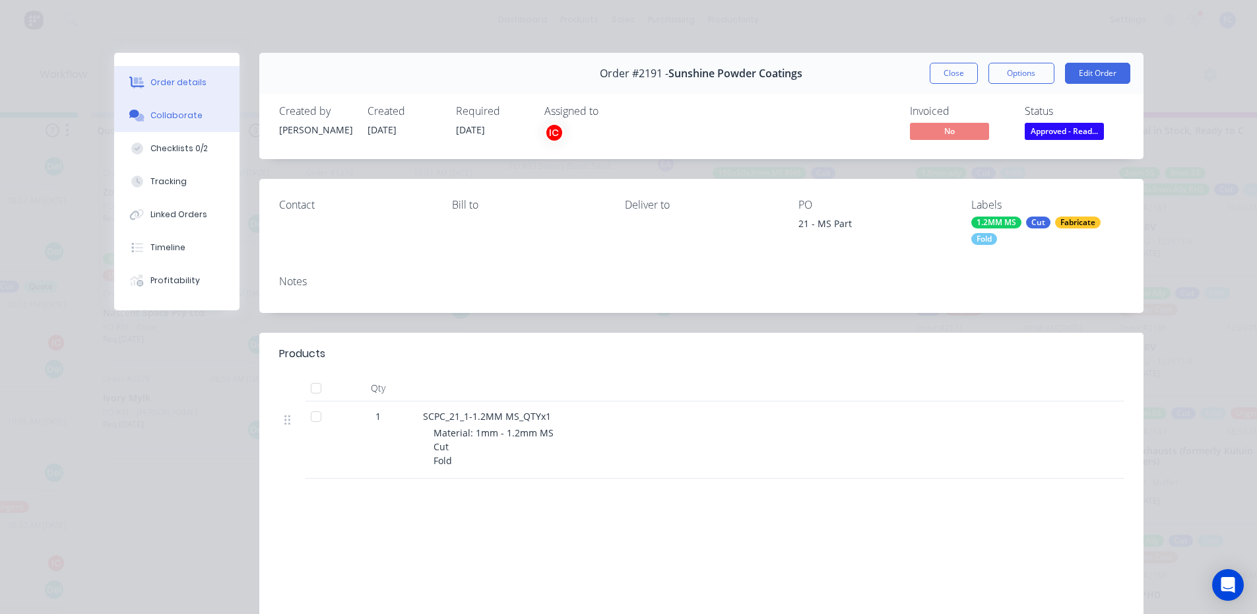
click at [158, 119] on div "Collaborate" at bounding box center [176, 116] width 52 height 12
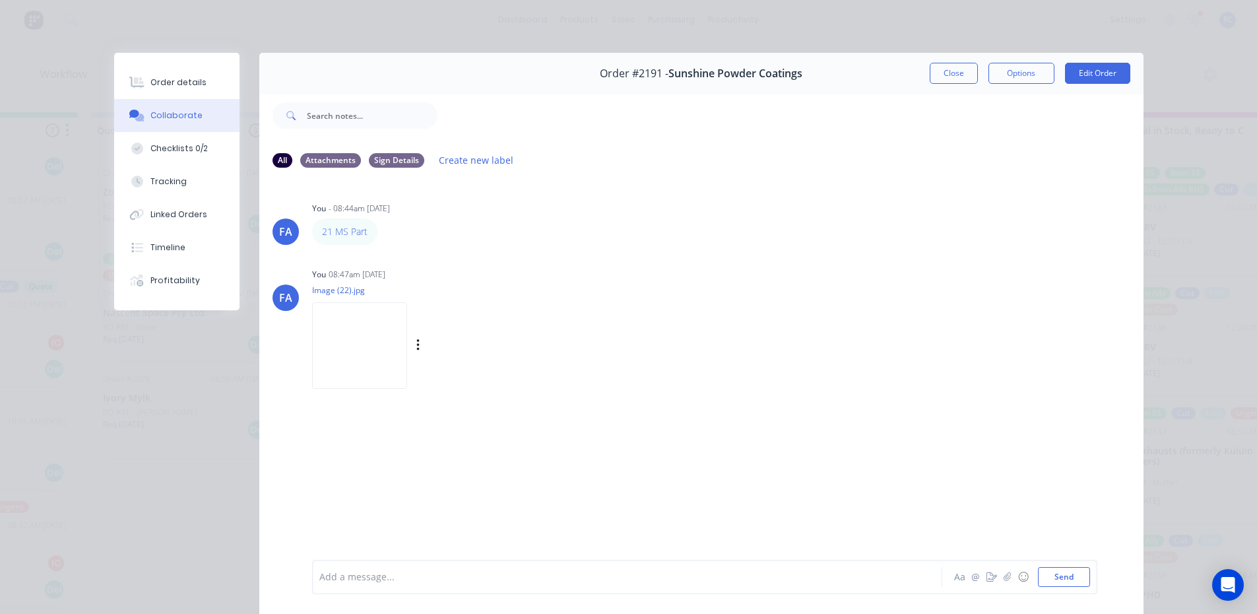
click at [331, 345] on img at bounding box center [359, 345] width 95 height 86
click at [164, 84] on div "Order details" at bounding box center [178, 83] width 56 height 12
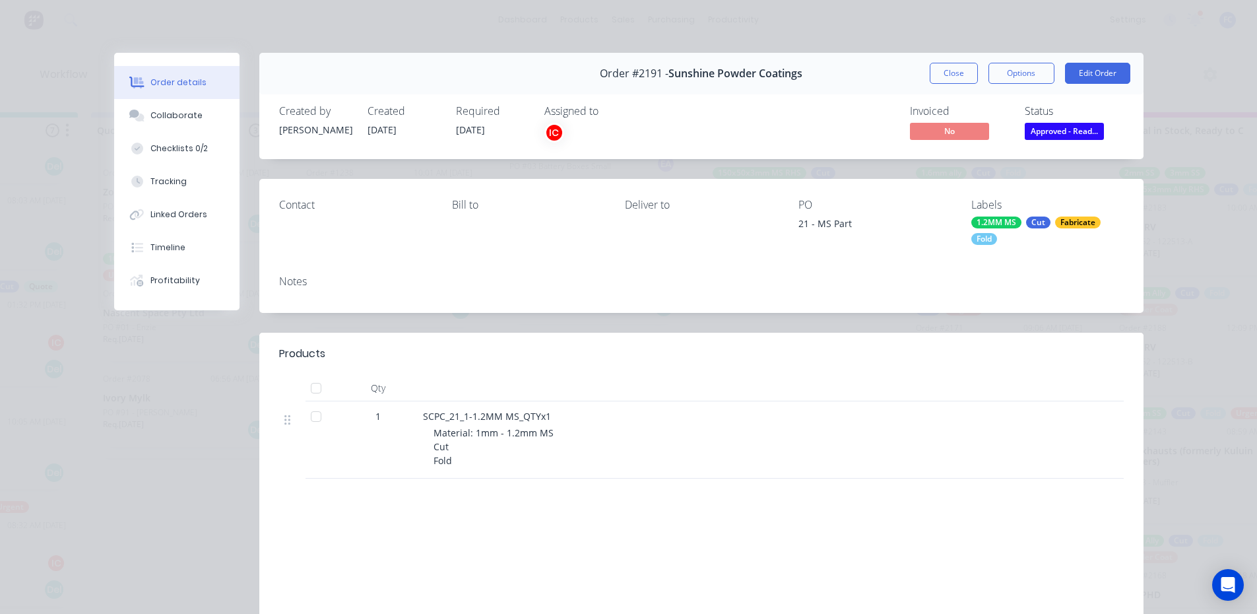
click at [960, 84] on div "Order #2191 - Sunshine Powder Coatings Close Options Edit Order" at bounding box center [701, 74] width 884 height 42
click at [957, 76] on button "Close" at bounding box center [954, 73] width 48 height 21
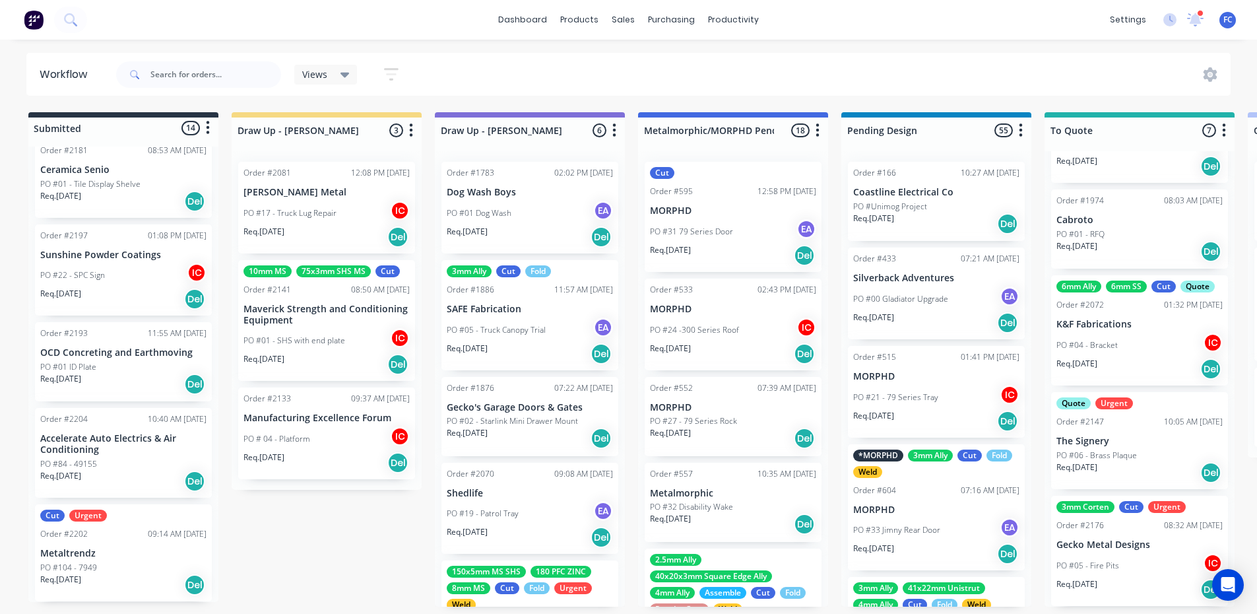
scroll to position [3, 0]
click at [55, 269] on p "PO #22 - SPC Sign" at bounding box center [72, 275] width 65 height 12
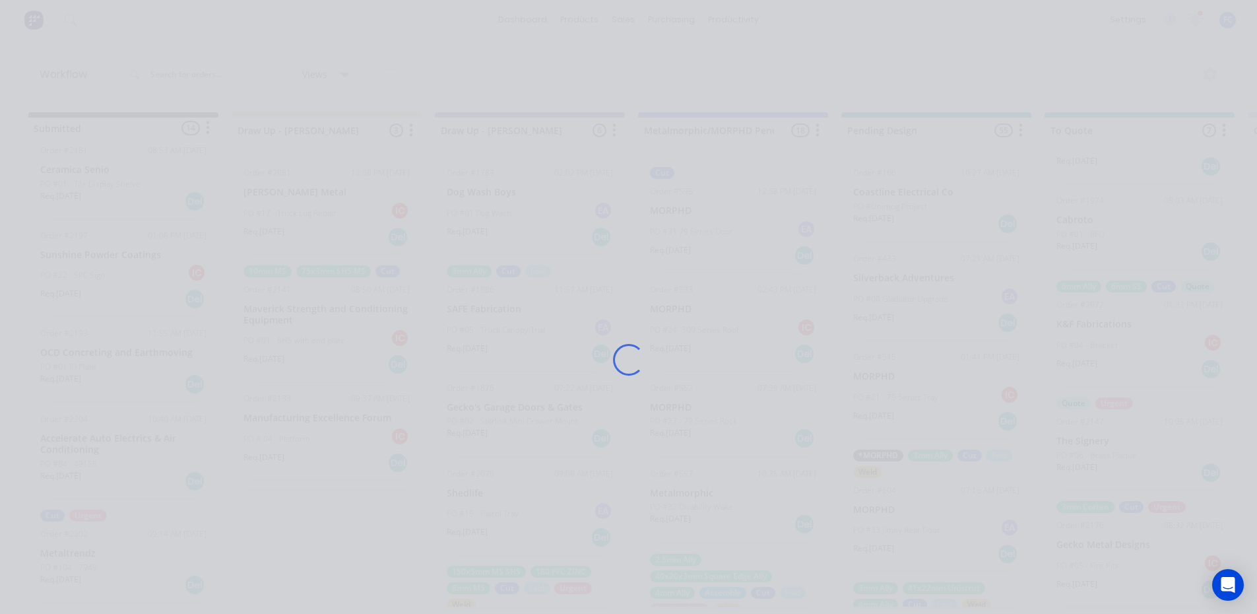
scroll to position [0, 0]
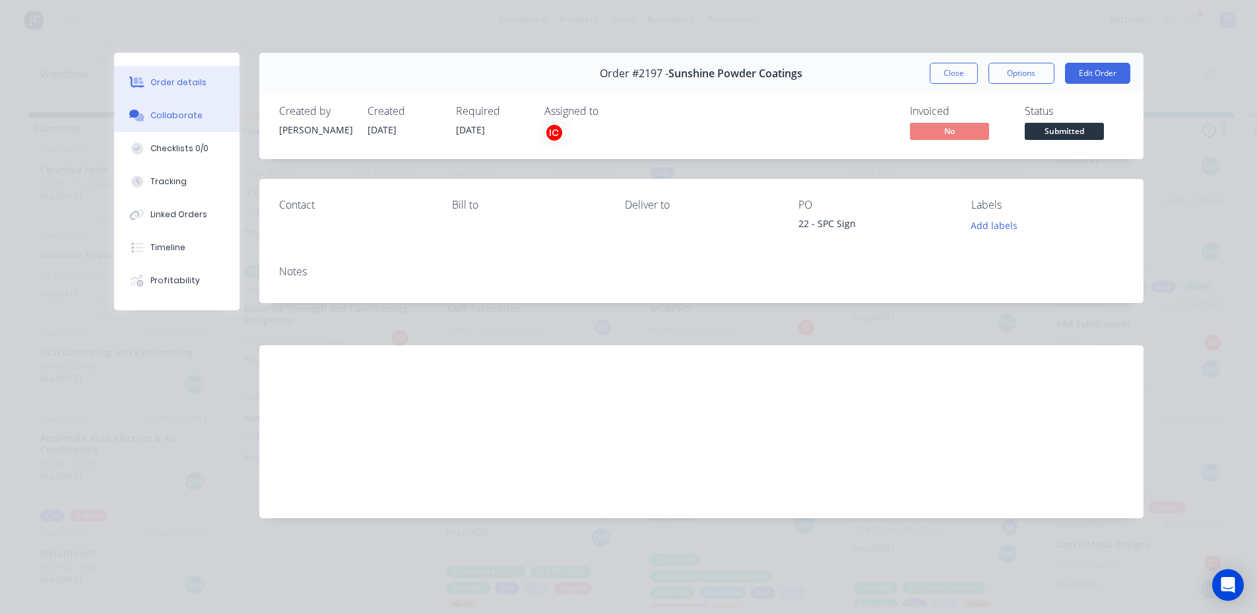
click at [180, 103] on button "Collaborate" at bounding box center [176, 115] width 125 height 33
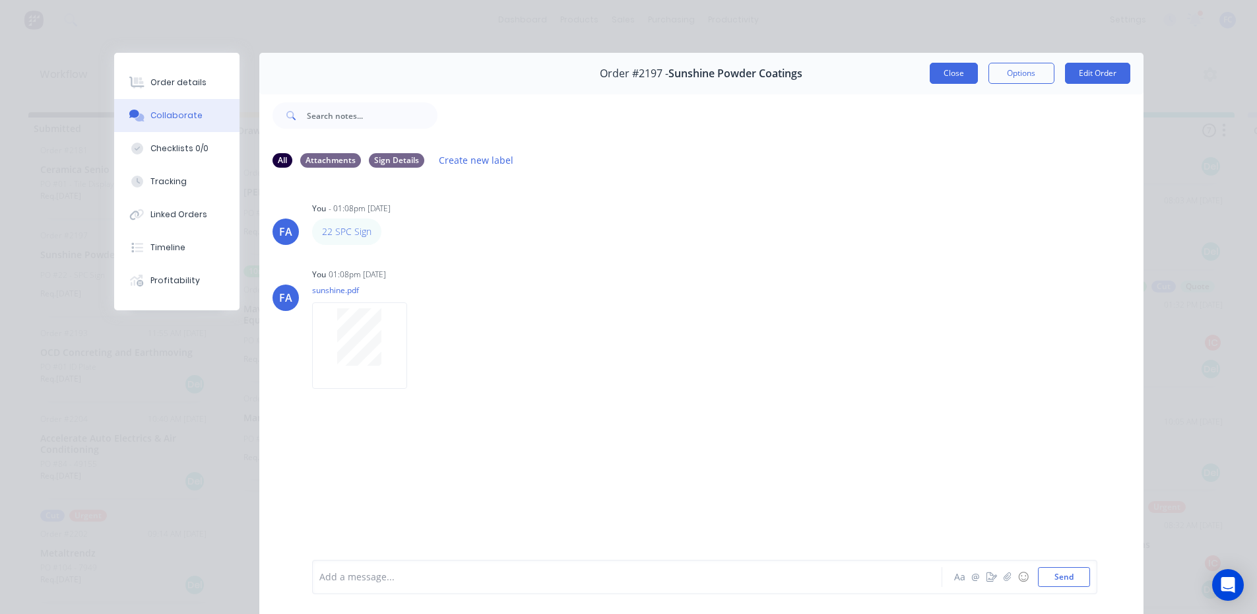
click at [930, 68] on button "Close" at bounding box center [954, 73] width 48 height 21
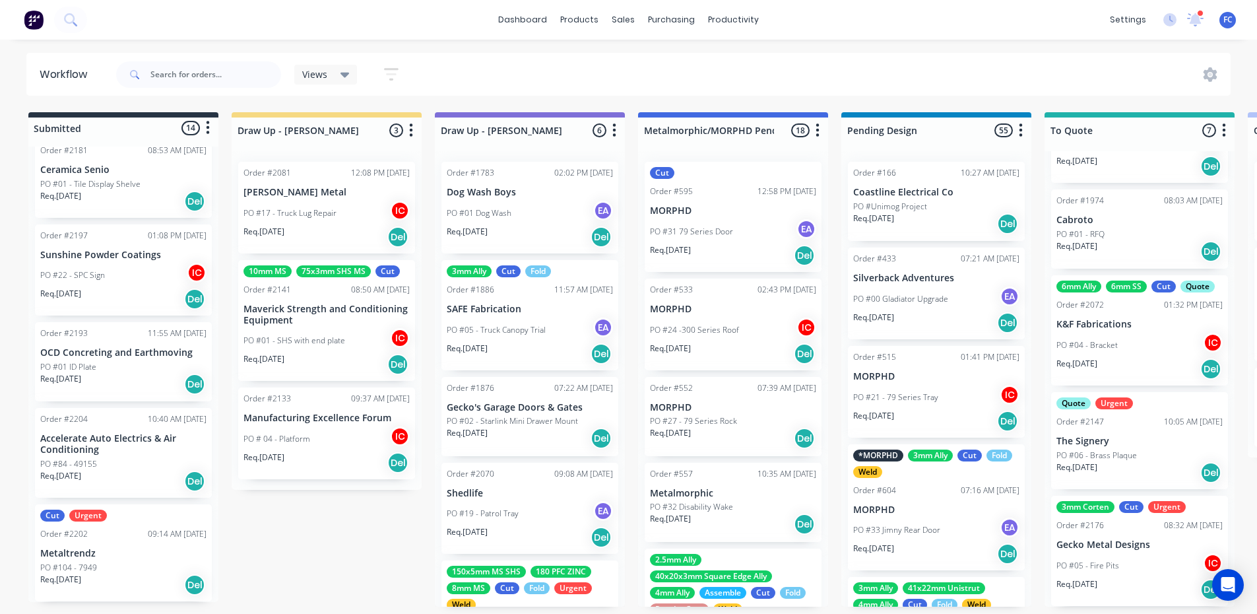
scroll to position [3, 0]
click at [75, 535] on div "Order #2202" at bounding box center [64, 534] width 48 height 12
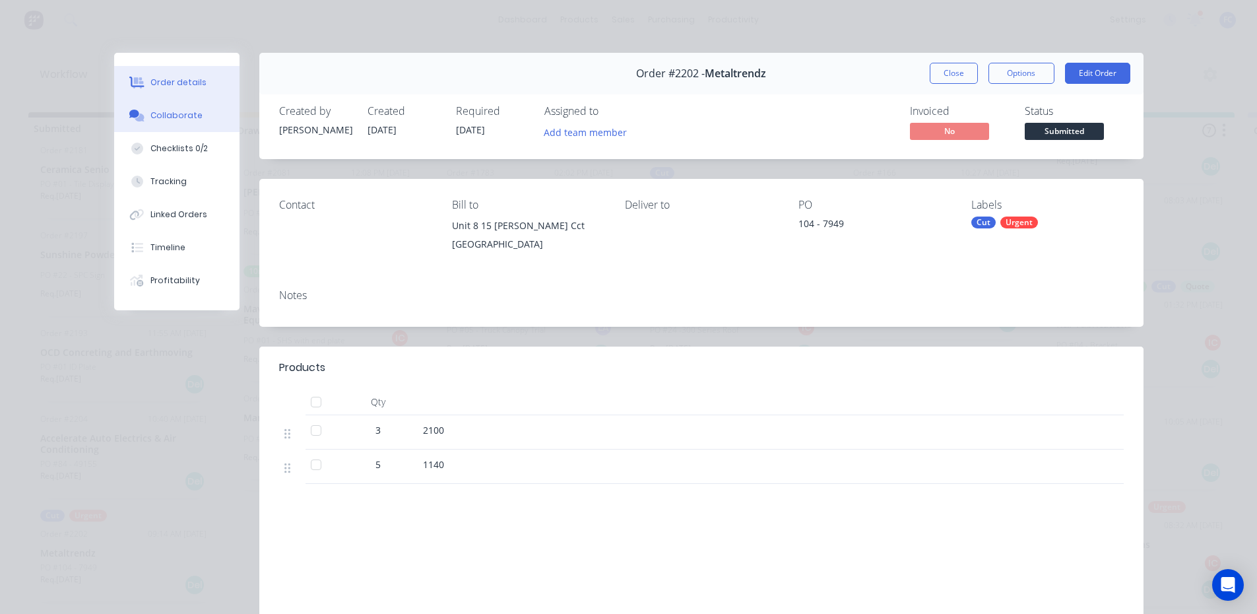
click at [181, 108] on button "Collaborate" at bounding box center [176, 115] width 125 height 33
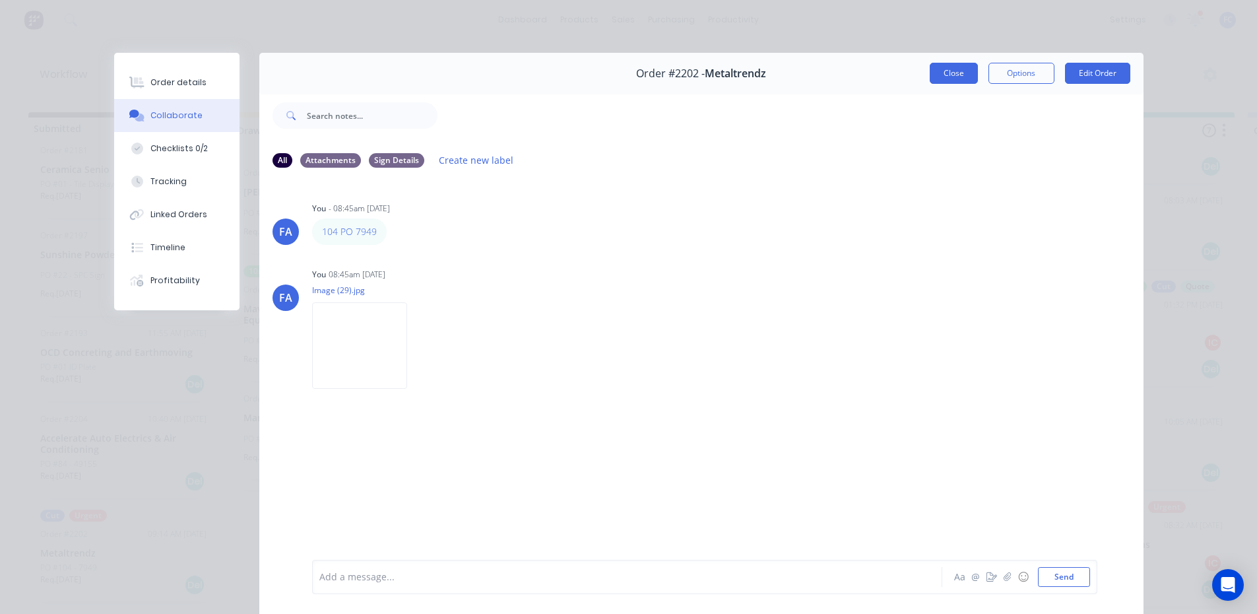
click at [944, 65] on button "Close" at bounding box center [954, 73] width 48 height 21
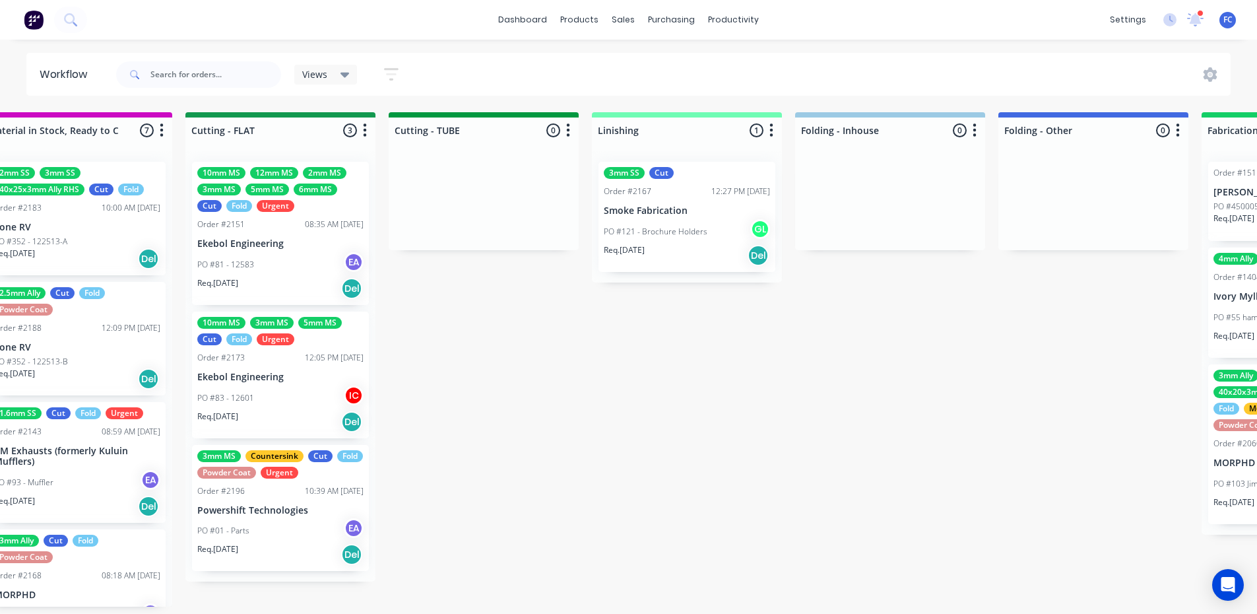
scroll to position [3, 2251]
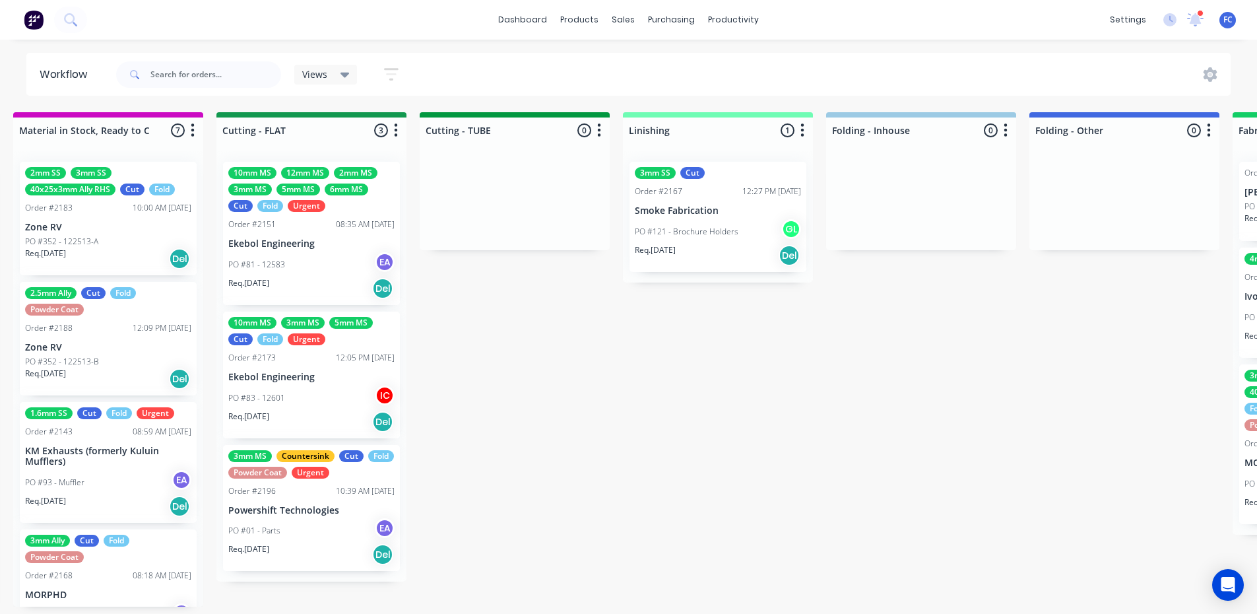
click at [711, 211] on p "Smoke Fabrication" at bounding box center [718, 210] width 166 height 11
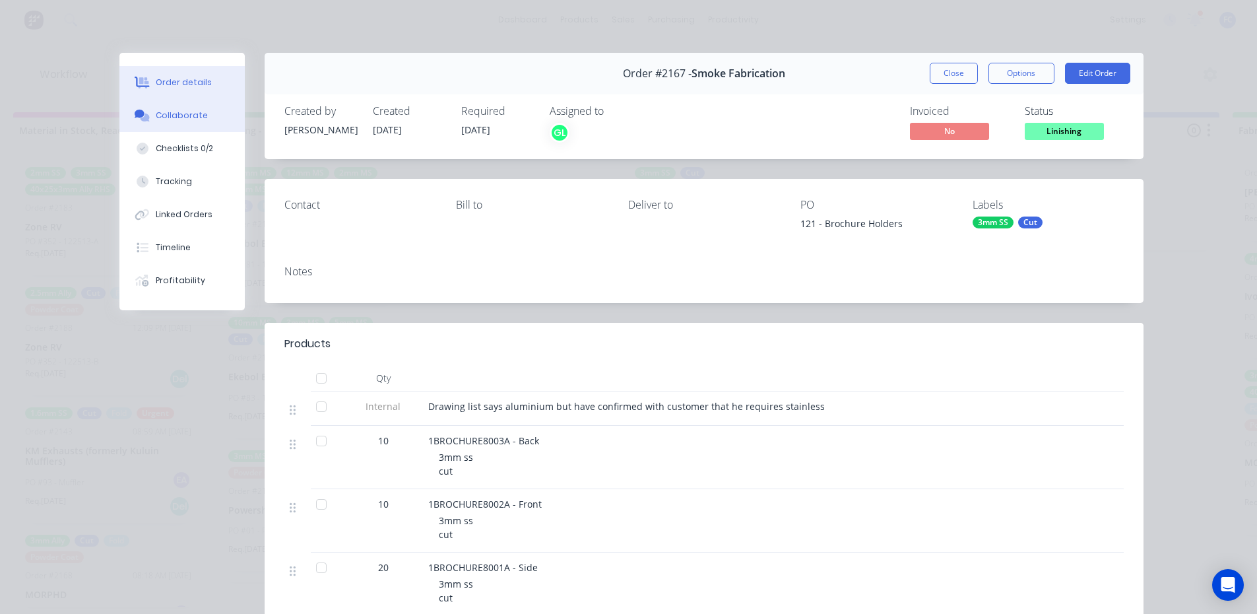
click at [174, 122] on button "Collaborate" at bounding box center [181, 115] width 125 height 33
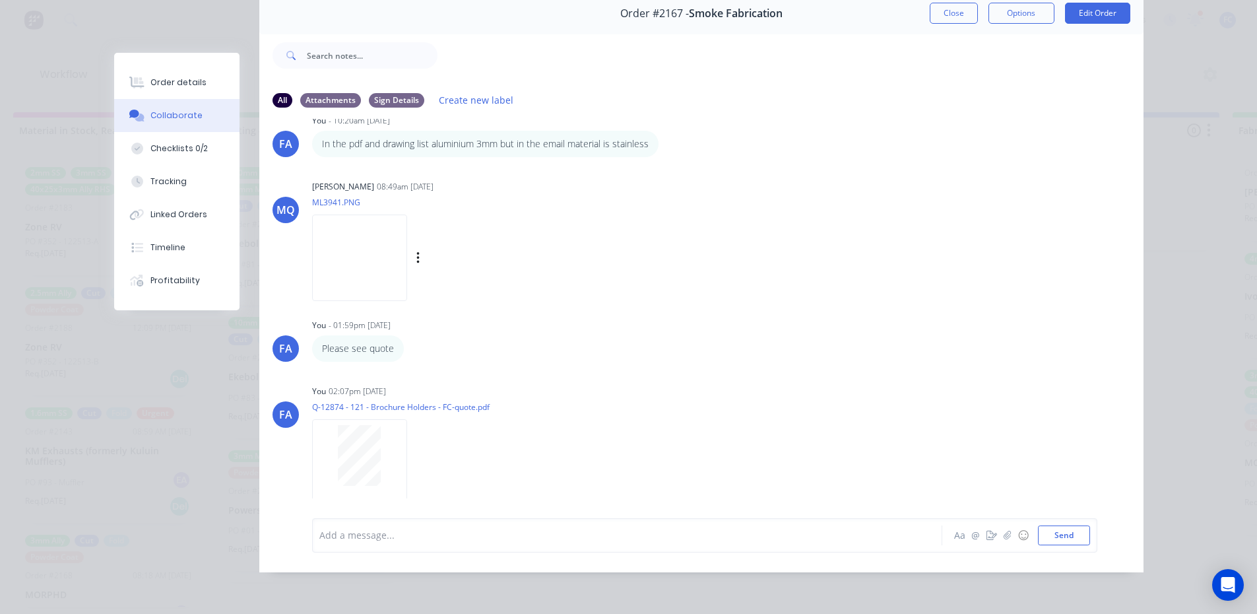
scroll to position [317, 0]
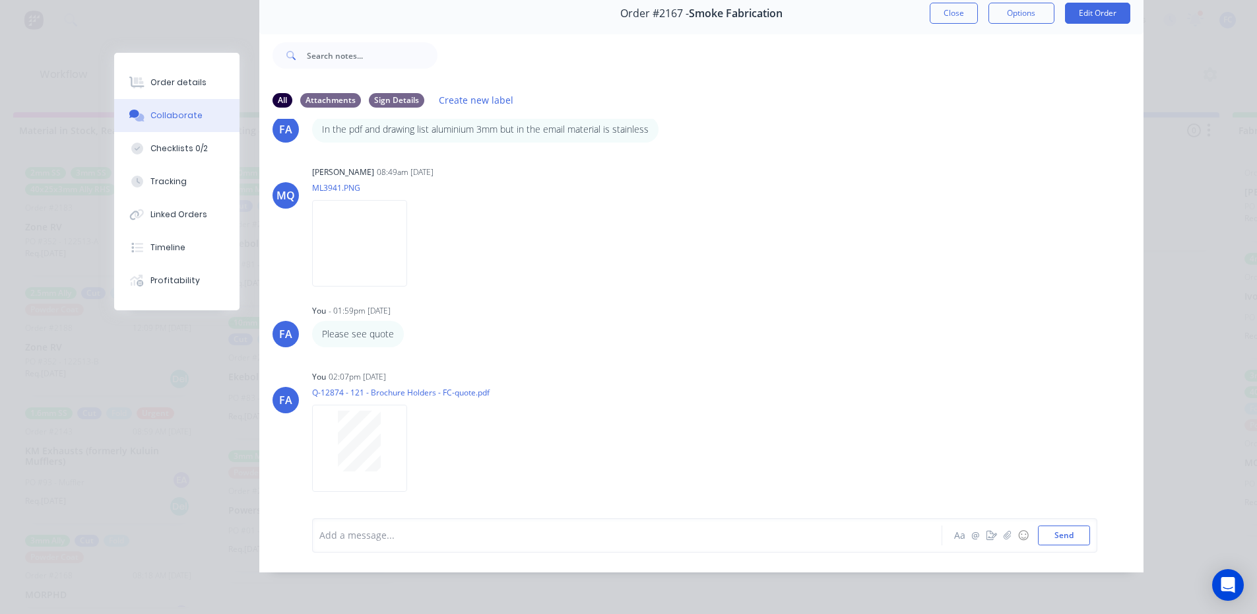
drag, startPoint x: 931, startPoint y: 9, endPoint x: 852, endPoint y: 519, distance: 515.5
click at [931, 9] on button "Close" at bounding box center [954, 13] width 48 height 21
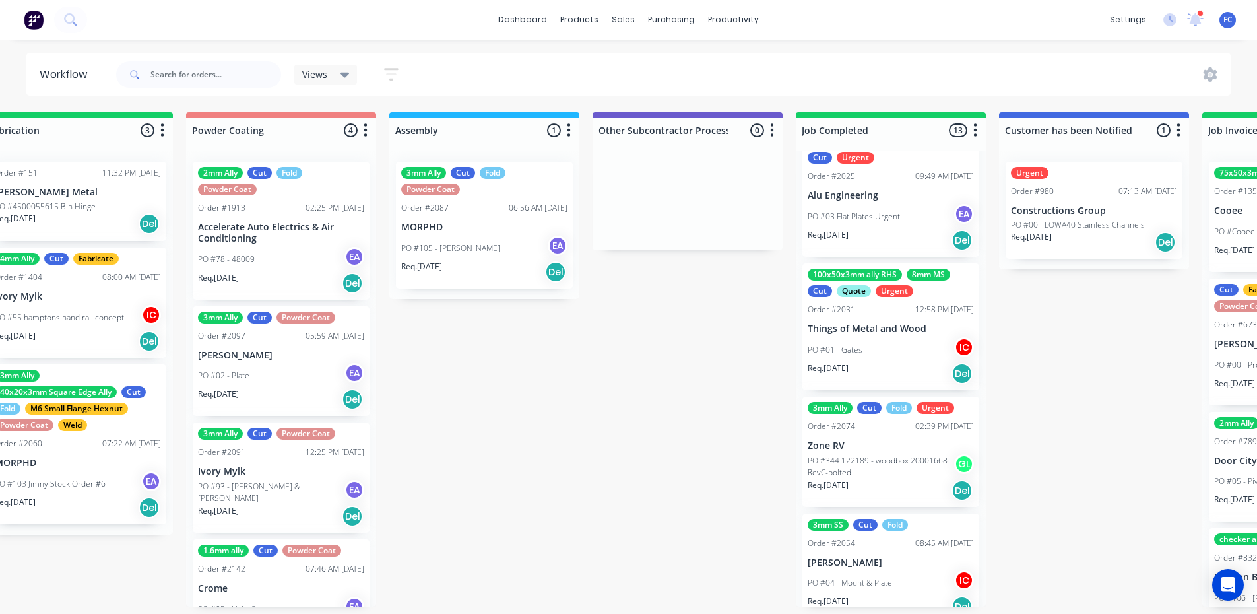
scroll to position [528, 0]
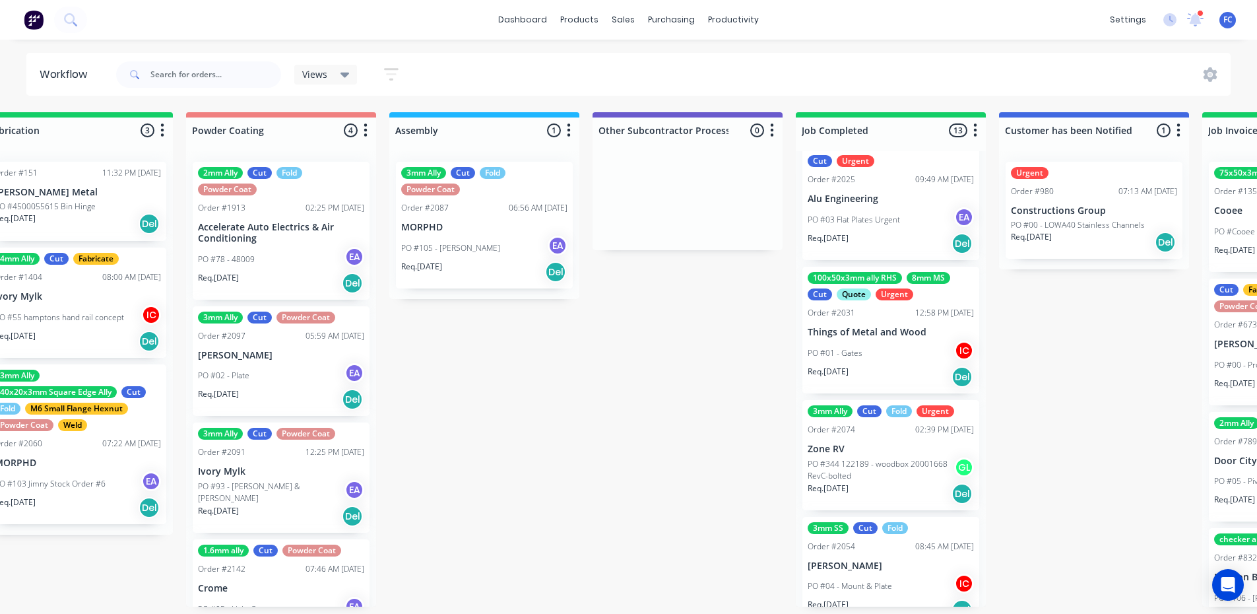
click at [890, 178] on div "Order #2025 09:49 AM 26/08/25" at bounding box center [891, 180] width 166 height 12
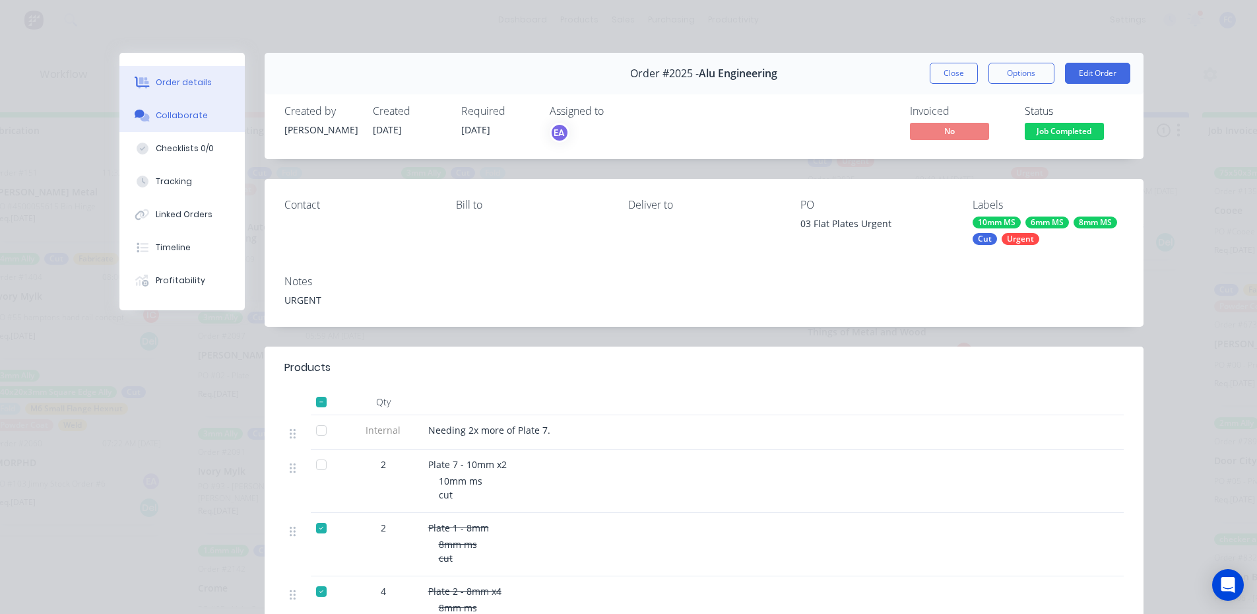
click at [160, 117] on div "Collaborate" at bounding box center [182, 116] width 52 height 12
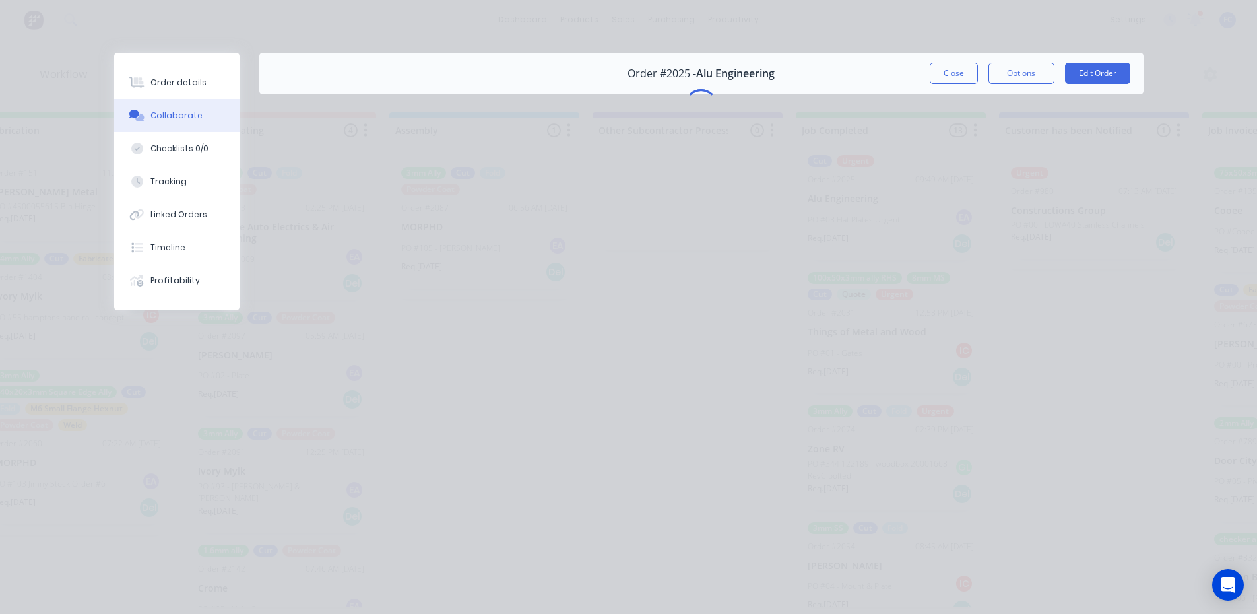
scroll to position [0, 3501]
drag, startPoint x: 180, startPoint y: 153, endPoint x: 176, endPoint y: 145, distance: 9.2
click at [179, 152] on button "Checklists 0/0" at bounding box center [176, 148] width 125 height 33
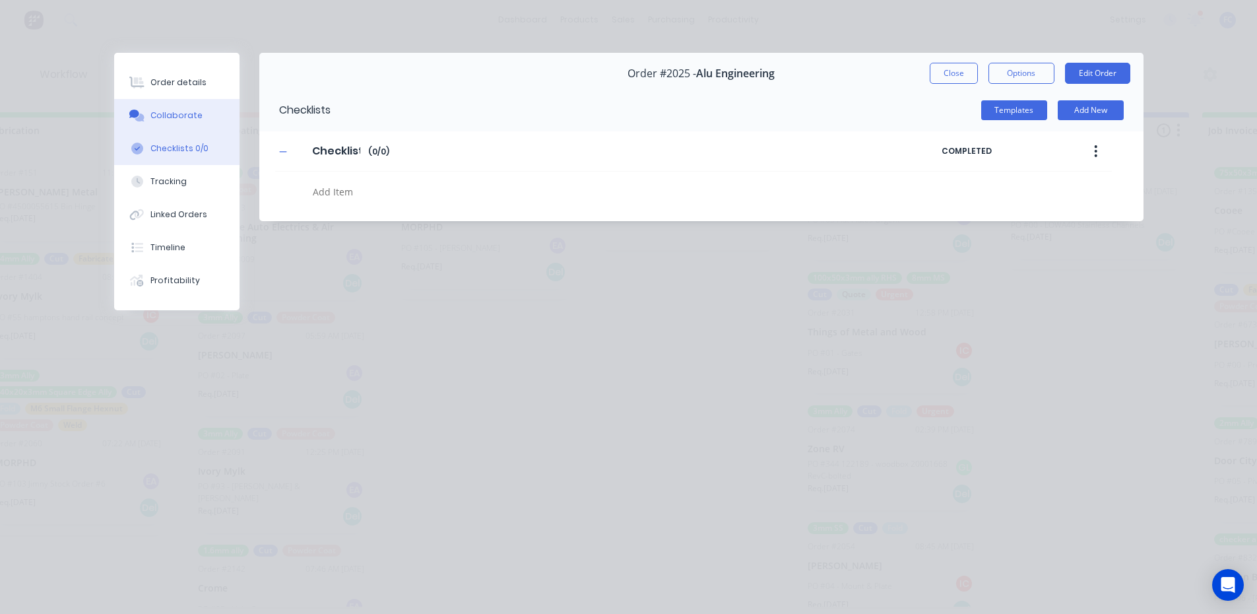
click at [172, 118] on div "Collaborate" at bounding box center [176, 116] width 52 height 12
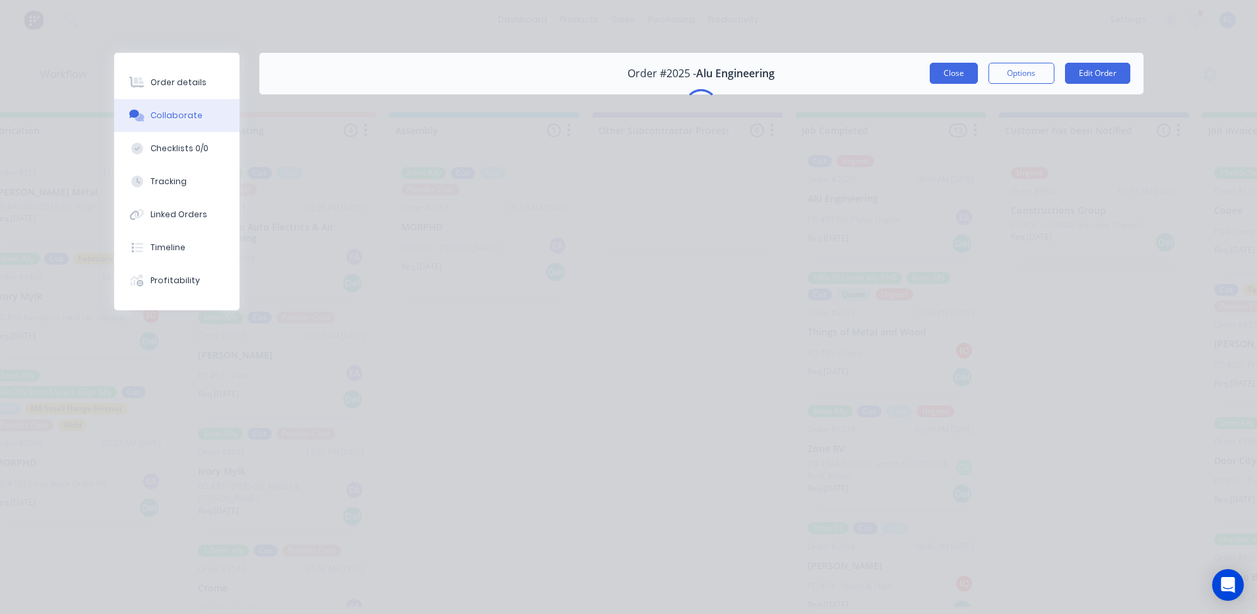
click at [945, 68] on button "Close" at bounding box center [954, 73] width 48 height 21
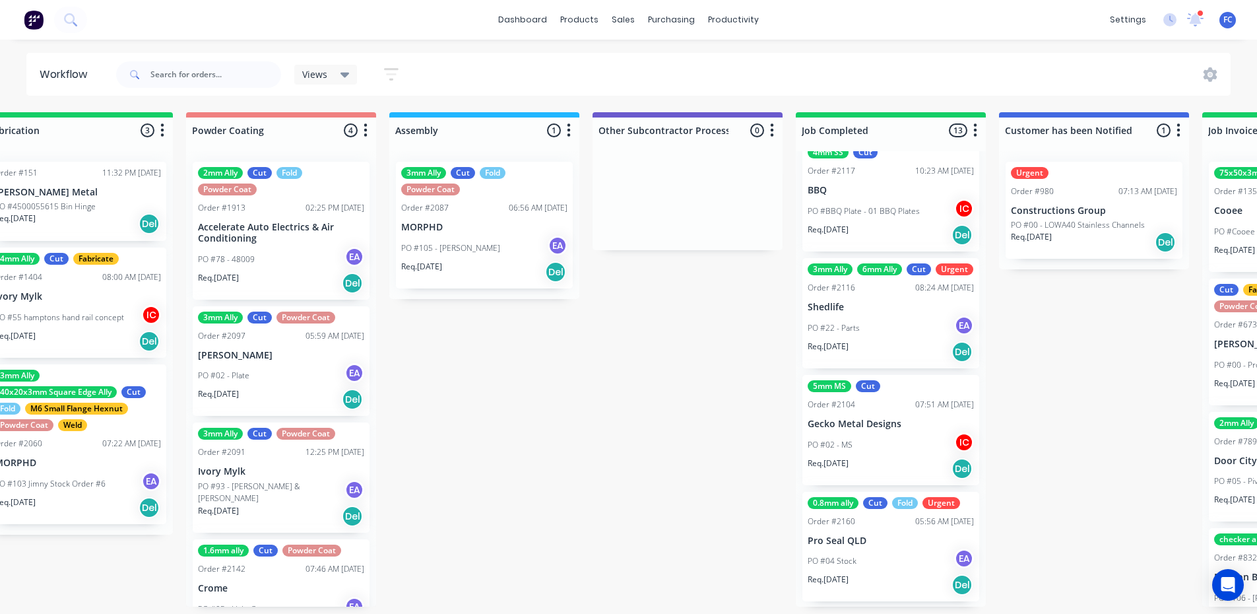
scroll to position [3, 3501]
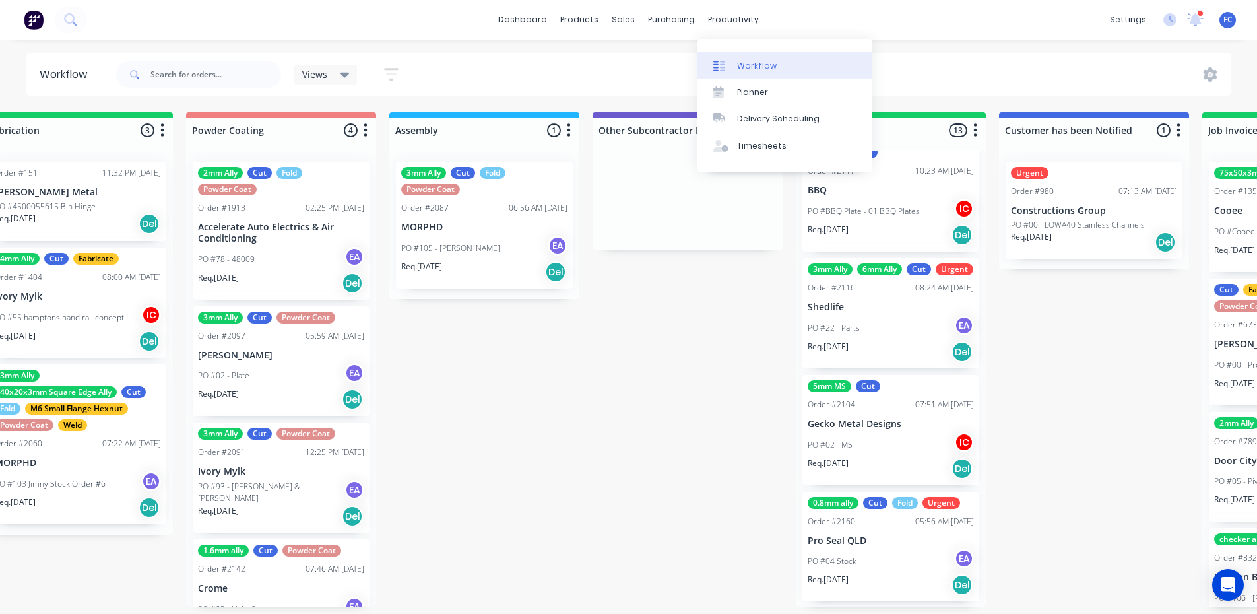
click at [752, 64] on div "Workflow" at bounding box center [757, 66] width 40 height 12
drag, startPoint x: 585, startPoint y: 360, endPoint x: 554, endPoint y: 368, distance: 32.2
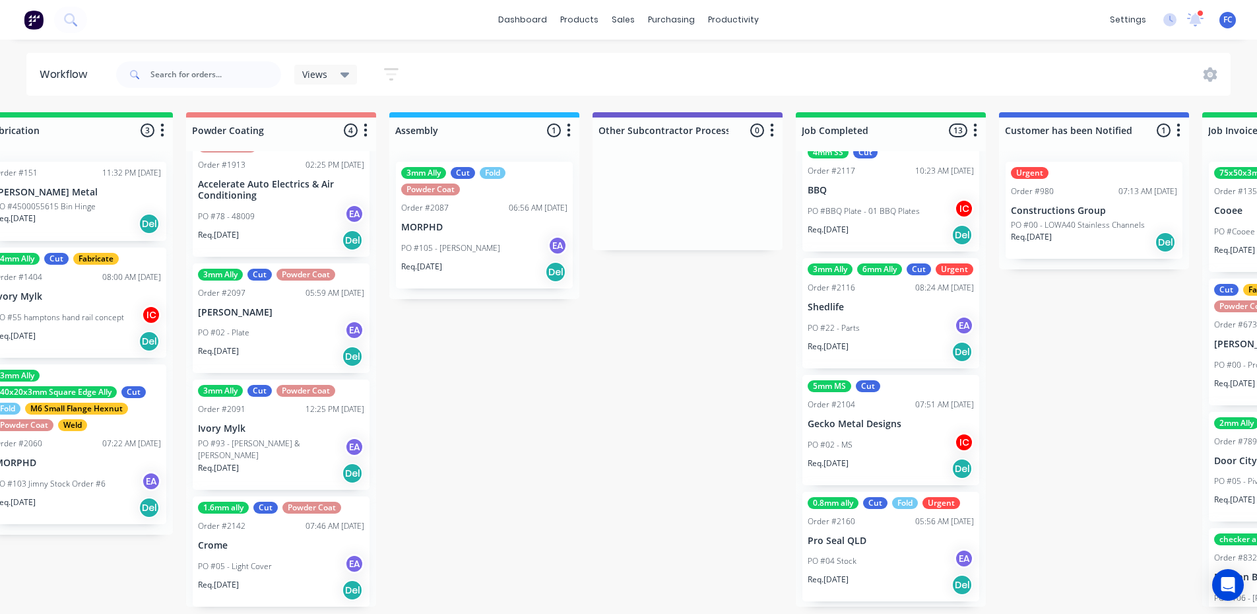
scroll to position [44, 0]
click at [279, 545] on p "Crome" at bounding box center [281, 544] width 166 height 11
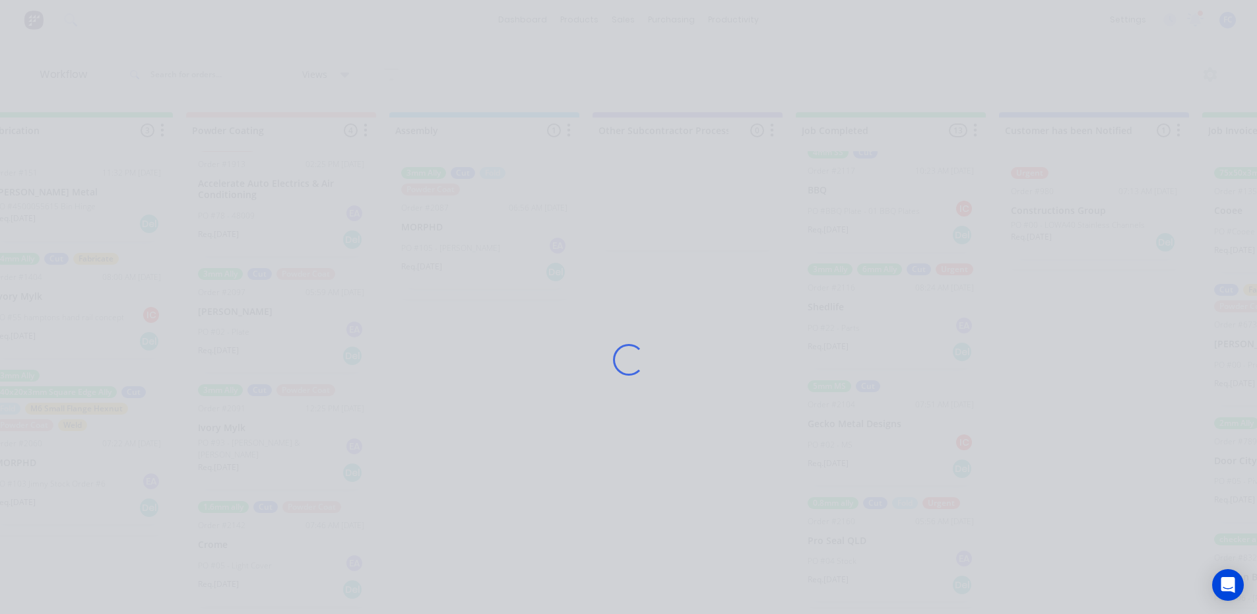
scroll to position [0, 3501]
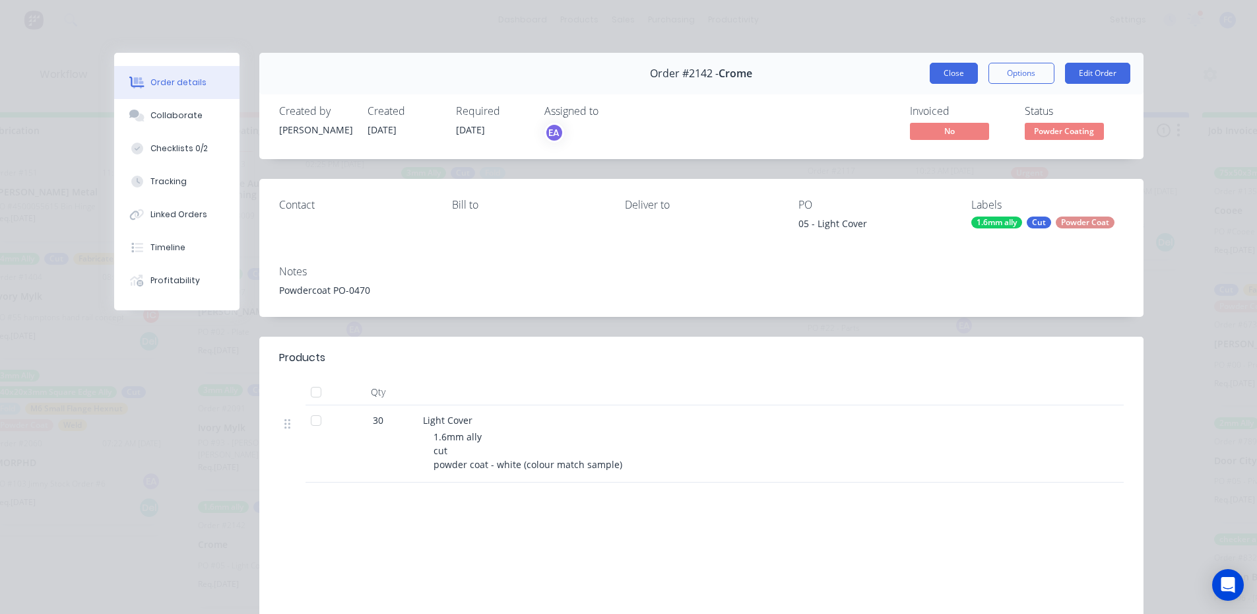
click at [946, 72] on button "Close" at bounding box center [954, 73] width 48 height 21
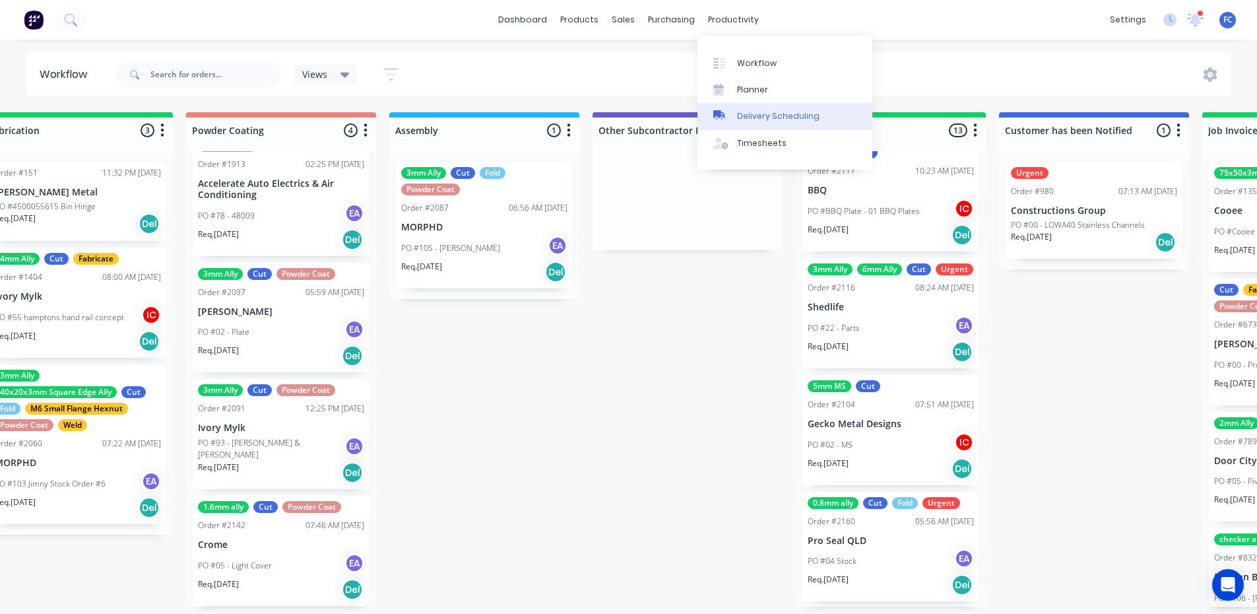
click at [778, 115] on div "Delivery Scheduling" at bounding box center [778, 116] width 82 height 12
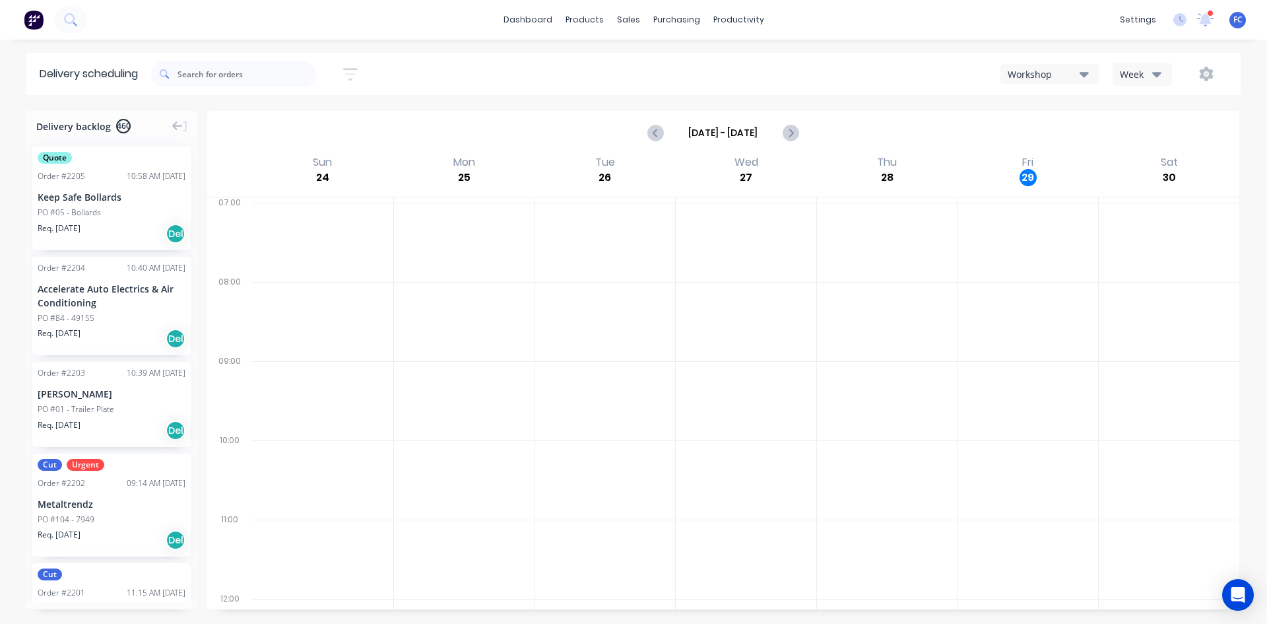
click at [96, 395] on div "[PERSON_NAME]" at bounding box center [112, 394] width 148 height 14
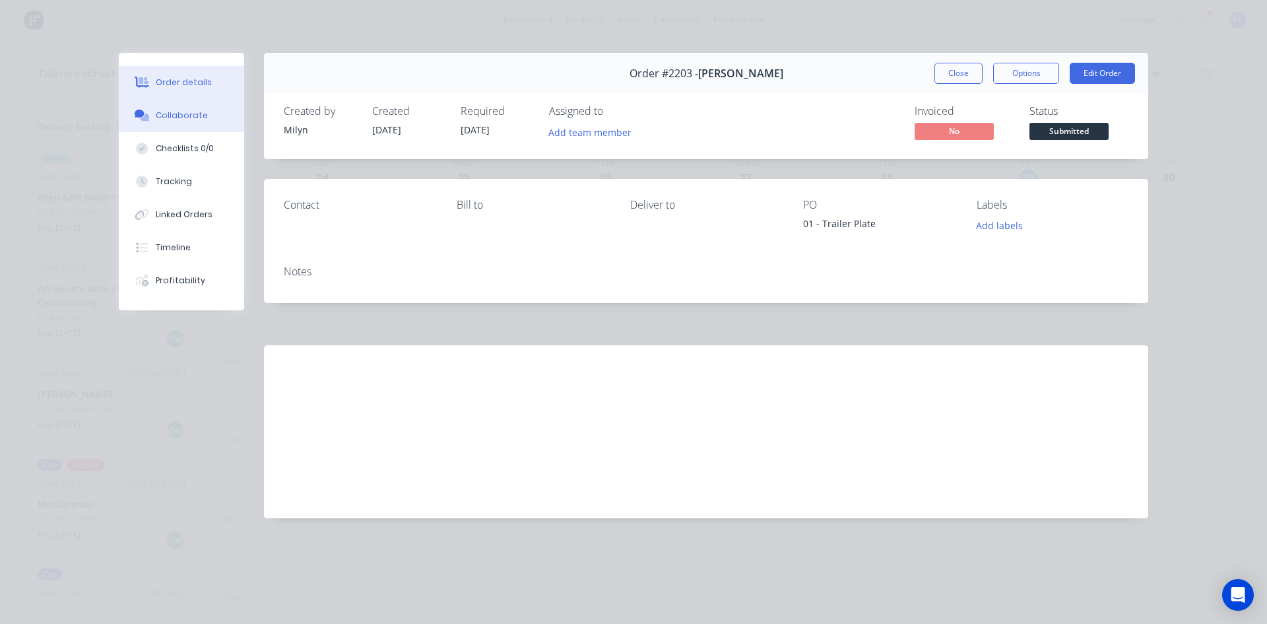
click at [178, 115] on div "Collaborate" at bounding box center [182, 116] width 52 height 12
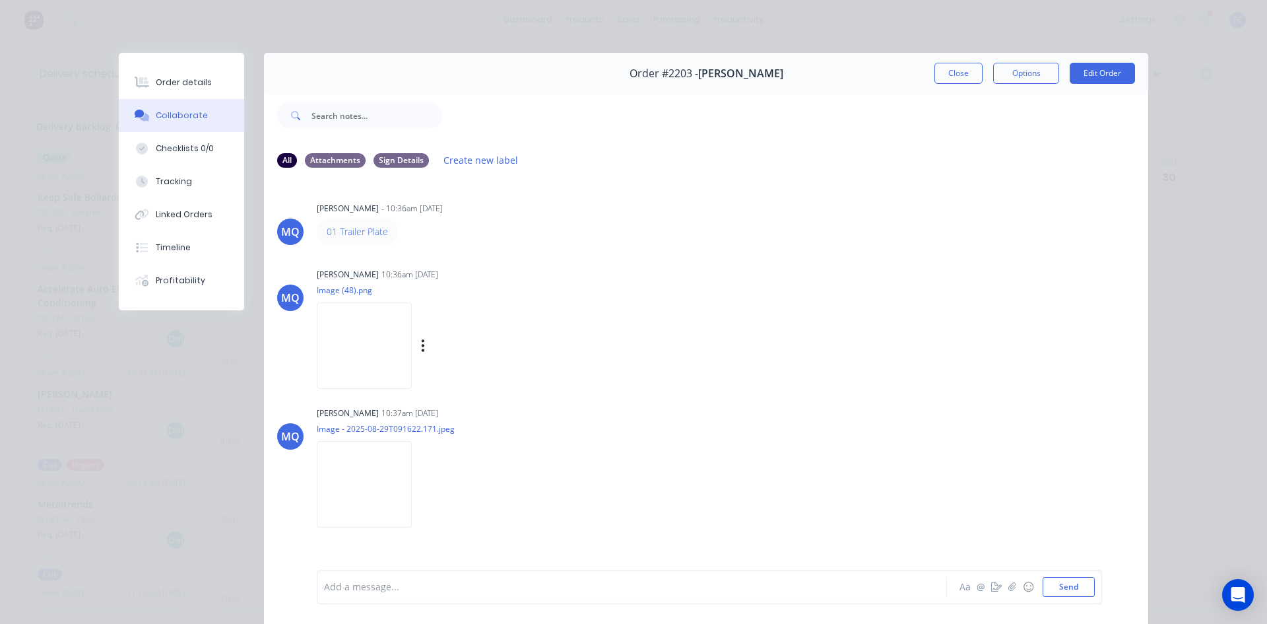
click at [348, 332] on img at bounding box center [364, 345] width 95 height 86
click at [179, 83] on div "Order details" at bounding box center [184, 83] width 56 height 12
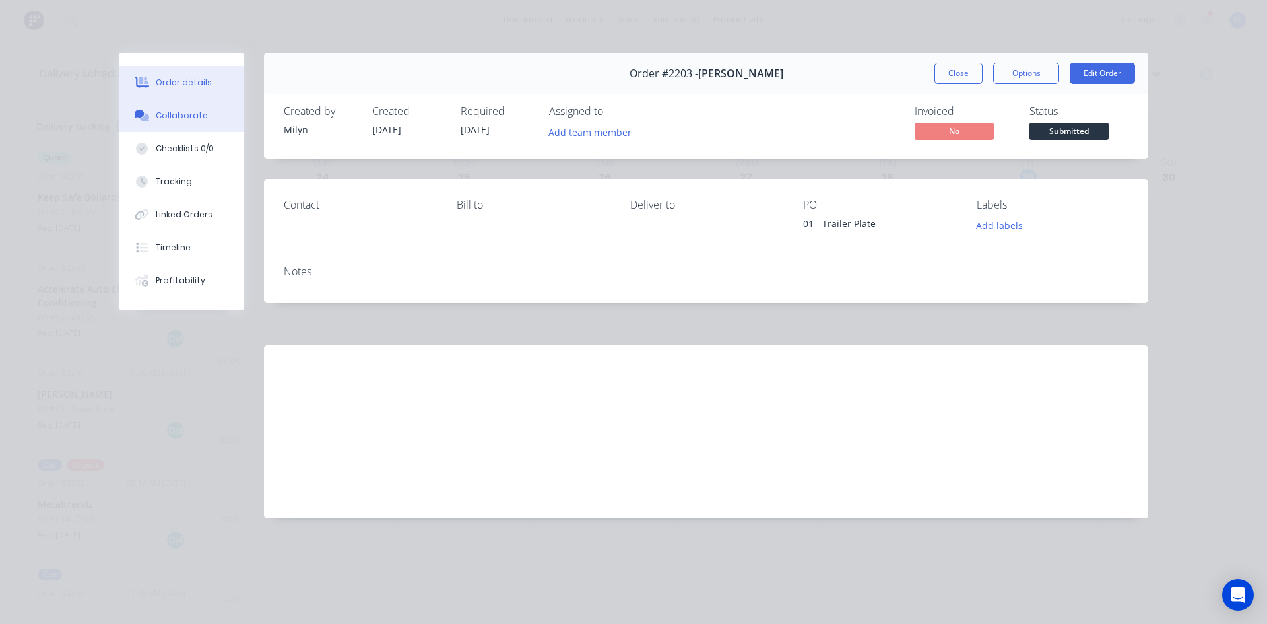
click at [178, 113] on div "Collaborate" at bounding box center [182, 116] width 52 height 12
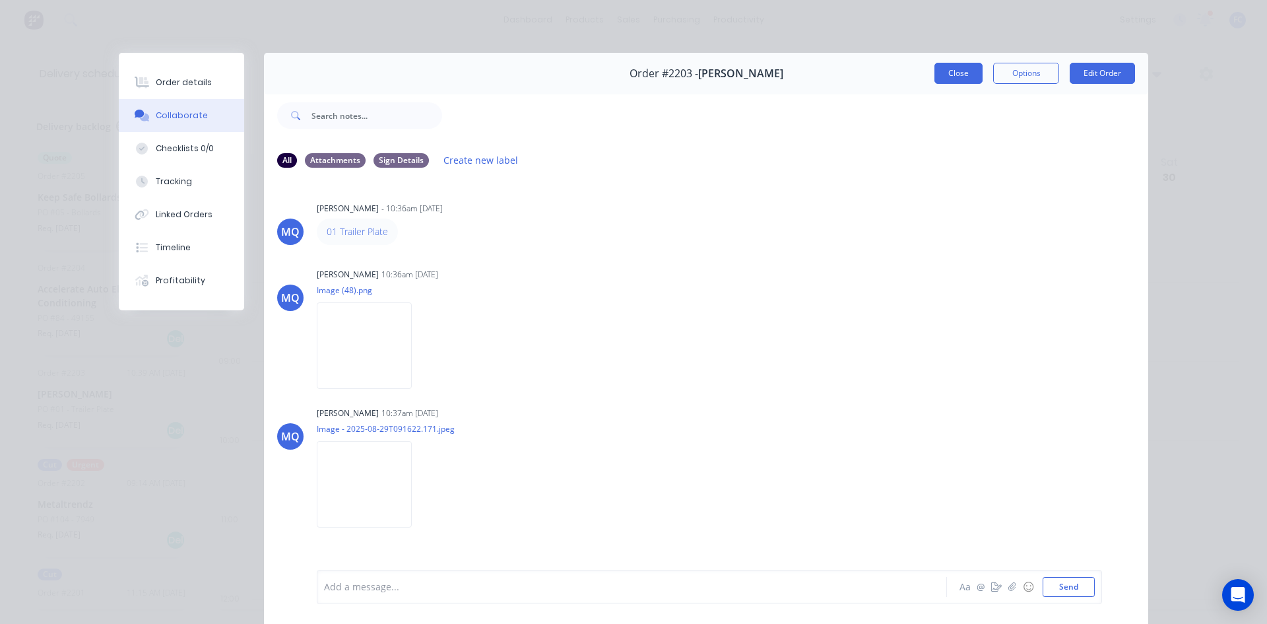
click at [963, 74] on button "Close" at bounding box center [958, 73] width 48 height 21
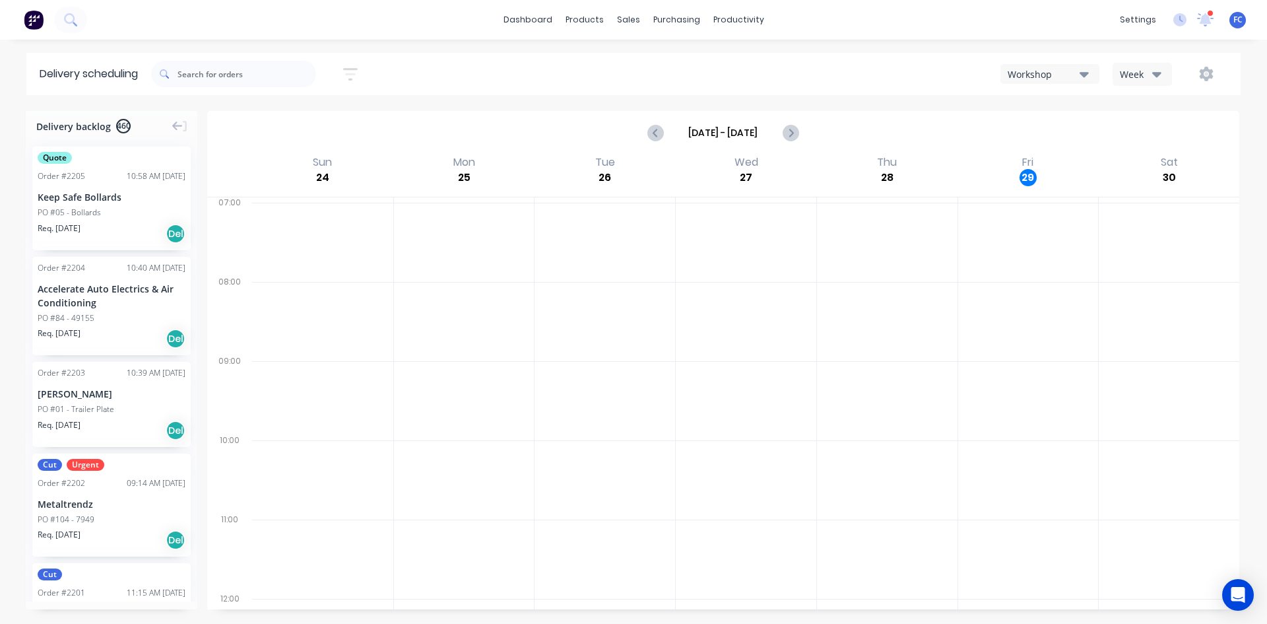
click at [75, 278] on div "Order # 2204 10:40 AM 29/08/25 Accelerate Auto Electrics & Air Conditioning PO …" at bounding box center [111, 306] width 158 height 99
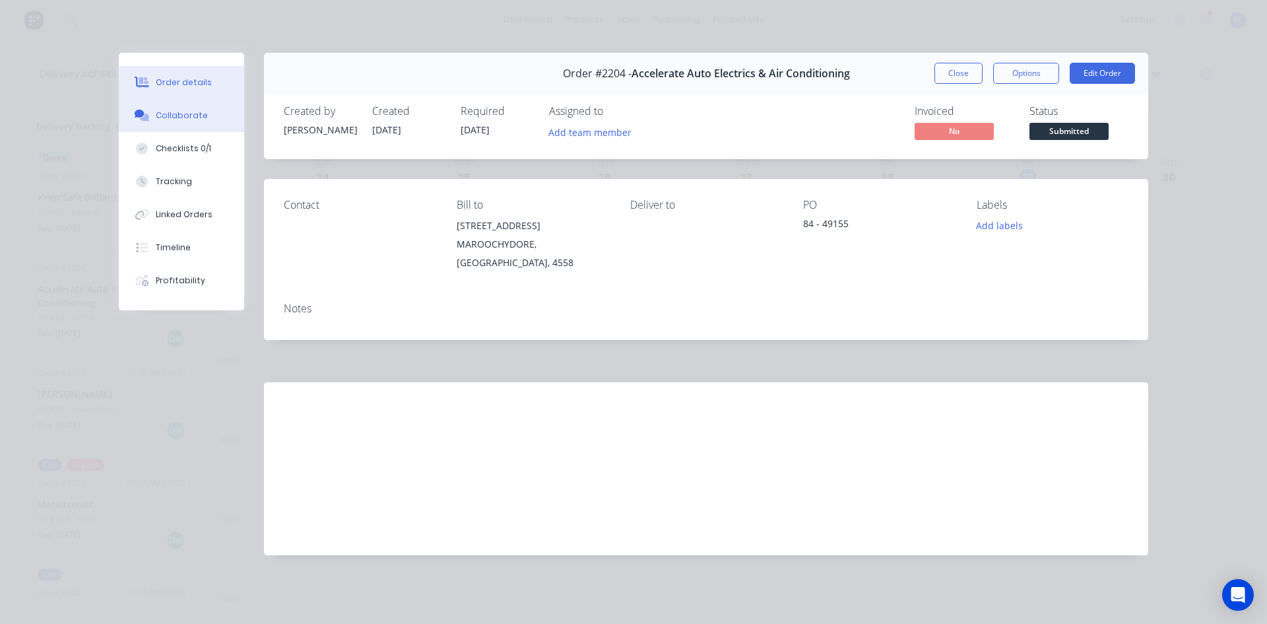
click at [185, 112] on div "Collaborate" at bounding box center [182, 116] width 52 height 12
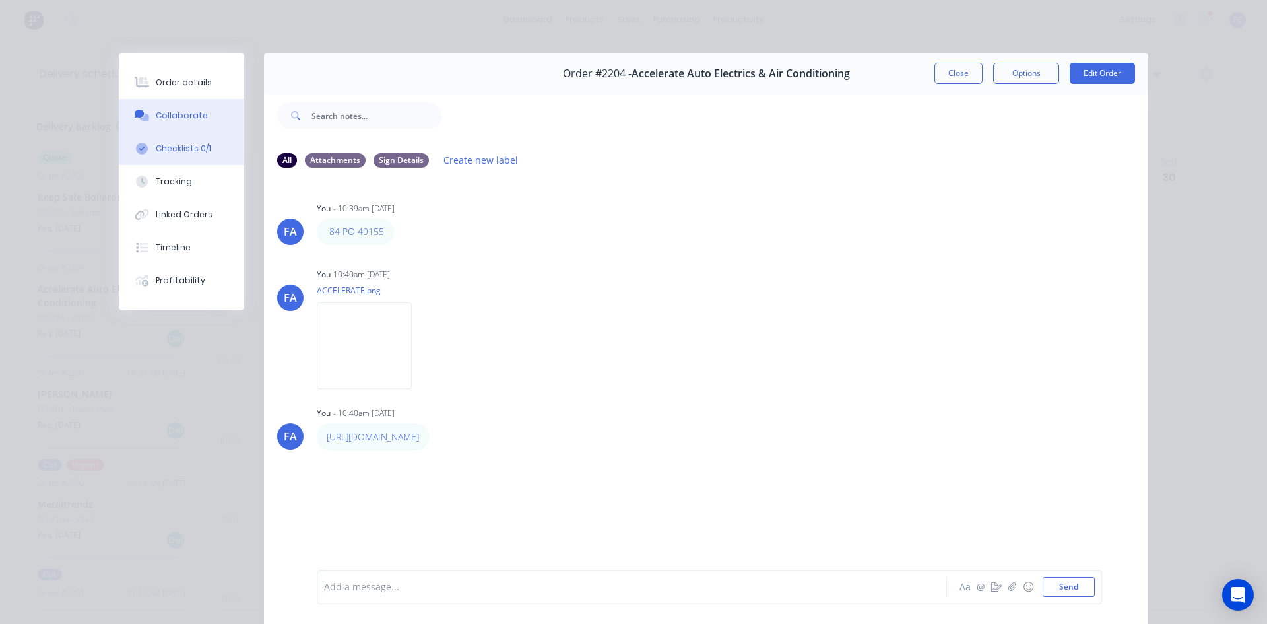
click at [184, 154] on div "Checklists 0/1" at bounding box center [183, 149] width 55 height 12
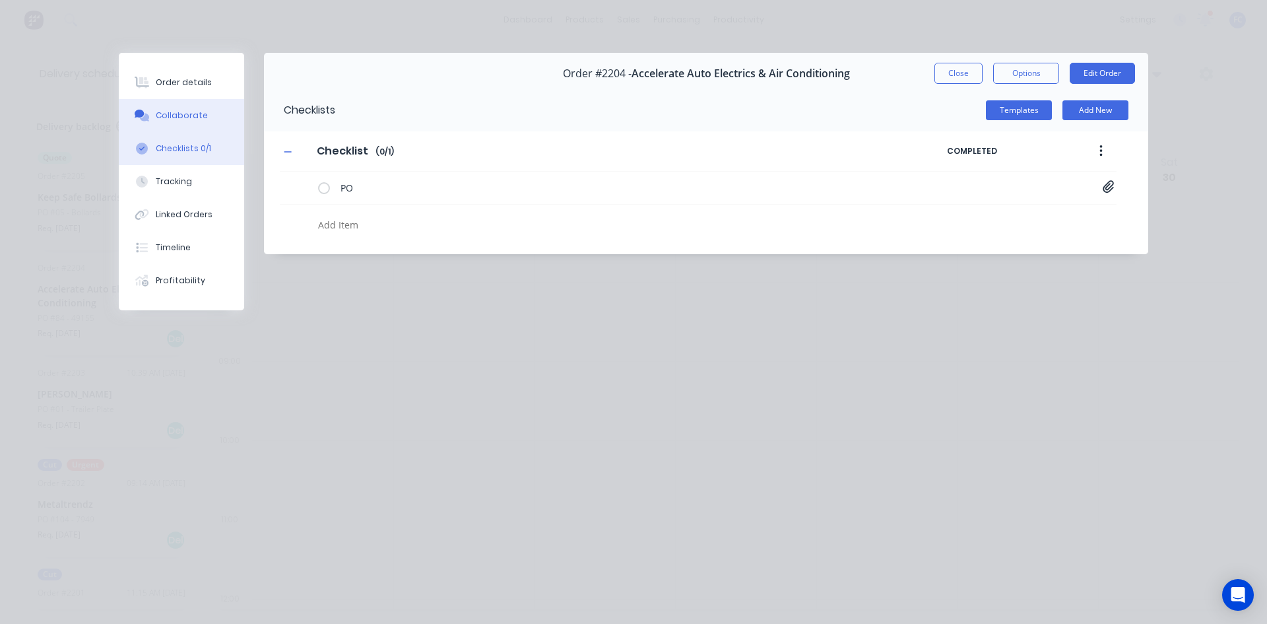
click at [164, 111] on div "Collaborate" at bounding box center [182, 116] width 52 height 12
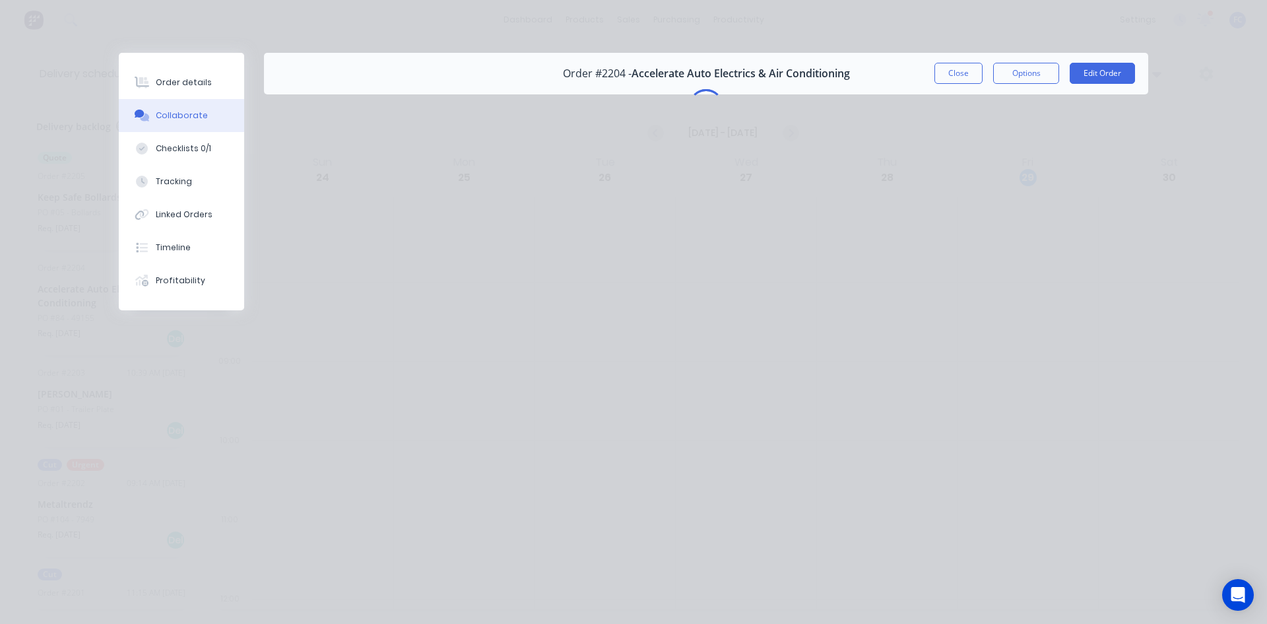
drag, startPoint x: 953, startPoint y: 71, endPoint x: 913, endPoint y: 96, distance: 46.5
click at [952, 71] on button "Close" at bounding box center [958, 73] width 48 height 21
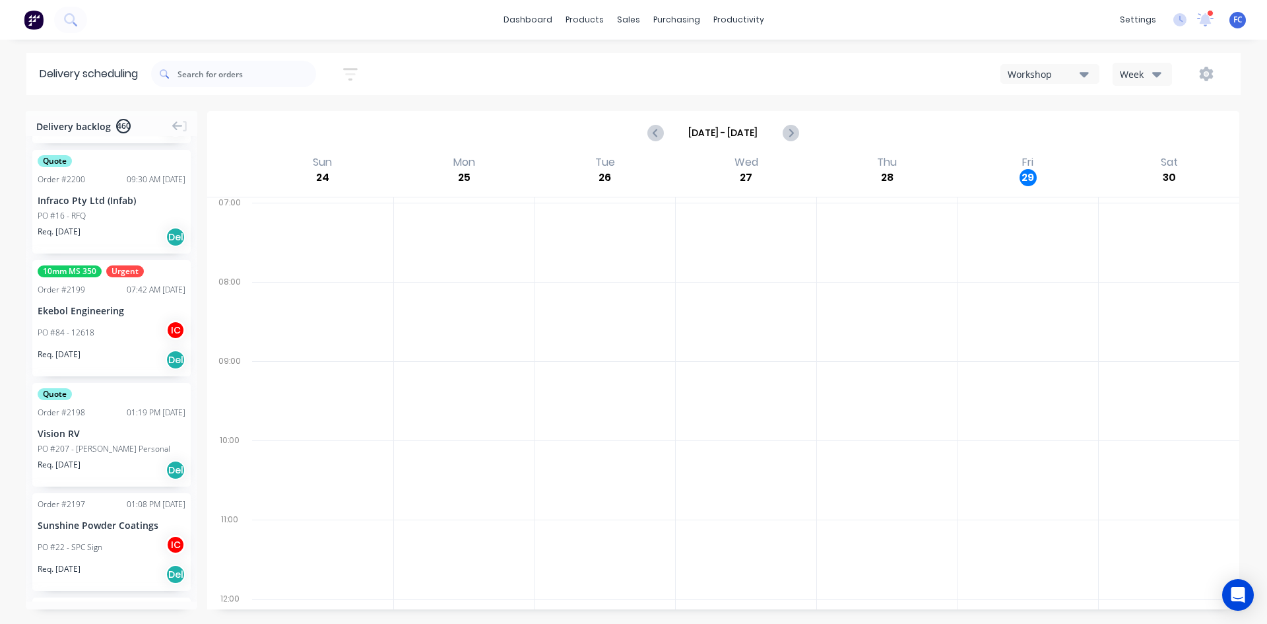
scroll to position [528, 0]
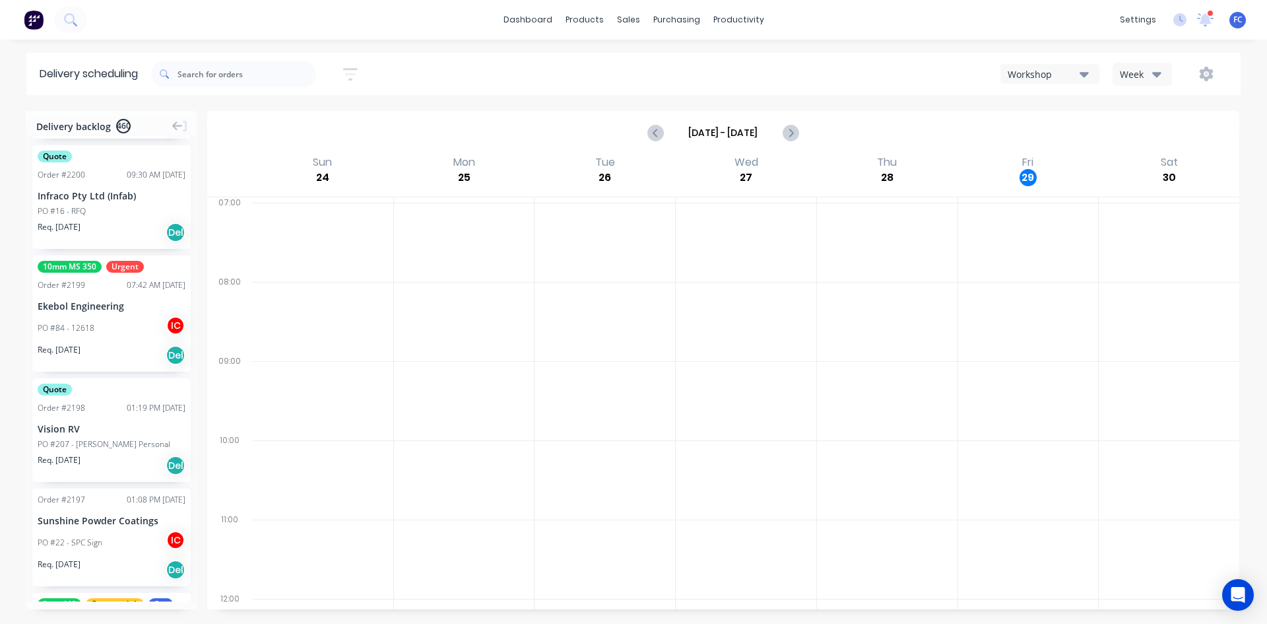
click at [102, 221] on div "Req. 04/09/25 Del" at bounding box center [112, 232] width 148 height 22
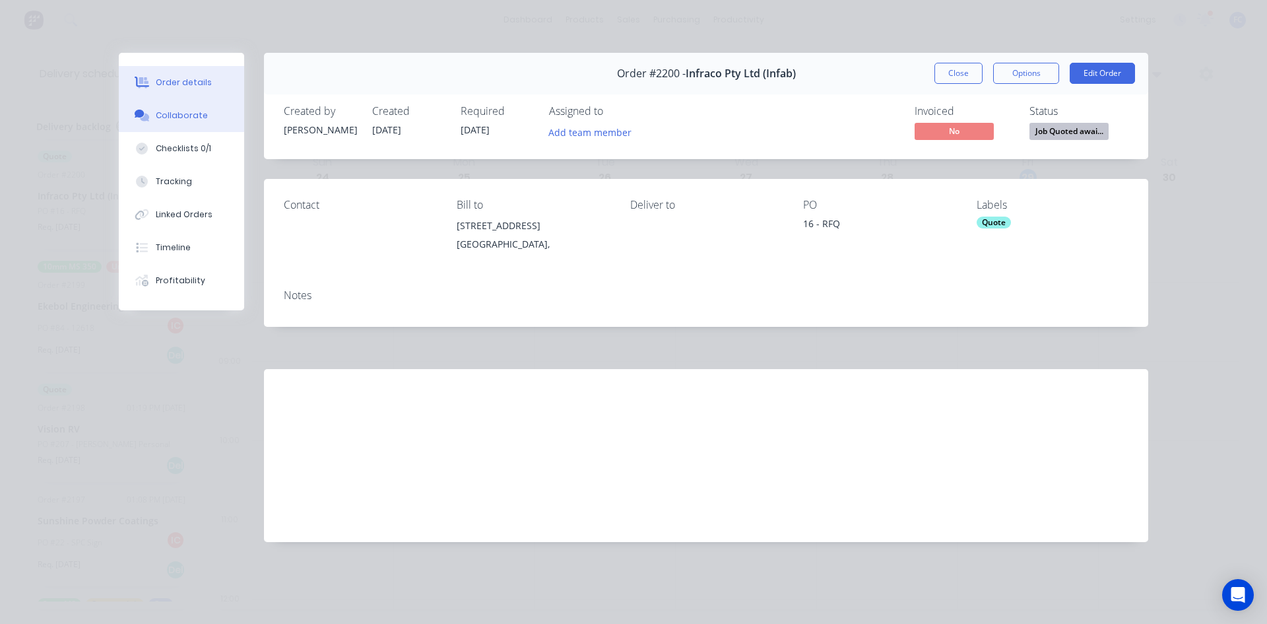
click at [176, 117] on div "Collaborate" at bounding box center [182, 116] width 52 height 12
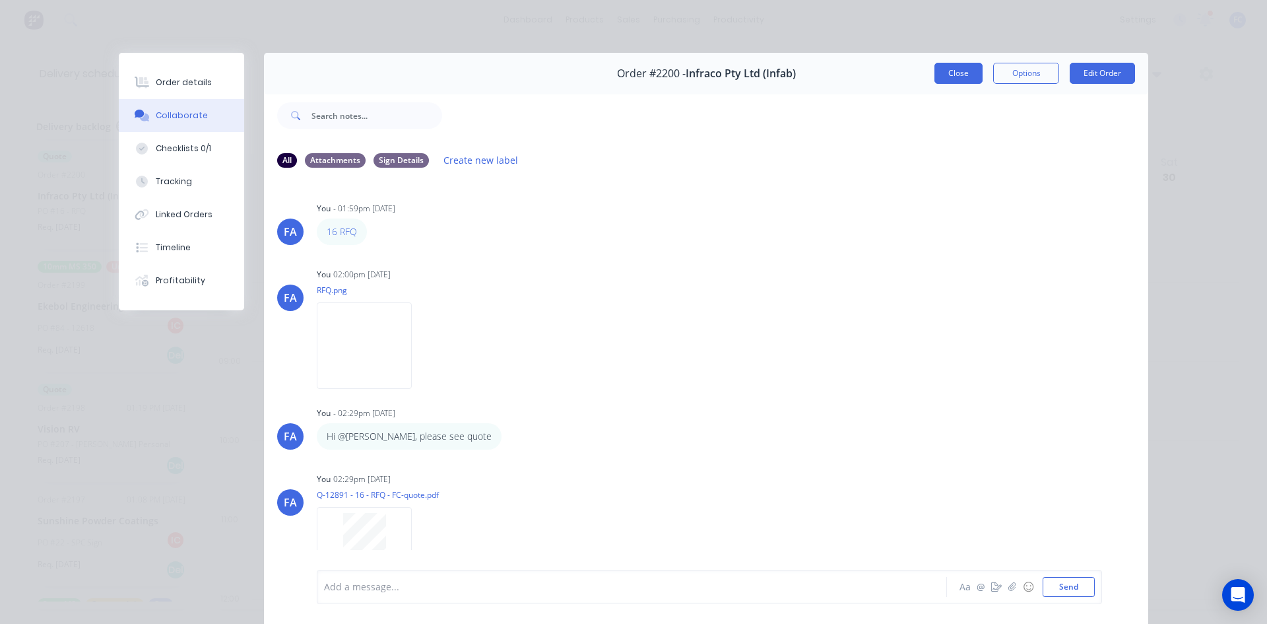
click at [949, 73] on button "Close" at bounding box center [958, 73] width 48 height 21
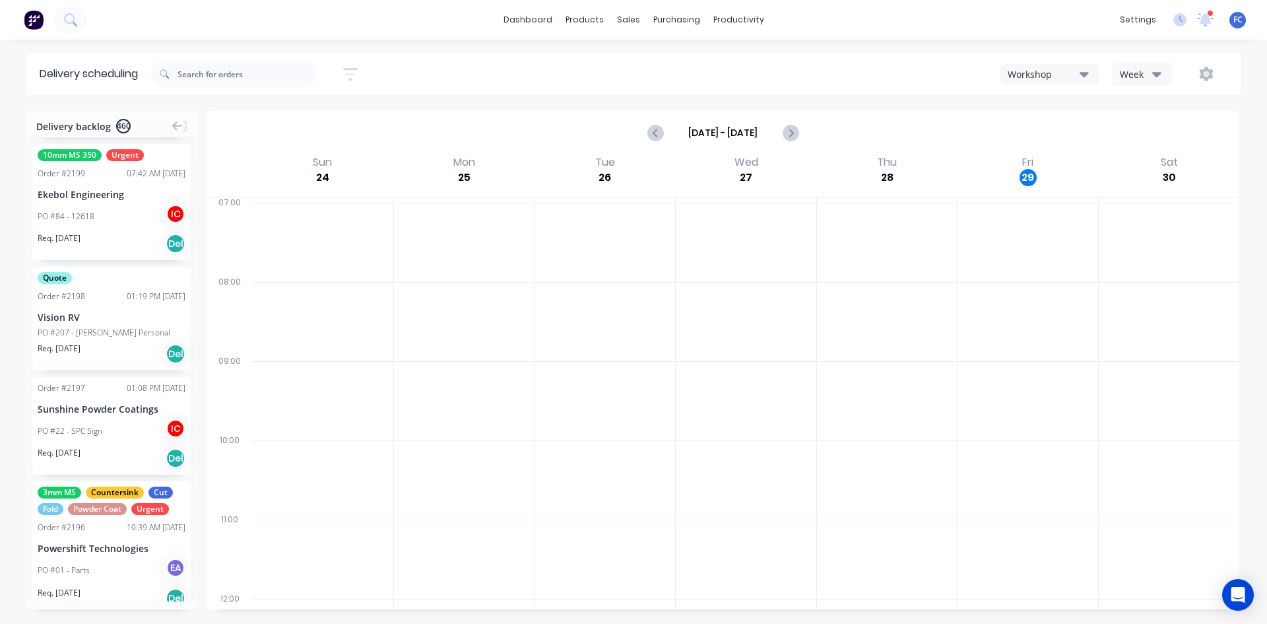
scroll to position [660, 0]
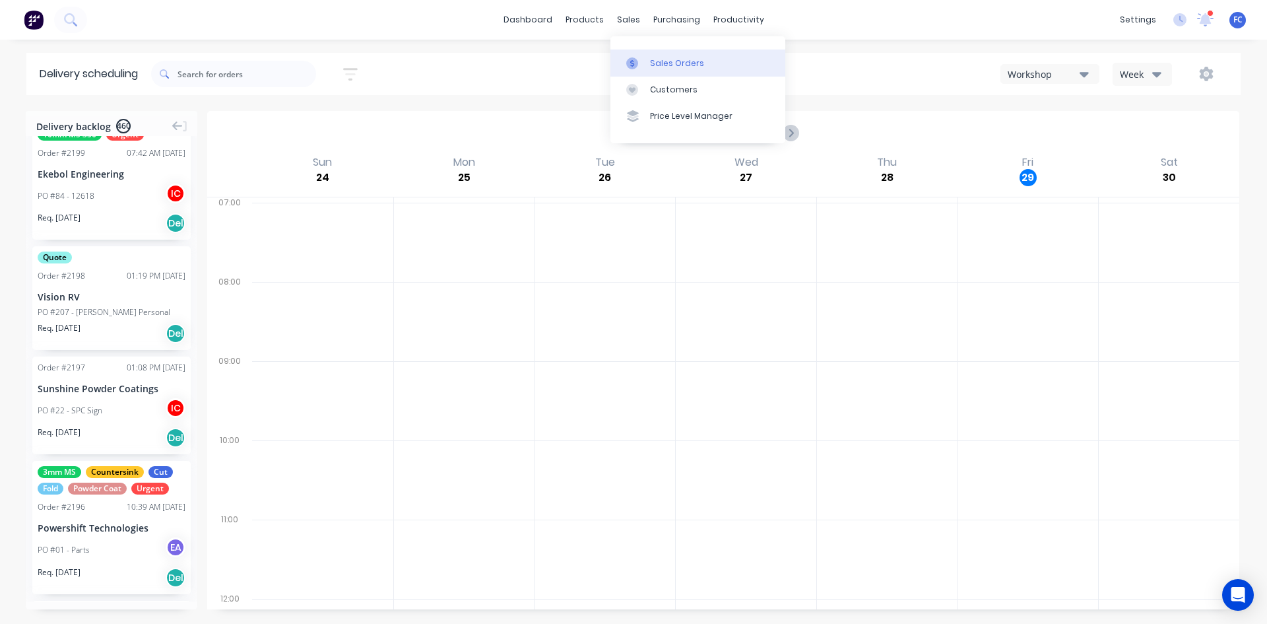
click at [665, 69] on link "Sales Orders" at bounding box center [697, 62] width 175 height 26
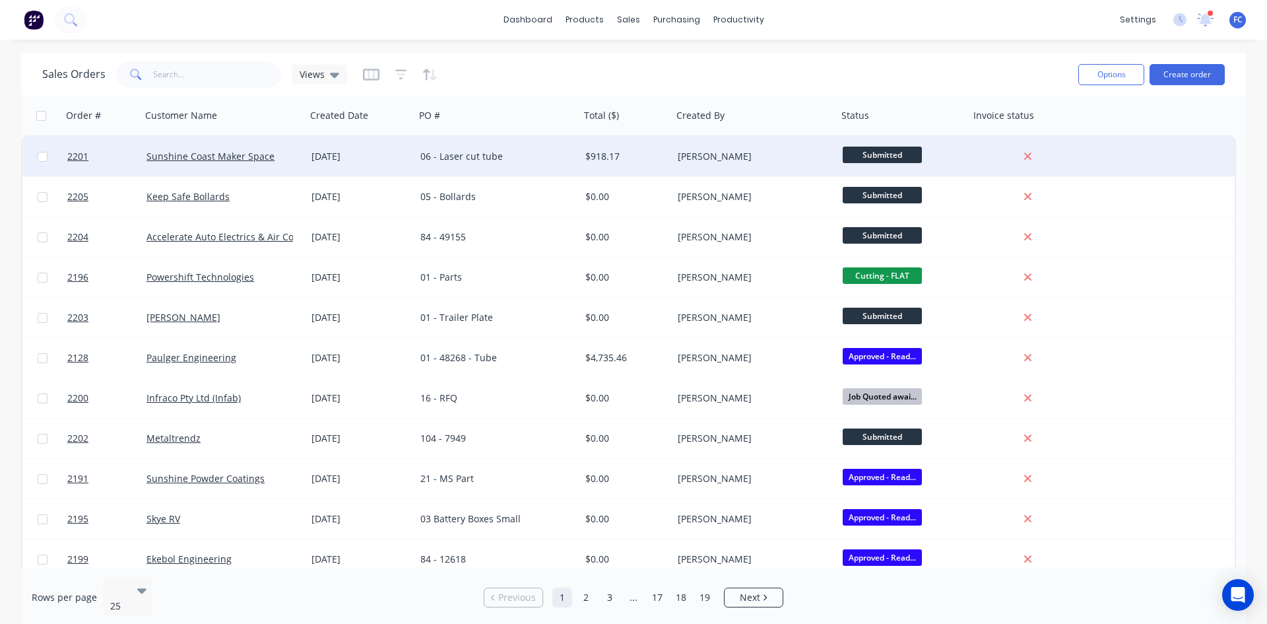
click at [354, 156] on div "[DATE]" at bounding box center [360, 156] width 98 height 13
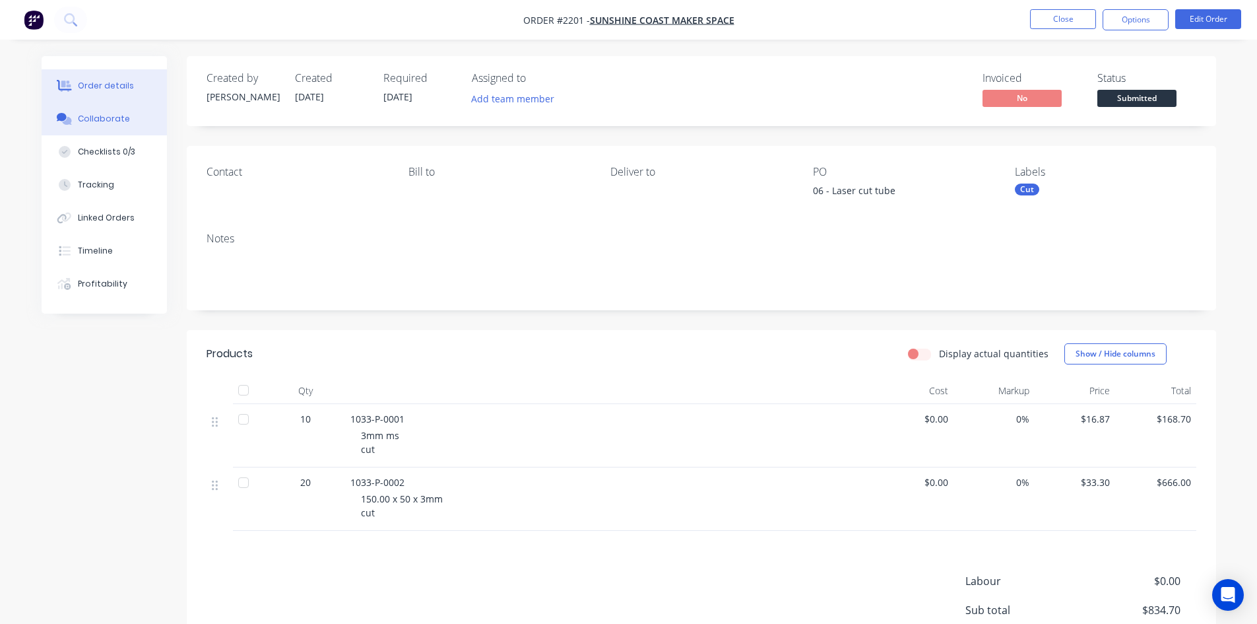
click at [113, 113] on button "Collaborate" at bounding box center [104, 118] width 125 height 33
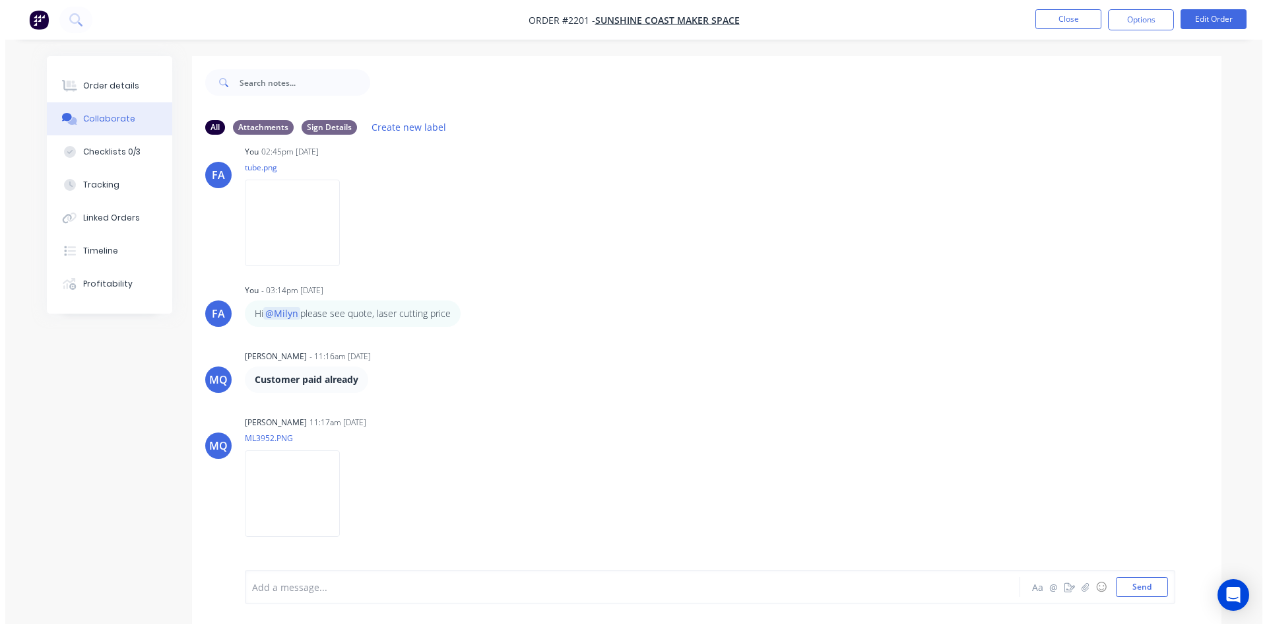
scroll to position [70, 0]
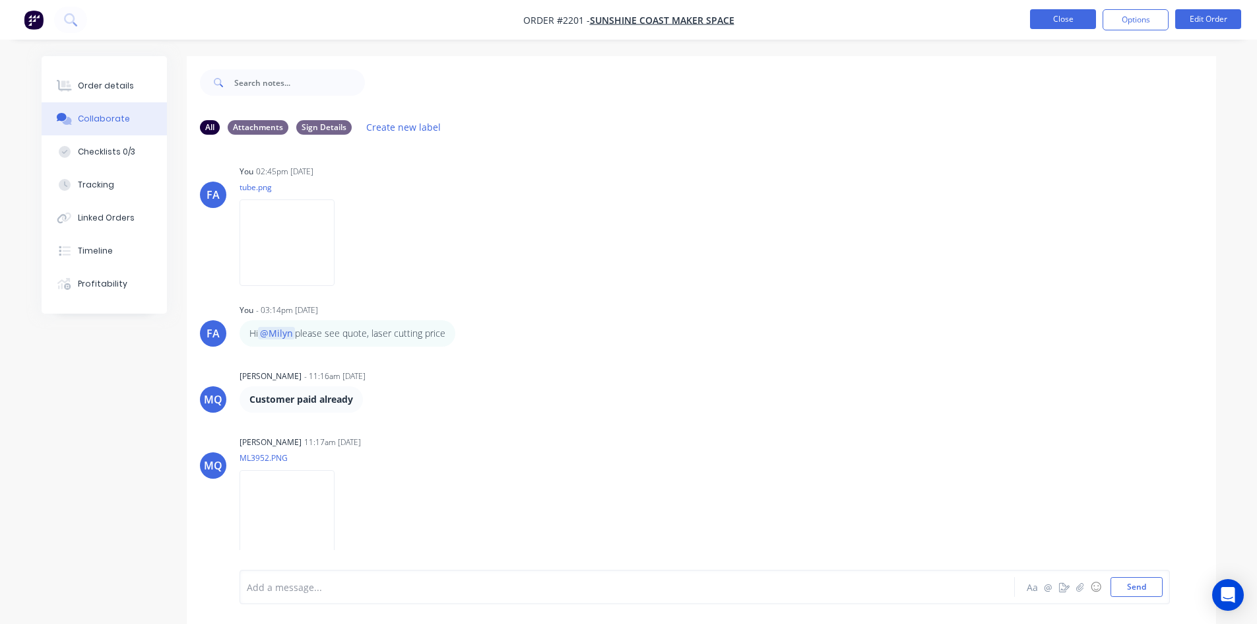
click at [1038, 18] on button "Close" at bounding box center [1063, 19] width 66 height 20
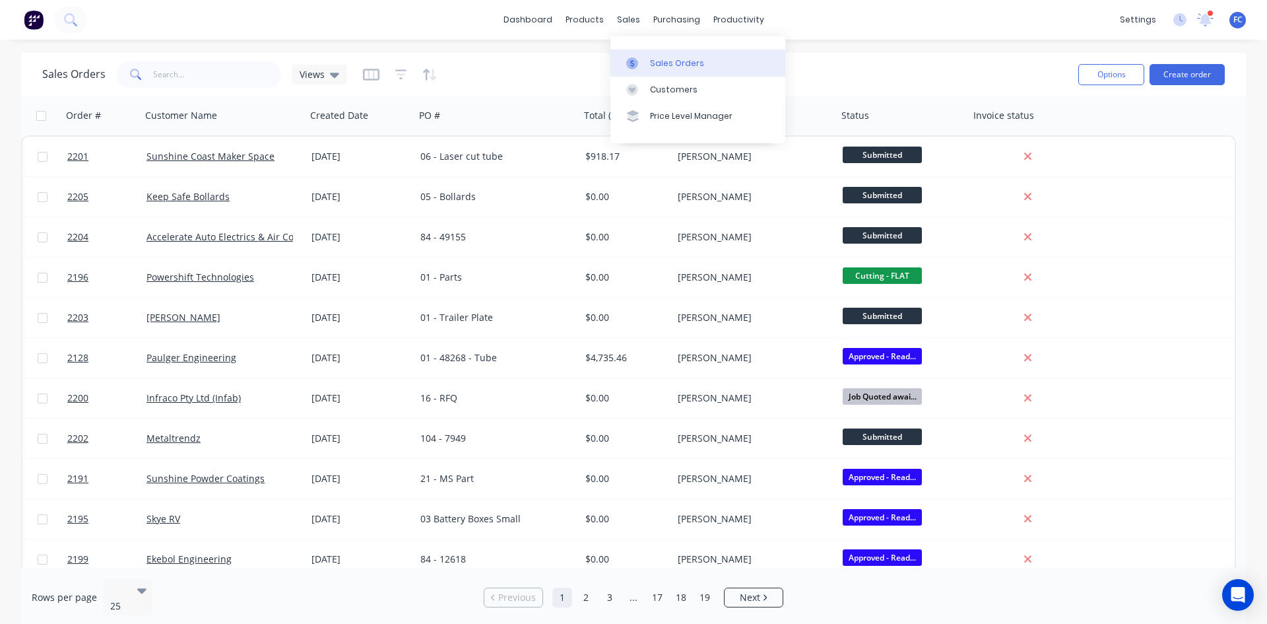
click at [644, 69] on div at bounding box center [636, 63] width 20 height 12
click at [661, 65] on div "Sales Orders" at bounding box center [677, 63] width 54 height 12
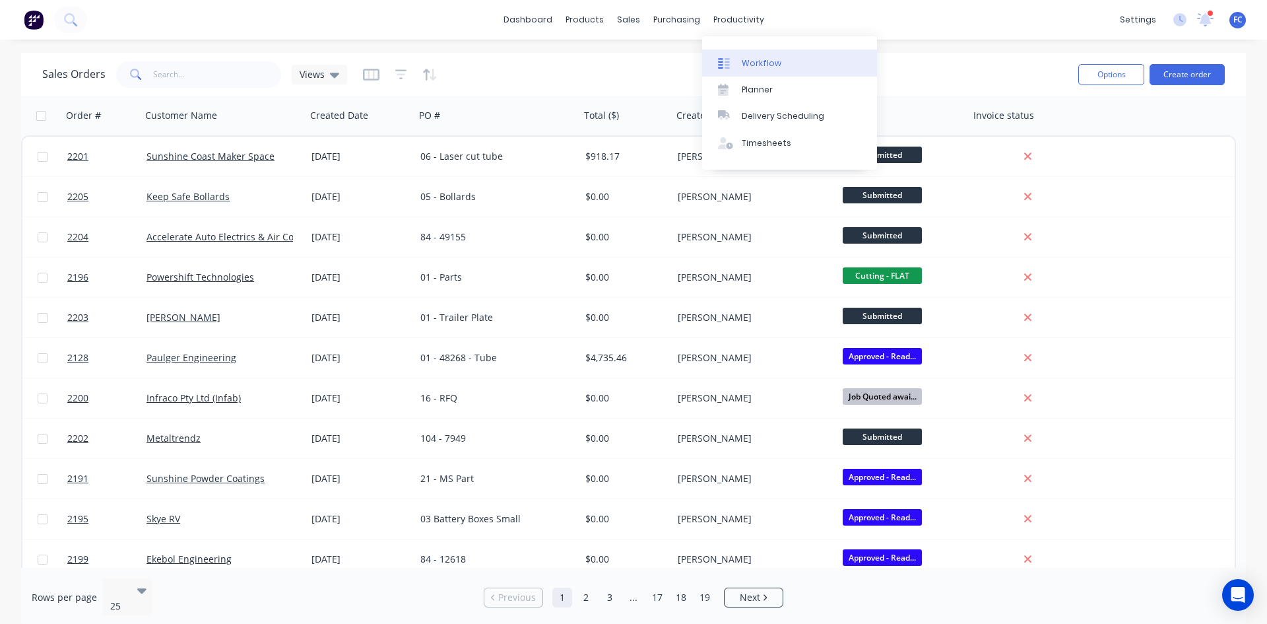
click at [747, 56] on link "Workflow" at bounding box center [789, 62] width 175 height 26
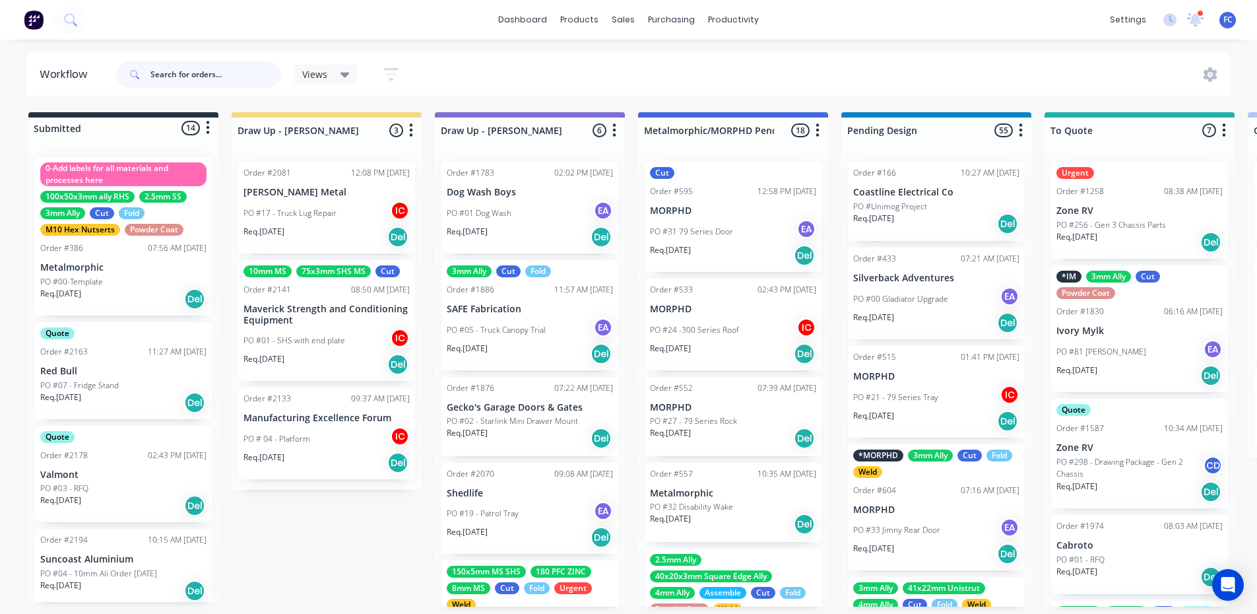
click at [216, 79] on input "text" at bounding box center [215, 74] width 131 height 26
type input "ashley"
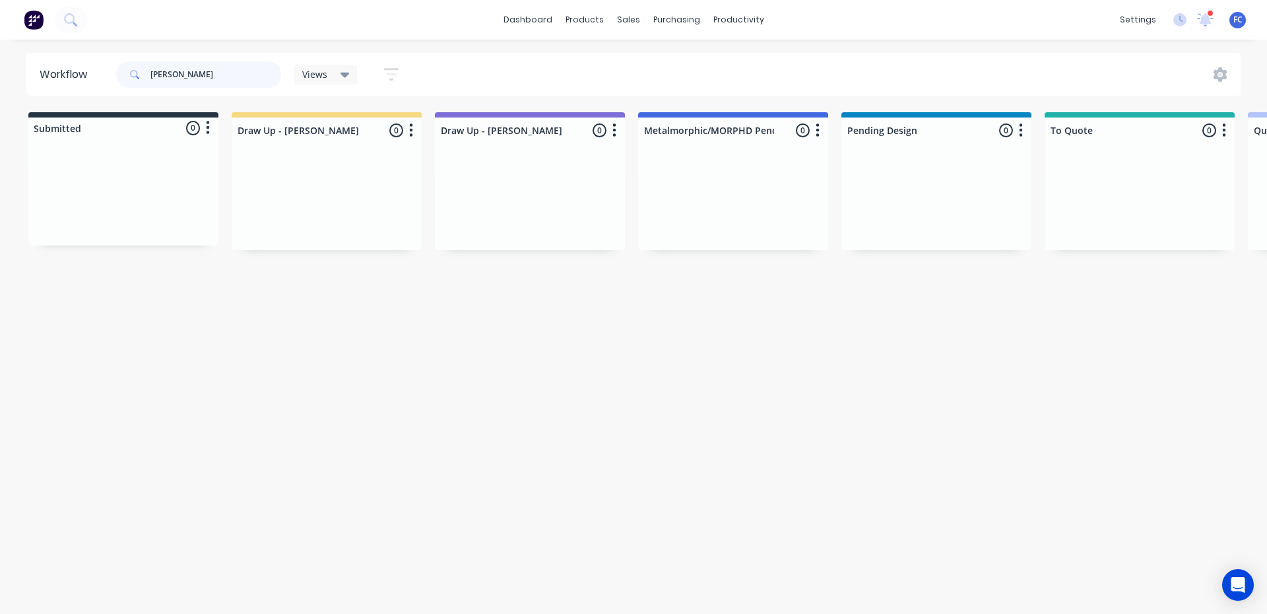
drag, startPoint x: 188, startPoint y: 83, endPoint x: 62, endPoint y: 77, distance: 126.2
click at [62, 77] on header "Workflow ashley Views Save new view None (Default) edit Greg edit Greg edit Sho…" at bounding box center [633, 74] width 1215 height 43
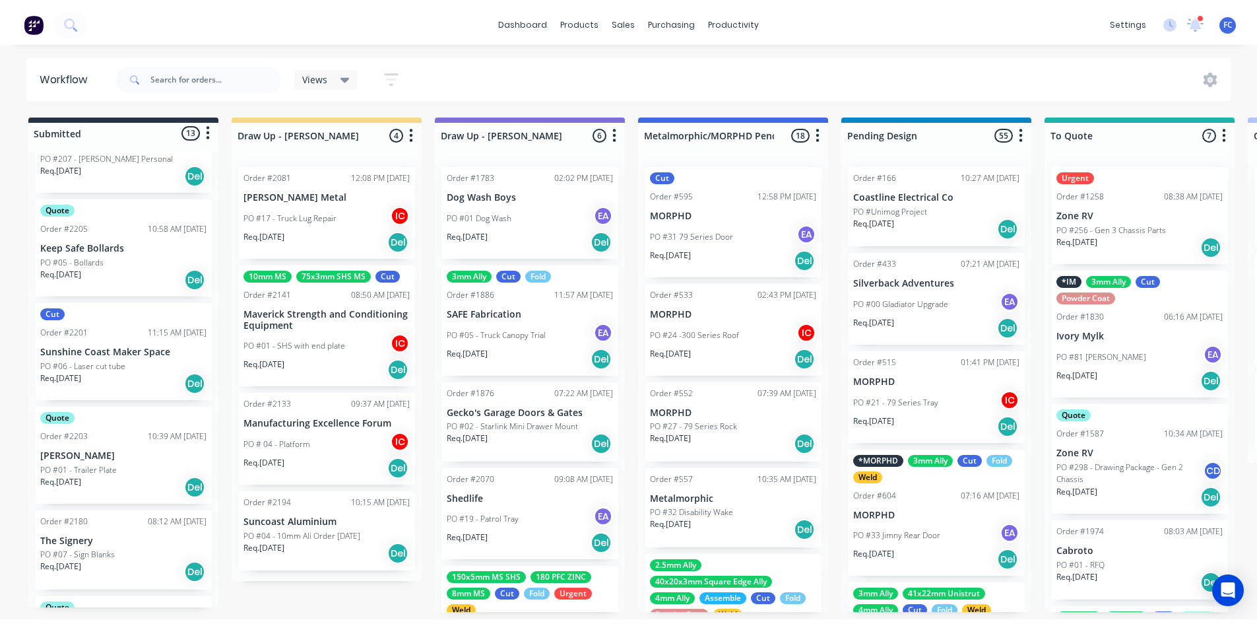
scroll to position [396, 0]
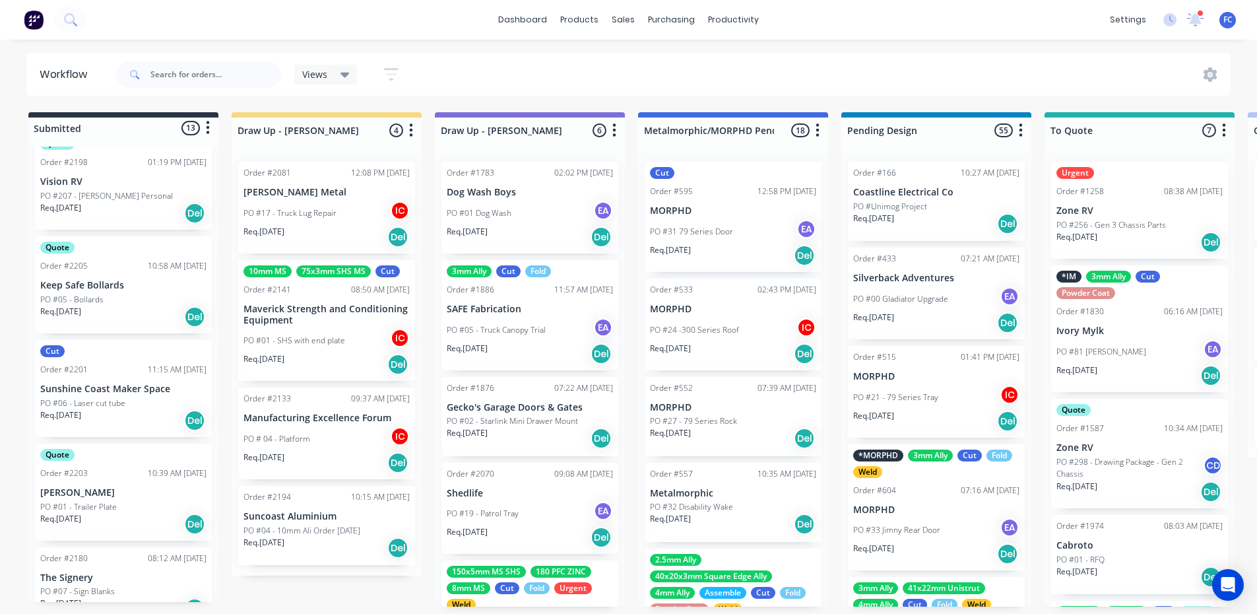
click at [115, 296] on div "PO #05 - Bollards" at bounding box center [123, 300] width 166 height 12
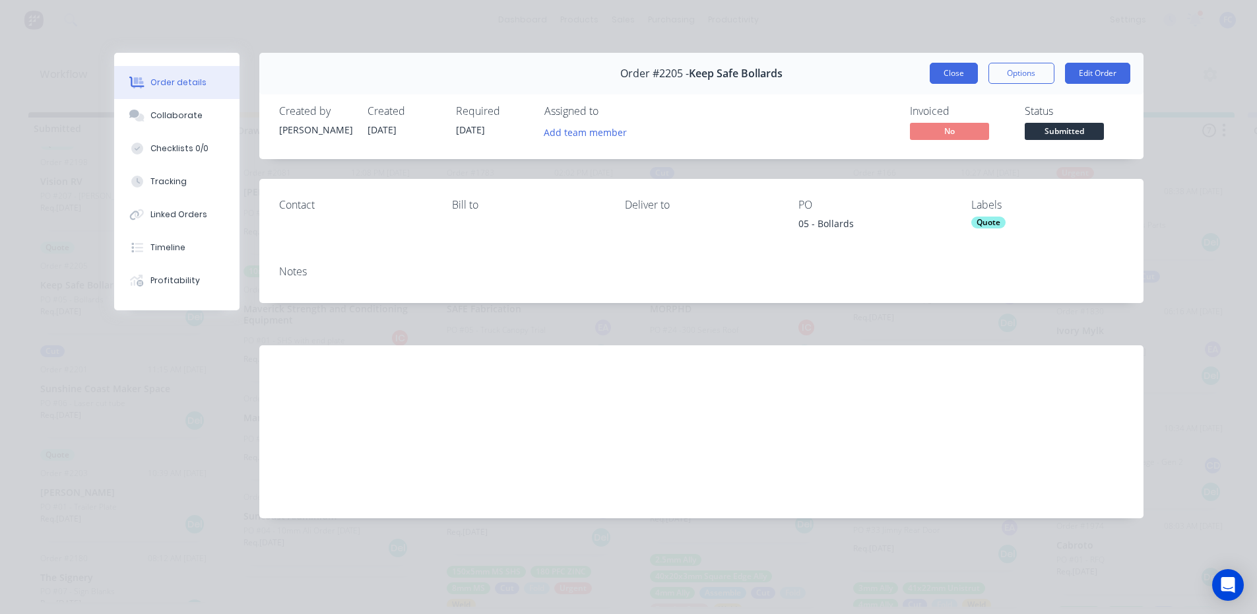
drag, startPoint x: 951, startPoint y: 65, endPoint x: 567, endPoint y: 275, distance: 437.6
click at [950, 65] on button "Close" at bounding box center [954, 73] width 48 height 21
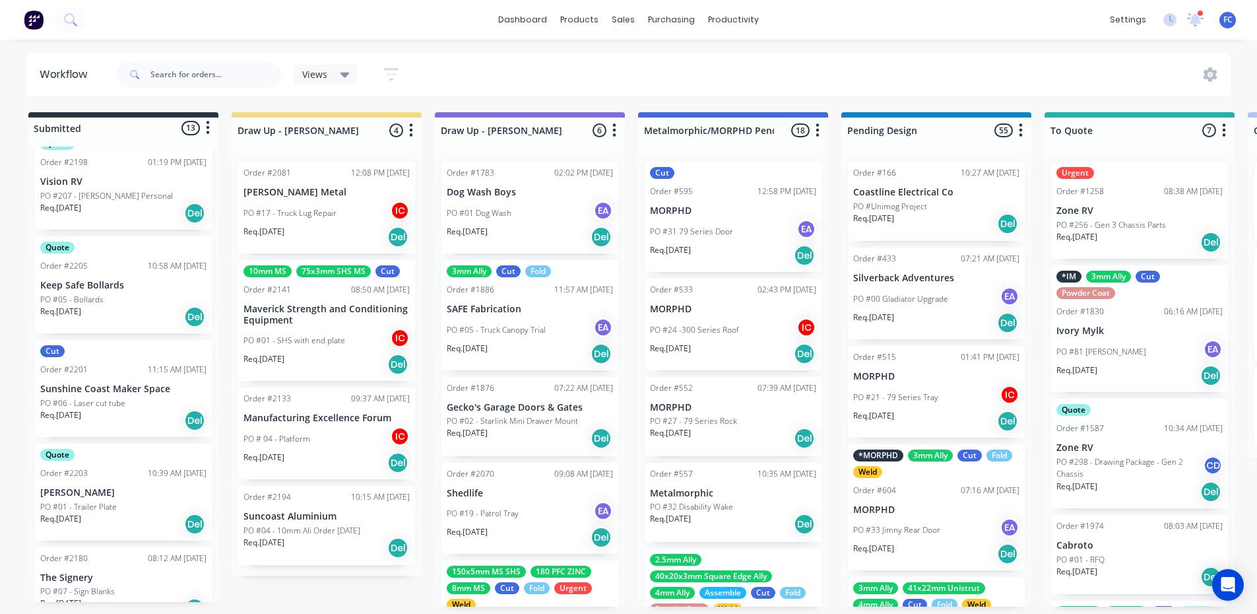
click at [54, 485] on div "Quote Order #2203 10:39 AM 29/08/25 Sam Palmer PO #01 - Trailer Plate Req. 05/0…" at bounding box center [123, 491] width 177 height 97
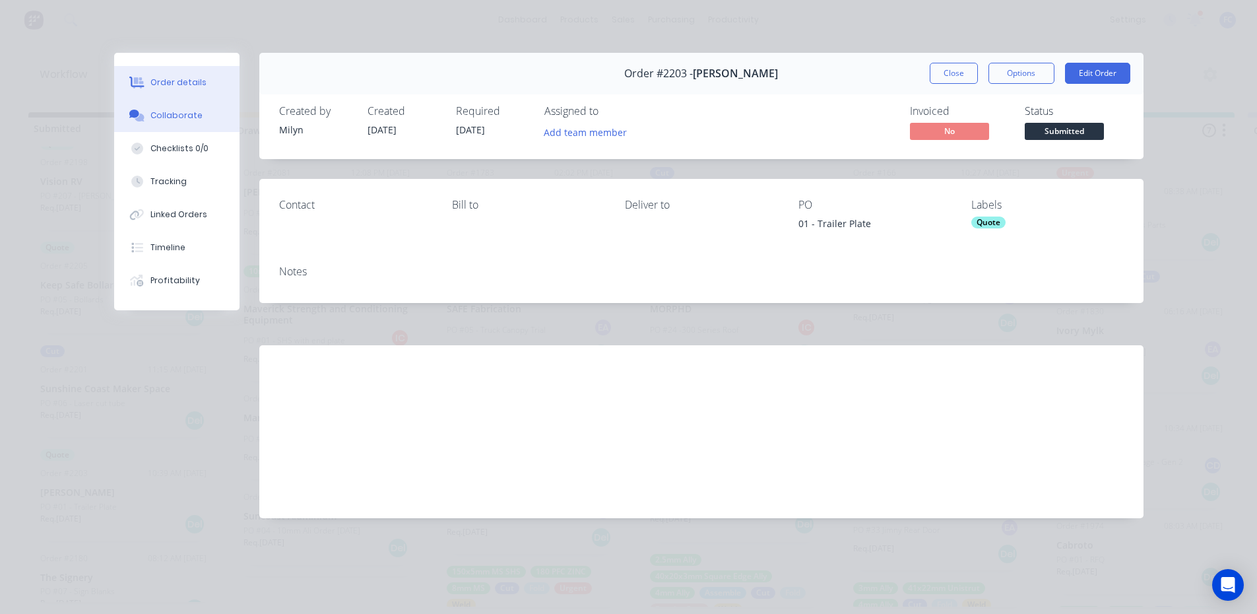
click at [154, 108] on button "Collaborate" at bounding box center [176, 115] width 125 height 33
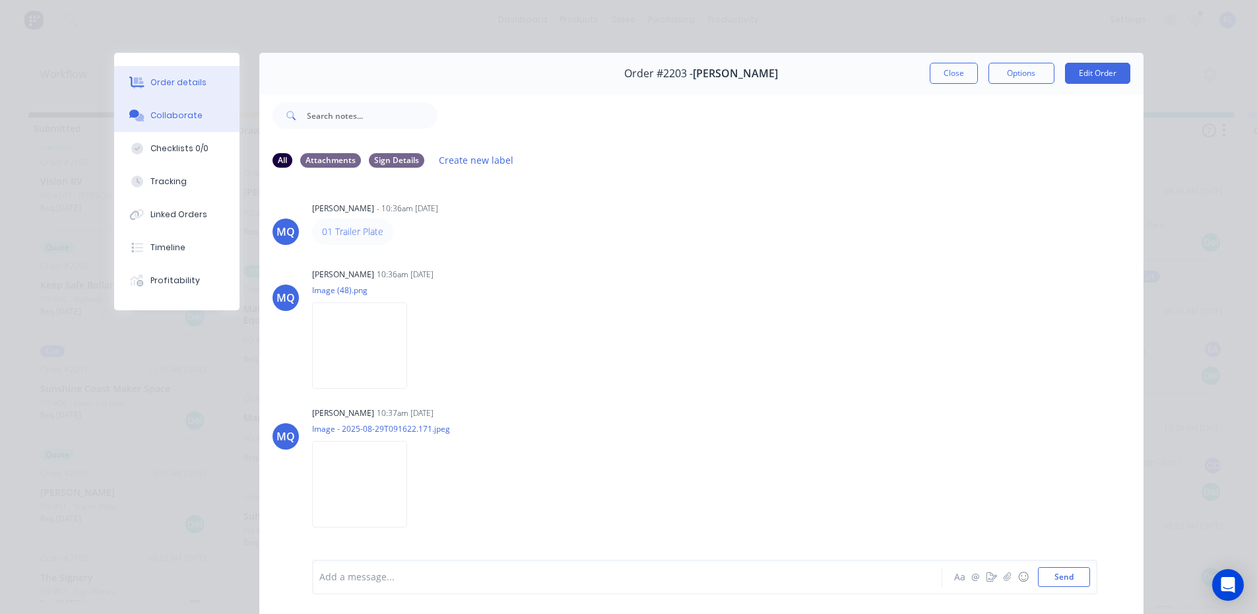
click at [199, 94] on button "Order details" at bounding box center [176, 82] width 125 height 33
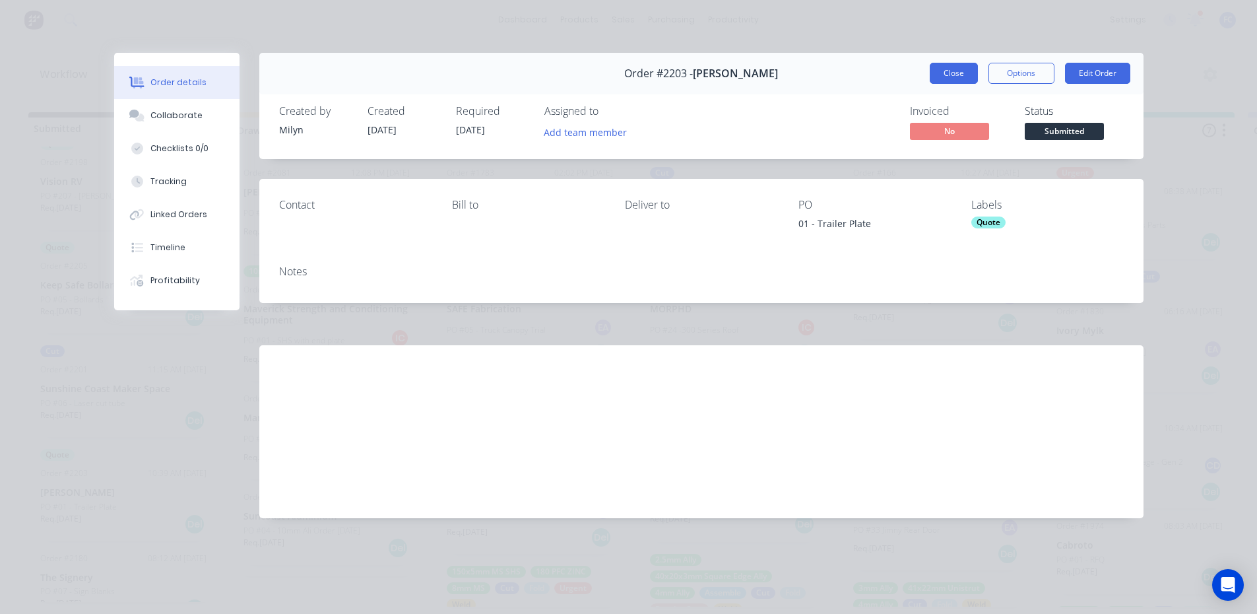
click at [957, 72] on button "Close" at bounding box center [954, 73] width 48 height 21
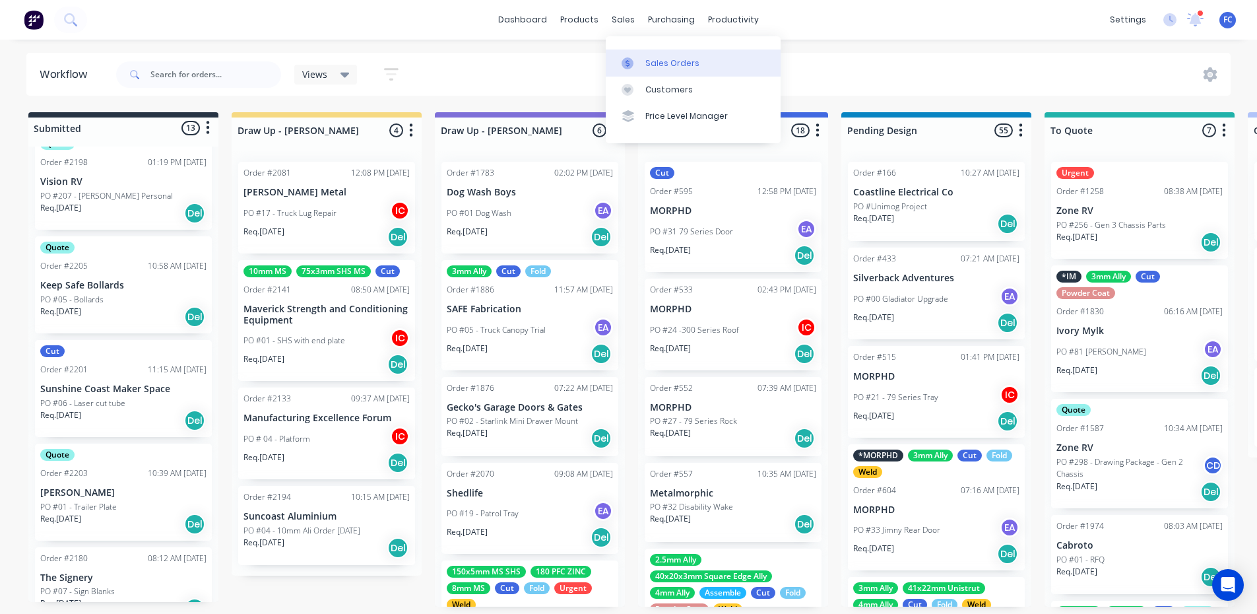
click at [673, 65] on div "Sales Orders" at bounding box center [672, 63] width 54 height 12
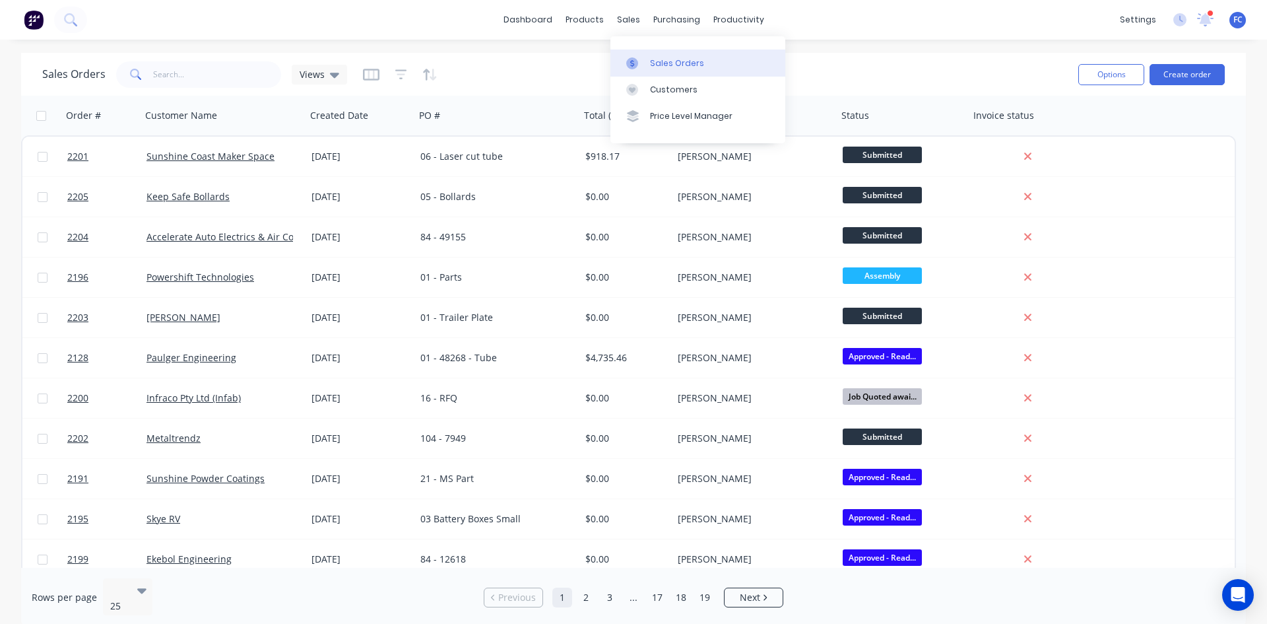
click at [666, 57] on div "Sales Orders" at bounding box center [677, 63] width 54 height 12
click at [664, 59] on div "Sales Orders" at bounding box center [677, 63] width 54 height 12
click at [1170, 76] on button "Create order" at bounding box center [1187, 74] width 75 height 21
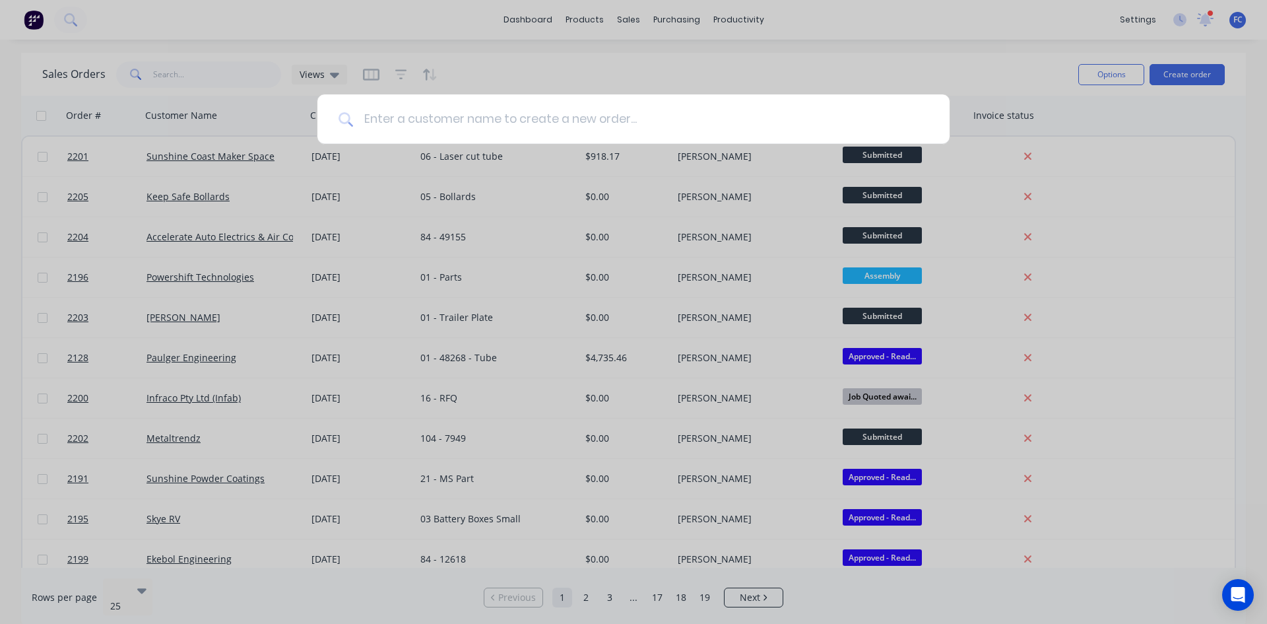
click at [398, 118] on input at bounding box center [640, 118] width 575 height 49
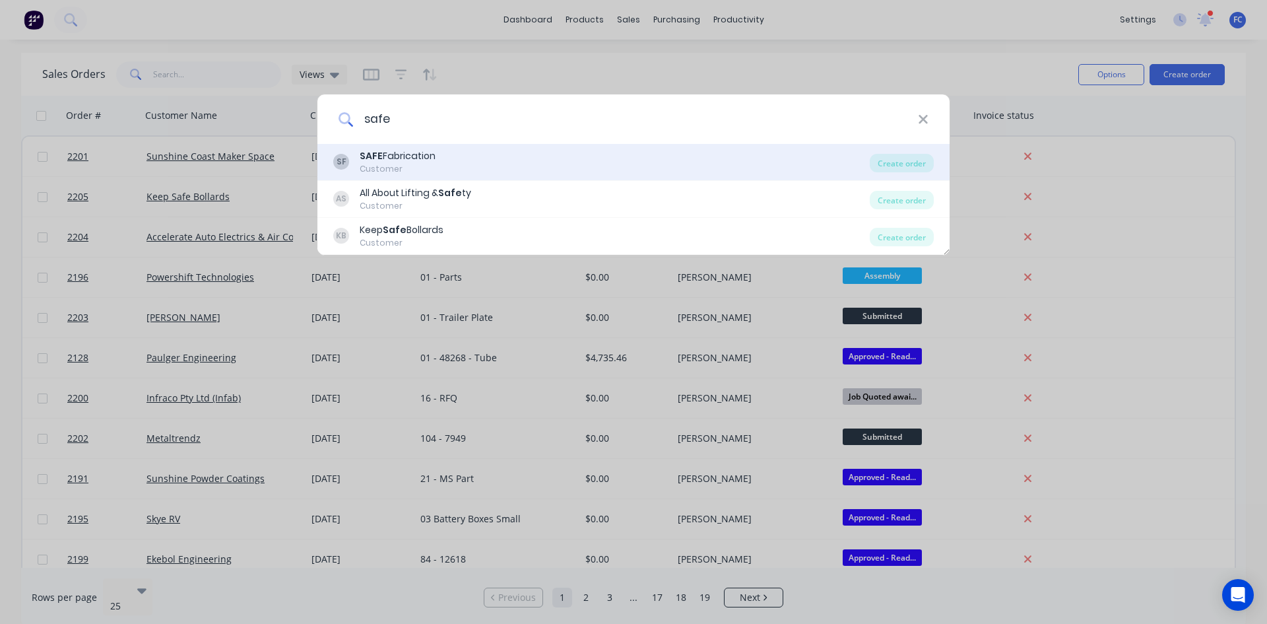
type input "safe"
click at [434, 157] on div "SAFE Fabrication" at bounding box center [398, 156] width 76 height 14
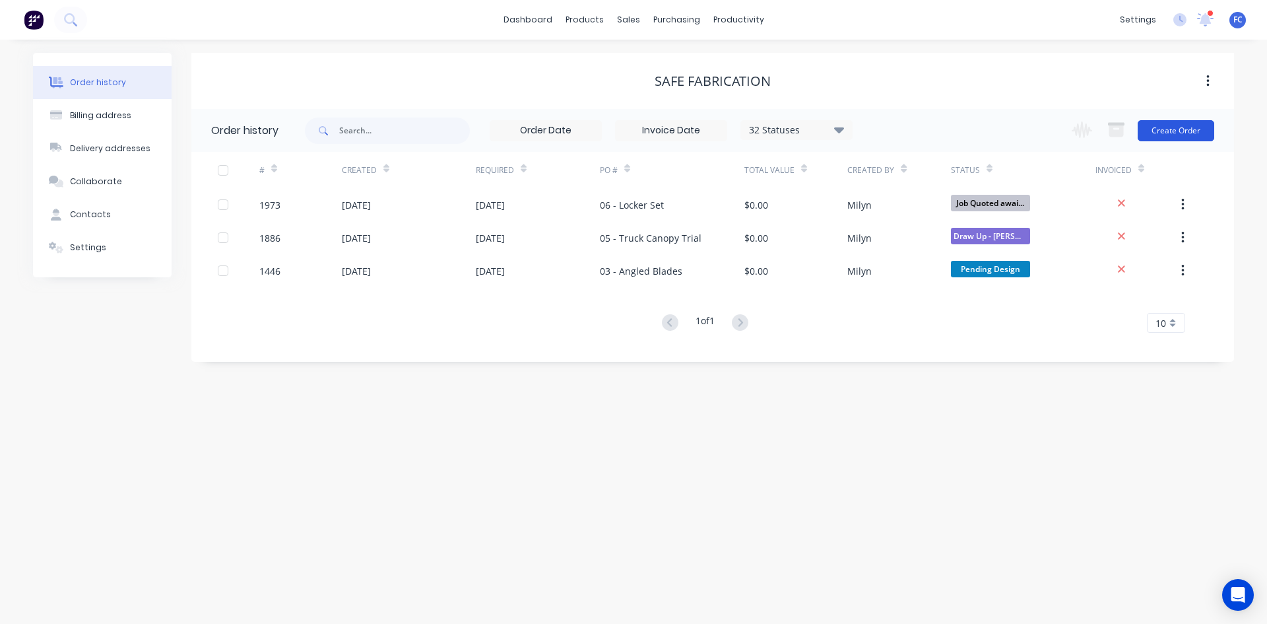
click at [1173, 125] on button "Create Order" at bounding box center [1176, 130] width 77 height 21
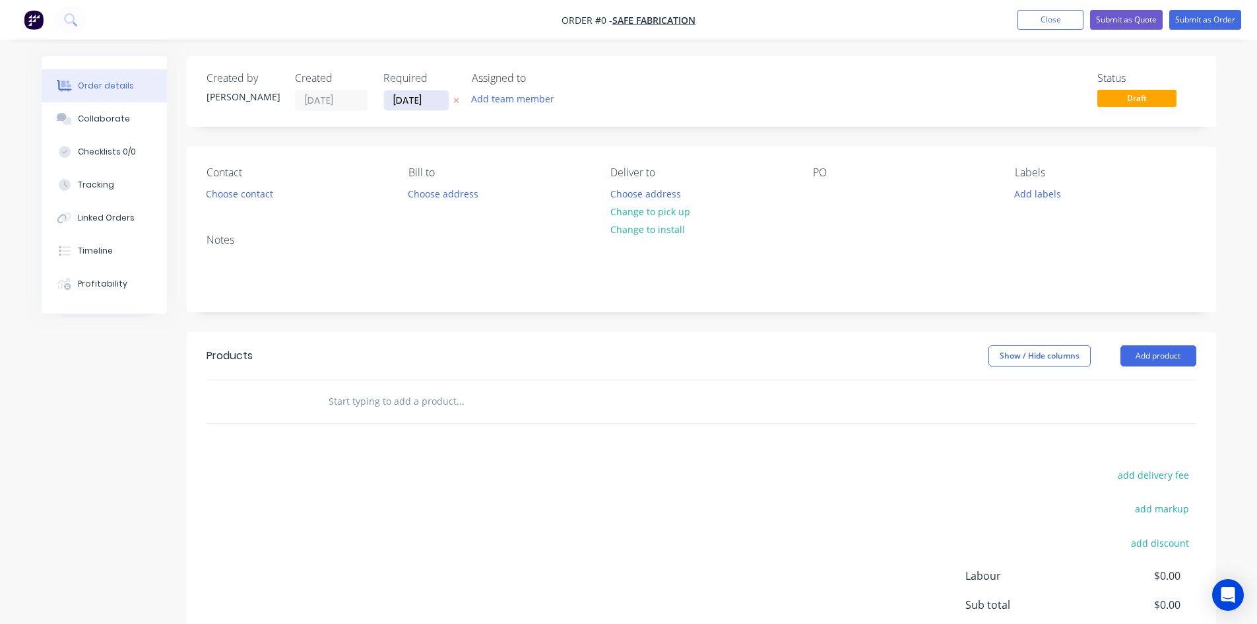
click at [424, 100] on input "[DATE]" at bounding box center [416, 100] width 65 height 20
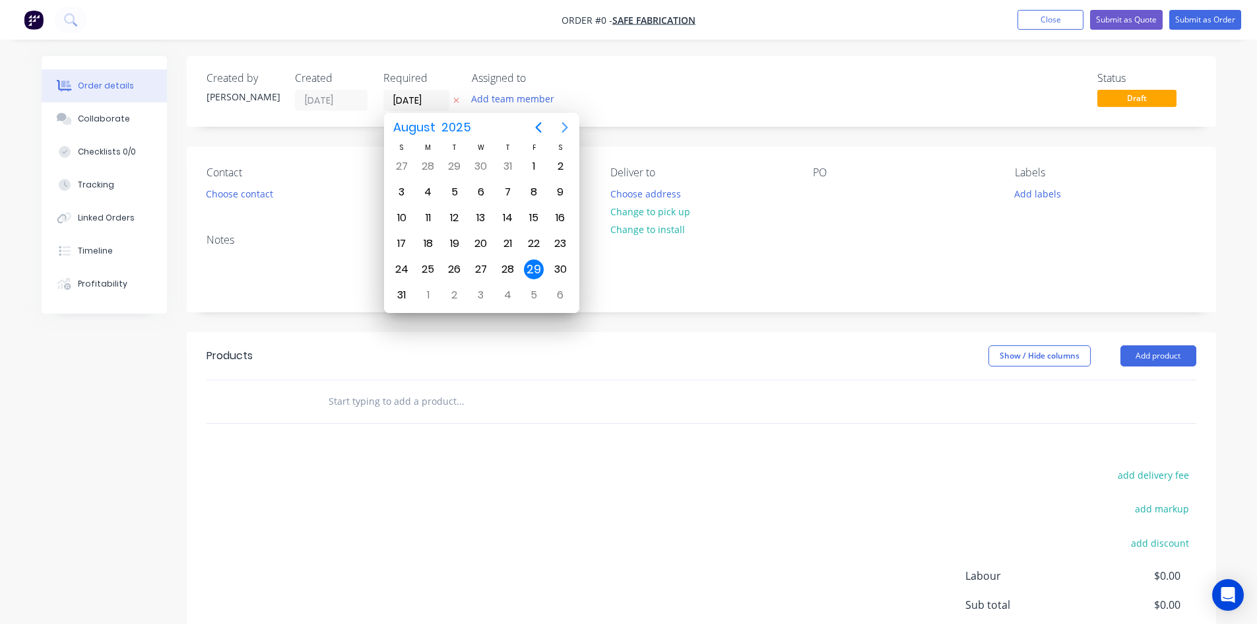
click at [567, 127] on icon "Next page" at bounding box center [565, 127] width 6 height 11
drag, startPoint x: 538, startPoint y: 120, endPoint x: 717, endPoint y: 146, distance: 181.4
click at [538, 120] on icon "Previous page" at bounding box center [539, 127] width 16 height 16
click at [527, 288] on div "5" at bounding box center [534, 295] width 20 height 20
type input "[DATE]"
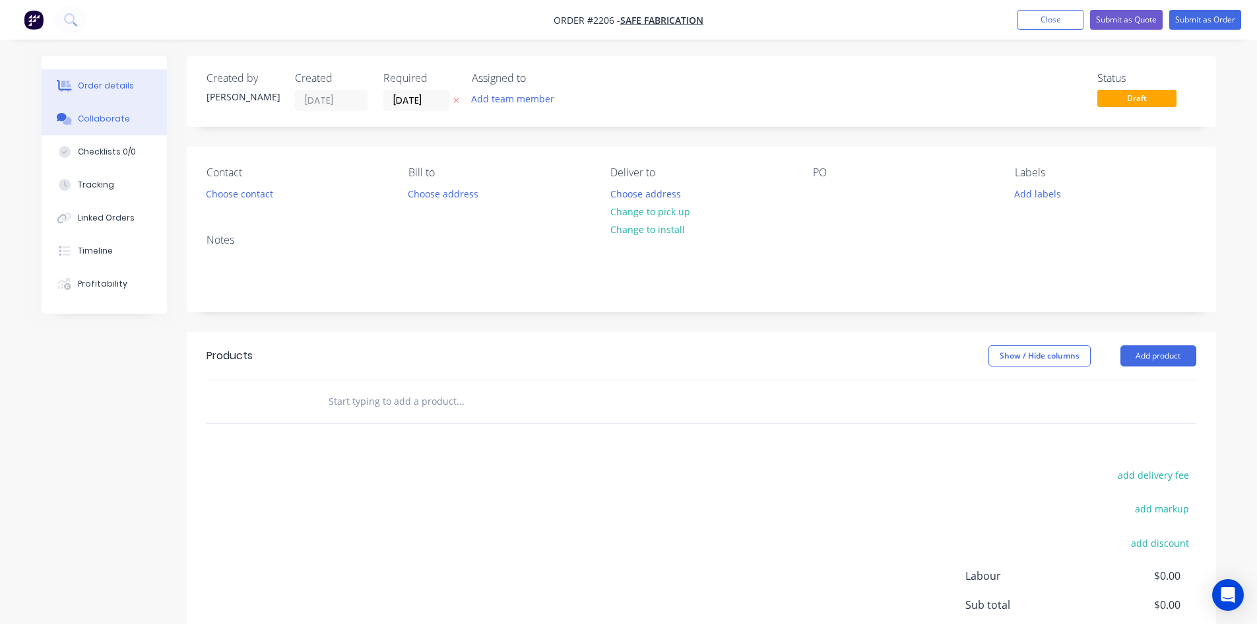
click at [85, 112] on button "Collaborate" at bounding box center [104, 118] width 125 height 33
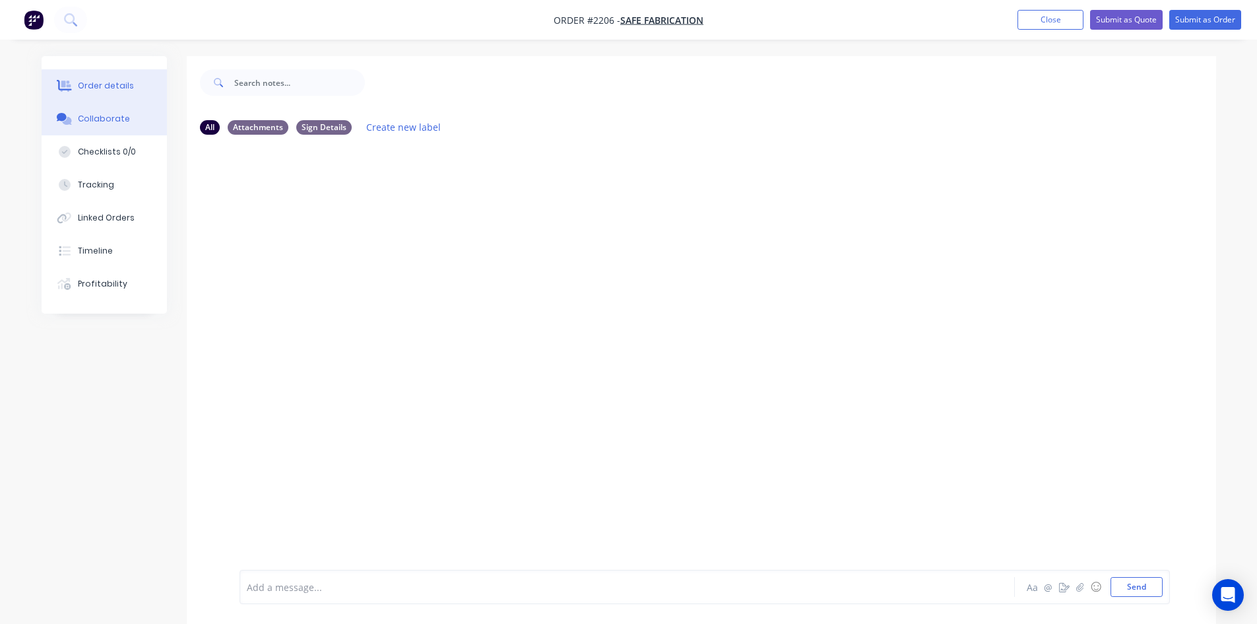
click at [117, 73] on button "Order details" at bounding box center [104, 85] width 125 height 33
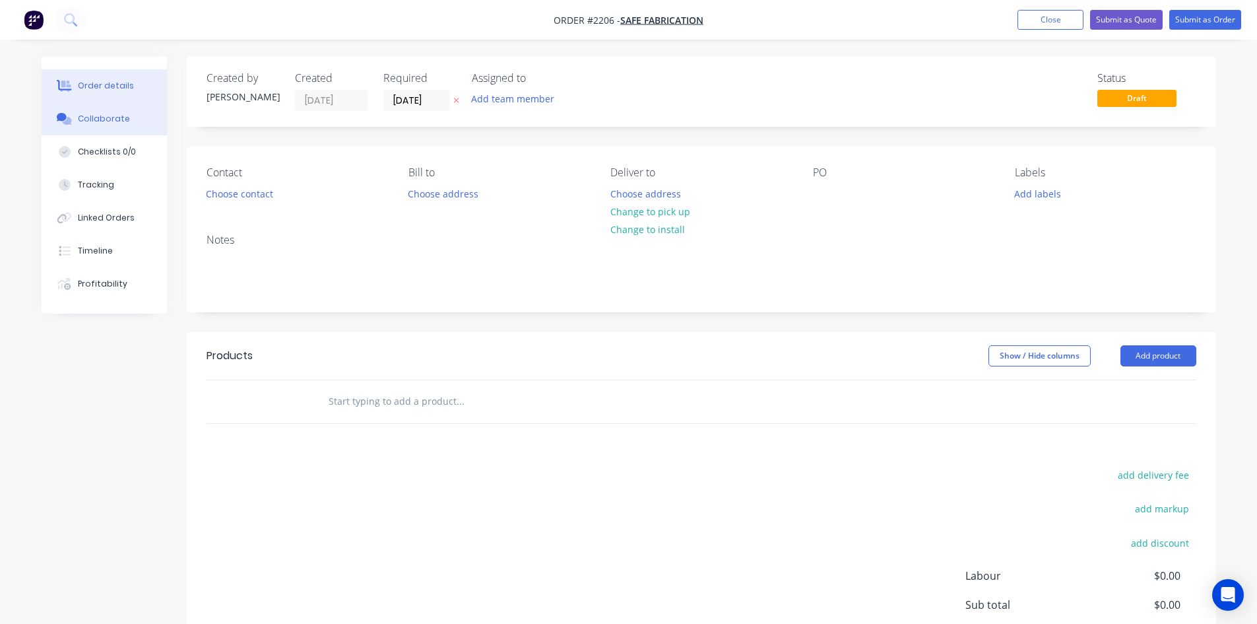
click at [90, 123] on div "Collaborate" at bounding box center [104, 119] width 52 height 12
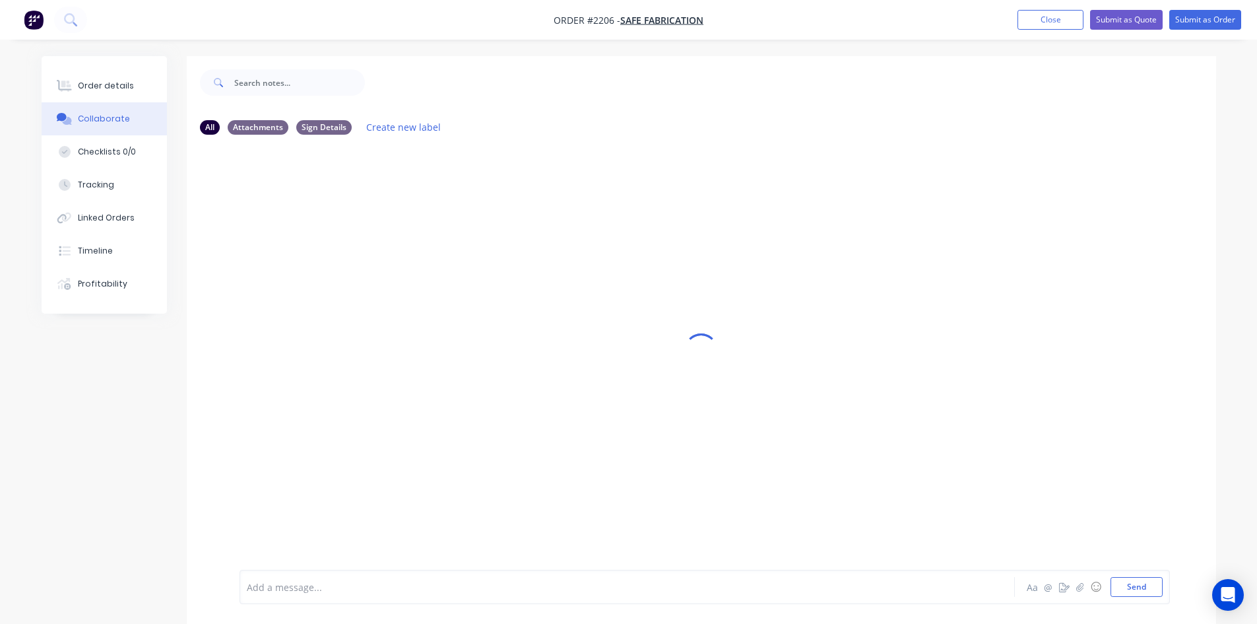
click at [338, 599] on div "Add a message... Aa @ ☺ Send" at bounding box center [705, 586] width 930 height 34
click at [358, 593] on div at bounding box center [590, 587] width 686 height 14
click at [1132, 585] on button "Send" at bounding box center [1137, 587] width 52 height 20
click at [99, 88] on div "Order details" at bounding box center [106, 86] width 56 height 12
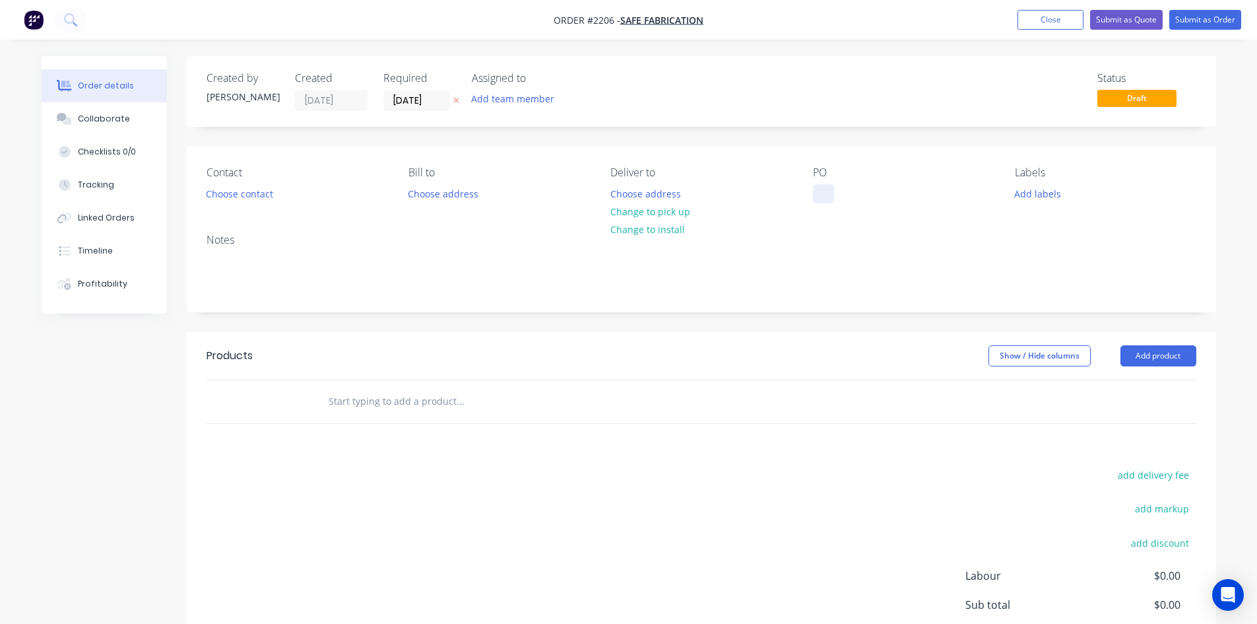
click at [829, 197] on div at bounding box center [823, 193] width 21 height 19
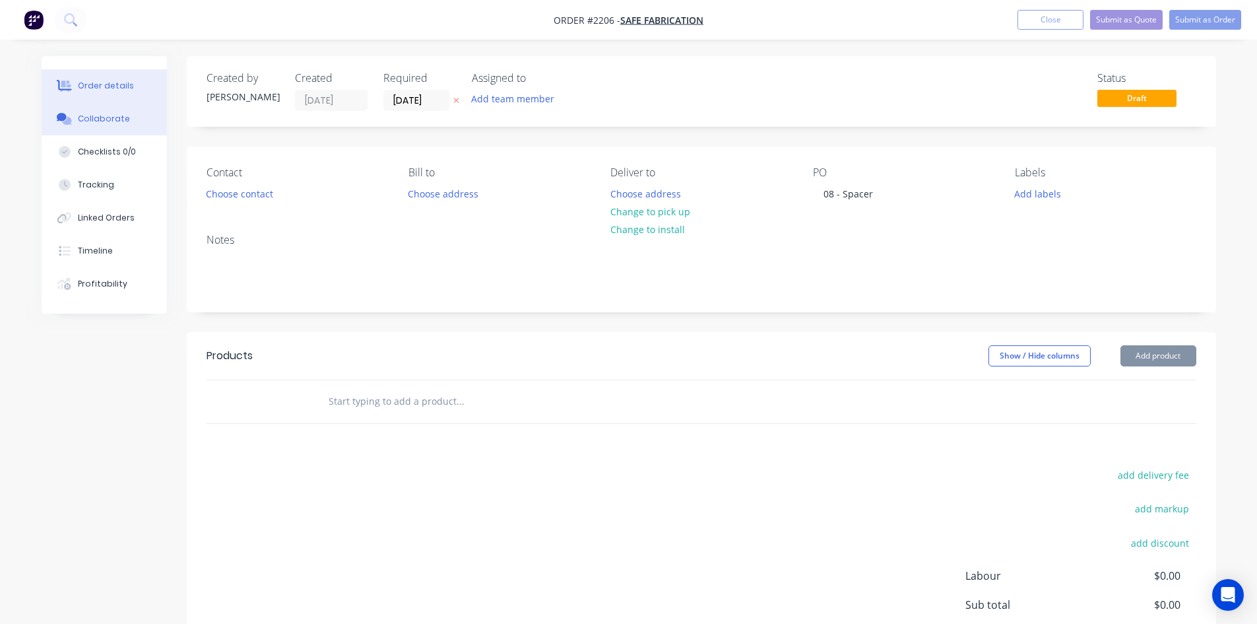
click at [90, 126] on button "Collaborate" at bounding box center [104, 118] width 125 height 33
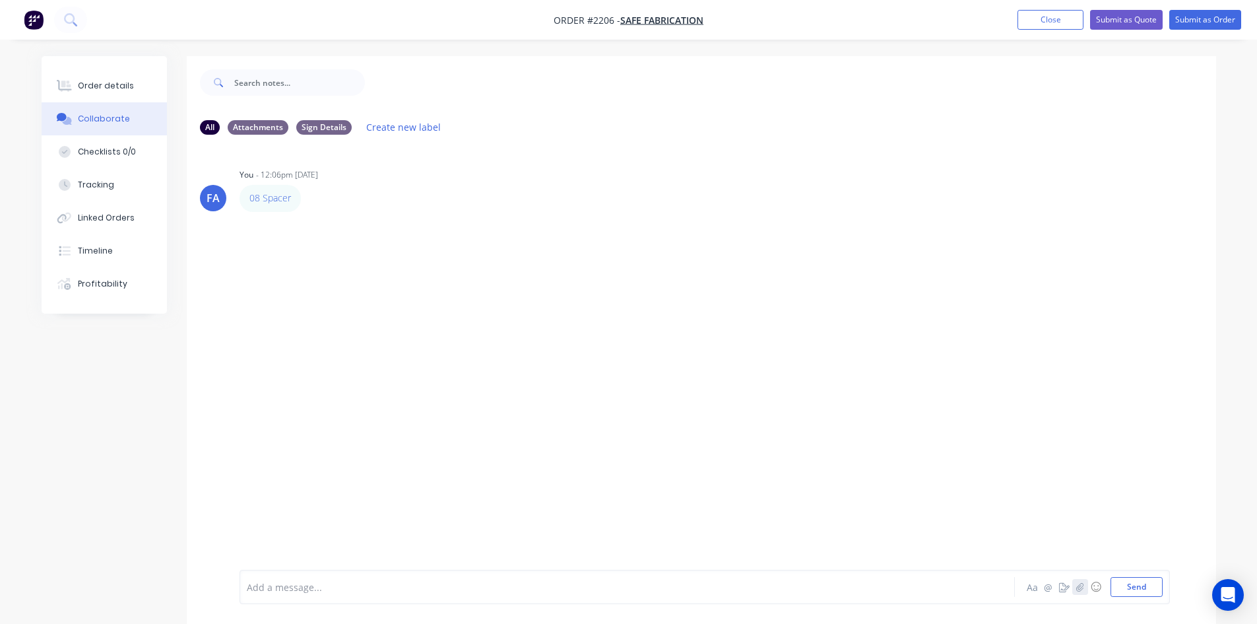
click at [1077, 582] on icon "button" at bounding box center [1080, 586] width 8 height 9
click at [1144, 589] on button "Send" at bounding box center [1137, 587] width 52 height 20
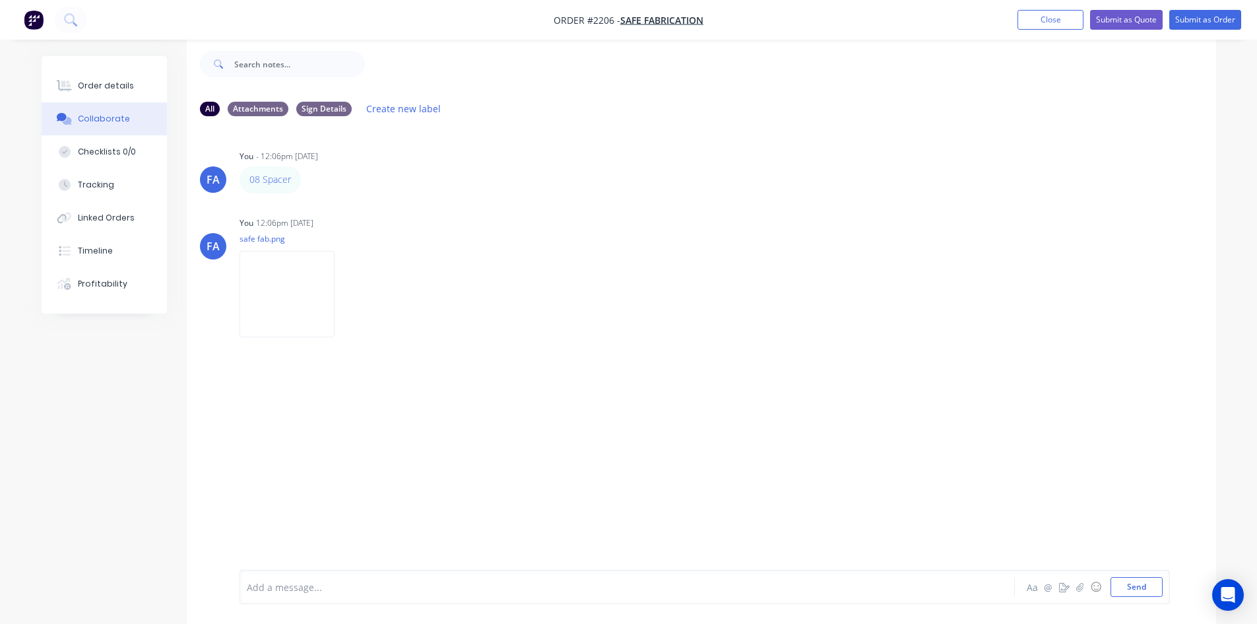
scroll to position [20, 0]
click at [118, 96] on button "Order details" at bounding box center [104, 85] width 125 height 33
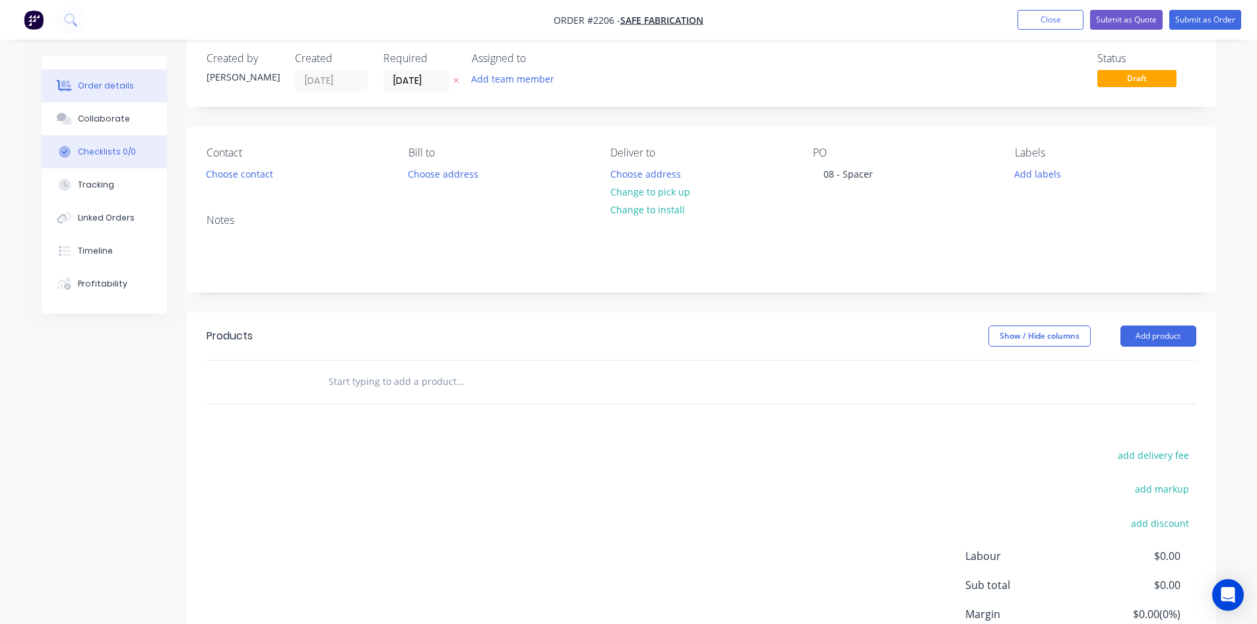
click at [71, 136] on button "Checklists 0/0" at bounding box center [104, 151] width 125 height 33
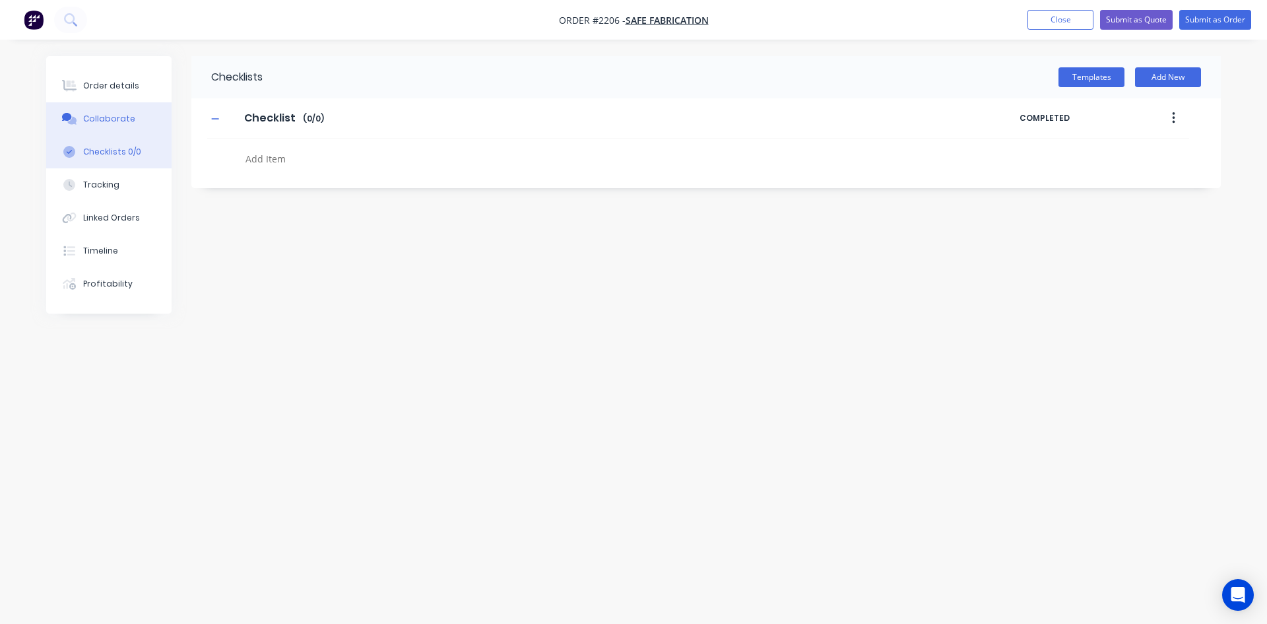
click at [93, 116] on div "Collaborate" at bounding box center [109, 119] width 52 height 12
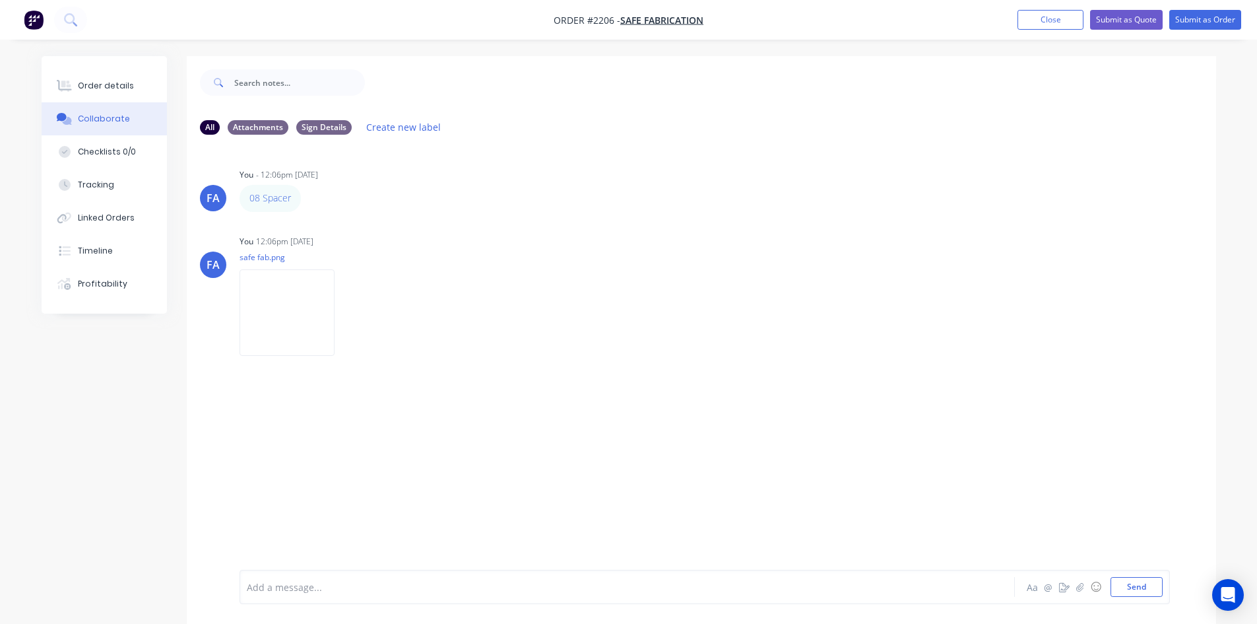
click at [1126, 599] on div "Add a message... Aa @ ☺ Send" at bounding box center [705, 586] width 930 height 34
click at [1128, 589] on button "Send" at bounding box center [1137, 587] width 52 height 20
click at [1033, 24] on button "Close" at bounding box center [1051, 20] width 66 height 20
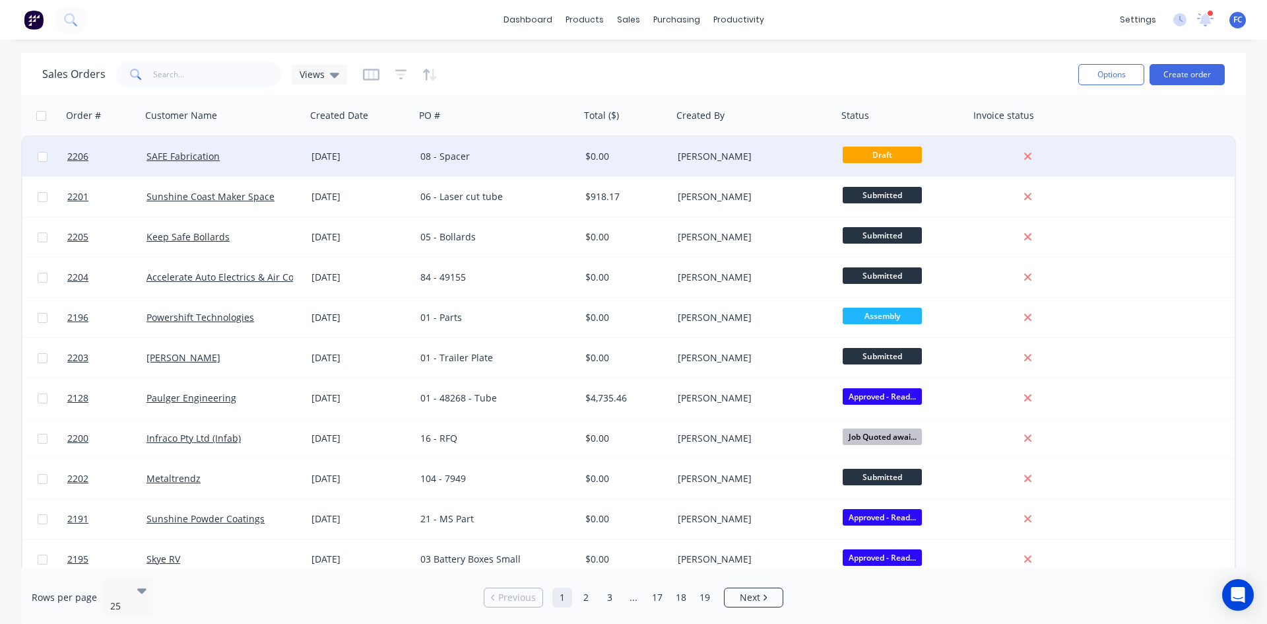
click at [480, 156] on div "08 - Spacer" at bounding box center [493, 156] width 146 height 13
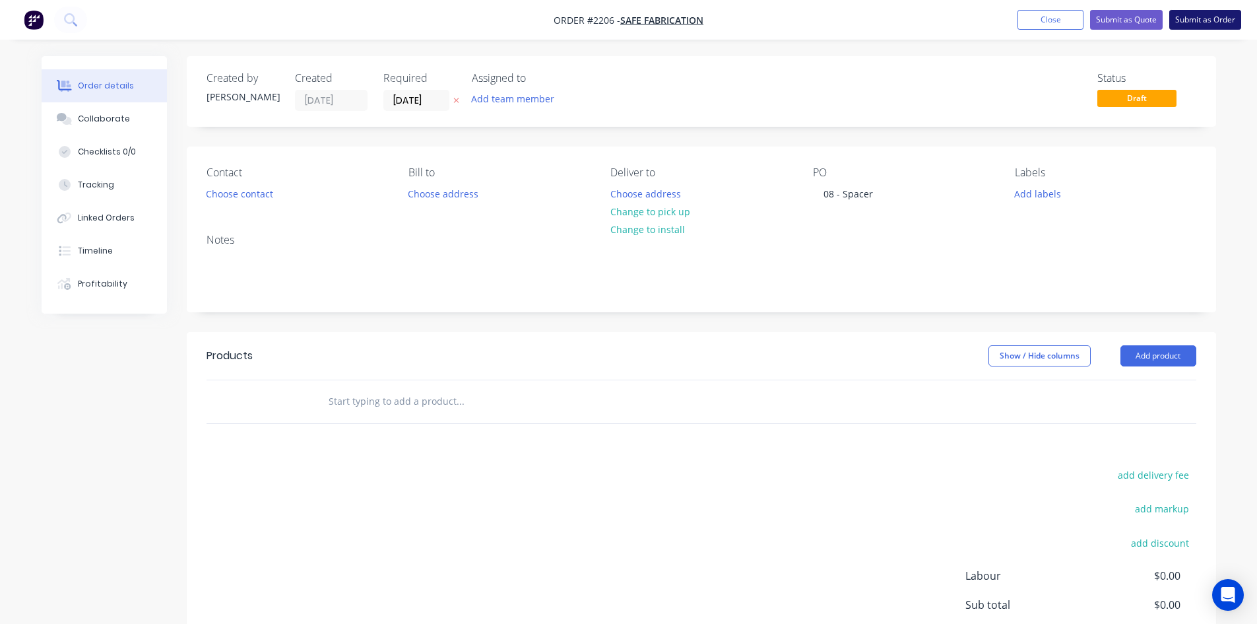
click at [1201, 18] on button "Submit as Order" at bounding box center [1205, 20] width 72 height 20
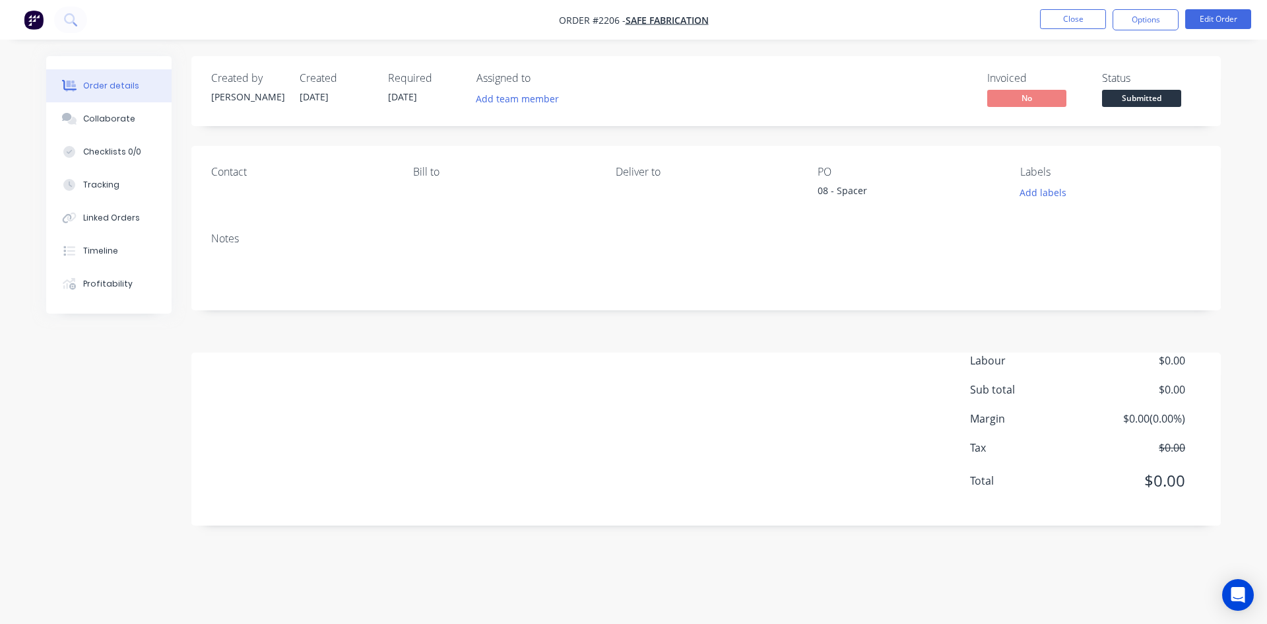
click at [398, 91] on span "[DATE]" at bounding box center [402, 96] width 29 height 13
click at [1196, 22] on button "Edit Order" at bounding box center [1218, 19] width 66 height 20
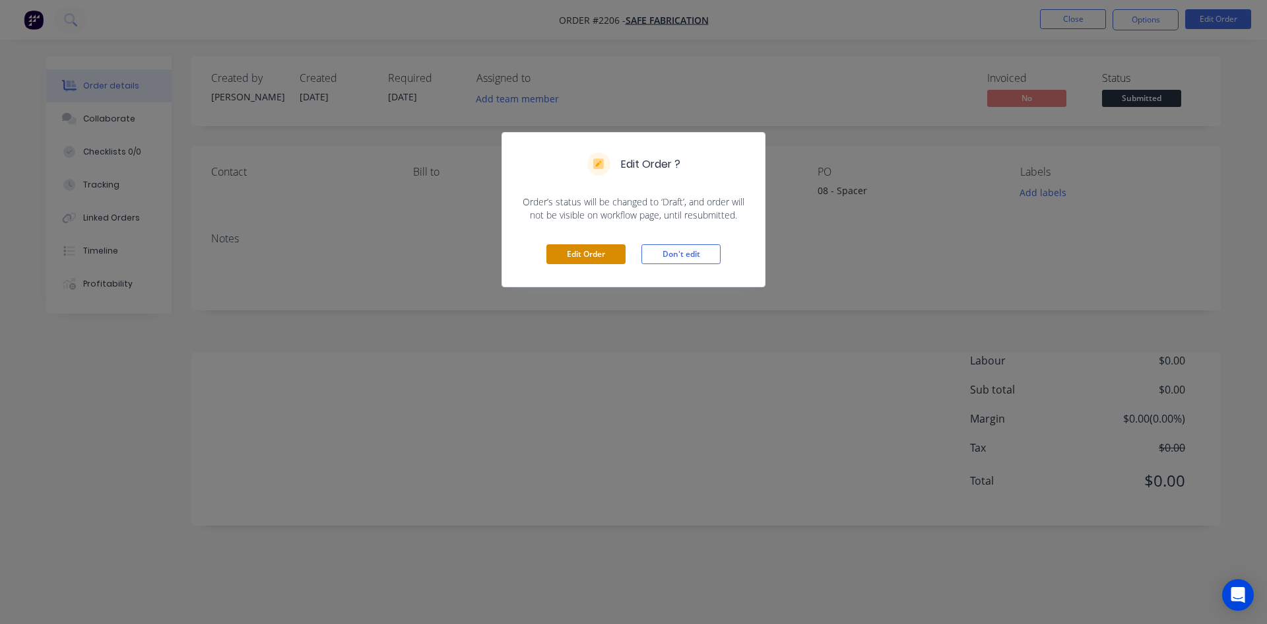
drag, startPoint x: 587, startPoint y: 253, endPoint x: 587, endPoint y: 238, distance: 15.8
click at [587, 253] on button "Edit Order" at bounding box center [585, 254] width 79 height 20
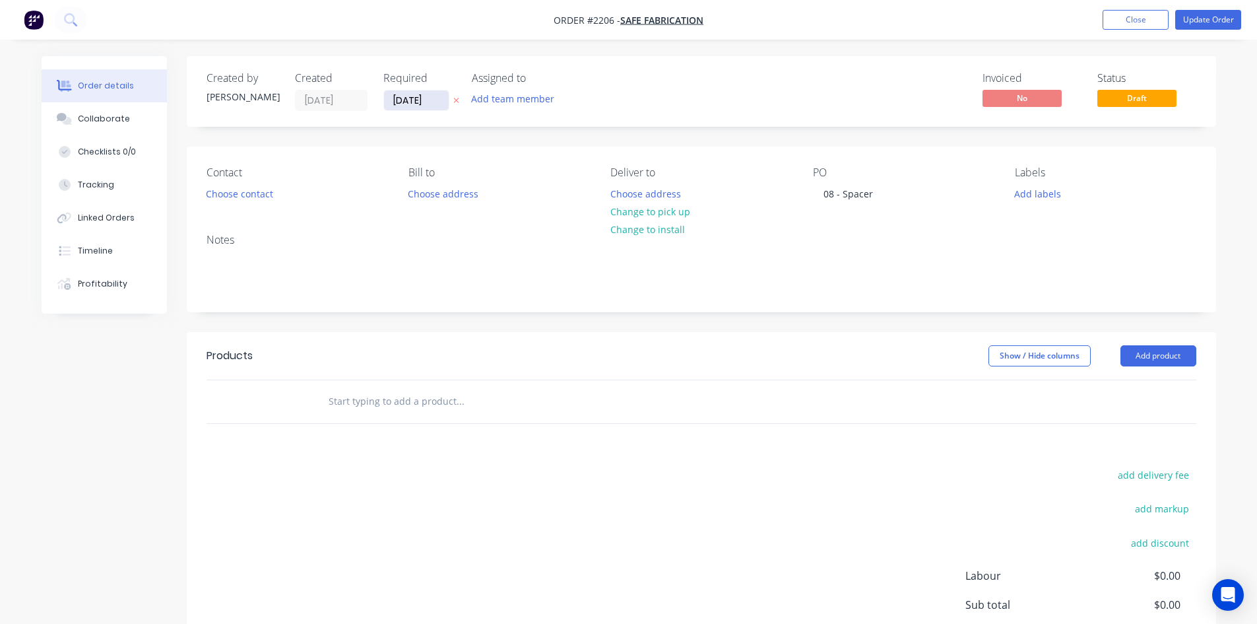
click at [404, 102] on input "[DATE]" at bounding box center [416, 100] width 65 height 20
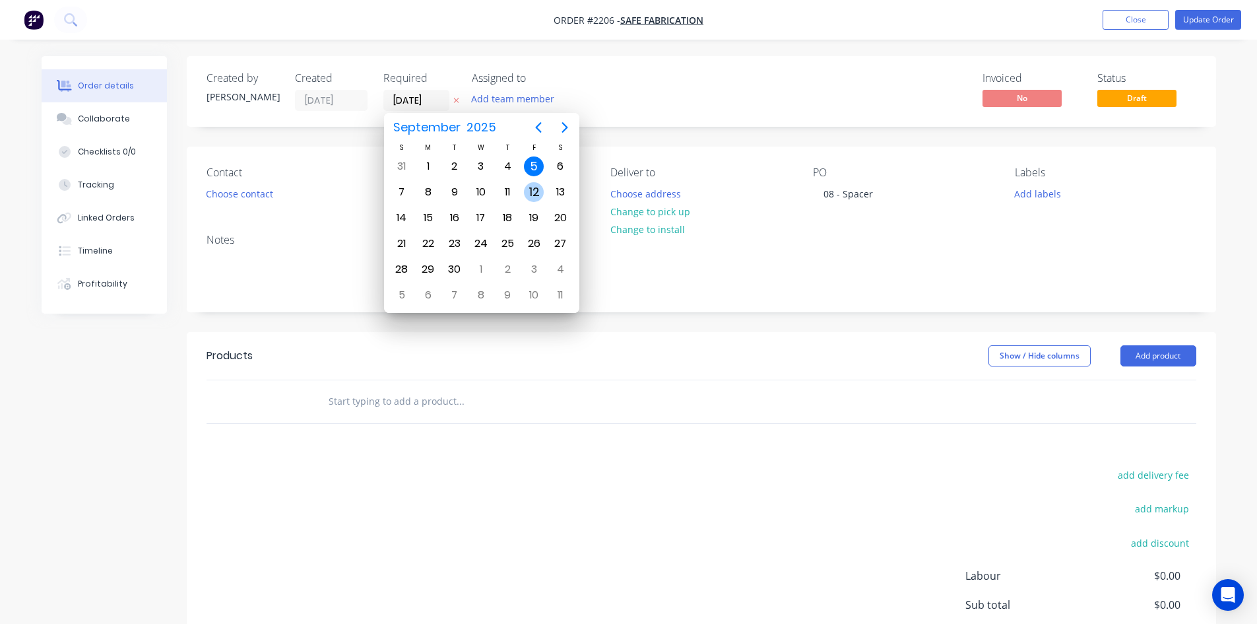
click at [534, 190] on div "12" at bounding box center [534, 192] width 20 height 20
type input "[DATE]"
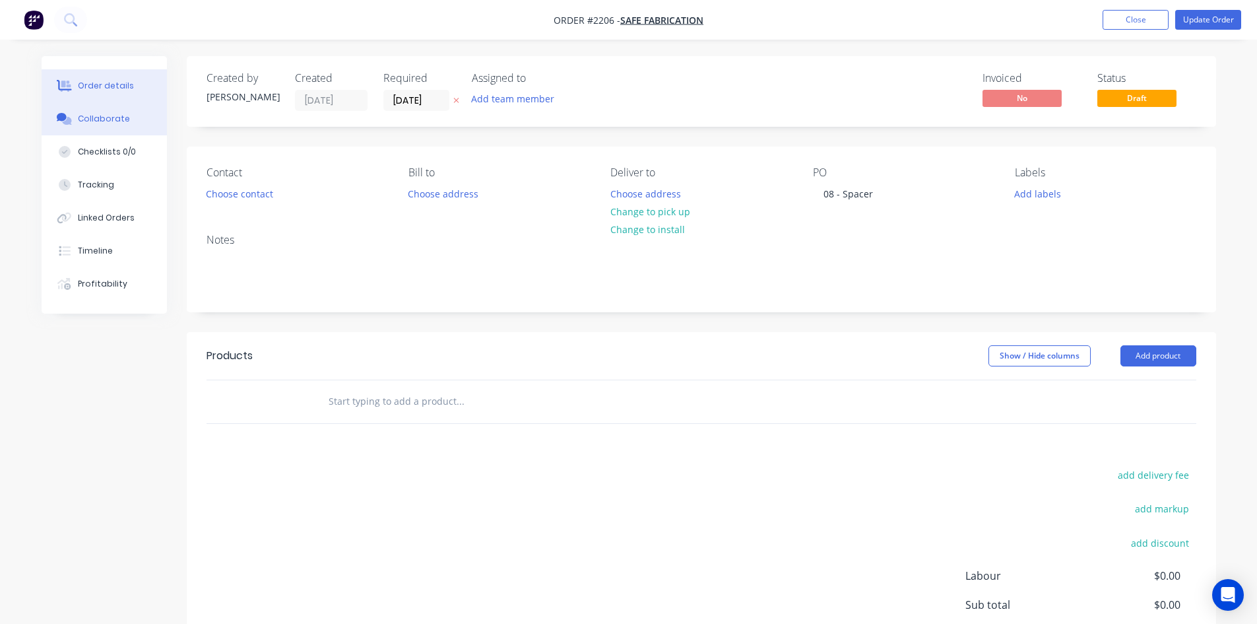
click at [108, 125] on button "Collaborate" at bounding box center [104, 118] width 125 height 33
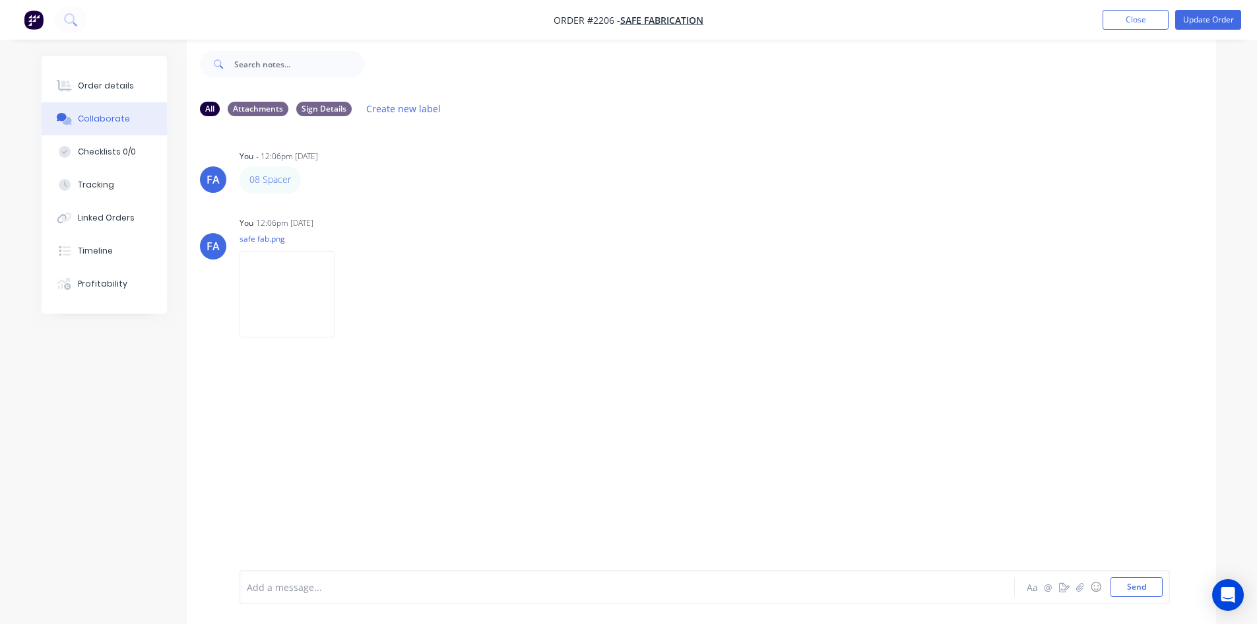
scroll to position [20, 0]
click at [97, 96] on button "Order details" at bounding box center [104, 85] width 125 height 33
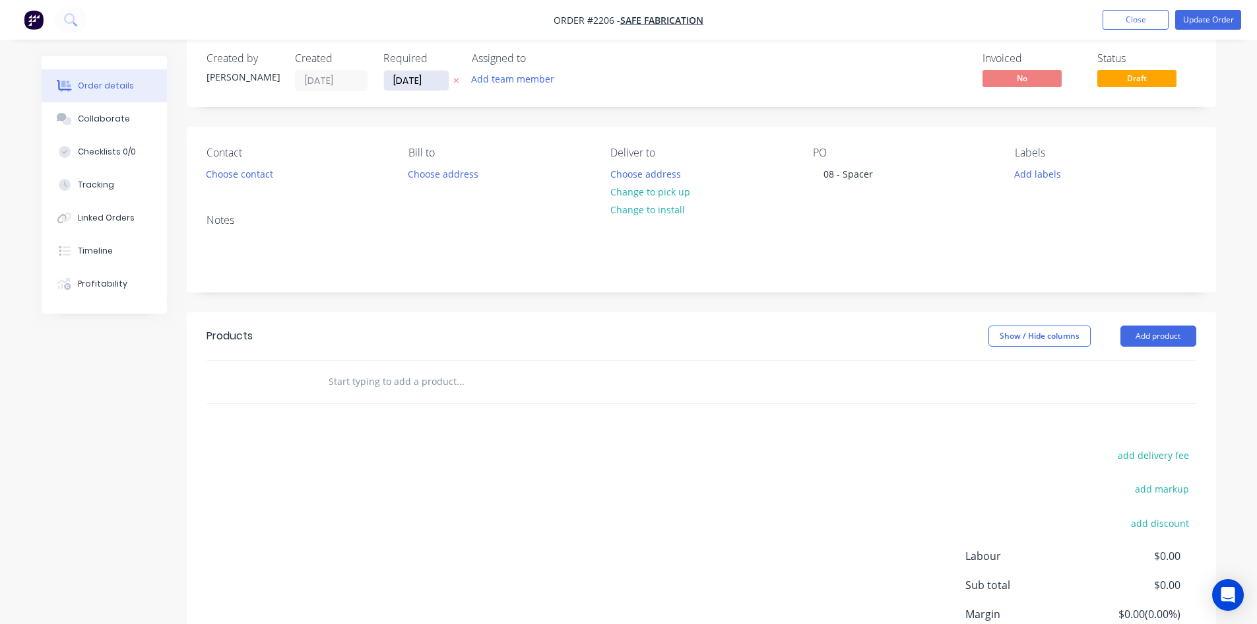
click at [415, 77] on input "[DATE]" at bounding box center [416, 81] width 65 height 20
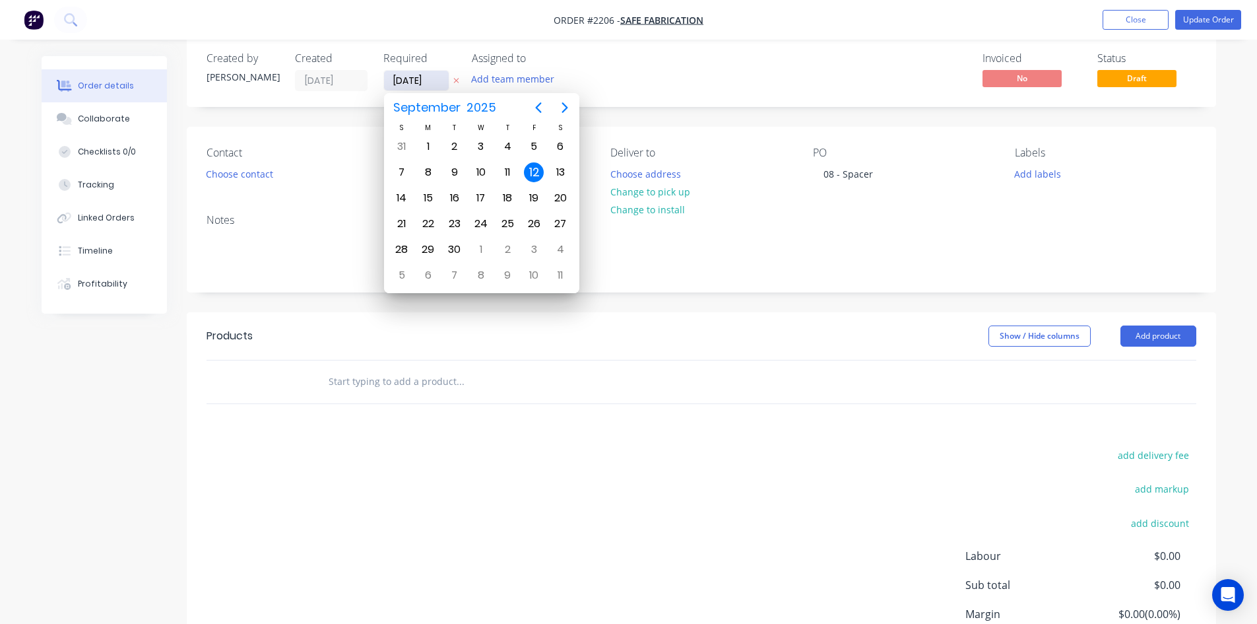
click at [416, 78] on input "[DATE]" at bounding box center [416, 81] width 65 height 20
click at [657, 35] on nav "Order #2206 - SAFE Fabrication Add product Close Update Order" at bounding box center [628, 20] width 1257 height 40
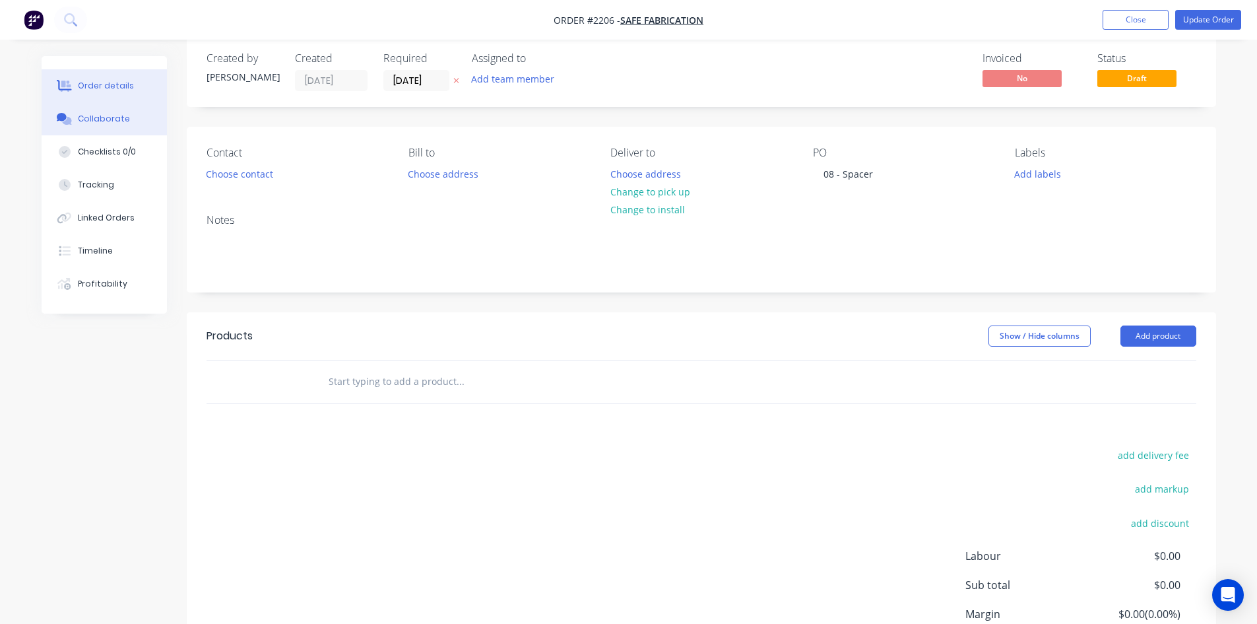
drag, startPoint x: 80, startPoint y: 110, endPoint x: 88, endPoint y: 117, distance: 10.8
click at [80, 111] on button "Collaborate" at bounding box center [104, 118] width 125 height 33
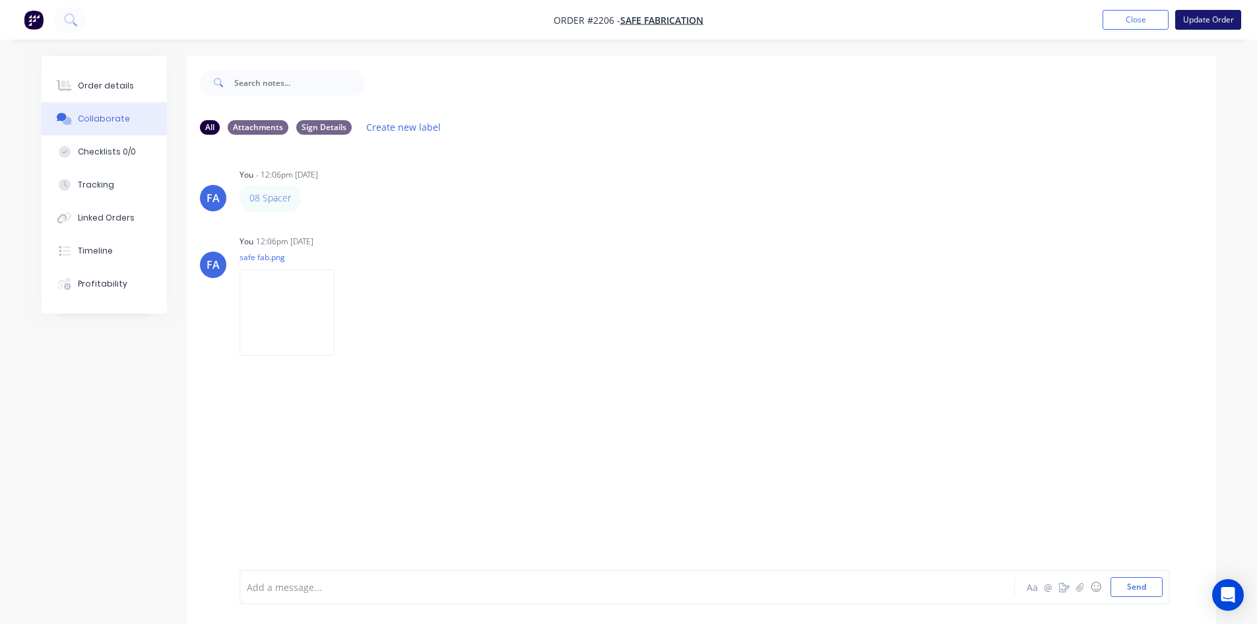
click at [1198, 17] on button "Update Order" at bounding box center [1208, 20] width 66 height 20
click at [1055, 21] on button "Close" at bounding box center [1063, 19] width 66 height 20
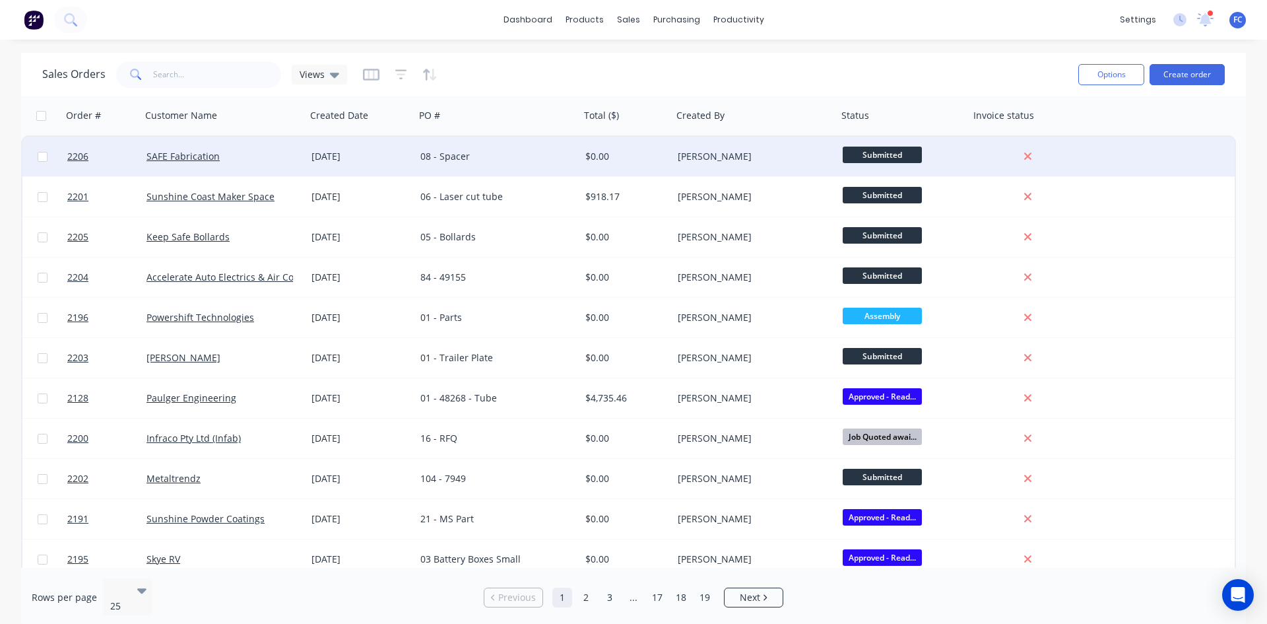
click at [385, 162] on div "[DATE]" at bounding box center [360, 156] width 98 height 13
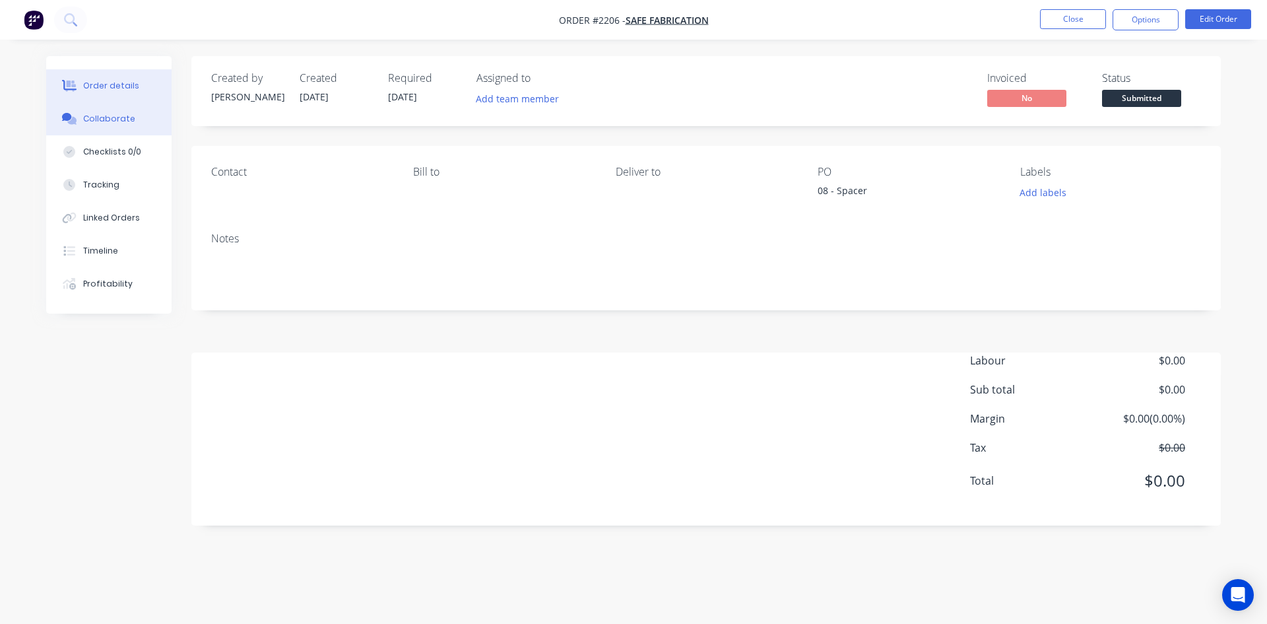
click at [121, 122] on div "Collaborate" at bounding box center [109, 119] width 52 height 12
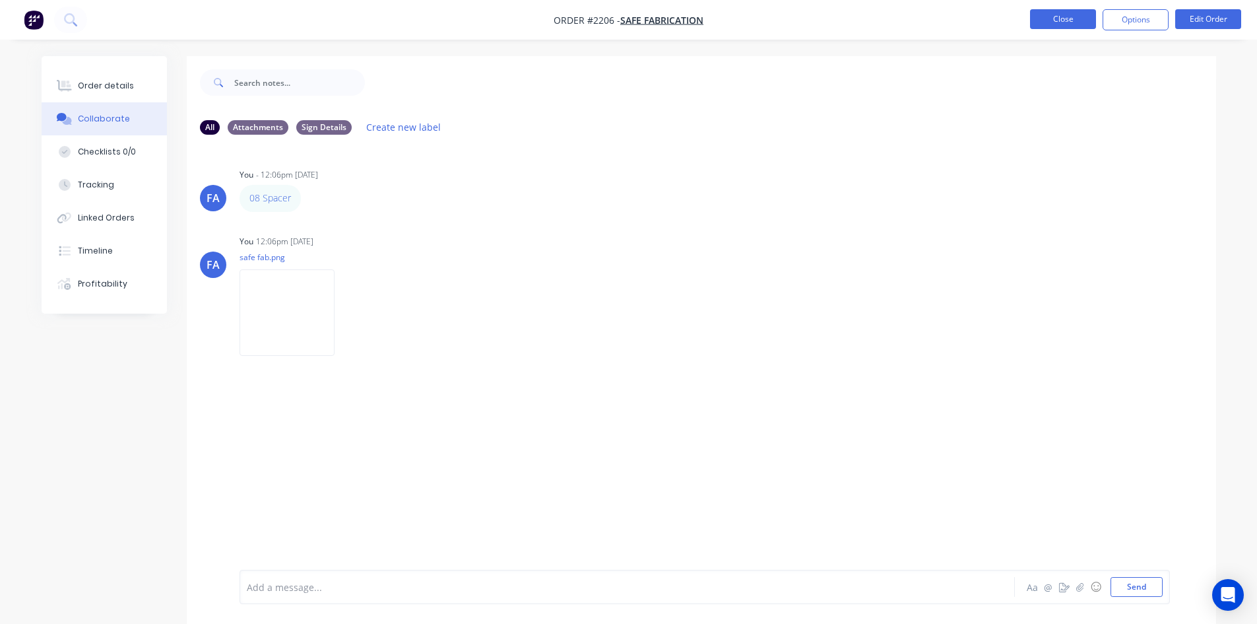
click at [1041, 22] on button "Close" at bounding box center [1063, 19] width 66 height 20
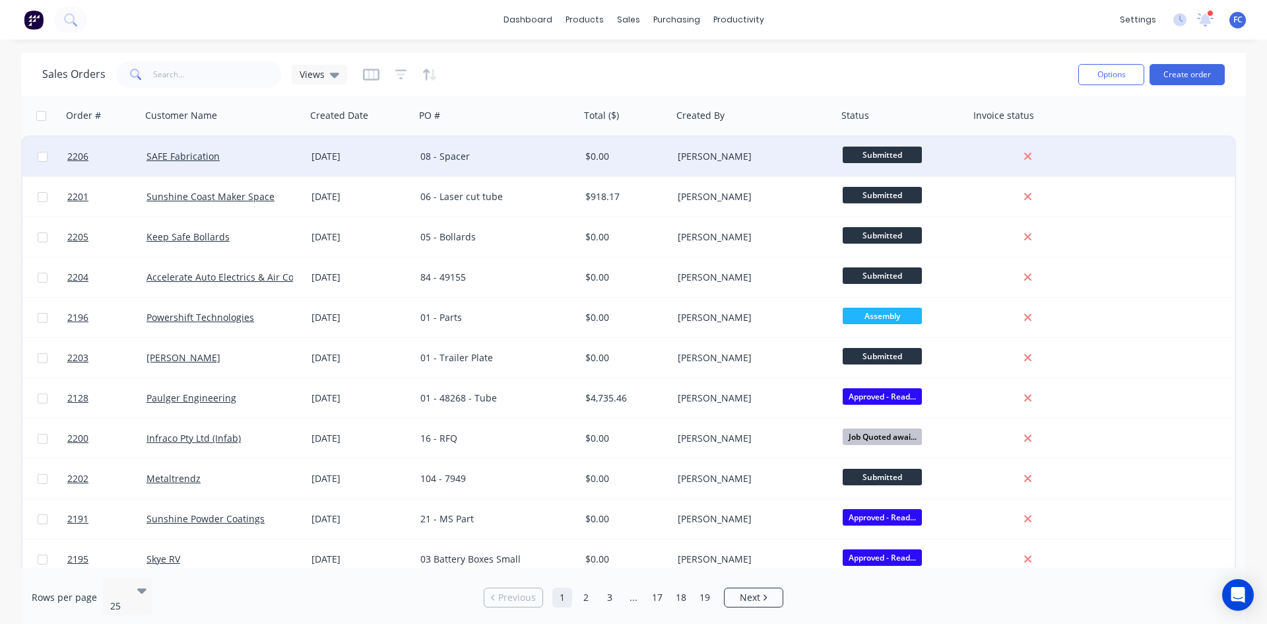
click at [381, 156] on div "[DATE]" at bounding box center [360, 156] width 98 height 13
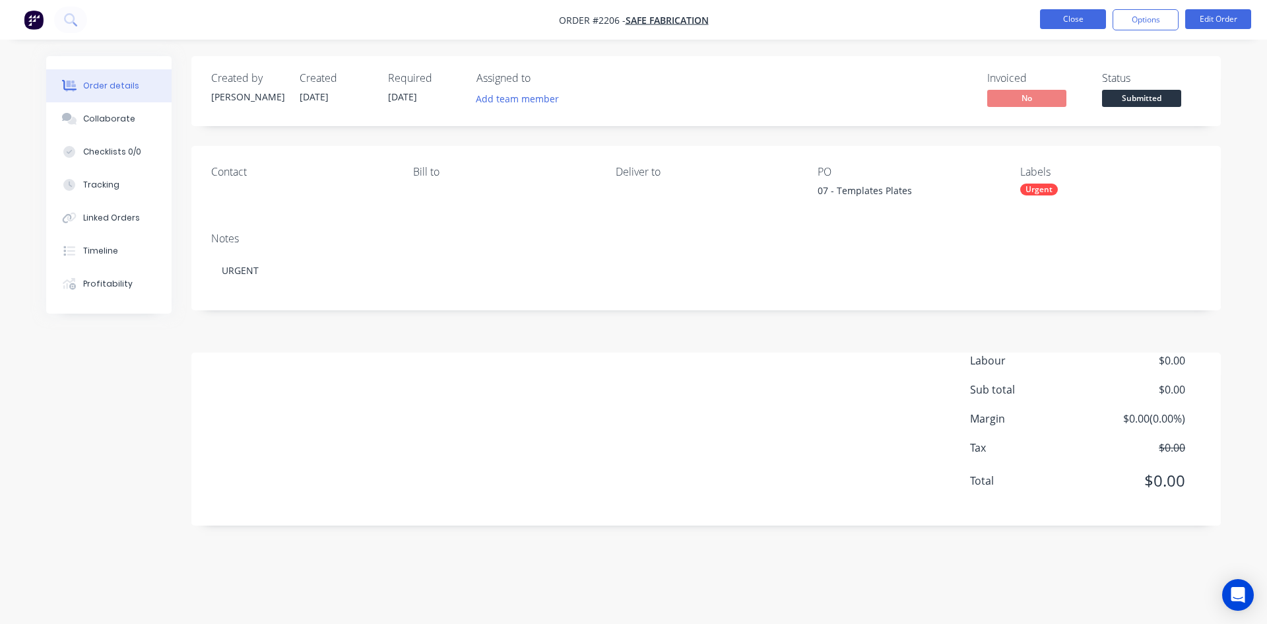
click at [1053, 13] on button "Close" at bounding box center [1073, 19] width 66 height 20
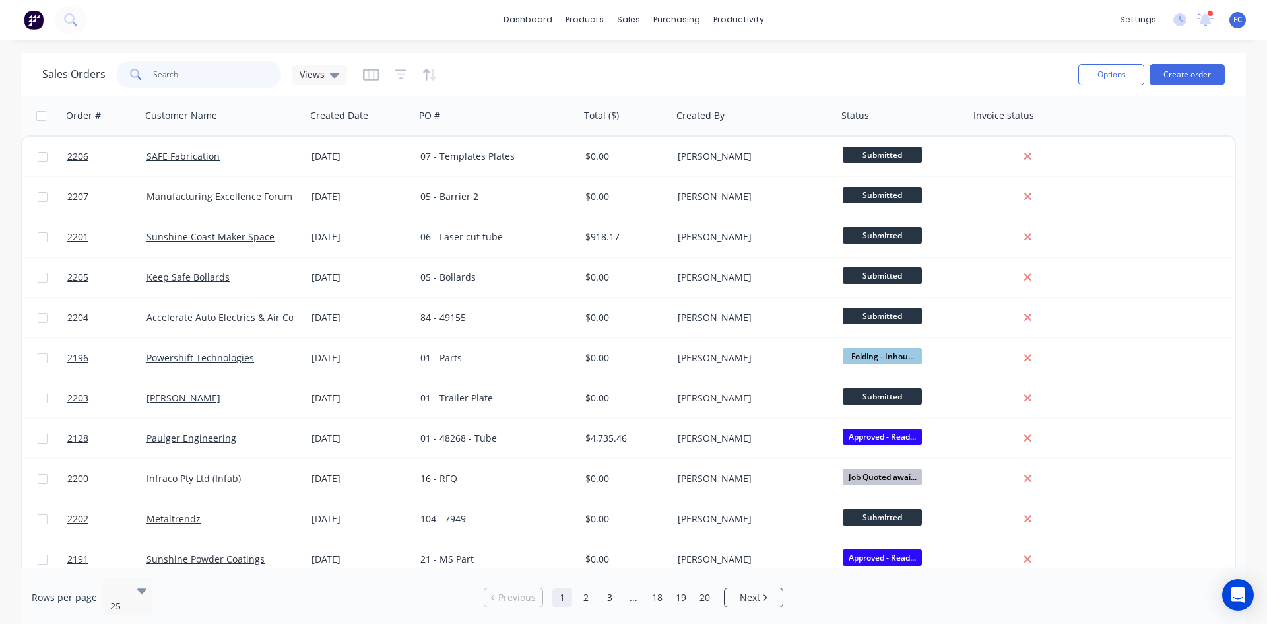
click at [206, 81] on input "text" at bounding box center [217, 74] width 129 height 26
click at [215, 78] on input "text" at bounding box center [217, 74] width 129 height 26
type input "safe"
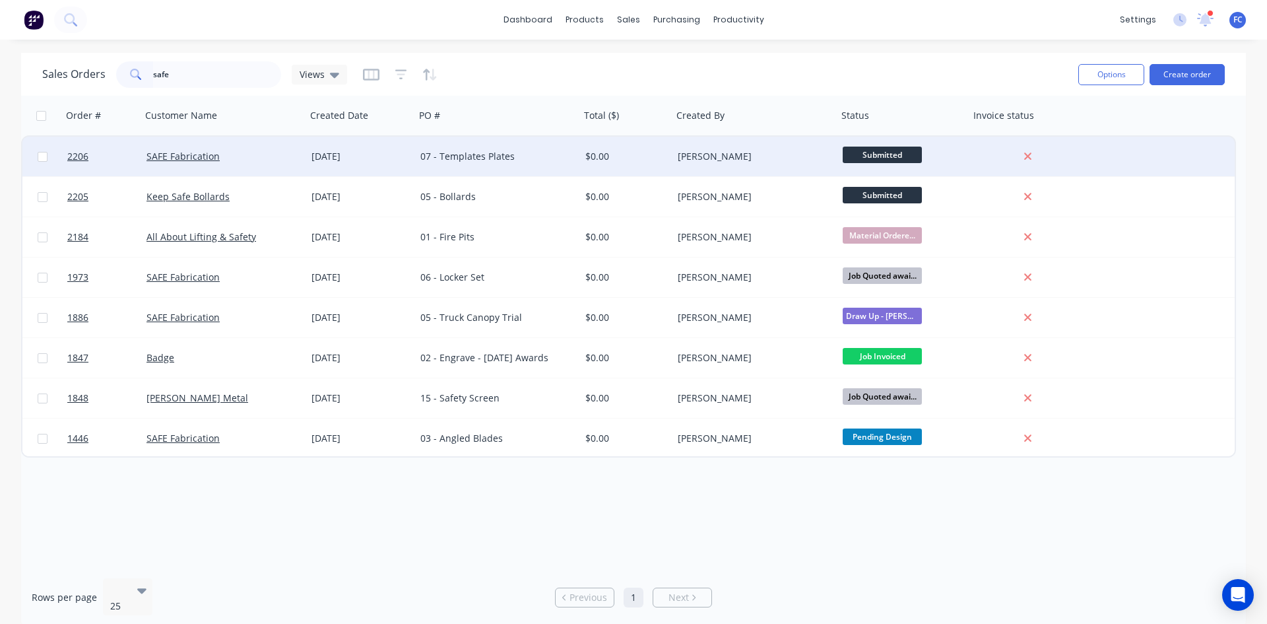
click at [263, 157] on div "SAFE Fabrication" at bounding box center [219, 156] width 146 height 13
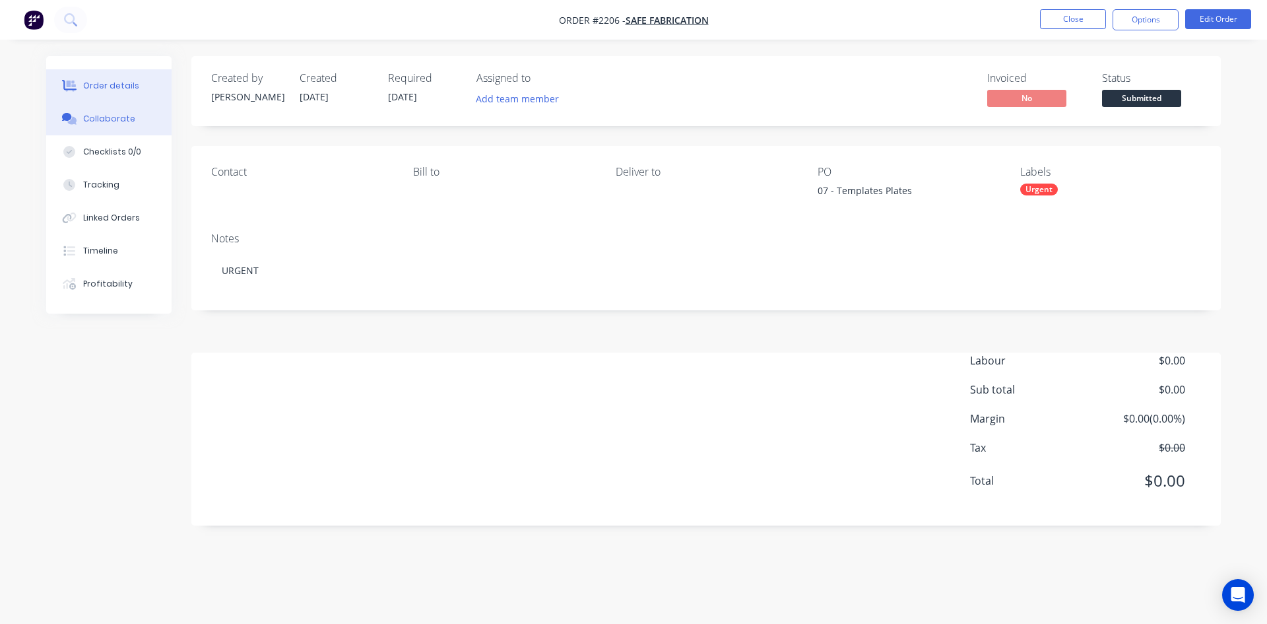
click at [104, 115] on div "Collaborate" at bounding box center [109, 119] width 52 height 12
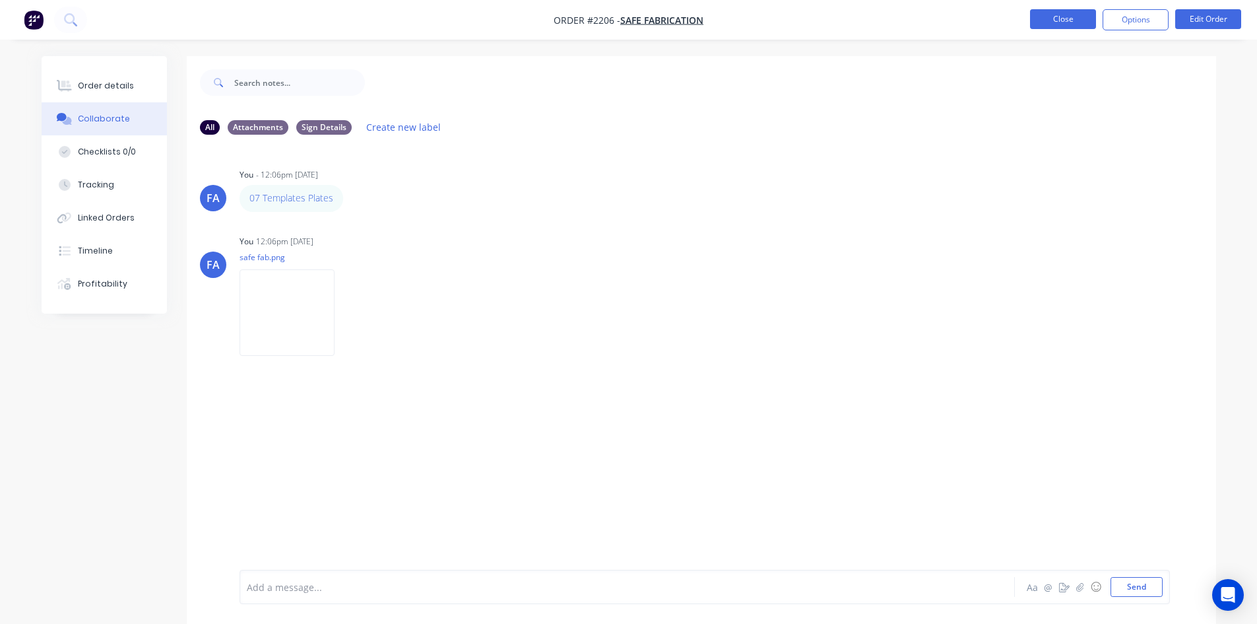
click at [1059, 17] on button "Close" at bounding box center [1063, 19] width 66 height 20
